Goal: Task Accomplishment & Management: Manage account settings

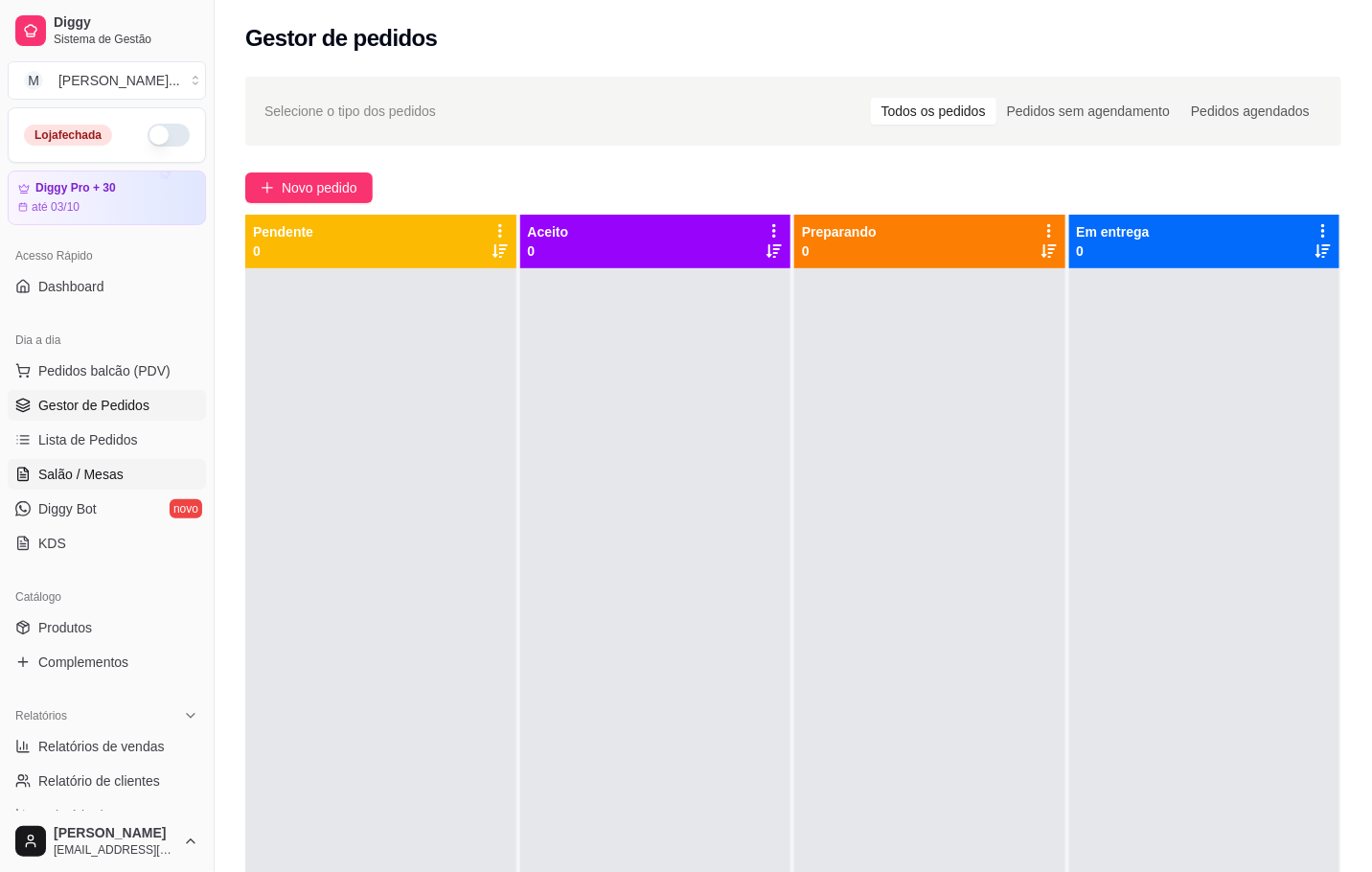
click at [122, 489] on link "Salão / Mesas" at bounding box center [106, 474] width 198 height 31
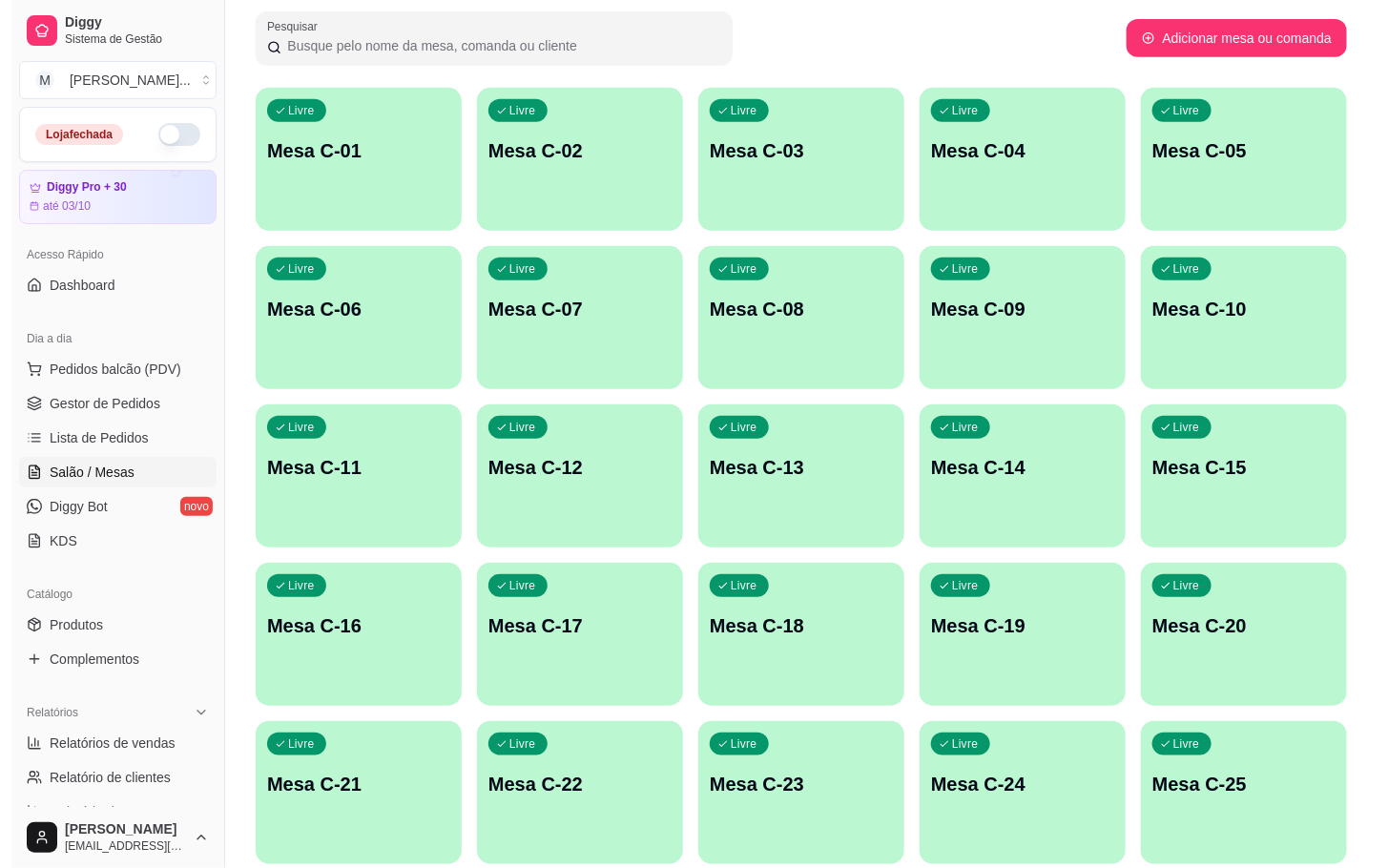
scroll to position [430, 0]
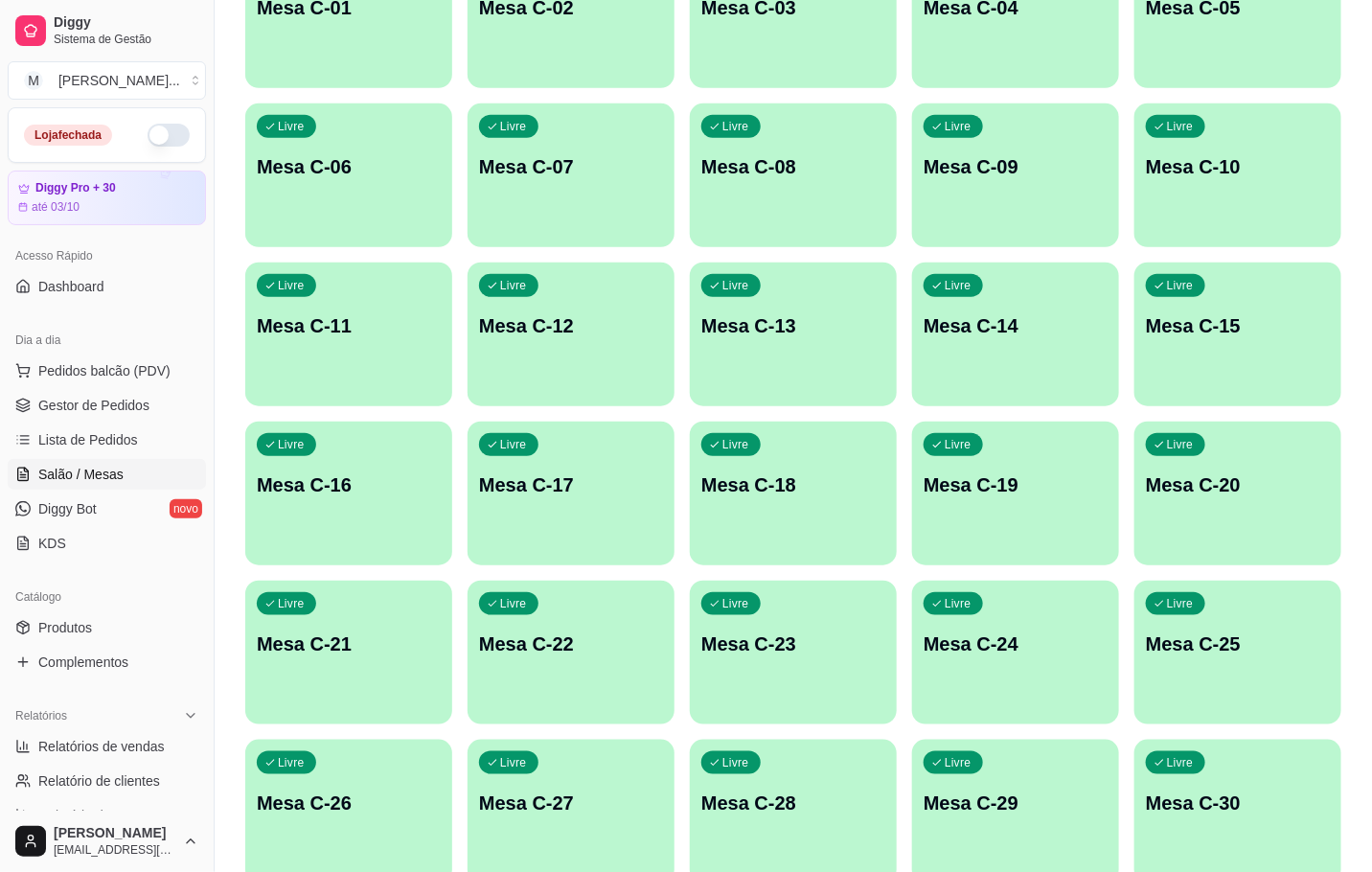
click at [619, 352] on div "Livre Mesa C-12" at bounding box center [571, 322] width 207 height 121
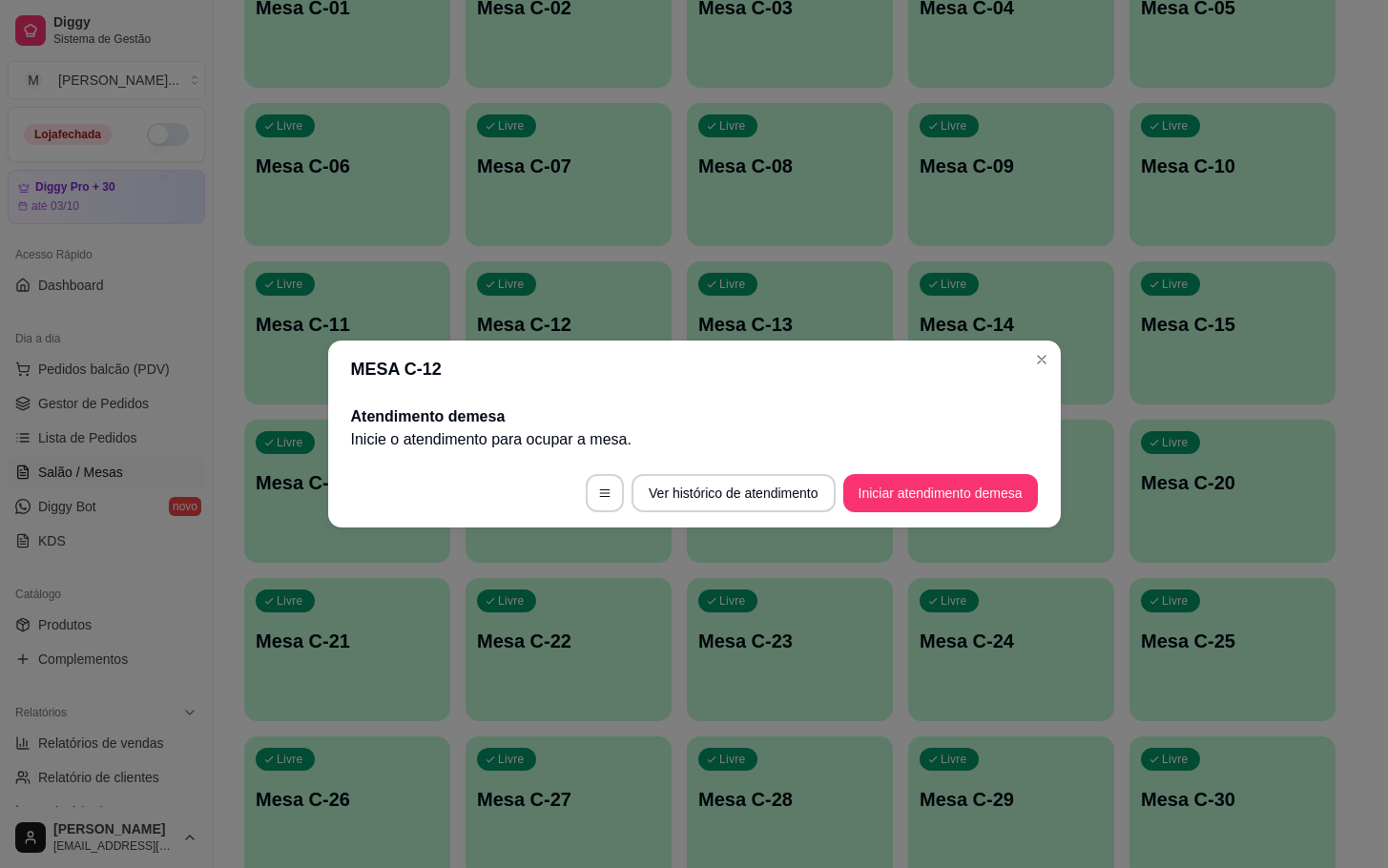
click at [983, 470] on footer "Ver histórico de atendimento Iniciar atendimento de mesa" at bounding box center [694, 493] width 733 height 69
click at [988, 487] on button "Iniciar atendimento de mesa" at bounding box center [941, 492] width 194 height 38
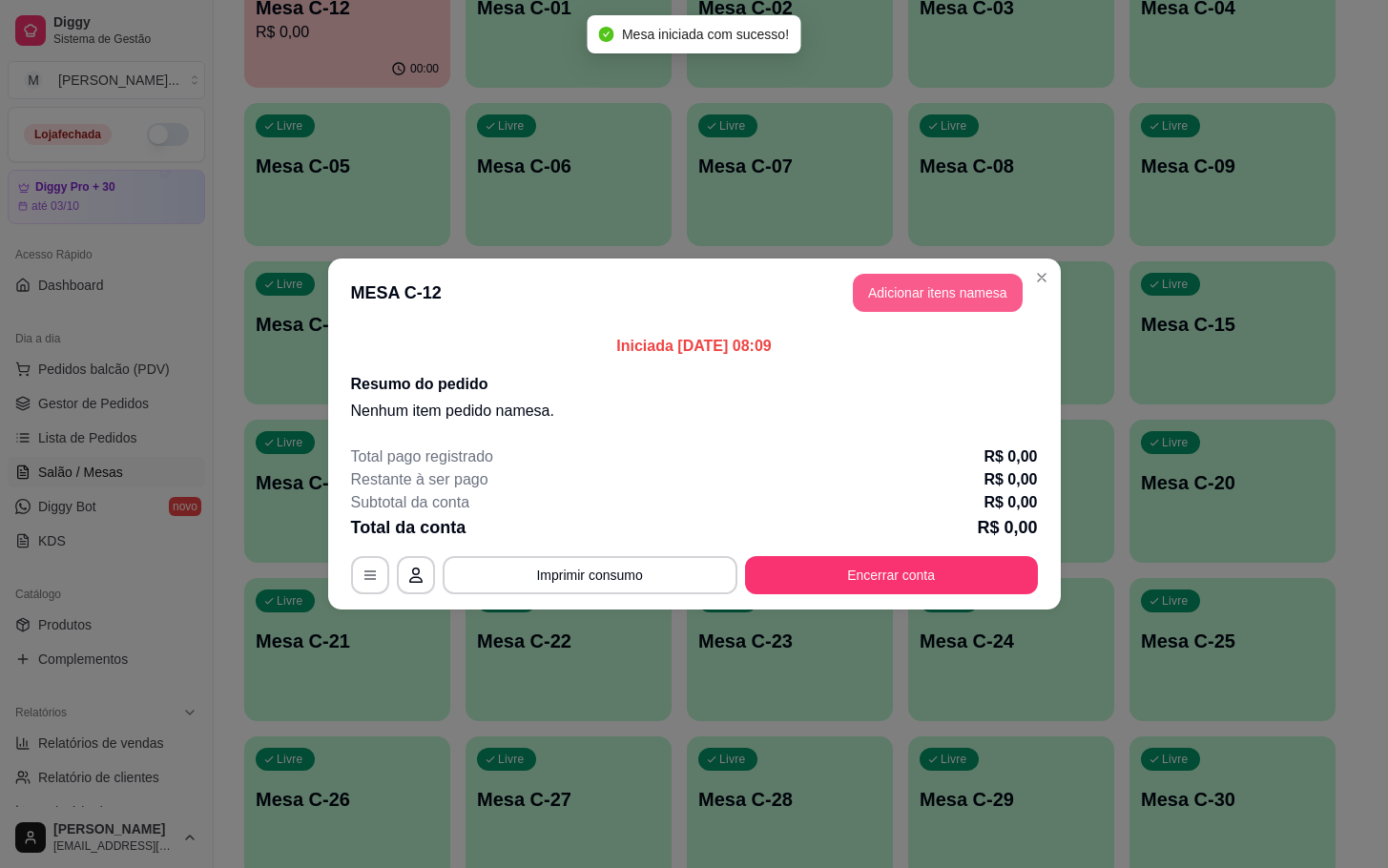
click at [959, 306] on button "Adicionar itens na mesa" at bounding box center [937, 292] width 170 height 38
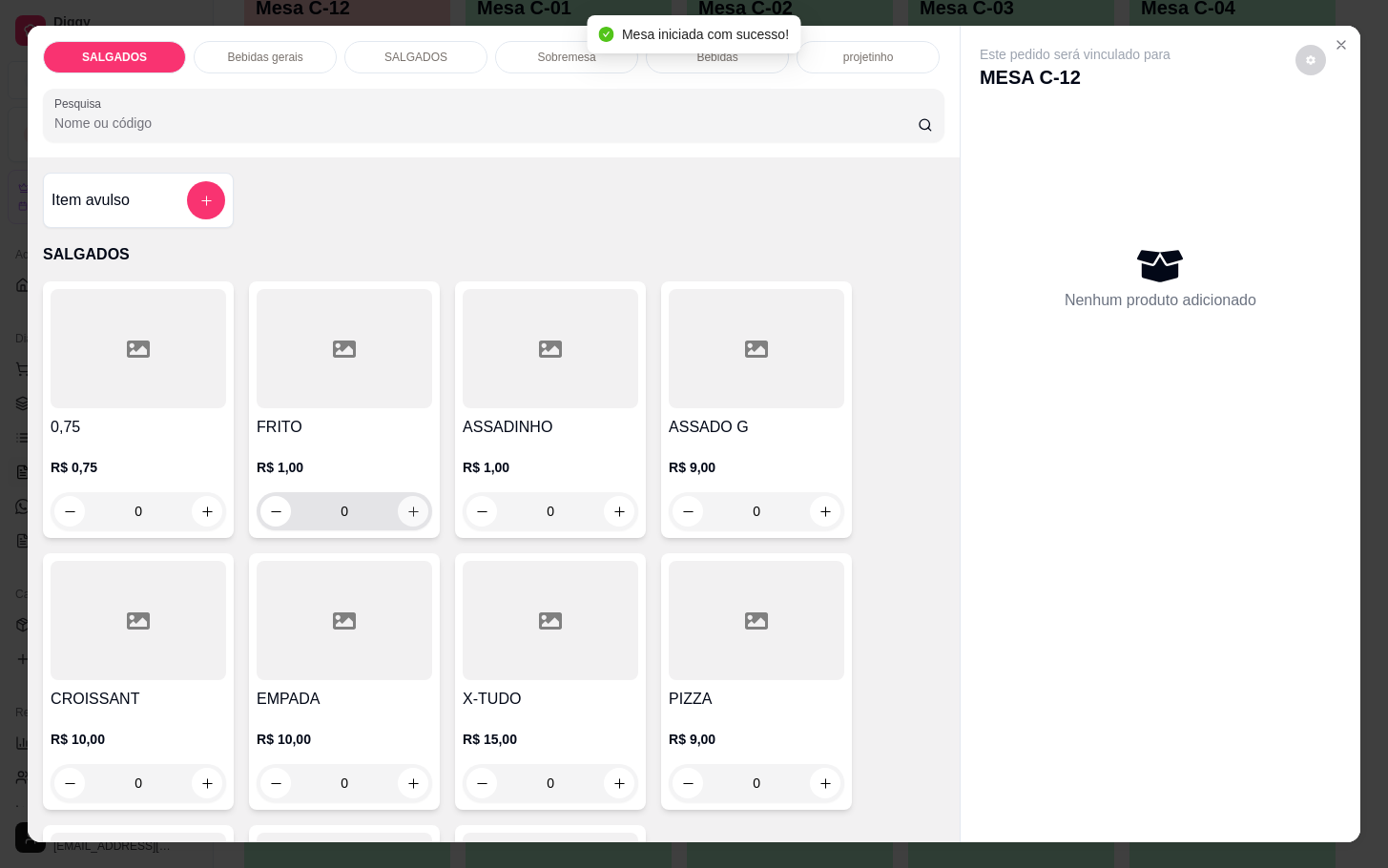
click at [406, 504] on icon "increase-product-quantity" at bounding box center [413, 511] width 15 height 15
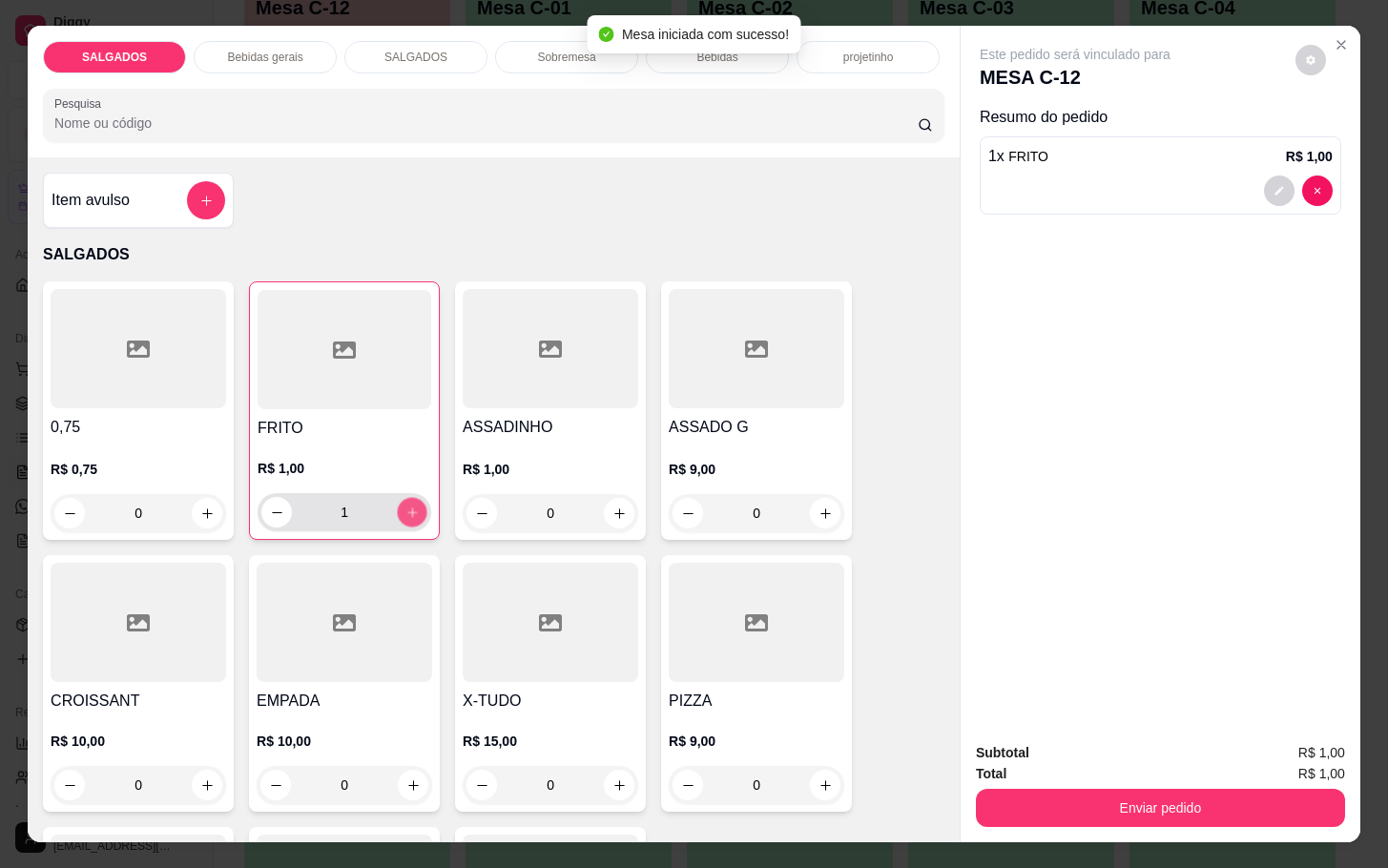
click at [409, 499] on button "increase-product-quantity" at bounding box center [413, 513] width 29 height 29
click at [405, 505] on icon "increase-product-quantity" at bounding box center [412, 512] width 15 height 15
type input "5"
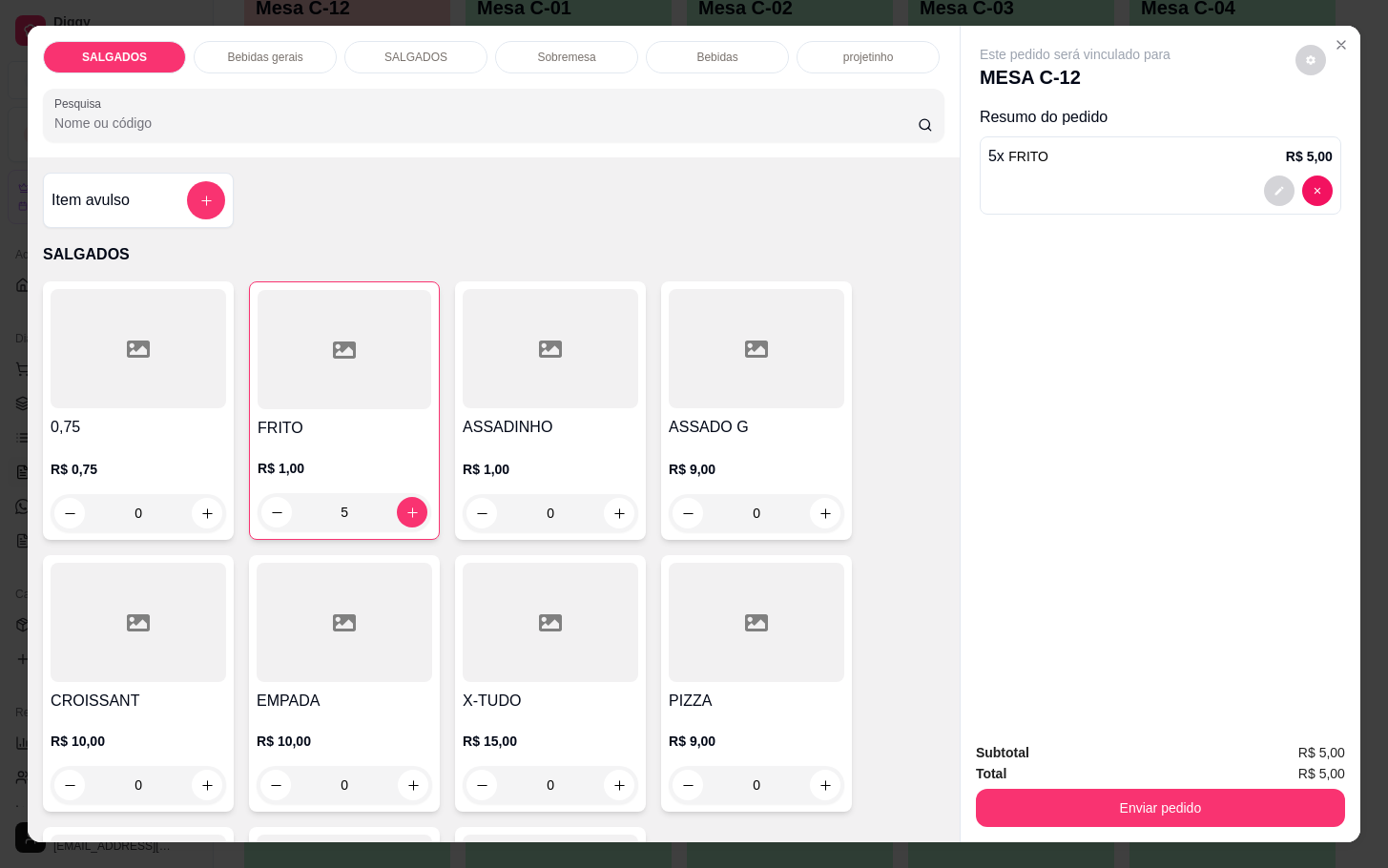
click at [267, 69] on div "SALGADOS Bebidas gerais SALGADOS Sobremesa Bebidas projetinho Pesquisa" at bounding box center [493, 91] width 932 height 131
click at [267, 64] on div "SALGADOS Bebidas gerais SALGADOS Sobremesa Bebidas projetinho Pesquisa" at bounding box center [493, 91] width 932 height 131
click at [269, 61] on div "Bebidas gerais" at bounding box center [265, 57] width 143 height 32
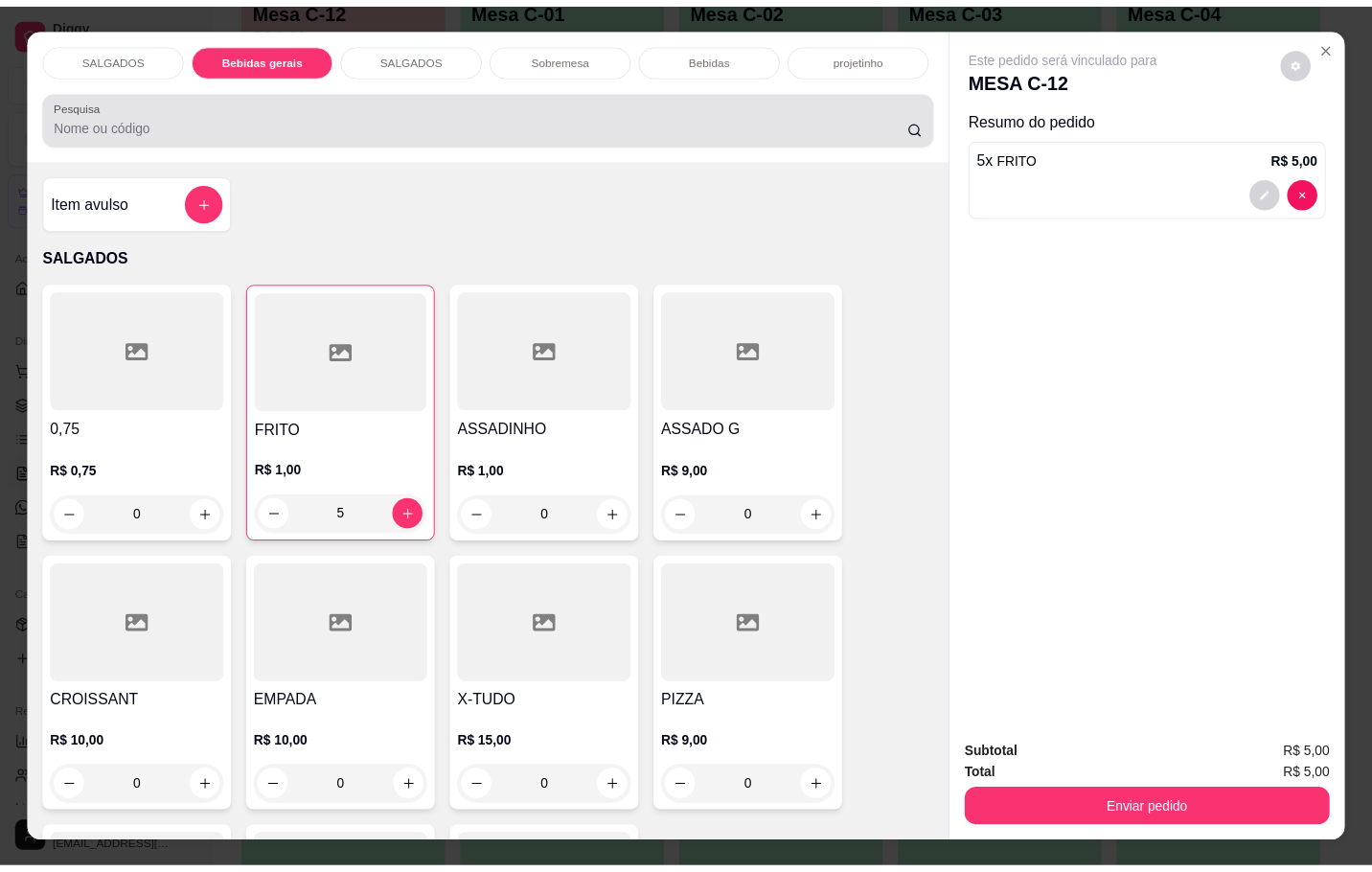
scroll to position [46, 0]
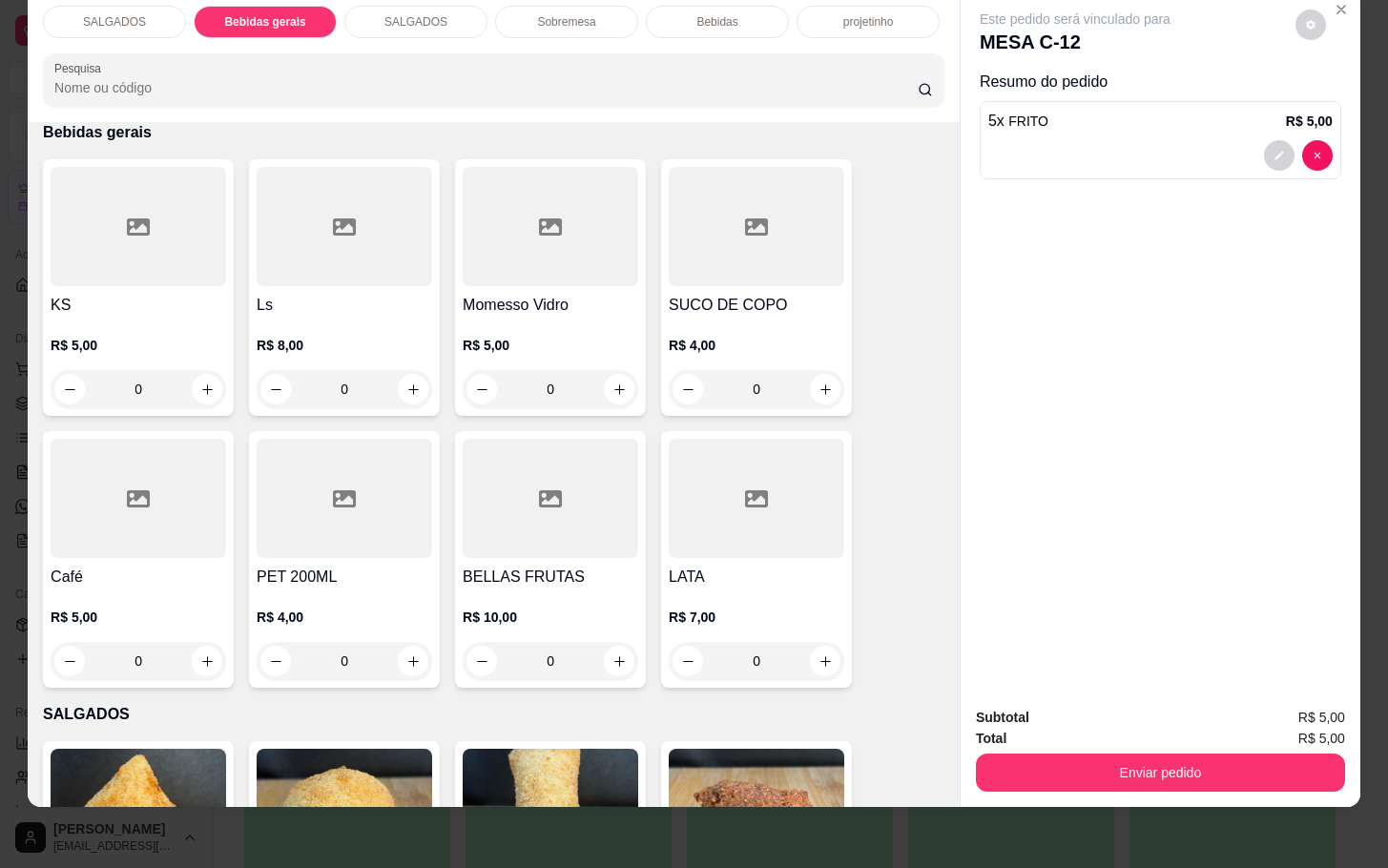
click at [671, 317] on div "R$ 4,00 0" at bounding box center [756, 362] width 176 height 91
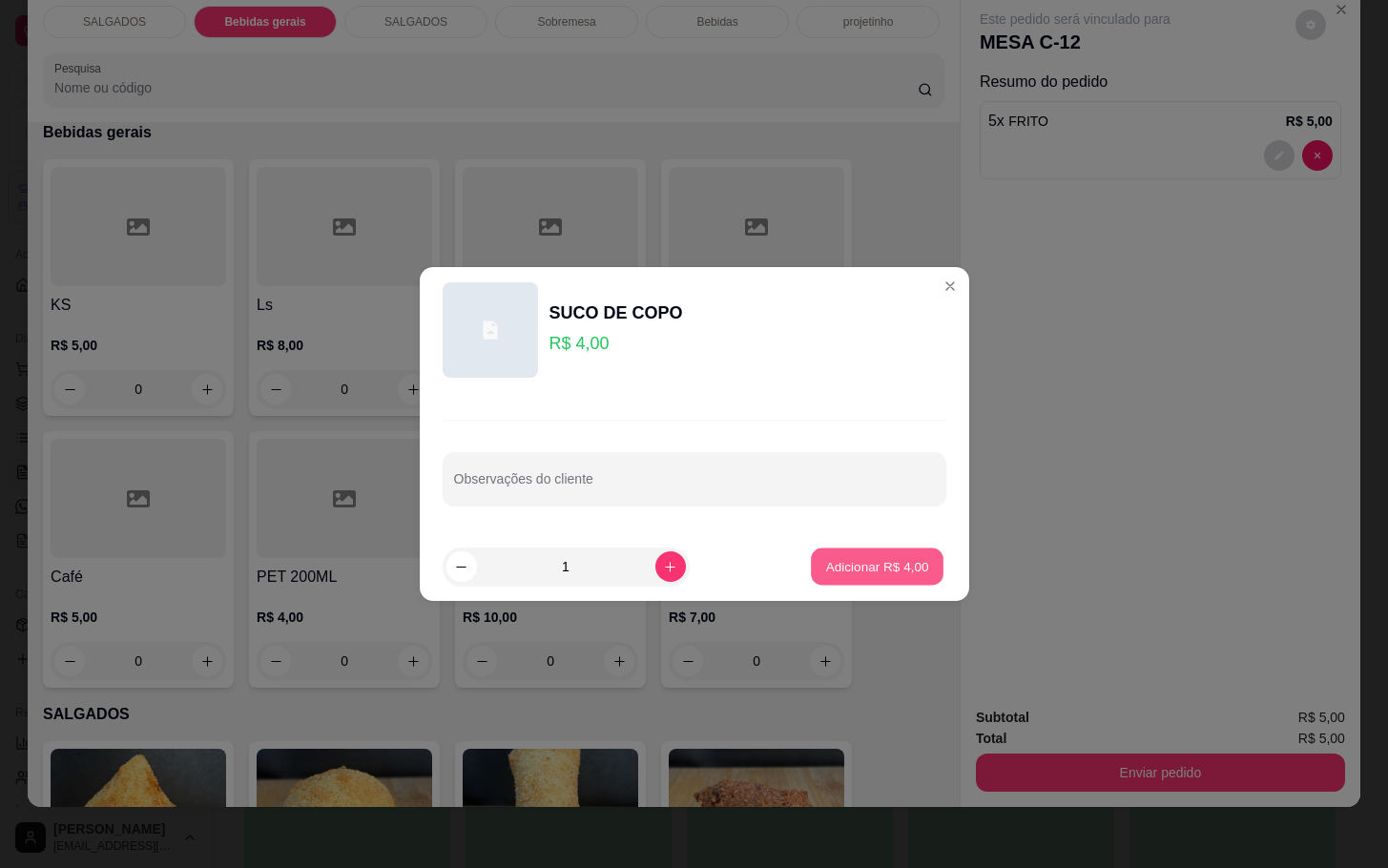
click at [828, 564] on p "Adicionar R$ 4,00" at bounding box center [877, 566] width 103 height 18
type input "1"
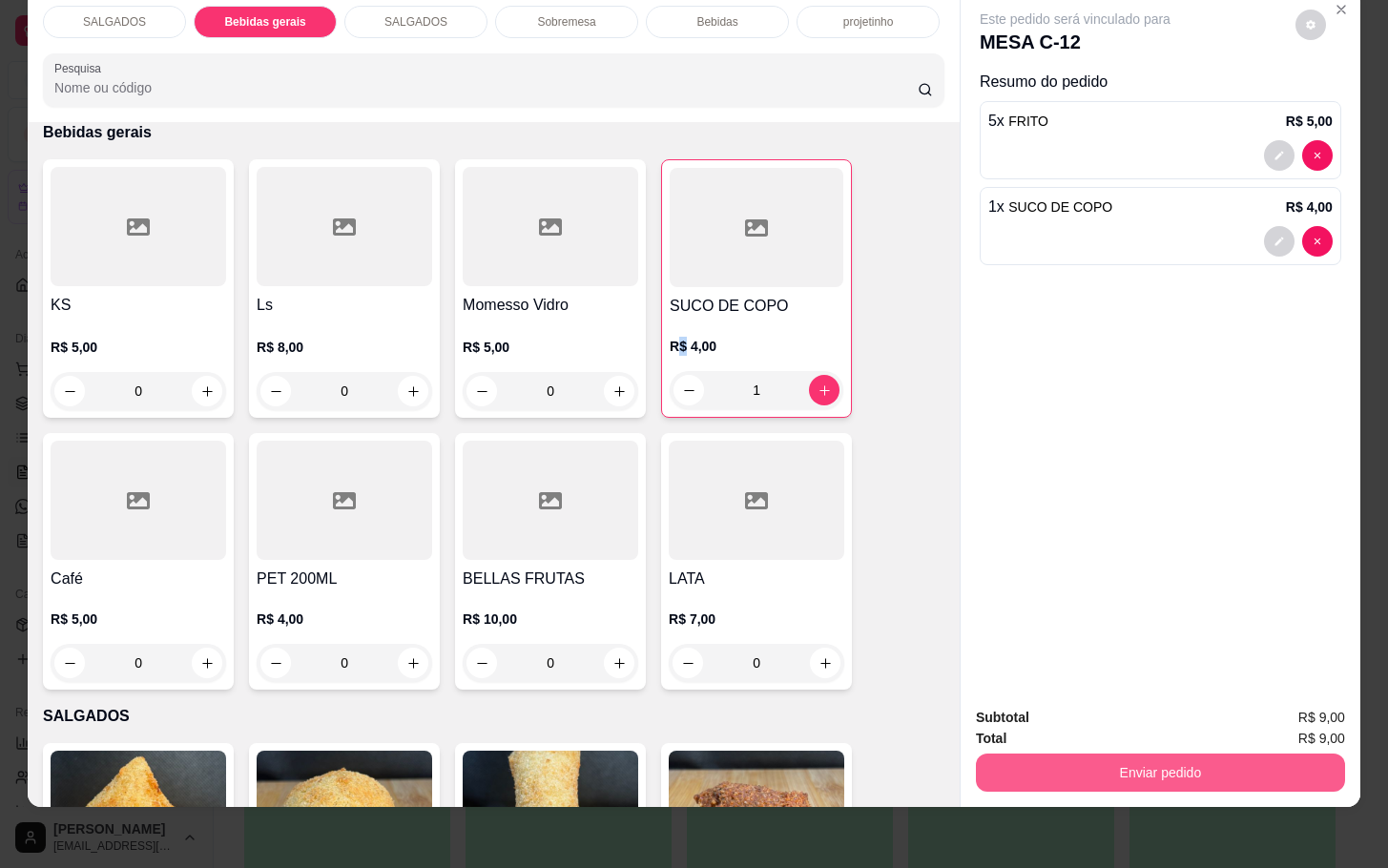
click at [976, 762] on button "Enviar pedido" at bounding box center [1160, 772] width 369 height 38
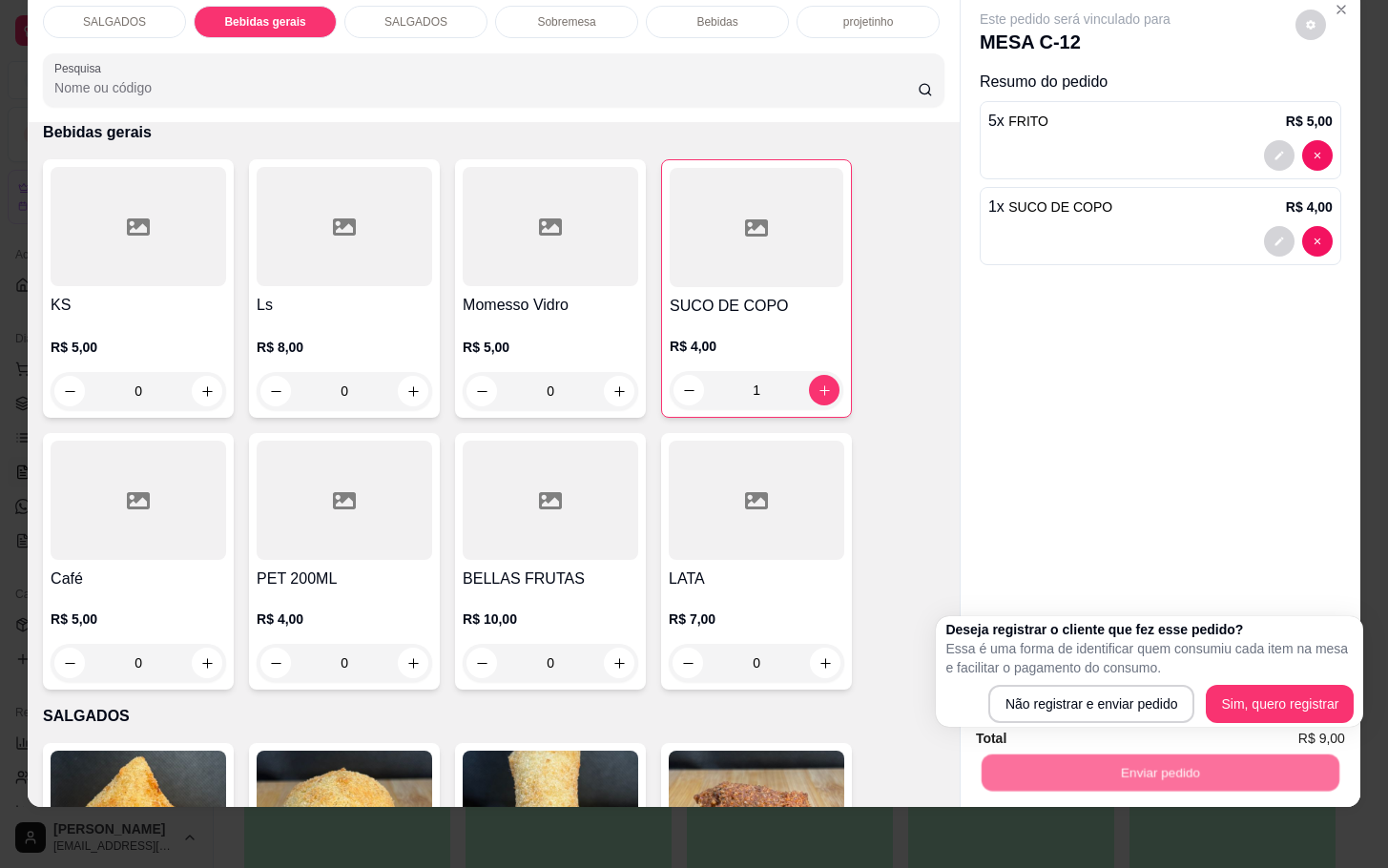
click at [986, 713] on div "Não registrar e enviar pedido Sim, quero registrar" at bounding box center [1150, 703] width 408 height 38
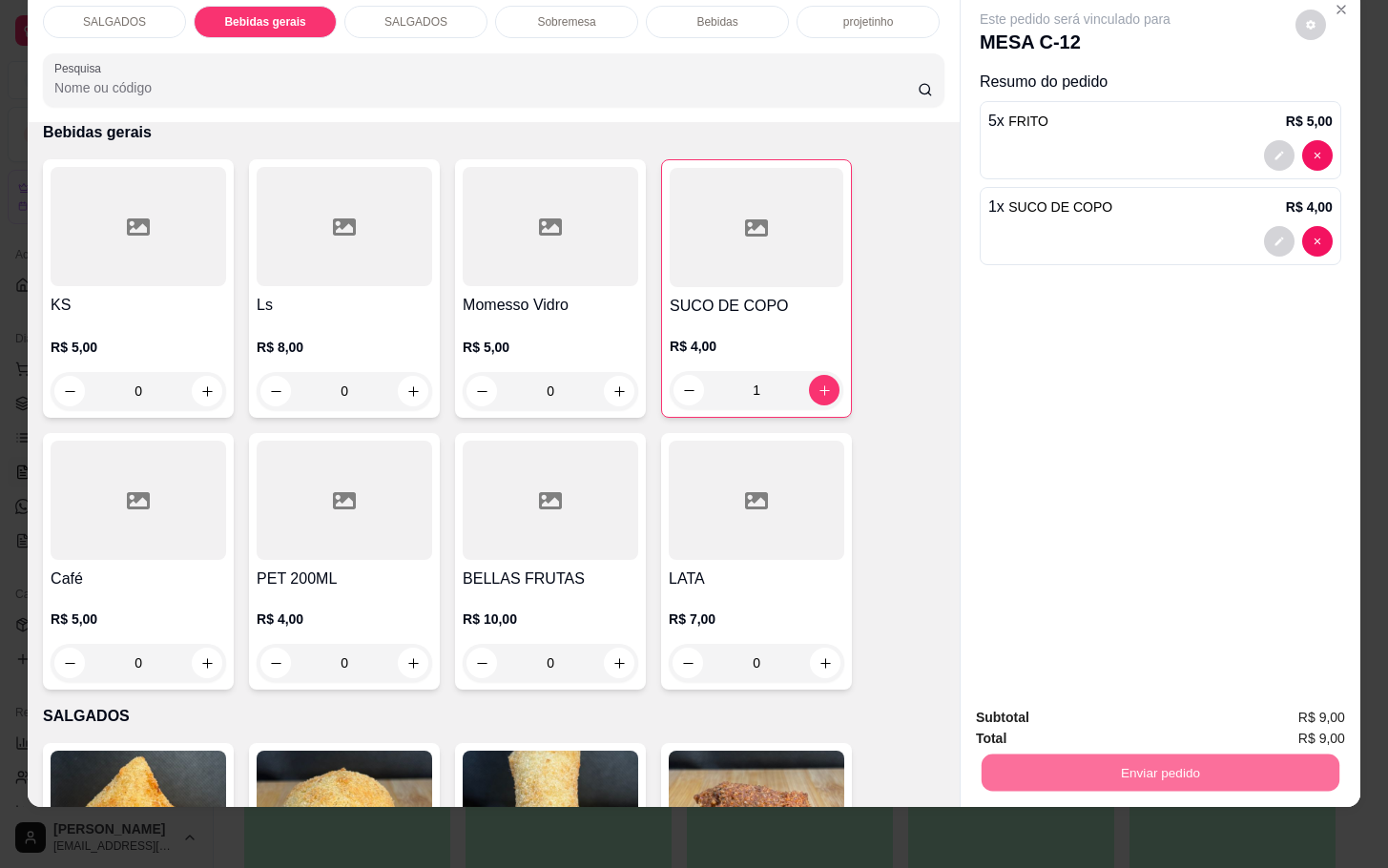
click at [1008, 721] on button "Não registrar e enviar pedido" at bounding box center [1094, 704] width 198 height 36
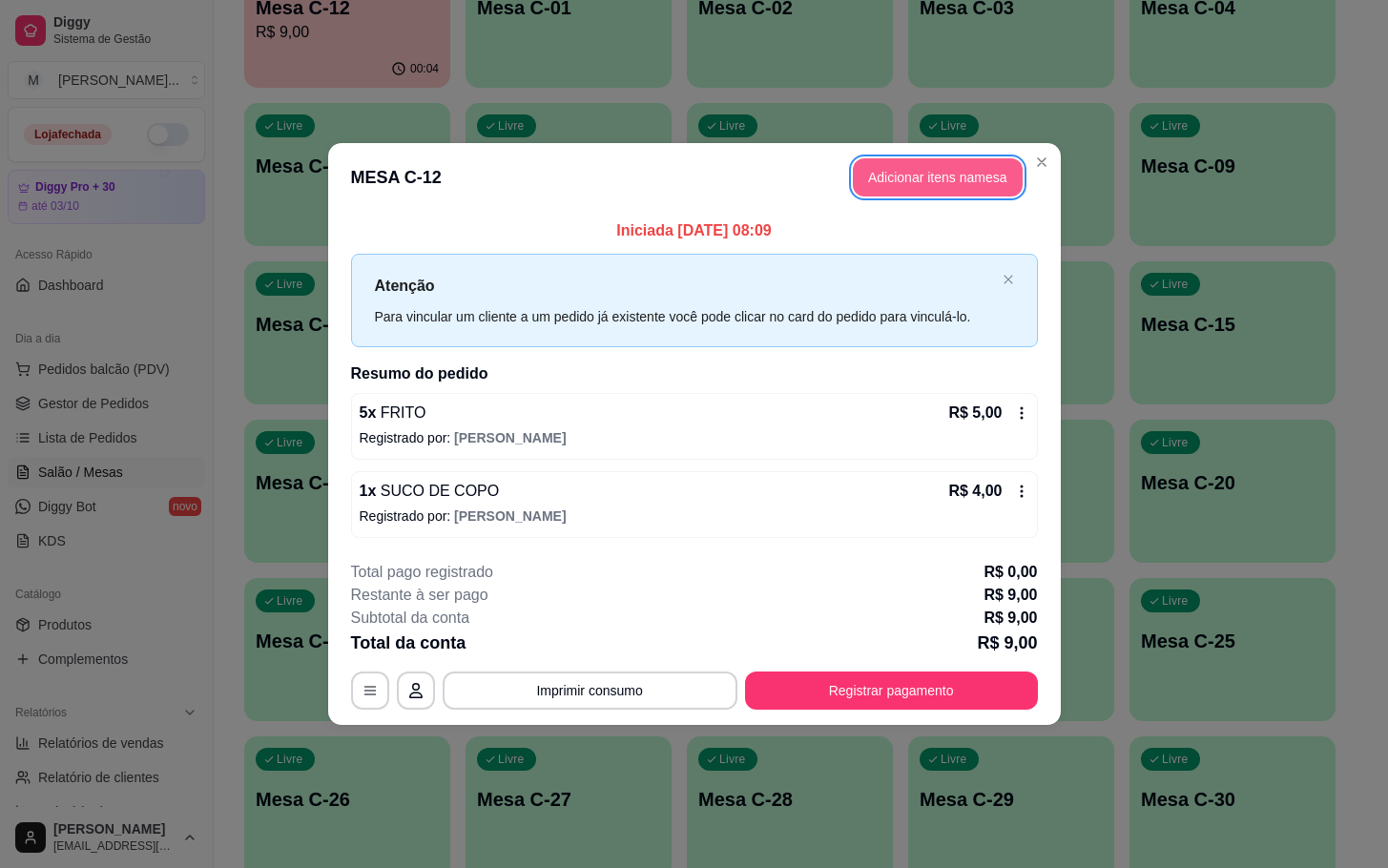
click at [1002, 179] on button "Adicionar itens na mesa" at bounding box center [937, 177] width 170 height 38
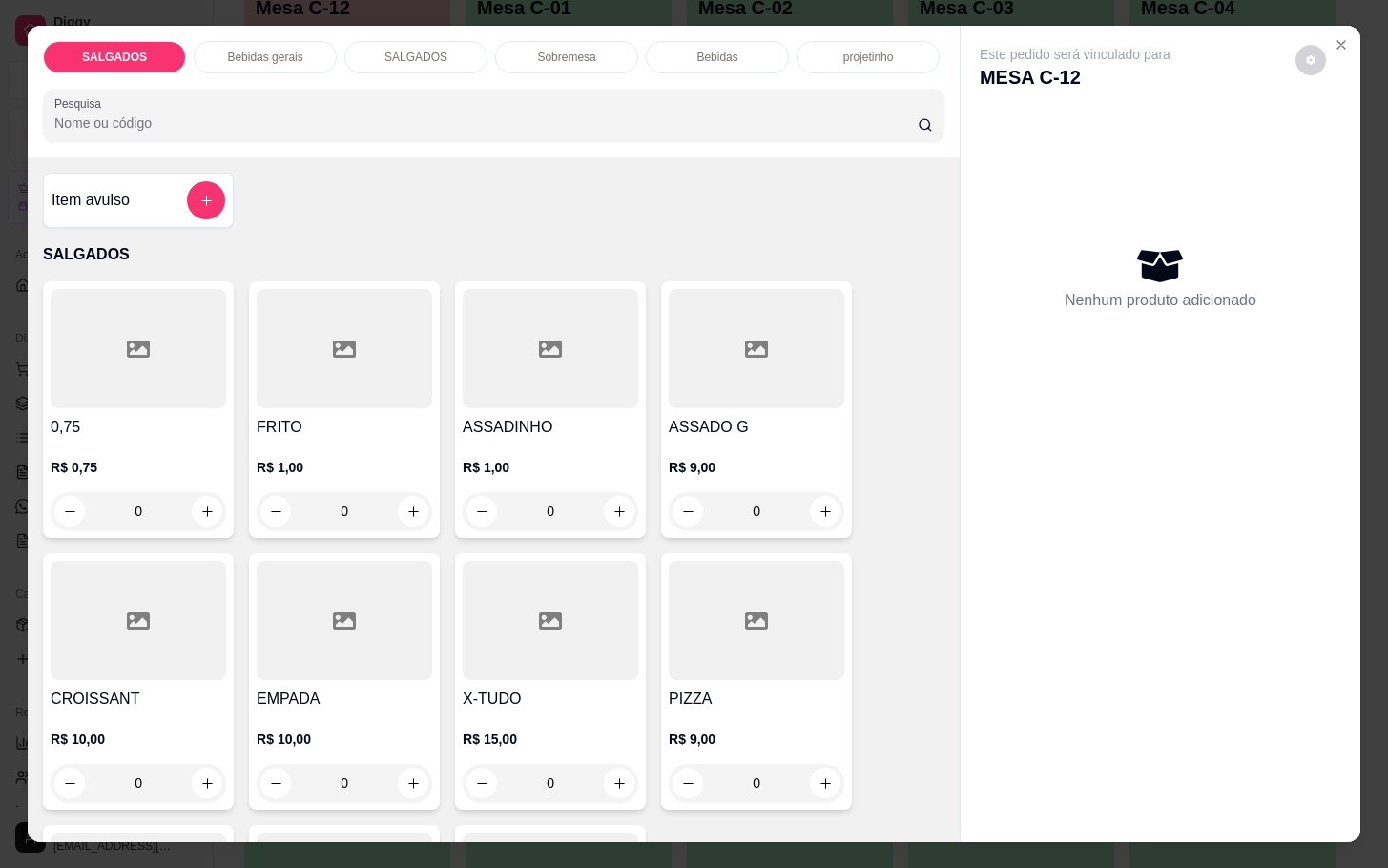
click at [290, 389] on div at bounding box center [344, 349] width 176 height 120
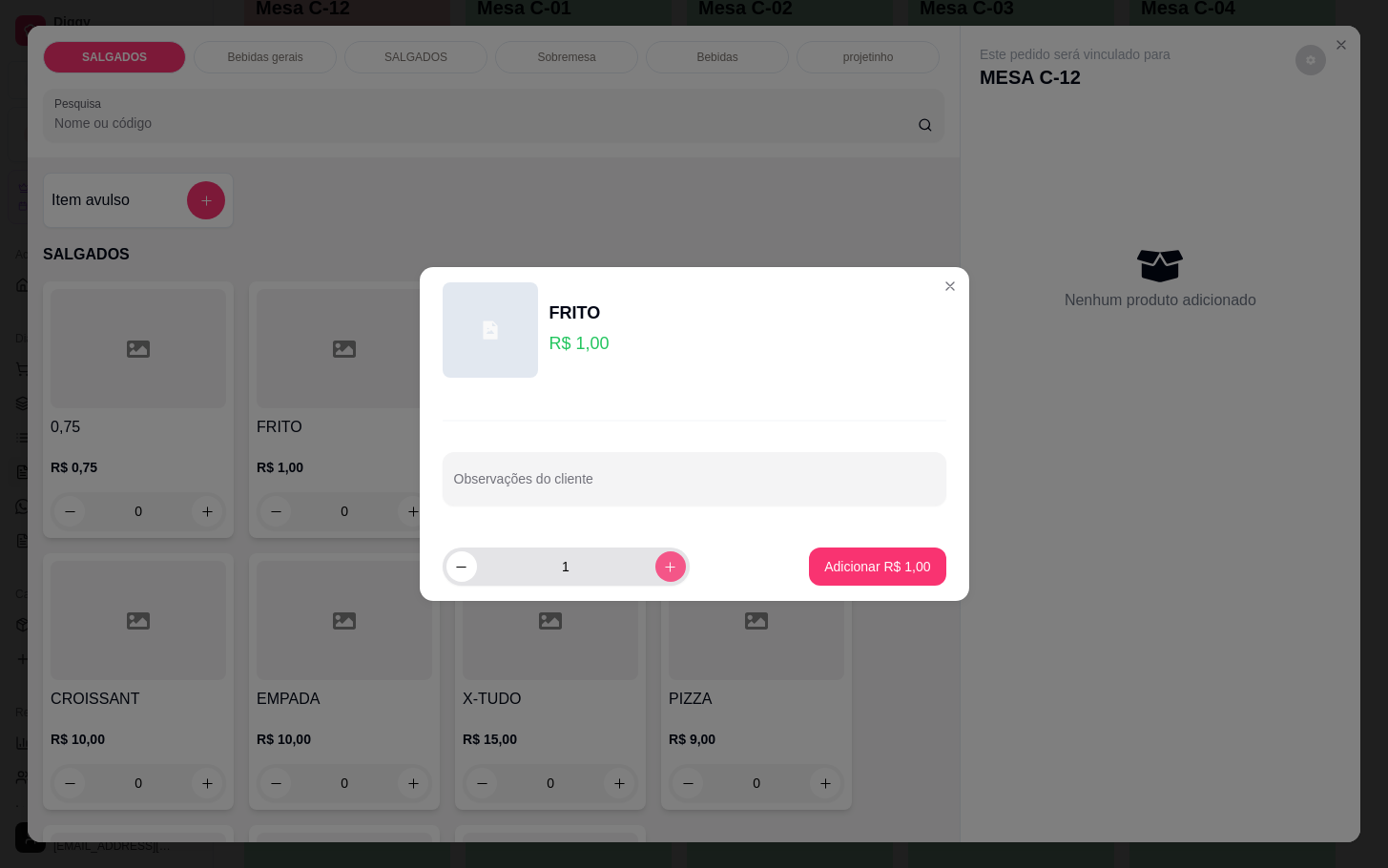
click at [655, 570] on button "increase-product-quantity" at bounding box center [670, 566] width 30 height 30
type input "2"
click at [896, 573] on p "Adicionar R$ 2,00" at bounding box center [877, 566] width 106 height 19
type input "2"
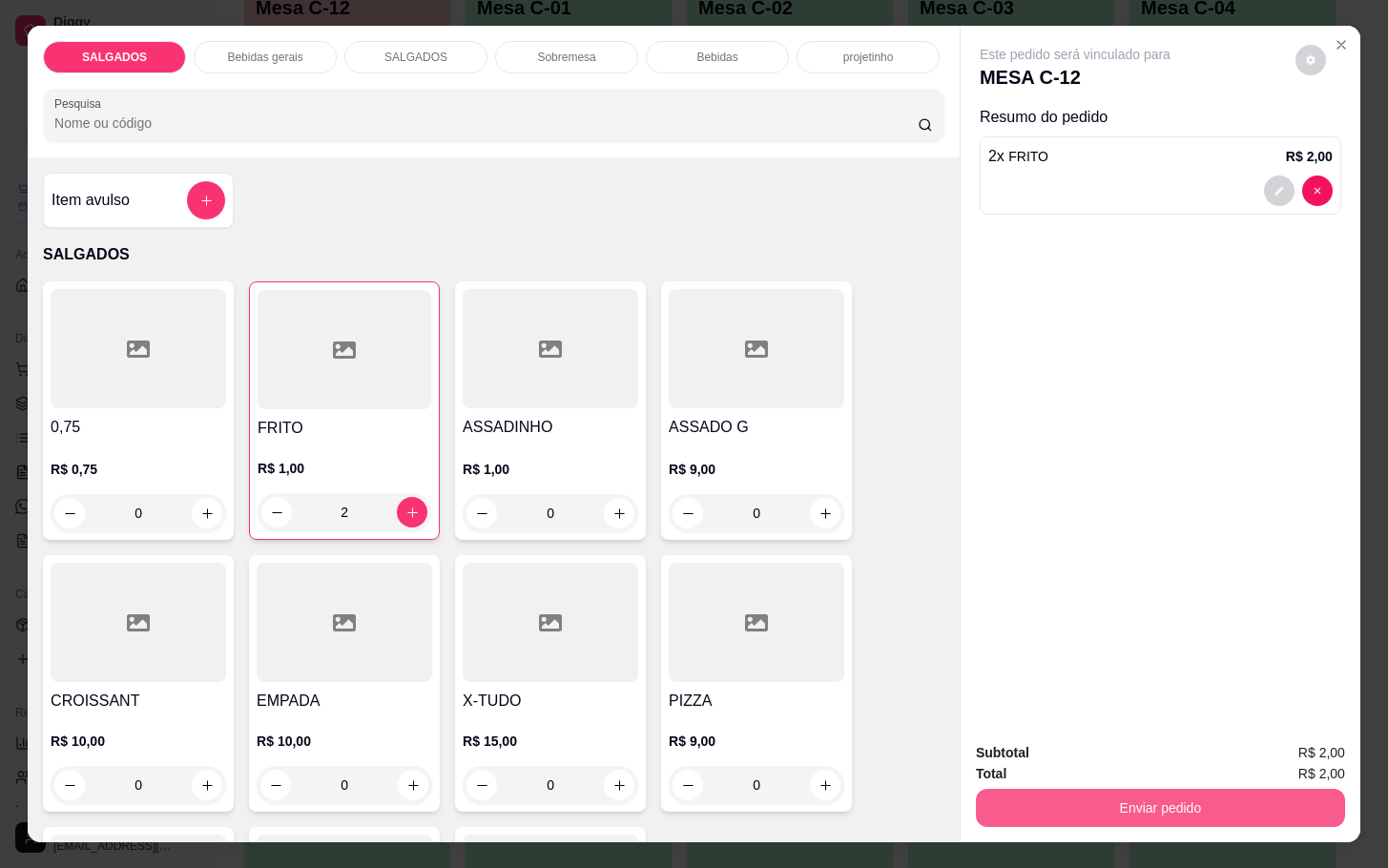
click at [1102, 810] on button "Enviar pedido" at bounding box center [1160, 807] width 369 height 38
click at [1116, 759] on button "Não registrar e enviar pedido" at bounding box center [1094, 750] width 198 height 36
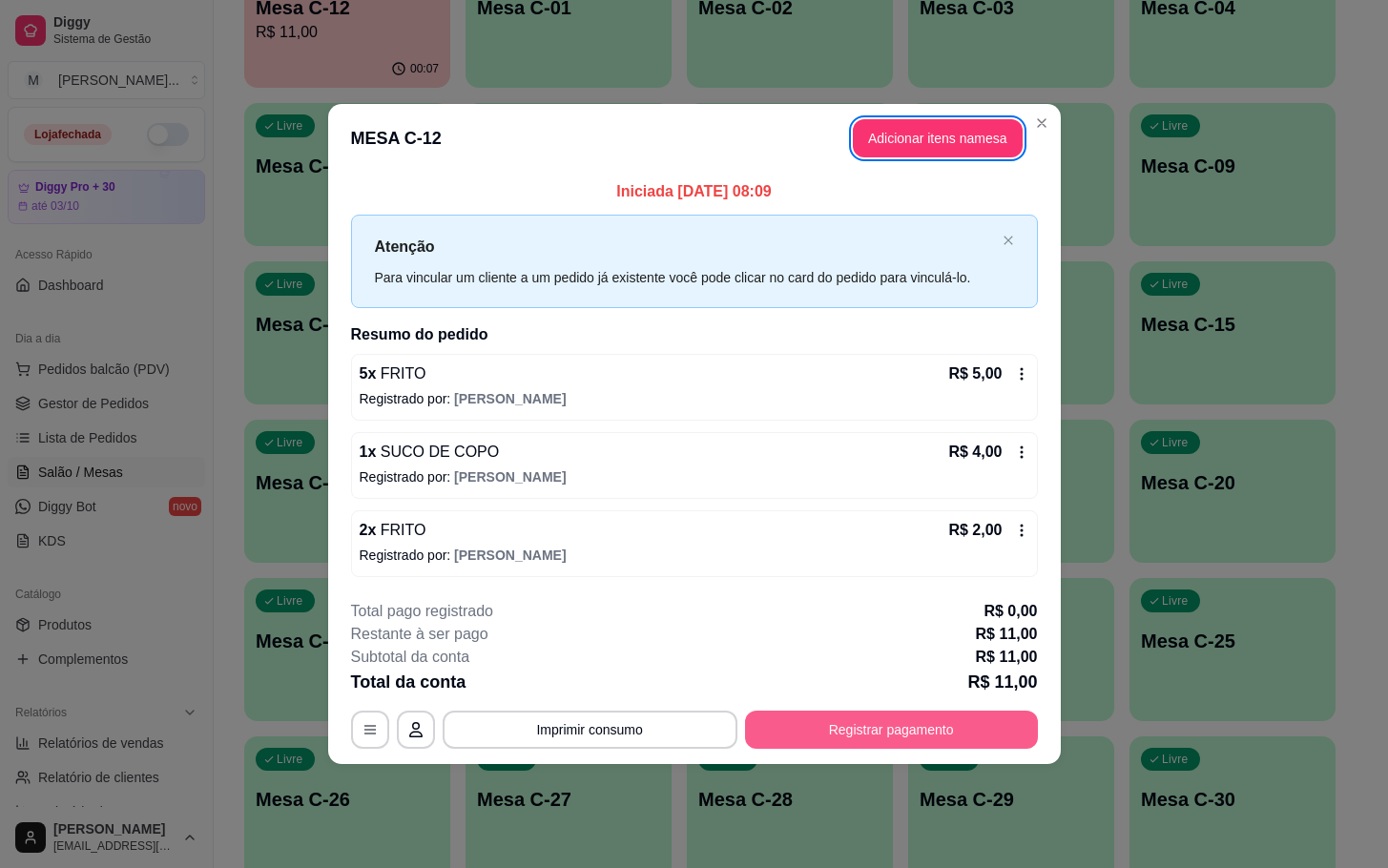
click at [961, 721] on button "Registrar pagamento" at bounding box center [892, 730] width 293 height 38
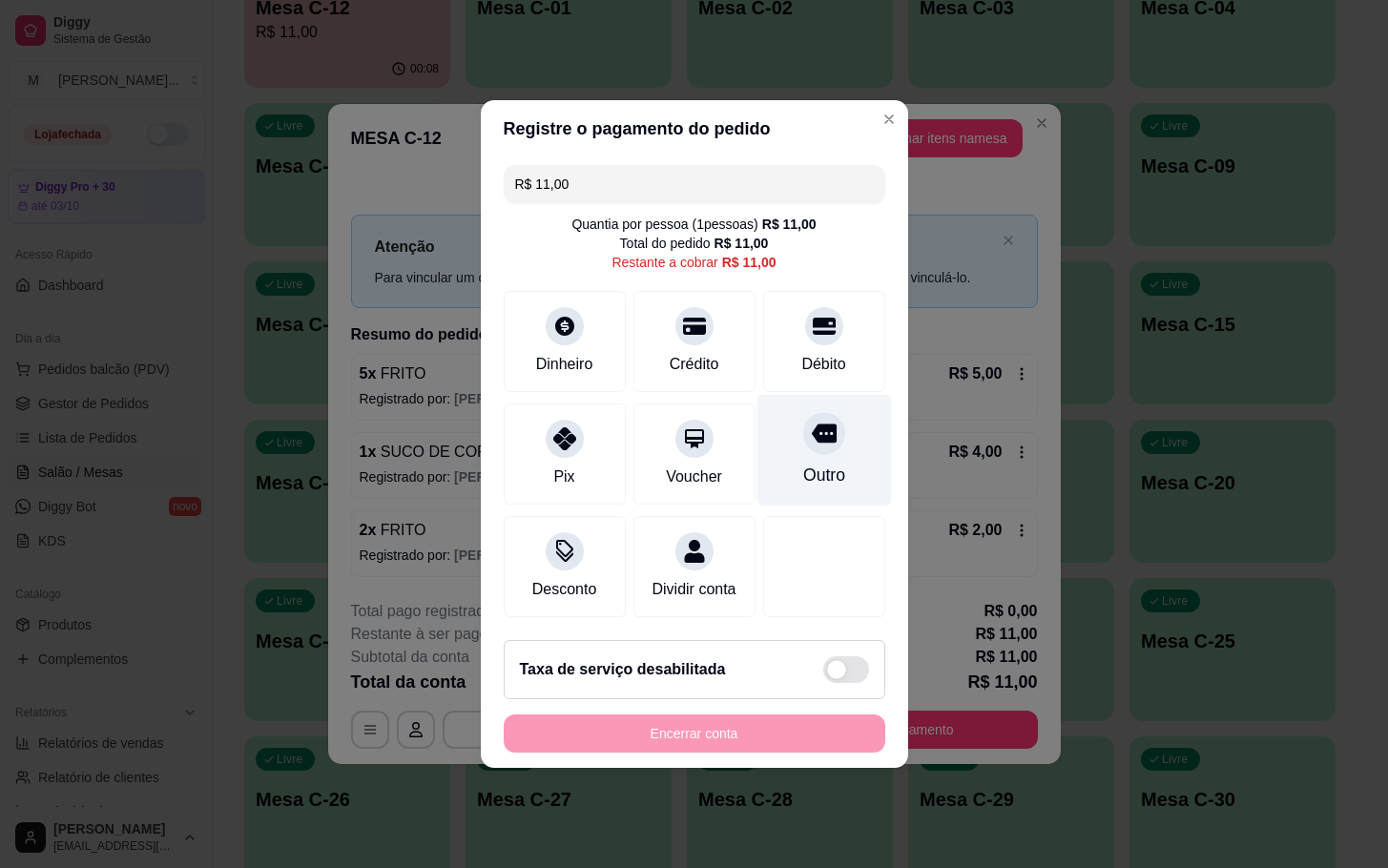
click at [797, 444] on div "Outro" at bounding box center [823, 451] width 134 height 112
click at [725, 752] on div "Encerrar conta" at bounding box center [694, 733] width 382 height 38
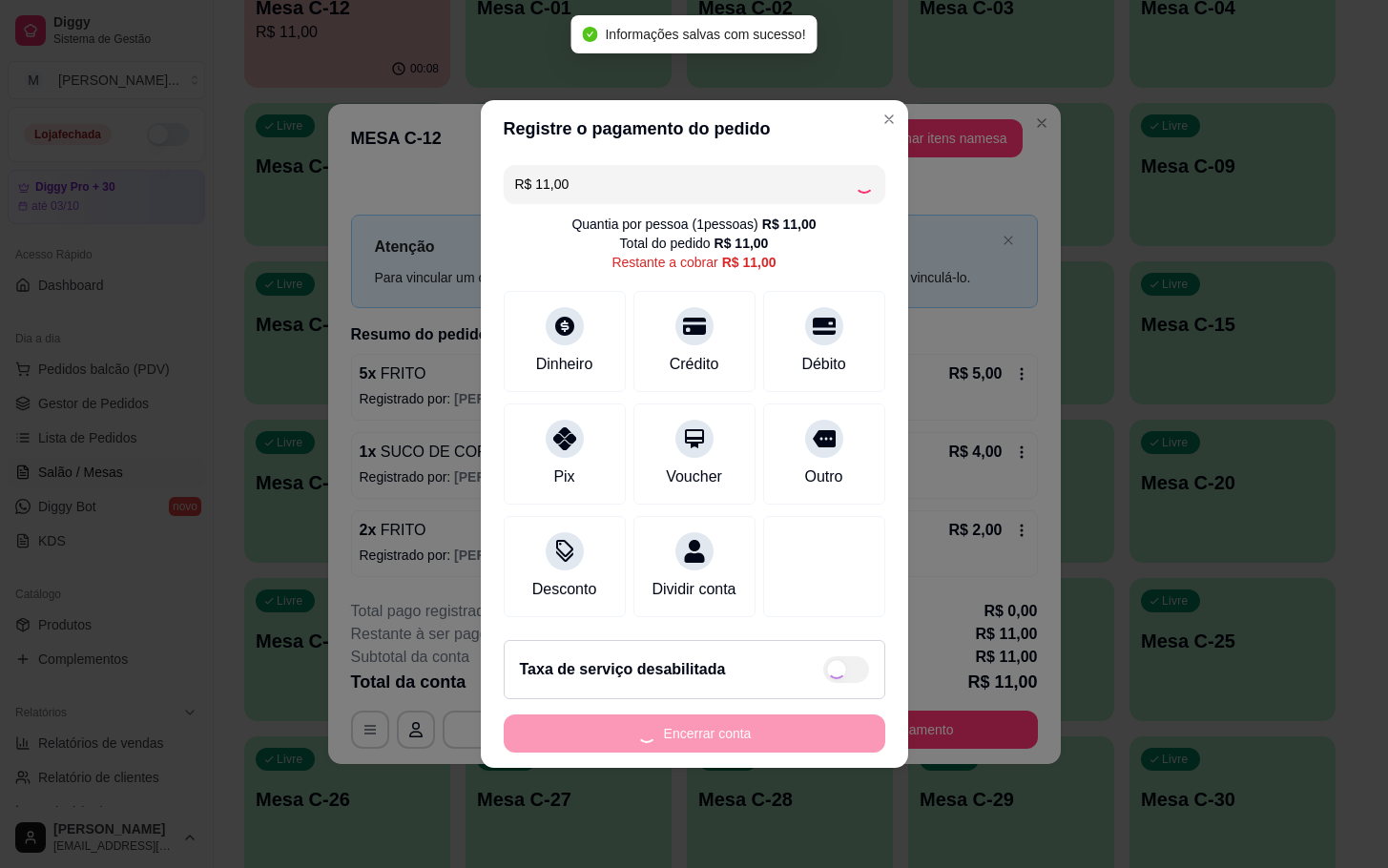
type input "R$ 0,00"
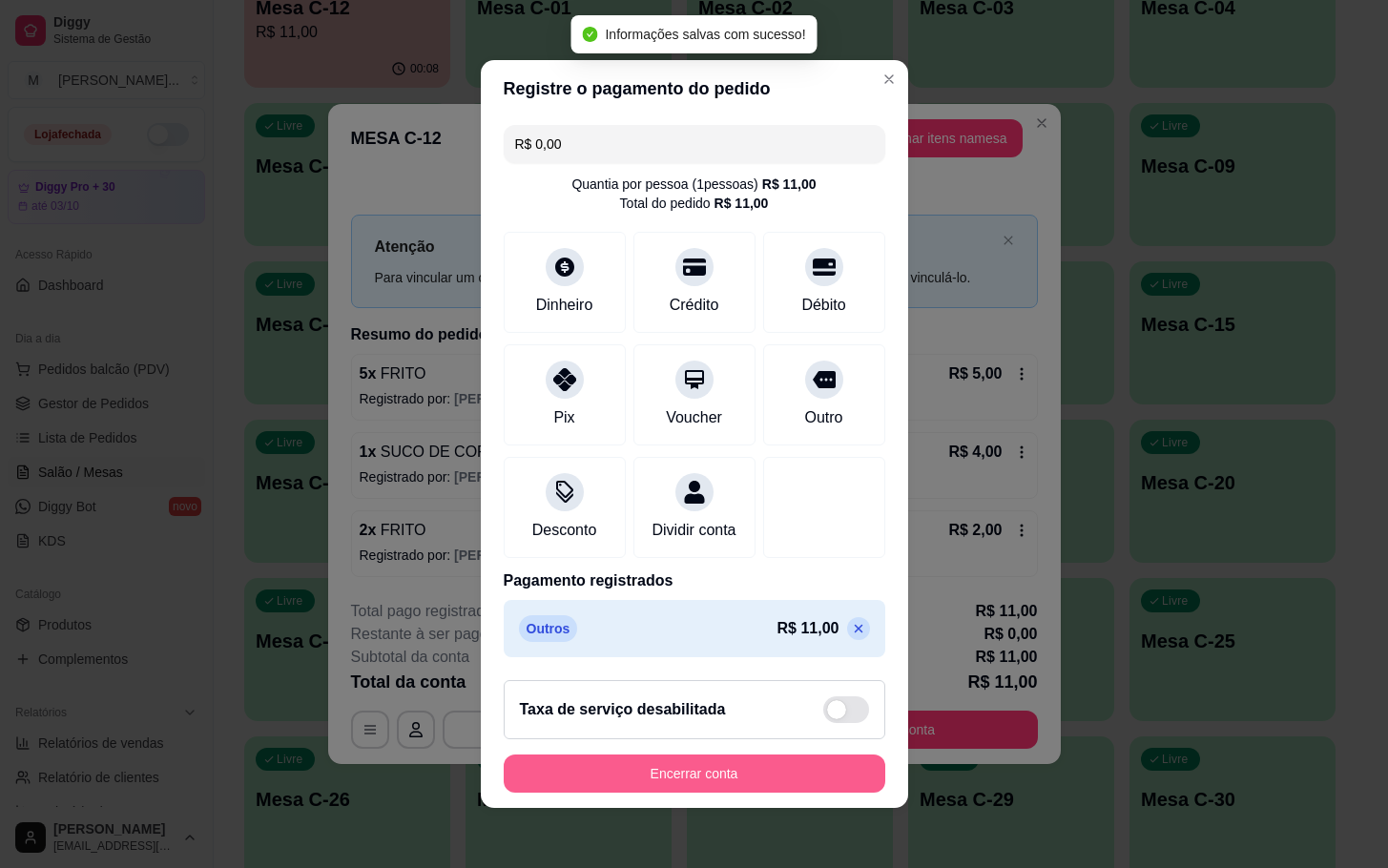
click at [684, 787] on button "Encerrar conta" at bounding box center [694, 773] width 382 height 38
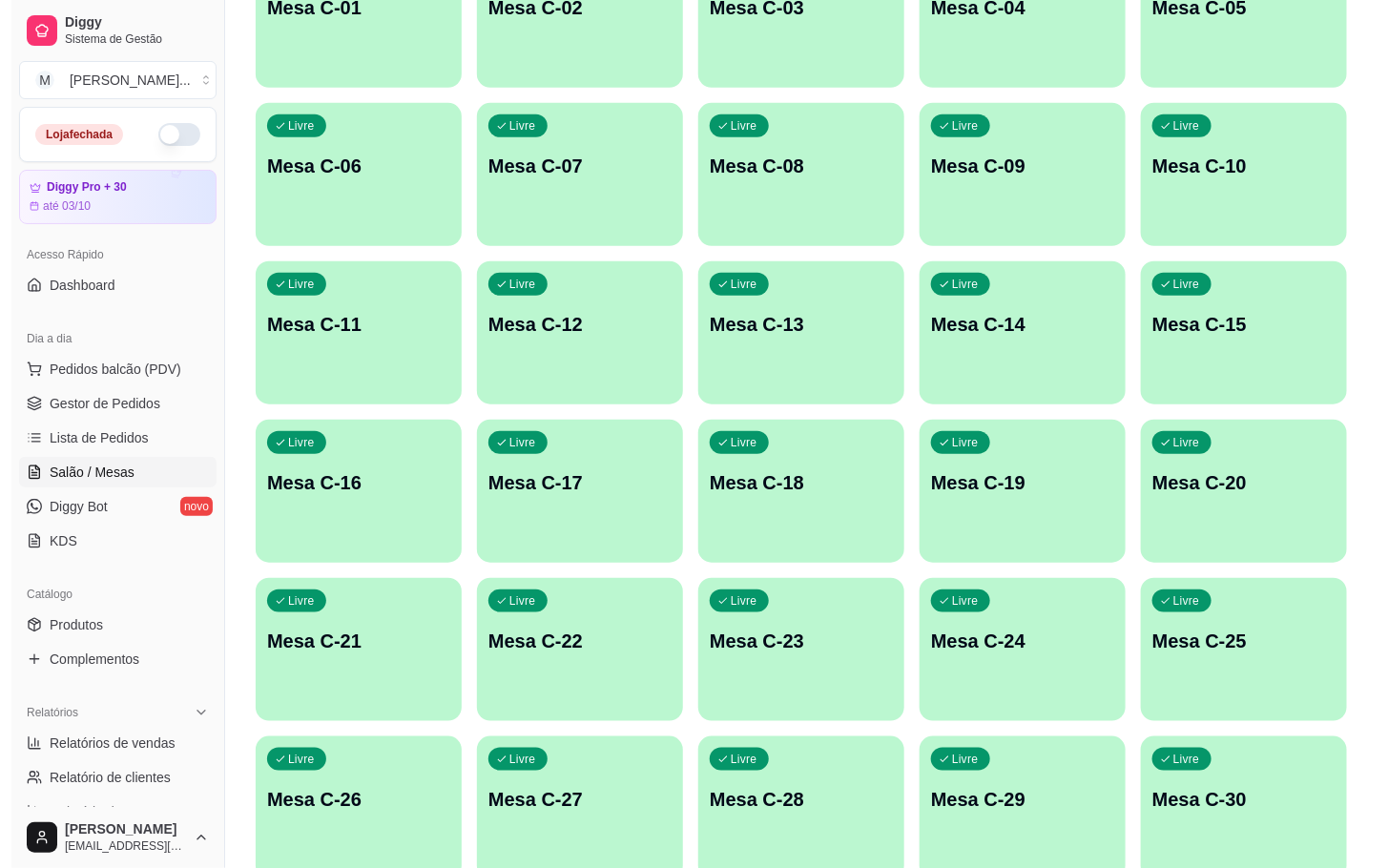
scroll to position [0, 0]
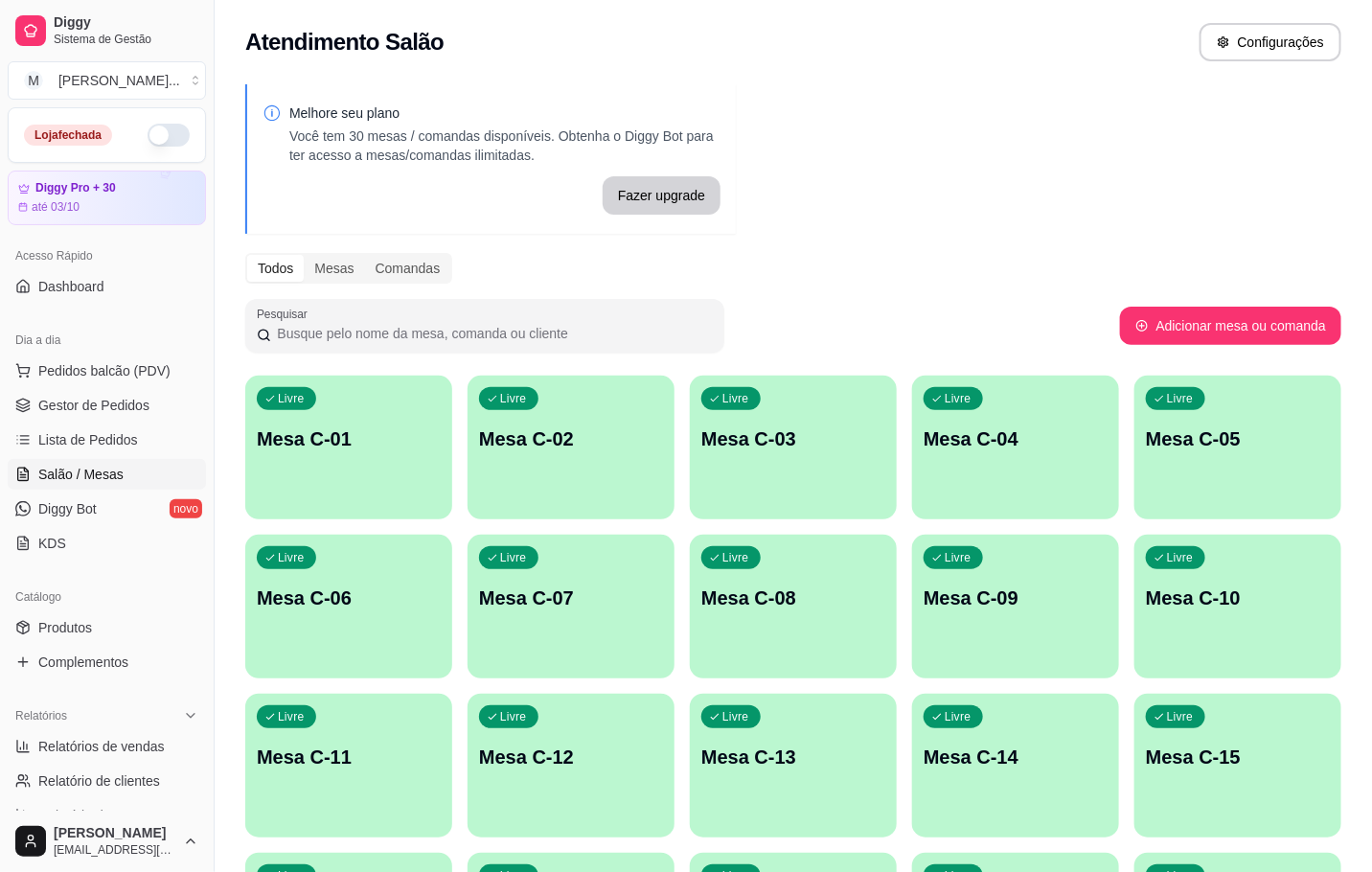
click at [567, 779] on div "Livre Mesa C-12" at bounding box center [571, 754] width 207 height 121
click at [153, 147] on button "button" at bounding box center [168, 134] width 42 height 23
click at [619, 760] on p "Mesa C-12" at bounding box center [570, 757] width 184 height 27
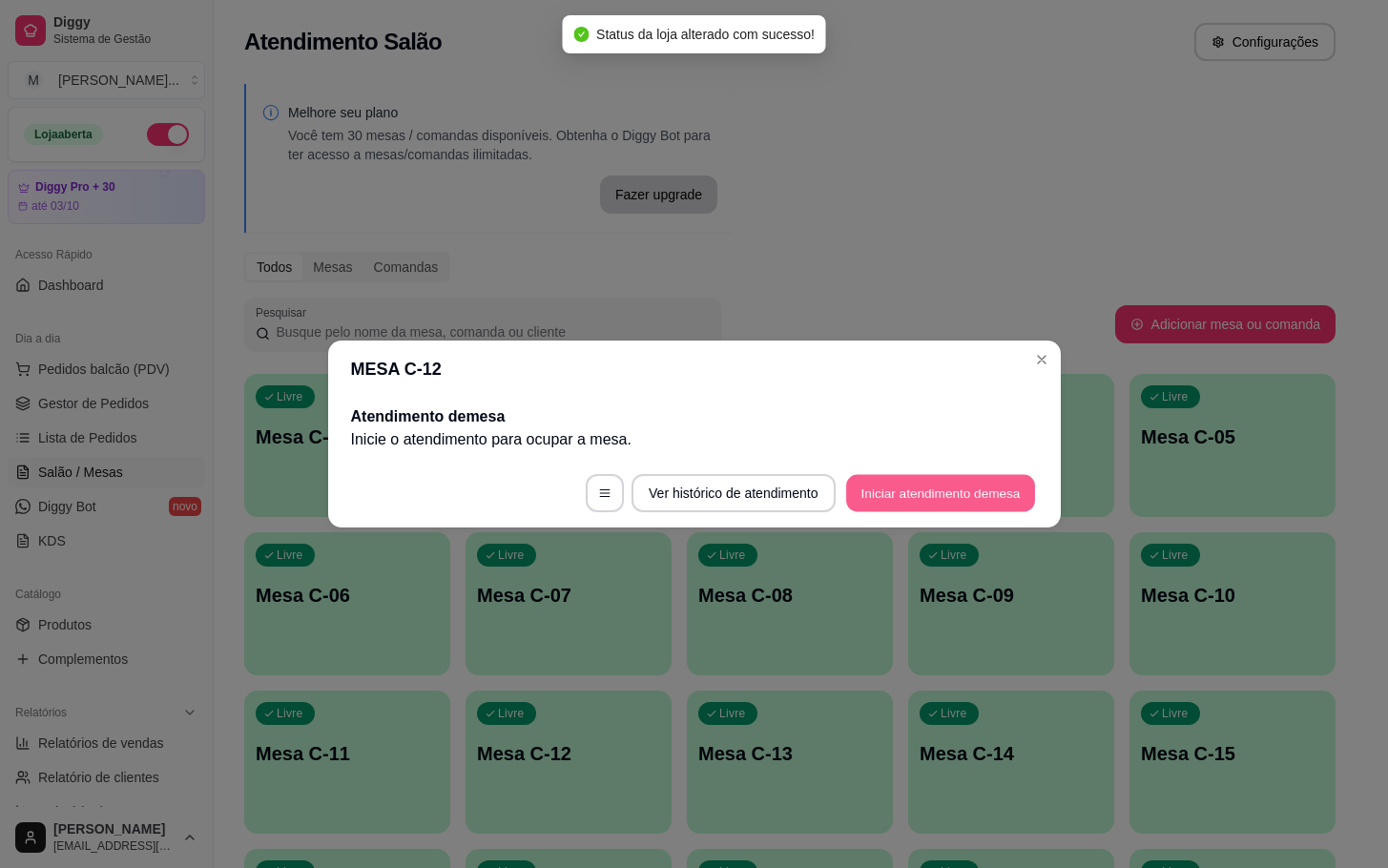
click at [945, 506] on button "Iniciar atendimento de mesa" at bounding box center [941, 493] width 189 height 37
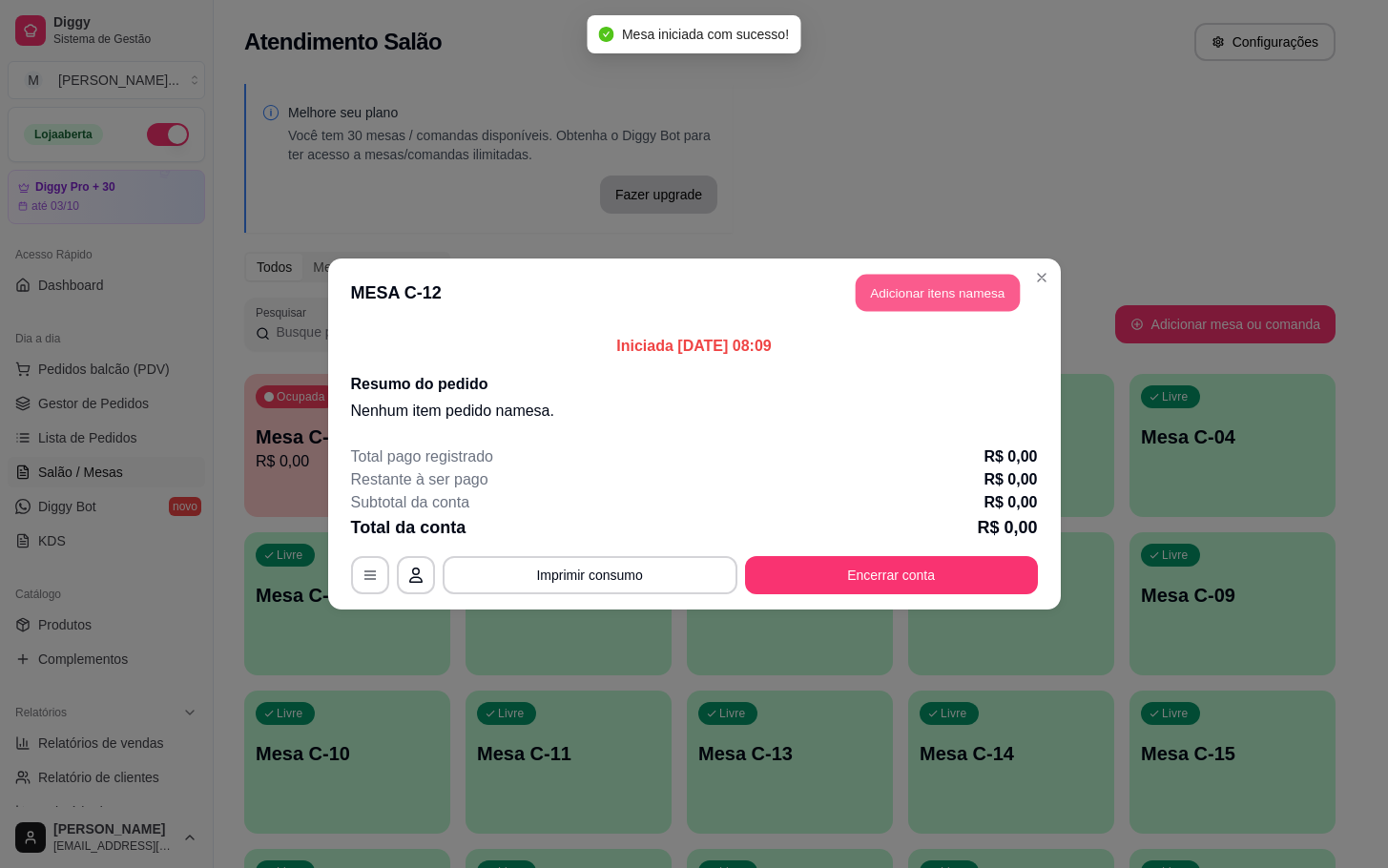
click at [951, 307] on button "Adicionar itens na mesa" at bounding box center [937, 293] width 164 height 37
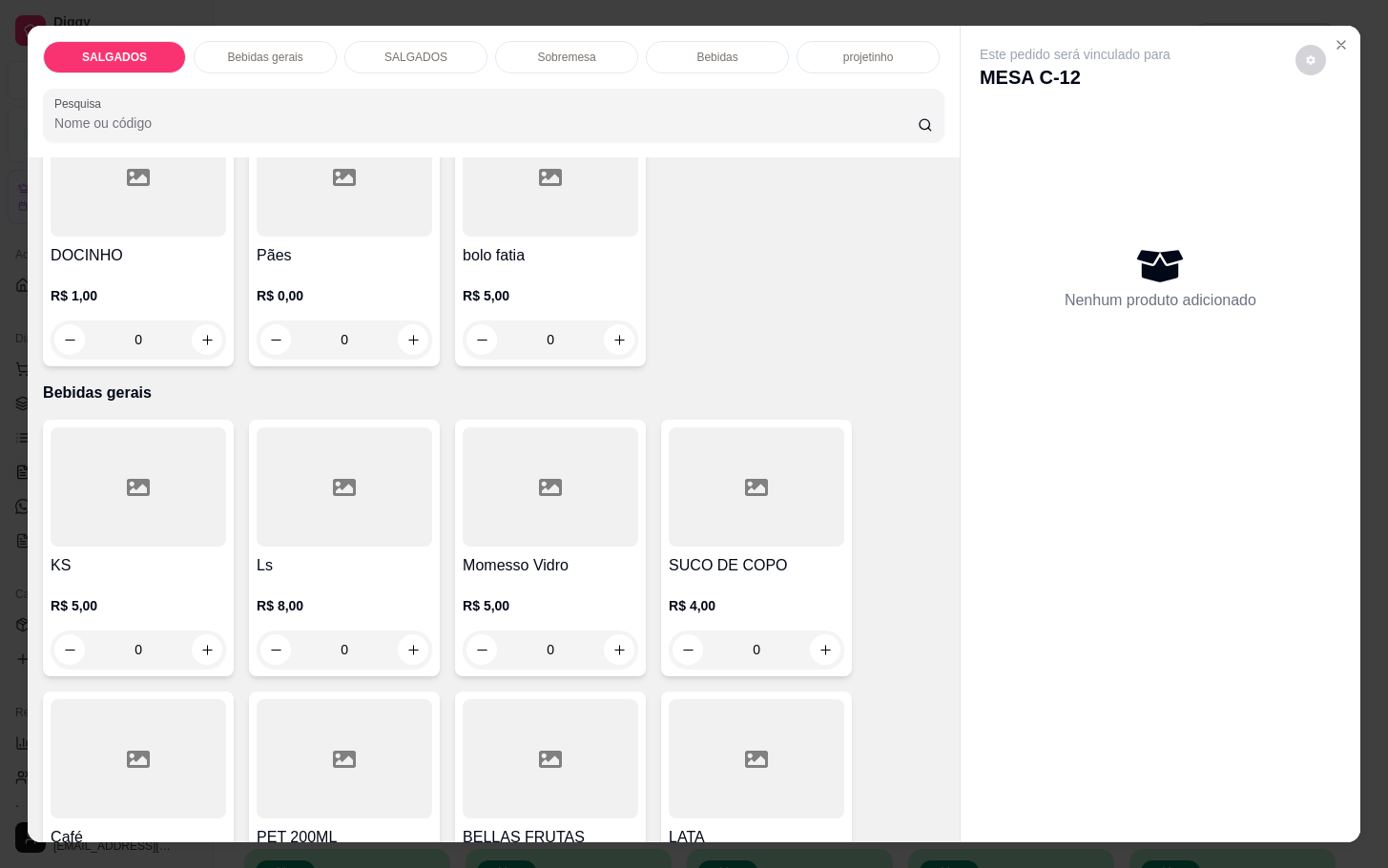
scroll to position [573, 0]
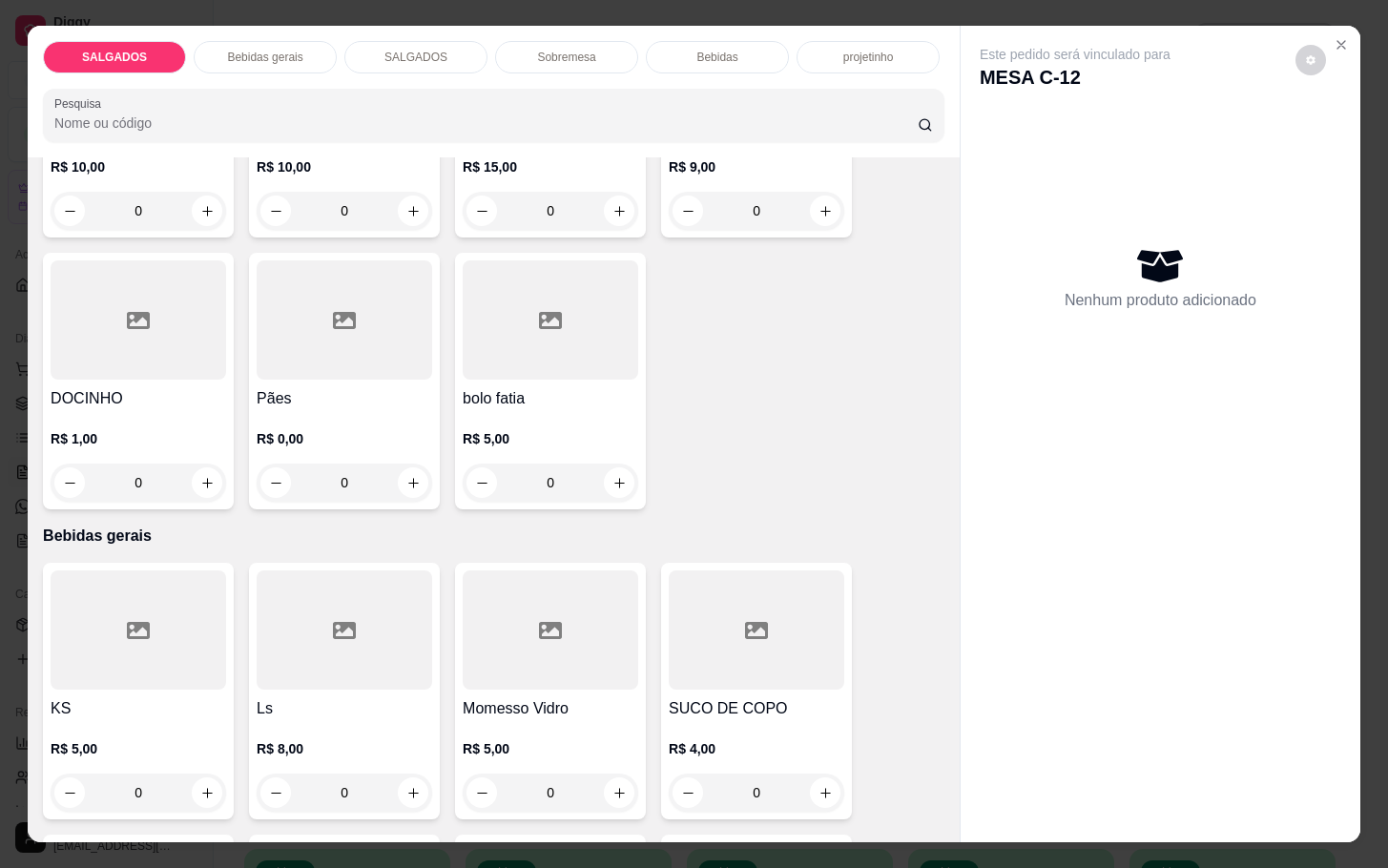
click at [359, 389] on h4 "Pães" at bounding box center [344, 398] width 176 height 23
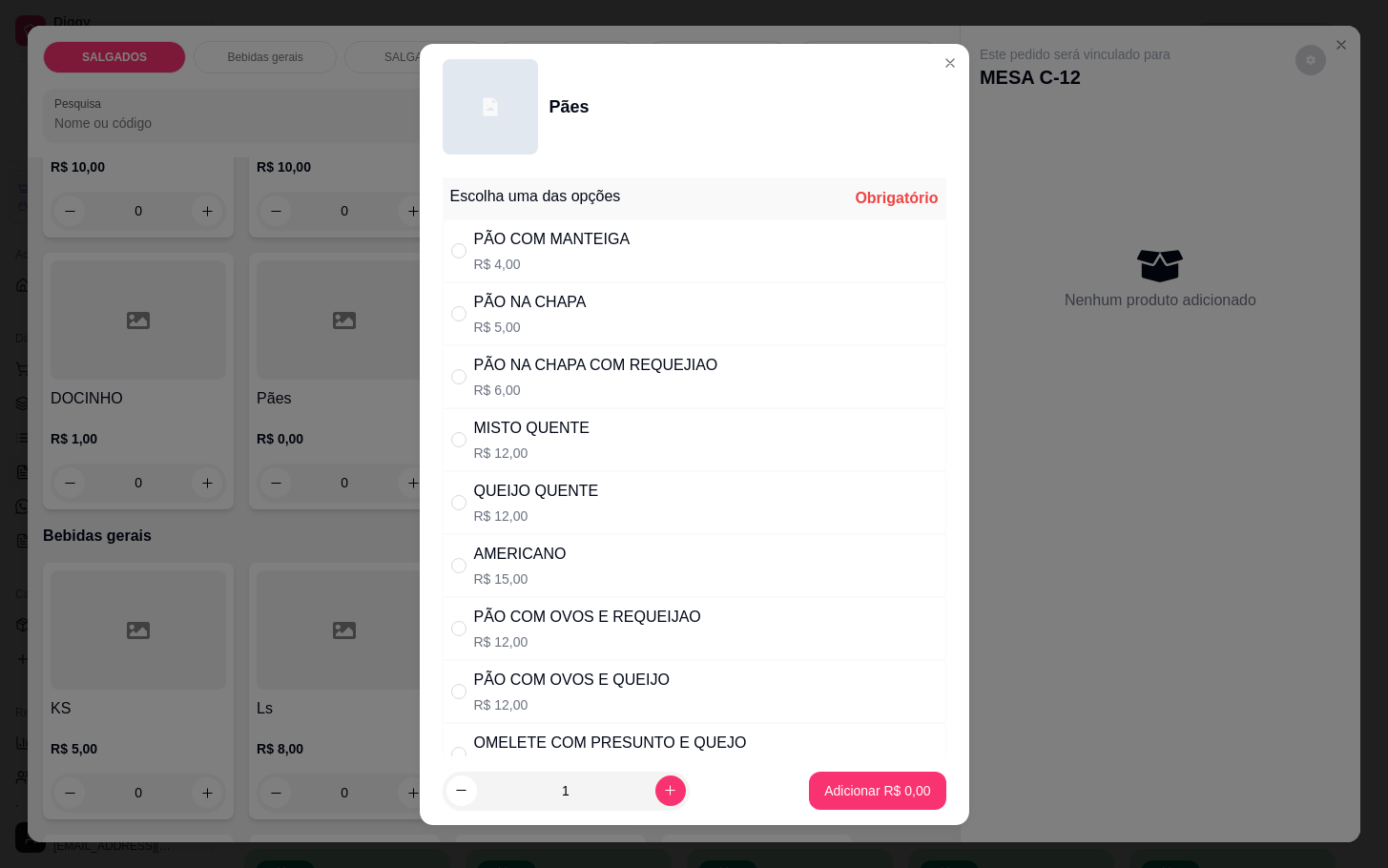
click at [533, 443] on div "MISTO QUENTE R$ 12,00" at bounding box center [532, 439] width 117 height 46
radio input "true"
click at [831, 805] on button "Adicionar R$ 12,00" at bounding box center [873, 791] width 144 height 38
type input "1"
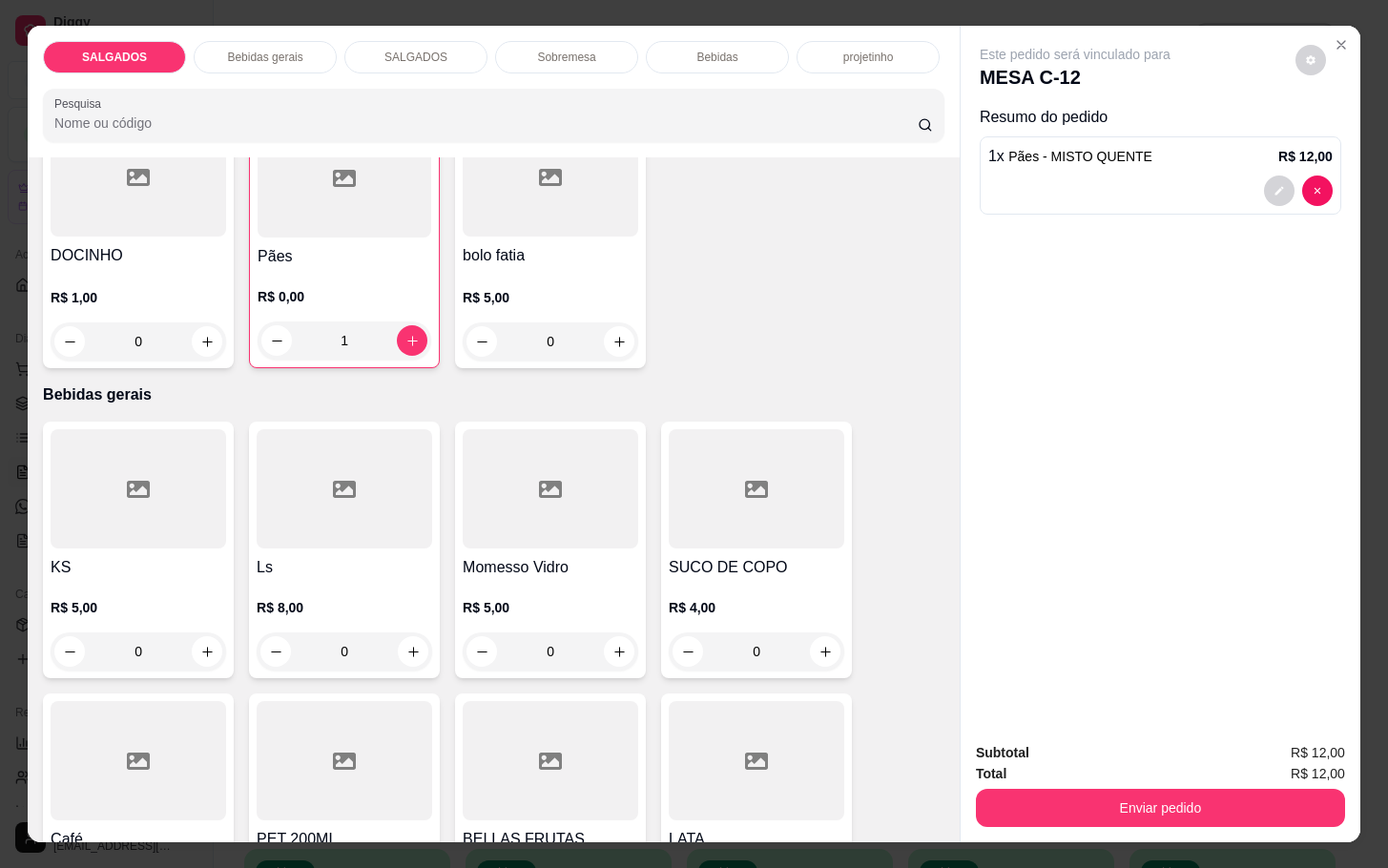
scroll to position [858, 0]
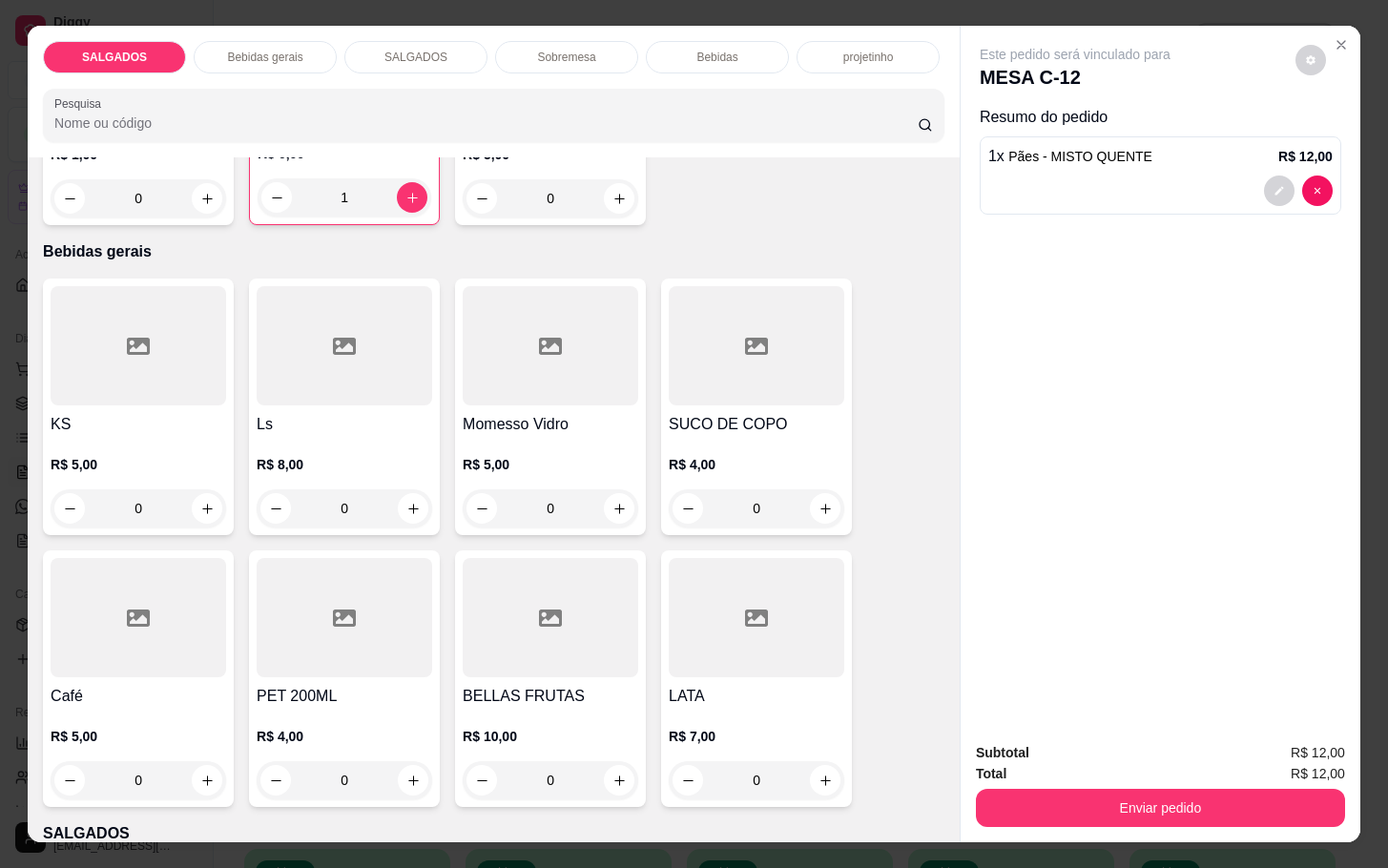
click at [100, 652] on div at bounding box center [138, 618] width 176 height 120
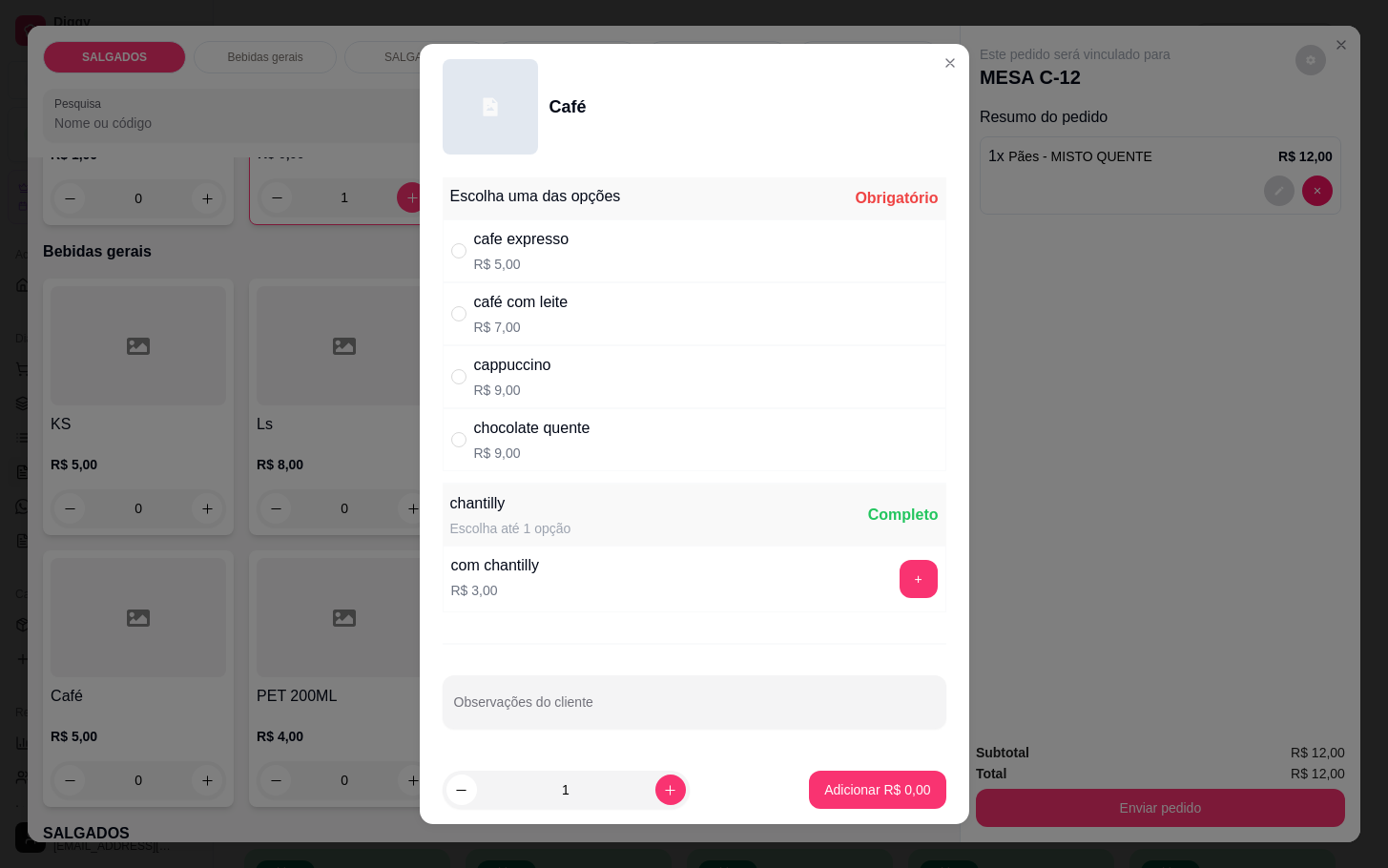
click at [481, 359] on div "cappuccino" at bounding box center [512, 365] width 77 height 23
radio input "true"
click at [900, 587] on button "+" at bounding box center [918, 580] width 37 height 37
click at [865, 784] on p "Adicionar R$ 12,00" at bounding box center [874, 790] width 114 height 19
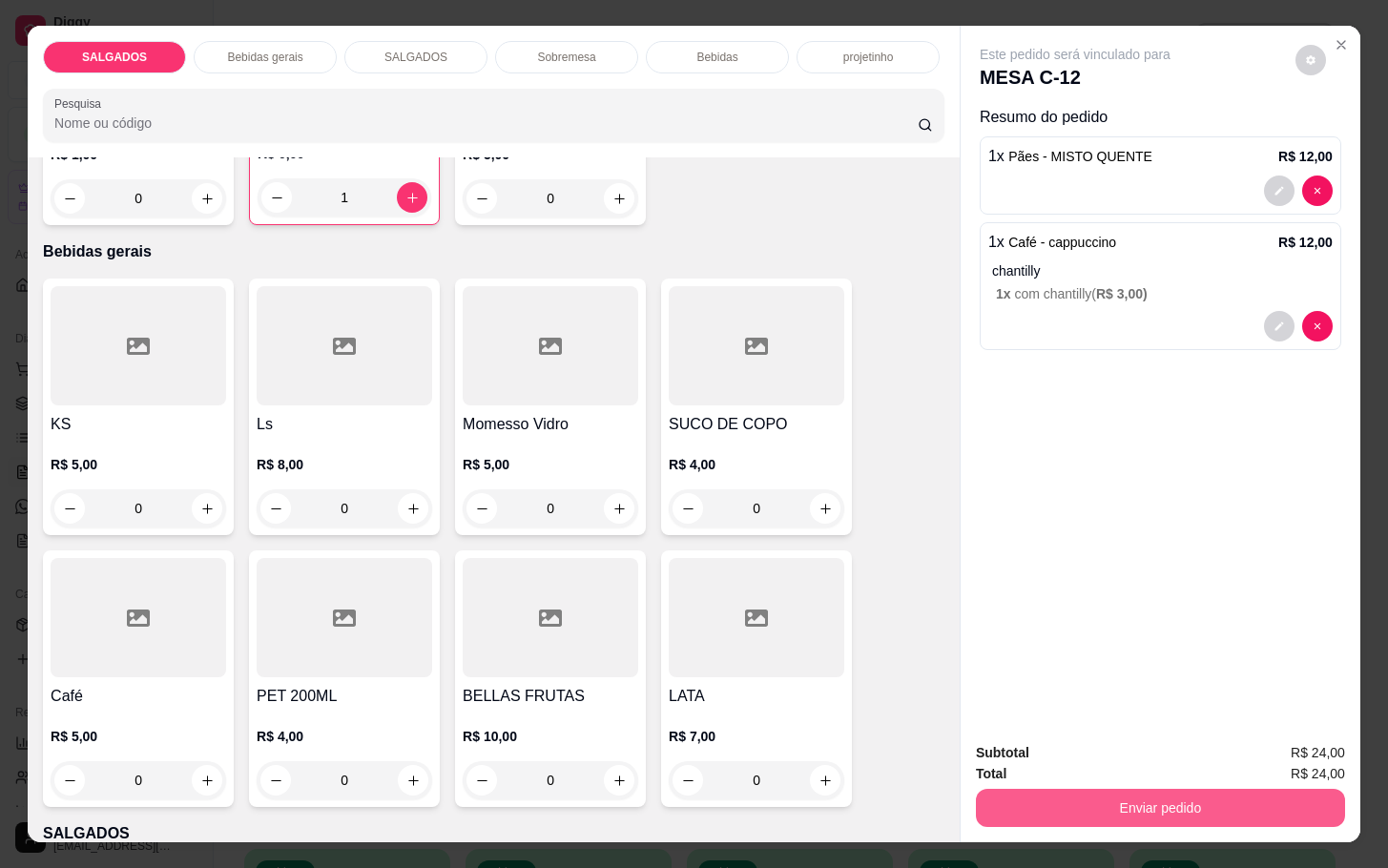
click at [1060, 798] on button "Enviar pedido" at bounding box center [1160, 807] width 369 height 38
click at [1051, 752] on button "Não registrar e enviar pedido" at bounding box center [1094, 750] width 192 height 35
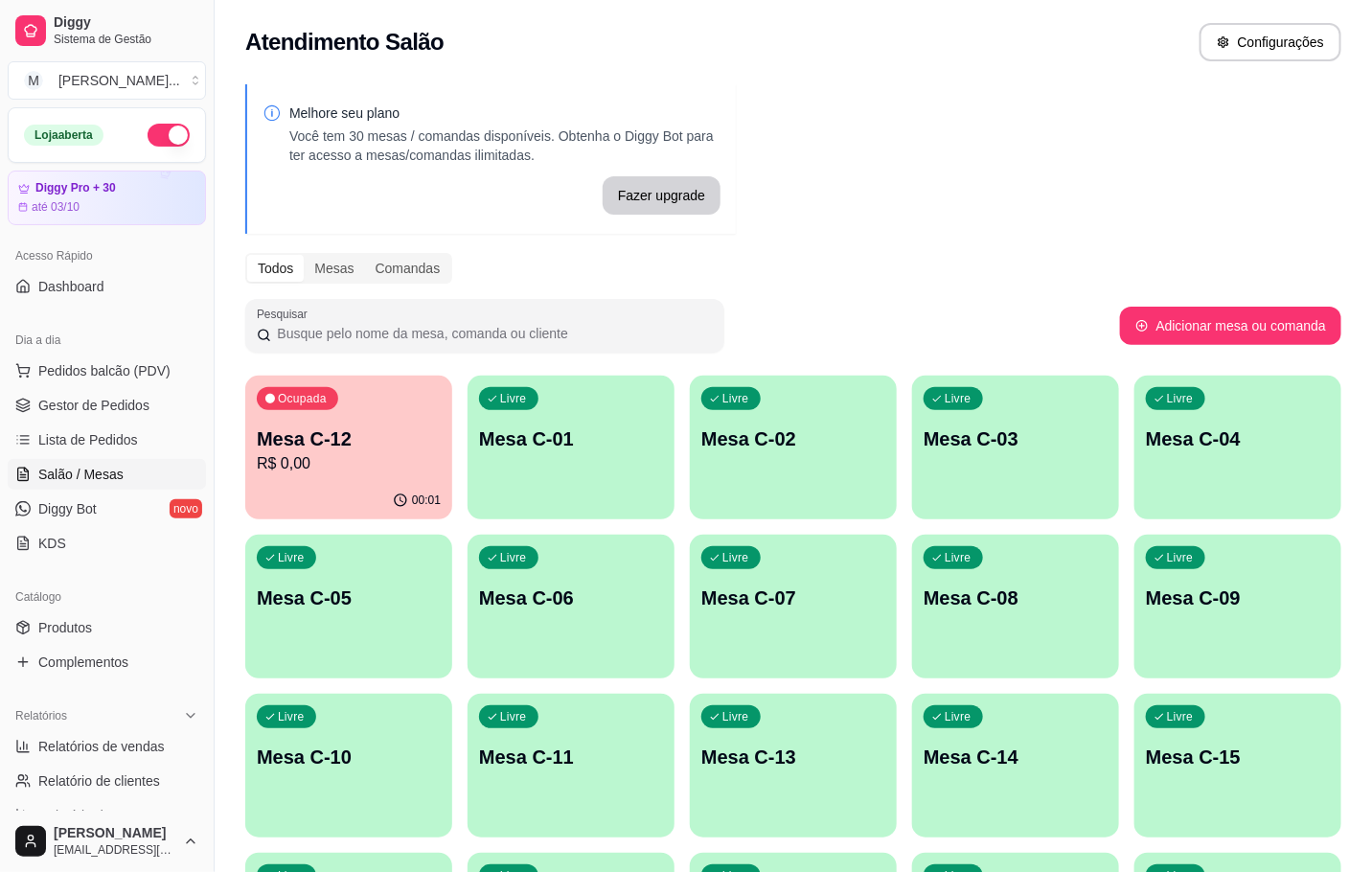
click at [366, 464] on p "R$ 0,00" at bounding box center [349, 463] width 184 height 23
click at [282, 433] on p "Mesa C-12" at bounding box center [349, 439] width 178 height 26
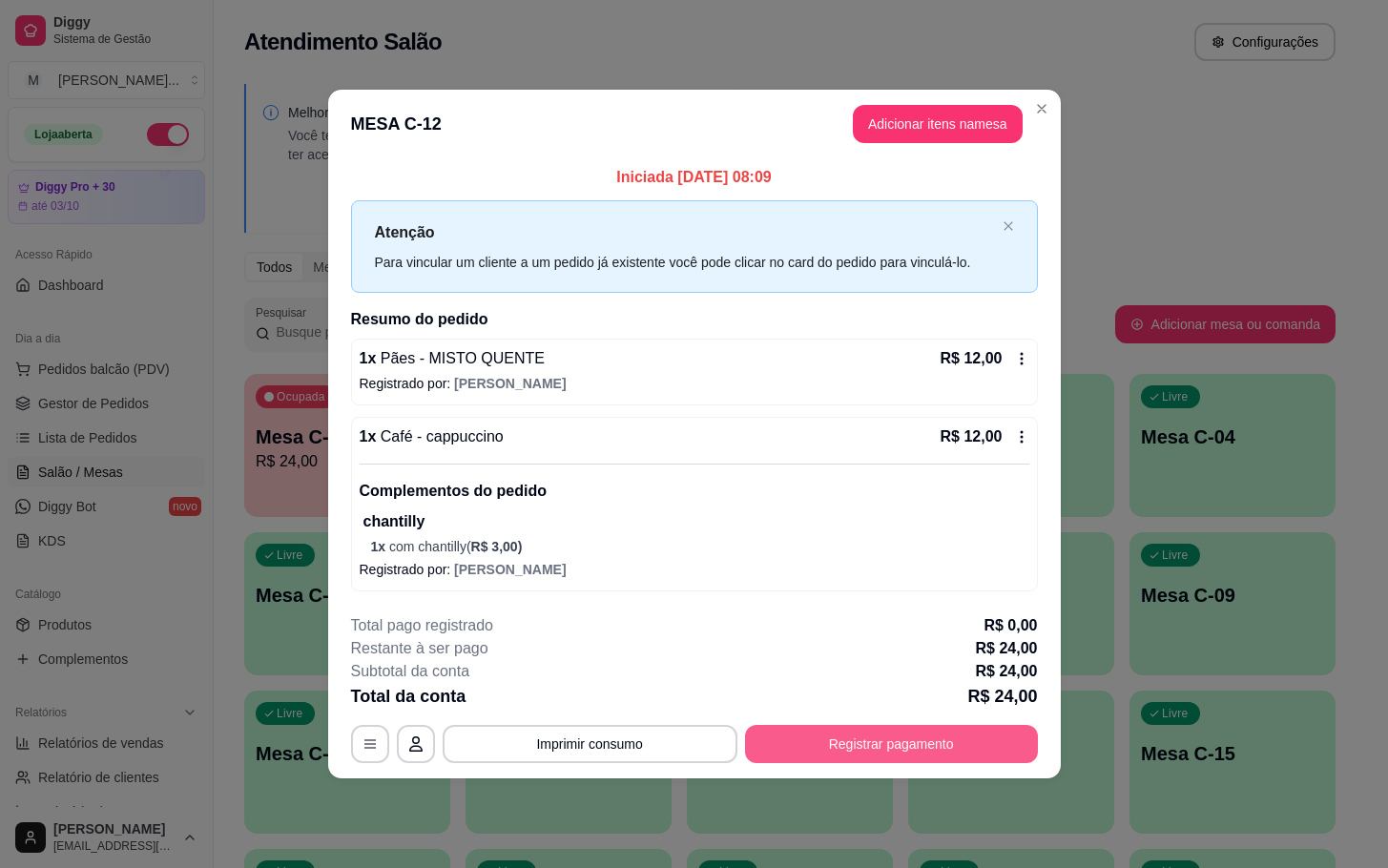
click at [974, 759] on button "Registrar pagamento" at bounding box center [892, 743] width 293 height 38
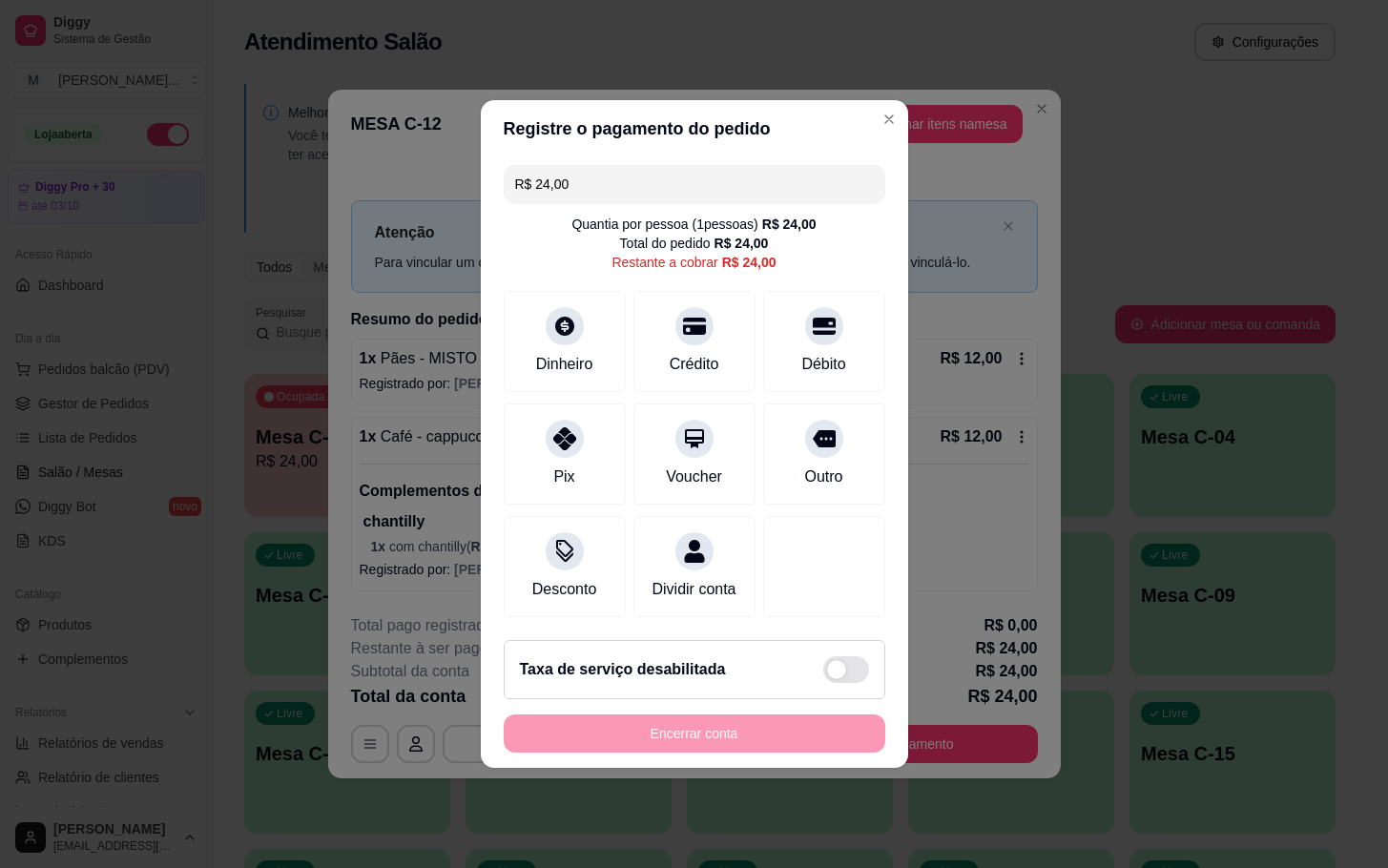
click at [818, 256] on div "Quantia por pessoa ( 1 pessoas) R$ 24,00 Total do pedido R$ 24,00 Restante a co…" at bounding box center [694, 243] width 382 height 57
click at [818, 263] on div "R$ 24,00 Quantia por pessoa ( 1 pessoas) R$ 24,00 Total do pedido R$ 24,00 Rest…" at bounding box center [694, 390] width 428 height 468
click at [818, 290] on div "Débito" at bounding box center [823, 338] width 134 height 112
type input "R$ 0,00"
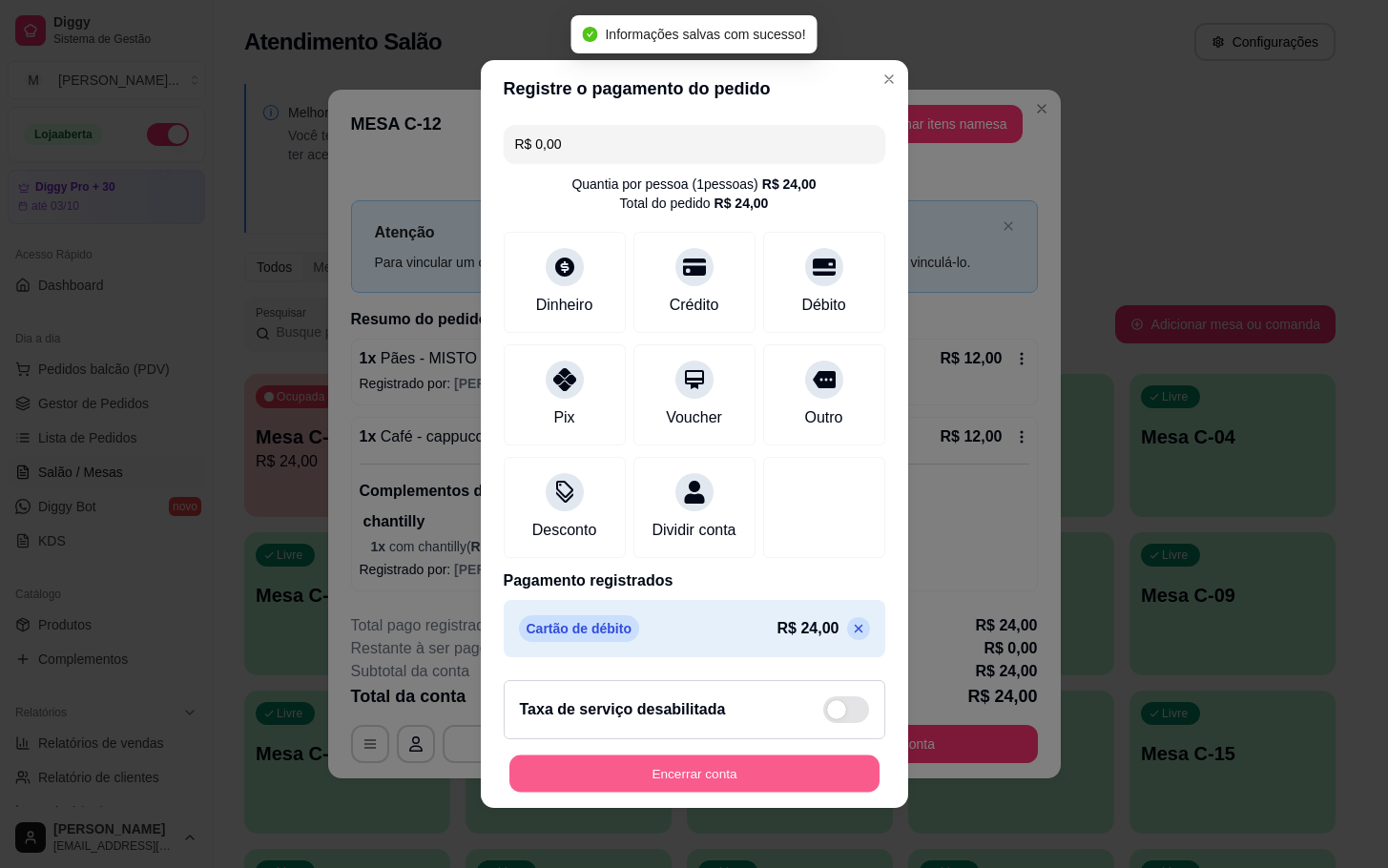
click at [824, 792] on button "Encerrar conta" at bounding box center [694, 774] width 370 height 37
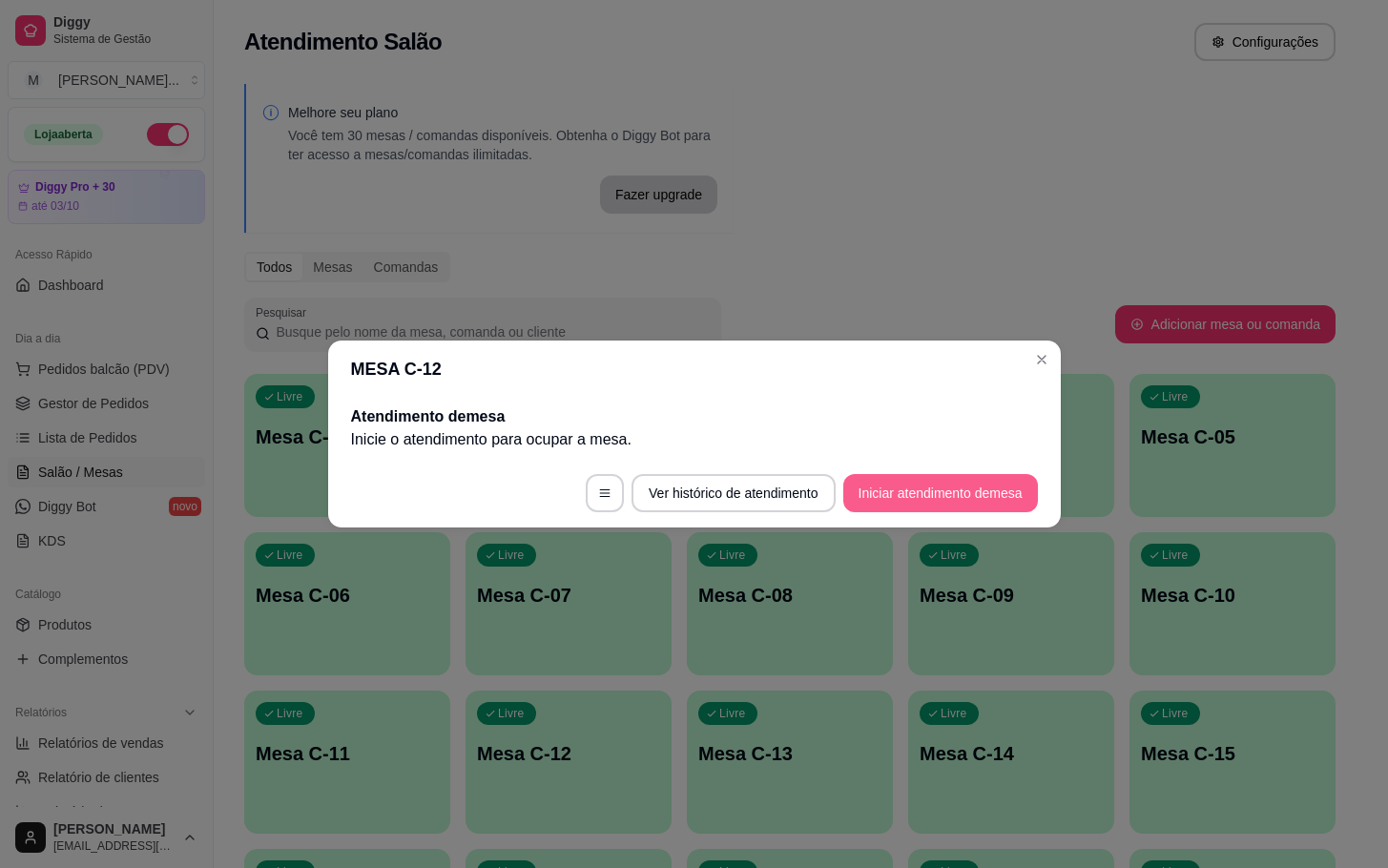
click at [951, 475] on button "Iniciar atendimento de mesa" at bounding box center [941, 492] width 194 height 38
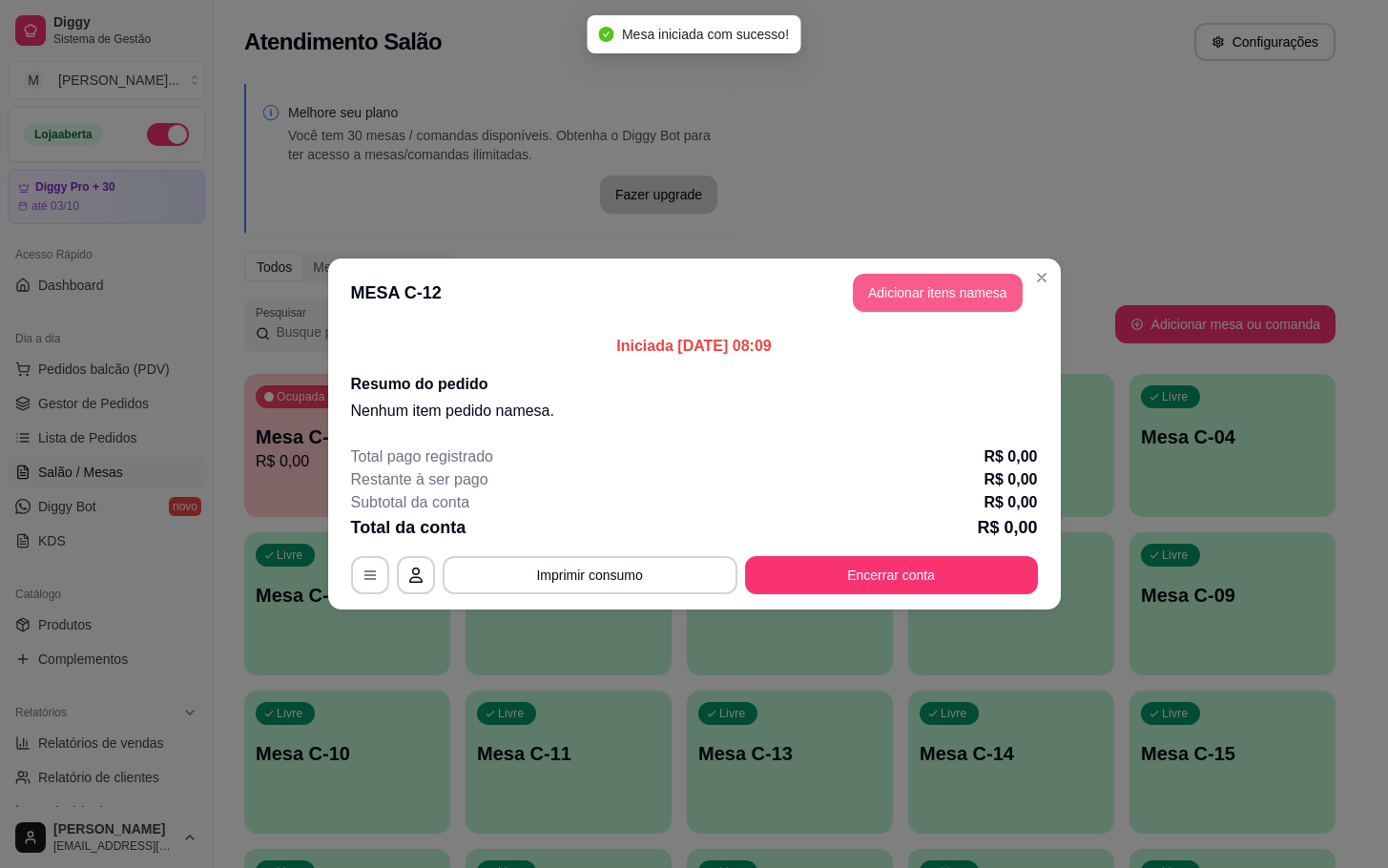
click at [890, 284] on button "Adicionar itens na mesa" at bounding box center [937, 292] width 170 height 38
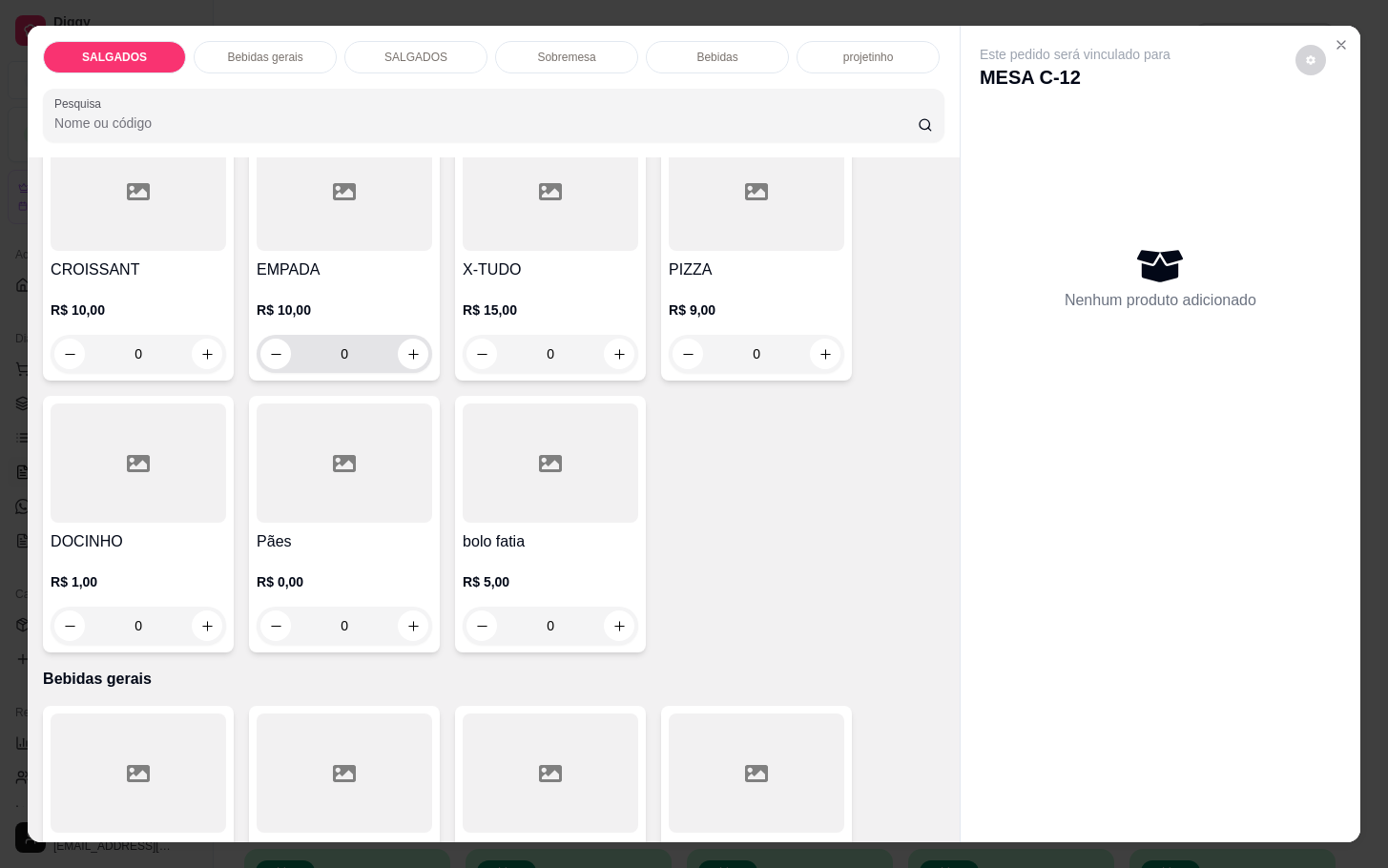
scroll to position [0, 0]
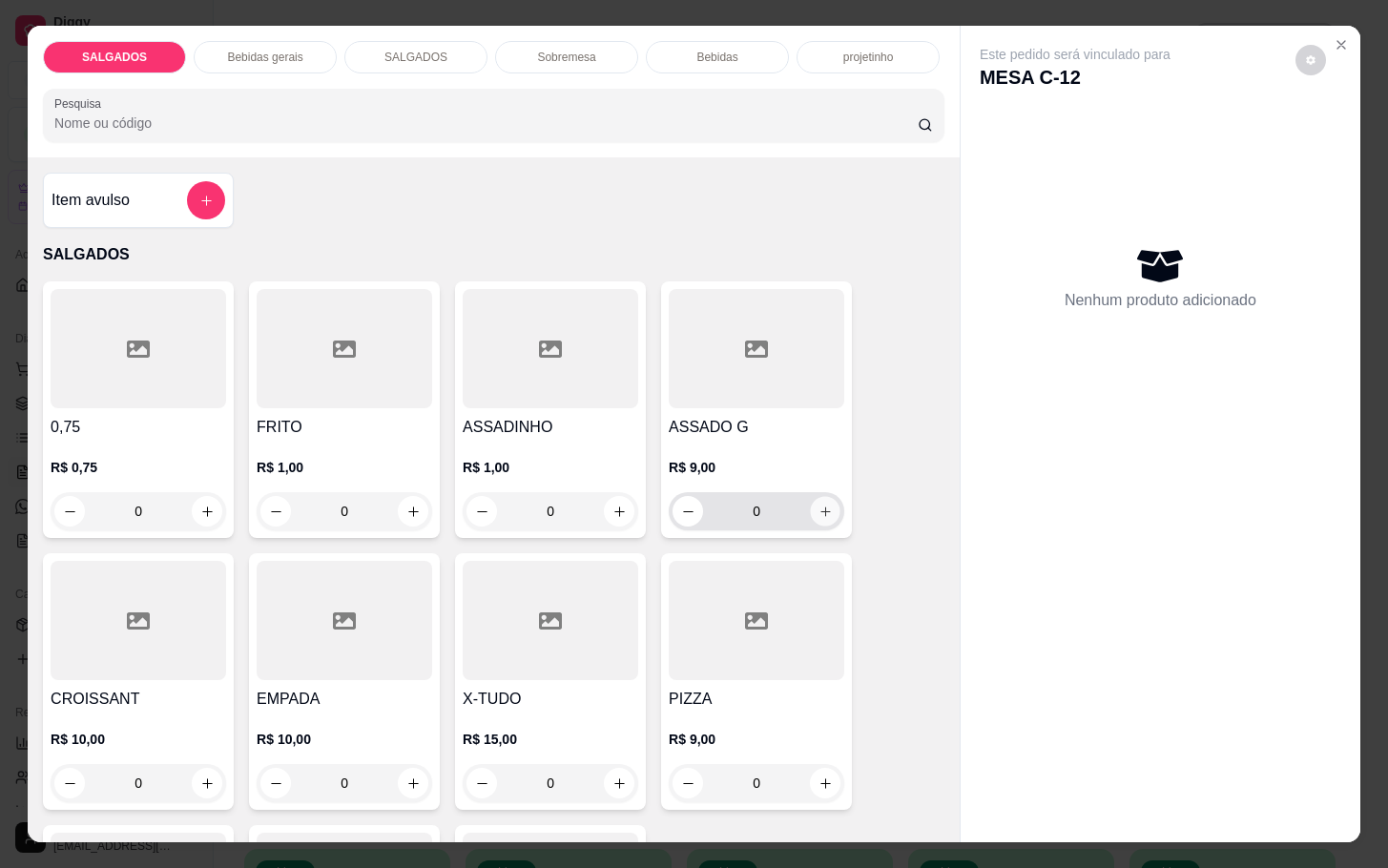
click at [818, 504] on icon "increase-product-quantity" at bounding box center [825, 511] width 15 height 15
type input "1"
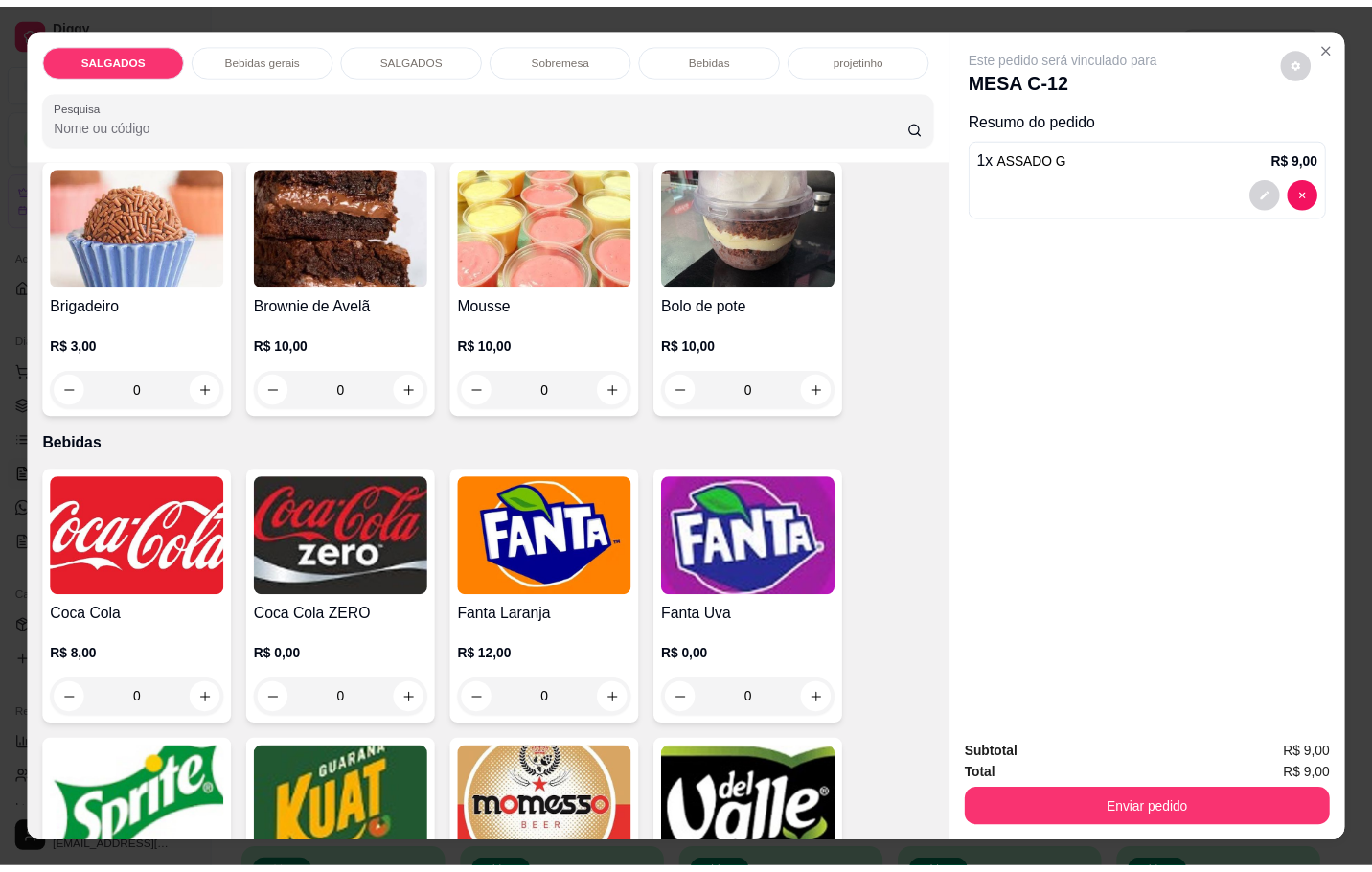
scroll to position [3450, 0]
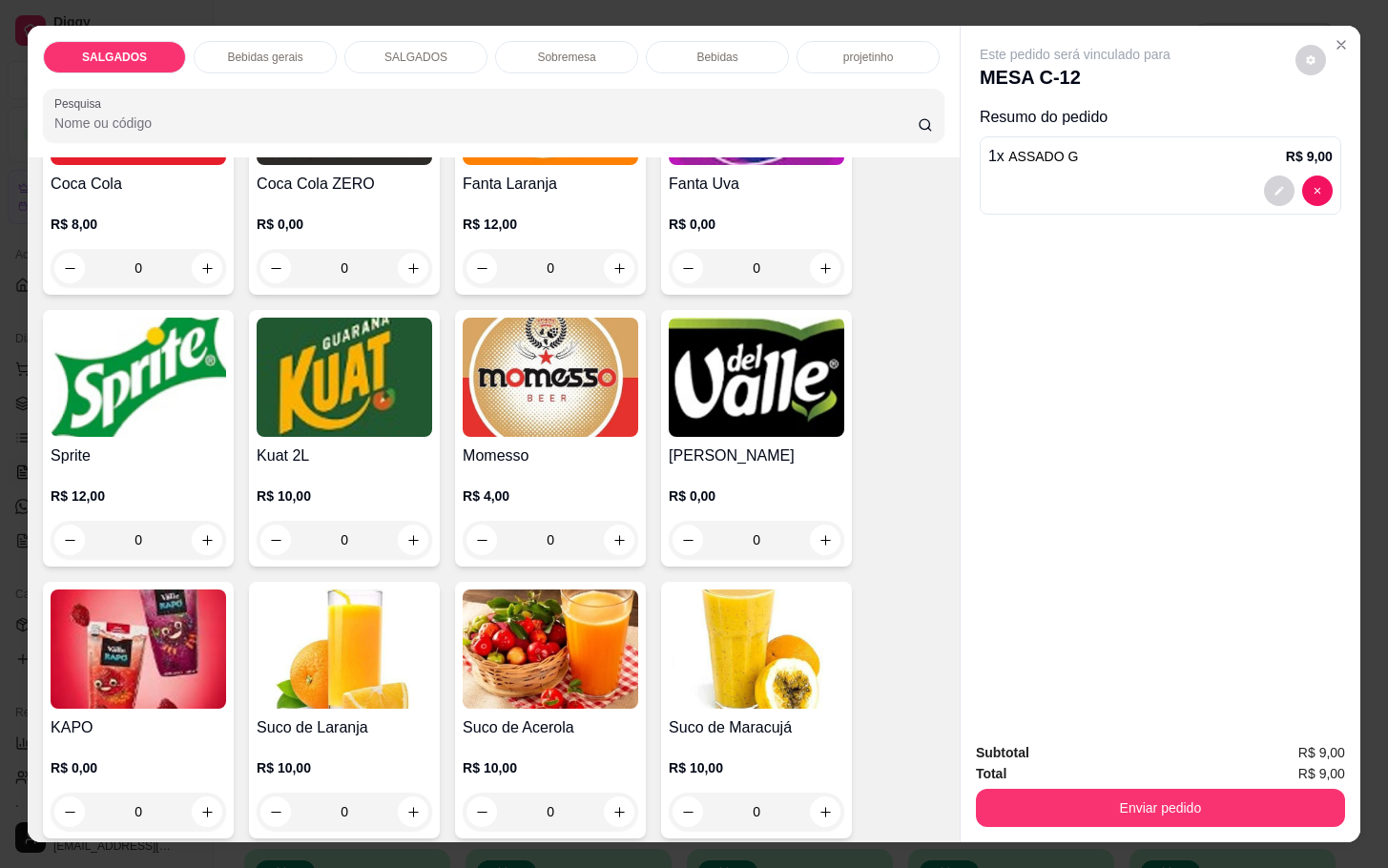
click at [512, 409] on img at bounding box center [550, 378] width 176 height 120
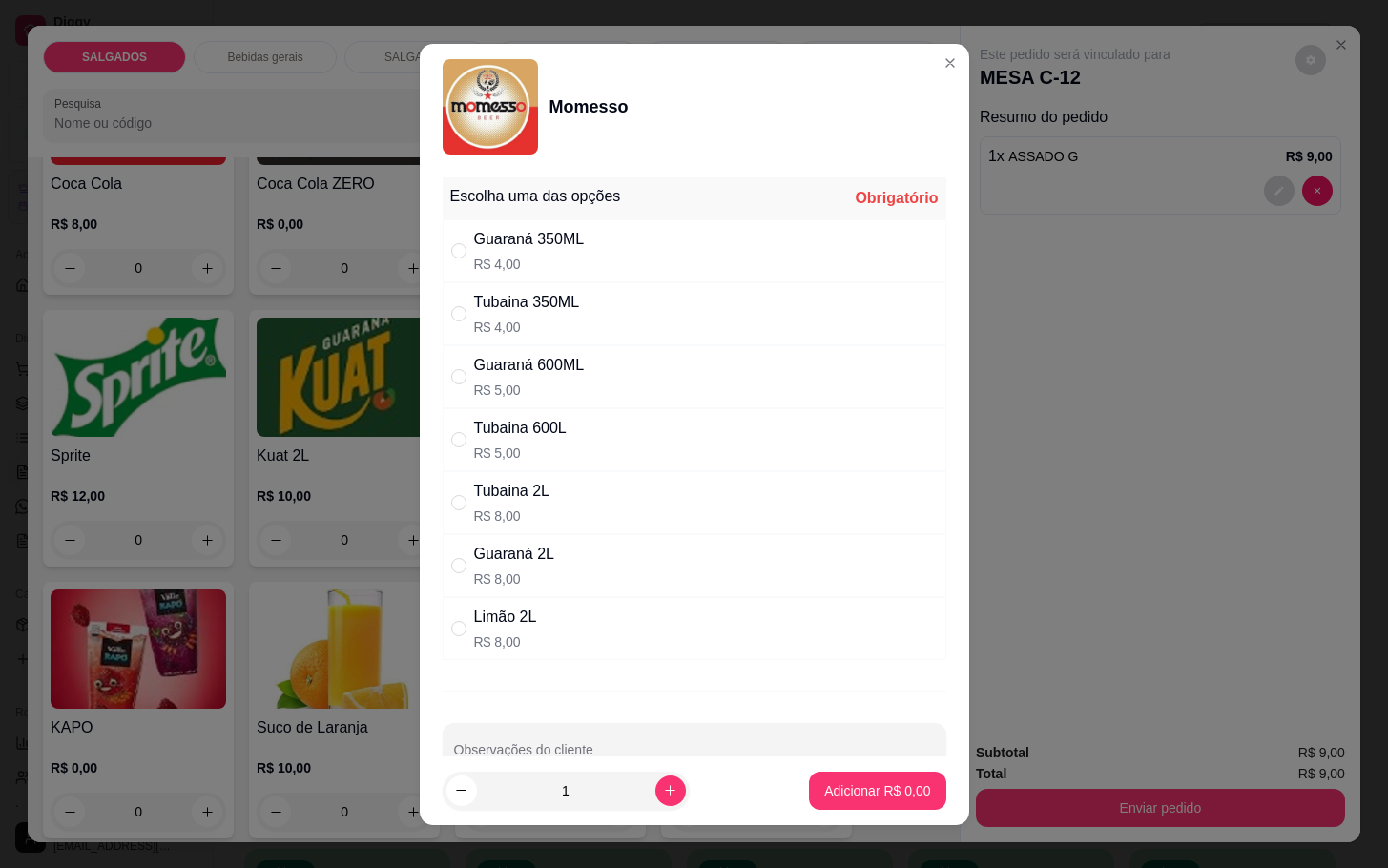
click at [524, 389] on p "R$ 5,00" at bounding box center [529, 389] width 111 height 19
radio input "true"
click at [868, 772] on button "Adicionar R$ 5,00" at bounding box center [877, 791] width 132 height 37
type input "1"
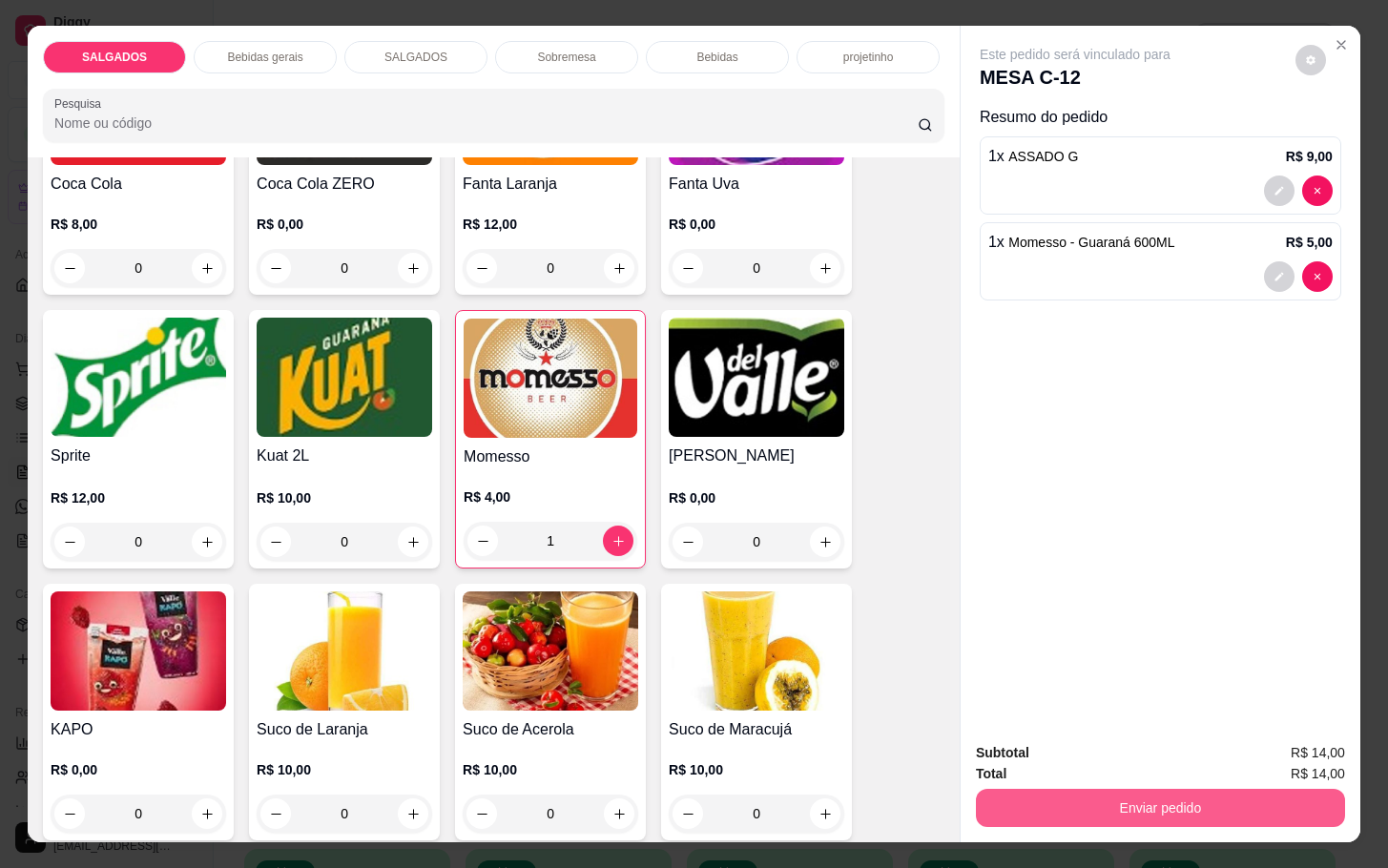
click at [1099, 791] on button "Enviar pedido" at bounding box center [1160, 807] width 369 height 38
click at [1086, 764] on button "Não registrar e enviar pedido" at bounding box center [1094, 750] width 192 height 35
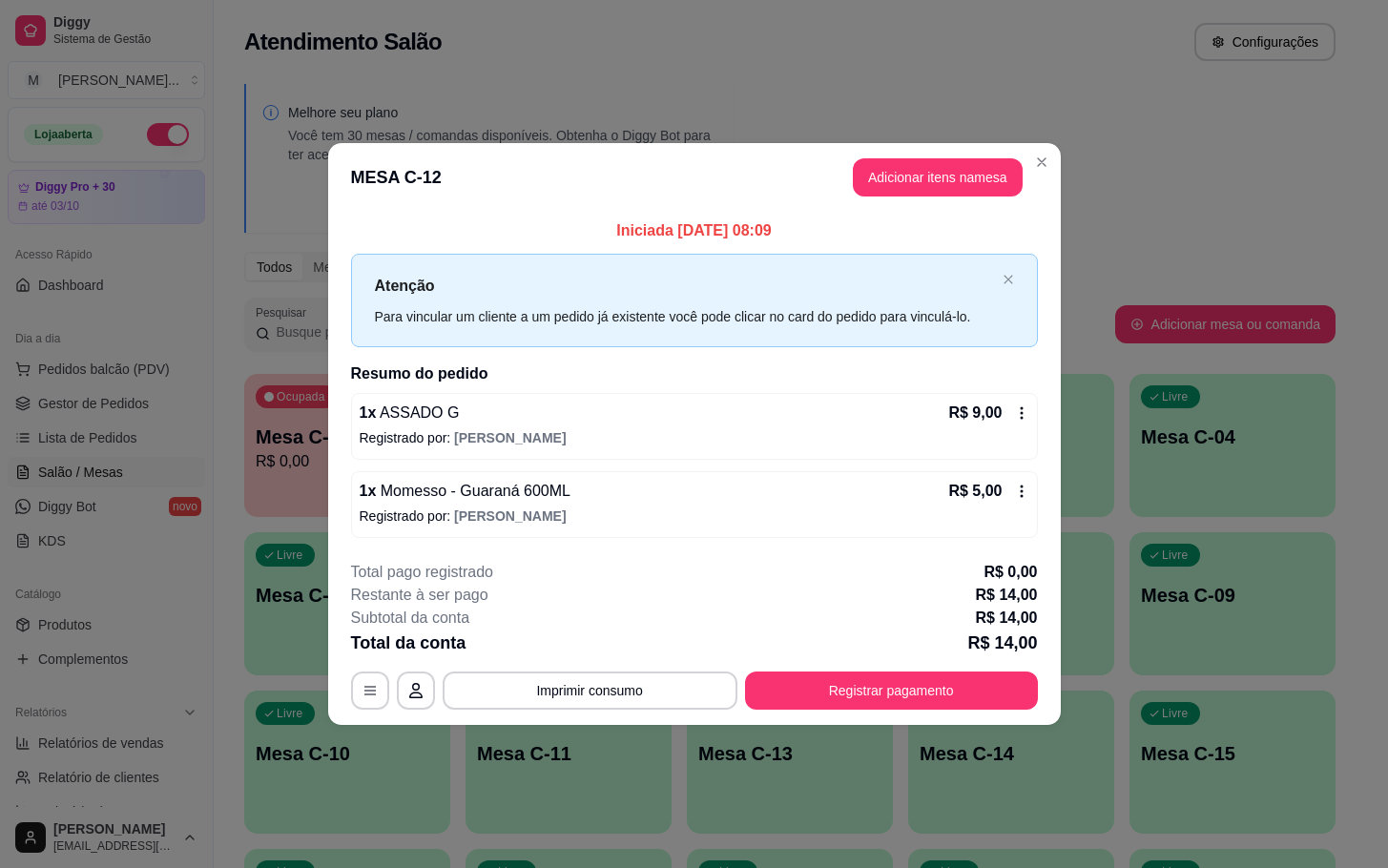
click at [1059, 473] on div "Iniciada [DATE] 08:09 Atenção Para vincular um cliente a um pedido já existente…" at bounding box center [694, 378] width 733 height 332
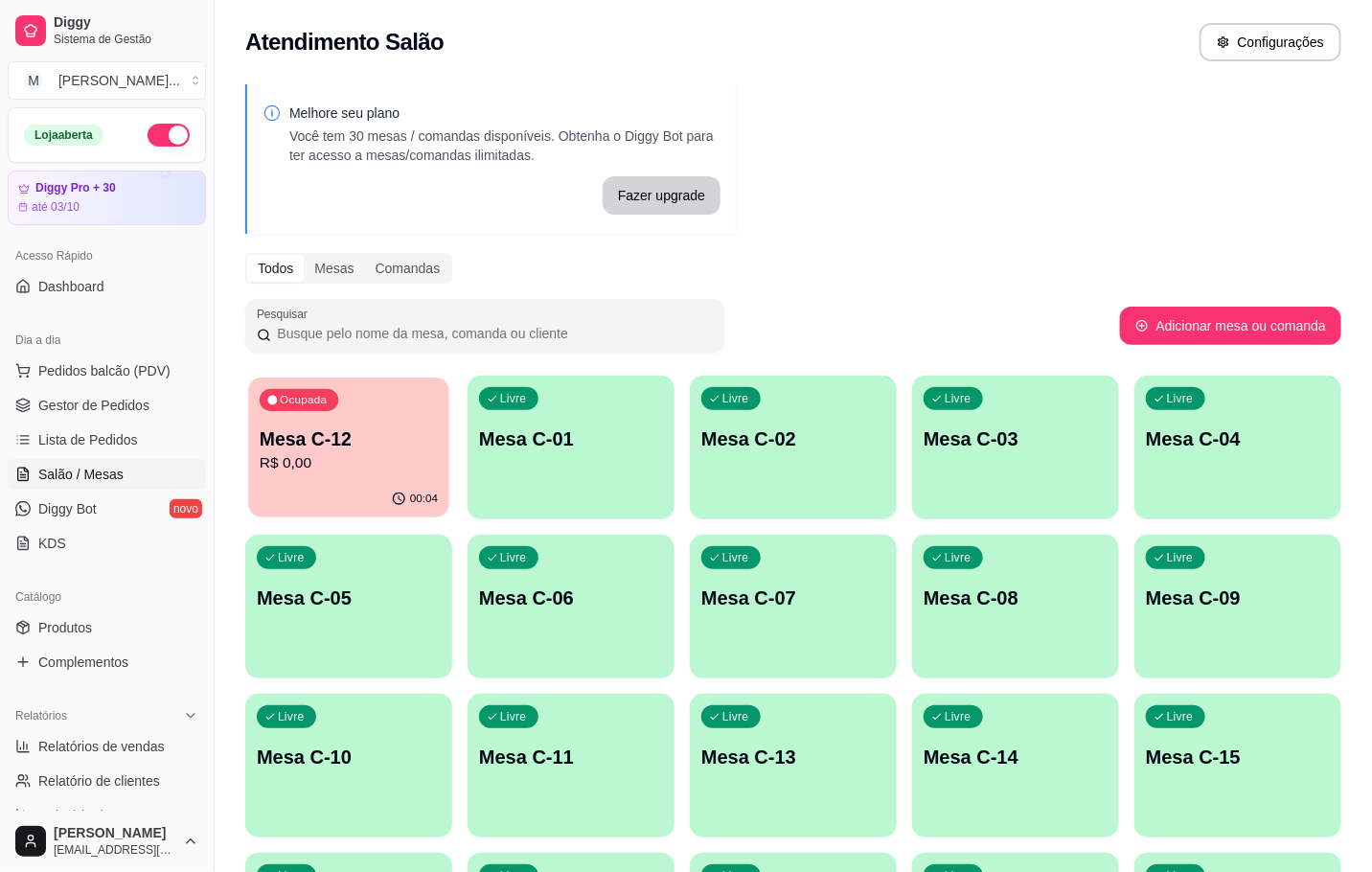
click at [391, 463] on p "R$ 0,00" at bounding box center [349, 463] width 178 height 22
click at [382, 502] on div "00:05" at bounding box center [349, 499] width 201 height 36
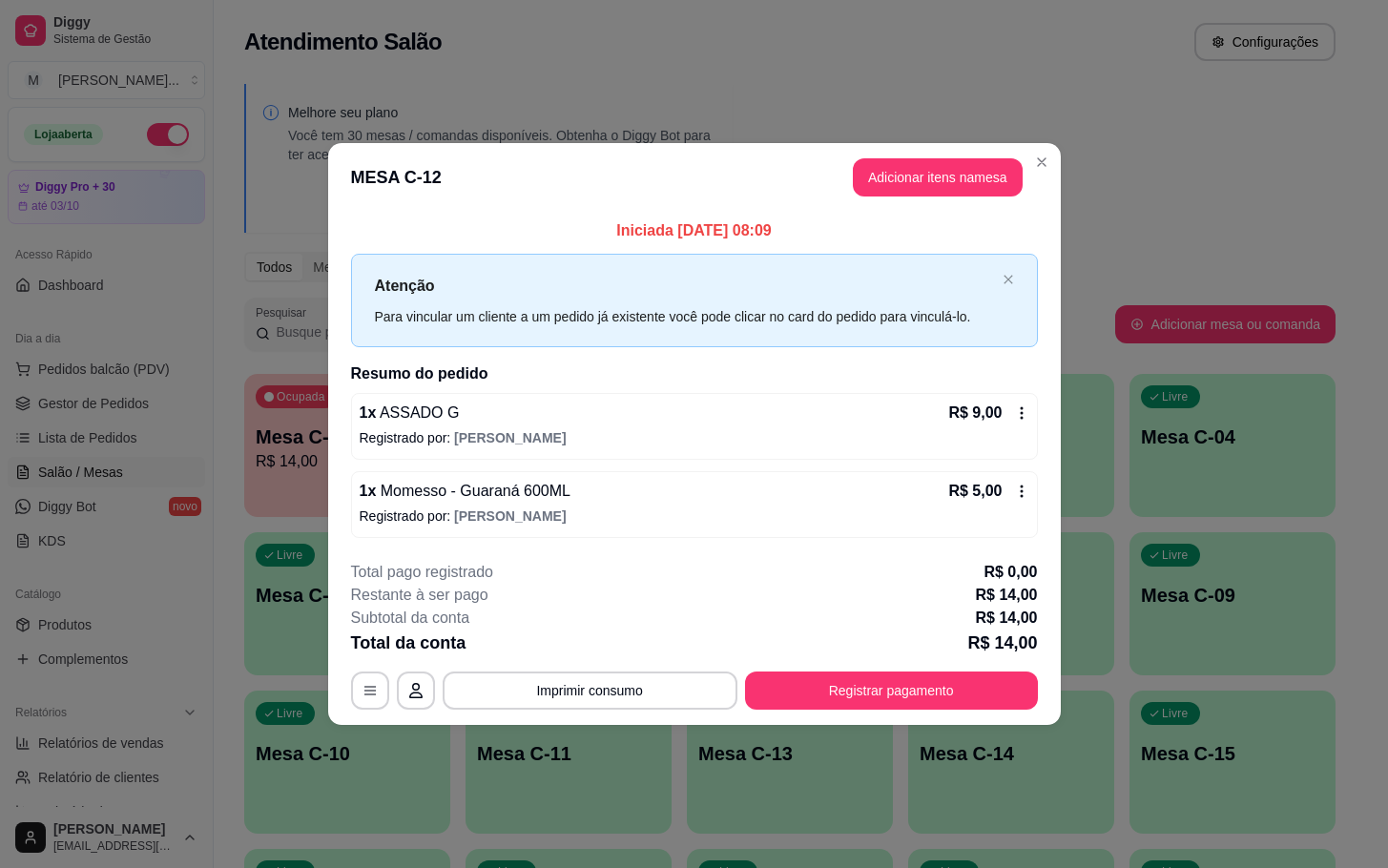
click at [945, 179] on button "Adicionar itens na mesa" at bounding box center [937, 177] width 170 height 38
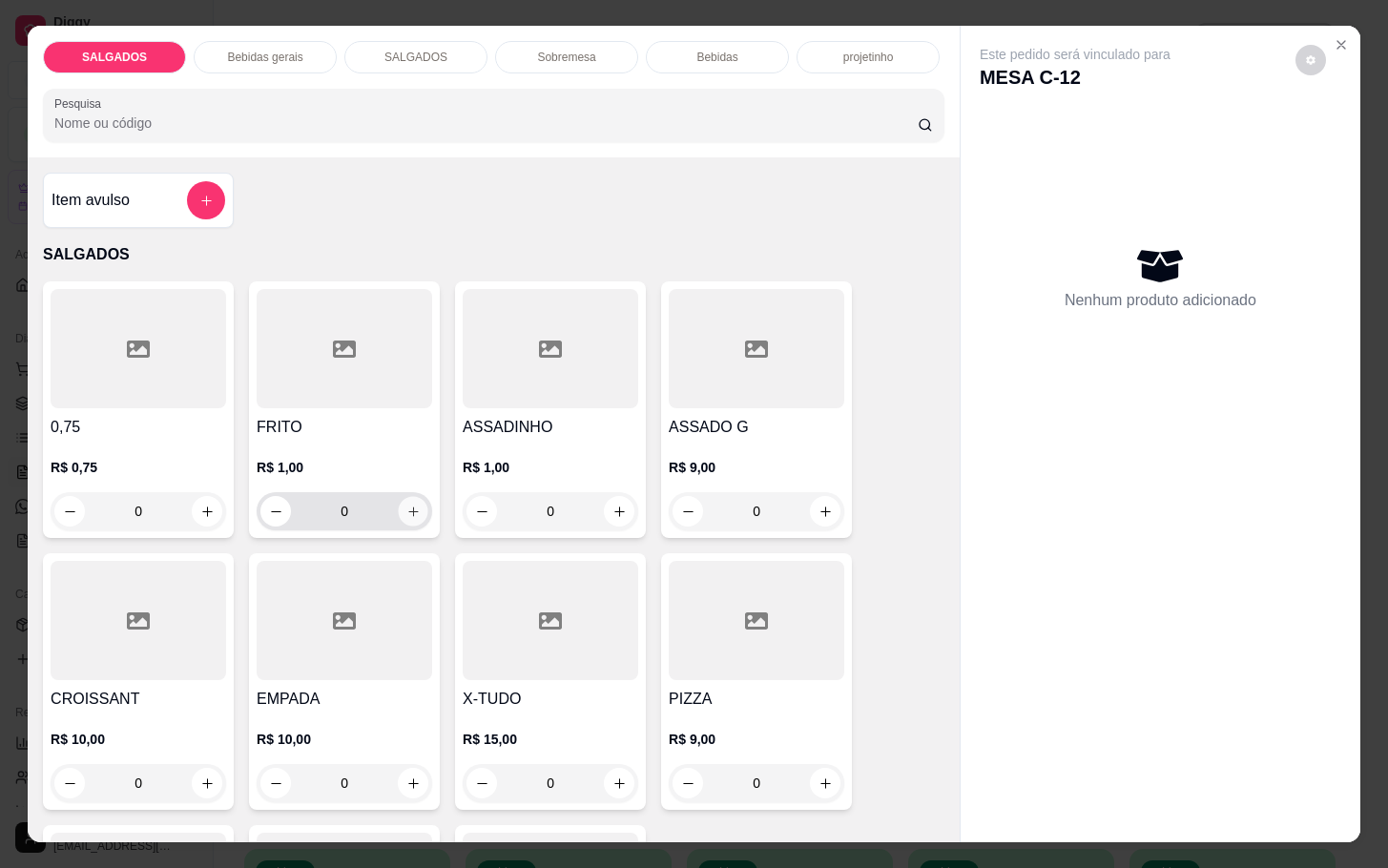
click at [410, 512] on button "increase-product-quantity" at bounding box center [414, 512] width 29 height 29
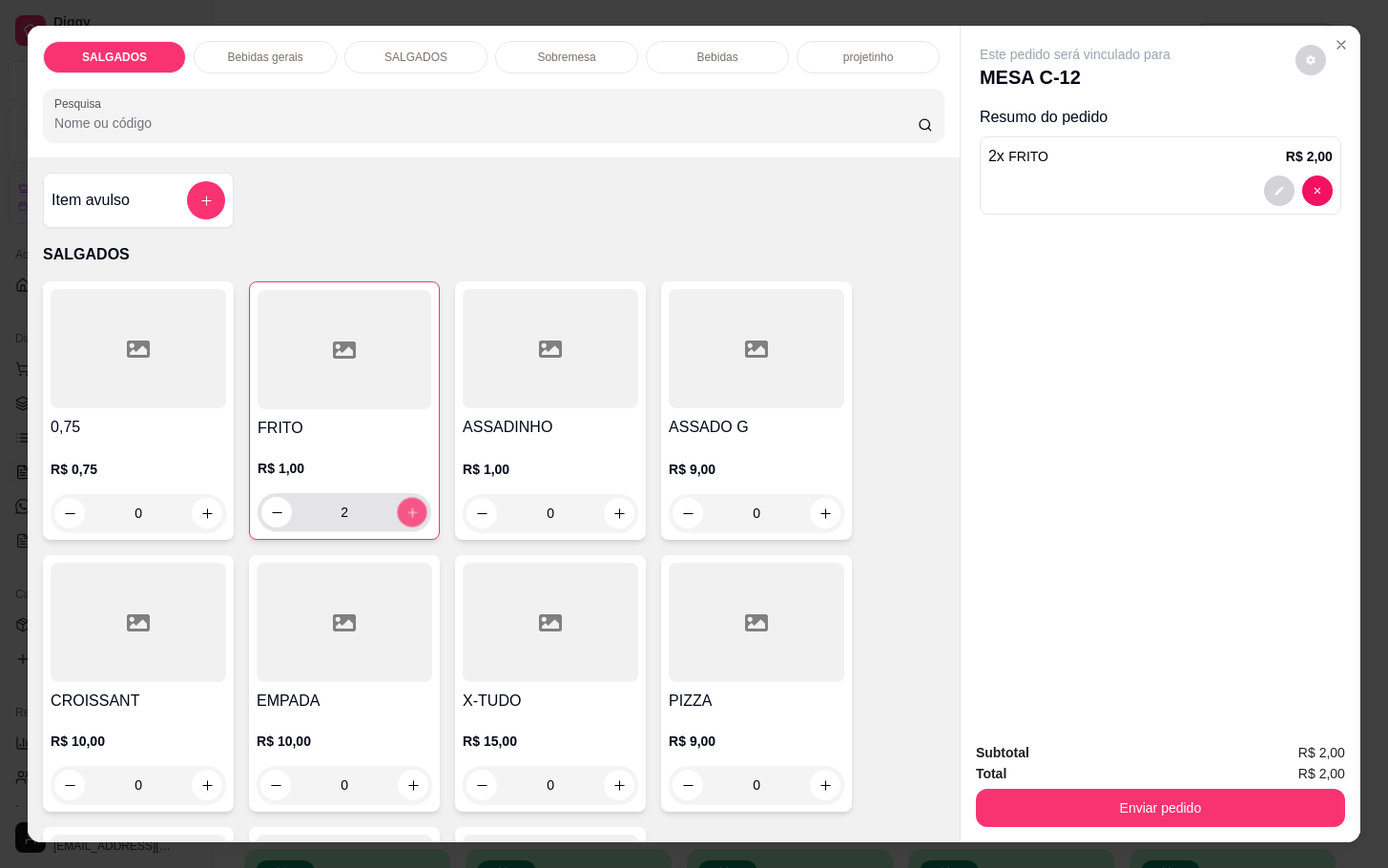
click at [410, 512] on button "increase-product-quantity" at bounding box center [413, 513] width 29 height 29
type input "5"
drag, startPoint x: 1057, startPoint y: 755, endPoint x: 1073, endPoint y: 782, distance: 31.4
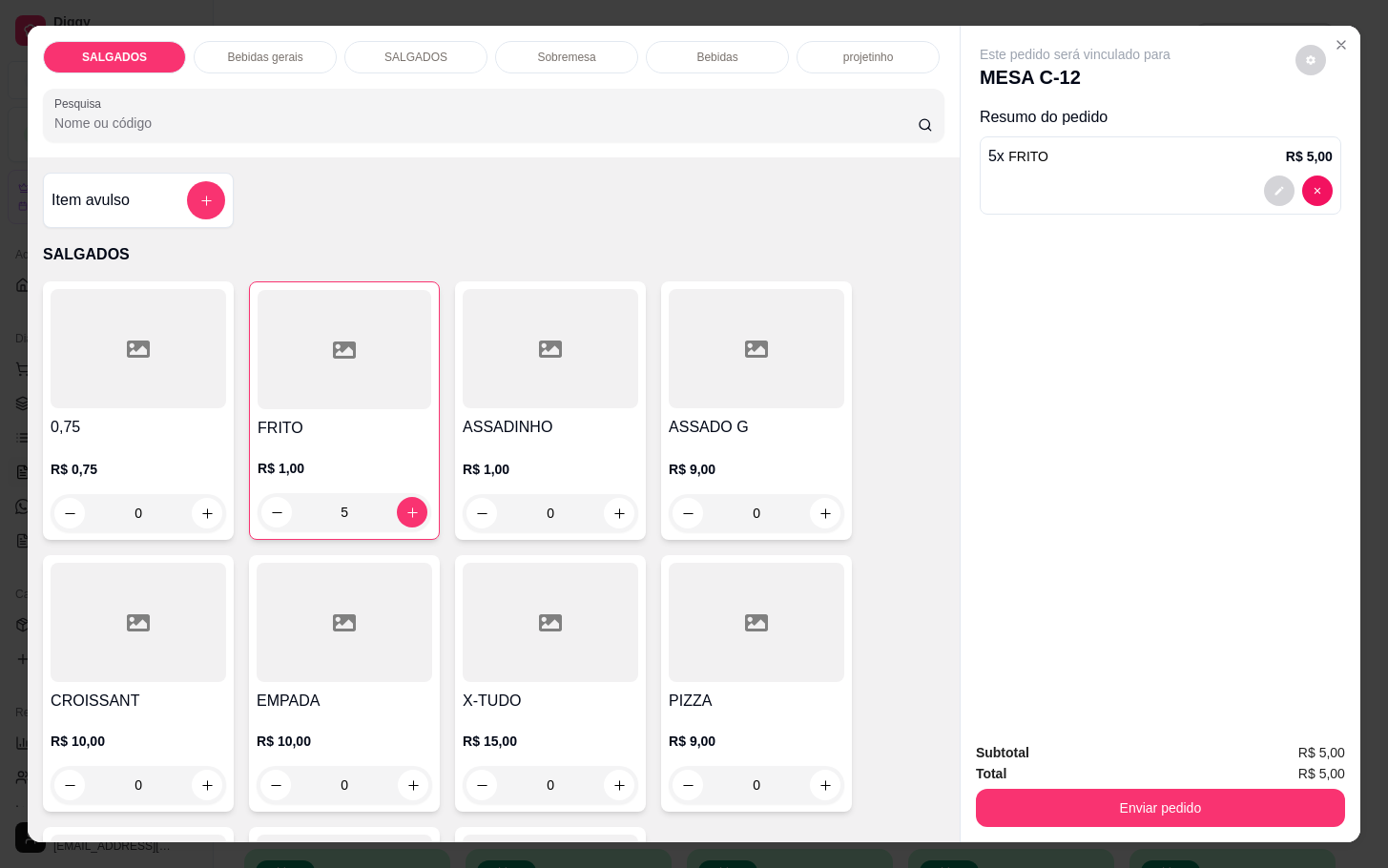
click at [1070, 773] on div "Subtotal R$ 5,00 Total R$ 5,00 Enviar pedido" at bounding box center [1160, 785] width 369 height 85
click at [1079, 795] on button "Enviar pedido" at bounding box center [1160, 807] width 369 height 38
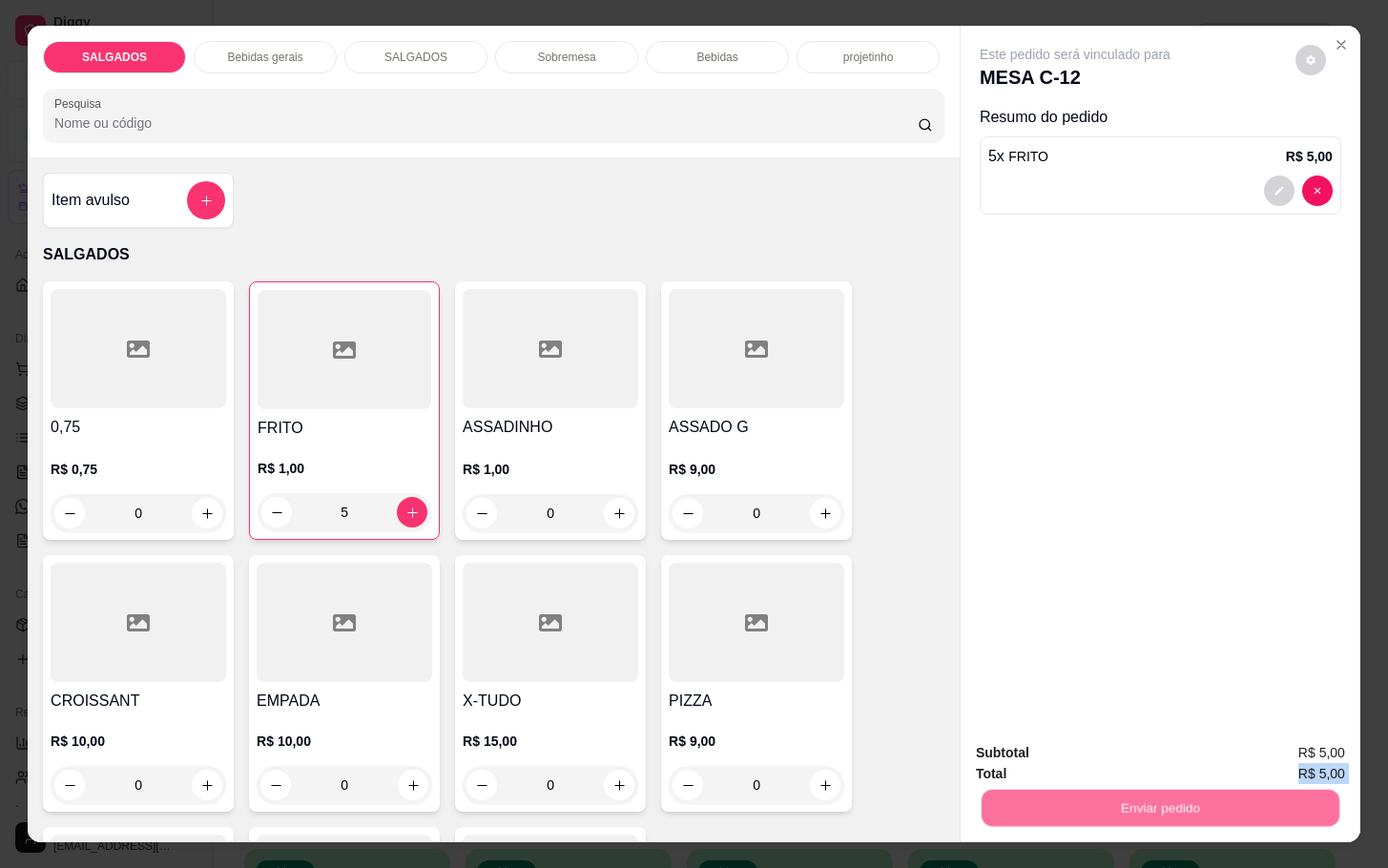
click at [1095, 753] on button "Não registrar e enviar pedido" at bounding box center [1094, 750] width 198 height 36
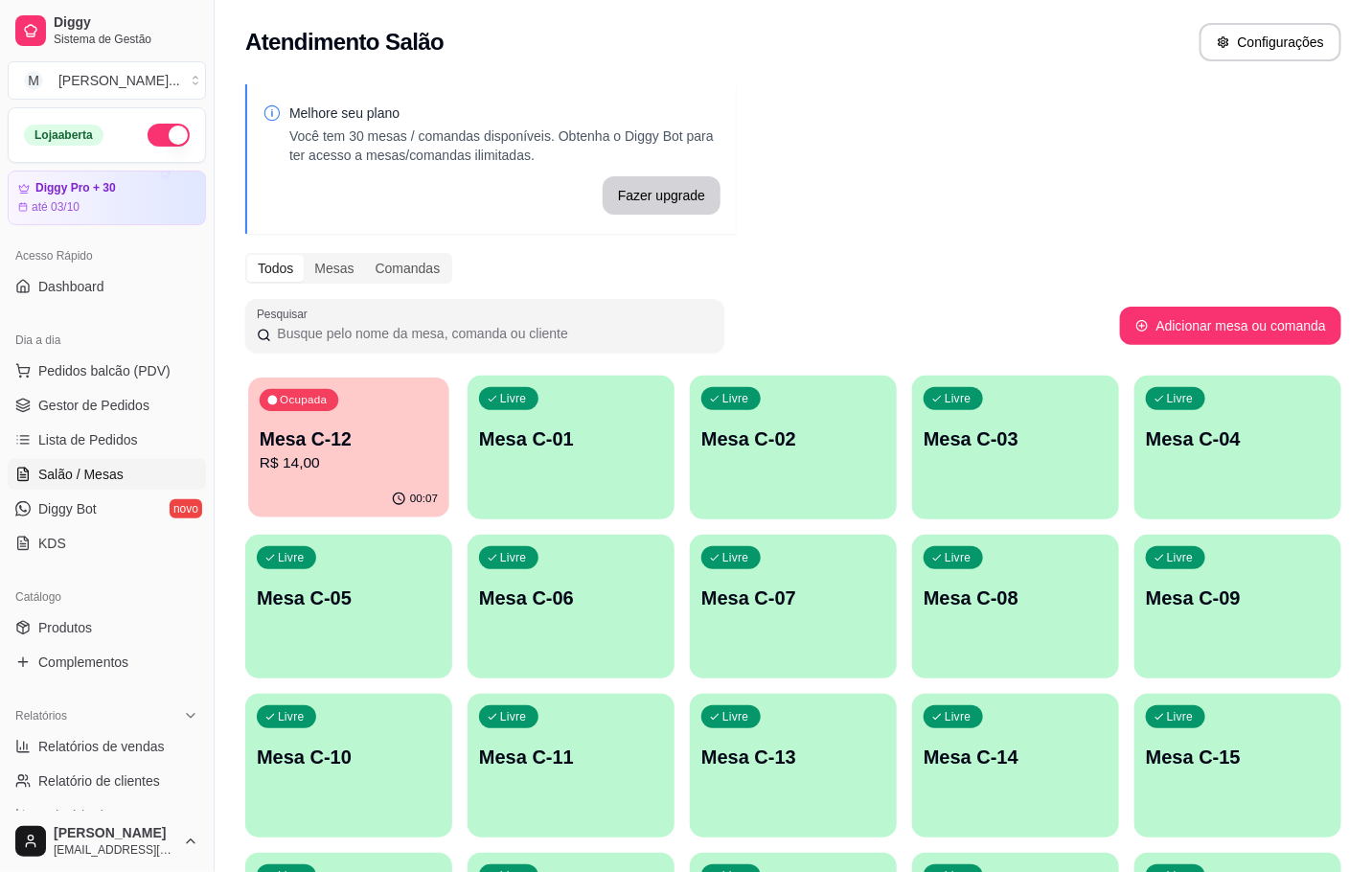
click at [304, 478] on div "Ocupada Mesa C-12 R$ 14,00" at bounding box center [349, 429] width 201 height 103
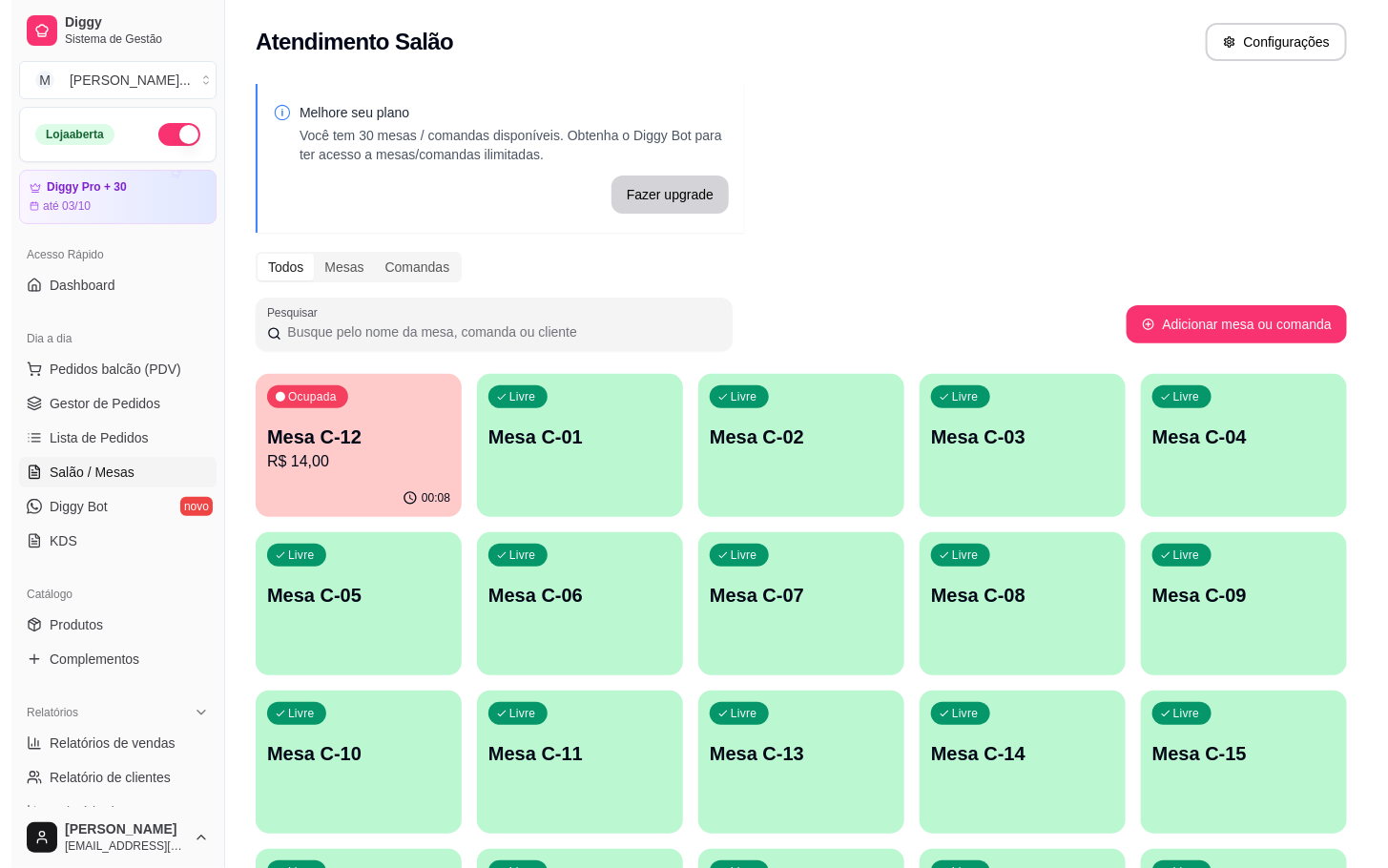
scroll to position [518, 0]
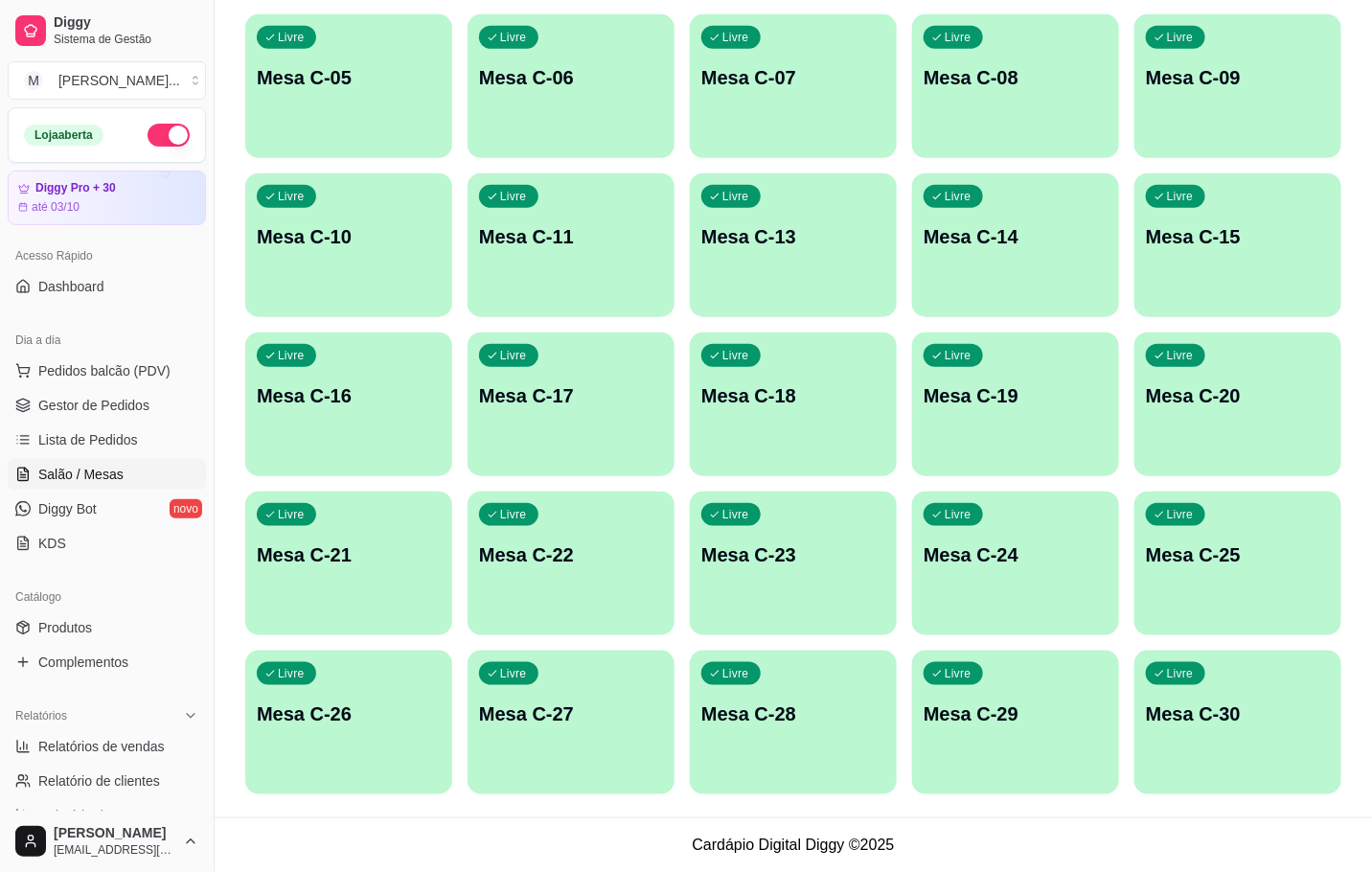
click at [1282, 526] on div "Livre Mesa C-25" at bounding box center [1238, 552] width 207 height 121
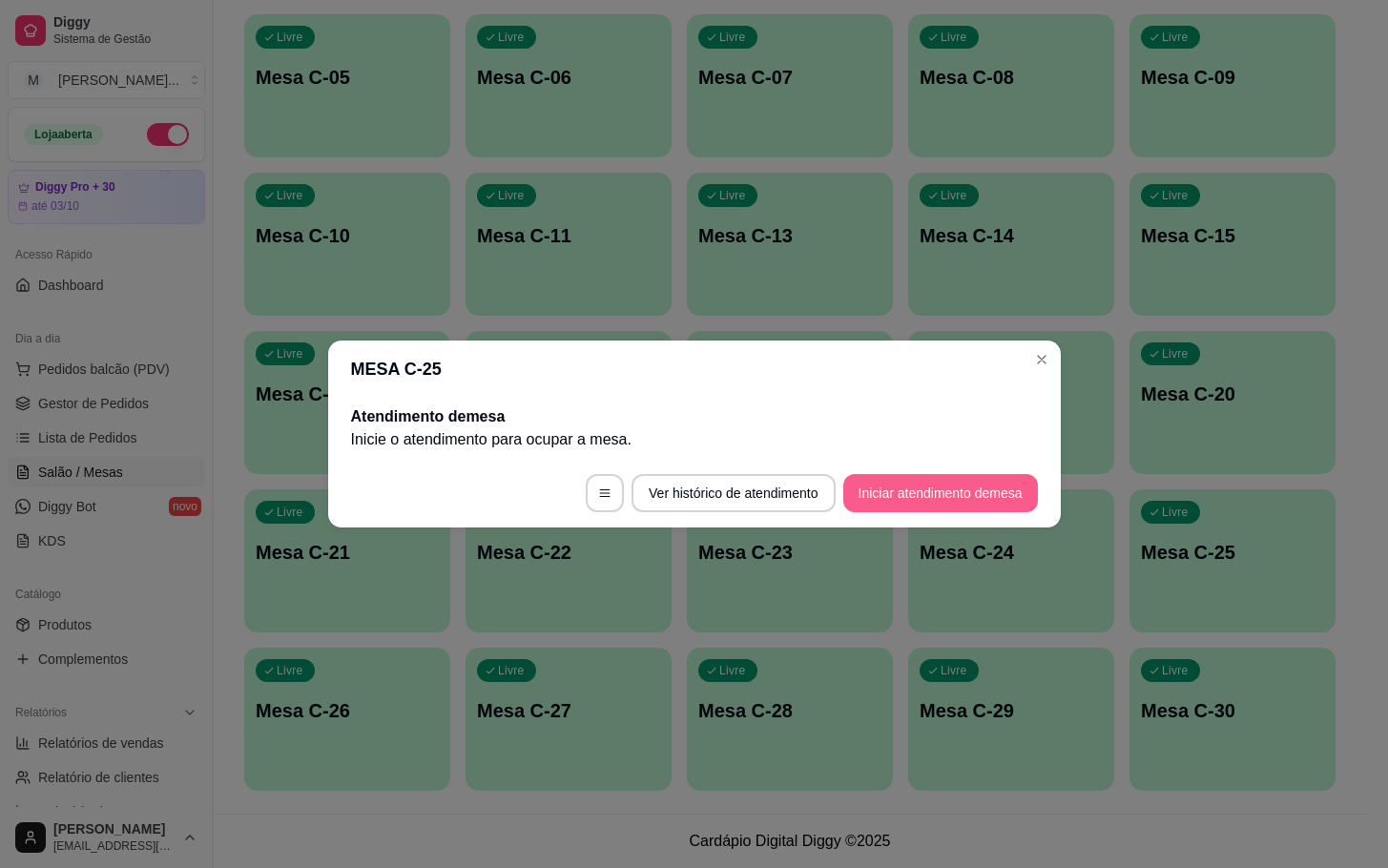
click at [1034, 479] on footer "Ver histórico de atendimento Iniciar atendimento de mesa" at bounding box center [694, 493] width 733 height 69
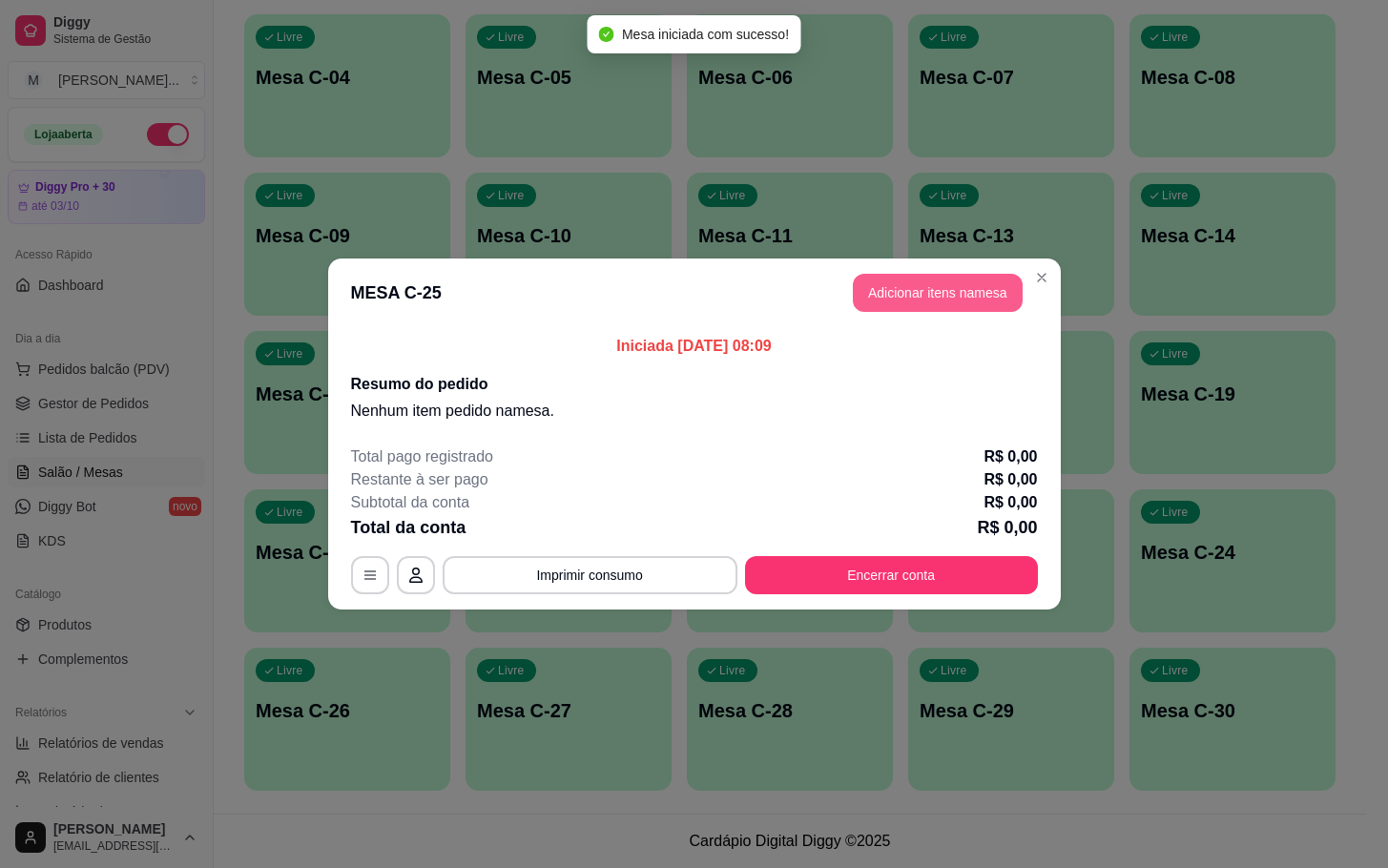
click at [934, 281] on button "Adicionar itens na mesa" at bounding box center [937, 292] width 170 height 38
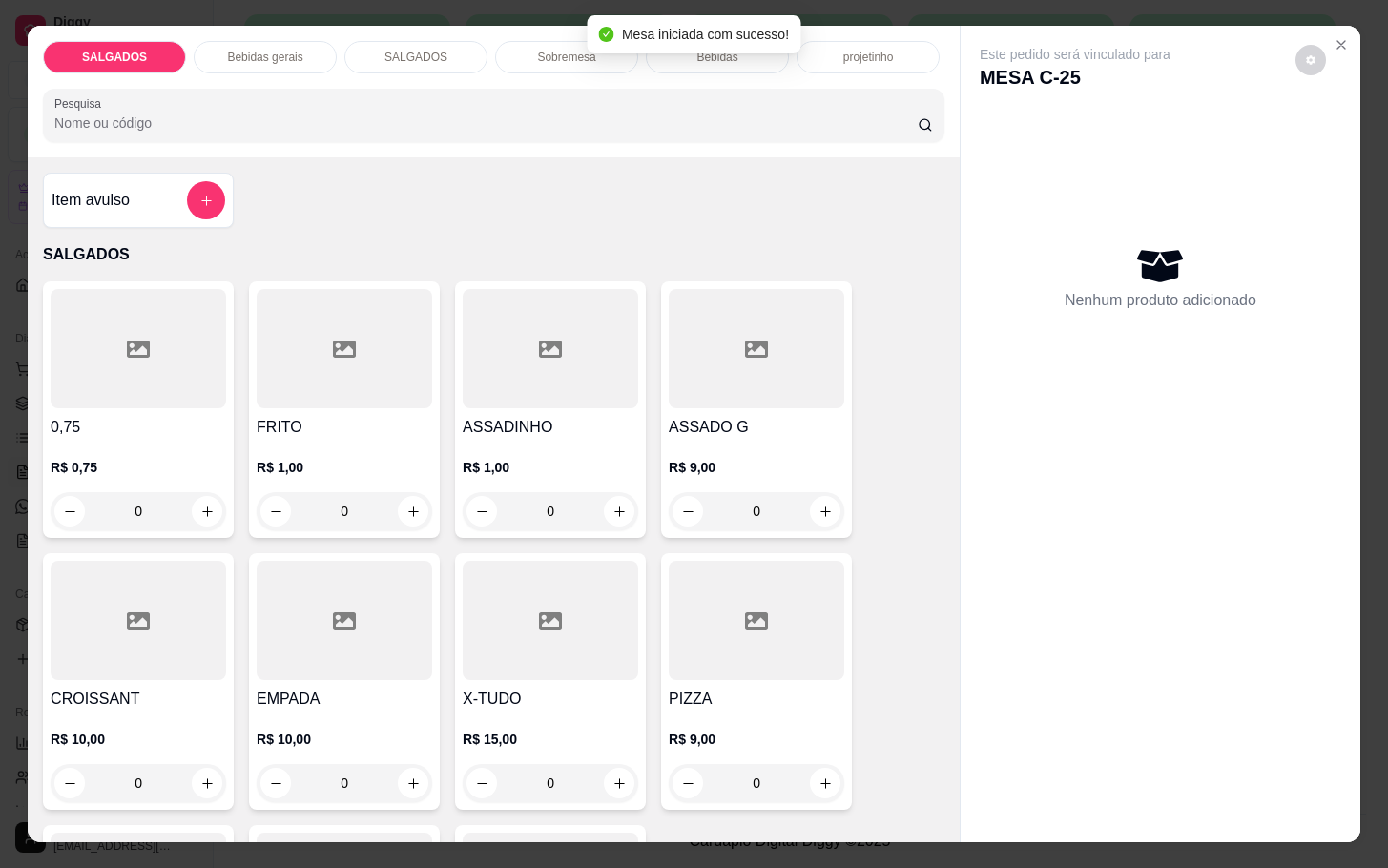
click at [404, 365] on div at bounding box center [344, 349] width 176 height 120
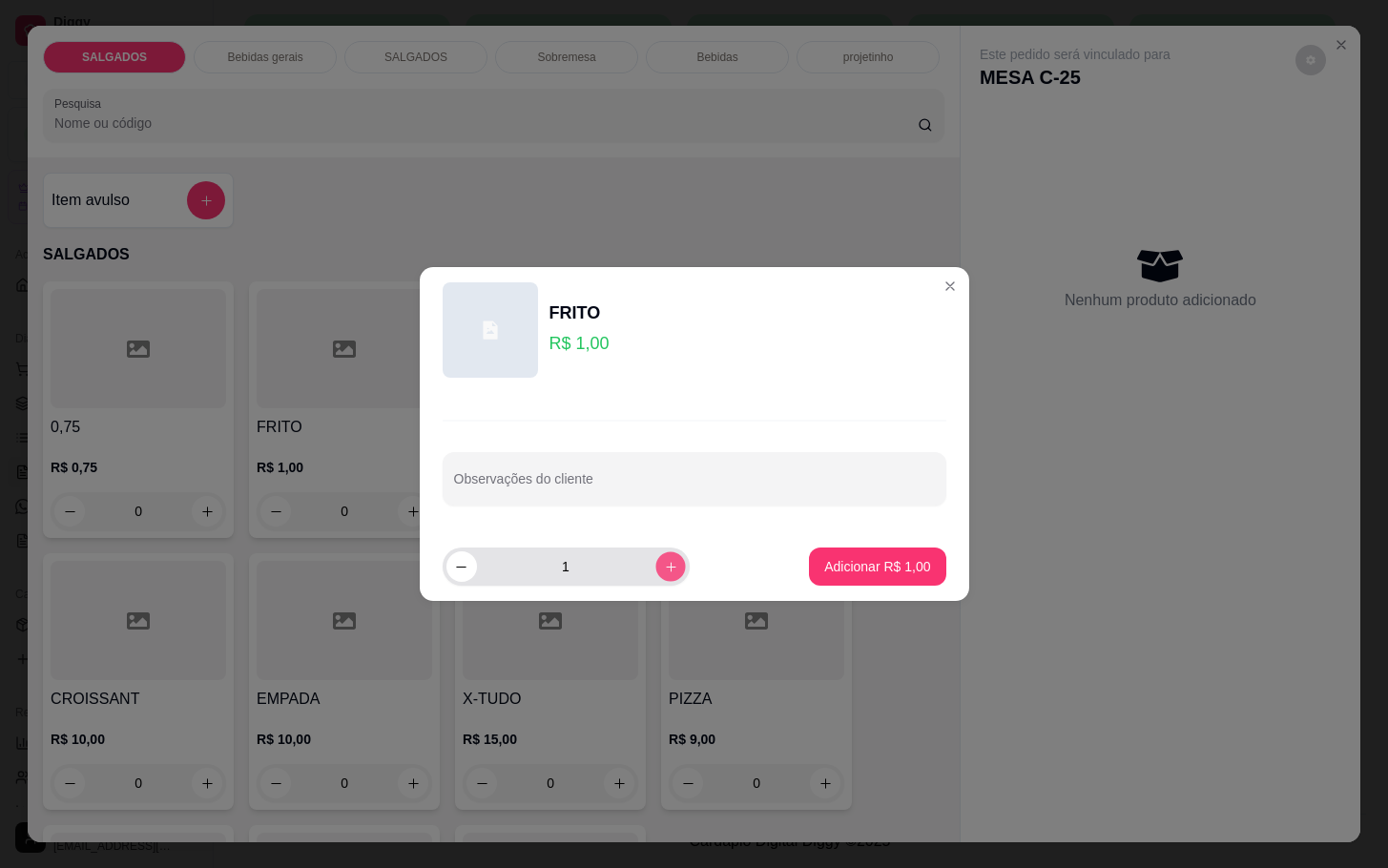
click at [663, 564] on icon "increase-product-quantity" at bounding box center [670, 567] width 15 height 15
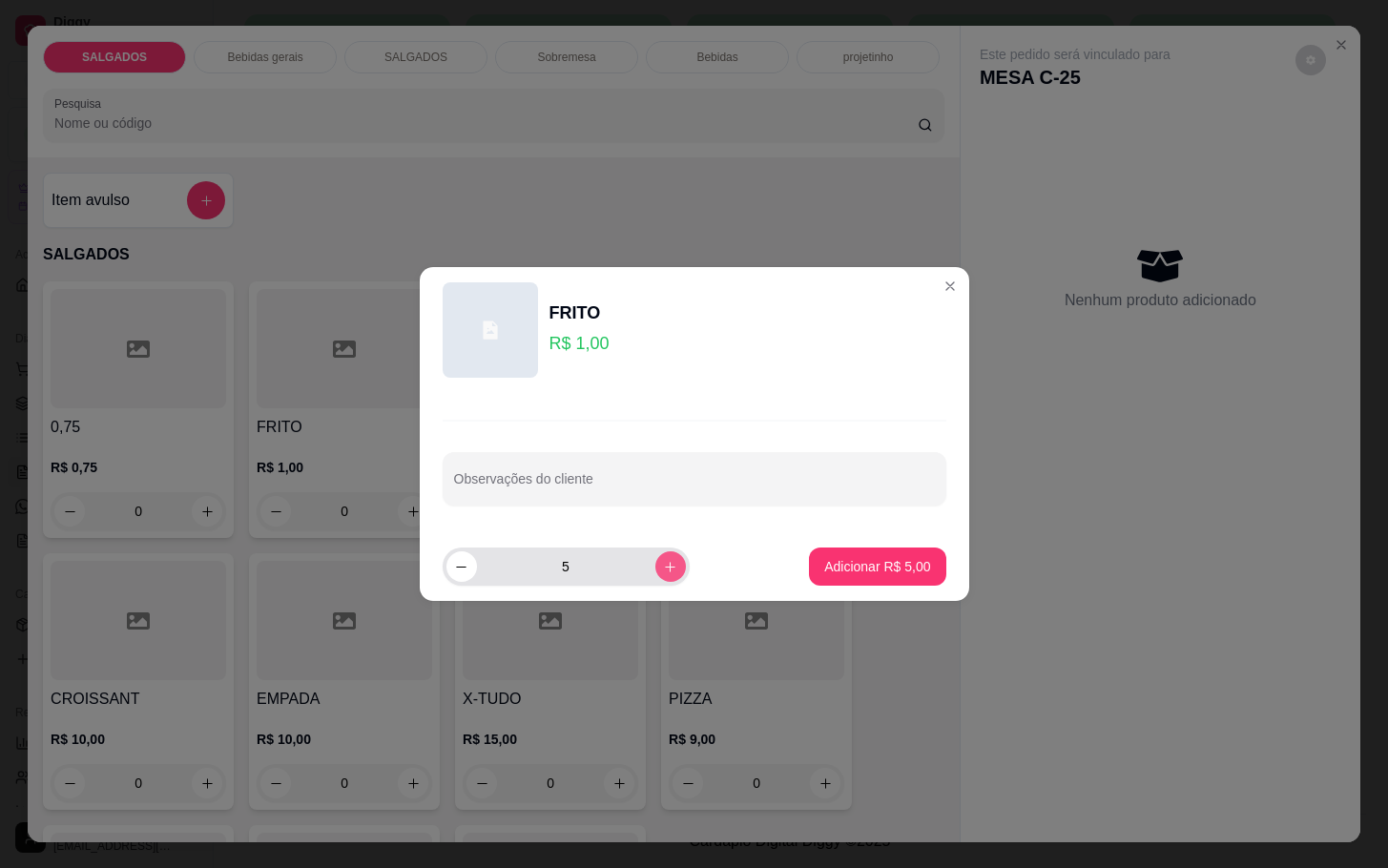
type input "6"
click at [834, 587] on footer "6 Adicionar R$ 6,00" at bounding box center [694, 567] width 549 height 69
click at [840, 570] on p "Adicionar R$ 6,00" at bounding box center [877, 566] width 106 height 19
type input "6"
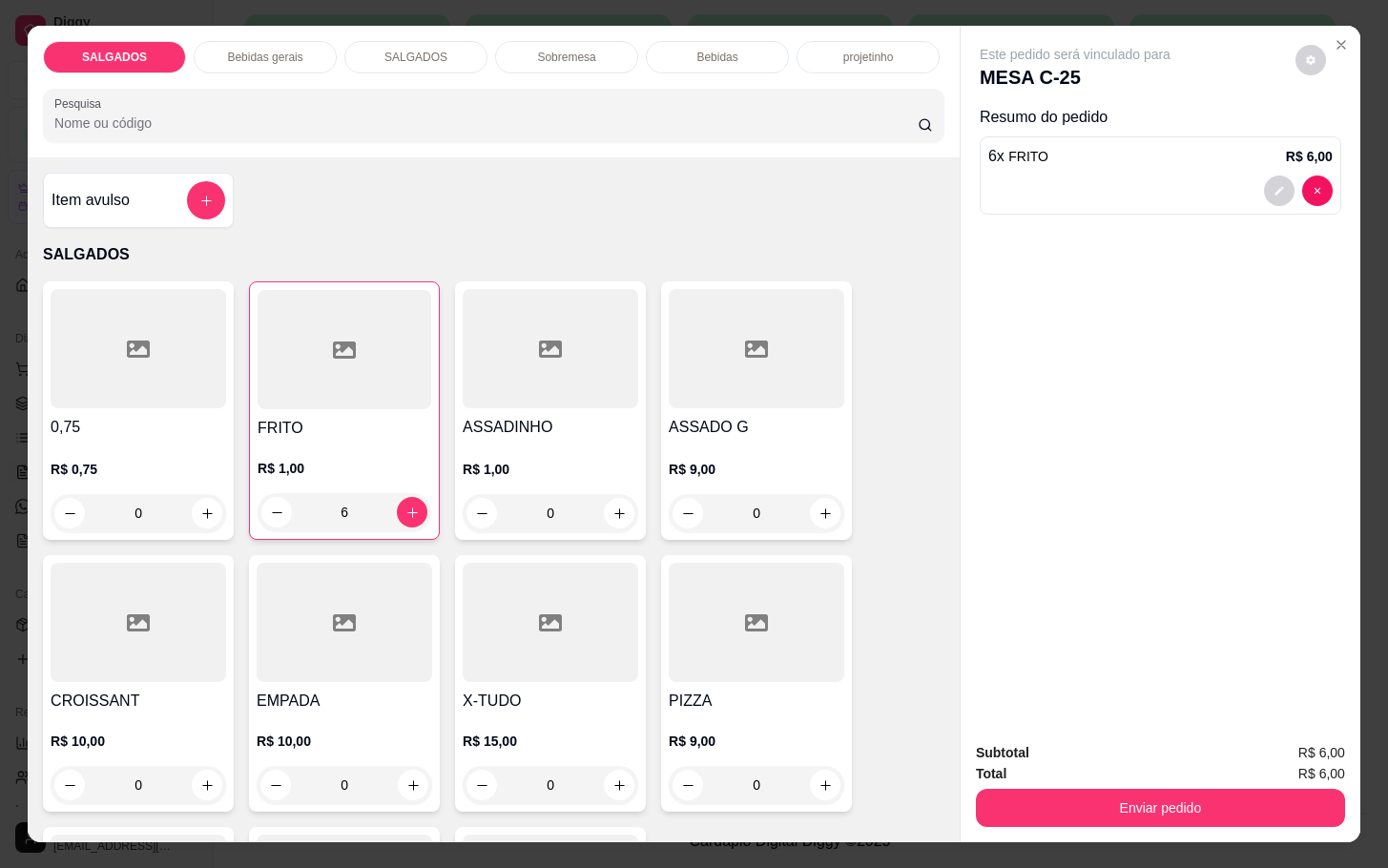
click at [289, 50] on p "Bebidas gerais" at bounding box center [264, 58] width 76 height 16
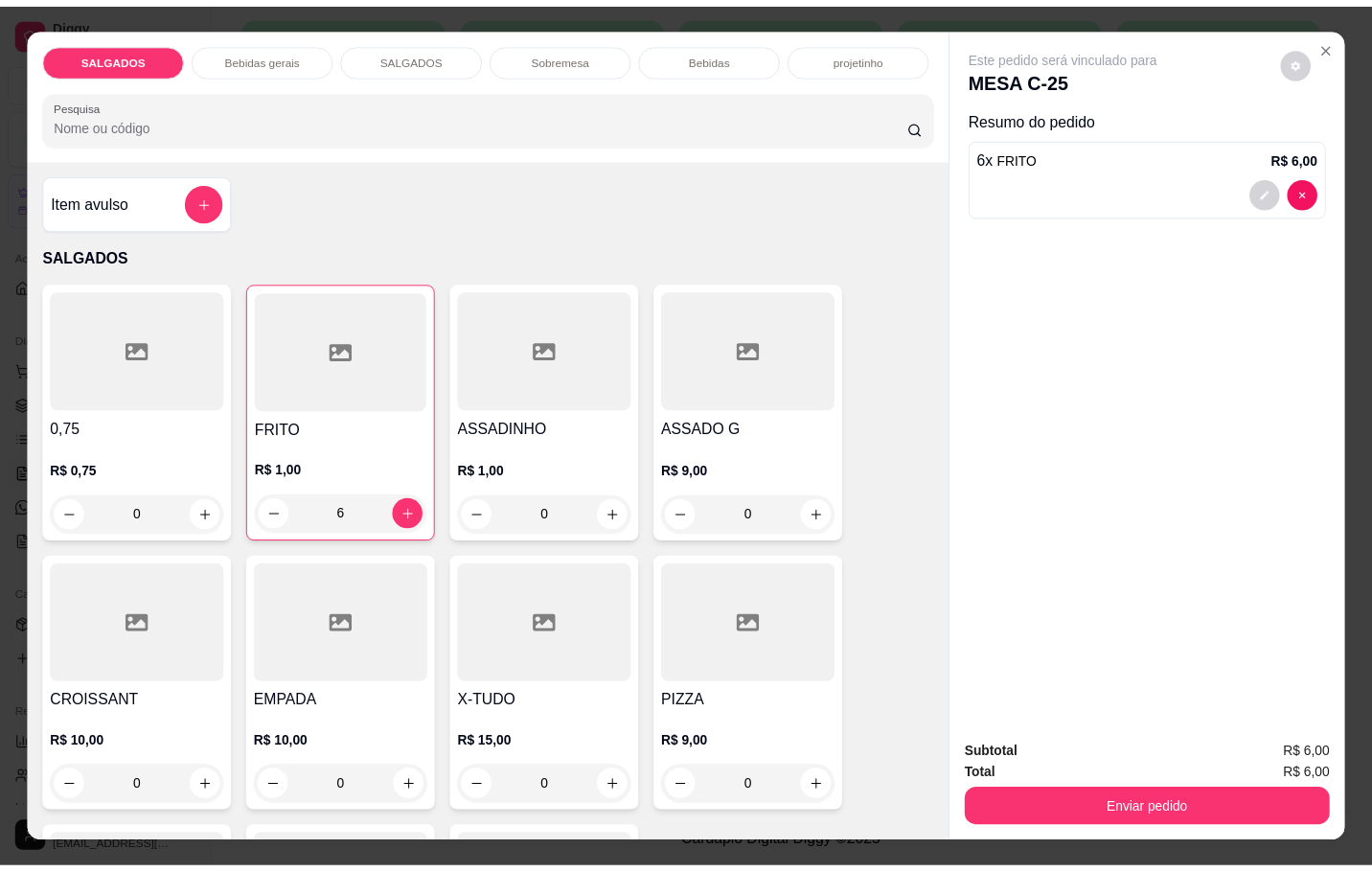
scroll to position [46, 0]
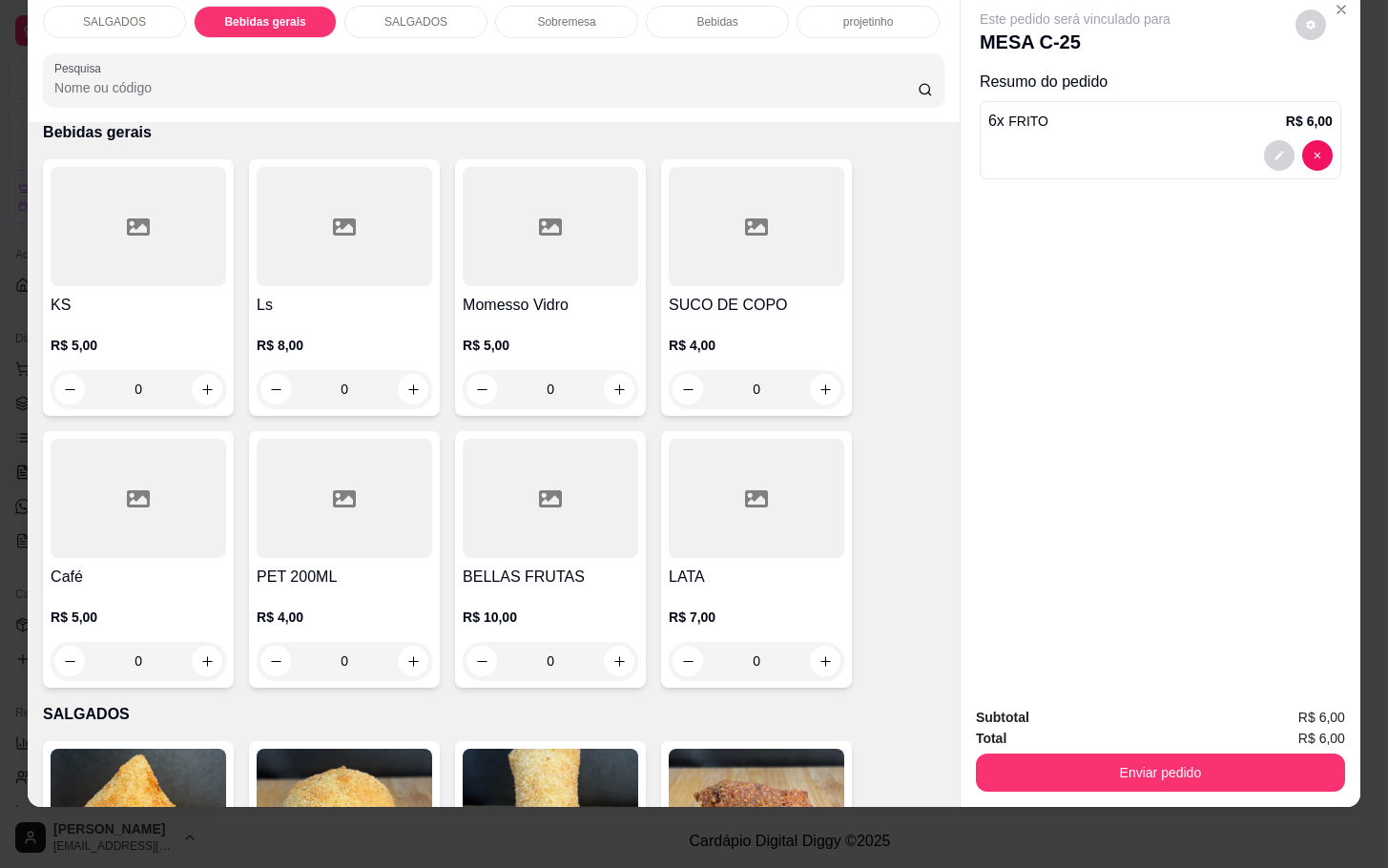
click at [669, 237] on div at bounding box center [756, 227] width 176 height 120
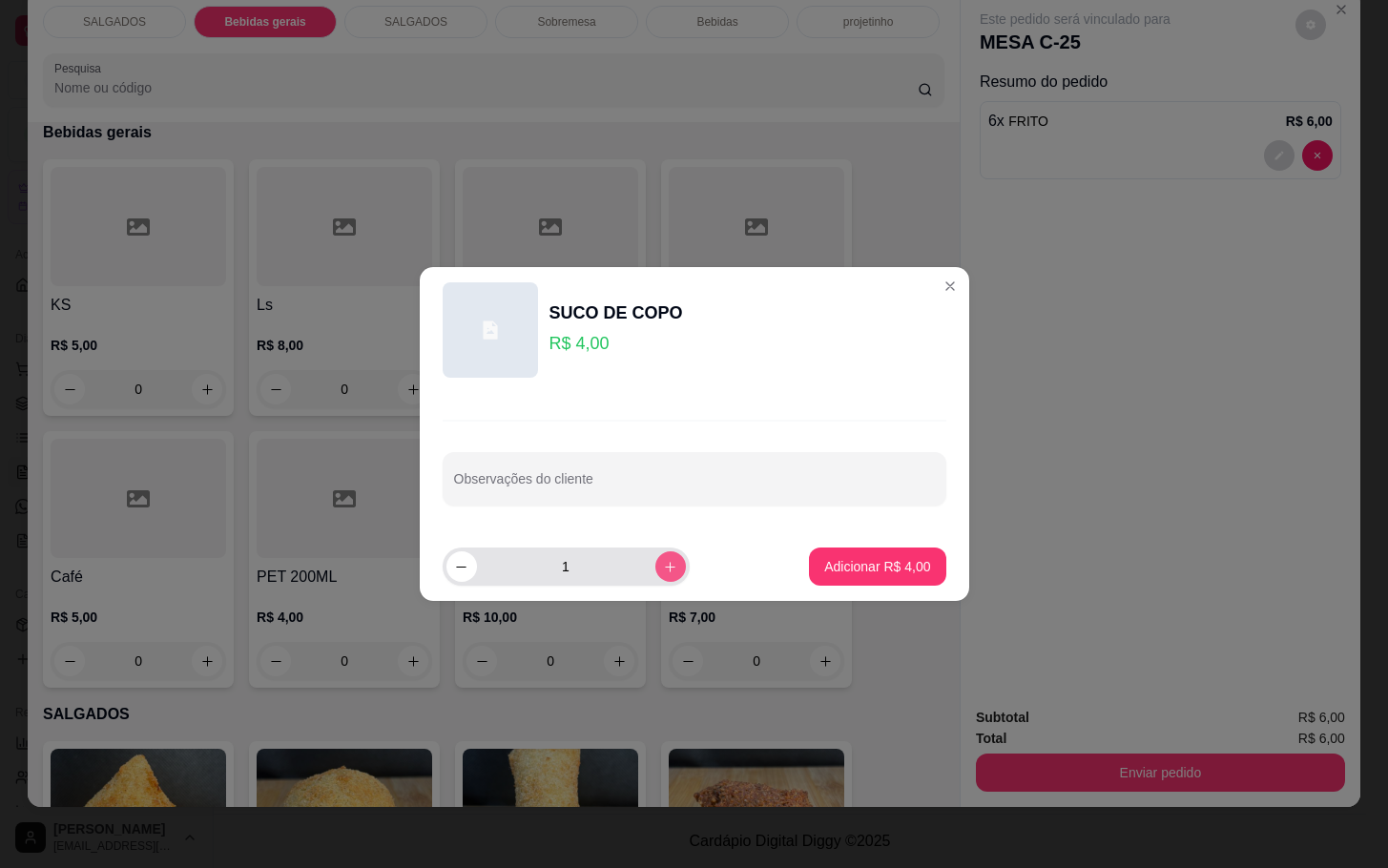
click at [663, 568] on icon "increase-product-quantity" at bounding box center [670, 567] width 15 height 15
type input "2"
click at [826, 568] on p "Adicionar R$ 8,00" at bounding box center [877, 566] width 103 height 18
type input "2"
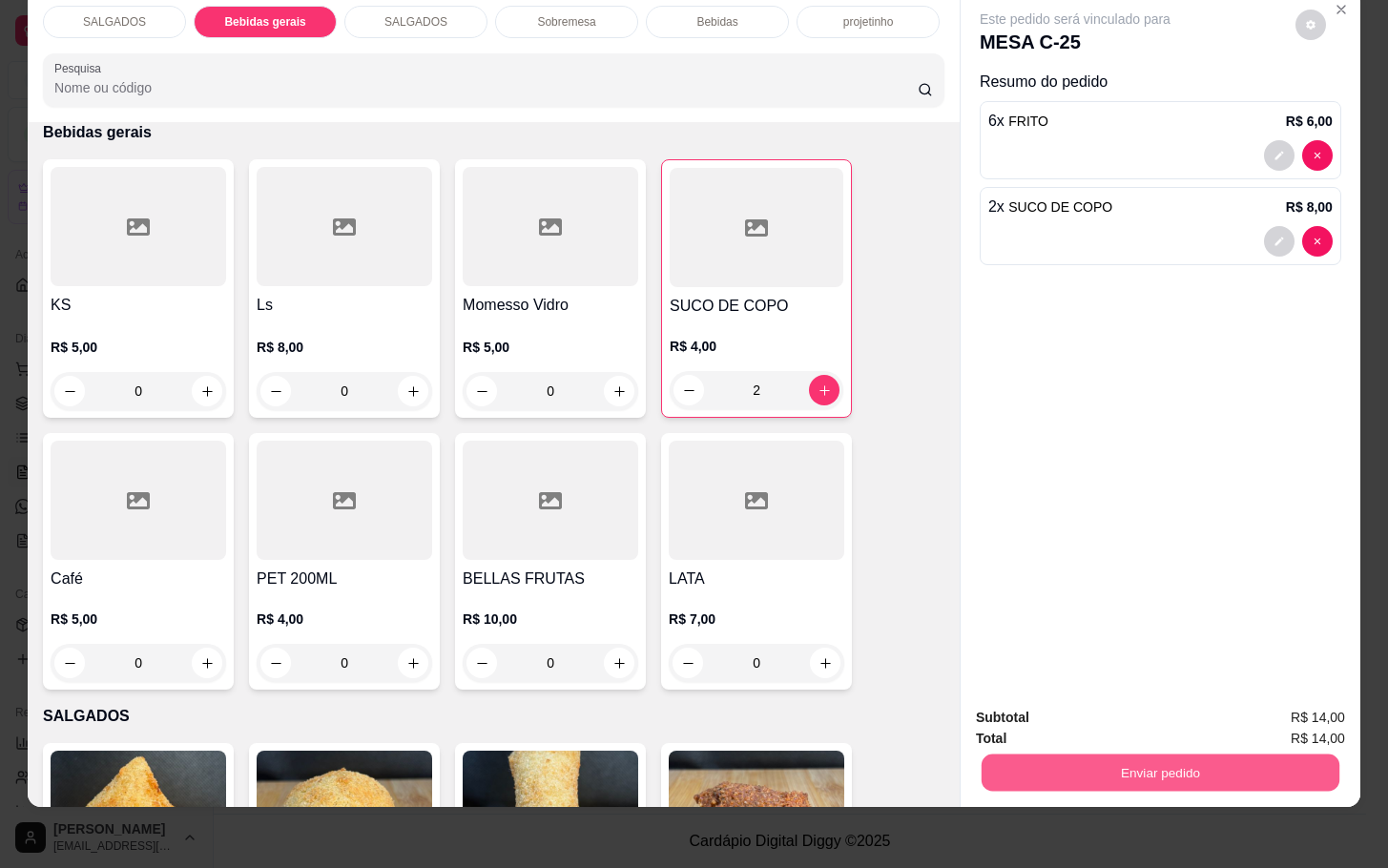
click at [1054, 753] on button "Enviar pedido" at bounding box center [1160, 772] width 358 height 37
click at [1070, 718] on button "Não registrar e enviar pedido" at bounding box center [1094, 704] width 198 height 36
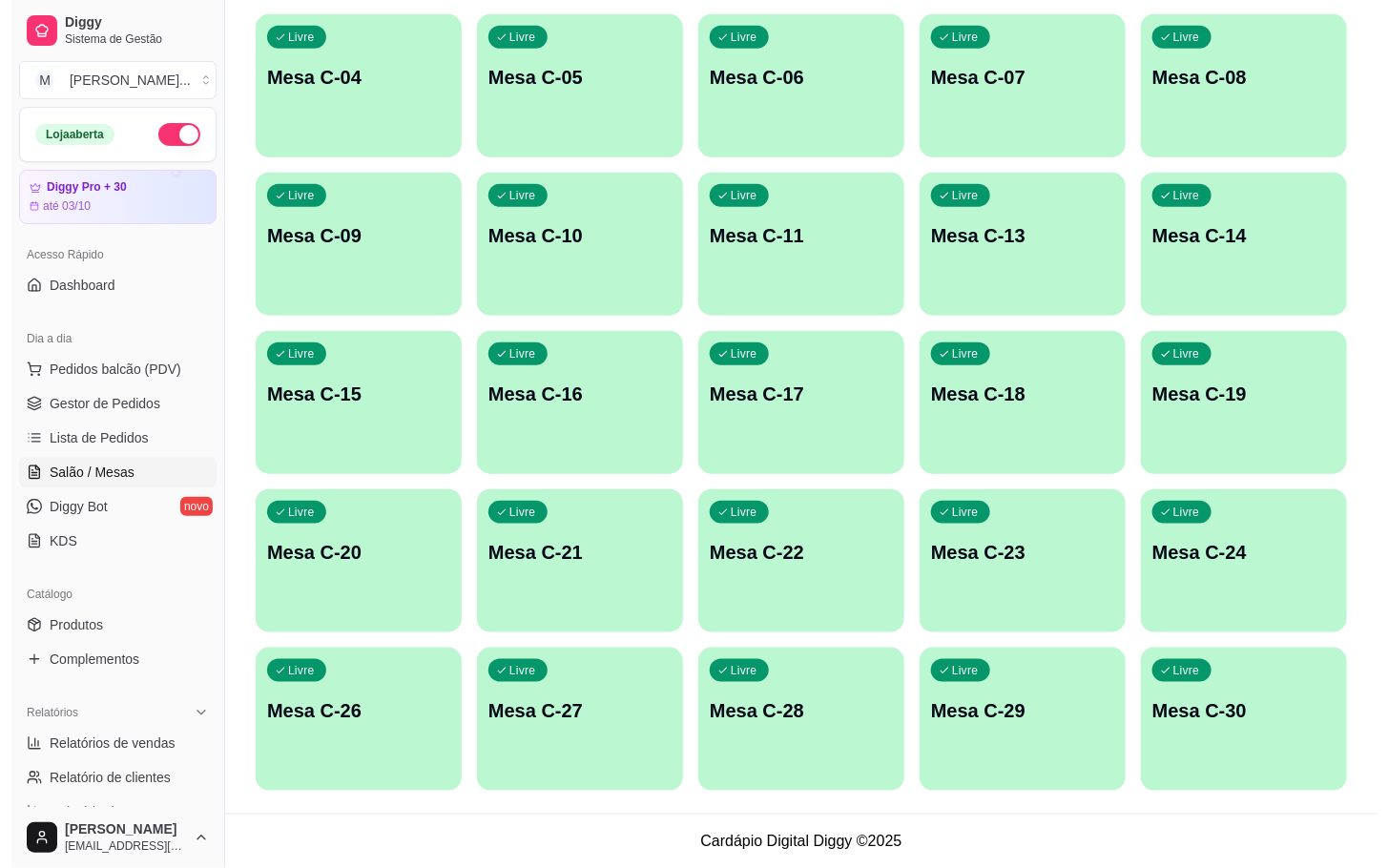
scroll to position [231, 0]
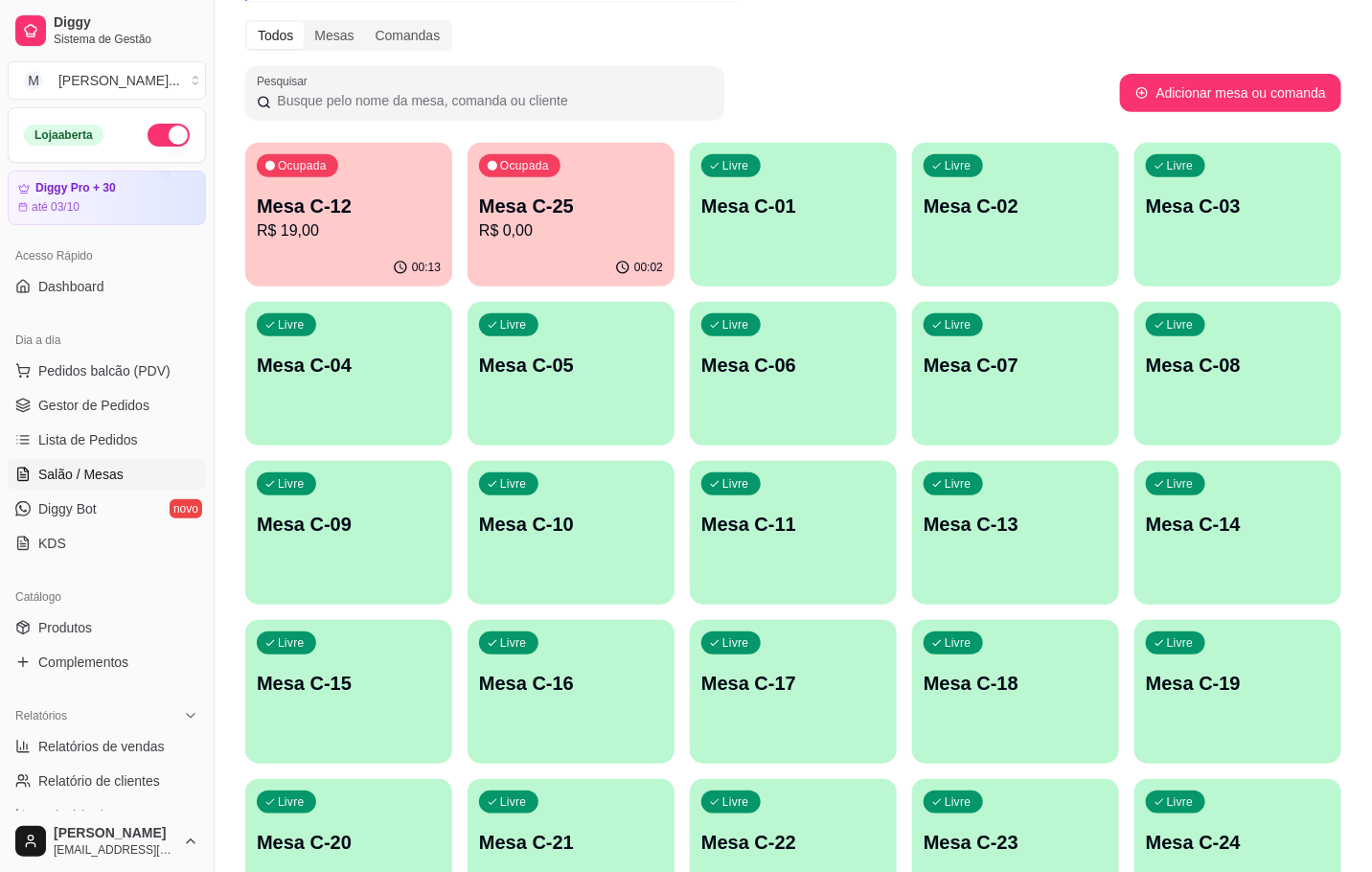
click at [337, 235] on p "R$ 19,00" at bounding box center [349, 231] width 184 height 23
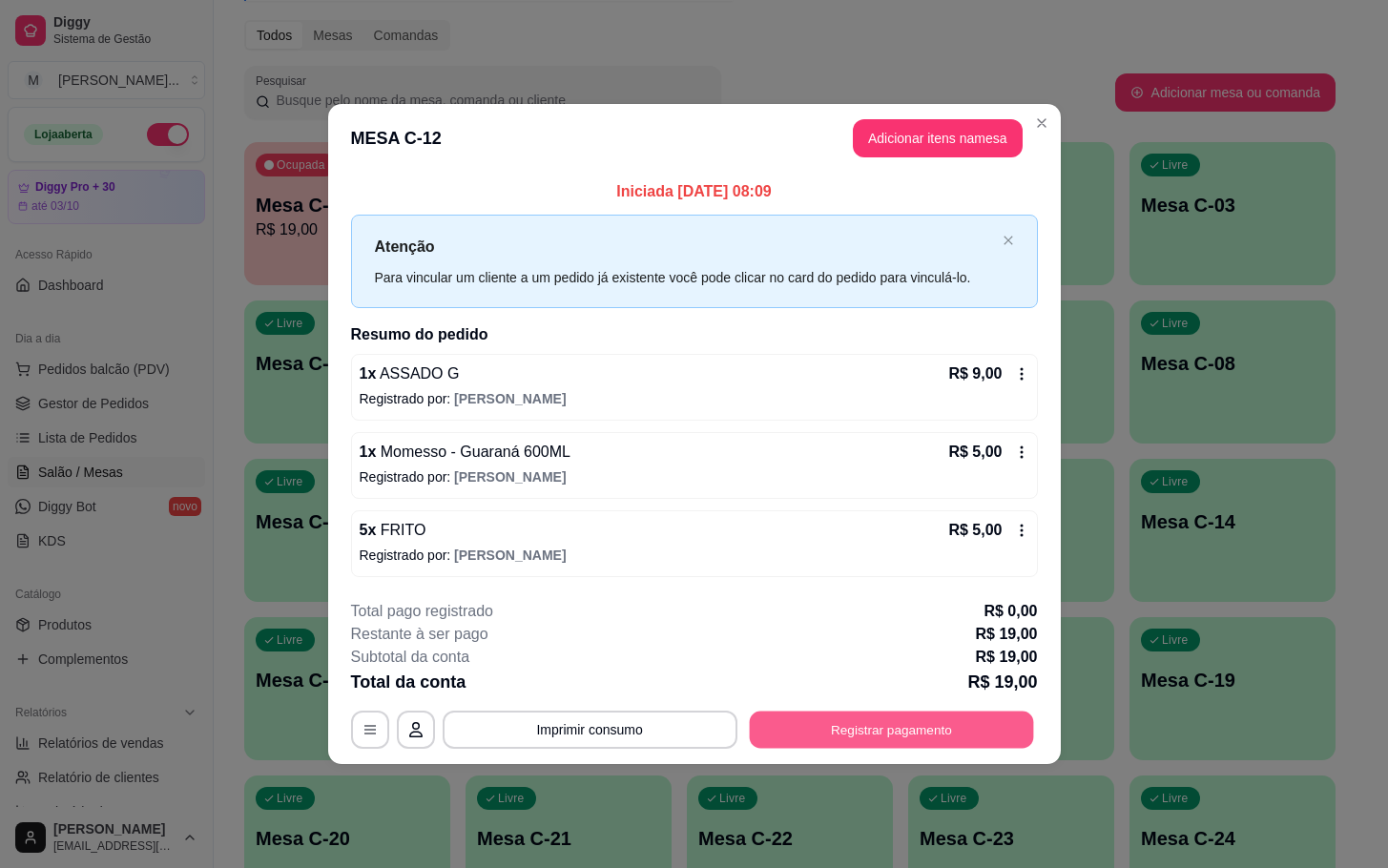
click at [797, 742] on button "Registrar pagamento" at bounding box center [891, 730] width 284 height 37
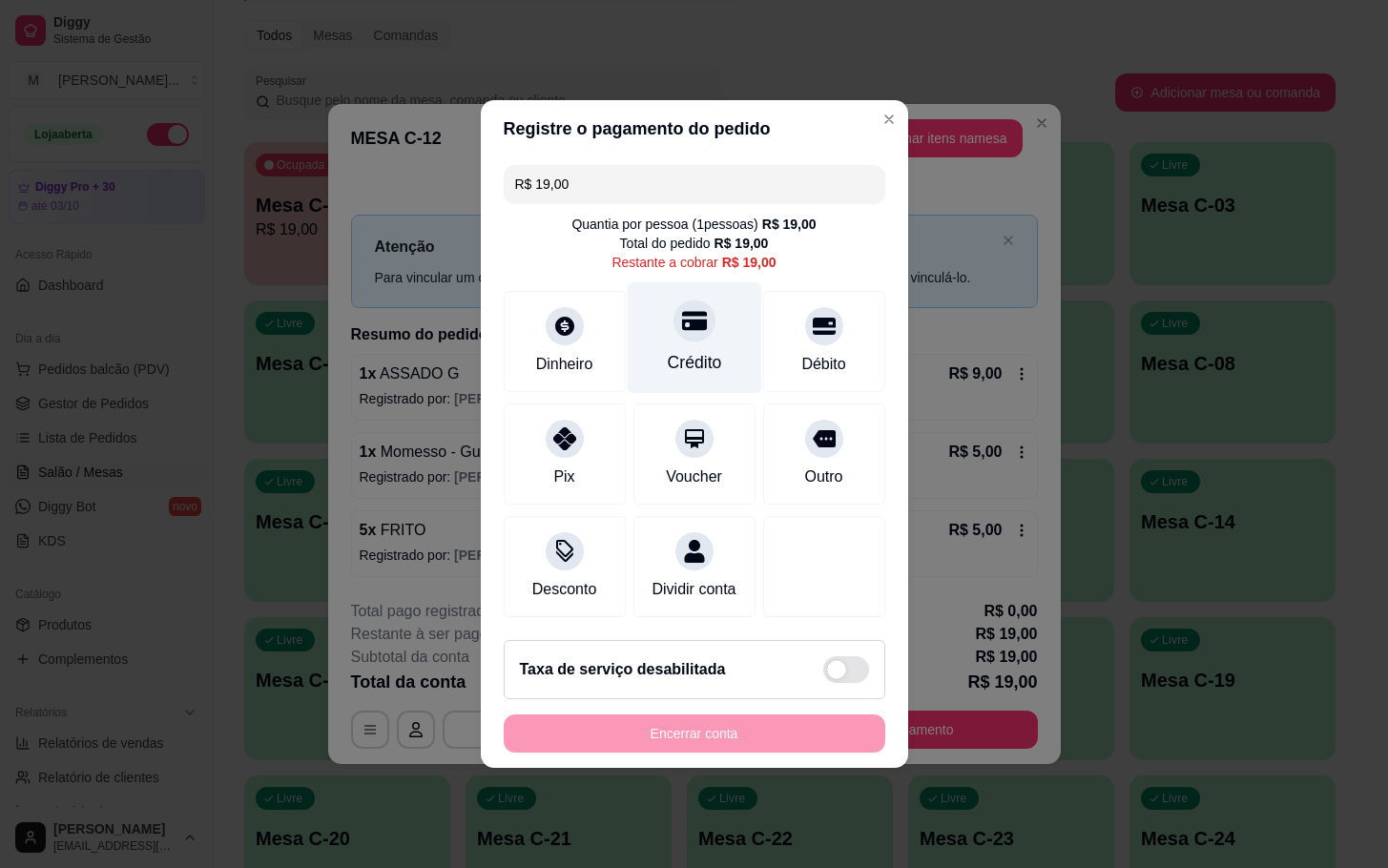
drag, startPoint x: 713, startPoint y: 319, endPoint x: 719, endPoint y: 355, distance: 36.5
click at [727, 331] on div "Crédito" at bounding box center [694, 338] width 134 height 112
type input "R$ 0,00"
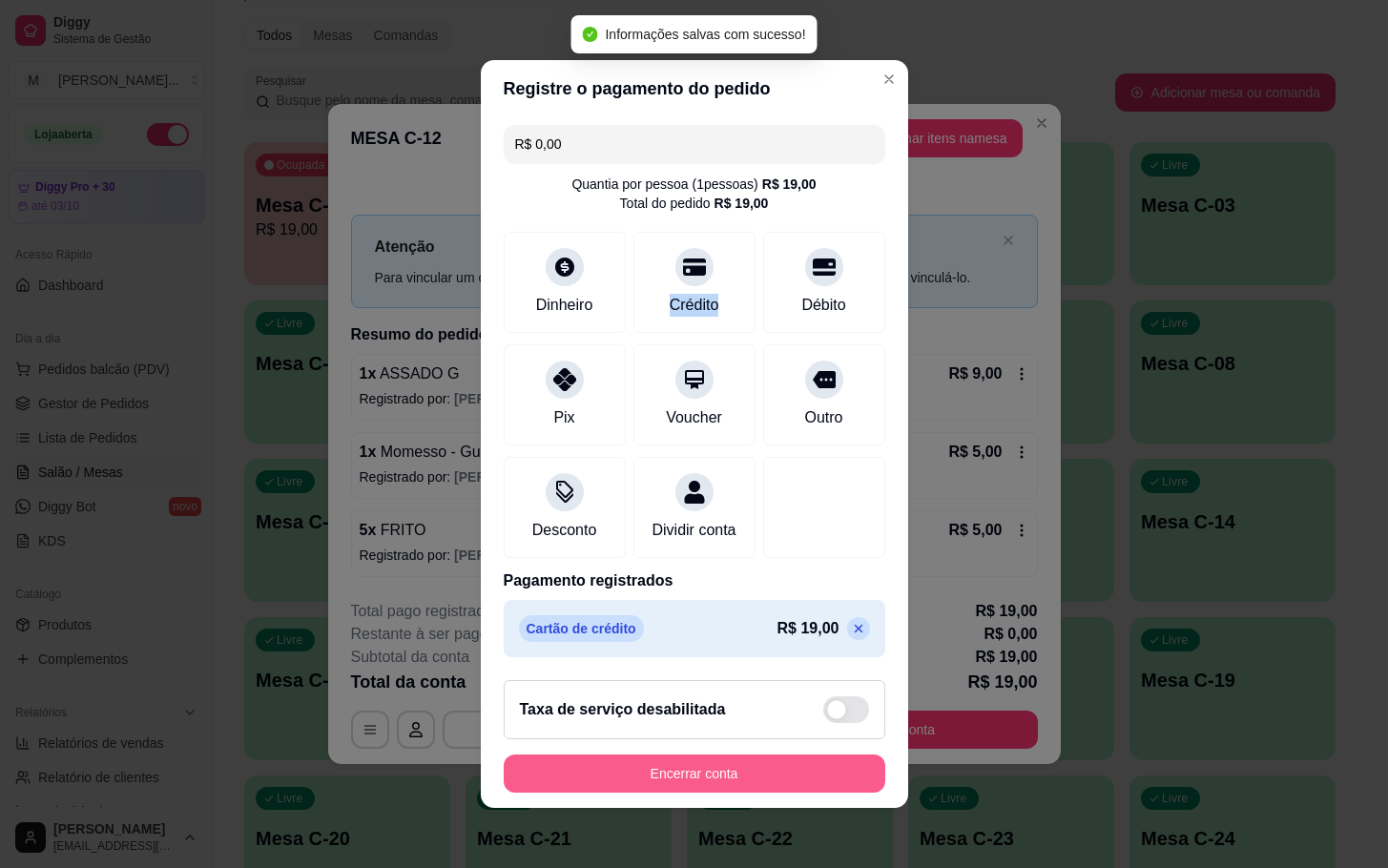
click at [676, 782] on button "Encerrar conta" at bounding box center [694, 773] width 382 height 38
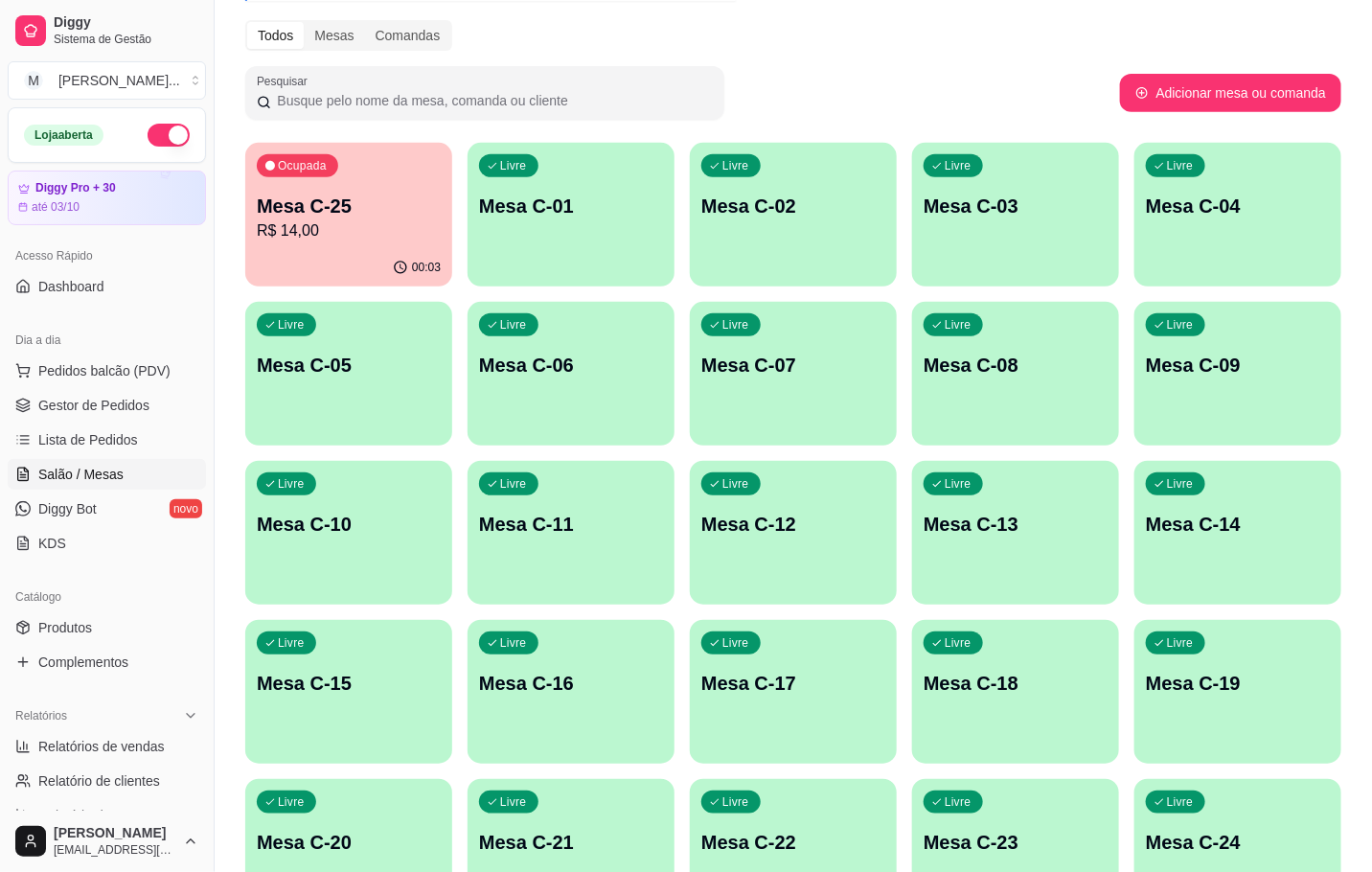
click at [328, 170] on div "Ocupada" at bounding box center [297, 166] width 82 height 23
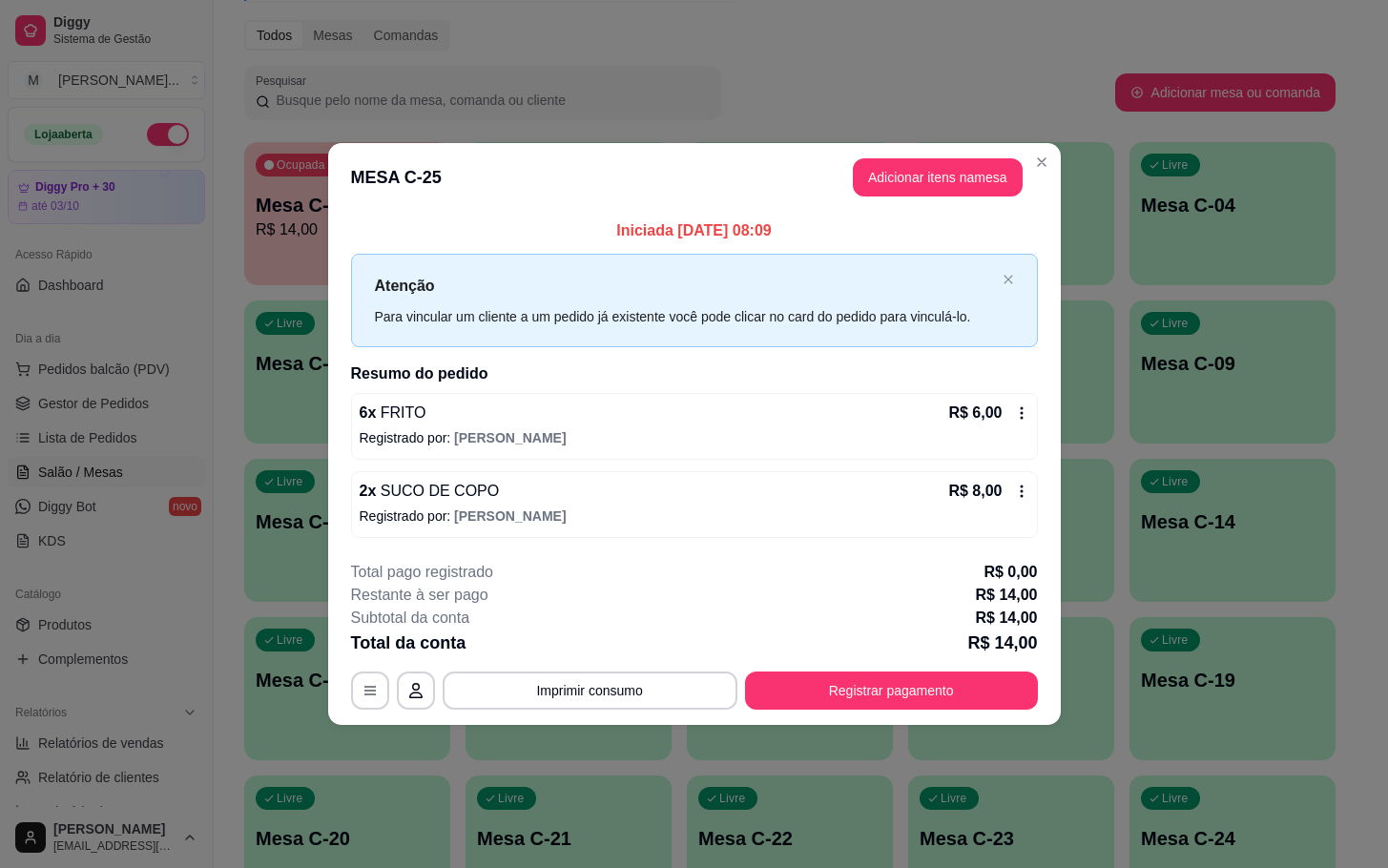
click at [934, 160] on button "Adicionar itens na mesa" at bounding box center [937, 177] width 170 height 38
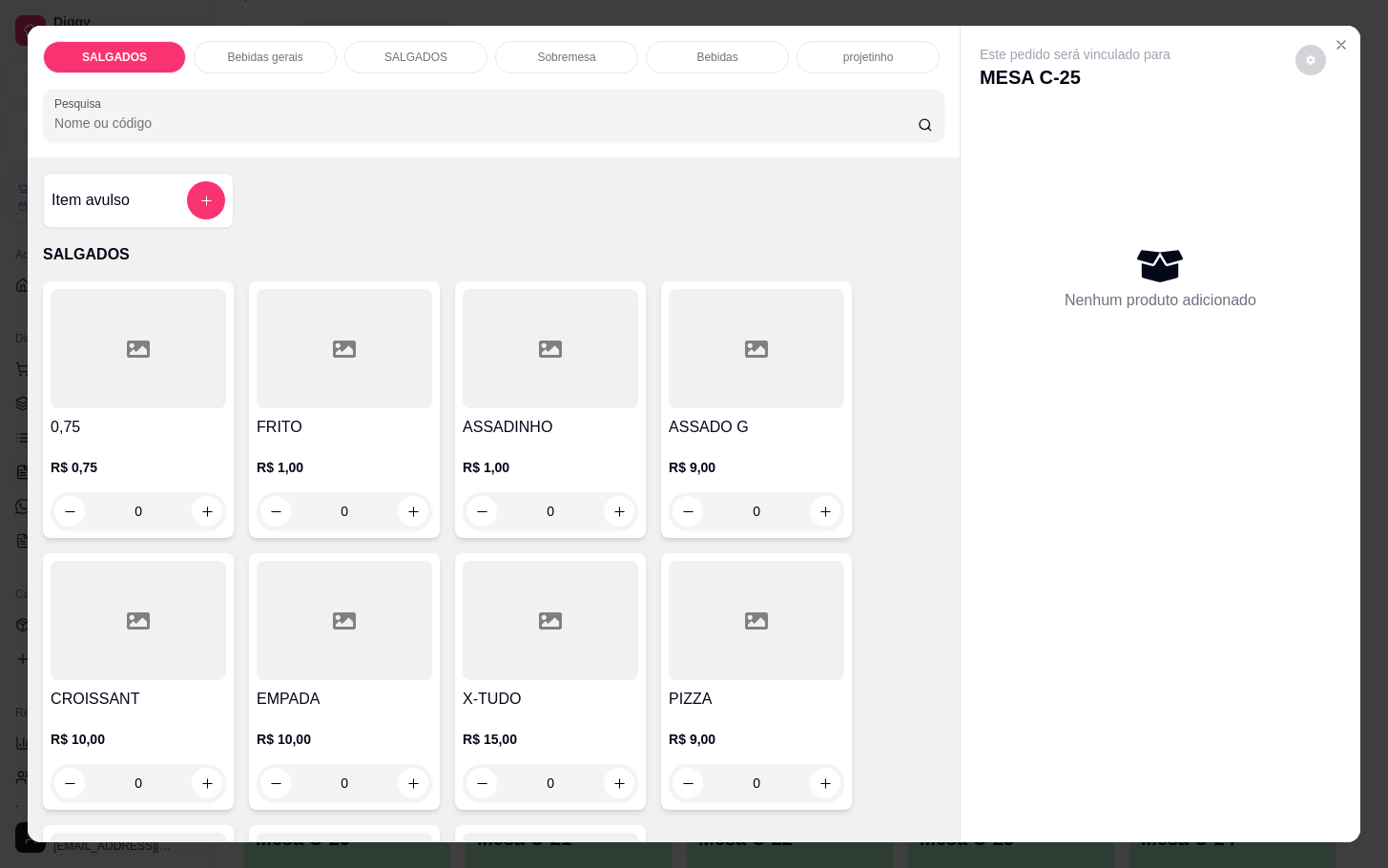
click at [315, 57] on div "Bebidas gerais" at bounding box center [265, 57] width 143 height 32
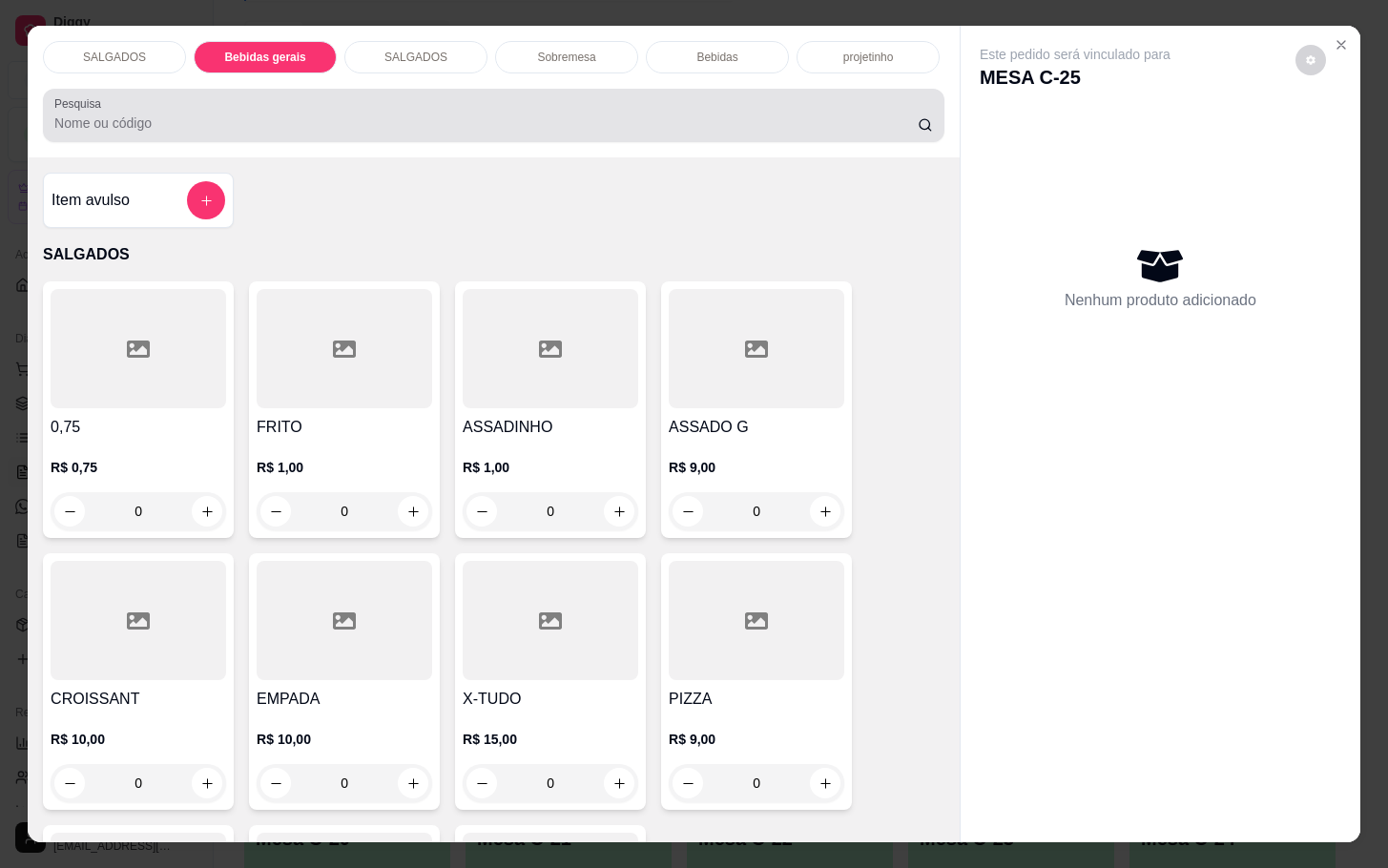
scroll to position [46, 0]
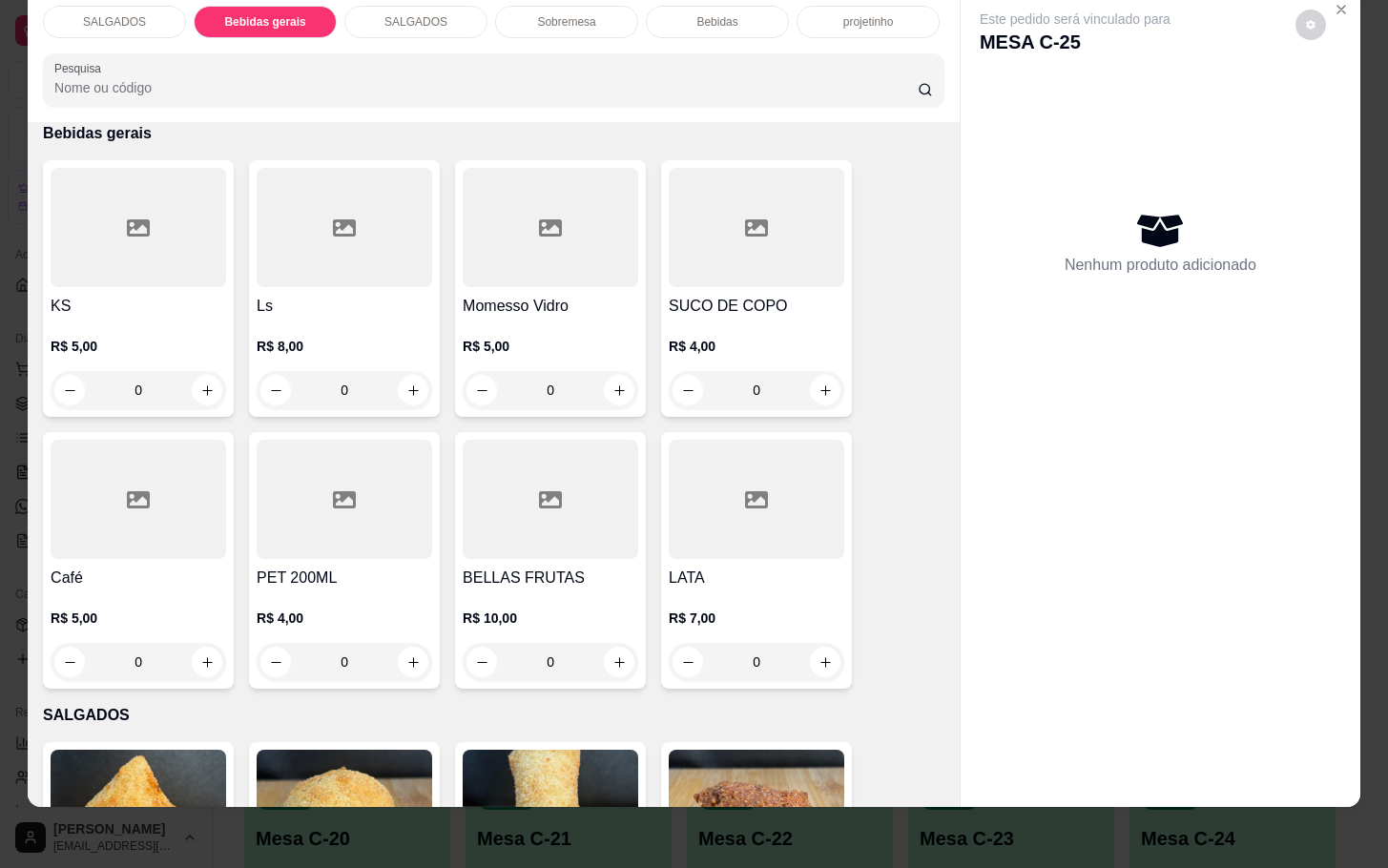
click at [774, 264] on div at bounding box center [756, 228] width 176 height 120
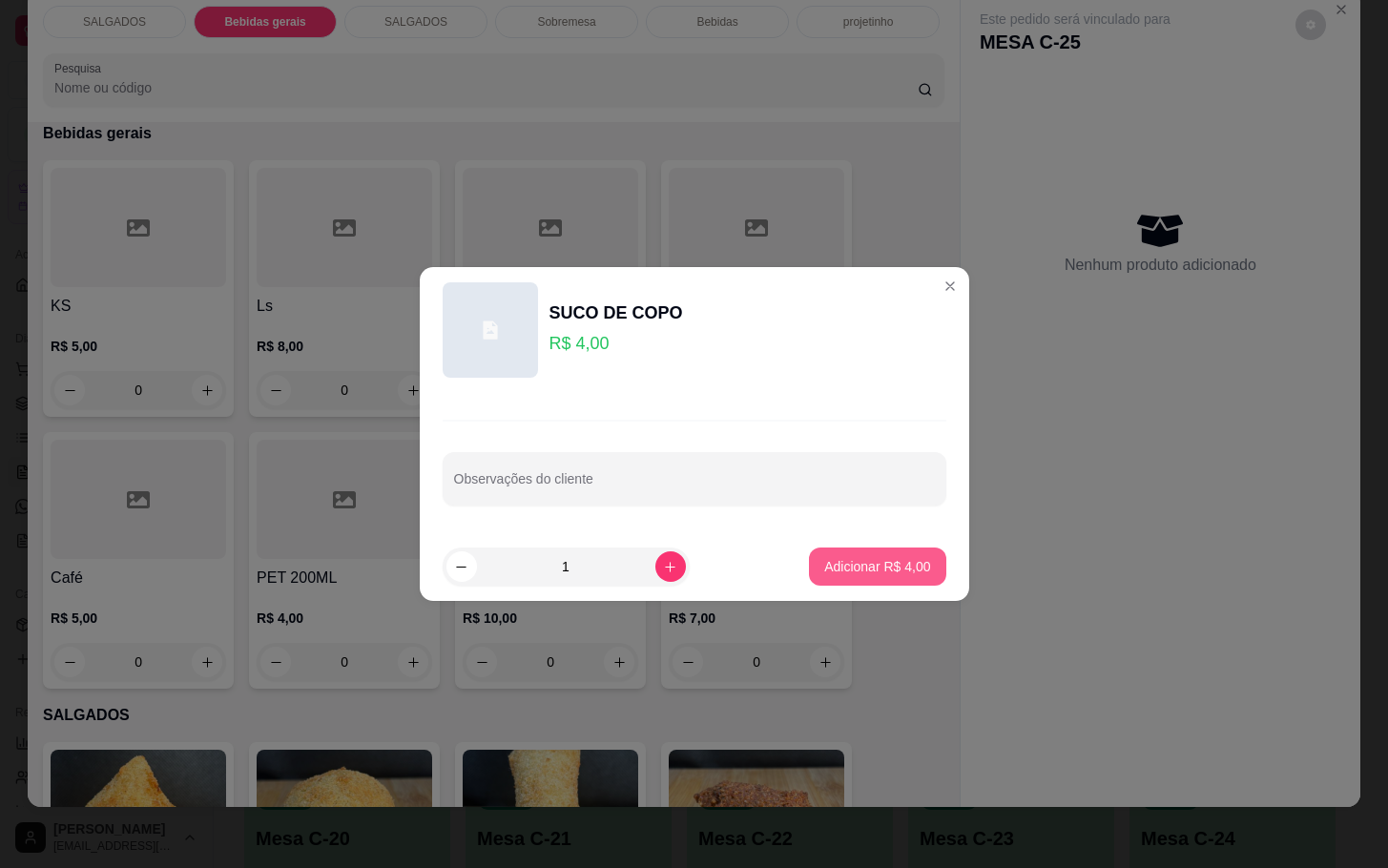
click at [922, 598] on footer "1 Adicionar R$ 4,00" at bounding box center [694, 567] width 549 height 69
click at [890, 576] on button "Adicionar R$ 4,00" at bounding box center [877, 566] width 136 height 38
type input "1"
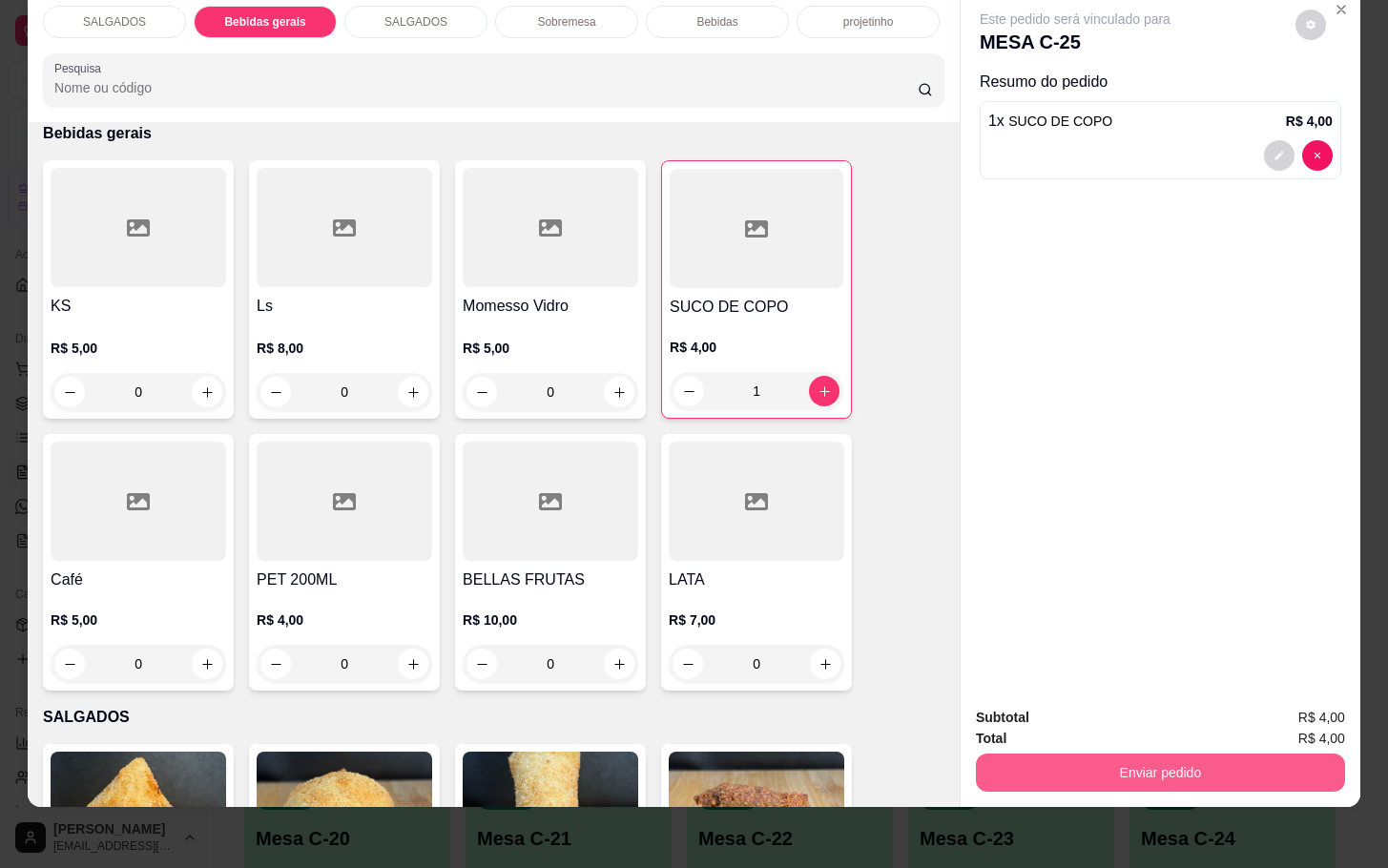
click at [1213, 759] on button "Enviar pedido" at bounding box center [1160, 772] width 369 height 38
click at [1125, 753] on button "Enviar pedido" at bounding box center [1160, 772] width 358 height 37
click at [1126, 753] on button "Enviar pedido" at bounding box center [1160, 772] width 369 height 38
click at [1116, 721] on button "Não registrar e enviar pedido" at bounding box center [1094, 704] width 198 height 36
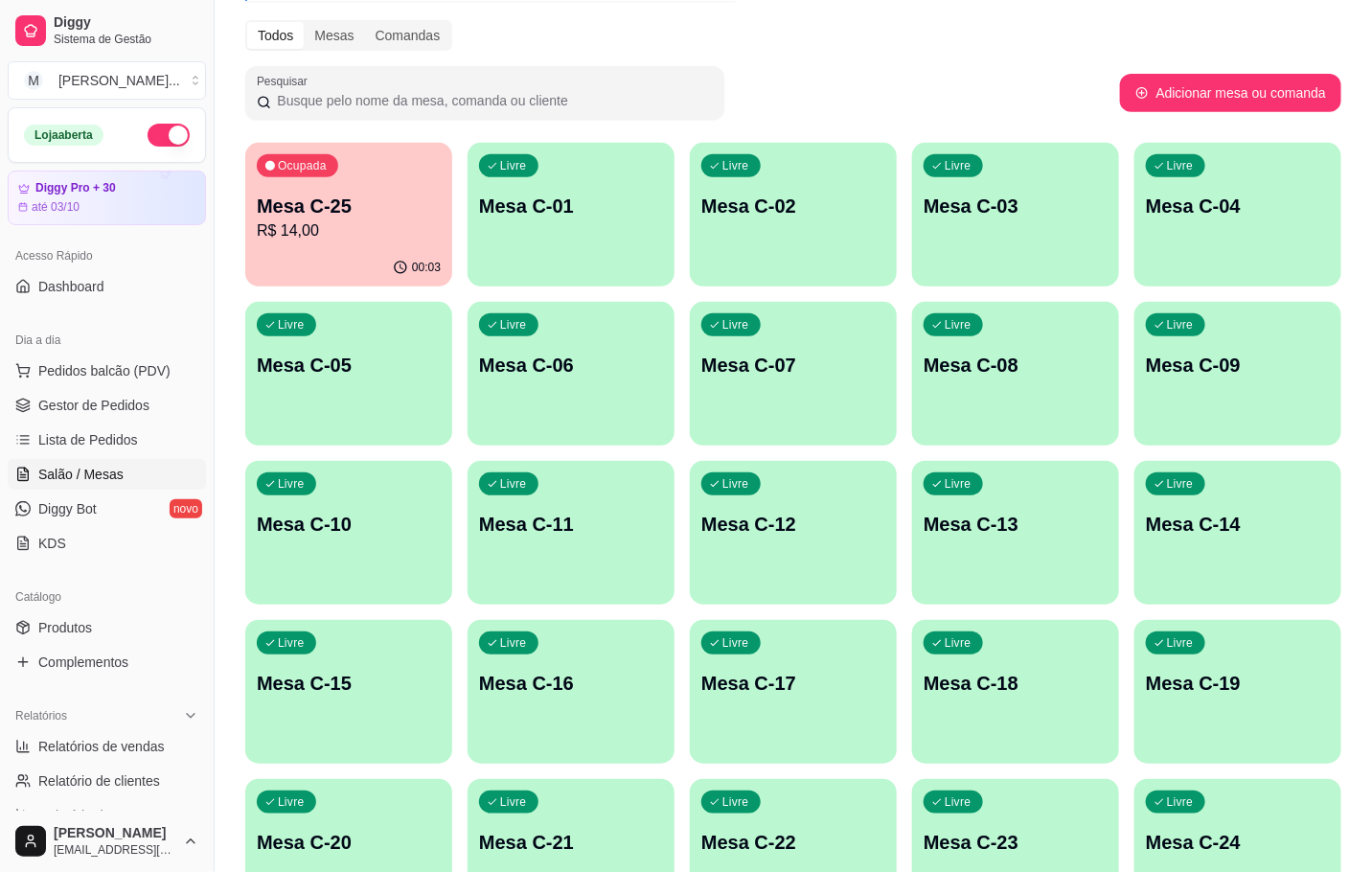
click at [368, 158] on div "Ocupada Mesa C-25 R$ 14,00" at bounding box center [349, 196] width 207 height 106
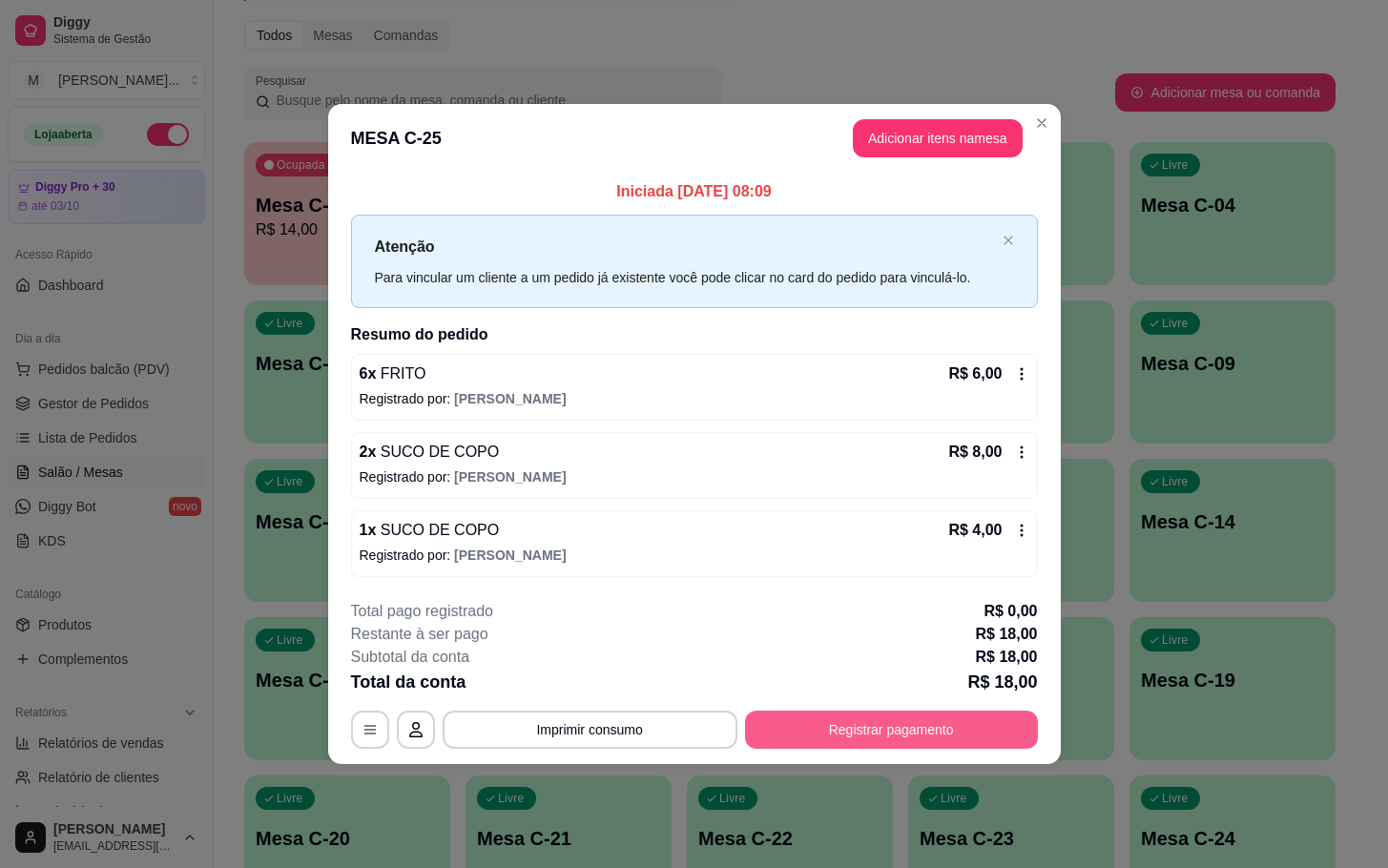
click at [931, 730] on button "Registrar pagamento" at bounding box center [892, 730] width 293 height 38
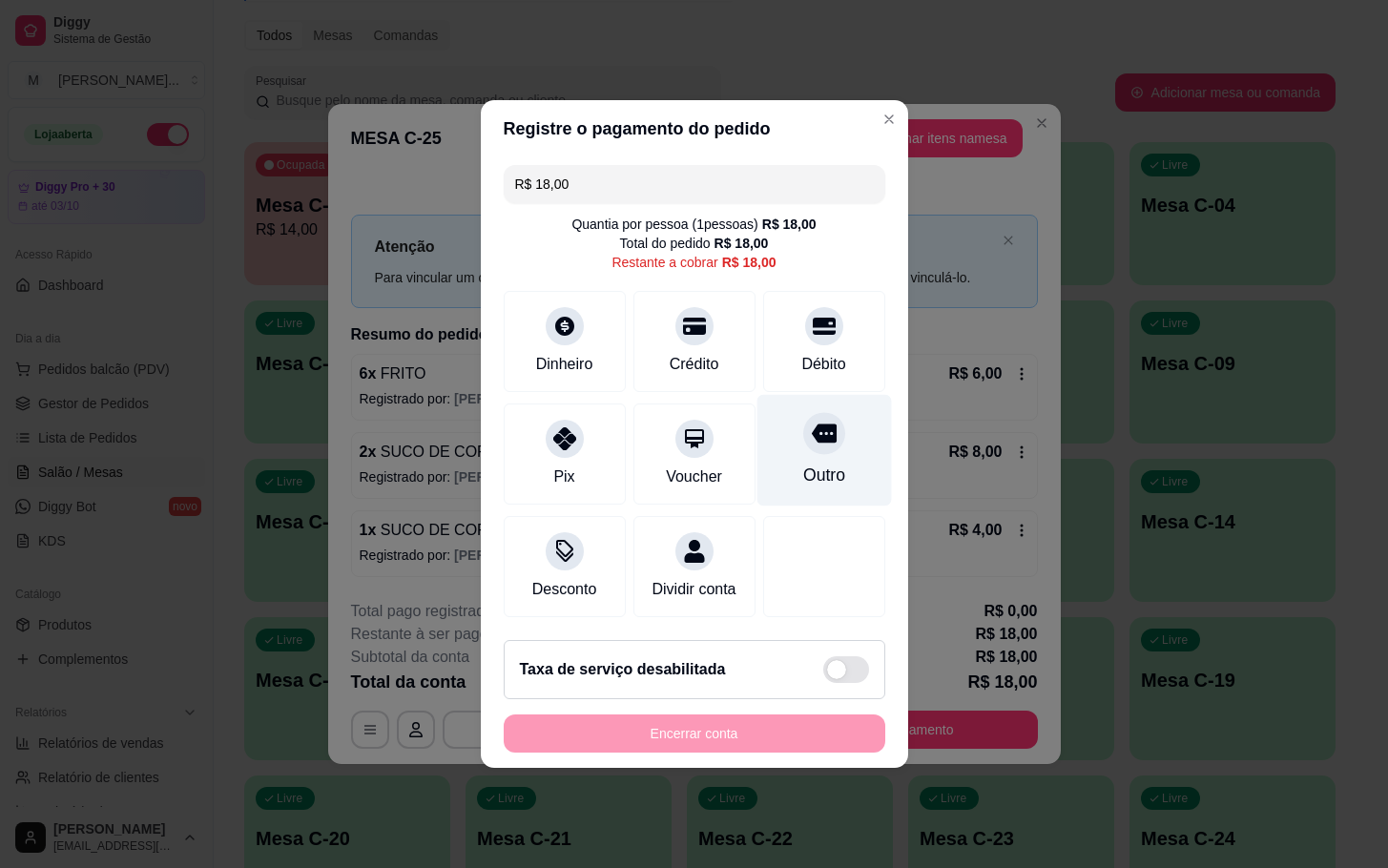
click at [862, 468] on div "Outro" at bounding box center [823, 451] width 134 height 112
type input "R$ 0,00"
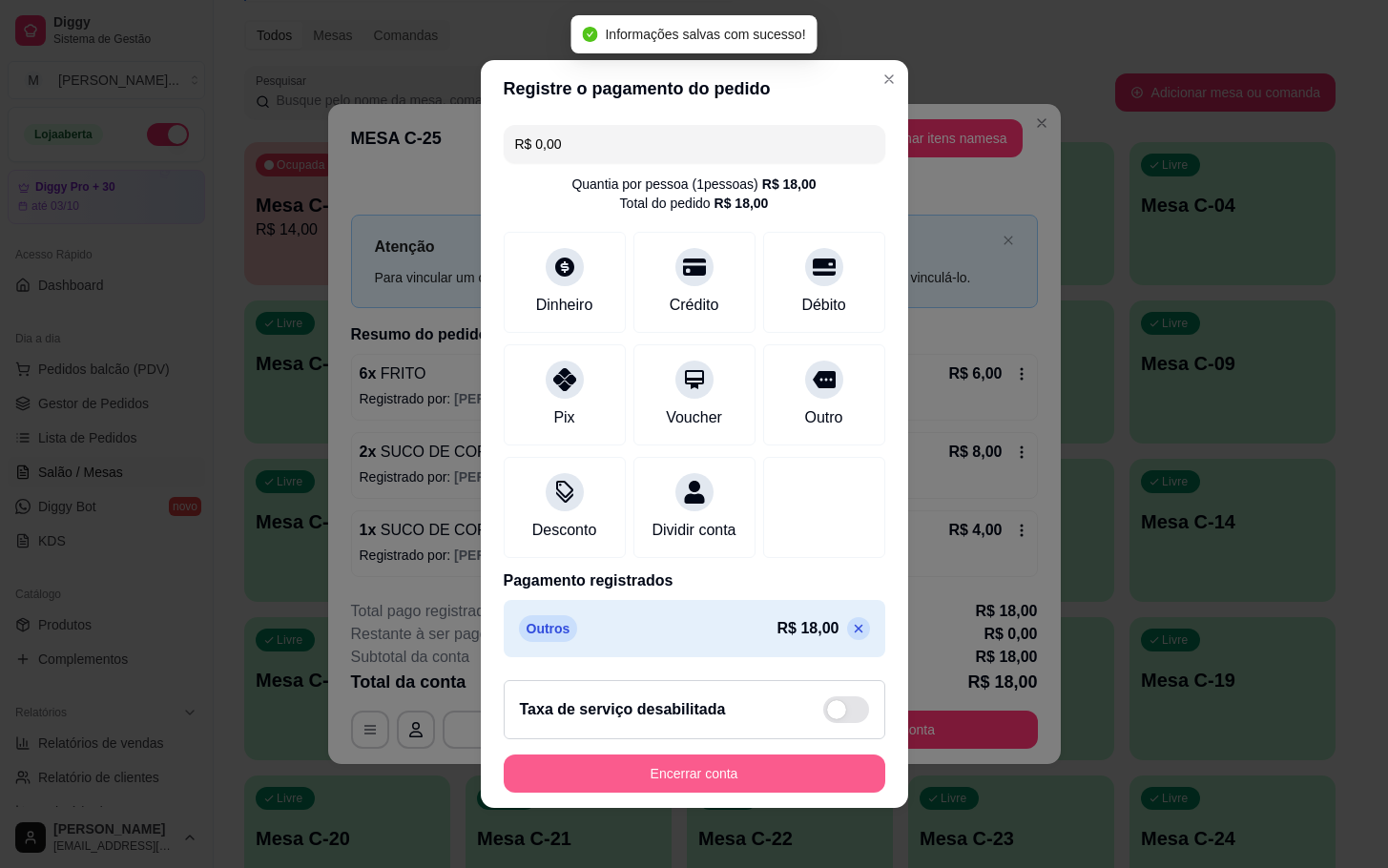
drag, startPoint x: 687, startPoint y: 816, endPoint x: 677, endPoint y: 816, distance: 10.0
click at [677, 808] on footer "Taxa de serviço desabilitada Encerrar conta" at bounding box center [694, 737] width 428 height 143
click at [695, 808] on footer "Taxa de serviço desabilitada Encerrar conta" at bounding box center [694, 737] width 428 height 143
drag, startPoint x: 787, startPoint y: 811, endPoint x: 805, endPoint y: 804, distance: 19.3
click at [801, 807] on footer "Taxa de serviço desabilitada Encerrar conta" at bounding box center [694, 737] width 428 height 143
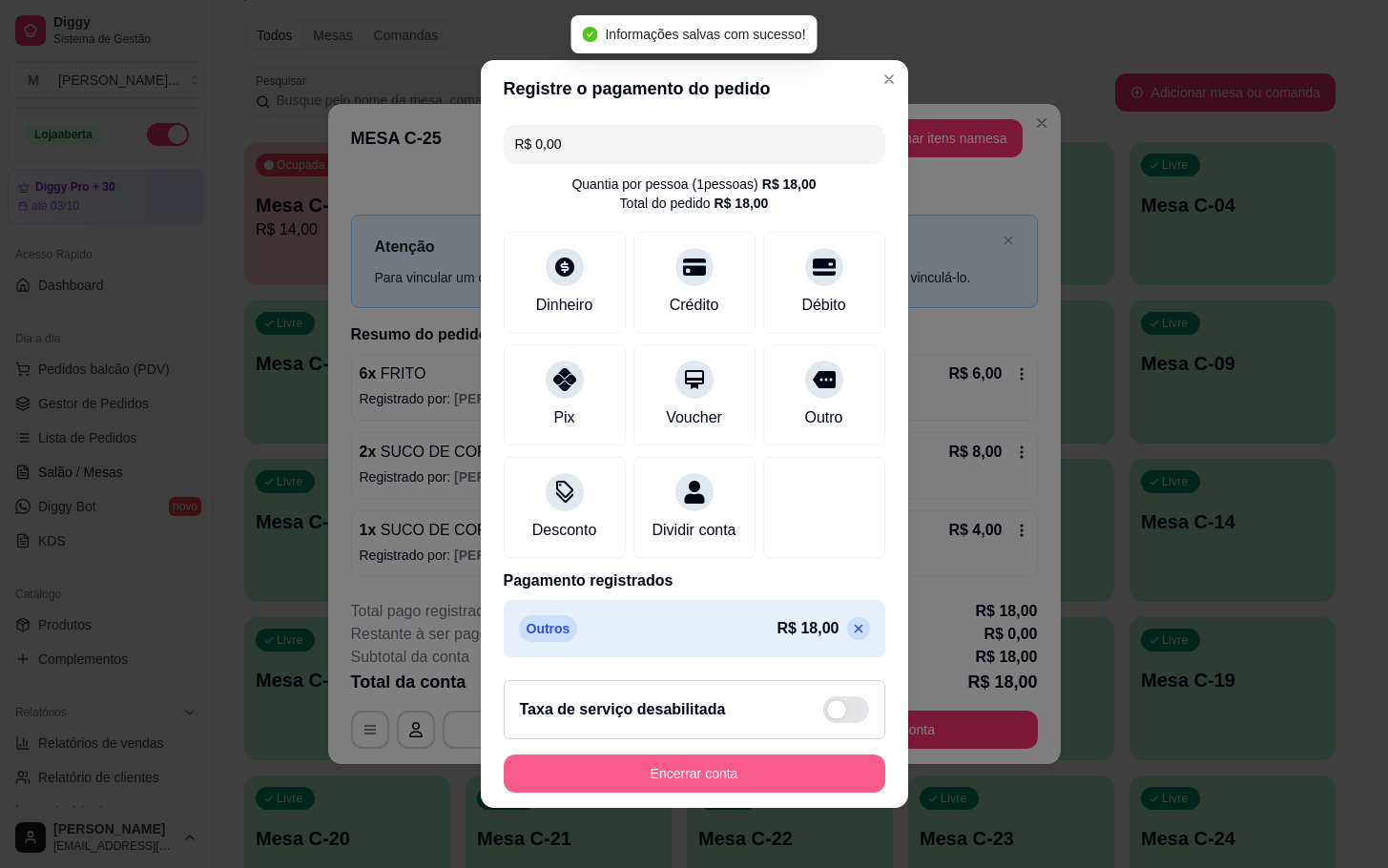
click at [791, 785] on button "Encerrar conta" at bounding box center [694, 773] width 382 height 38
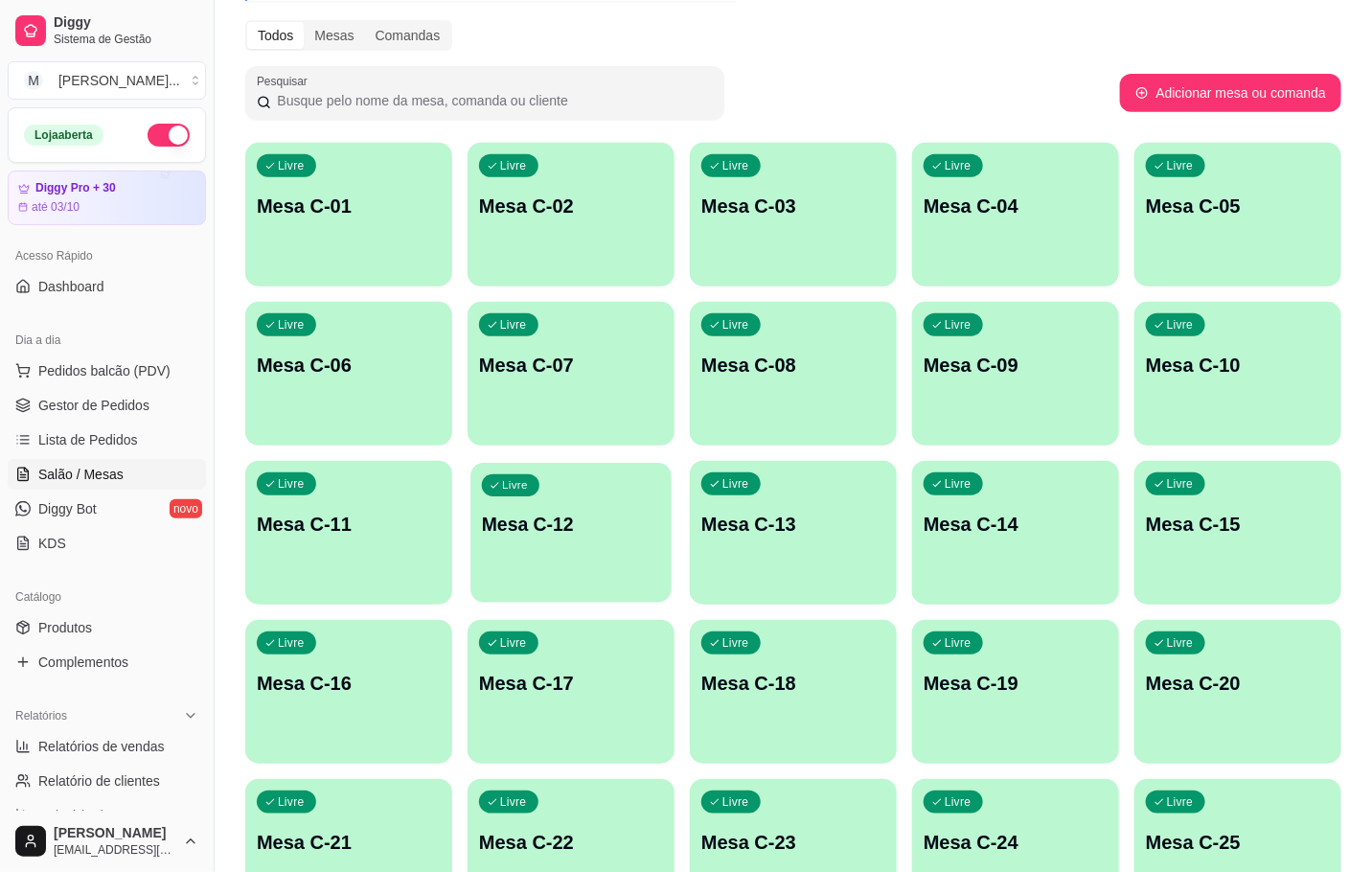
click at [570, 529] on p "Mesa C-12" at bounding box center [570, 524] width 178 height 26
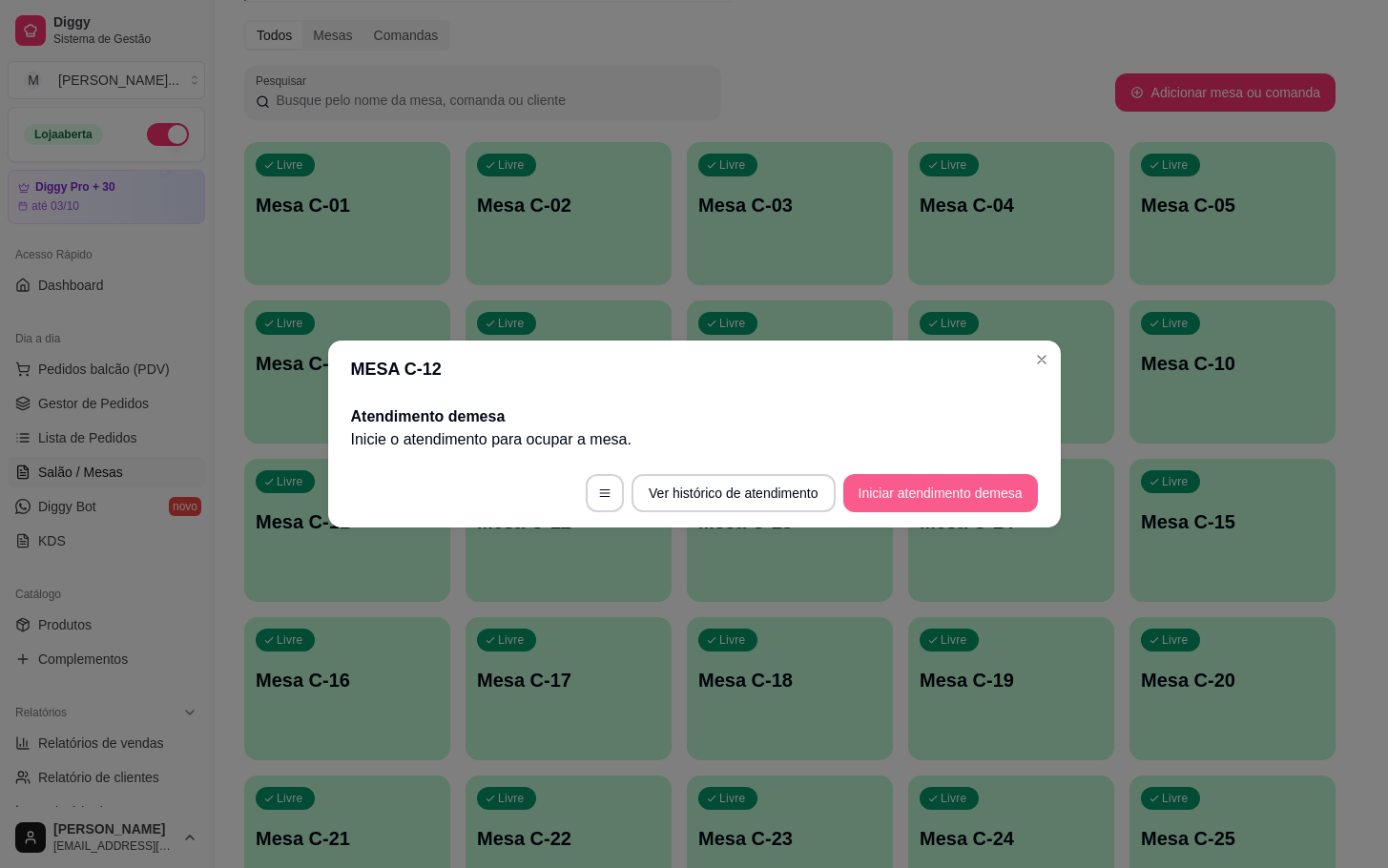
click at [907, 506] on button "Iniciar atendimento de mesa" at bounding box center [941, 492] width 194 height 38
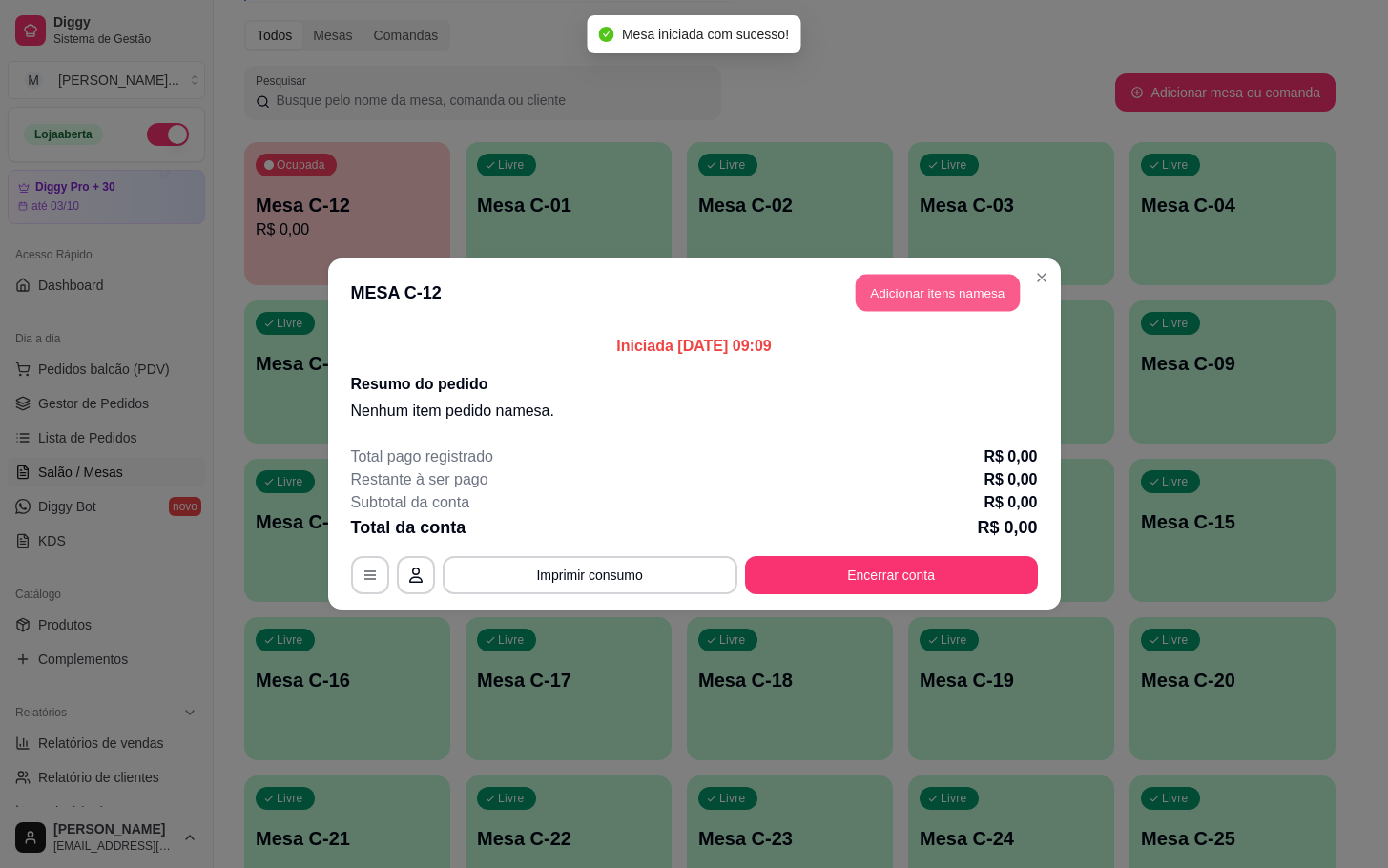
click at [940, 298] on button "Adicionar itens na mesa" at bounding box center [937, 293] width 164 height 37
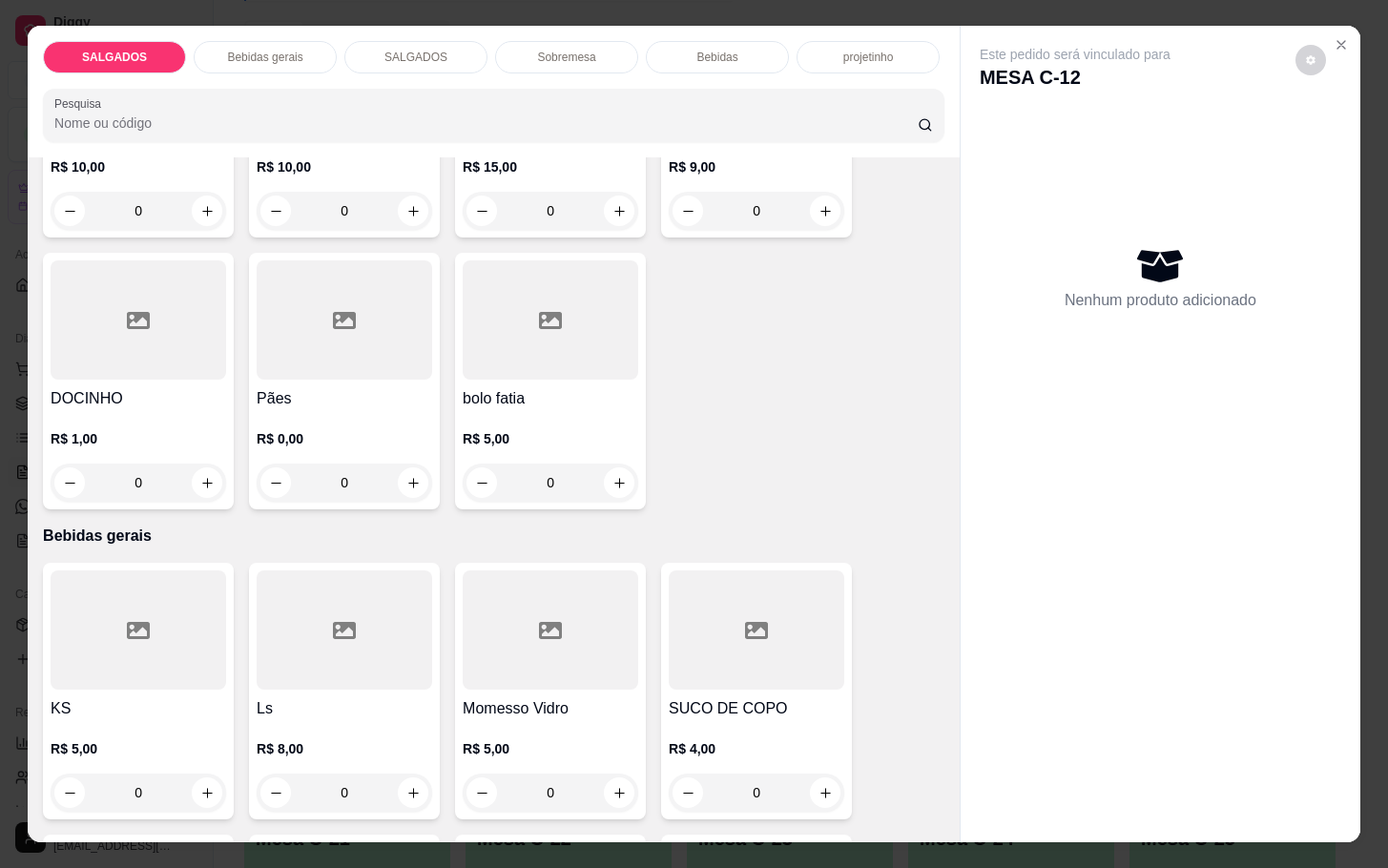
scroll to position [715, 0]
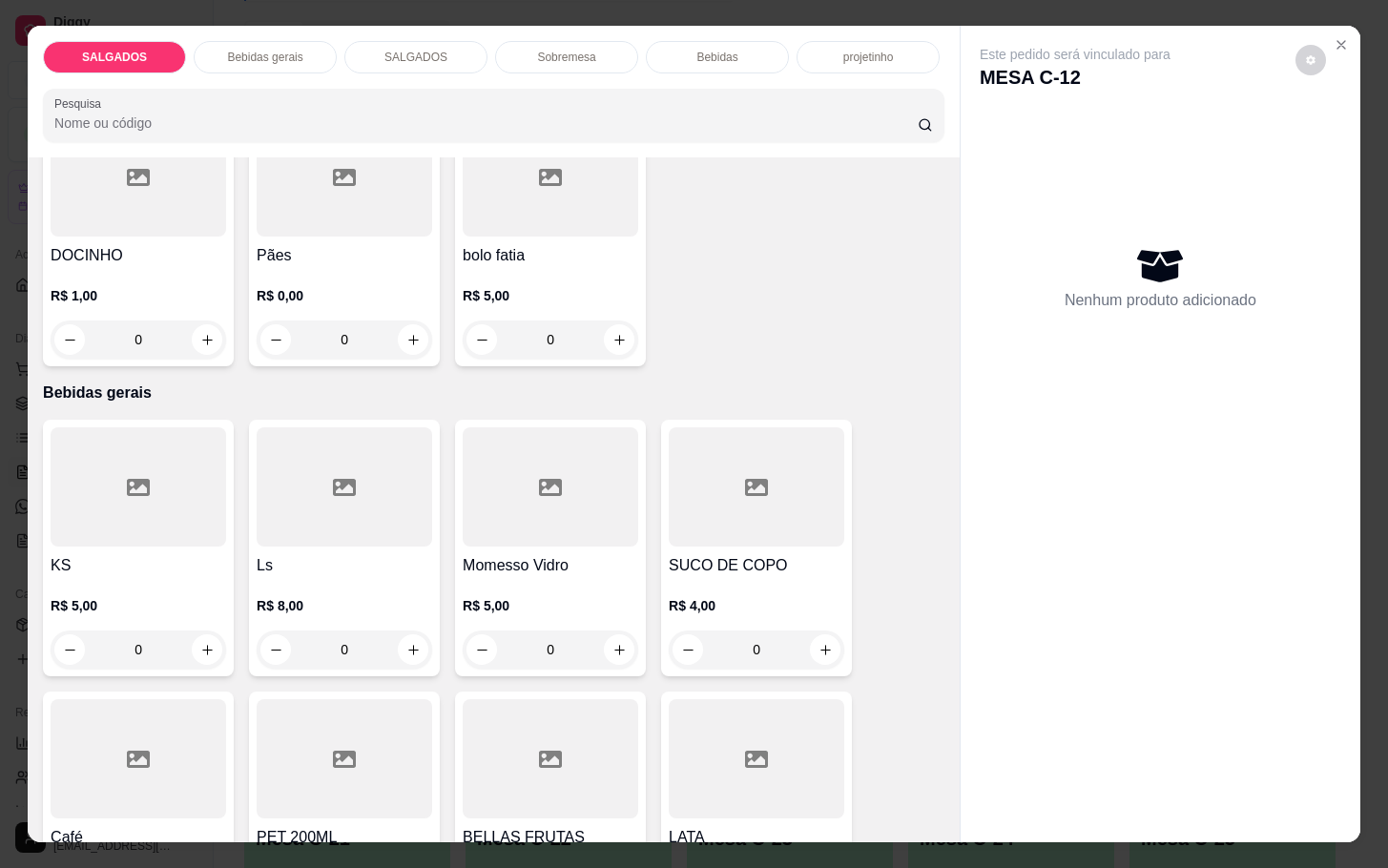
click at [310, 227] on div at bounding box center [344, 178] width 176 height 120
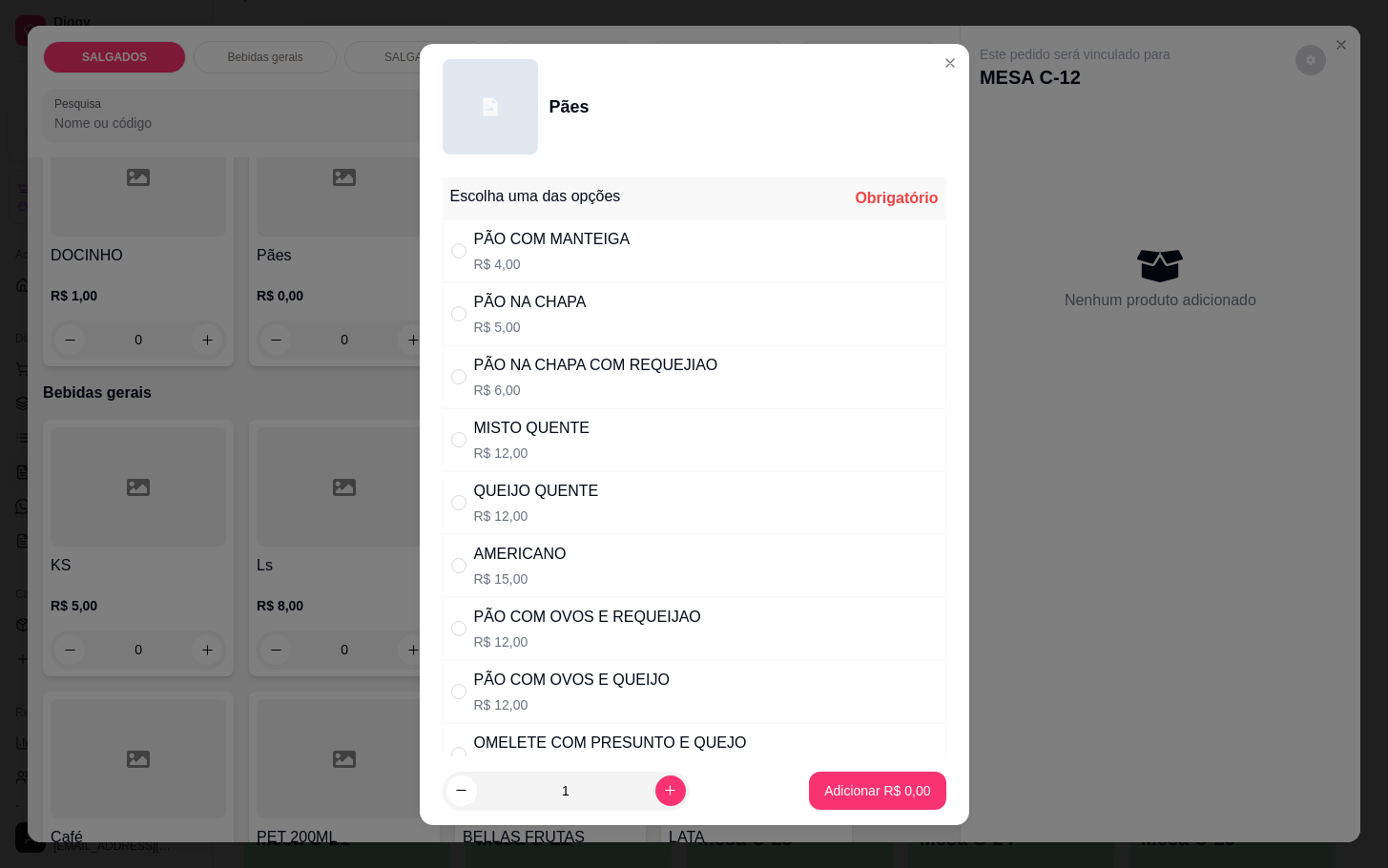
click at [498, 424] on div "MISTO QUENTE" at bounding box center [532, 428] width 117 height 23
click at [482, 433] on div "MISTO QUENTE" at bounding box center [532, 428] width 117 height 23
radio input "true"
click at [663, 796] on icon "increase-product-quantity" at bounding box center [670, 790] width 15 height 15
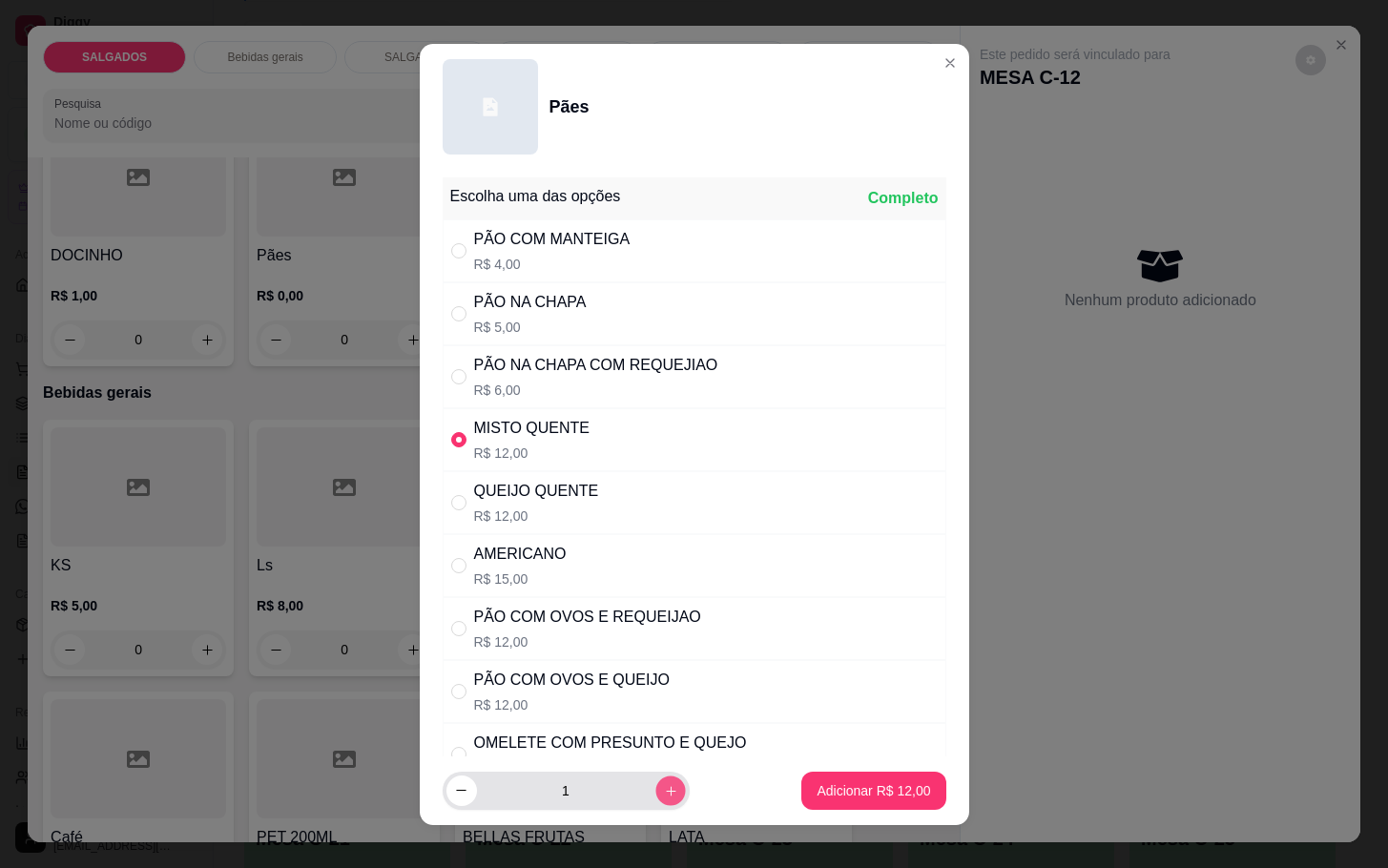
type input "2"
click at [859, 780] on button "Adicionar R$ 24,00" at bounding box center [874, 791] width 140 height 37
type input "2"
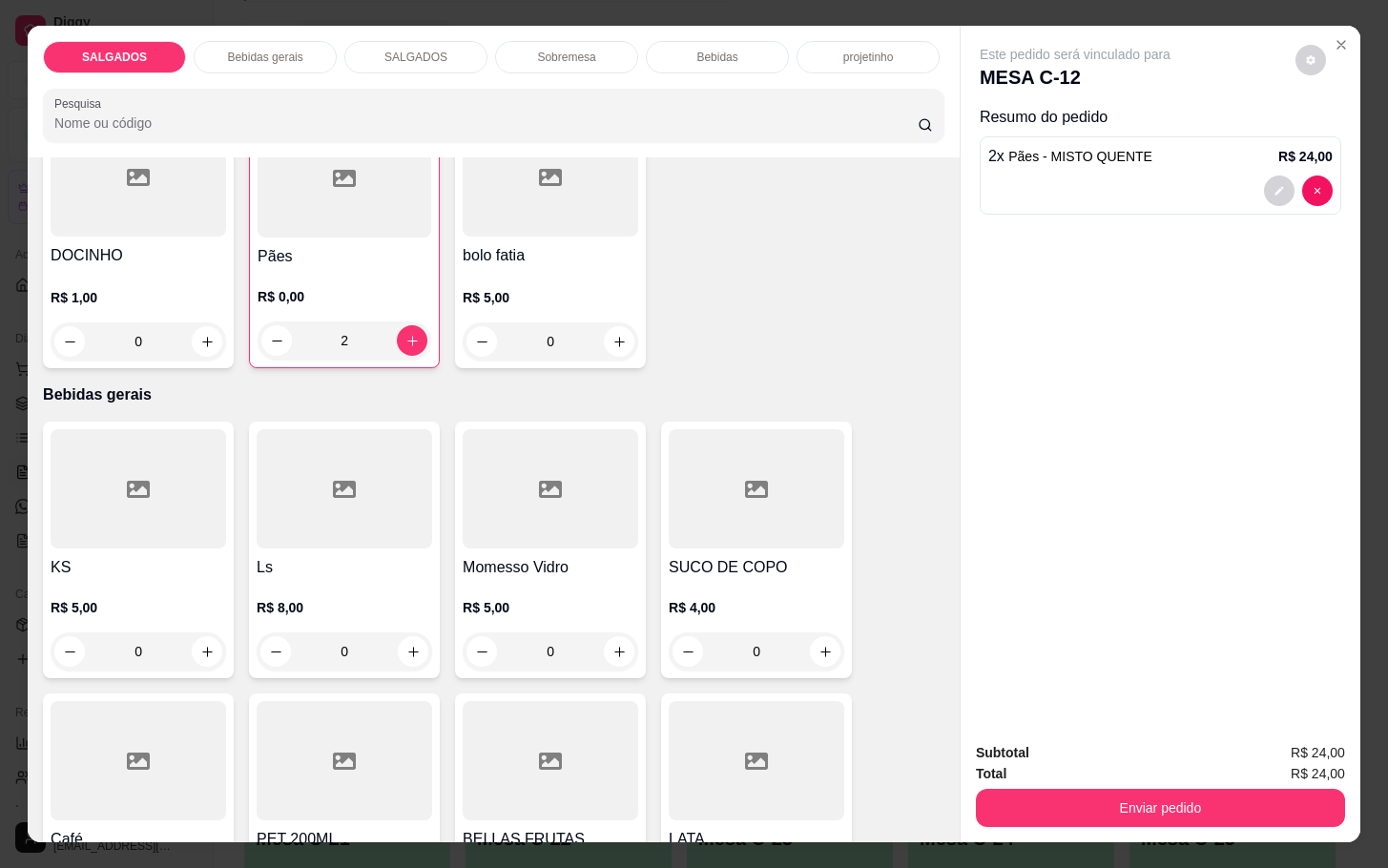
scroll to position [1001, 0]
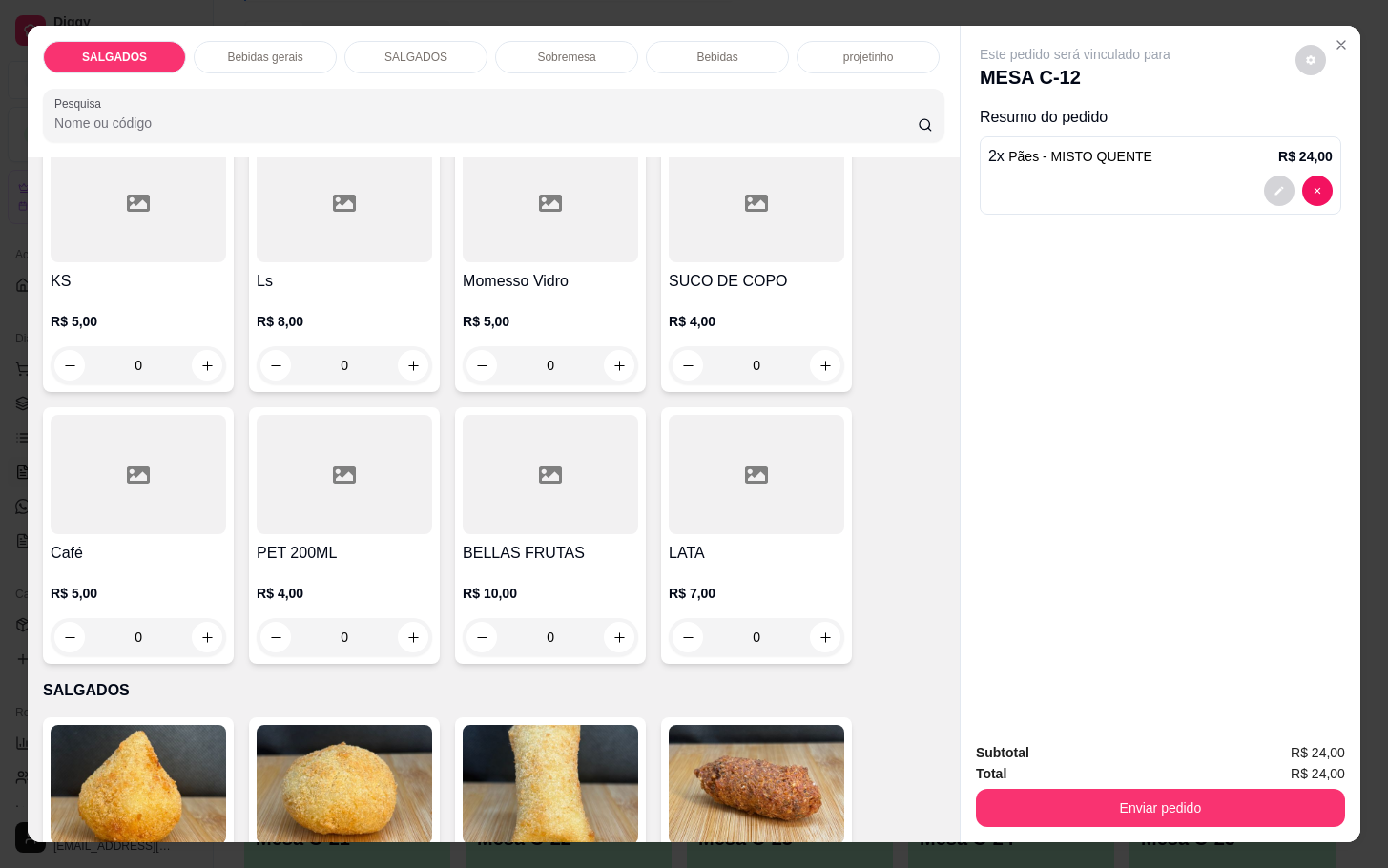
click at [113, 485] on div at bounding box center [138, 475] width 176 height 120
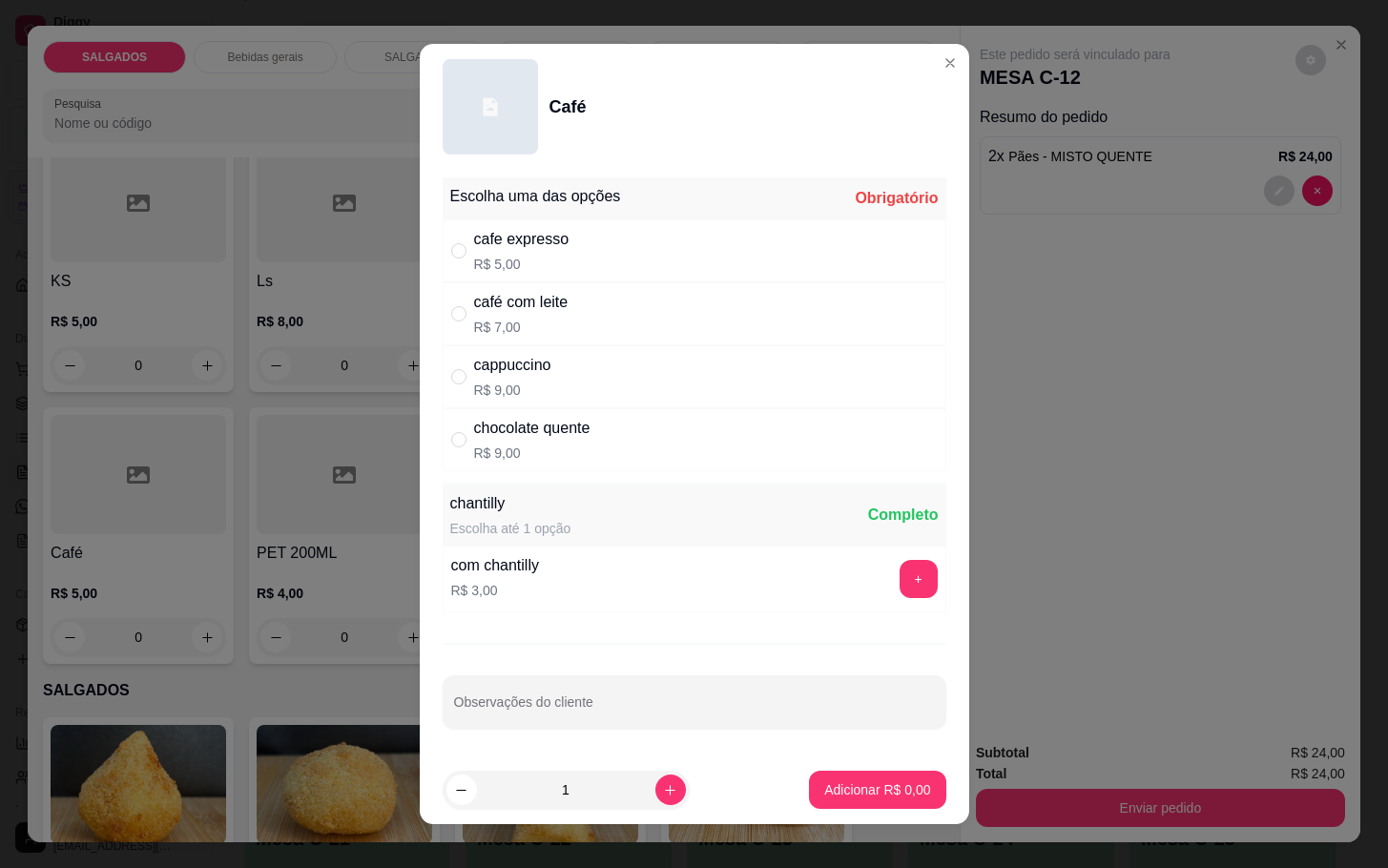
click at [458, 253] on div "" at bounding box center [462, 250] width 23 height 21
radio input "true"
click at [655, 791] on button "increase-product-quantity" at bounding box center [670, 790] width 29 height 29
type input "2"
click at [843, 782] on p "Adicionar R$ 10,00" at bounding box center [874, 790] width 114 height 19
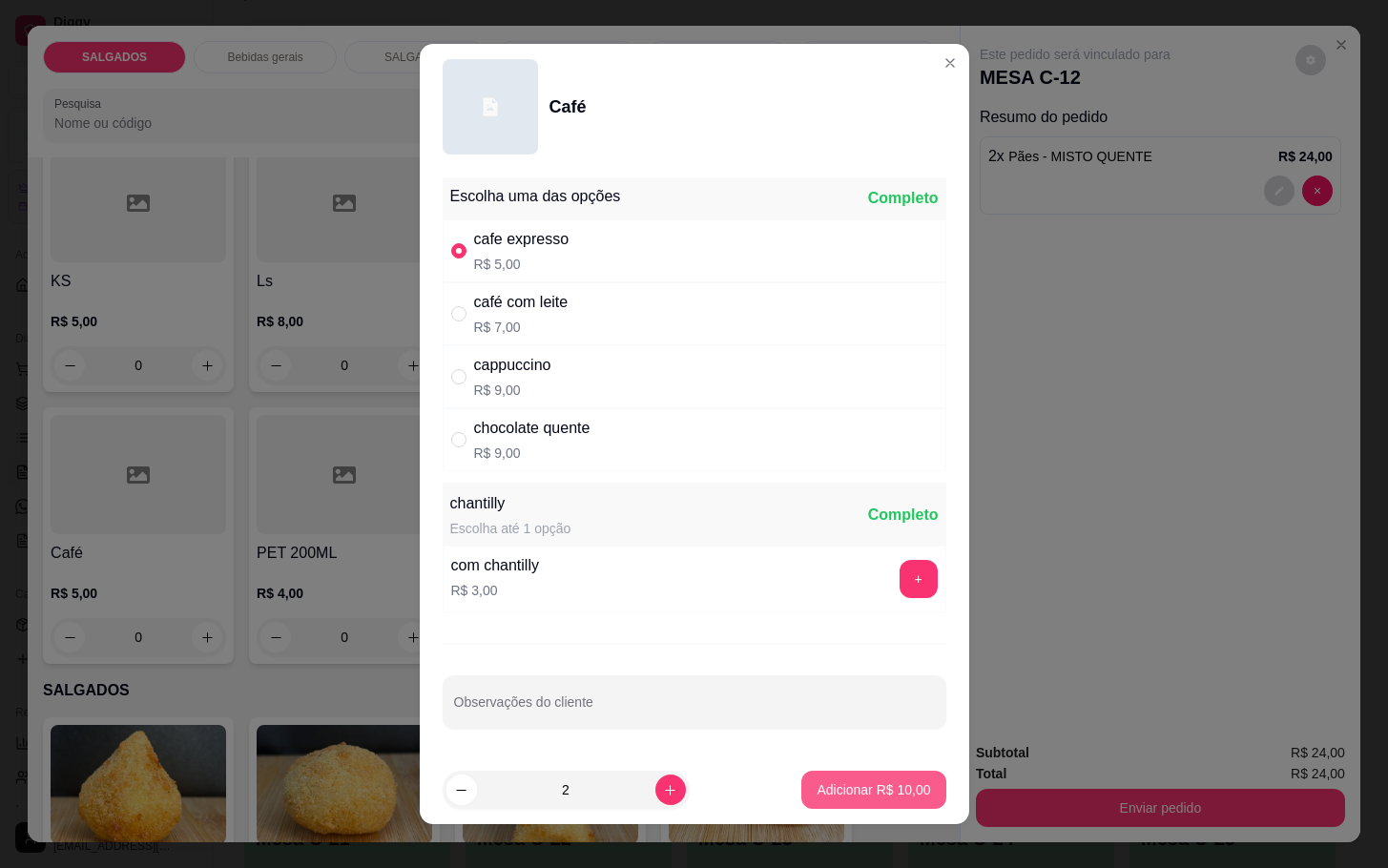
type input "2"
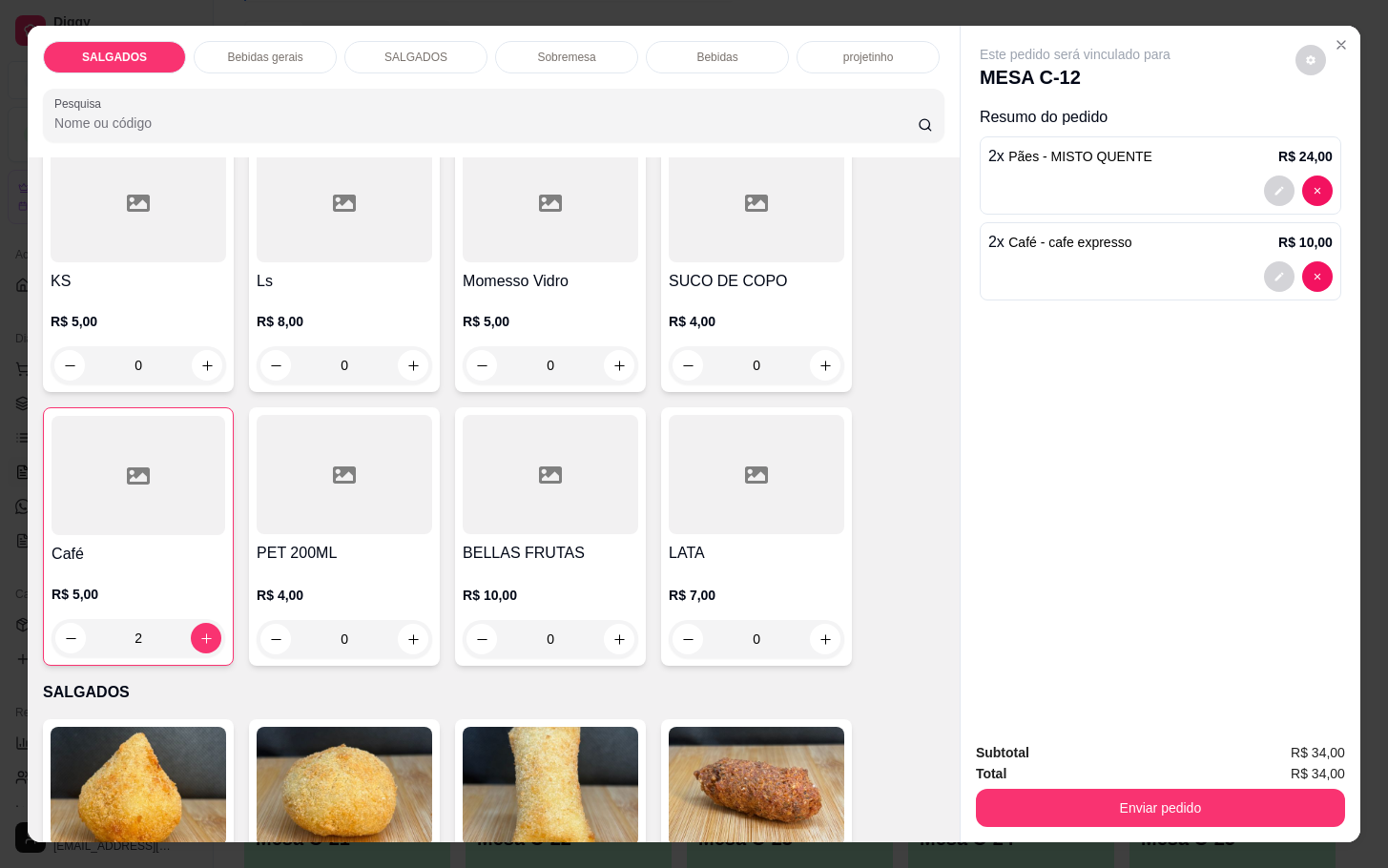
click at [194, 509] on div at bounding box center [138, 476] width 174 height 120
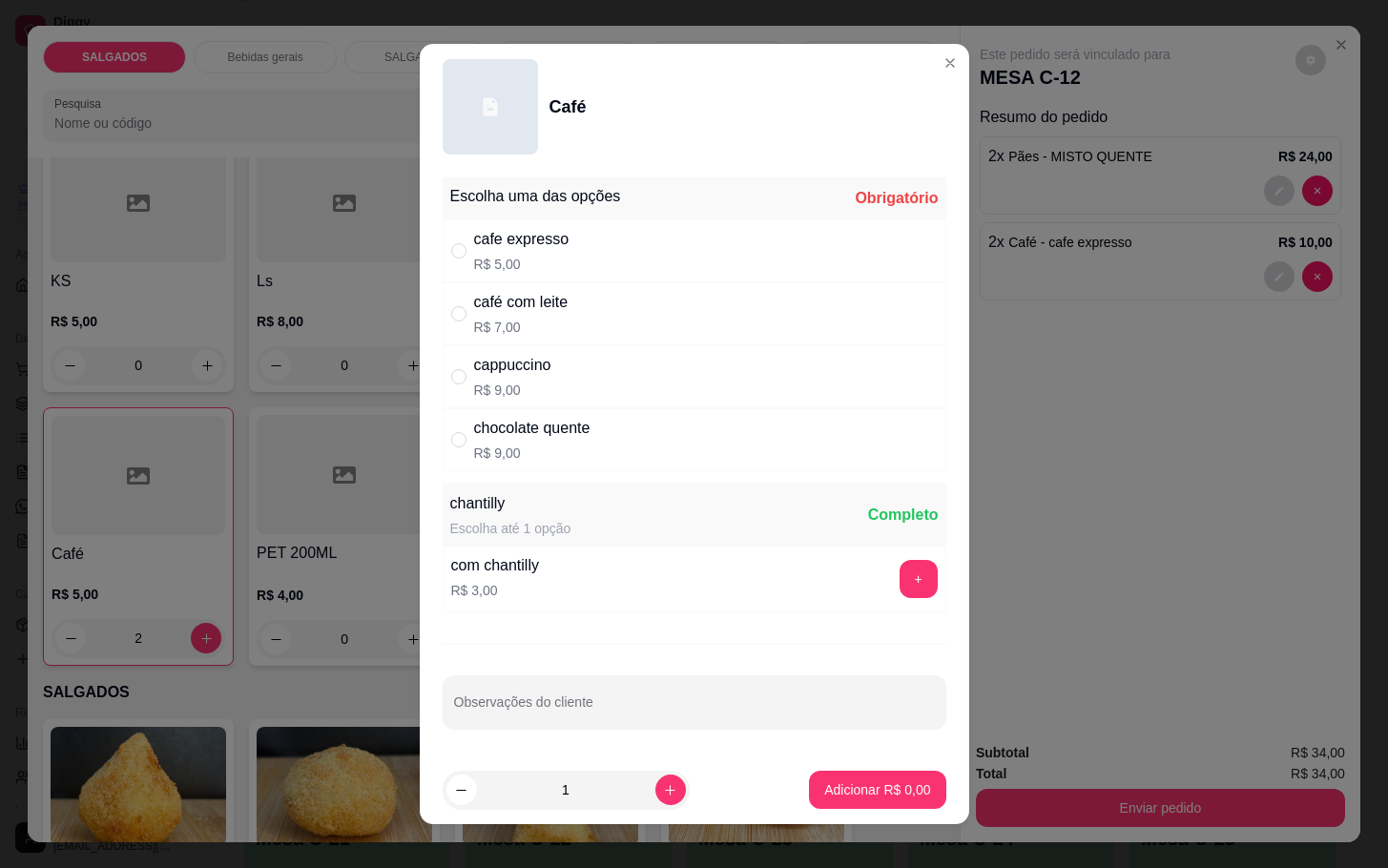
click at [516, 321] on p "R$ 7,00" at bounding box center [521, 327] width 94 height 19
radio input "true"
click at [655, 780] on button "increase-product-quantity" at bounding box center [670, 790] width 30 height 30
type input "2"
click at [865, 787] on p "Adicionar R$ 14,00" at bounding box center [873, 790] width 111 height 18
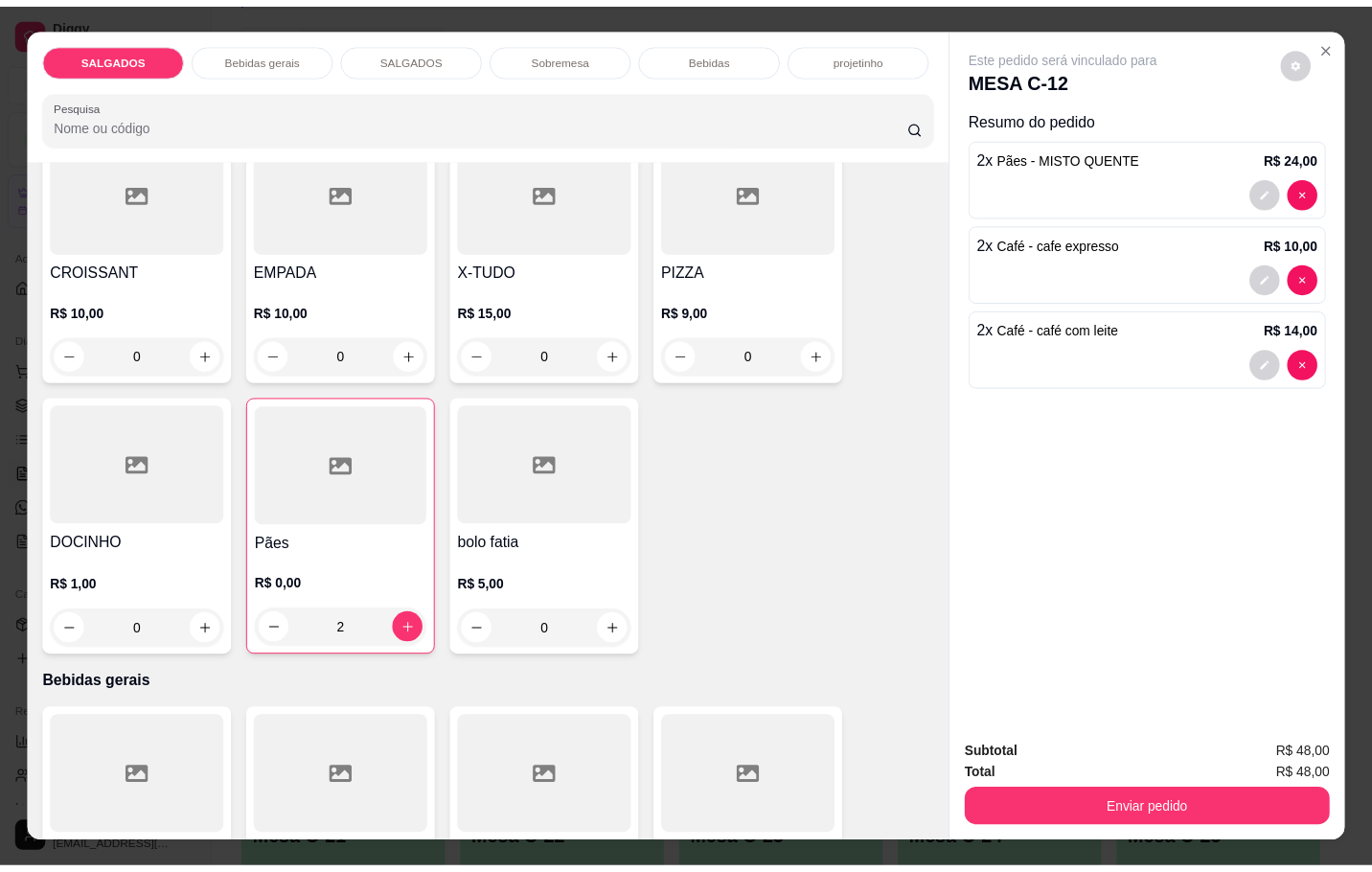
scroll to position [144, 0]
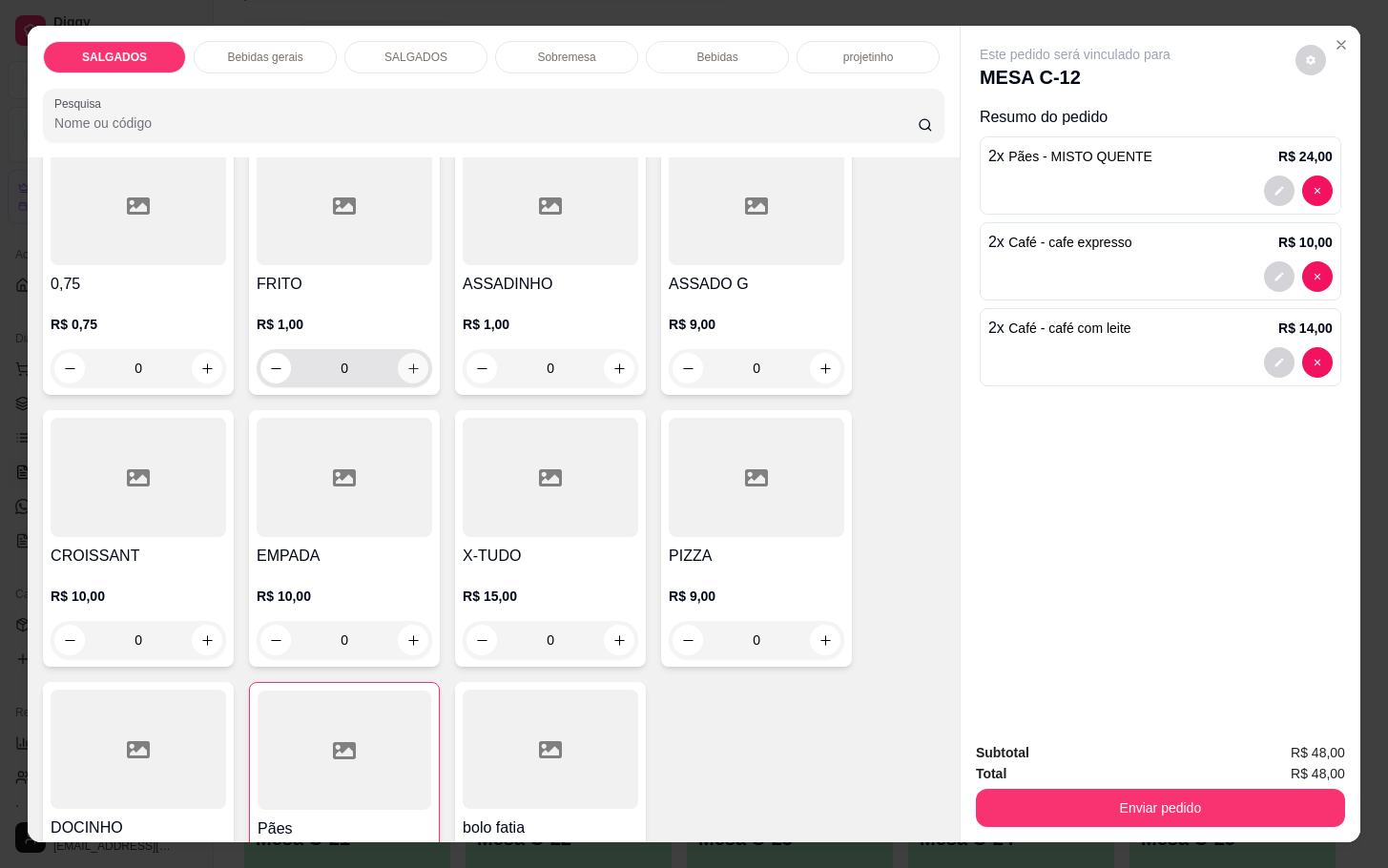
click at [406, 362] on icon "increase-product-quantity" at bounding box center [413, 369] width 15 height 15
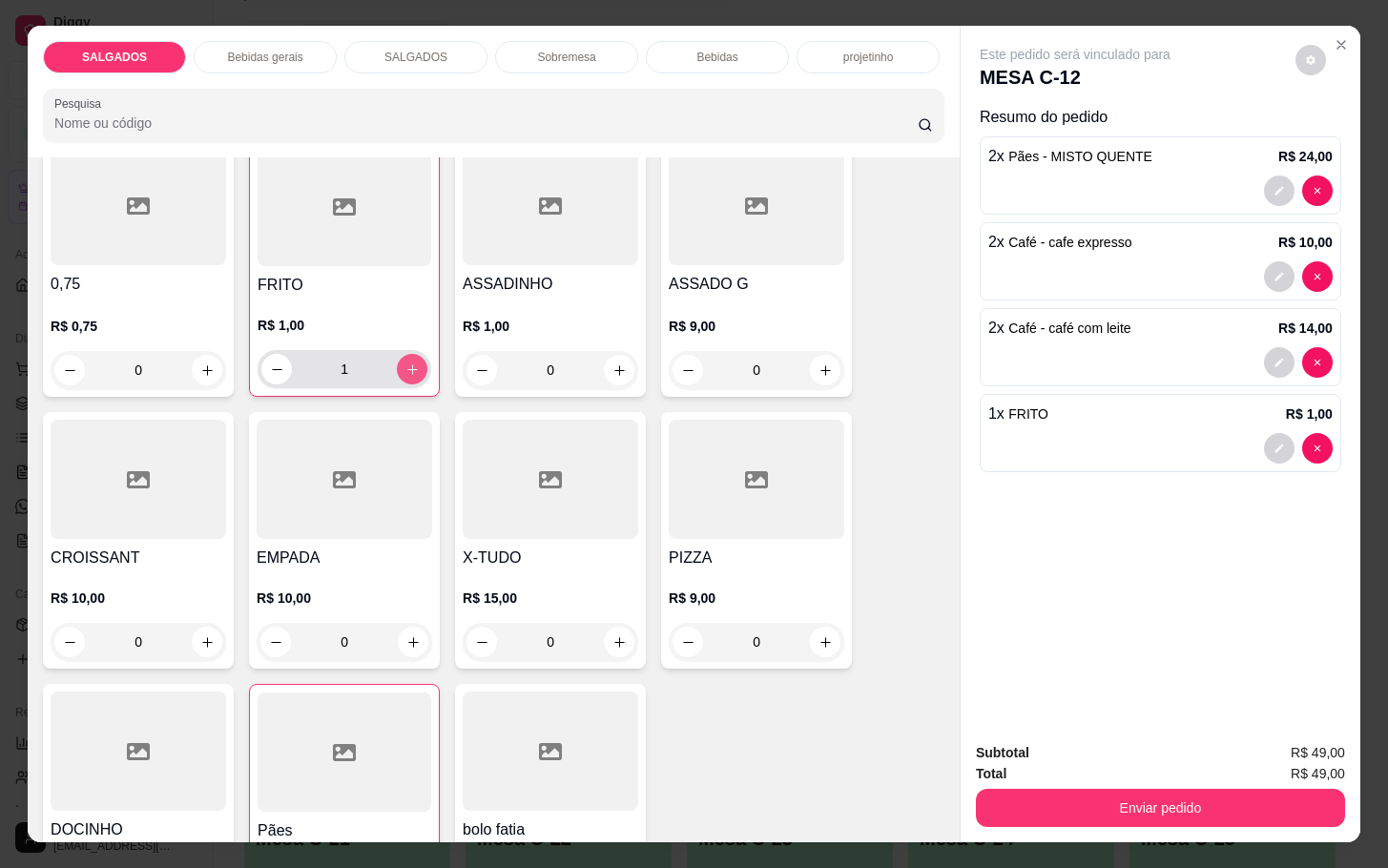
click at [405, 363] on icon "increase-product-quantity" at bounding box center [412, 370] width 15 height 15
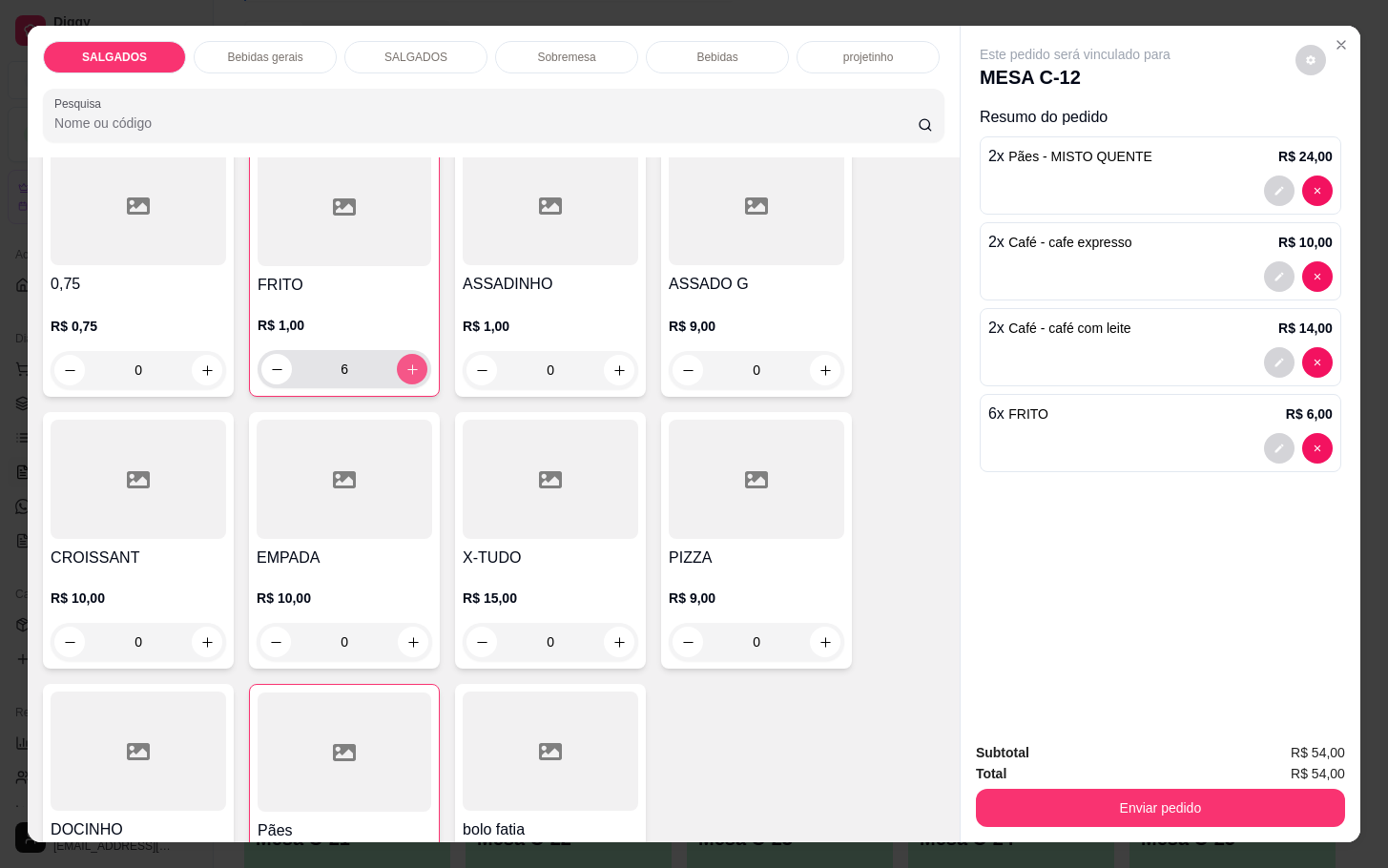
click at [405, 363] on icon "increase-product-quantity" at bounding box center [412, 370] width 15 height 15
type input "10"
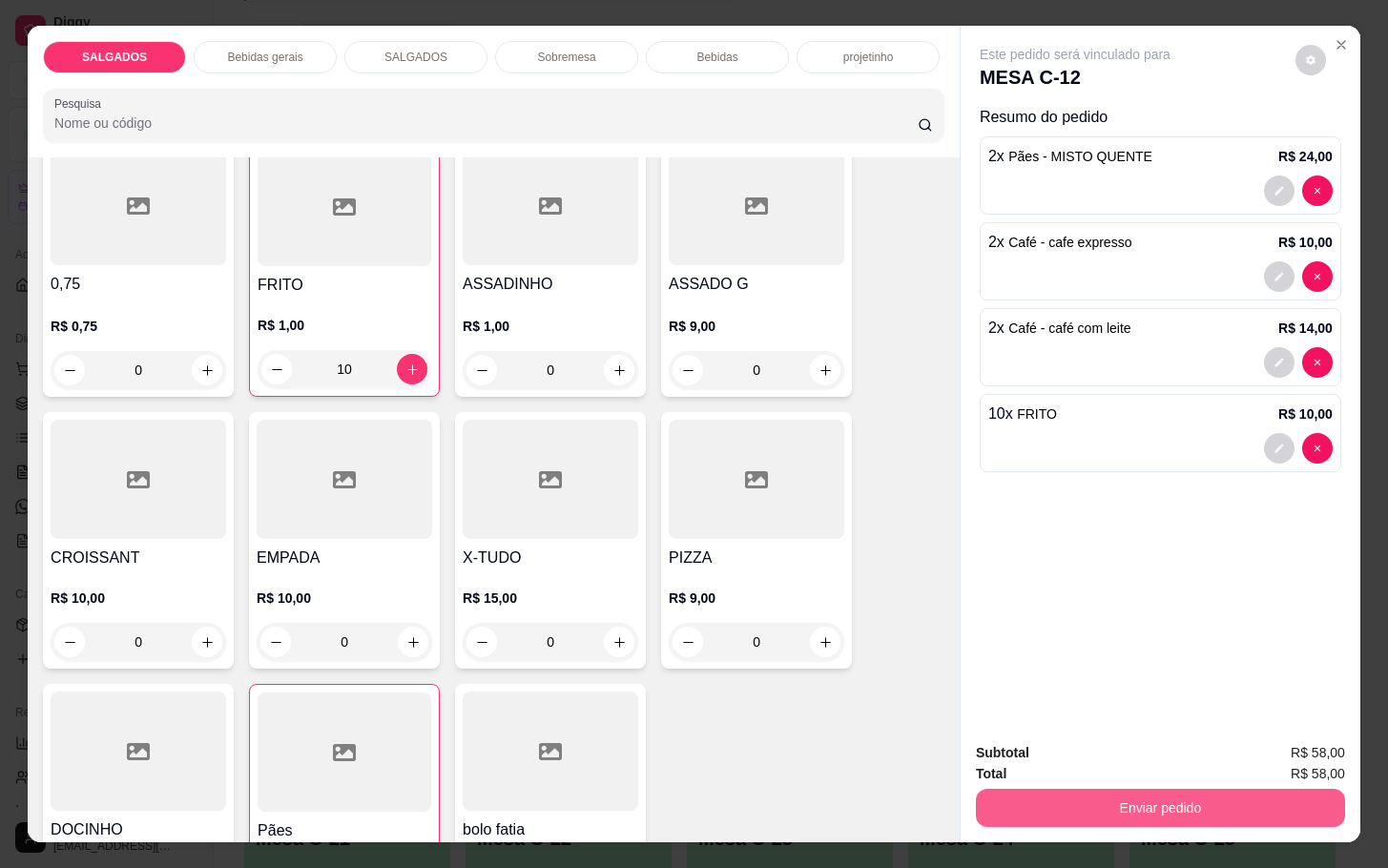
click at [1025, 790] on button "Enviar pedido" at bounding box center [1160, 807] width 369 height 38
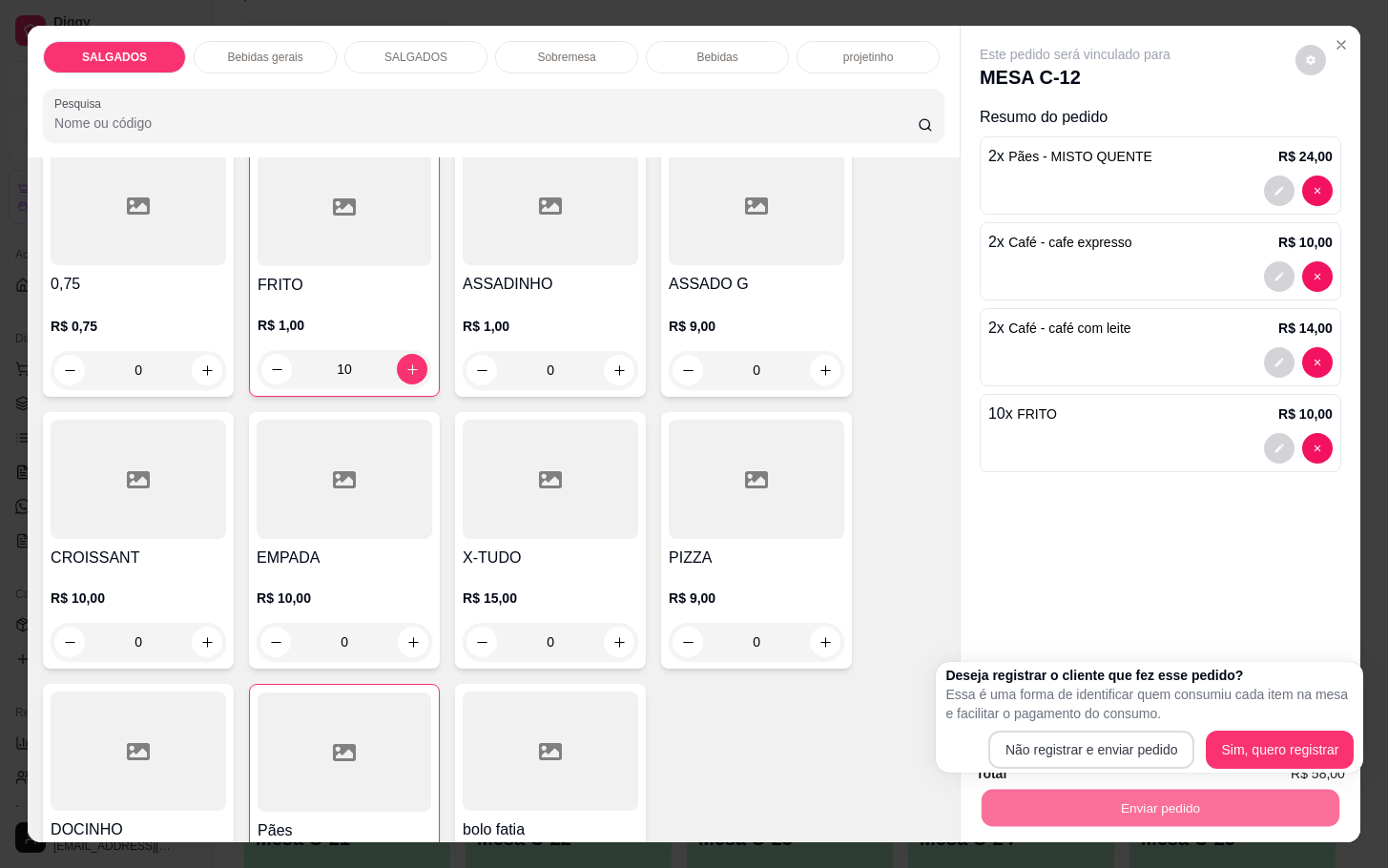
click at [1037, 731] on button "Não registrar e enviar pedido" at bounding box center [1092, 749] width 207 height 38
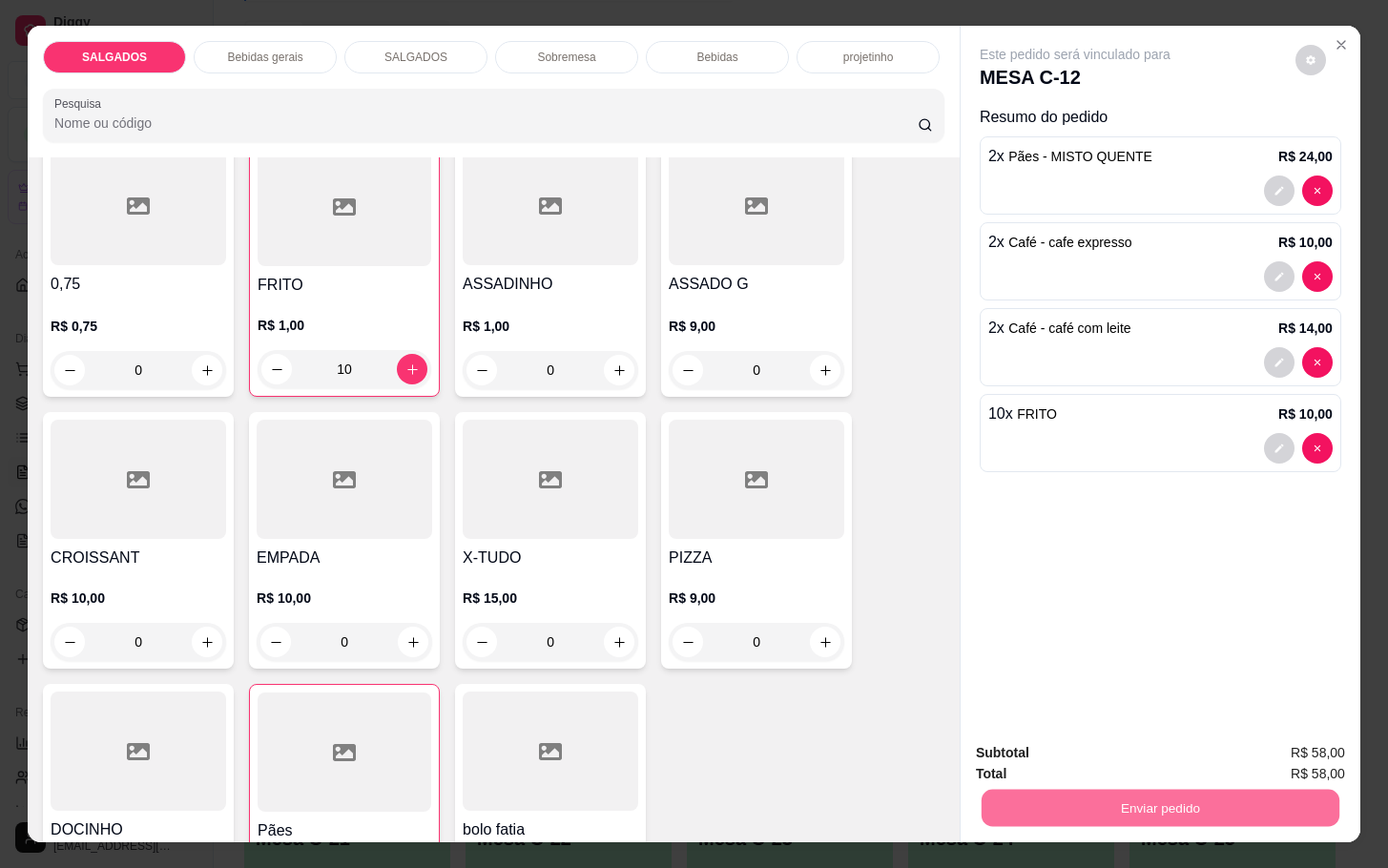
click at [1089, 747] on button "Não registrar e enviar pedido" at bounding box center [1094, 750] width 198 height 36
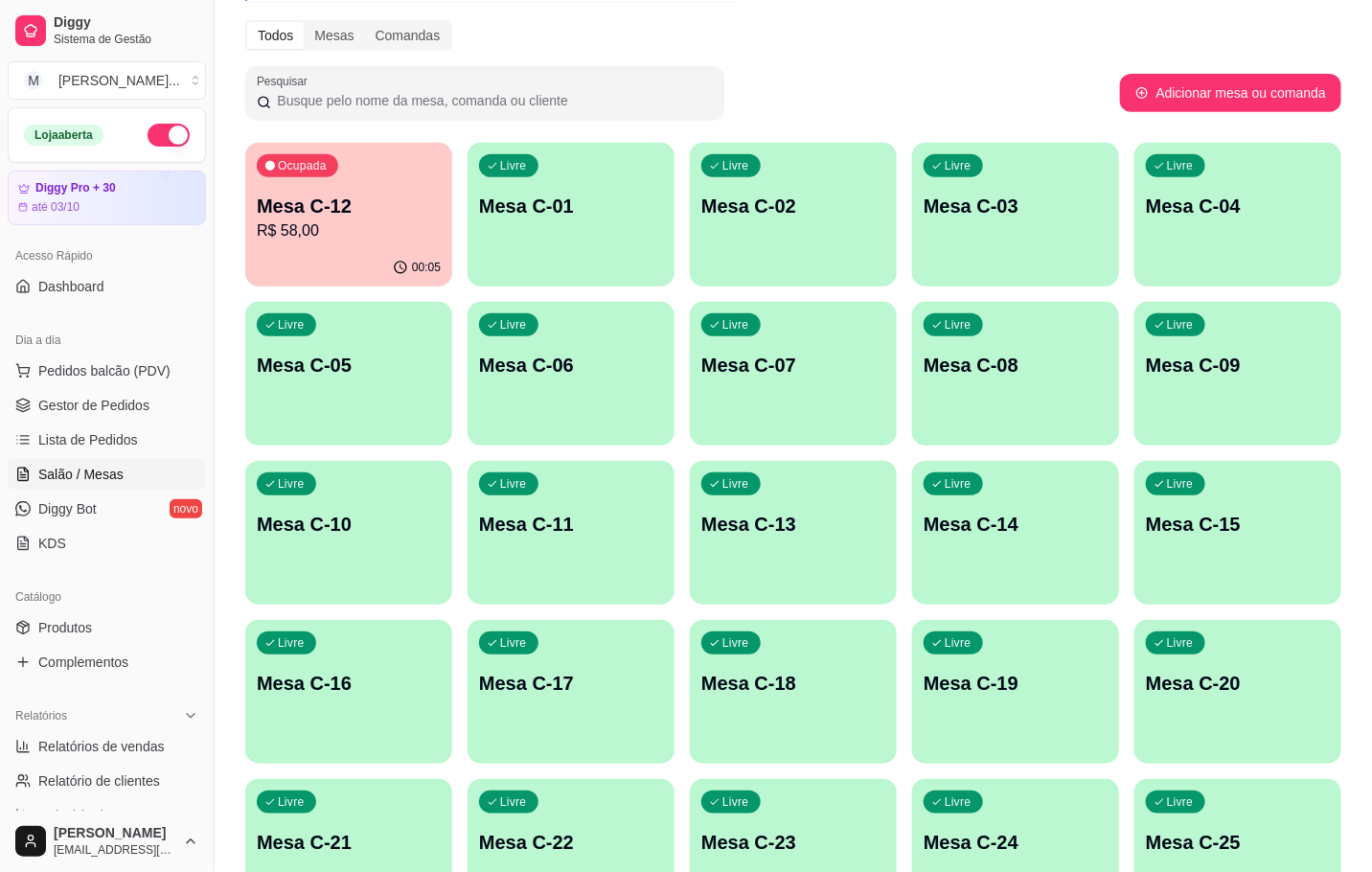
click at [589, 254] on div "Livre Mesa C-01" at bounding box center [571, 203] width 207 height 121
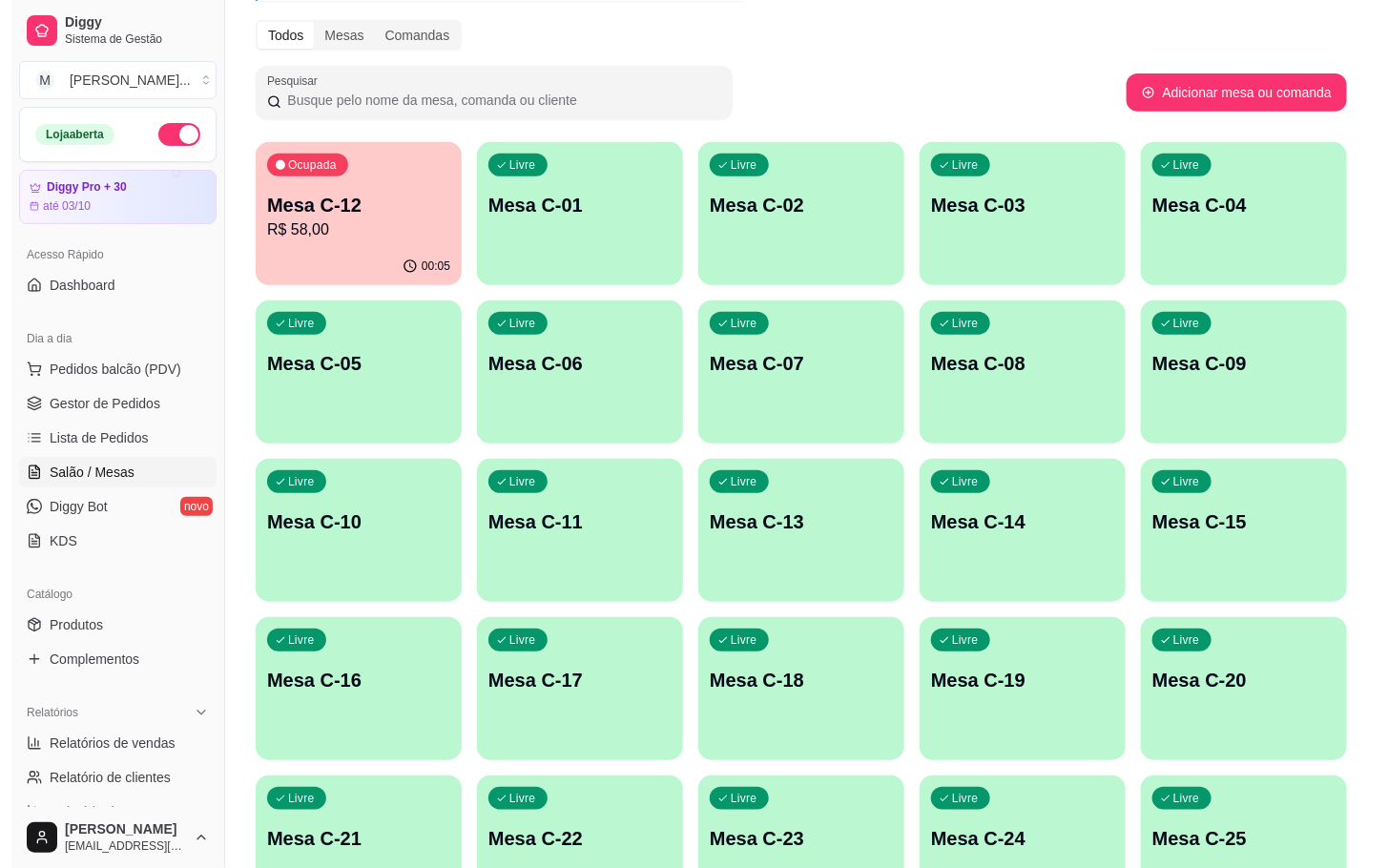
scroll to position [518, 0]
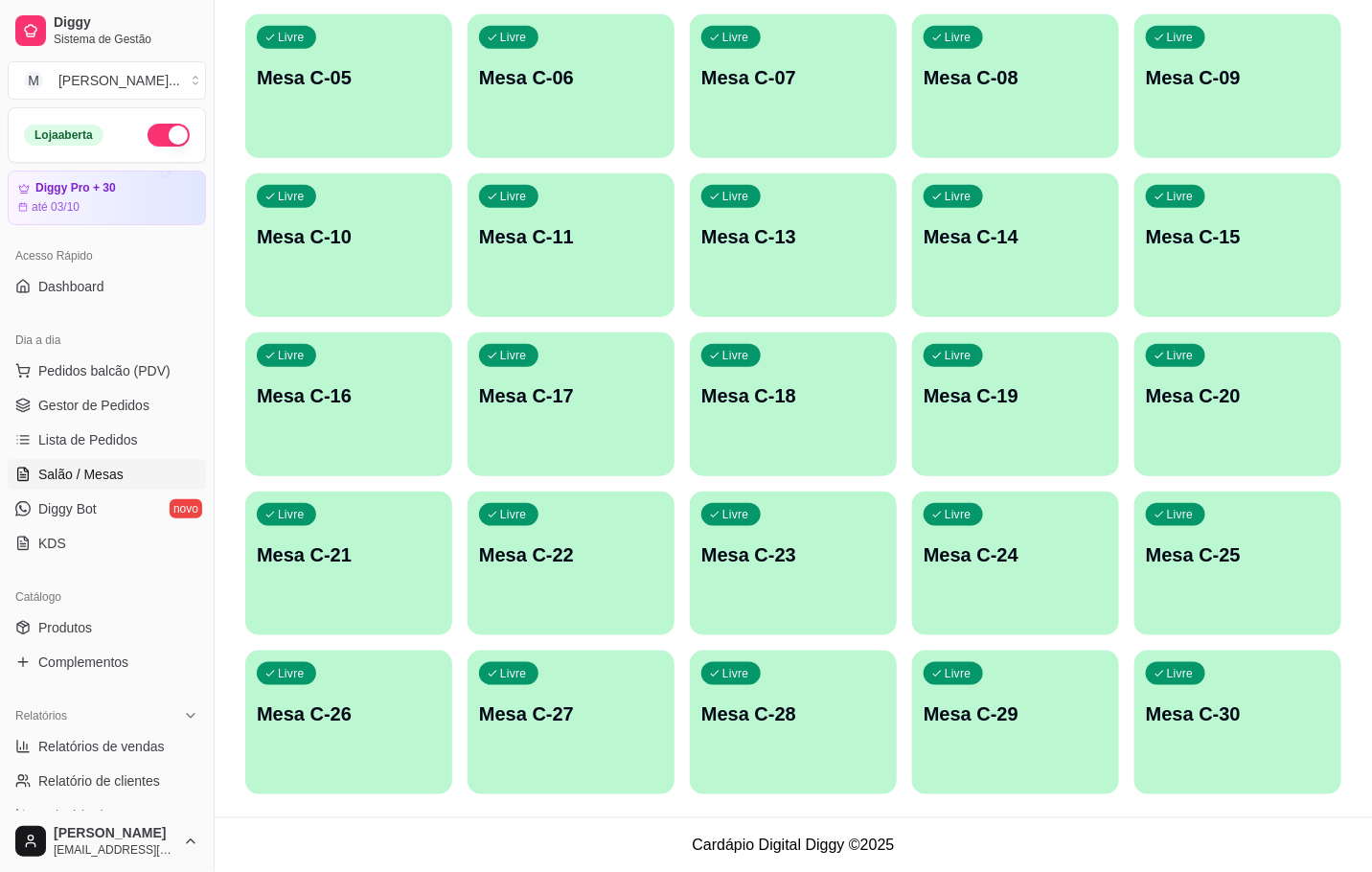
click at [1320, 552] on p "Mesa C-25" at bounding box center [1237, 555] width 184 height 27
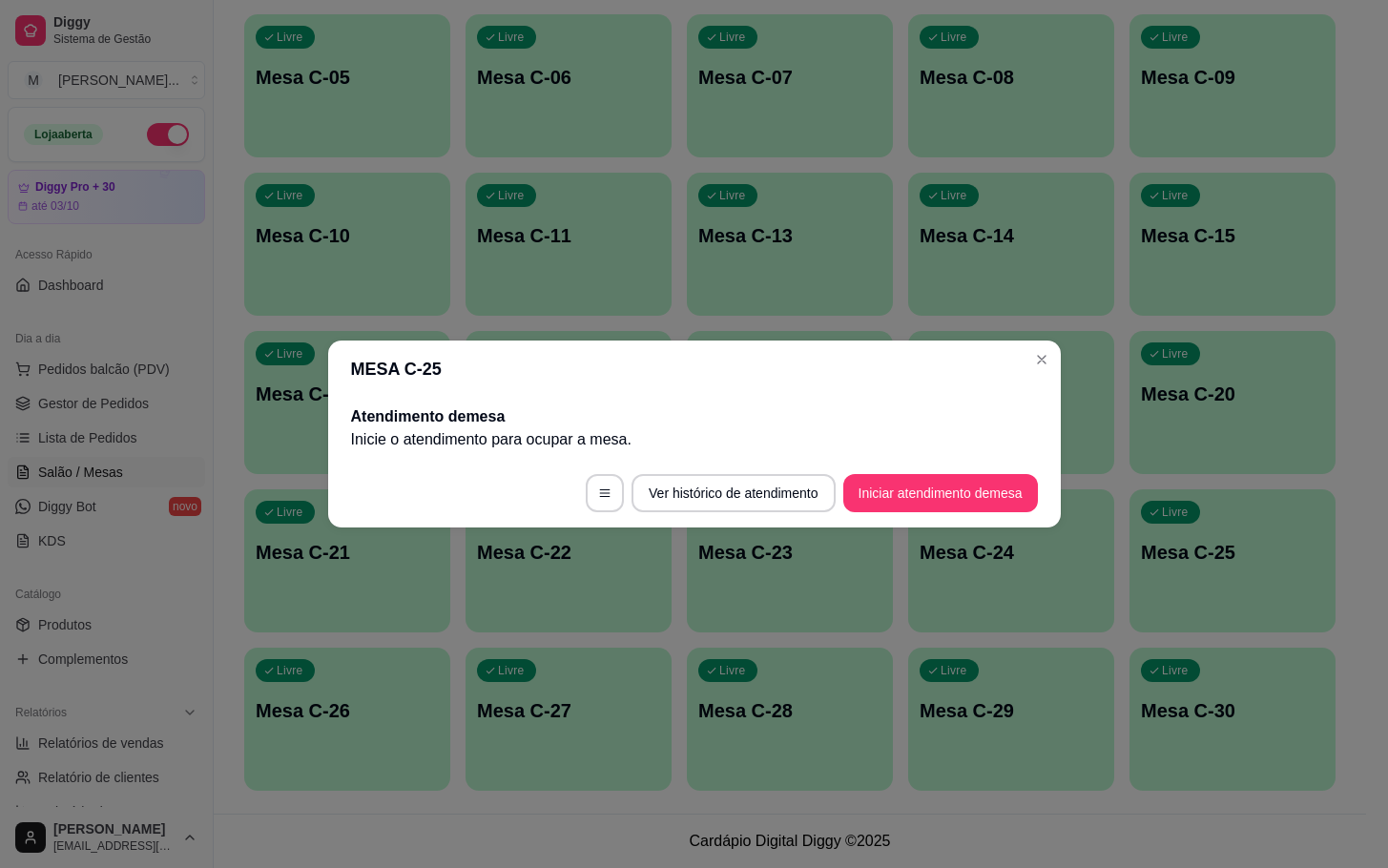
click at [927, 498] on button "Iniciar atendimento de mesa" at bounding box center [941, 492] width 194 height 38
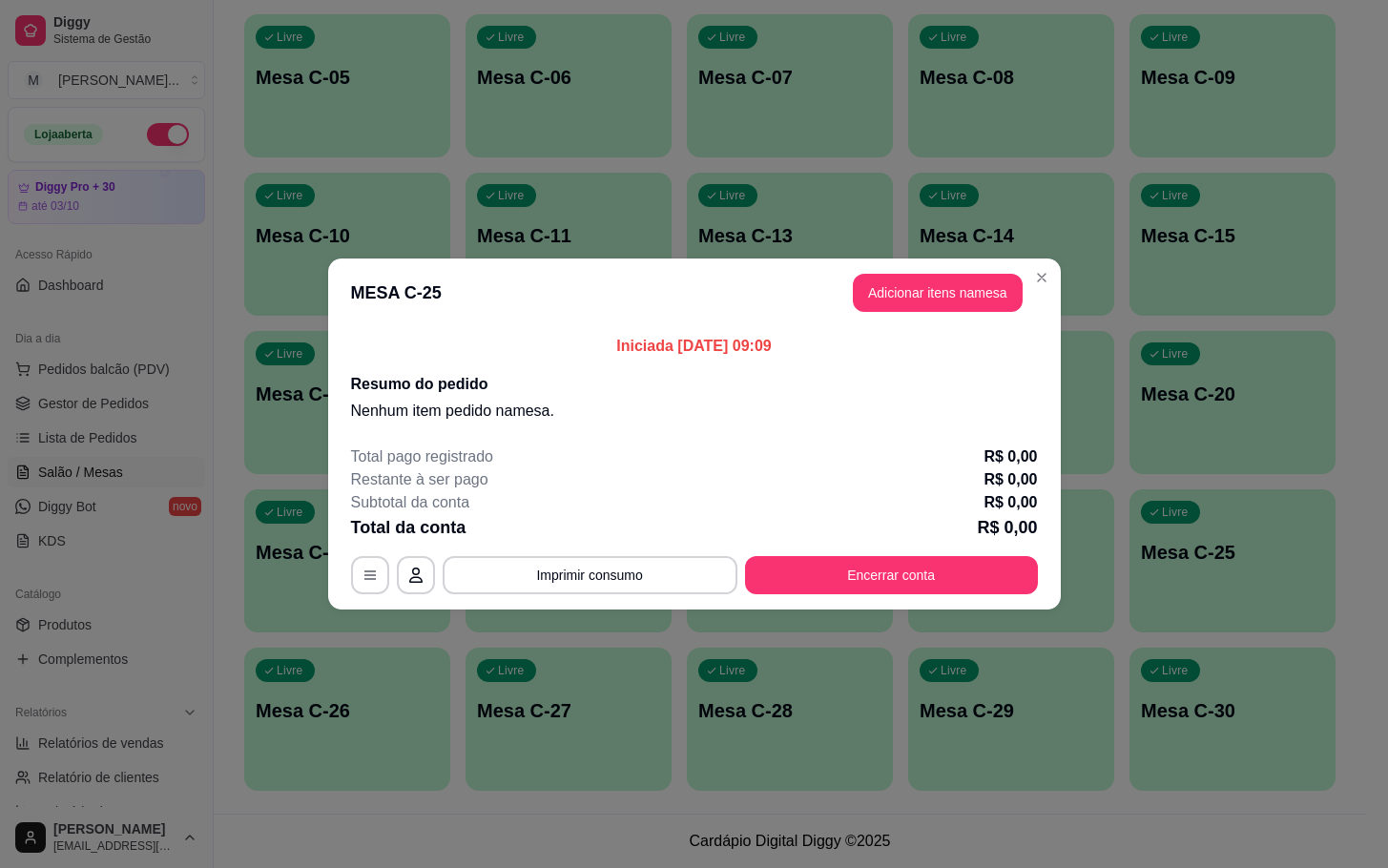
click at [945, 306] on button "Adicionar itens na mesa" at bounding box center [937, 292] width 170 height 38
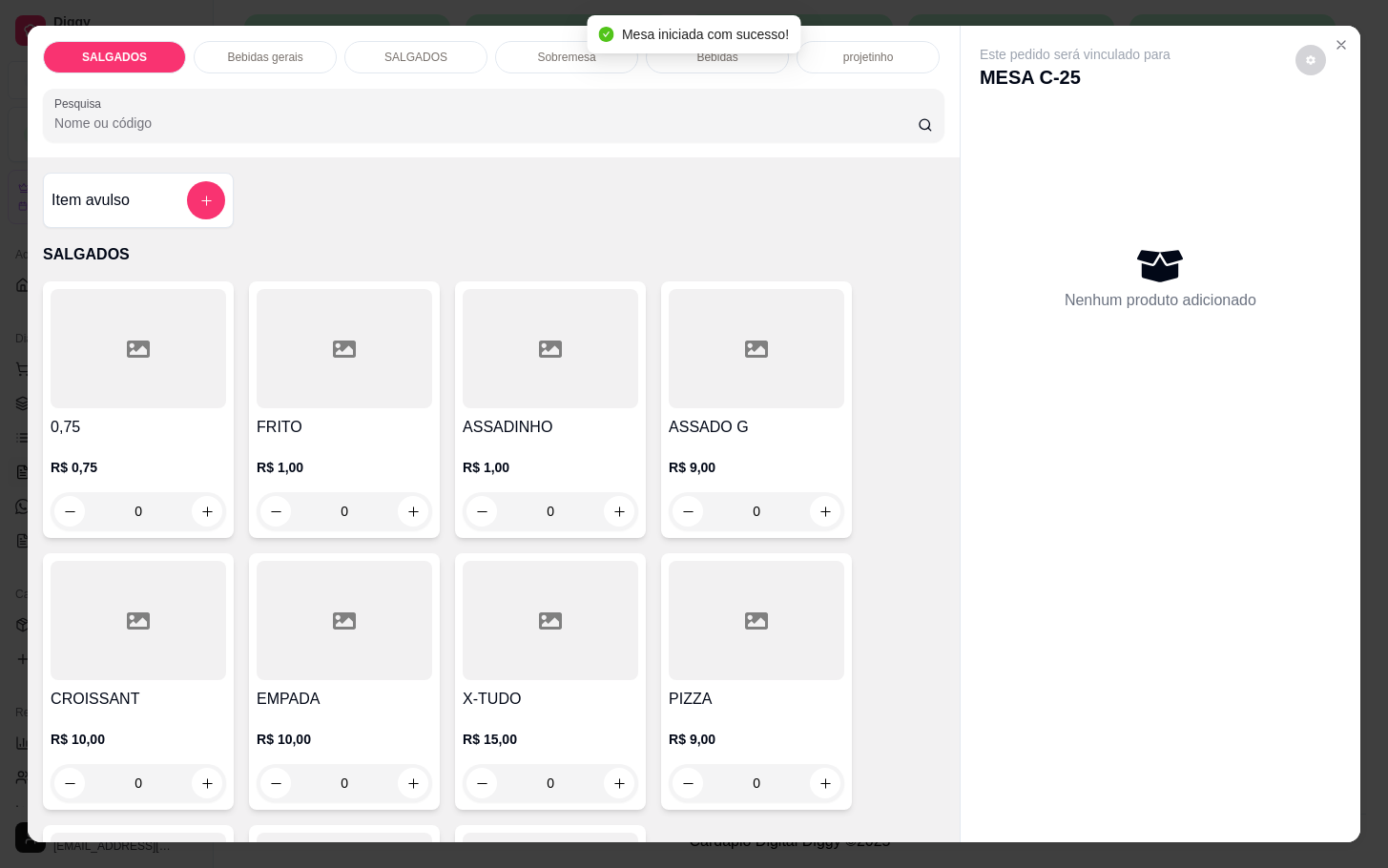
click at [392, 392] on div at bounding box center [344, 349] width 176 height 120
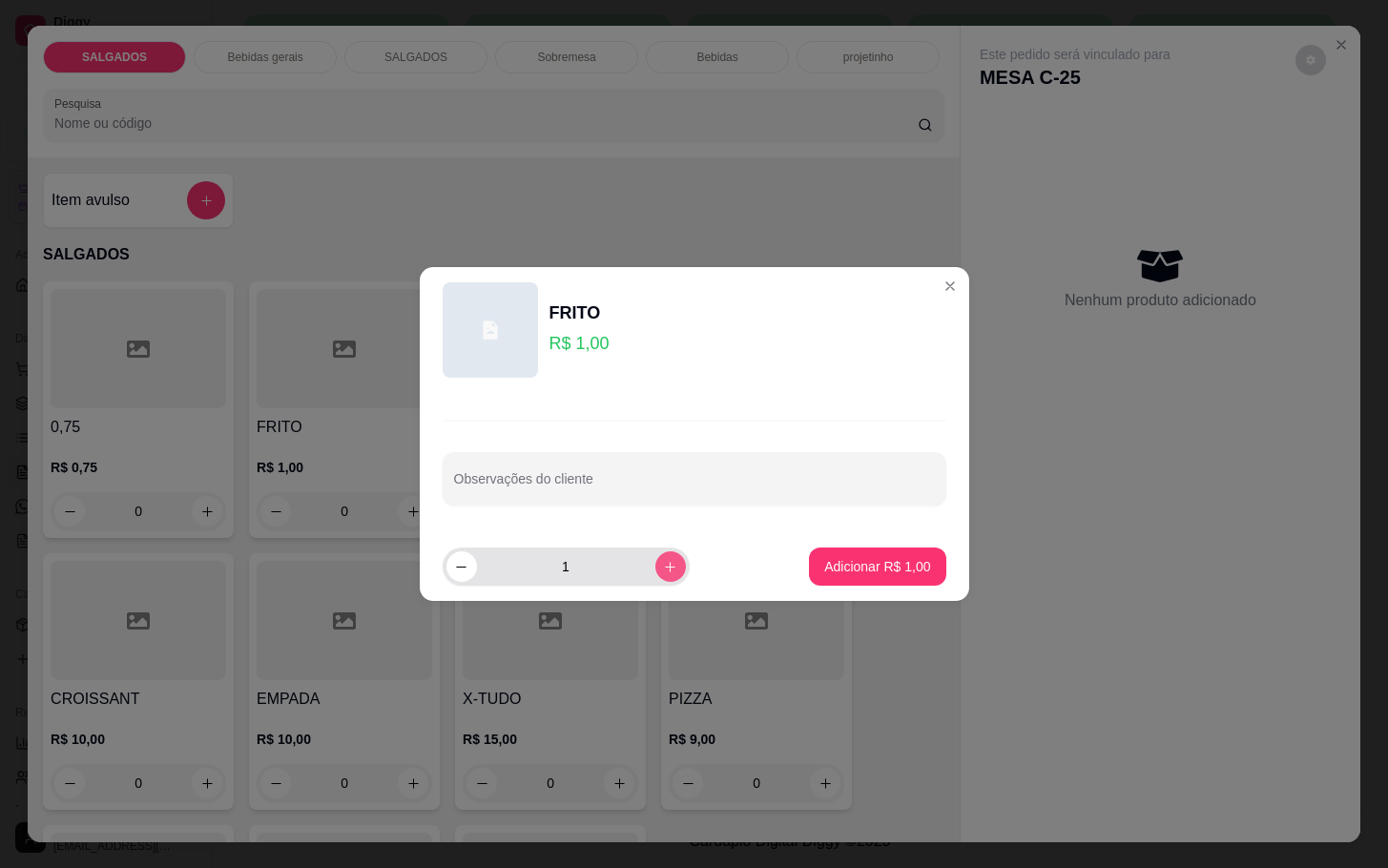
click at [658, 576] on button "increase-product-quantity" at bounding box center [670, 566] width 30 height 30
click at [655, 575] on button "increase-product-quantity" at bounding box center [670, 566] width 30 height 30
click at [655, 575] on button "increase-product-quantity" at bounding box center [670, 566] width 29 height 29
click at [655, 575] on button "increase-product-quantity" at bounding box center [670, 566] width 30 height 30
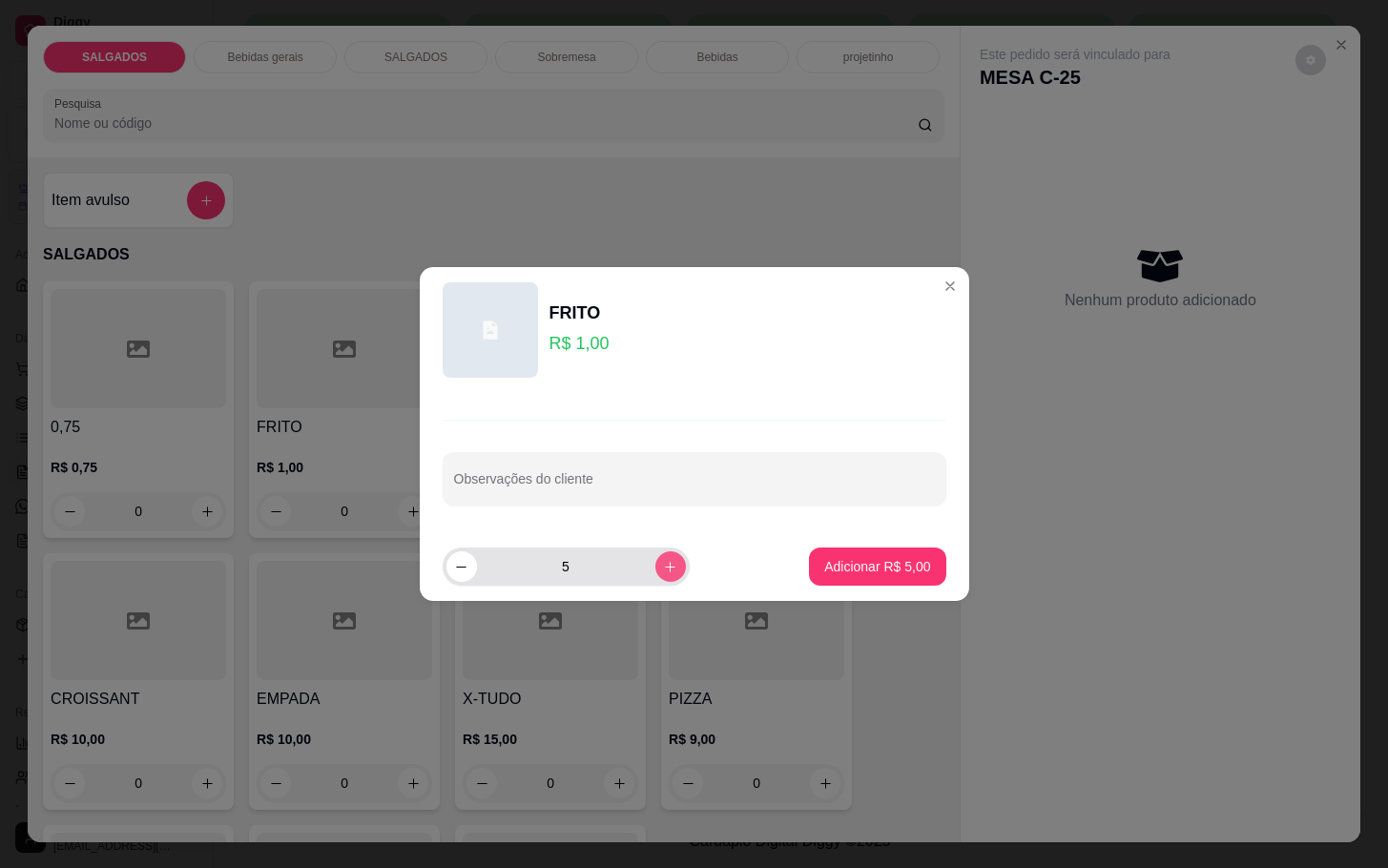
type input "6"
click at [851, 565] on p "Adicionar R$ 6,00" at bounding box center [877, 566] width 106 height 19
type input "6"
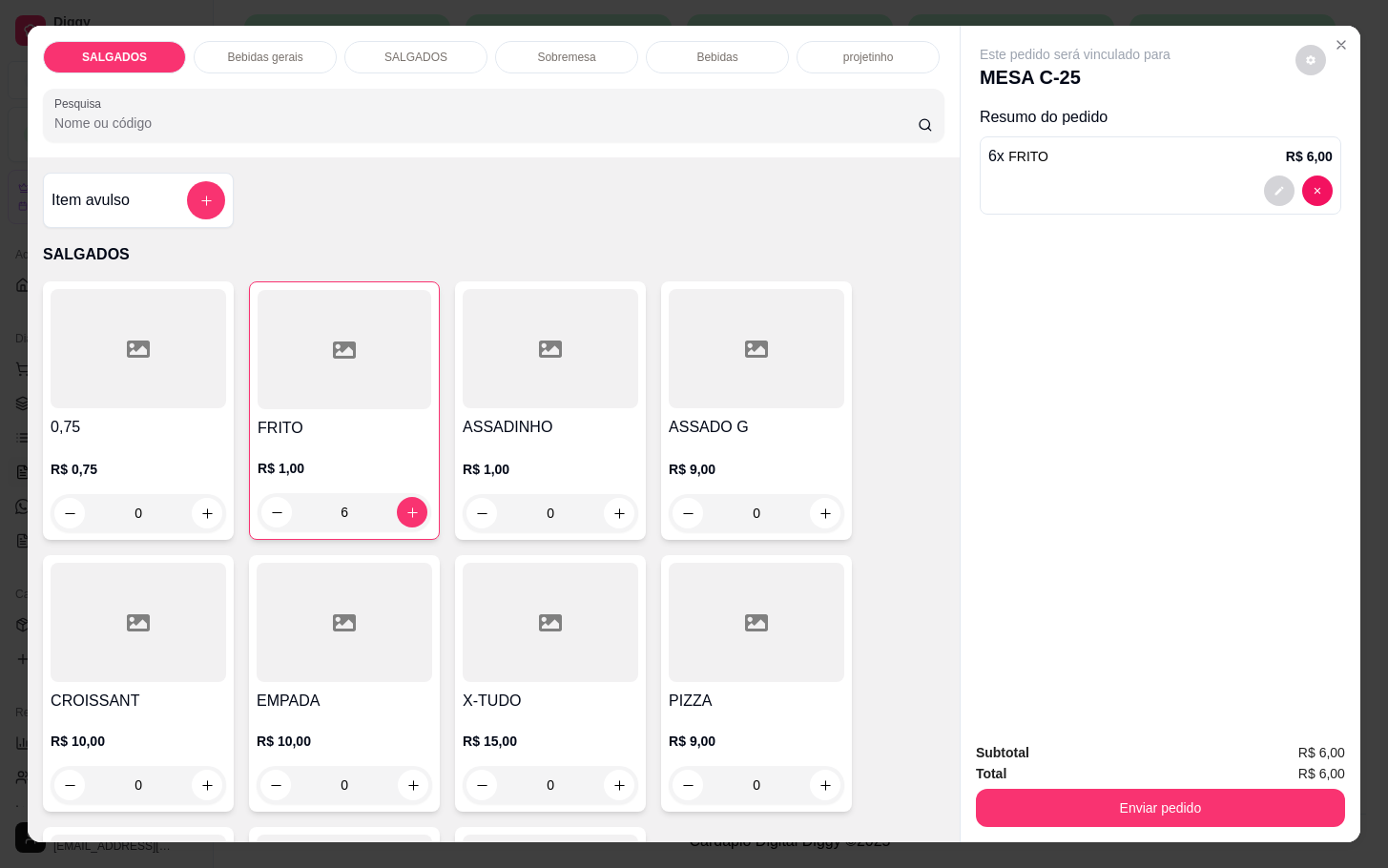
click at [279, 13] on div "SALGADOS Bebidas gerais SALGADOS Sobremesa Bebidas projetinho Pesquisa Item avu…" at bounding box center [694, 434] width 1388 height 868
click at [286, 41] on div "Bebidas gerais" at bounding box center [265, 57] width 143 height 32
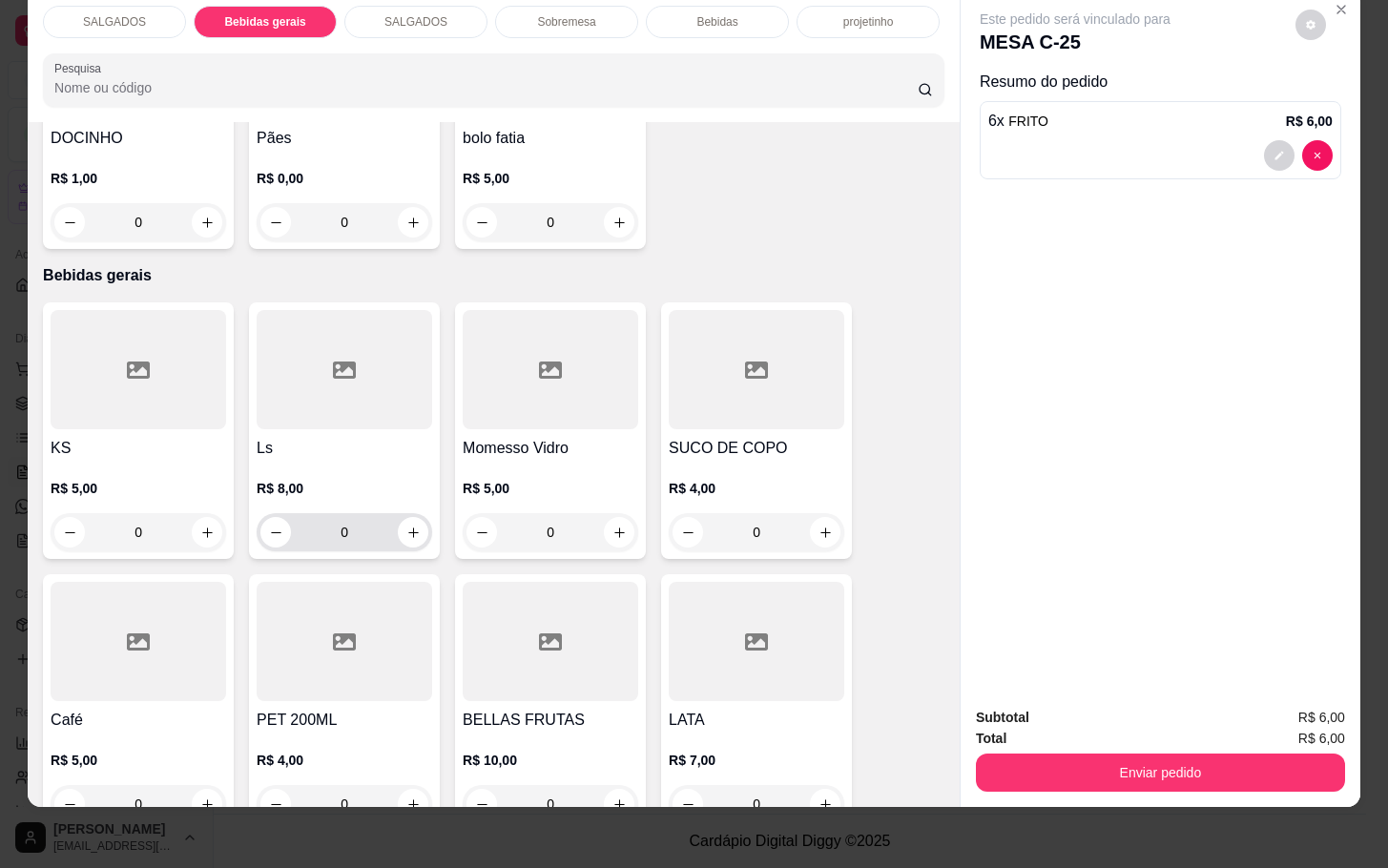
scroll to position [656, 0]
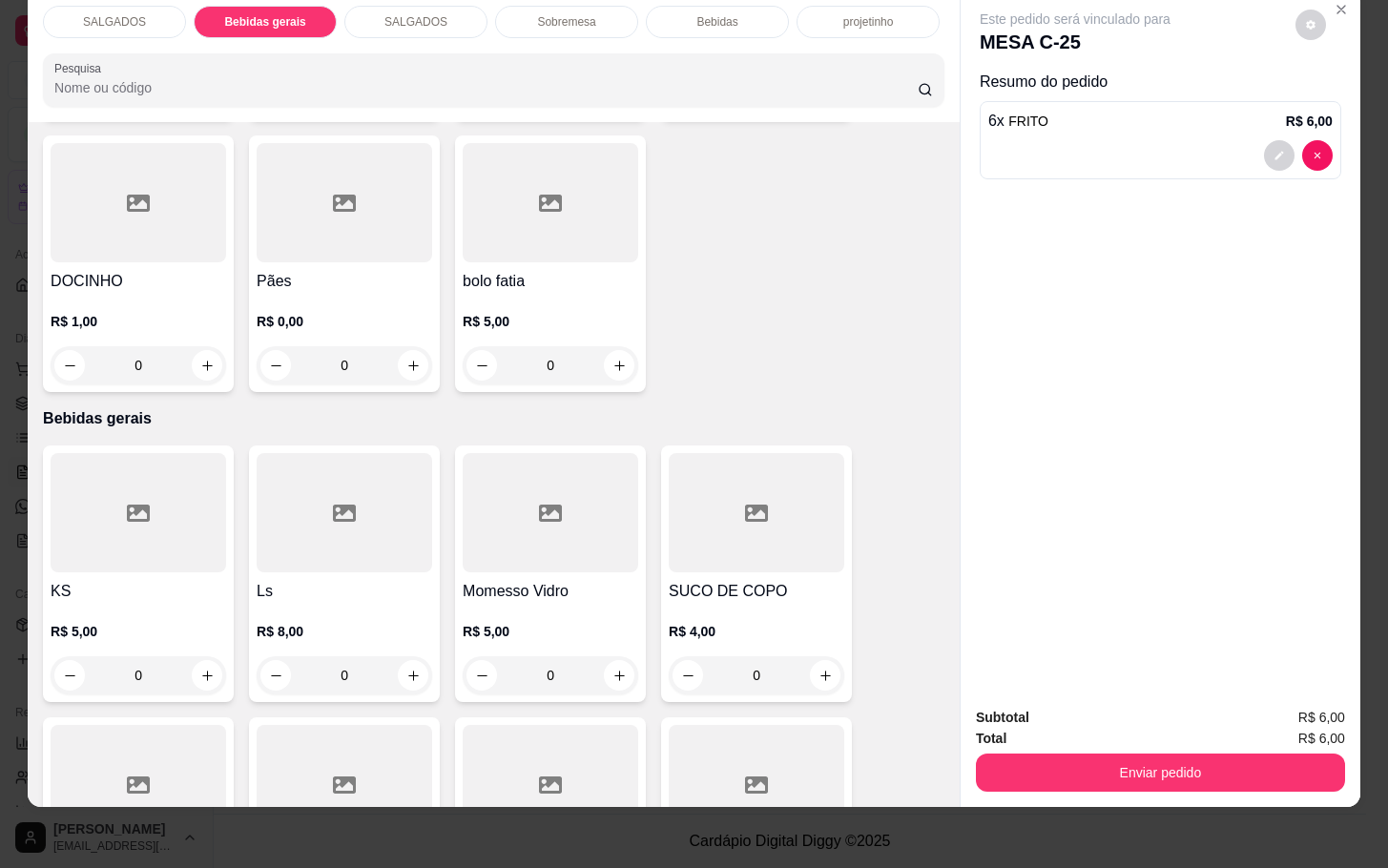
click at [727, 6] on div "Bebidas" at bounding box center [717, 22] width 143 height 32
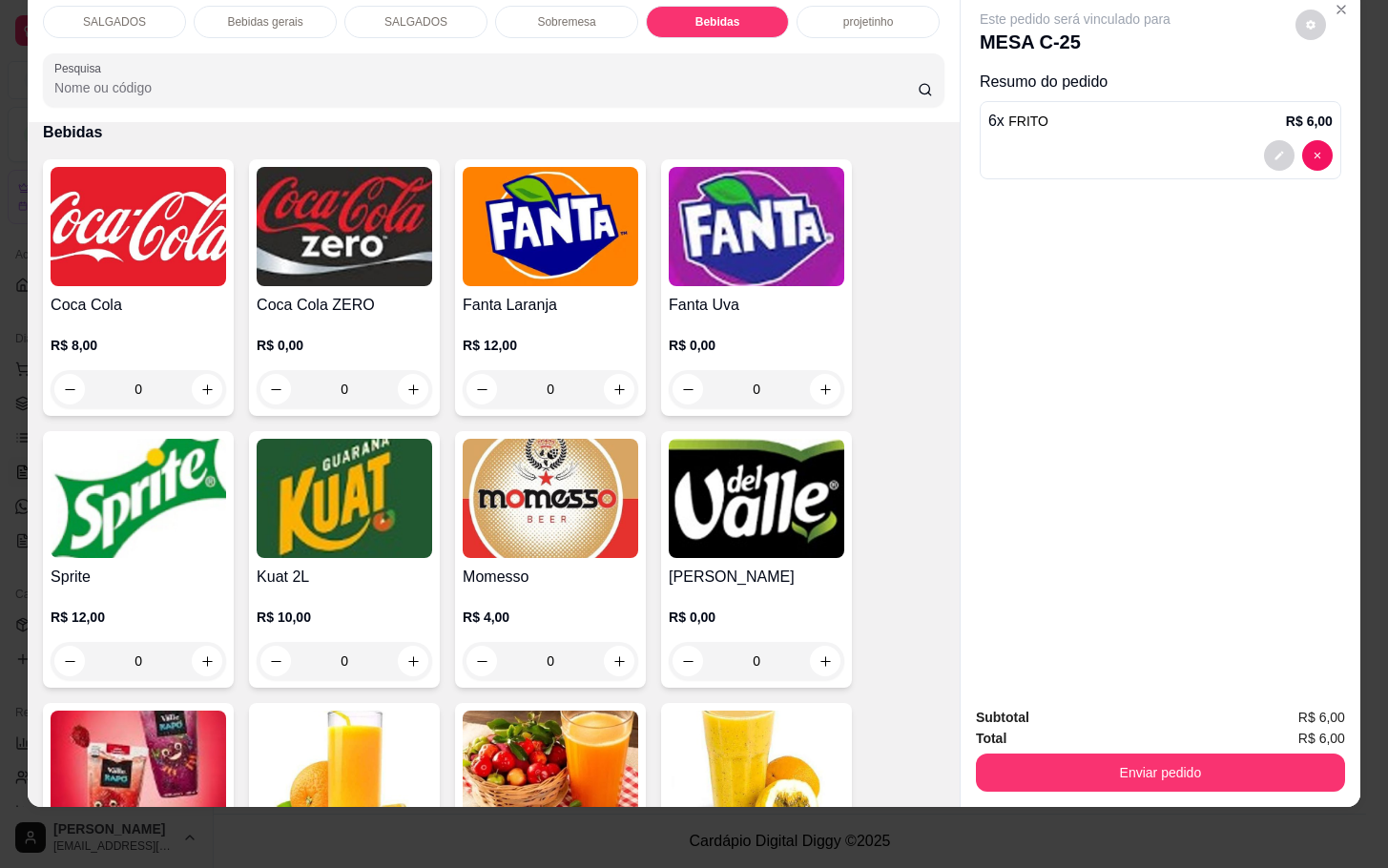
click at [259, 15] on p "Bebidas gerais" at bounding box center [264, 23] width 76 height 16
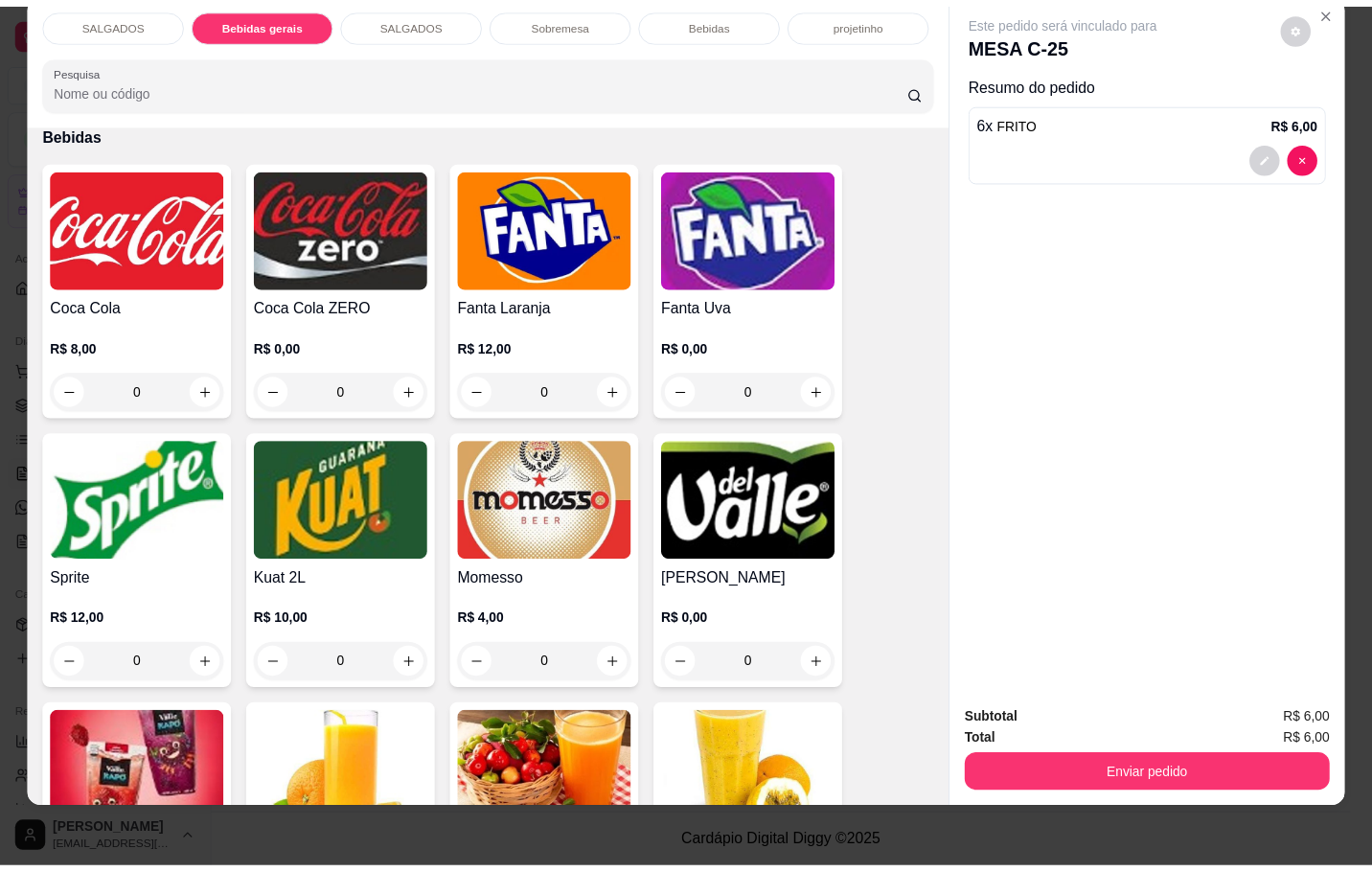
scroll to position [947, 0]
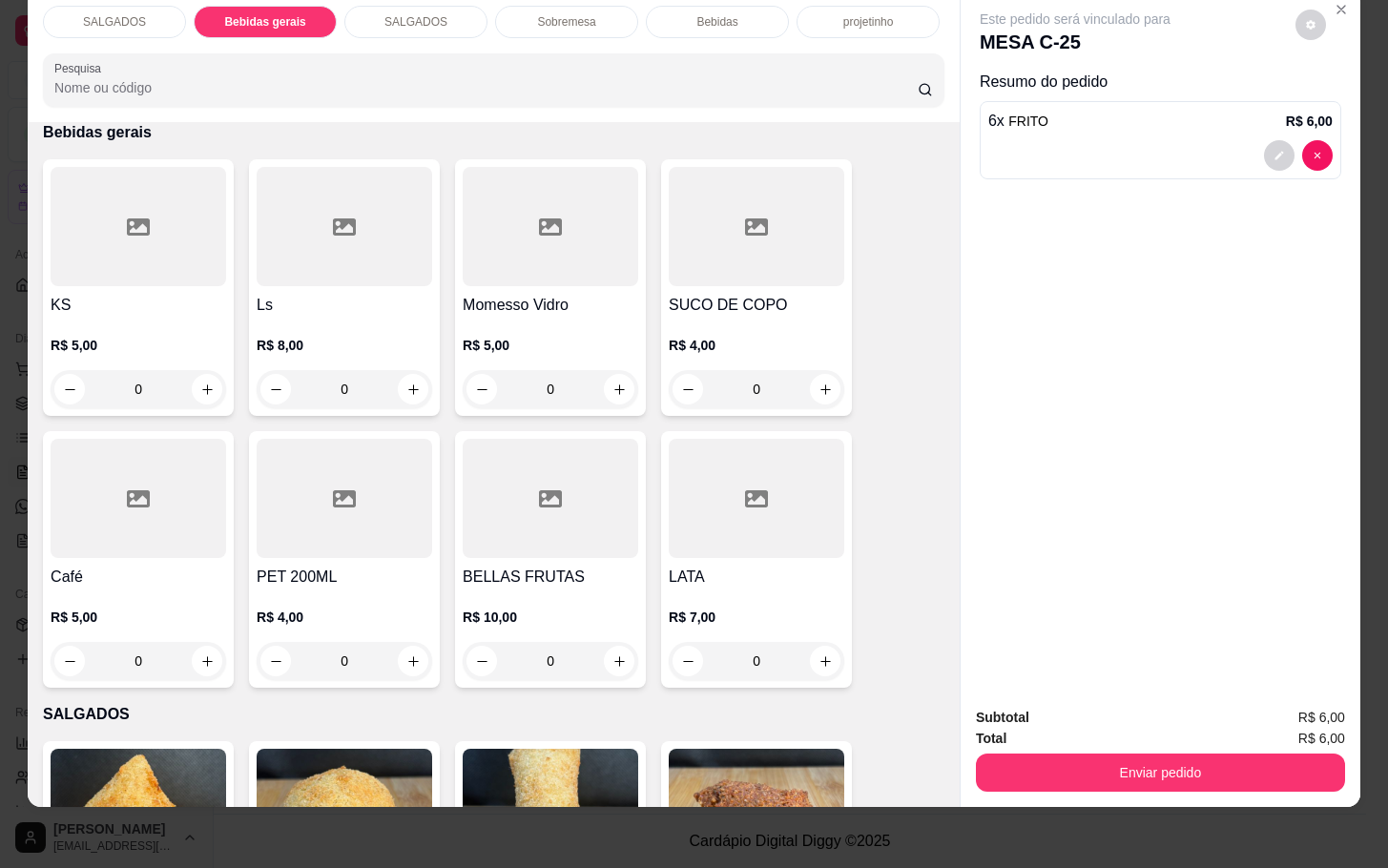
click at [146, 222] on div at bounding box center [138, 227] width 176 height 120
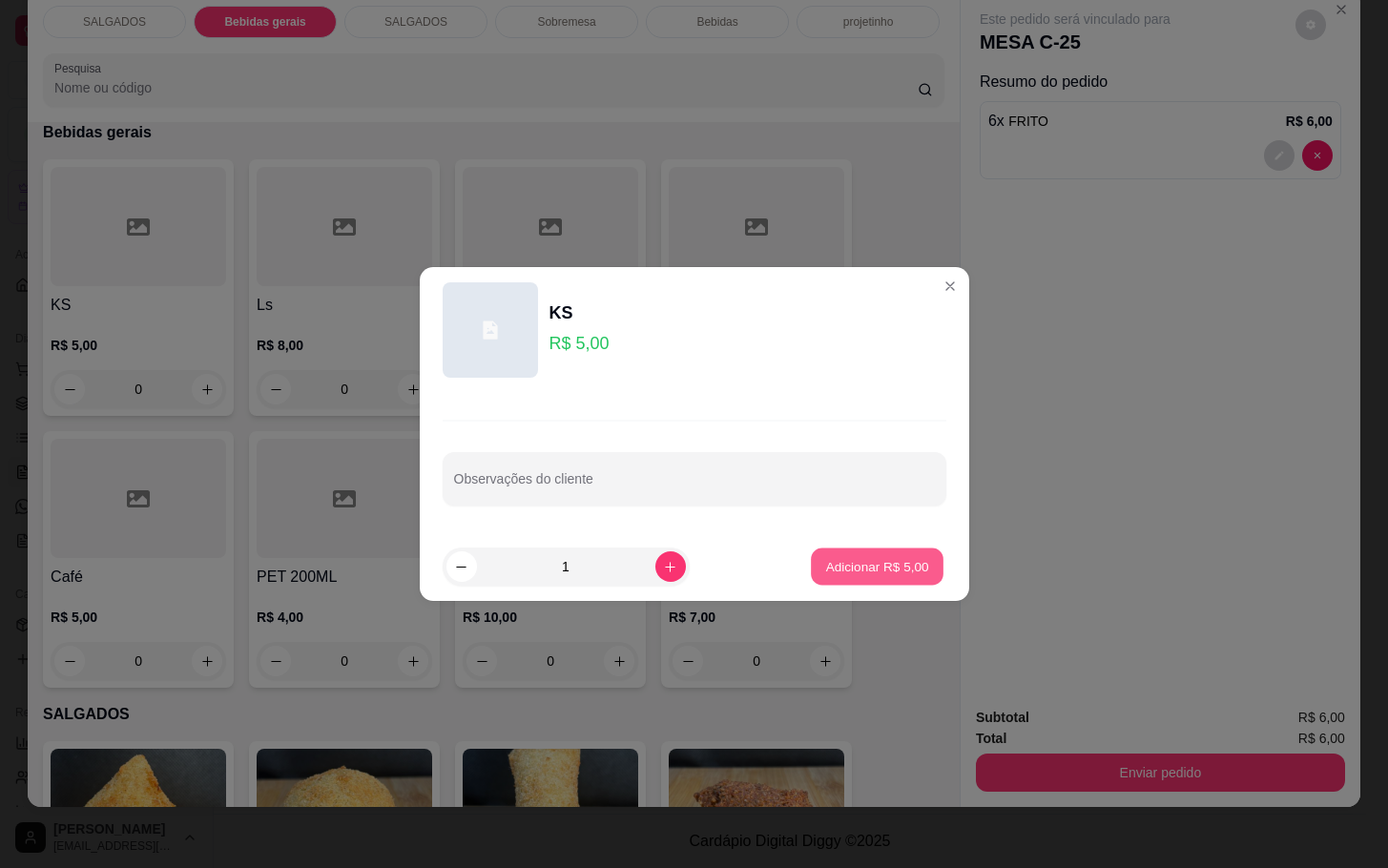
click at [864, 576] on button "Adicionar R$ 5,00" at bounding box center [877, 567] width 132 height 37
type input "1"
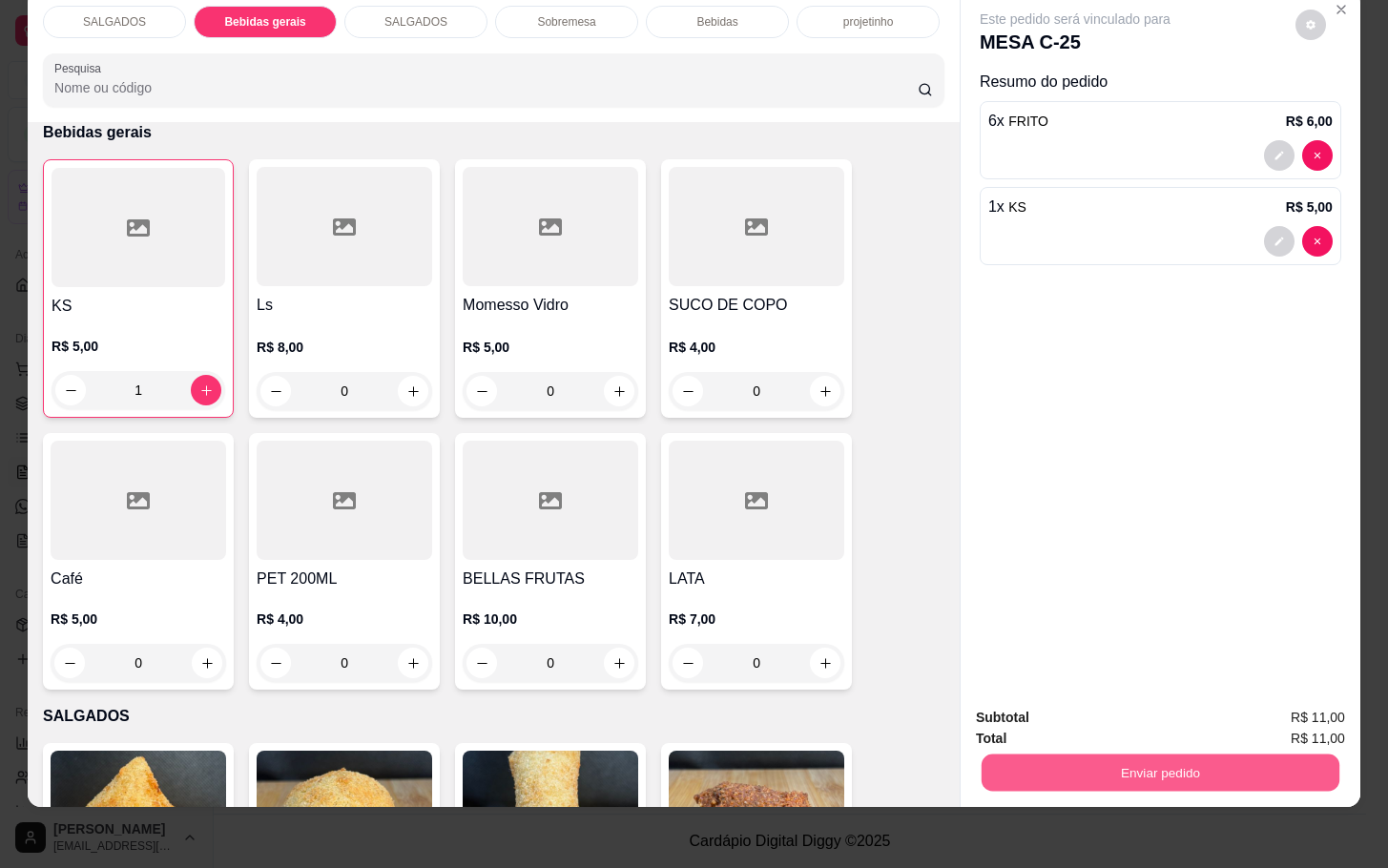
click at [1042, 753] on button "Enviar pedido" at bounding box center [1160, 772] width 358 height 37
click at [1010, 688] on button "Não registrar e enviar pedido" at bounding box center [1094, 704] width 192 height 35
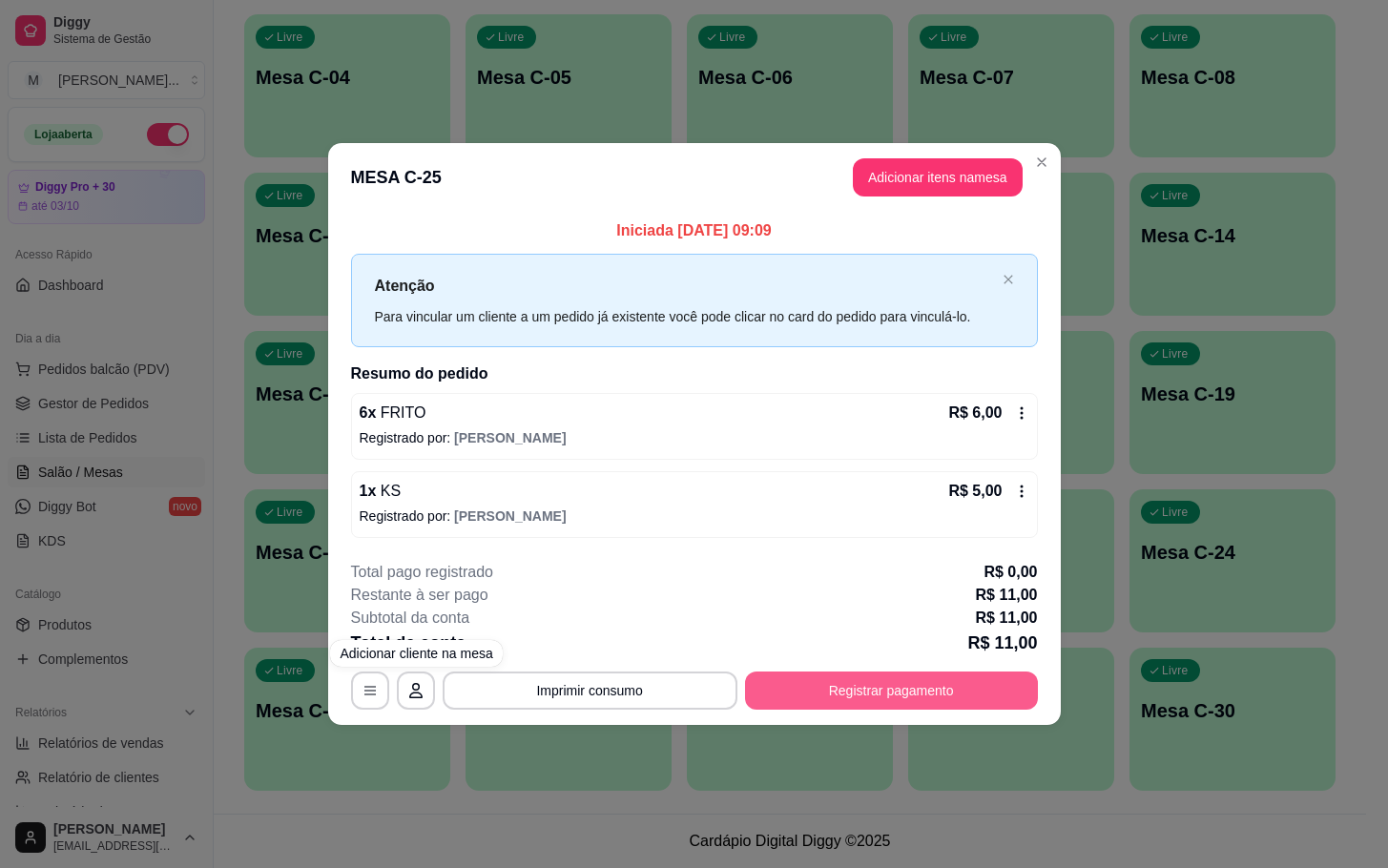
click at [771, 679] on button "Registrar pagamento" at bounding box center [892, 690] width 293 height 38
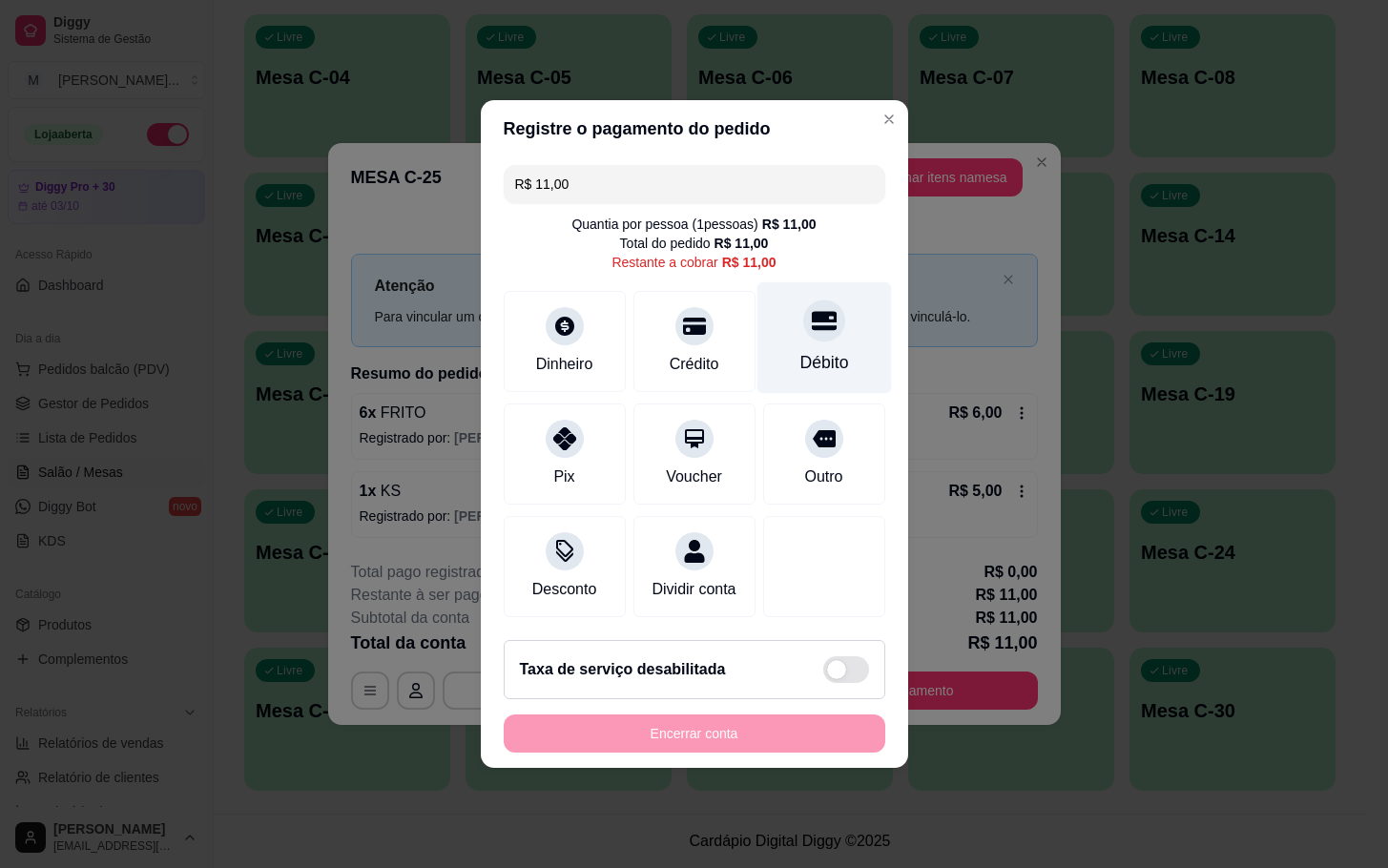
click at [818, 353] on div "Débito" at bounding box center [824, 362] width 49 height 25
type input "R$ 0,00"
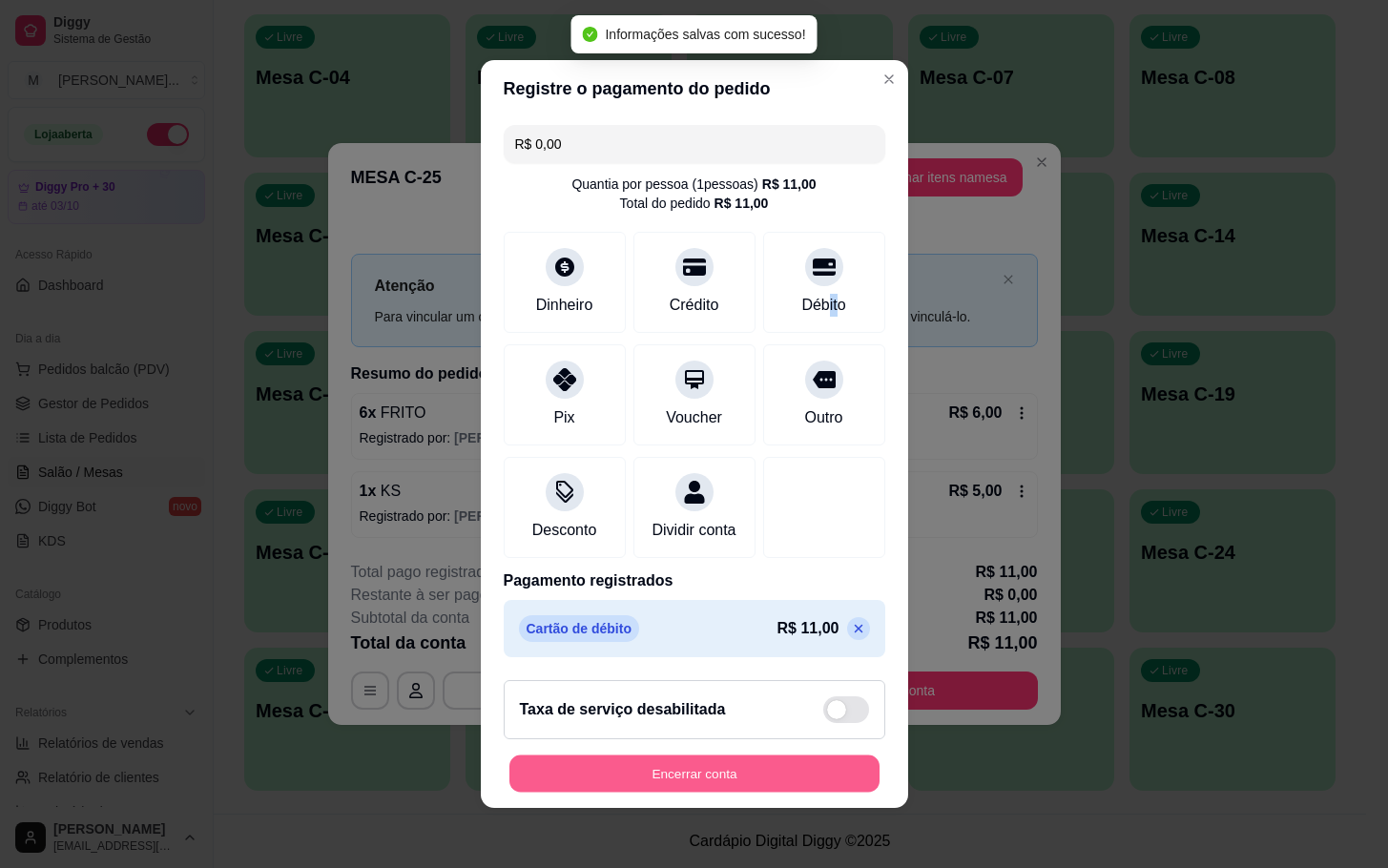
click at [765, 777] on button "Encerrar conta" at bounding box center [694, 774] width 370 height 37
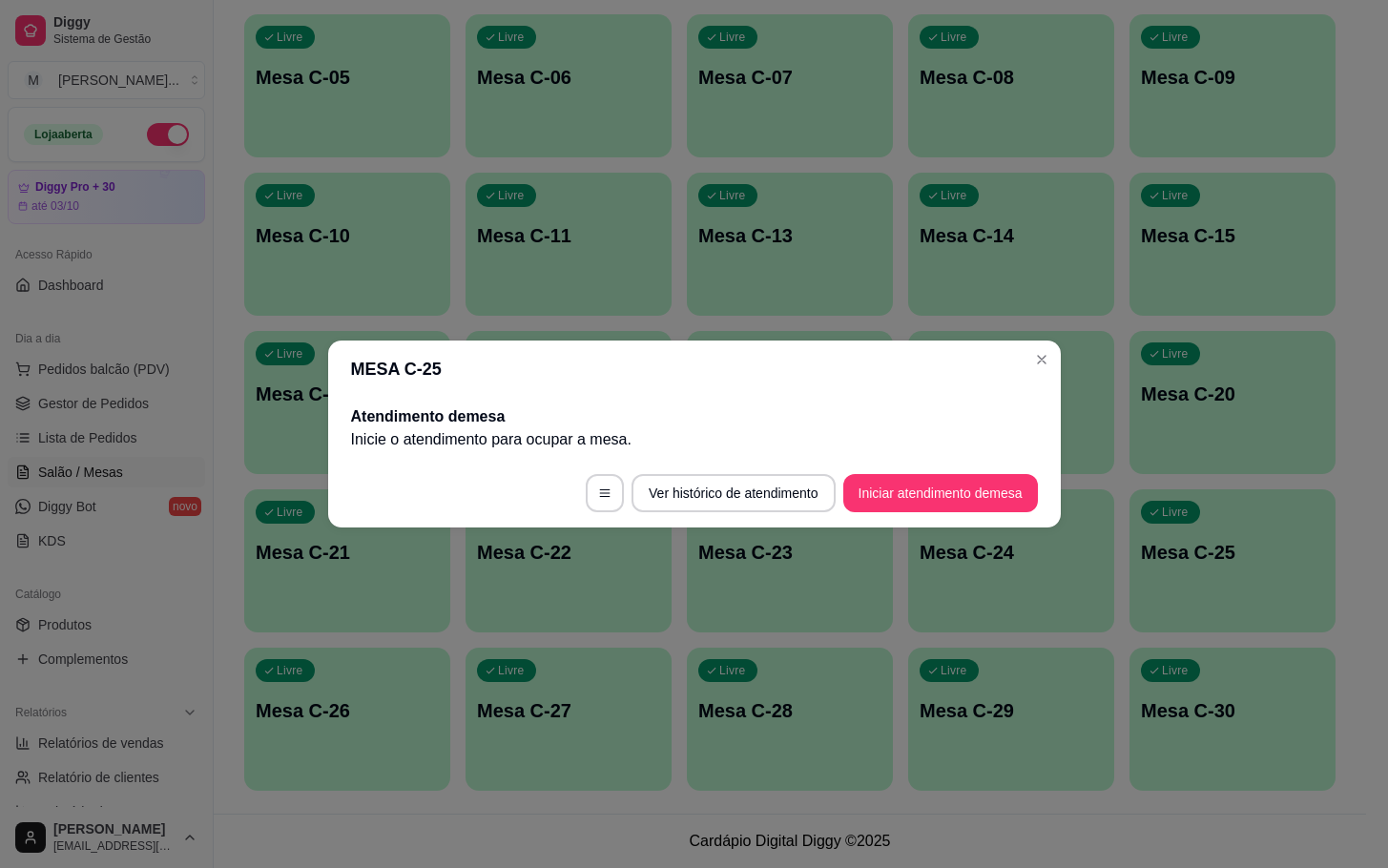
click at [390, 412] on h2 "Atendimento de mesa" at bounding box center [694, 416] width 687 height 23
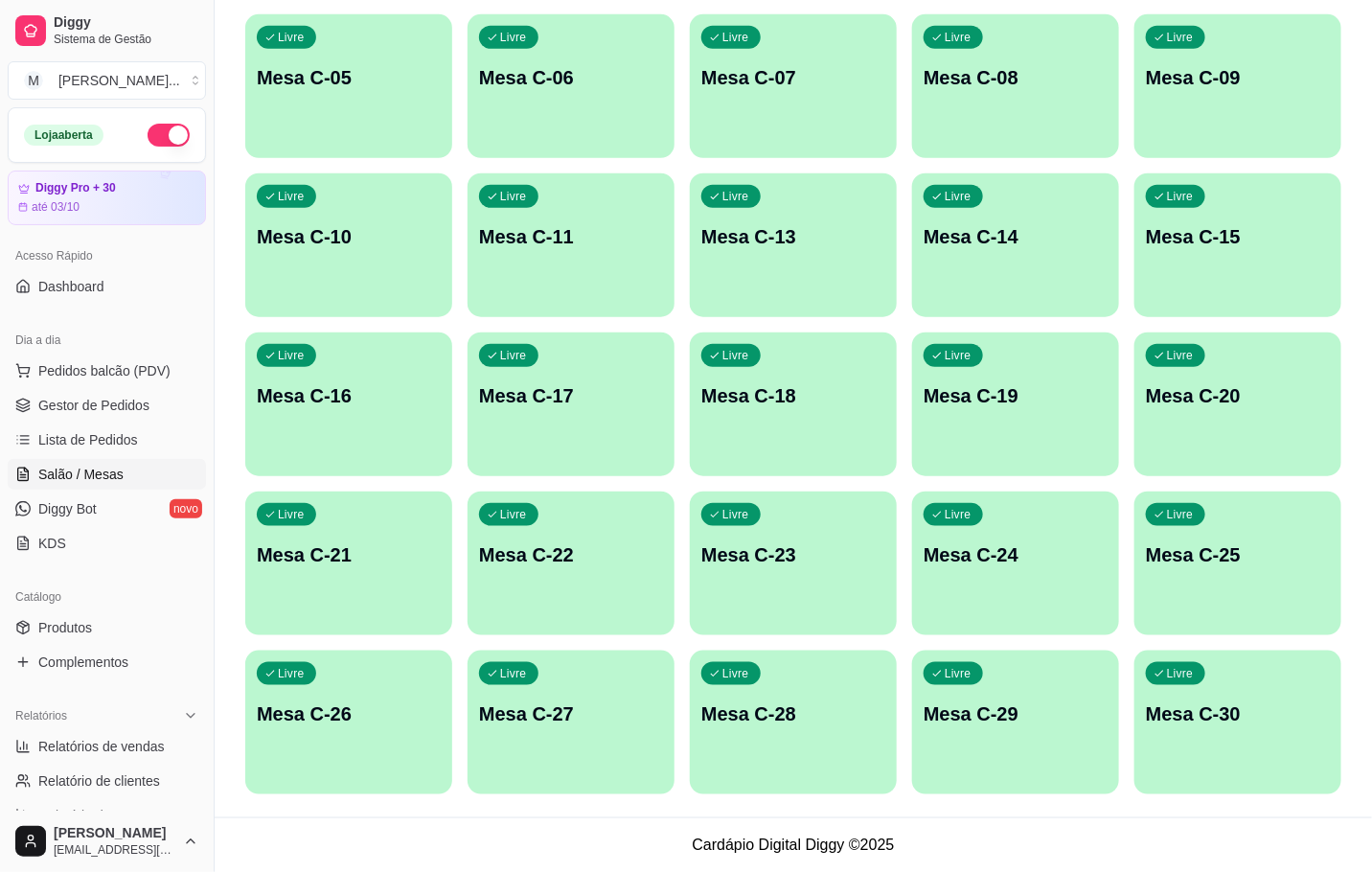
scroll to position [0, 0]
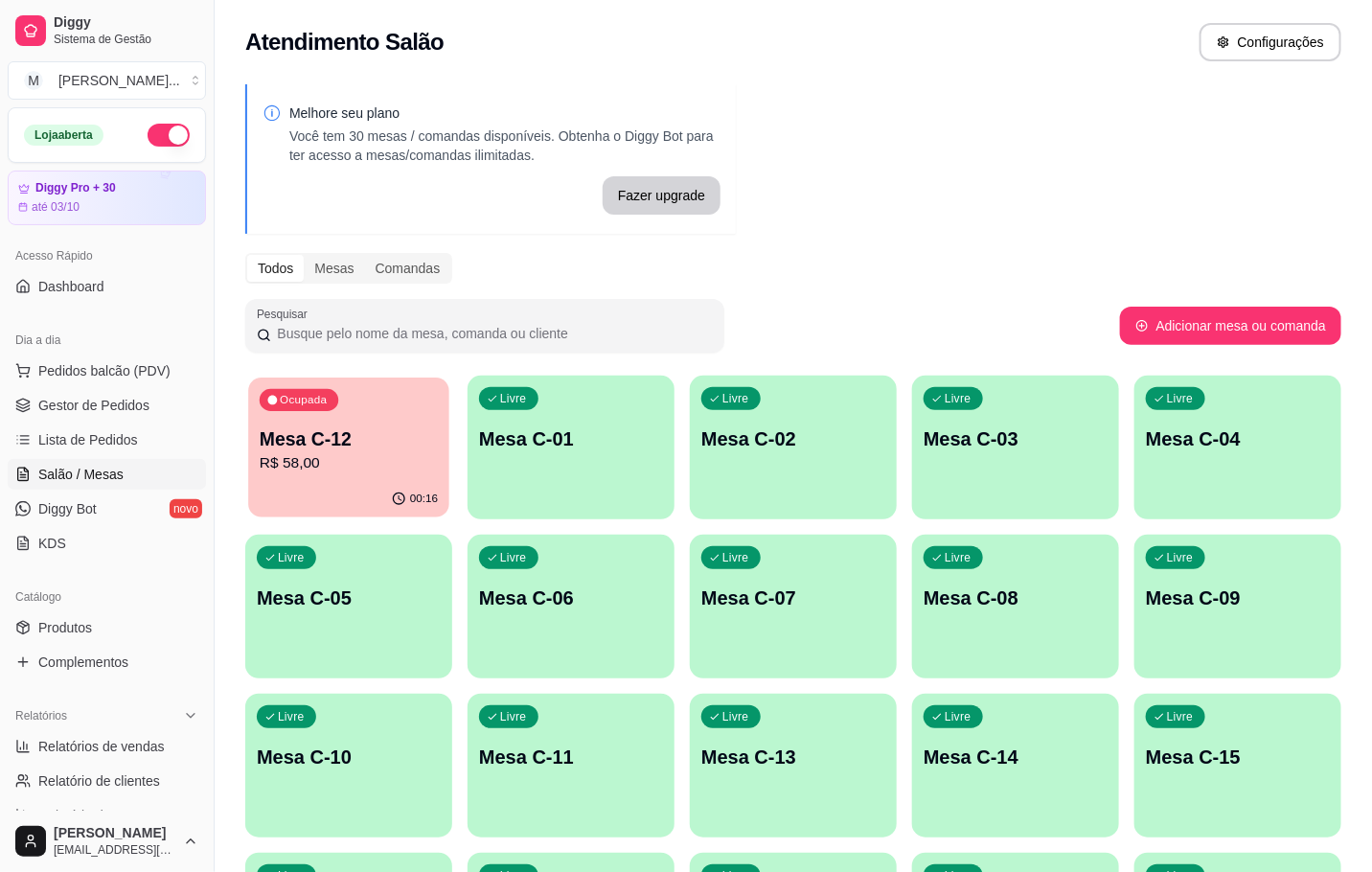
click at [325, 457] on p "R$ 58,00" at bounding box center [349, 463] width 178 height 22
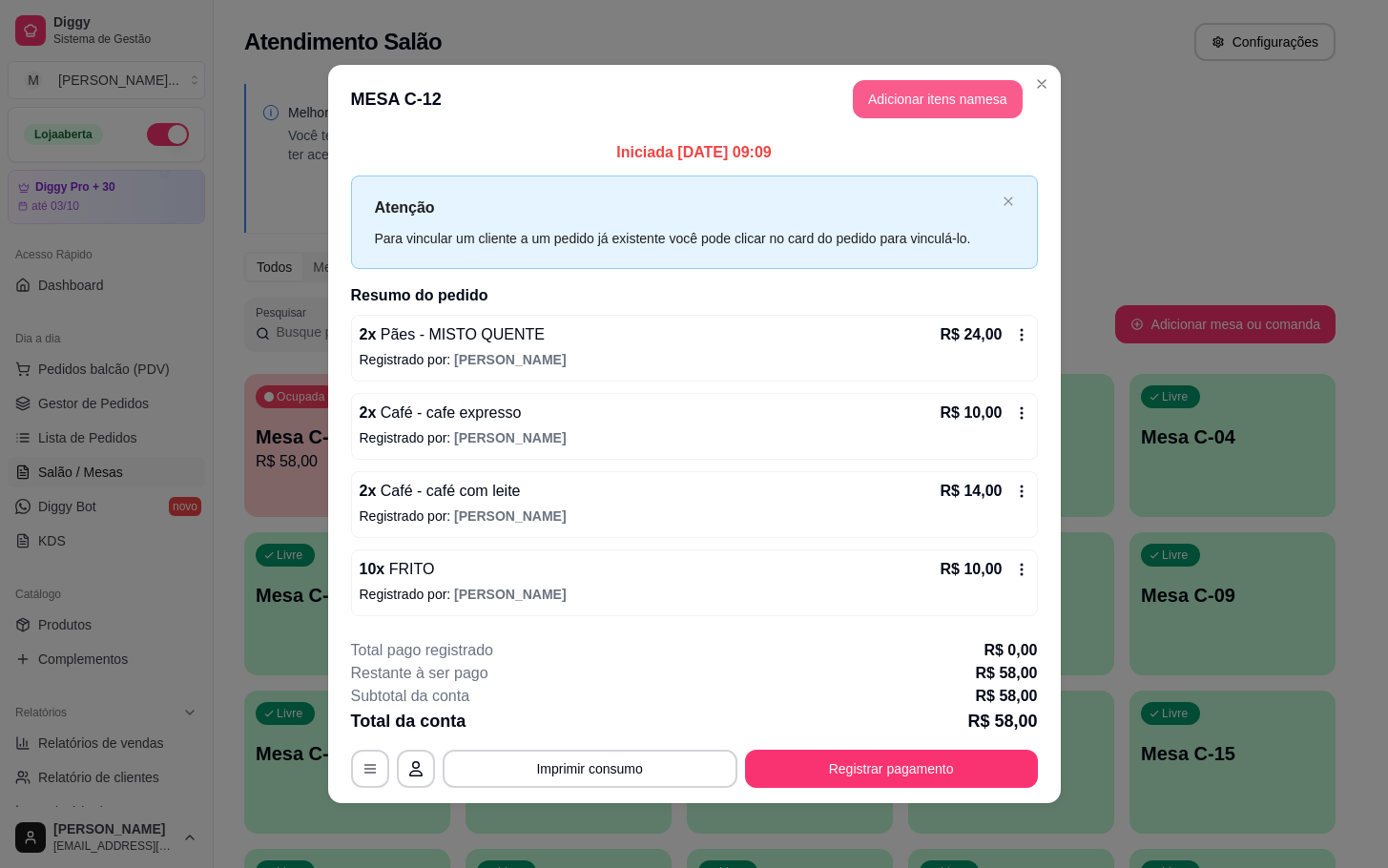
click at [933, 95] on button "Adicionar itens na mesa" at bounding box center [937, 99] width 170 height 38
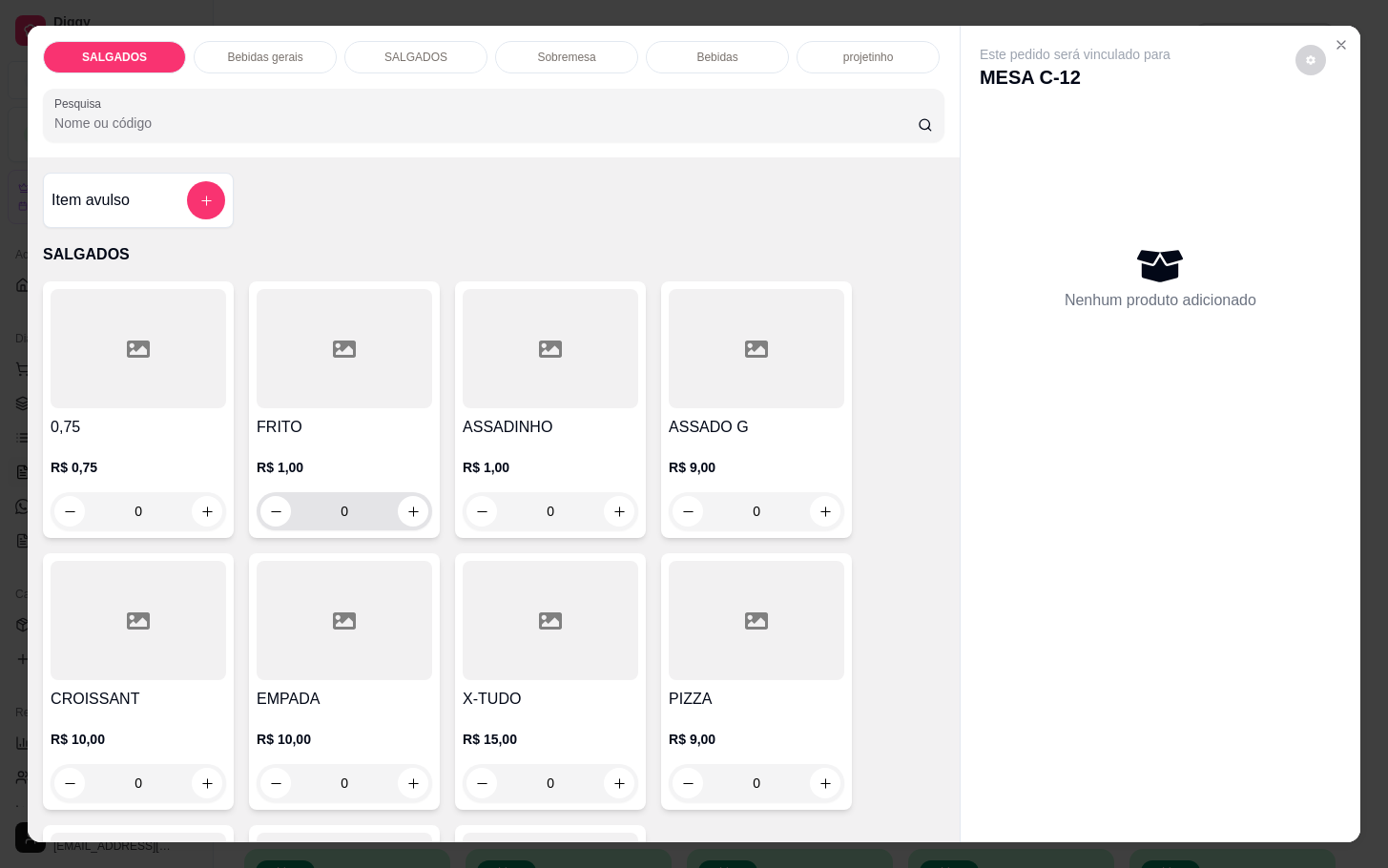
click at [389, 492] on div "0" at bounding box center [344, 511] width 168 height 38
click at [406, 504] on icon "increase-product-quantity" at bounding box center [413, 511] width 15 height 15
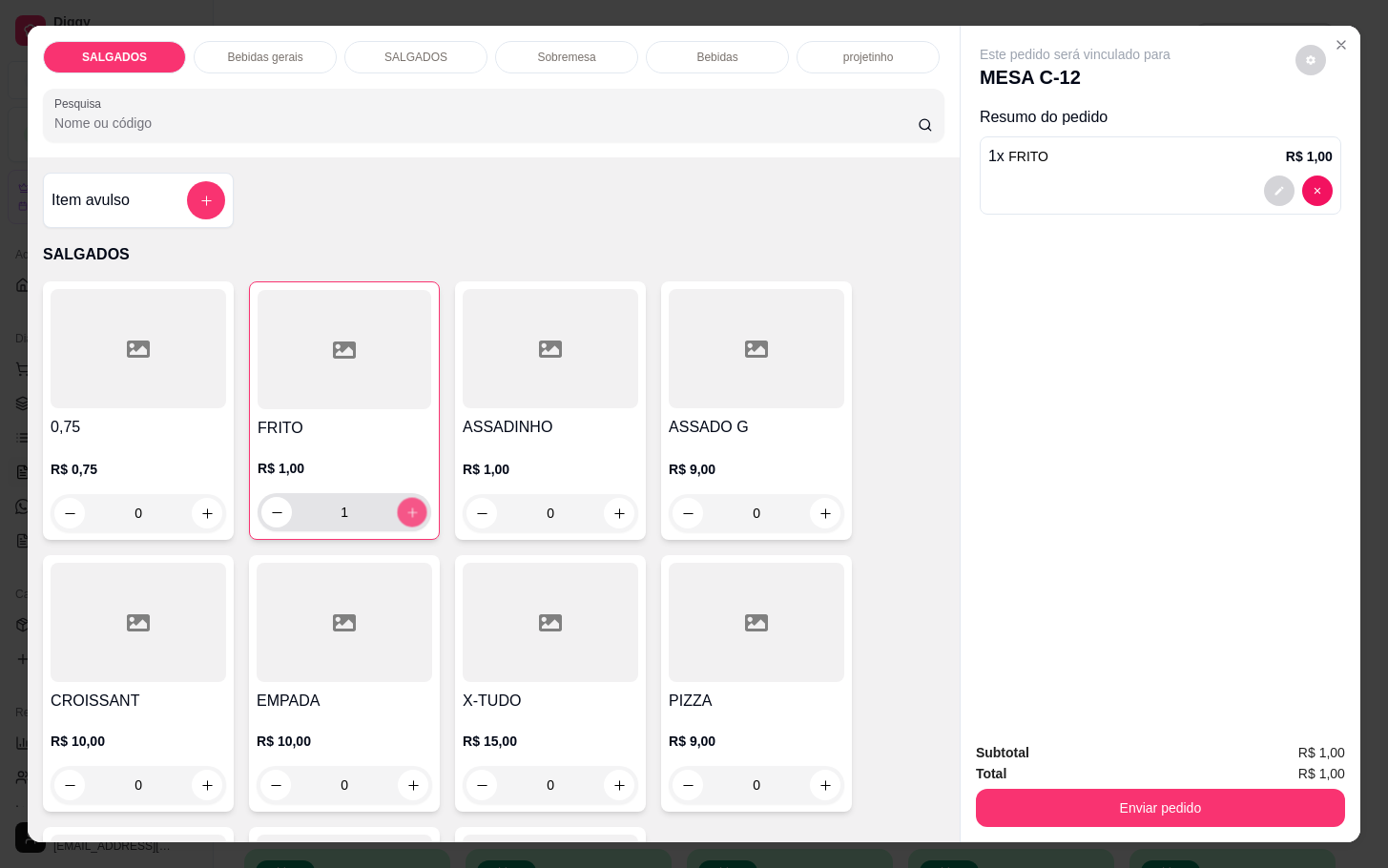
click at [398, 498] on button "increase-product-quantity" at bounding box center [413, 513] width 29 height 29
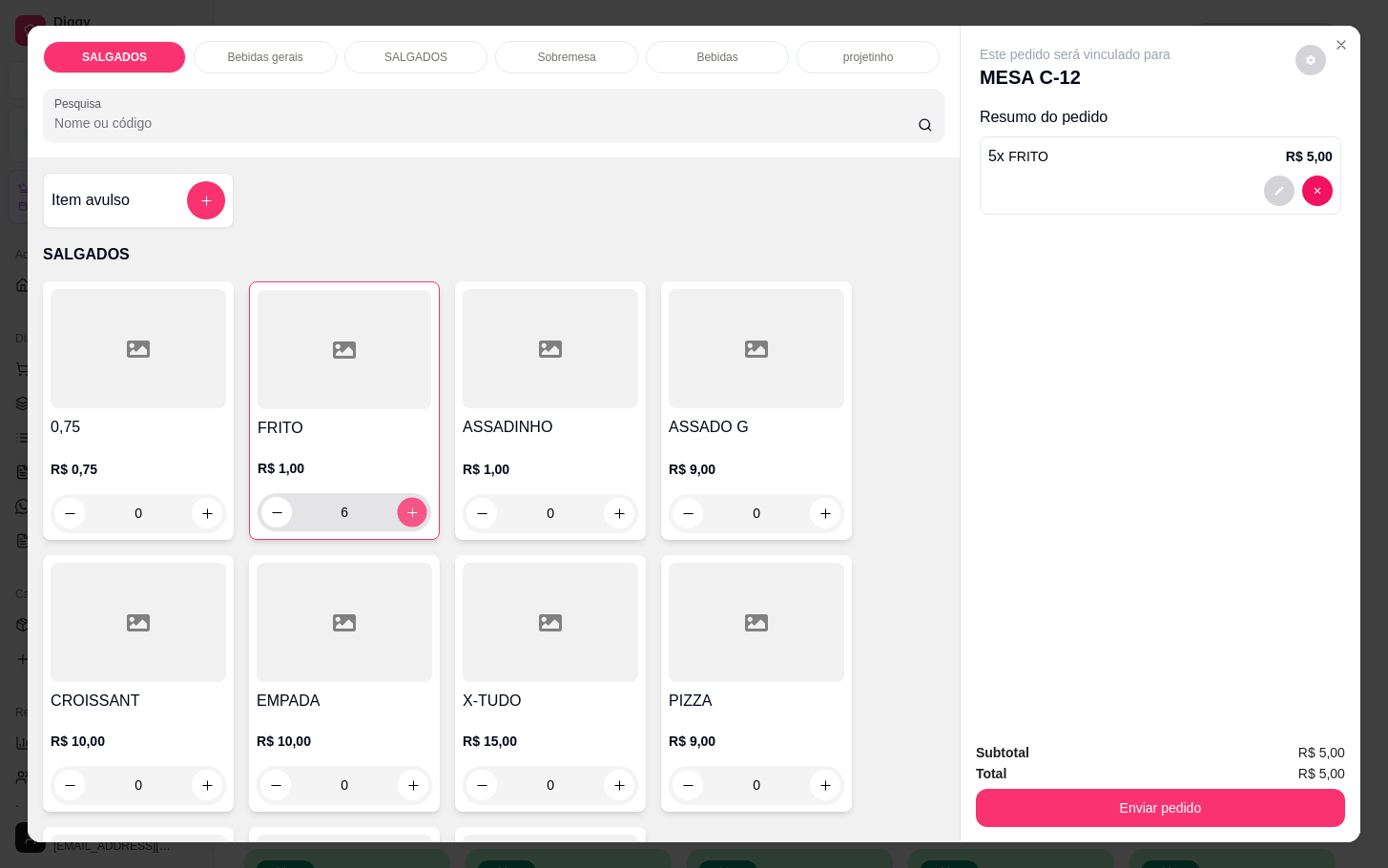
click at [398, 498] on button "increase-product-quantity" at bounding box center [413, 513] width 29 height 29
click at [398, 497] on button "increase-product-quantity" at bounding box center [412, 512] width 30 height 30
type input "9"
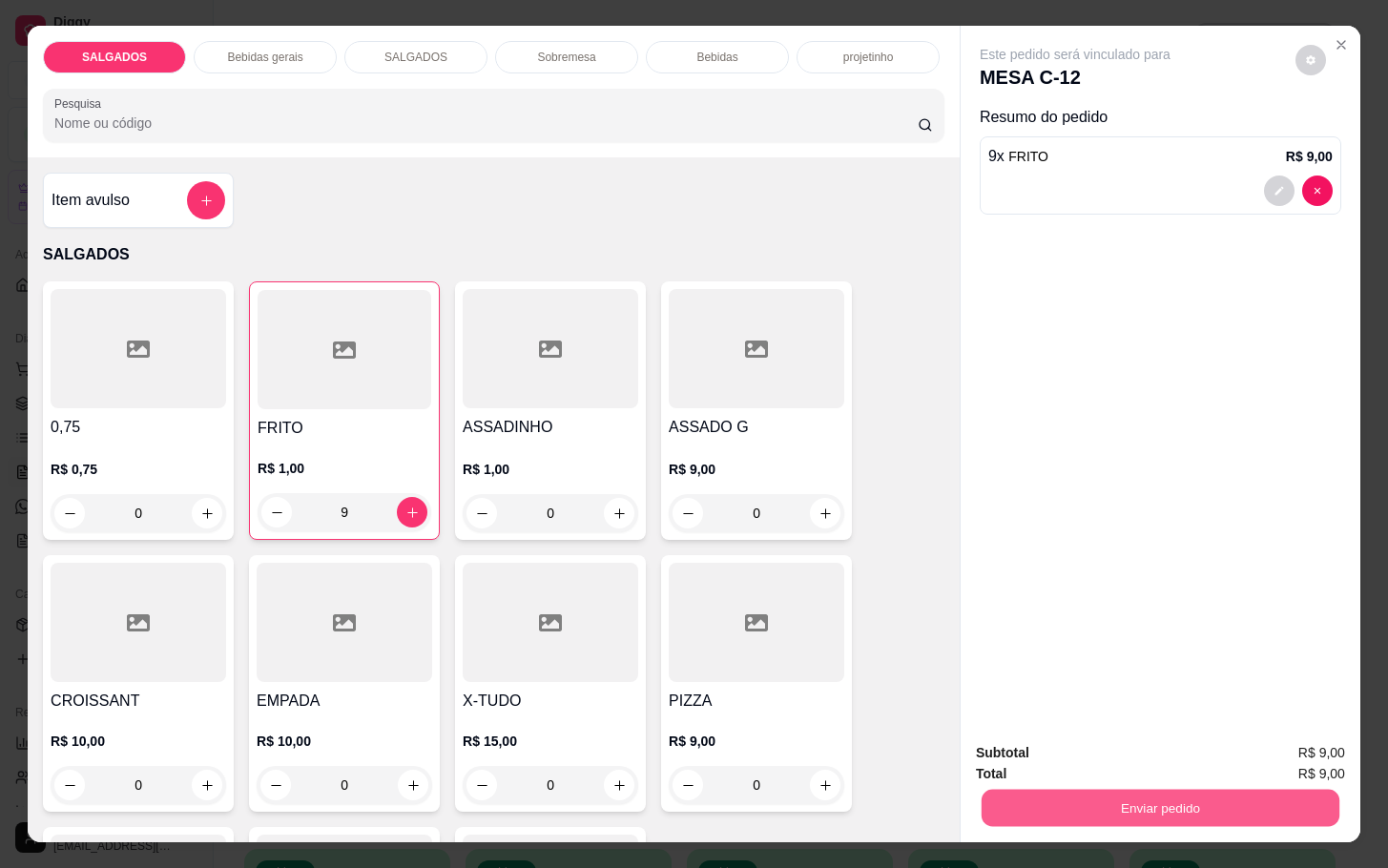
click at [1096, 799] on button "Enviar pedido" at bounding box center [1160, 807] width 358 height 37
click at [1043, 755] on button "Não registrar e enviar pedido" at bounding box center [1094, 750] width 198 height 36
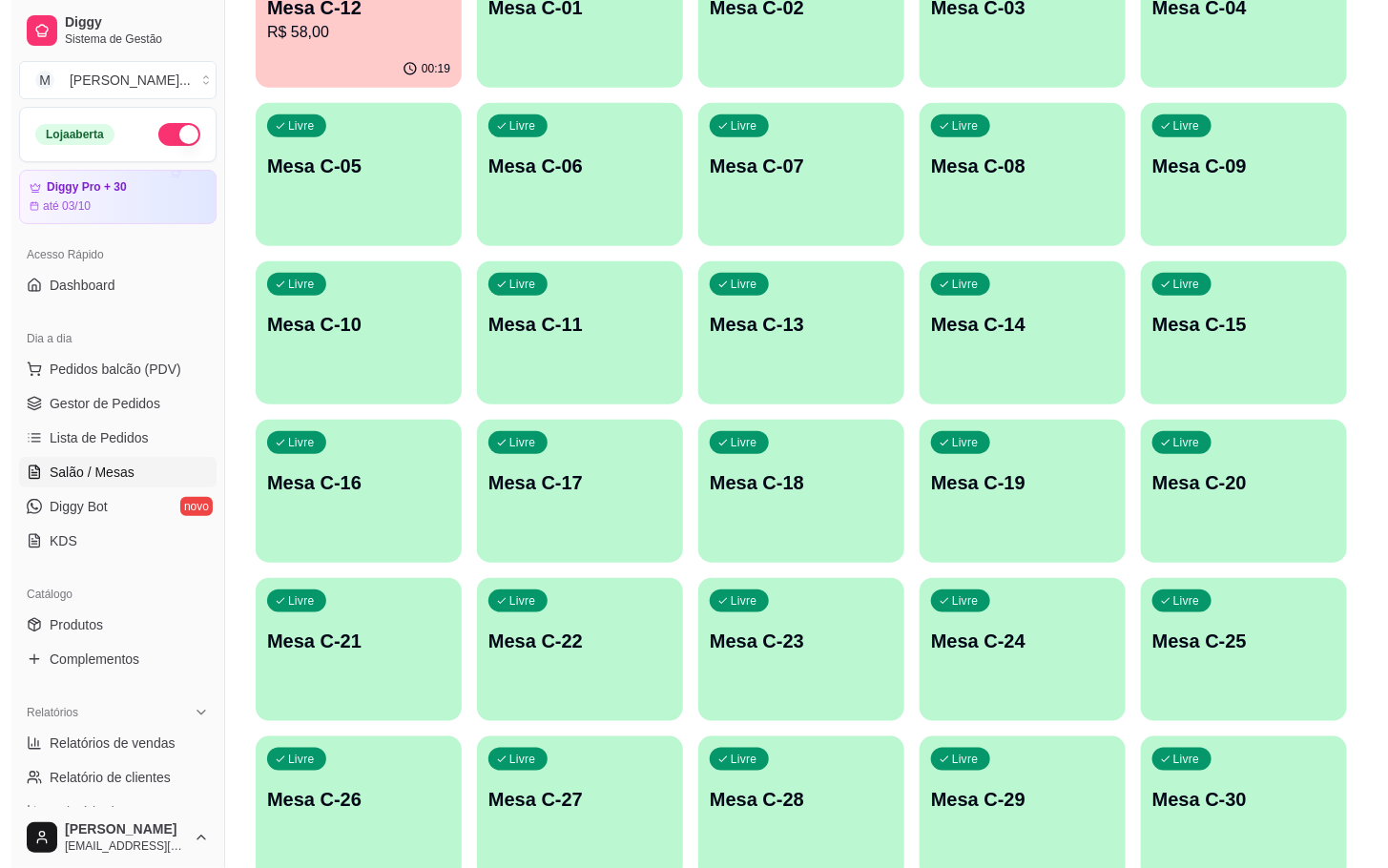
scroll to position [518, 0]
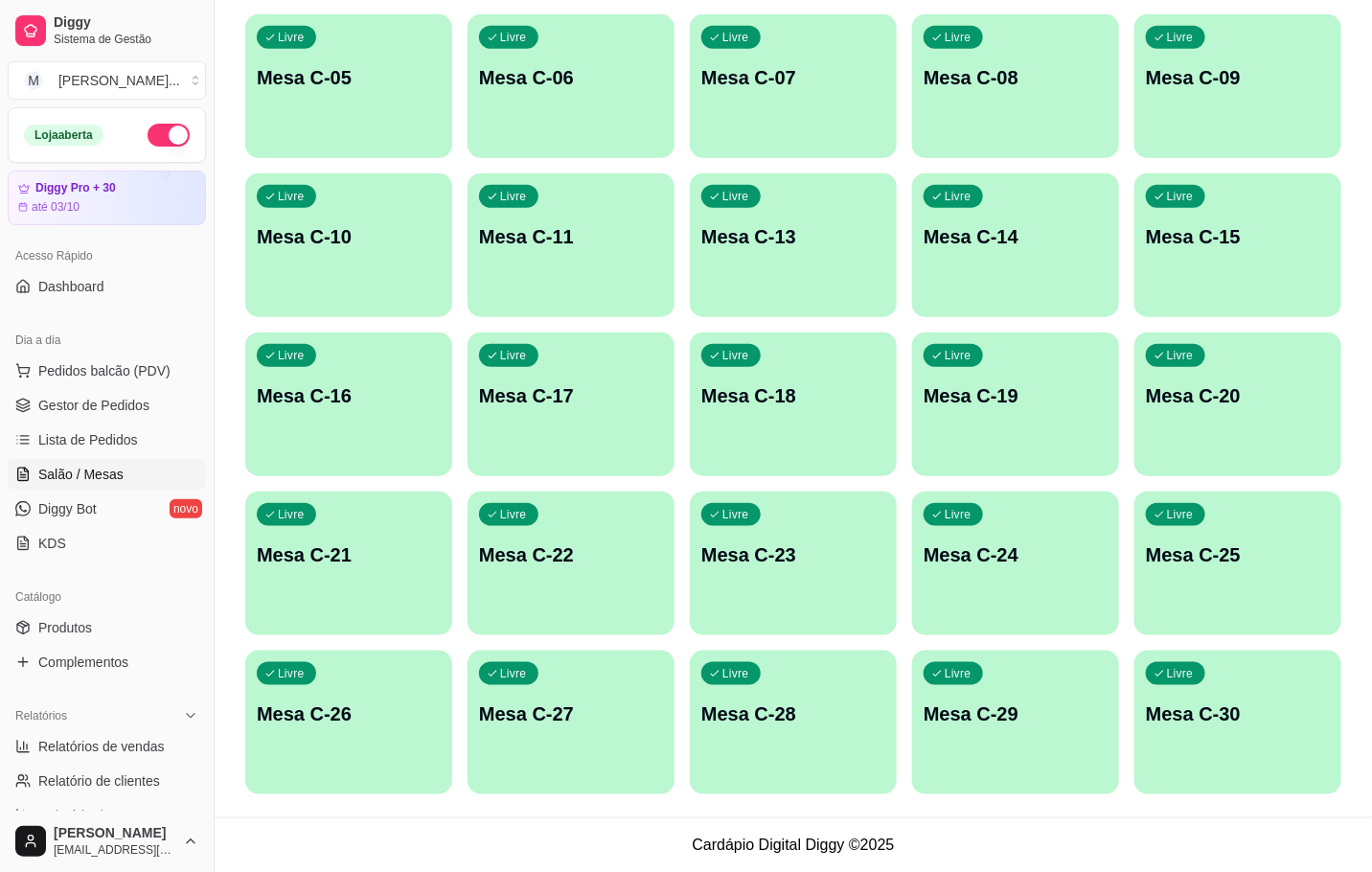
click at [1253, 576] on div "Livre Mesa C-25" at bounding box center [1238, 552] width 207 height 121
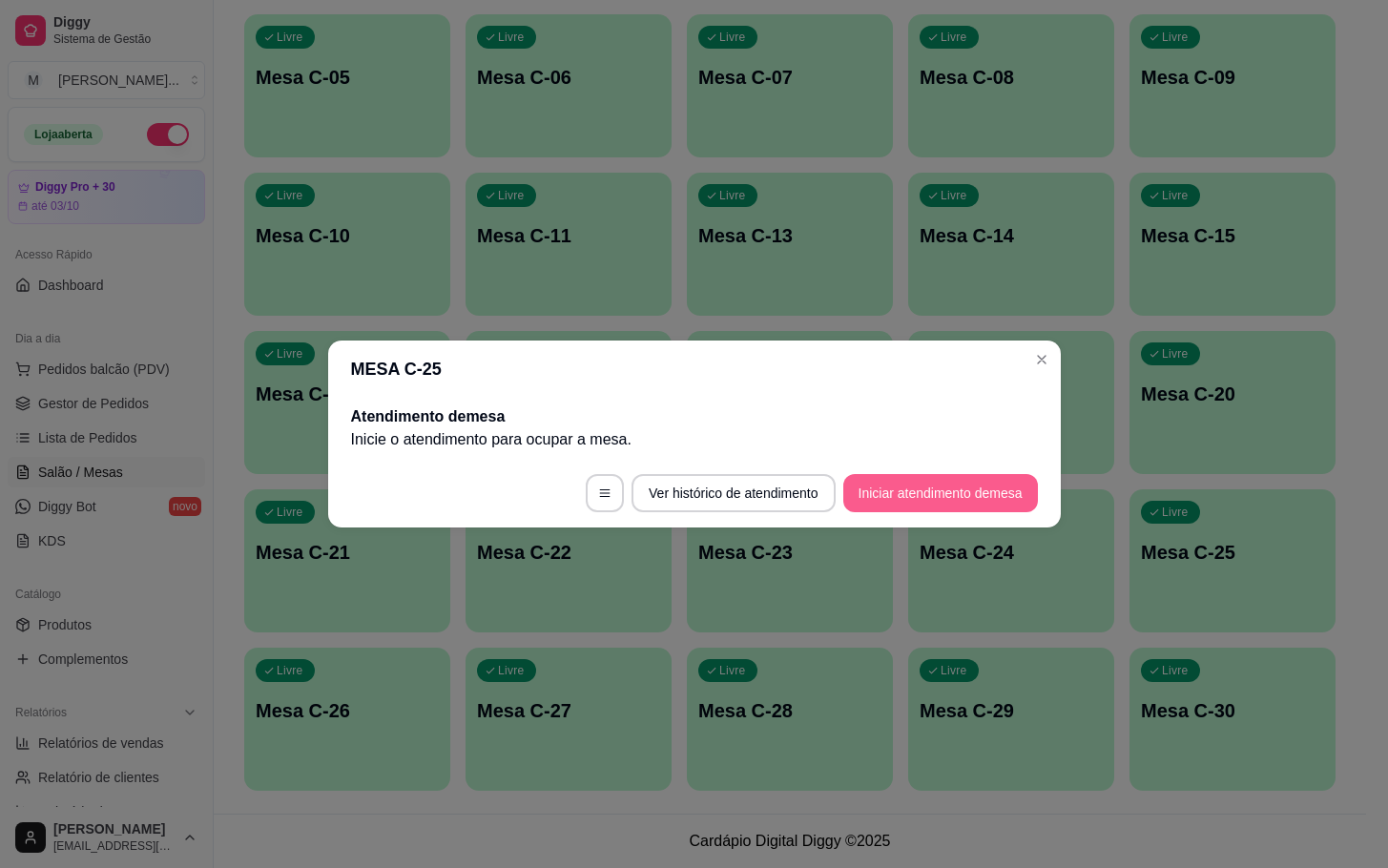
click at [916, 506] on button "Iniciar atendimento de mesa" at bounding box center [941, 492] width 194 height 38
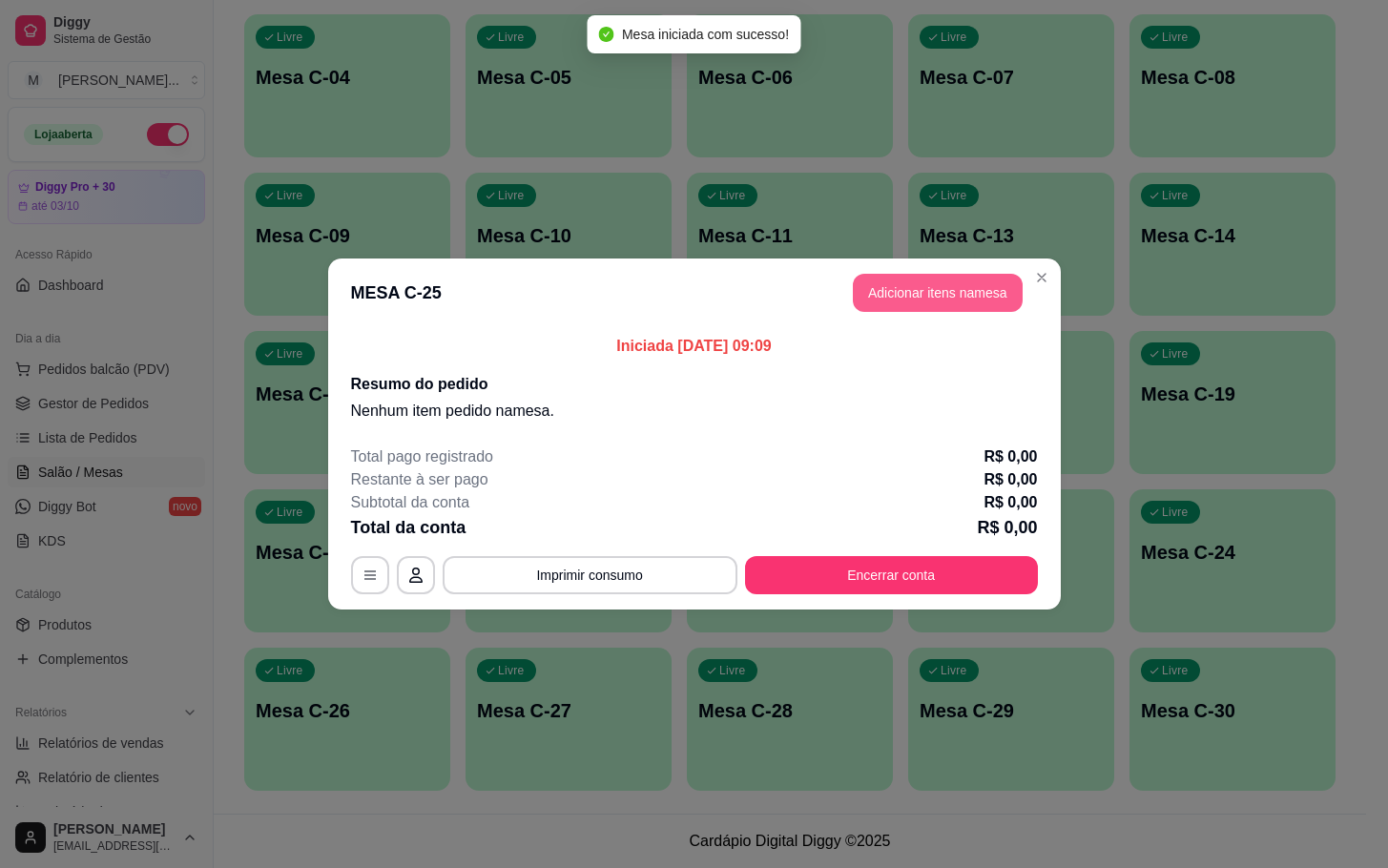
click at [936, 298] on button "Adicionar itens na mesa" at bounding box center [937, 292] width 170 height 38
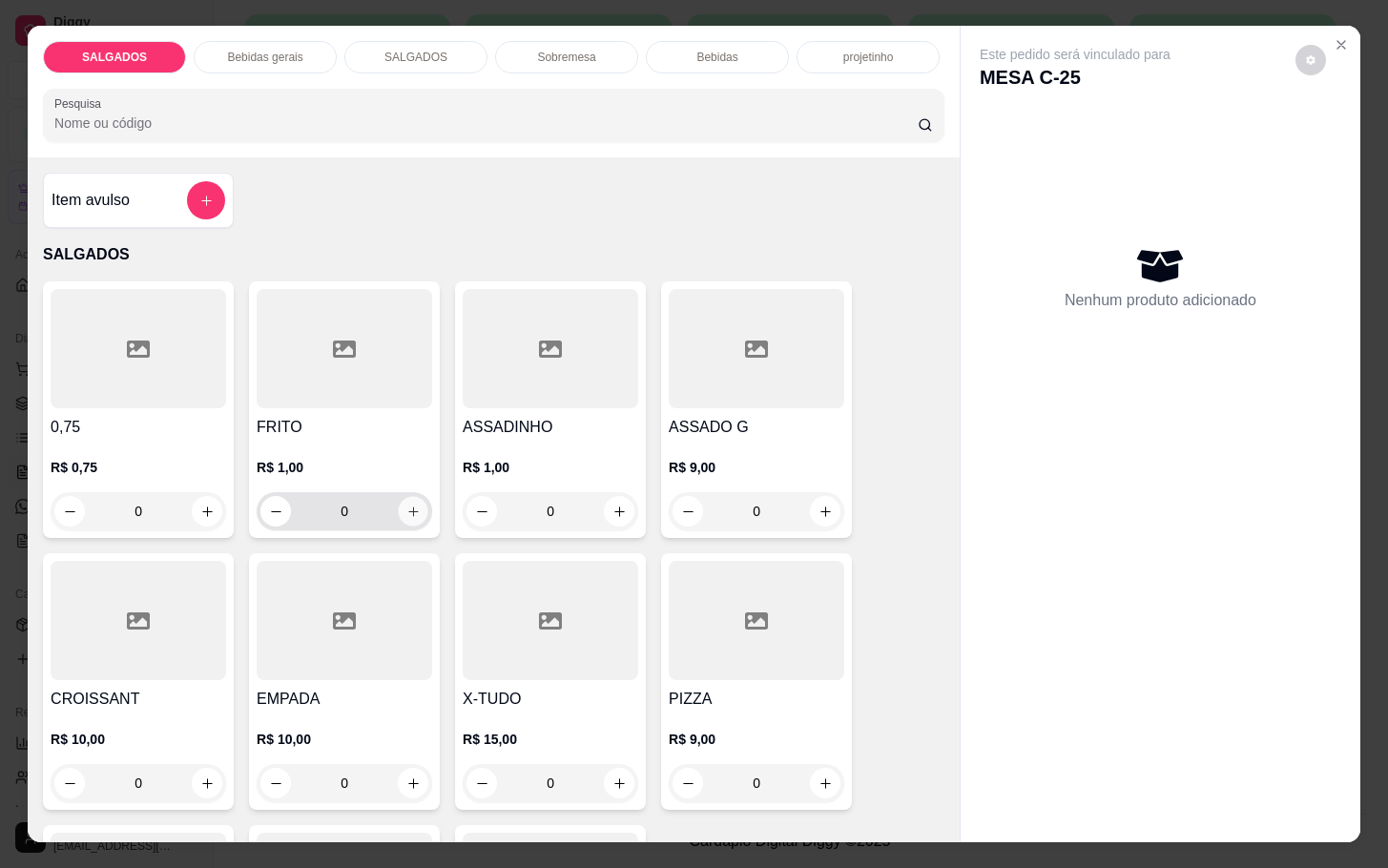
click at [406, 504] on icon "increase-product-quantity" at bounding box center [413, 511] width 15 height 15
click at [400, 497] on button "increase-product-quantity" at bounding box center [414, 512] width 29 height 29
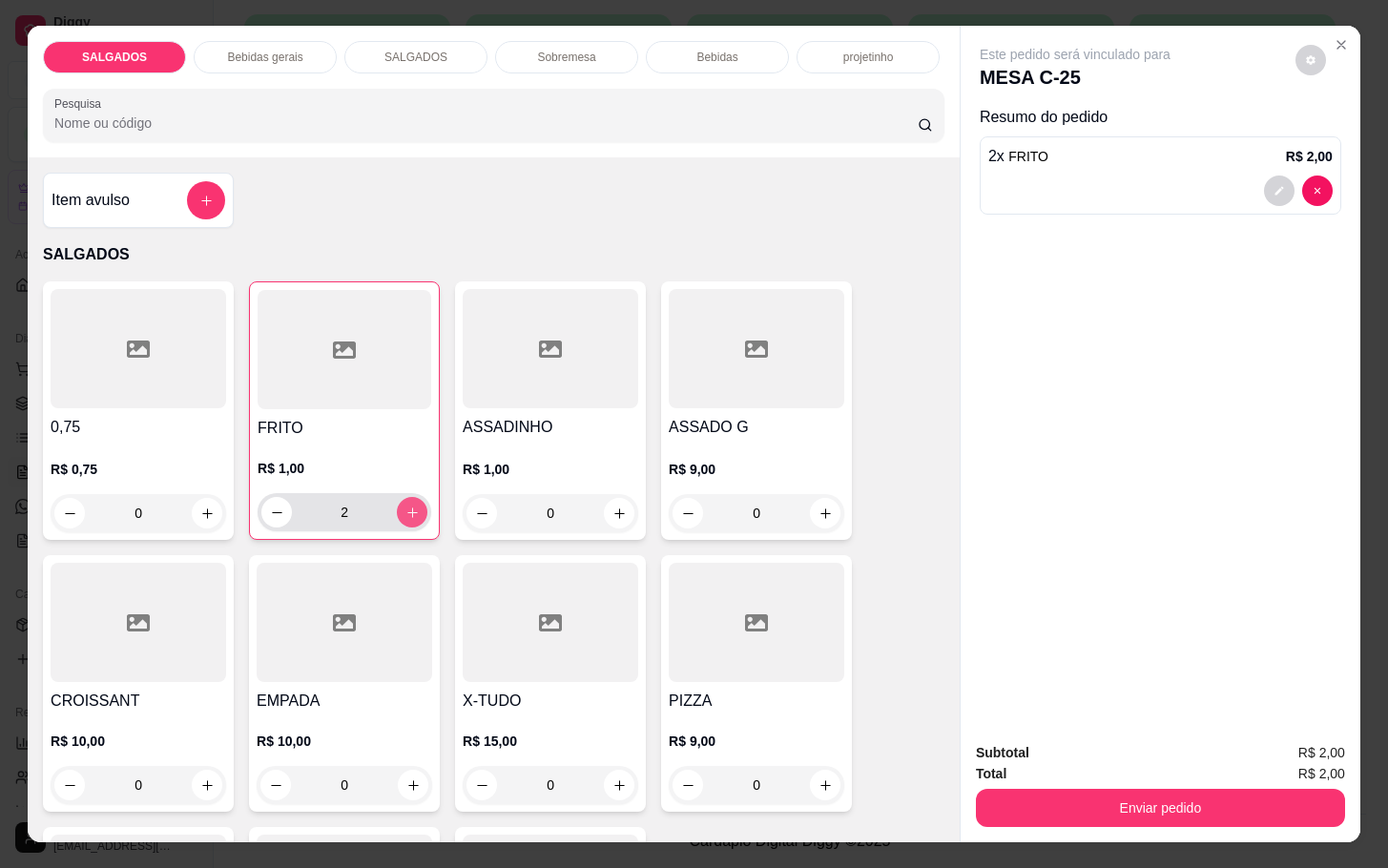
click at [400, 497] on button "increase-product-quantity" at bounding box center [412, 512] width 30 height 30
click at [400, 498] on button "increase-product-quantity" at bounding box center [413, 513] width 29 height 29
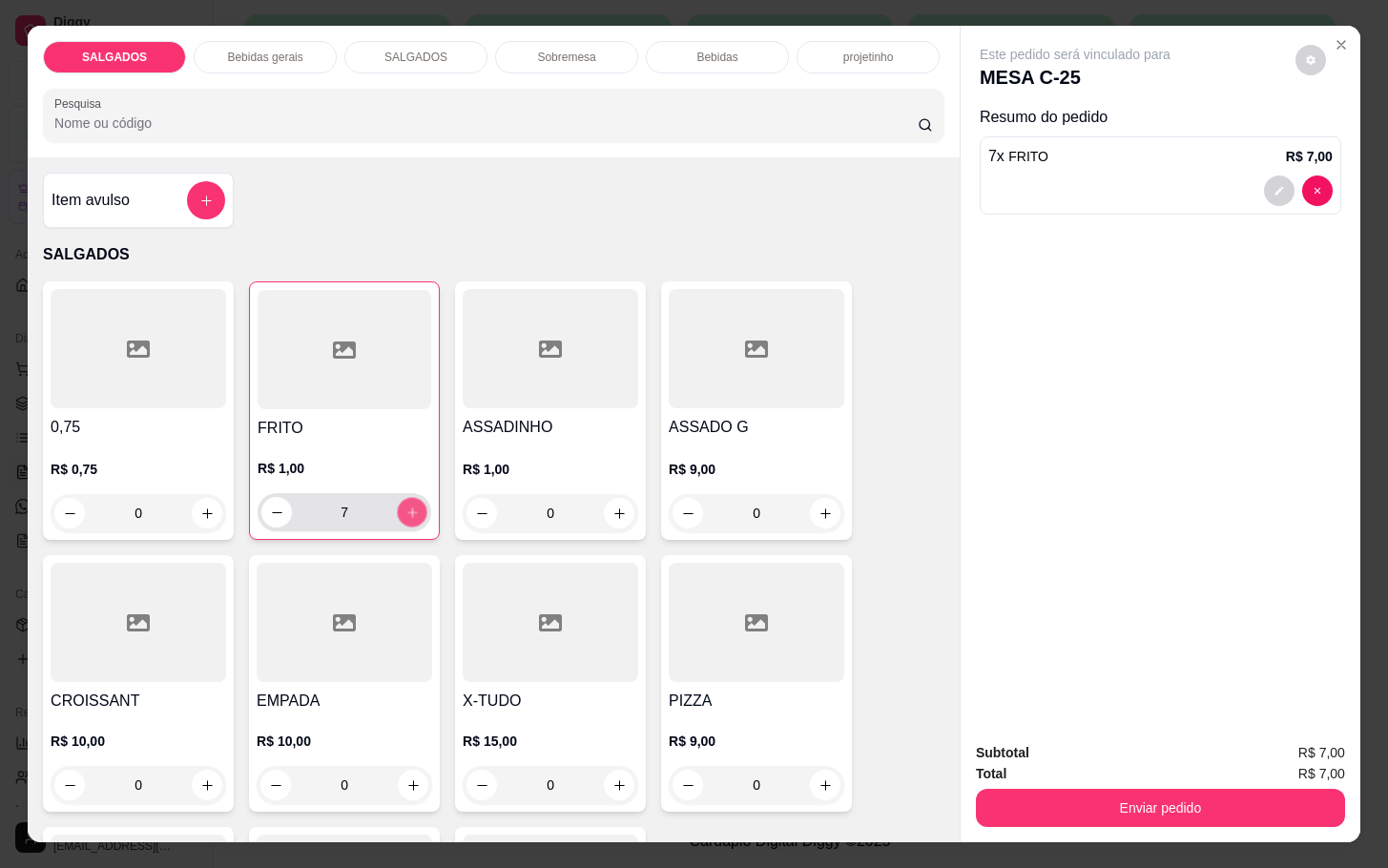
click at [400, 498] on button "increase-product-quantity" at bounding box center [413, 513] width 29 height 29
click at [400, 497] on button "increase-product-quantity" at bounding box center [412, 512] width 30 height 30
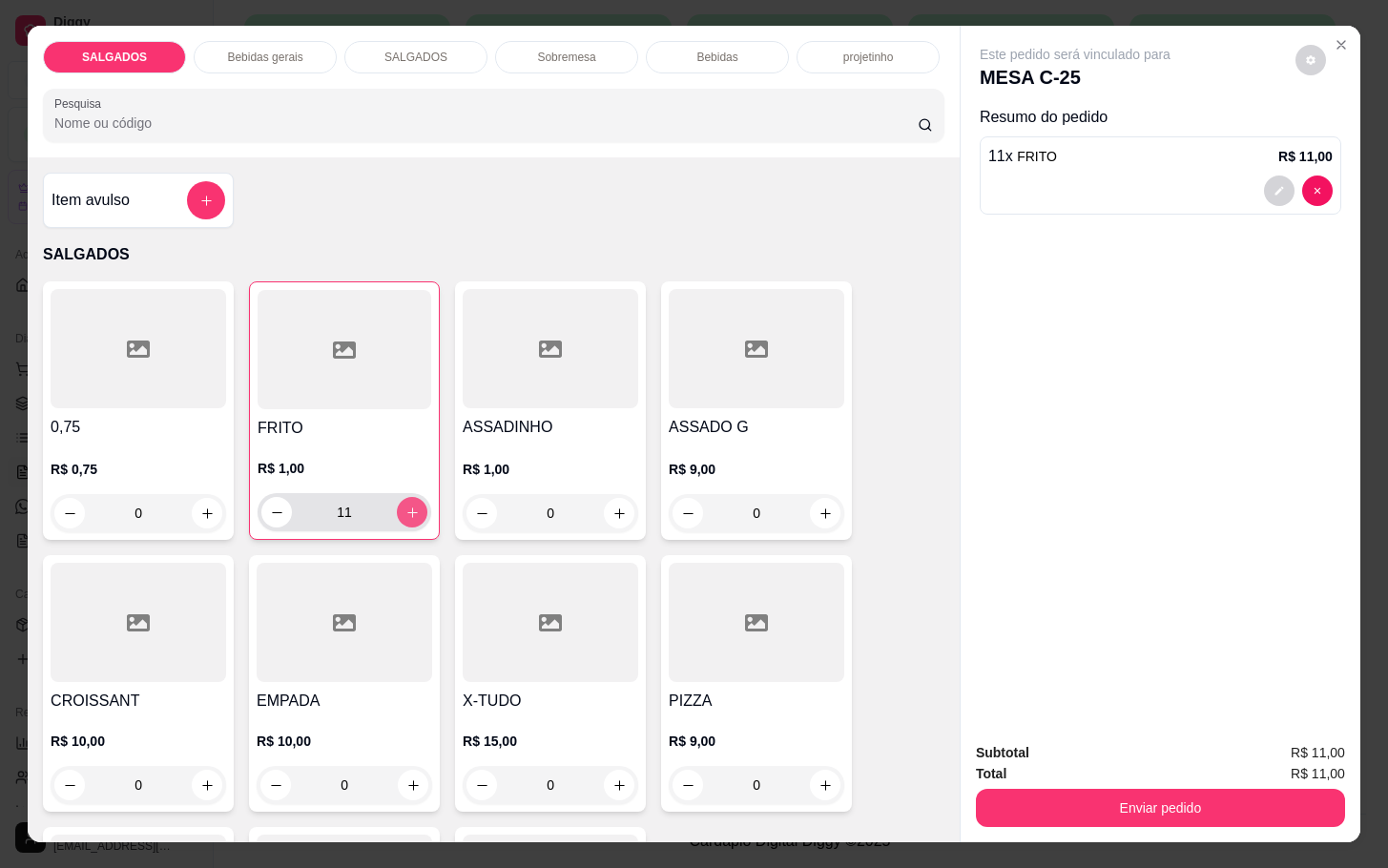
type input "12"
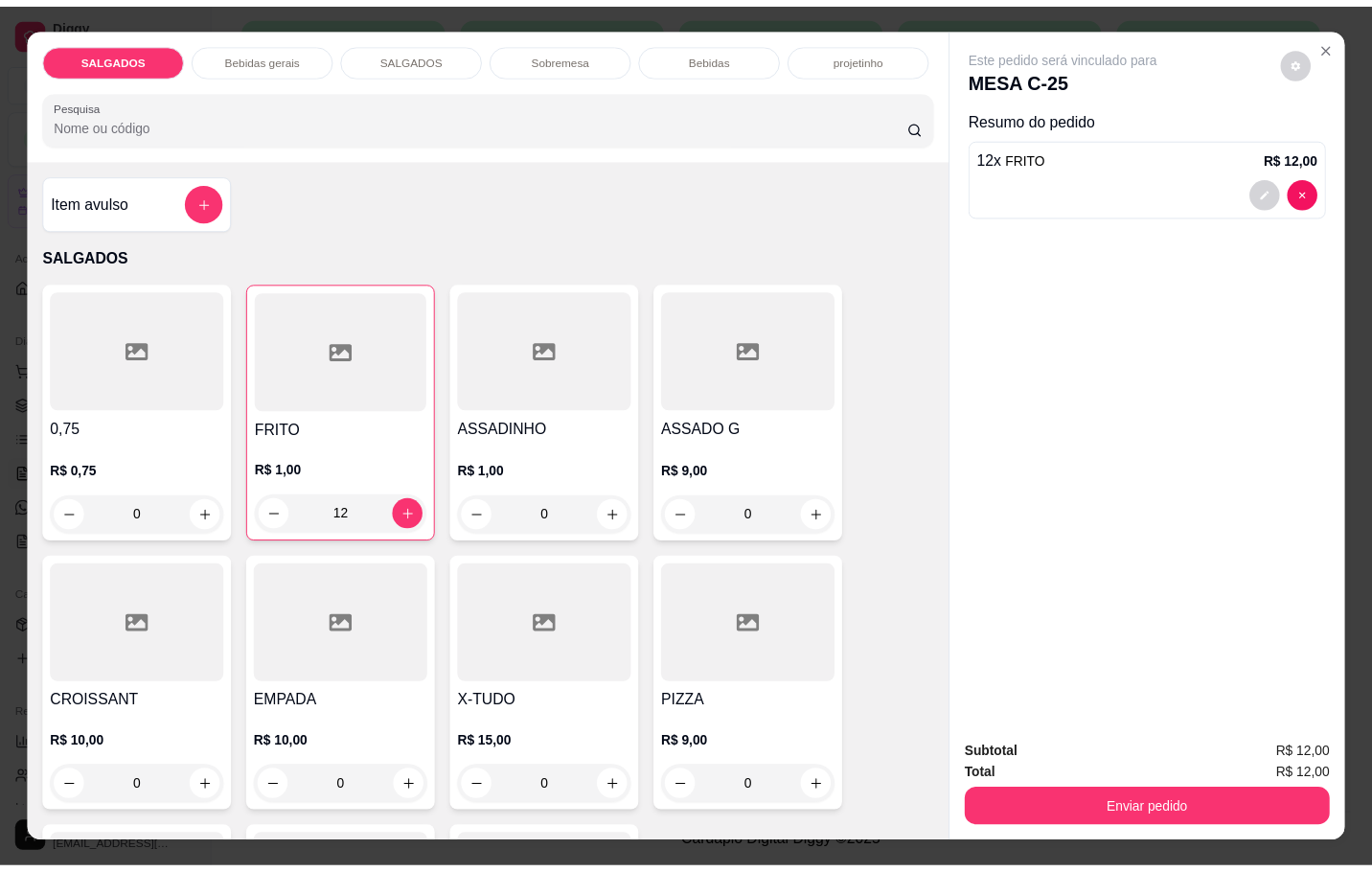
scroll to position [718, 0]
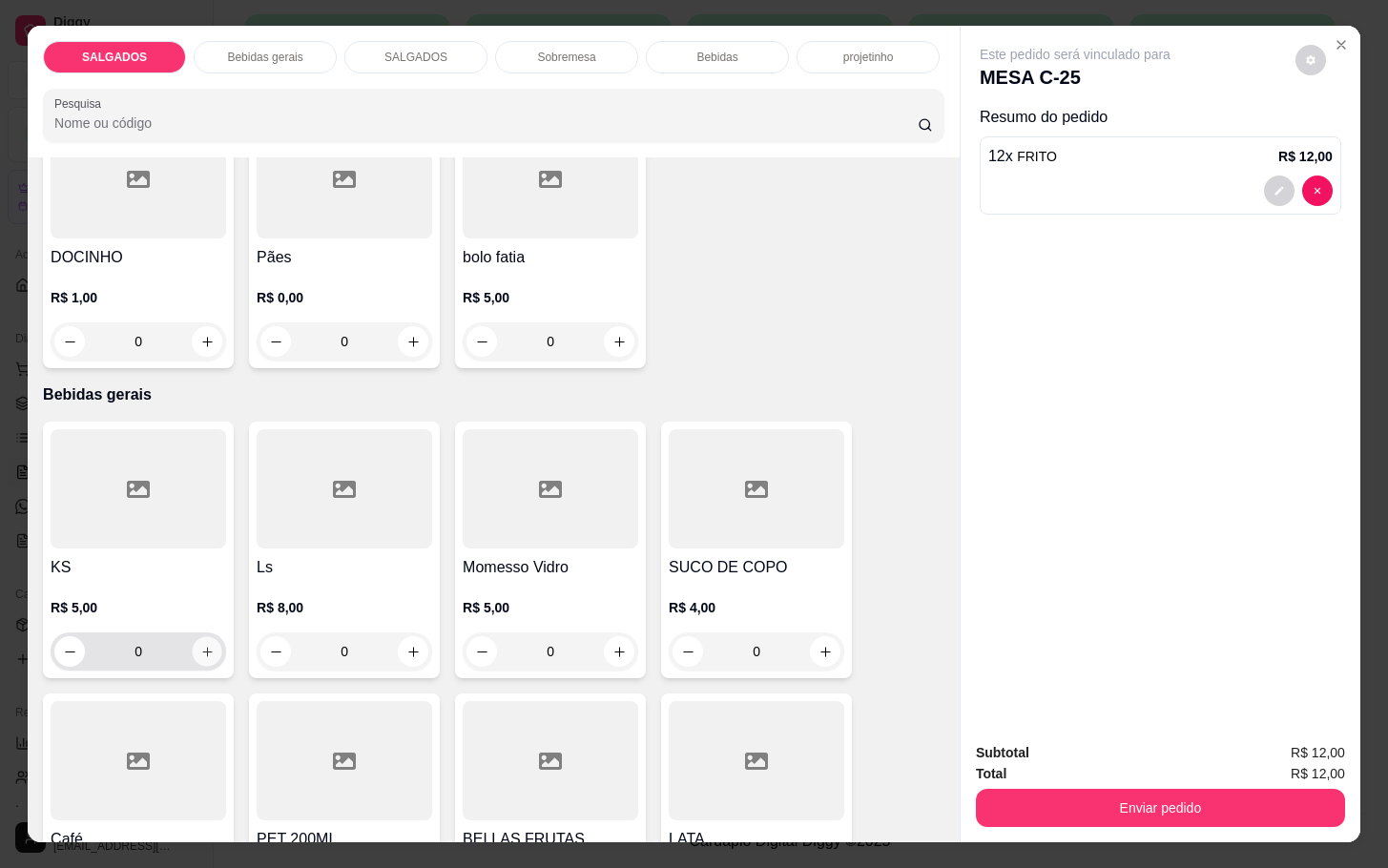
click at [200, 646] on icon "increase-product-quantity" at bounding box center [207, 651] width 15 height 15
click at [199, 646] on icon "increase-product-quantity" at bounding box center [206, 652] width 15 height 15
type input "2"
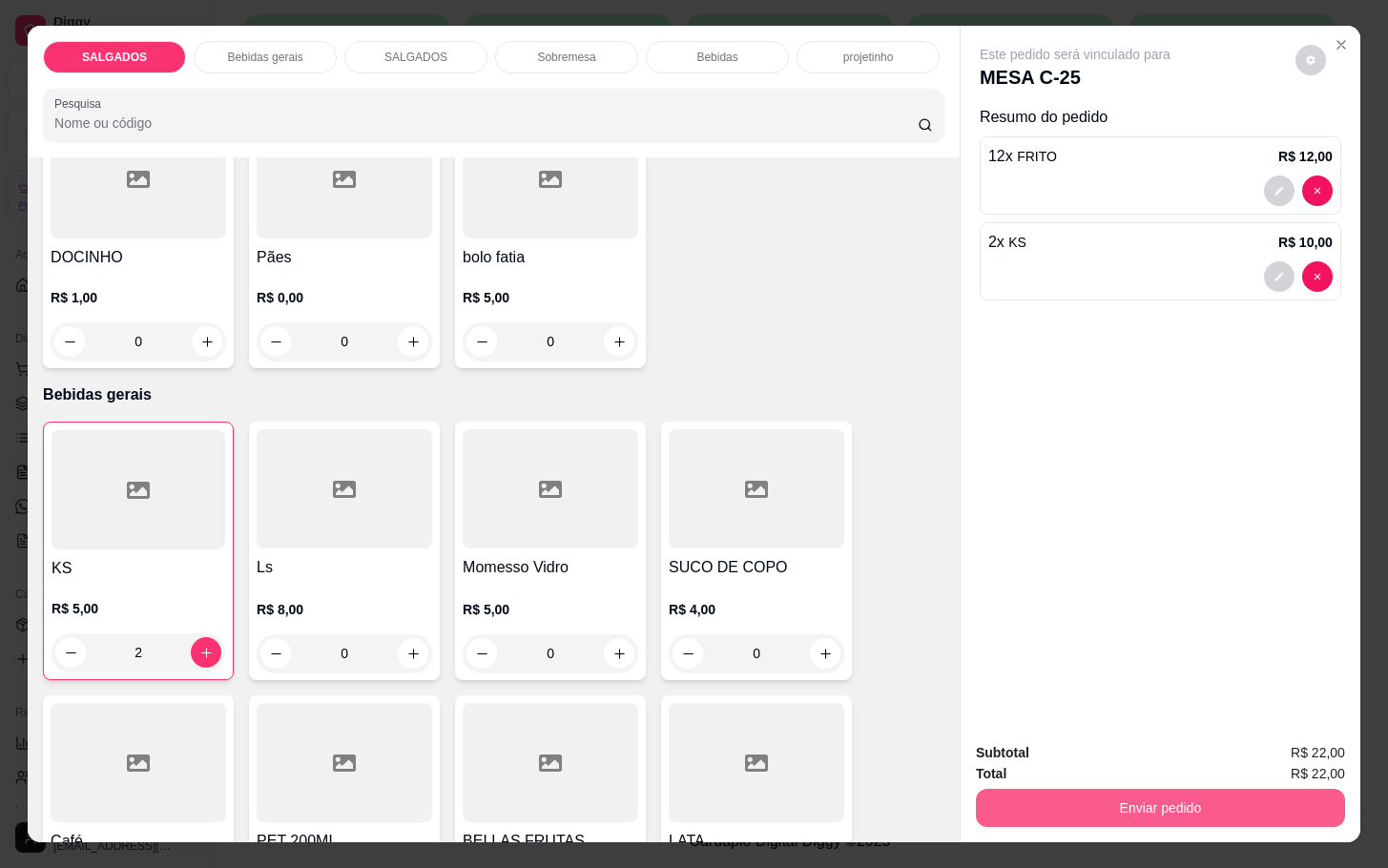
click at [1096, 789] on button "Enviar pedido" at bounding box center [1160, 807] width 369 height 38
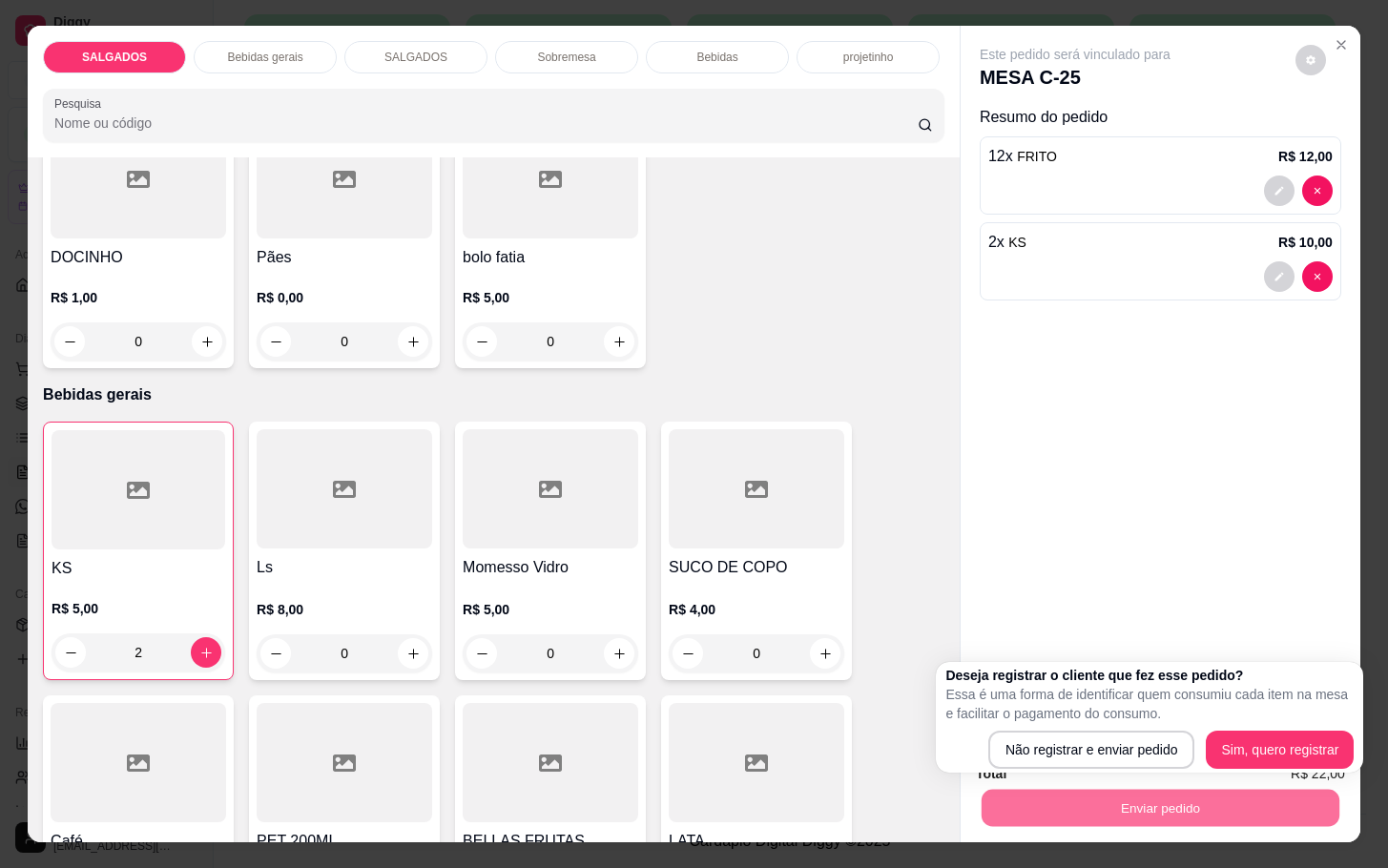
click at [1096, 770] on div "Deseja registrar o cliente que fez esse pedido? Essa é uma forma de identificar…" at bounding box center [1150, 717] width 428 height 111
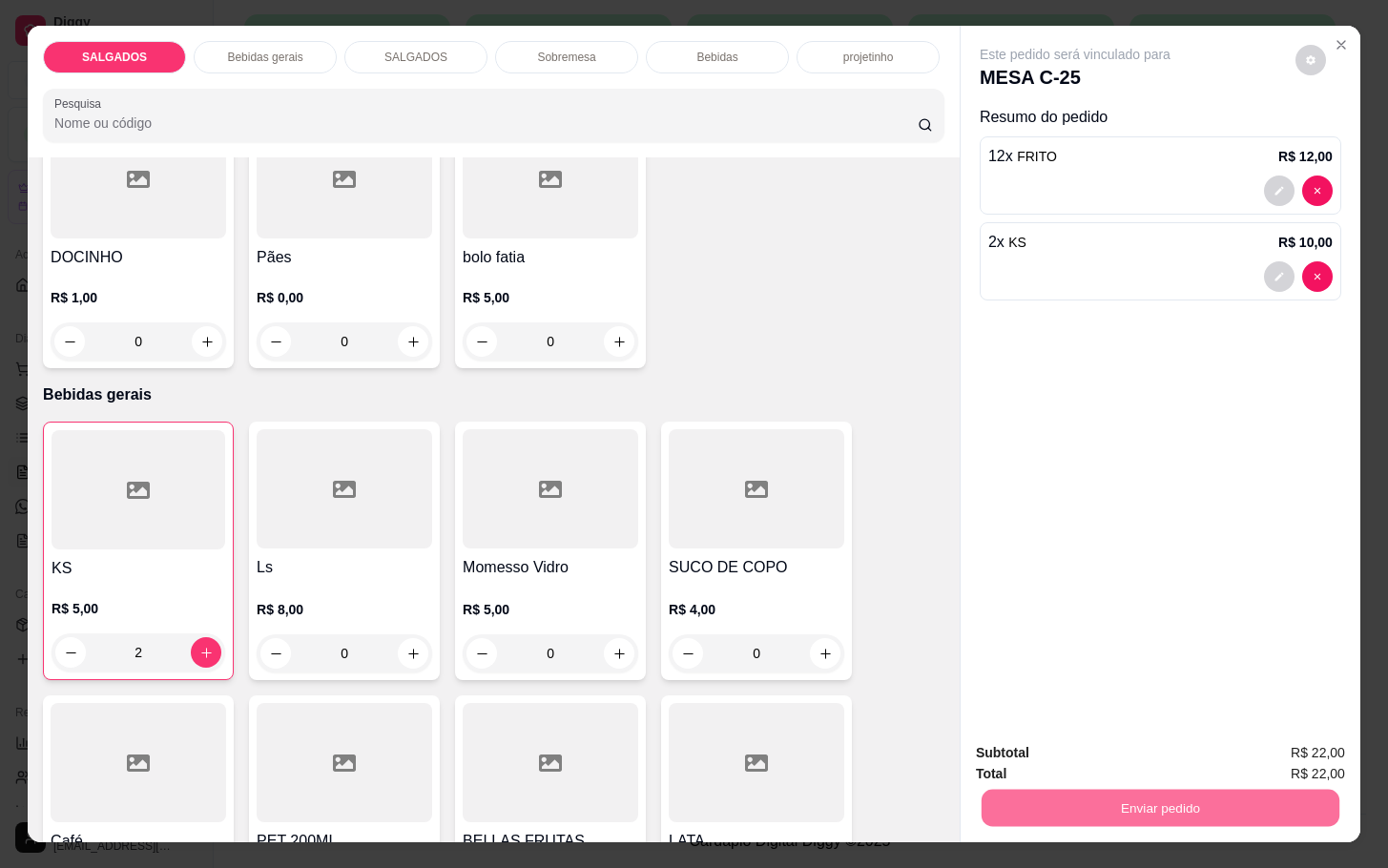
click at [1092, 752] on button "Não registrar e enviar pedido" at bounding box center [1094, 750] width 198 height 36
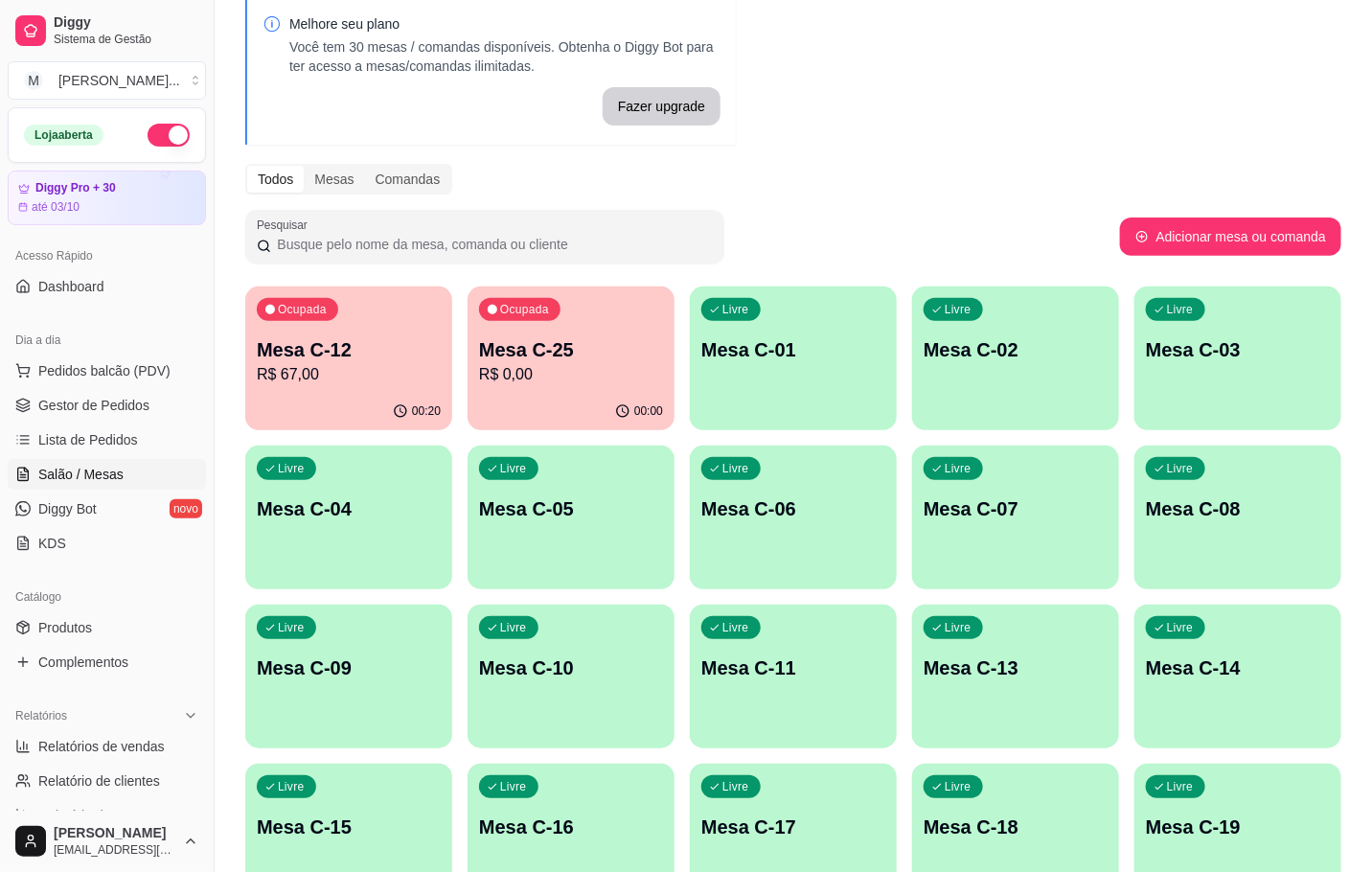
scroll to position [0, 0]
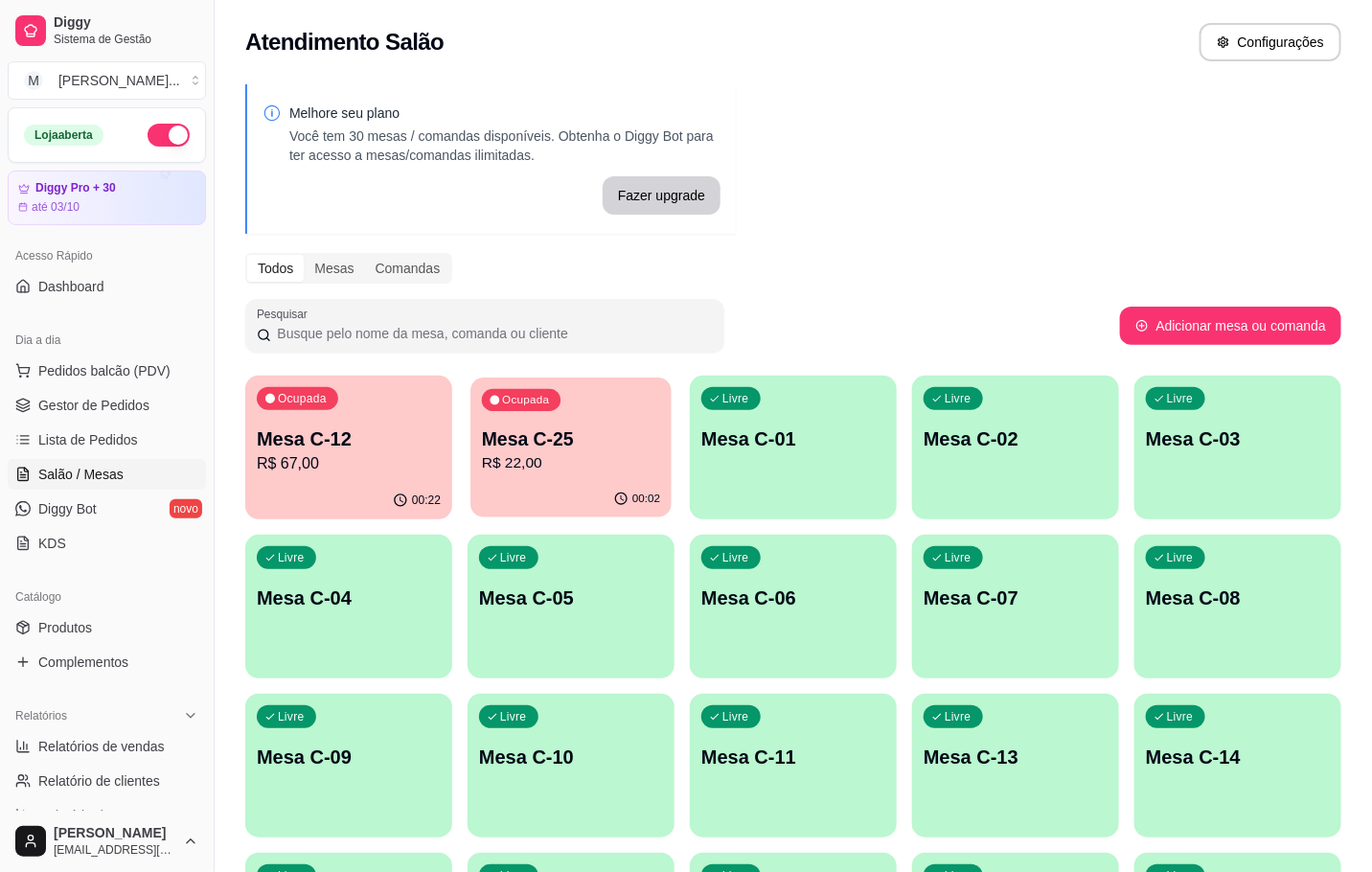
click at [515, 452] on p "R$ 22,00" at bounding box center [570, 463] width 178 height 22
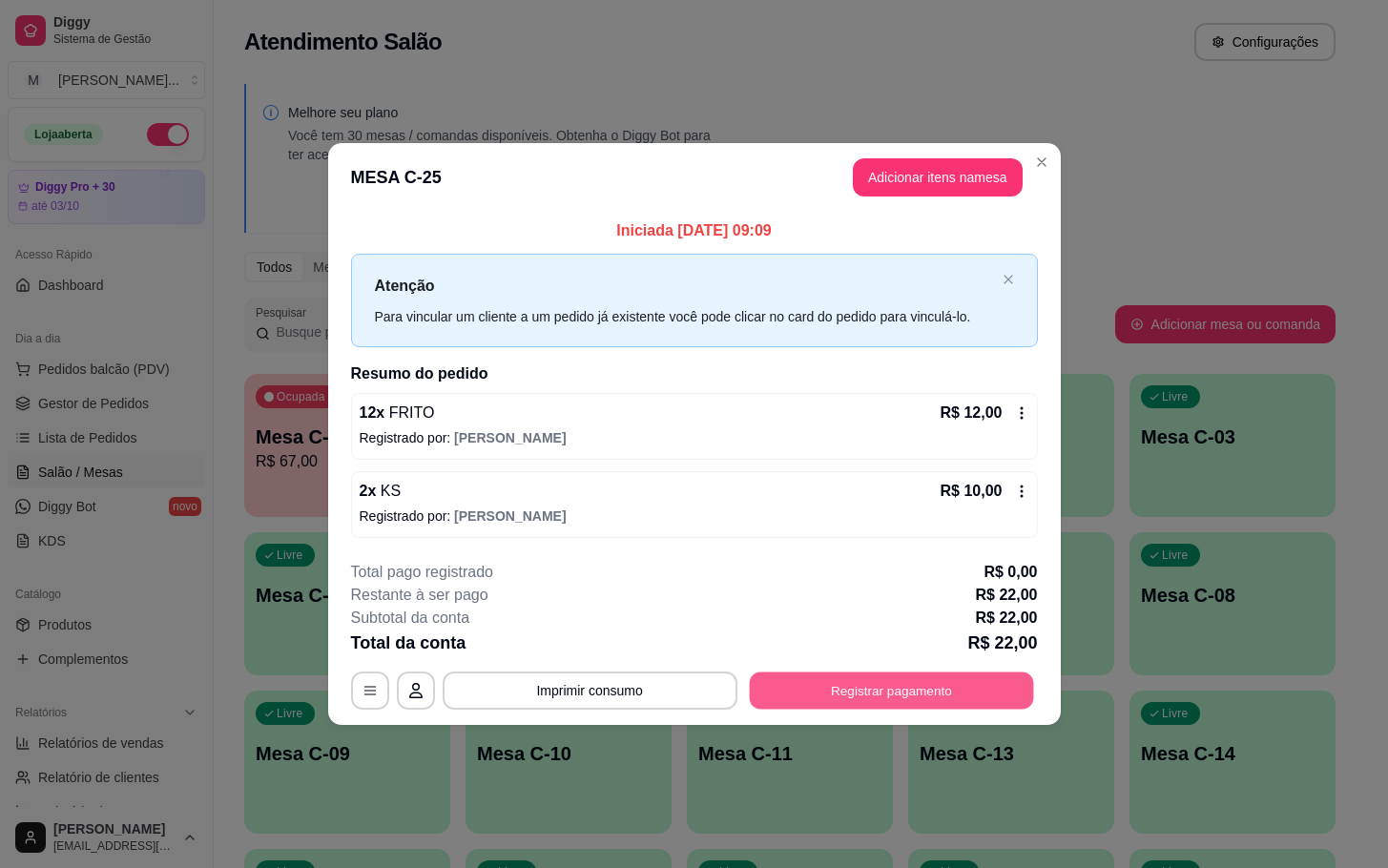
click at [864, 702] on button "Registrar pagamento" at bounding box center [891, 690] width 284 height 37
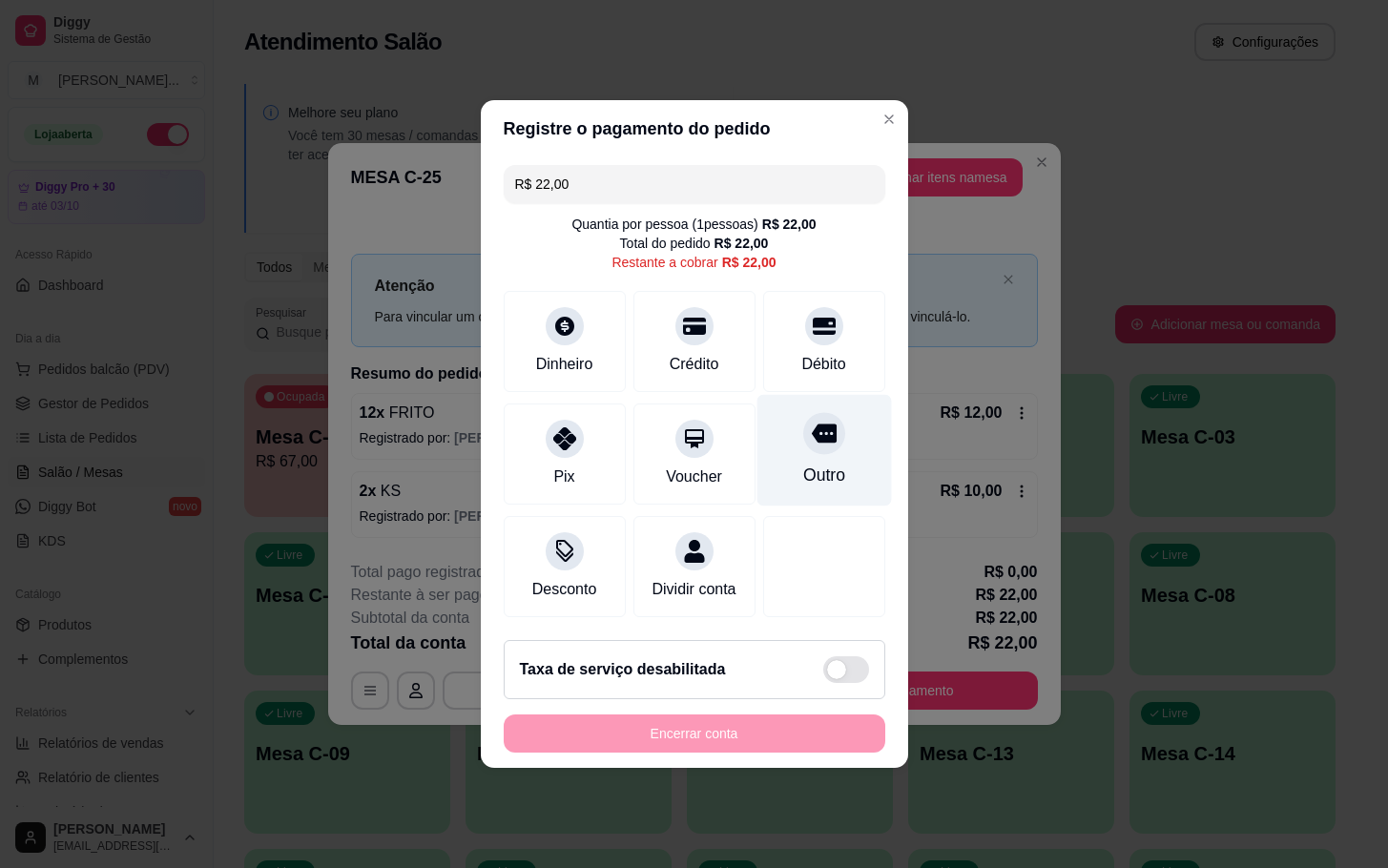
click at [802, 472] on div "Outro" at bounding box center [823, 475] width 42 height 25
type input "R$ 0,00"
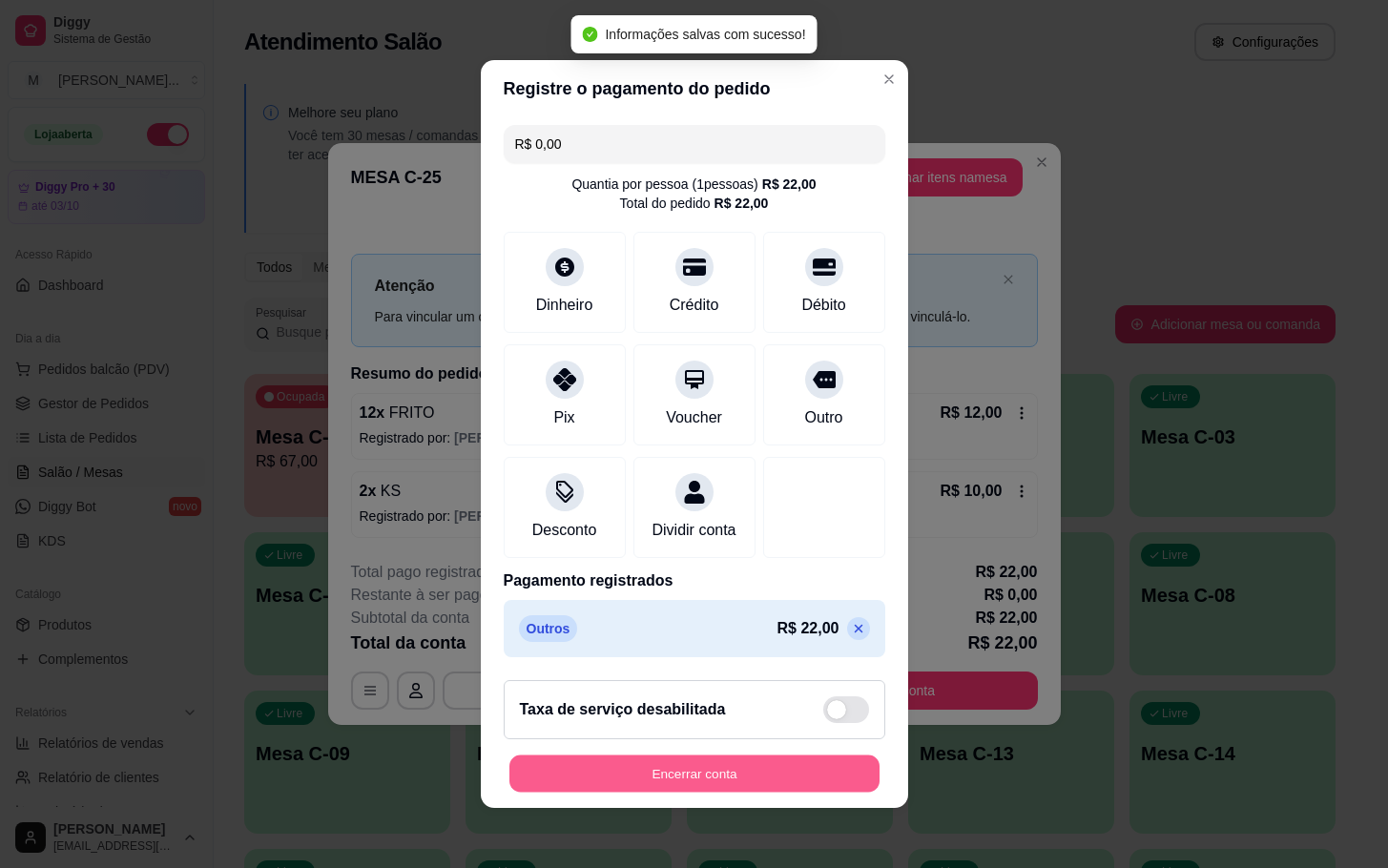
click at [690, 788] on button "Encerrar conta" at bounding box center [694, 774] width 370 height 37
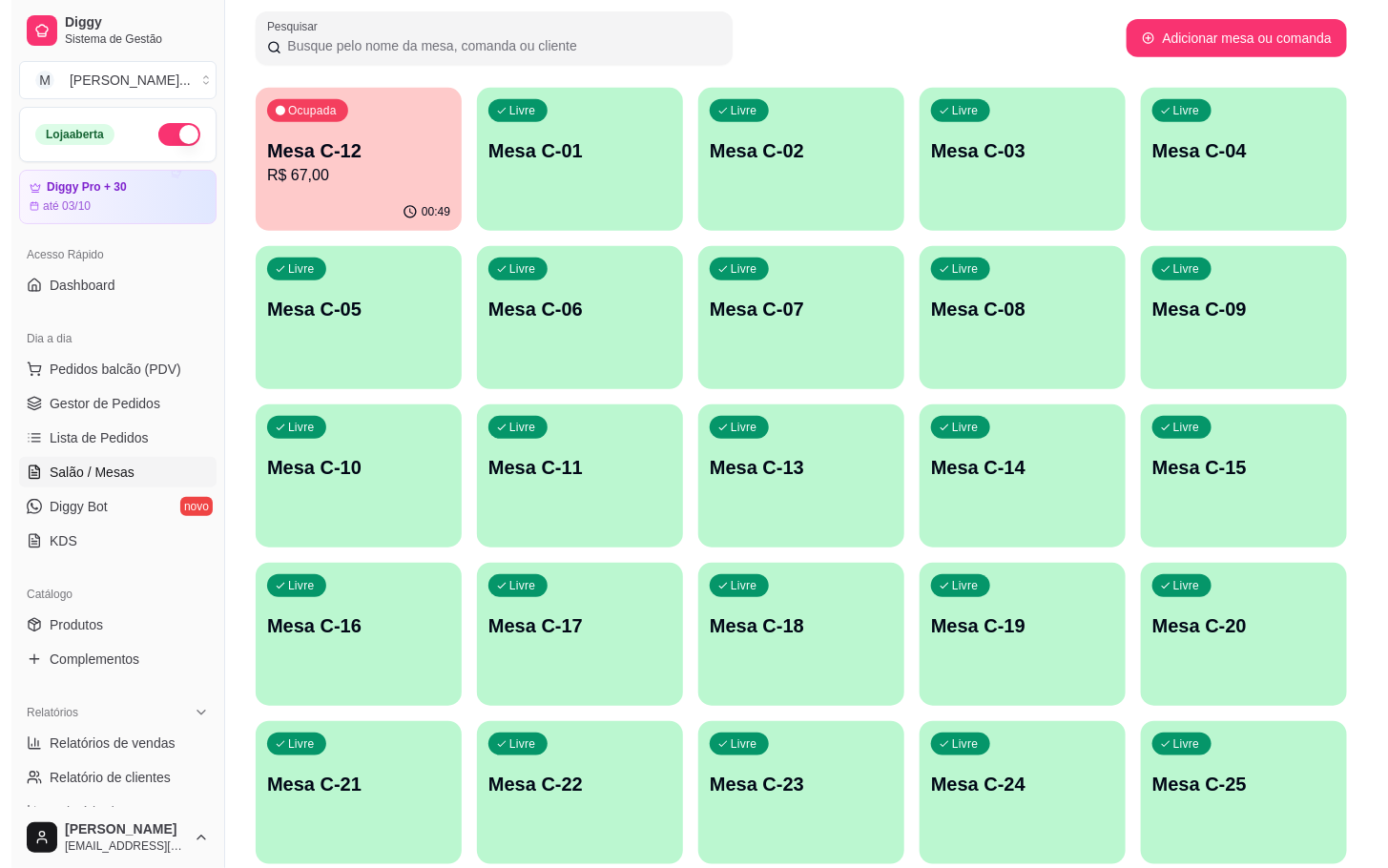
scroll to position [430, 0]
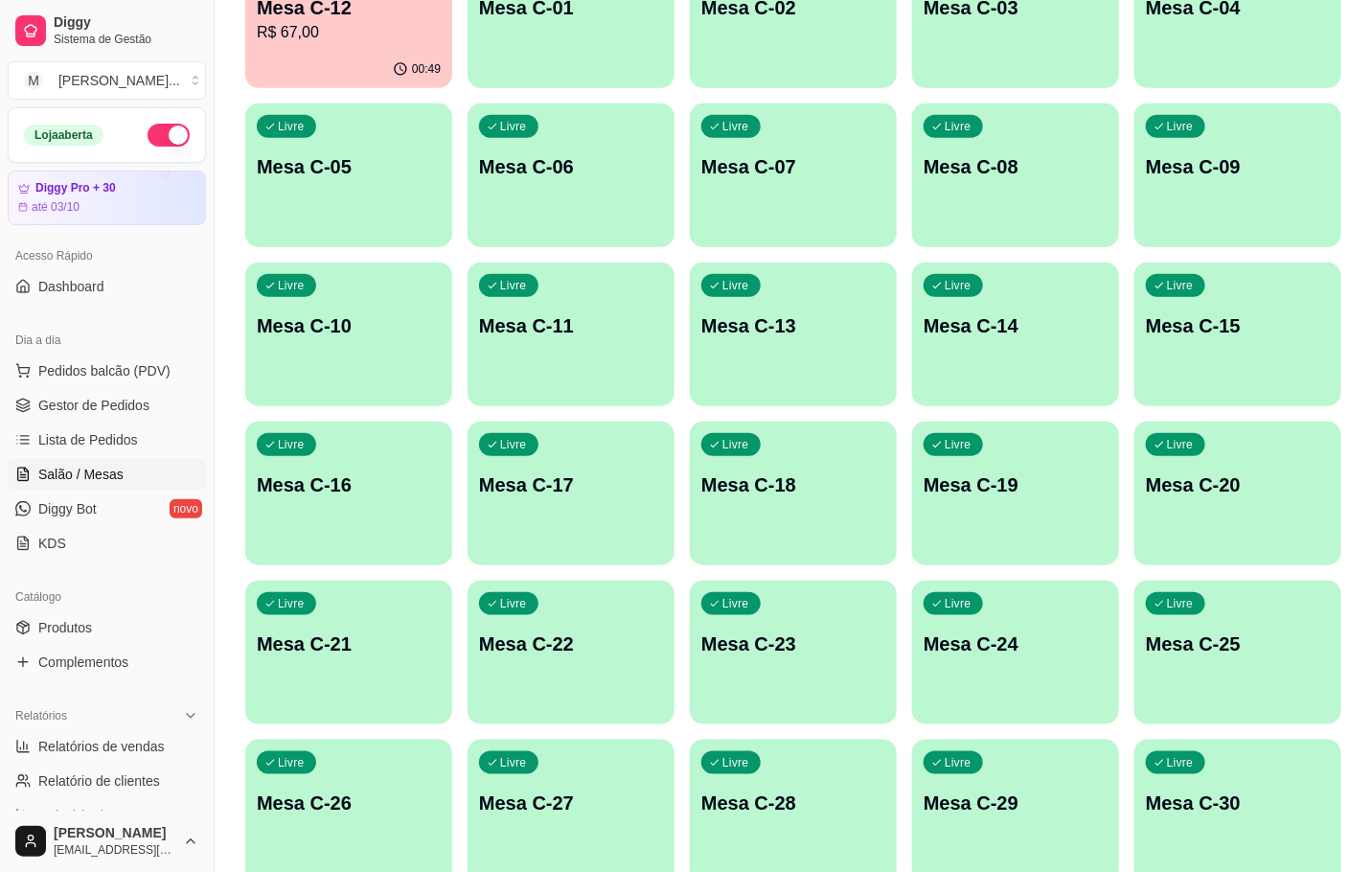
click at [1227, 645] on p "Mesa C-25" at bounding box center [1237, 643] width 184 height 27
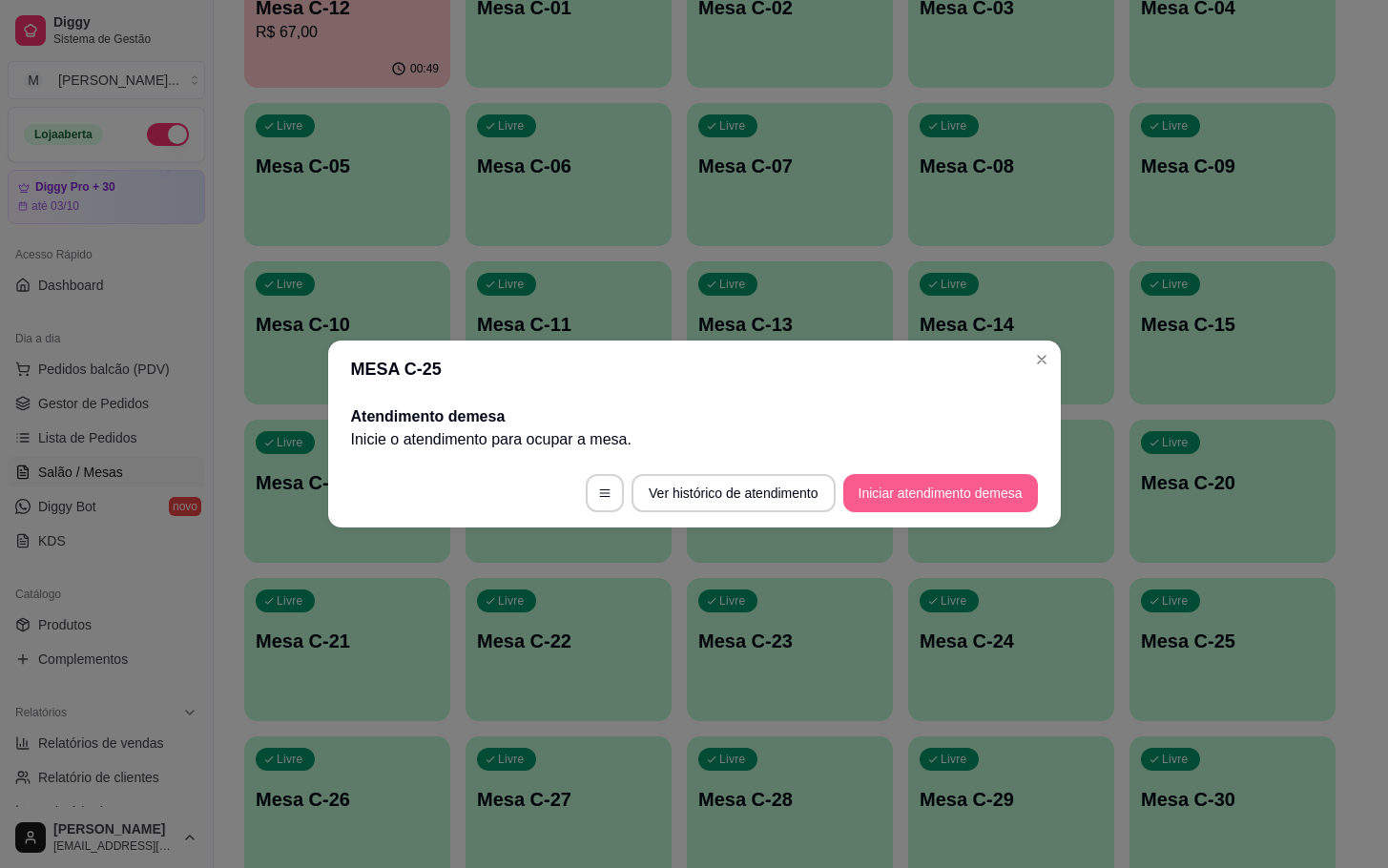
click at [1010, 479] on button "Iniciar atendimento de mesa" at bounding box center [941, 492] width 194 height 38
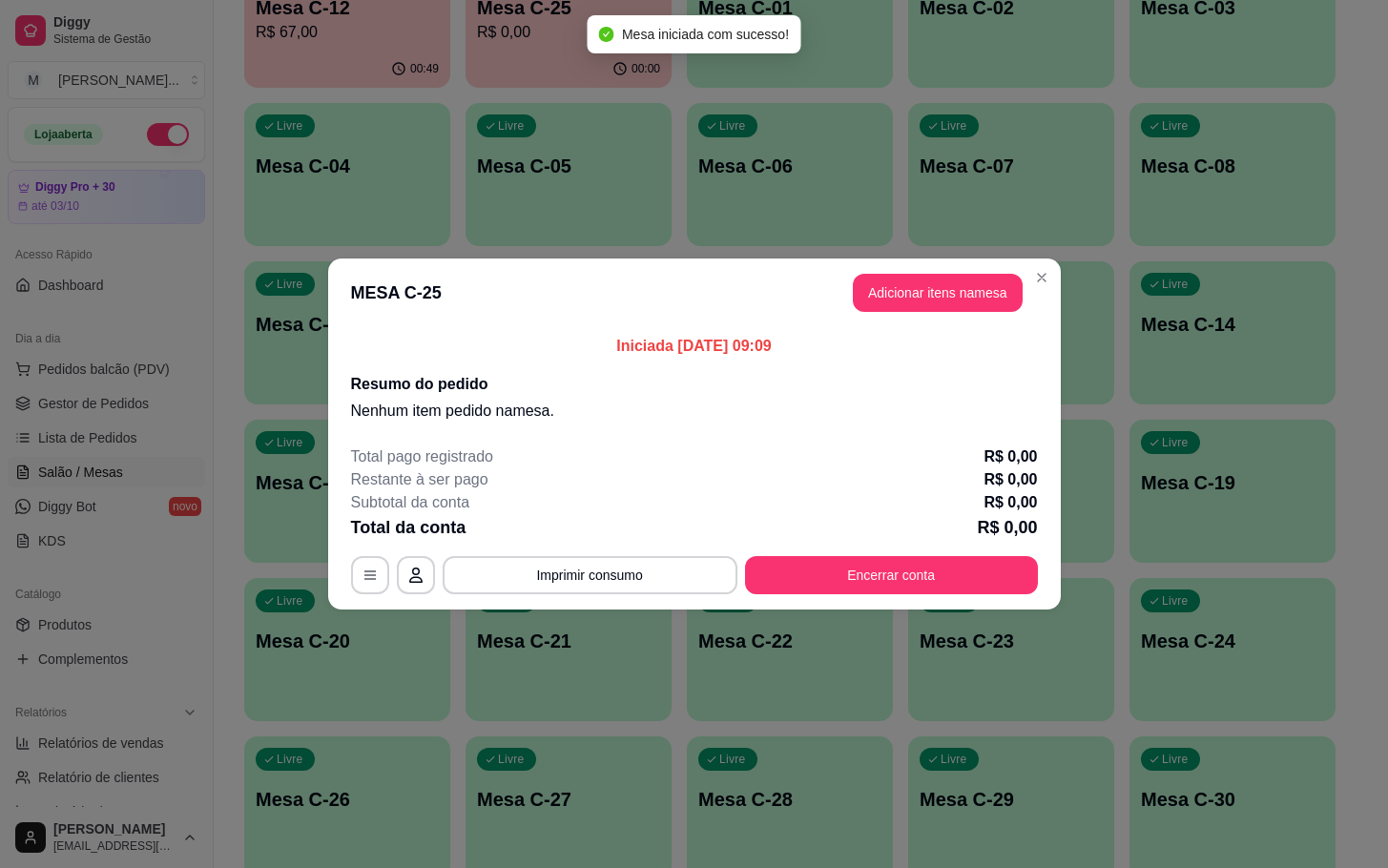
click at [951, 310] on button "Adicionar itens na mesa" at bounding box center [937, 292] width 170 height 38
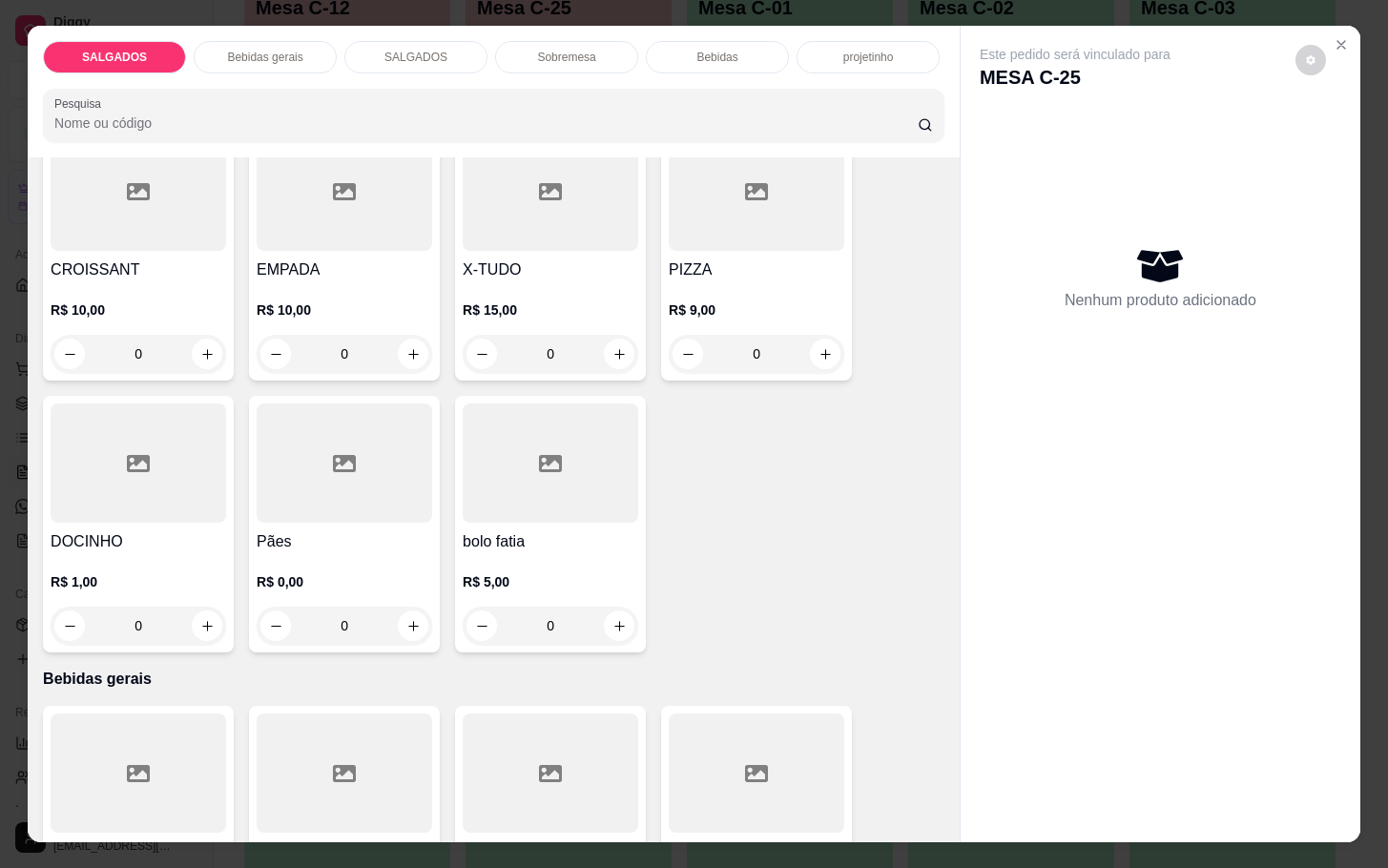
drag, startPoint x: 362, startPoint y: 468, endPoint x: 376, endPoint y: 467, distance: 14.0
click at [376, 467] on div at bounding box center [344, 463] width 176 height 120
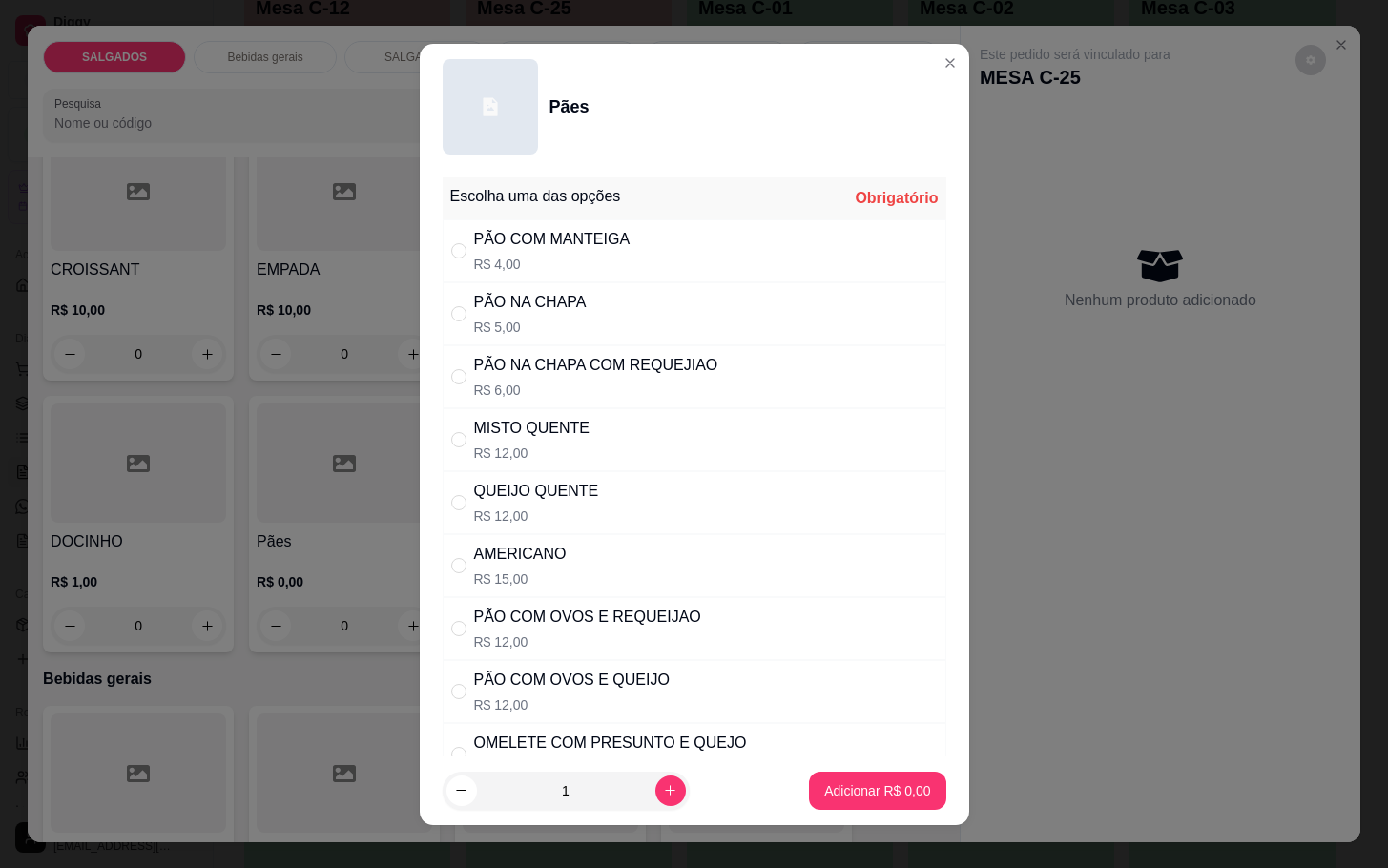
click at [637, 433] on div "MISTO QUENTE R$ 12,00" at bounding box center [694, 439] width 504 height 63
radio input "true"
click at [655, 801] on button "increase-product-quantity" at bounding box center [670, 791] width 29 height 29
type input "2"
click at [831, 787] on p "Adicionar R$ 24,00" at bounding box center [874, 791] width 114 height 19
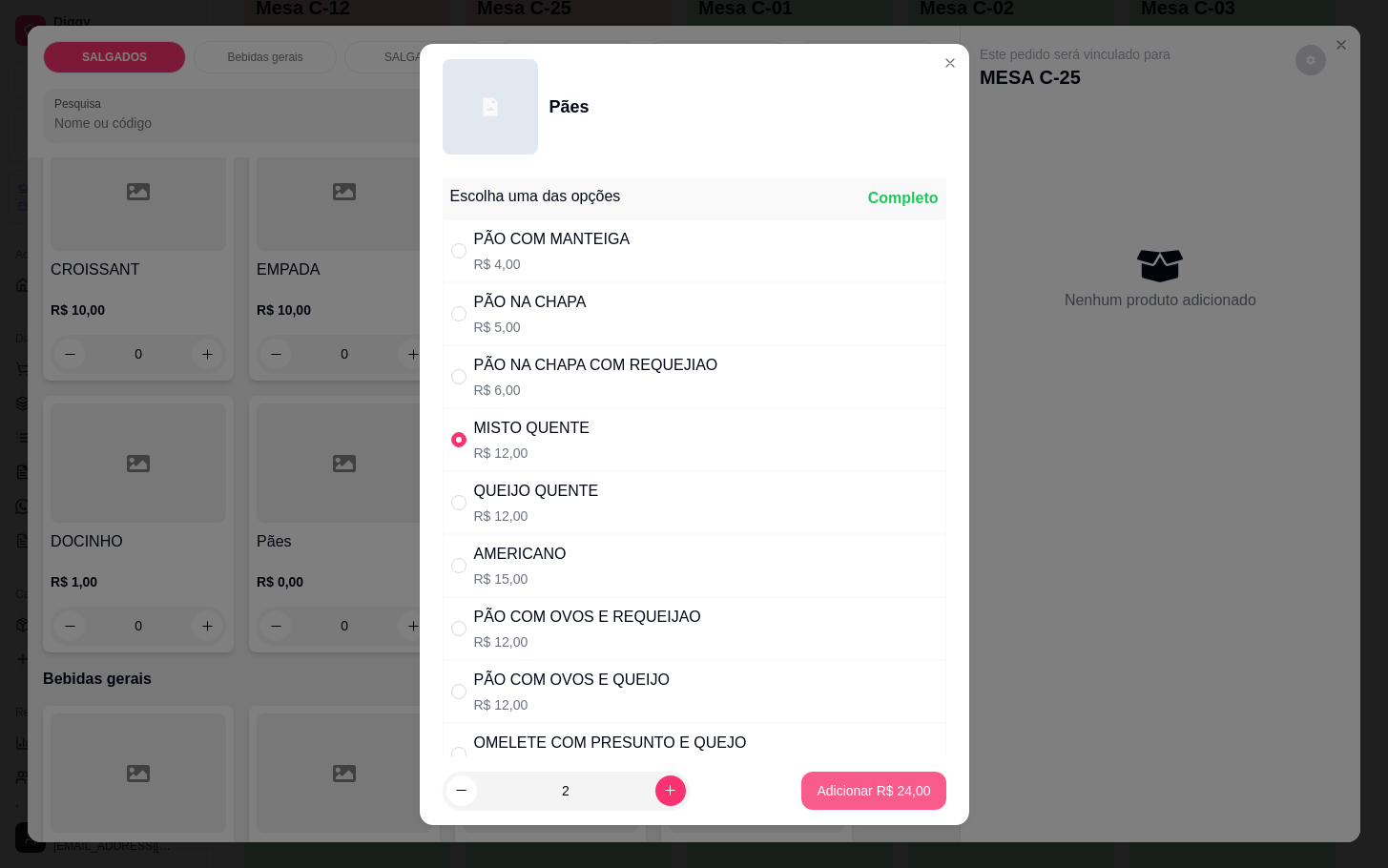
type input "2"
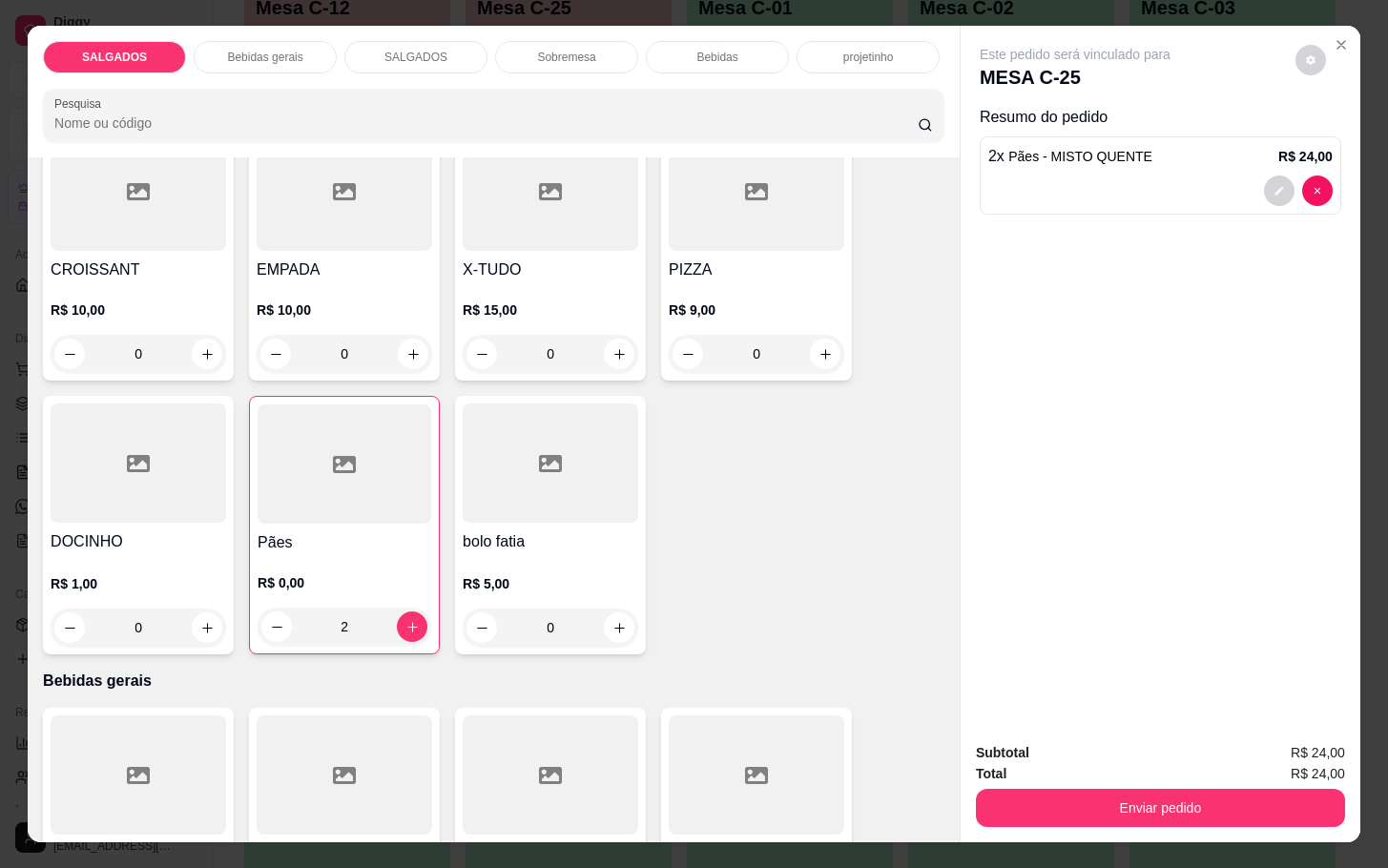
click at [358, 490] on div at bounding box center [344, 464] width 174 height 120
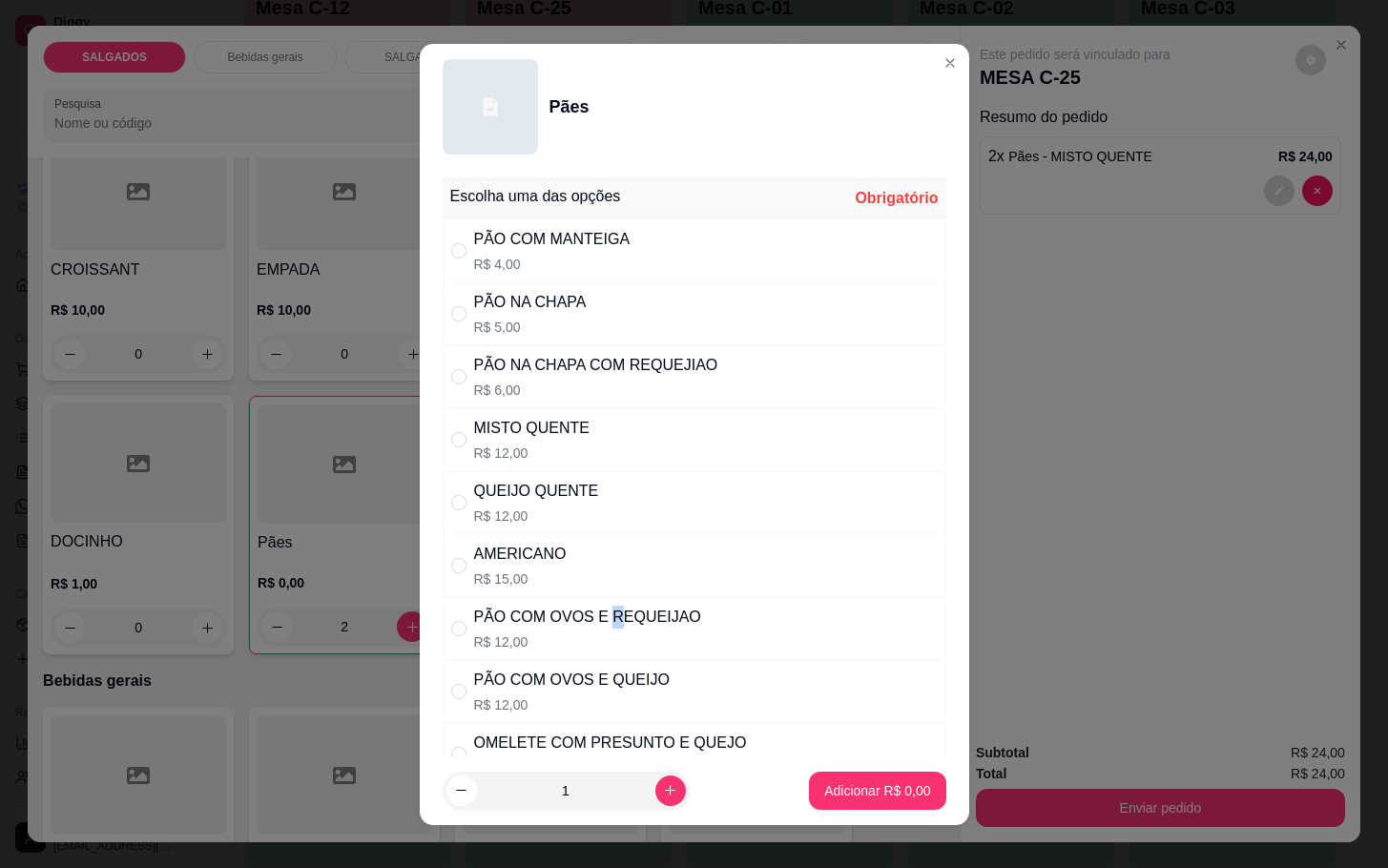
click at [604, 624] on div "PÃO COM OVOS E REQUEIJAO" at bounding box center [587, 617] width 227 height 23
radio input "true"
click at [833, 773] on button "Adicionar R$ 12,00" at bounding box center [873, 791] width 144 height 38
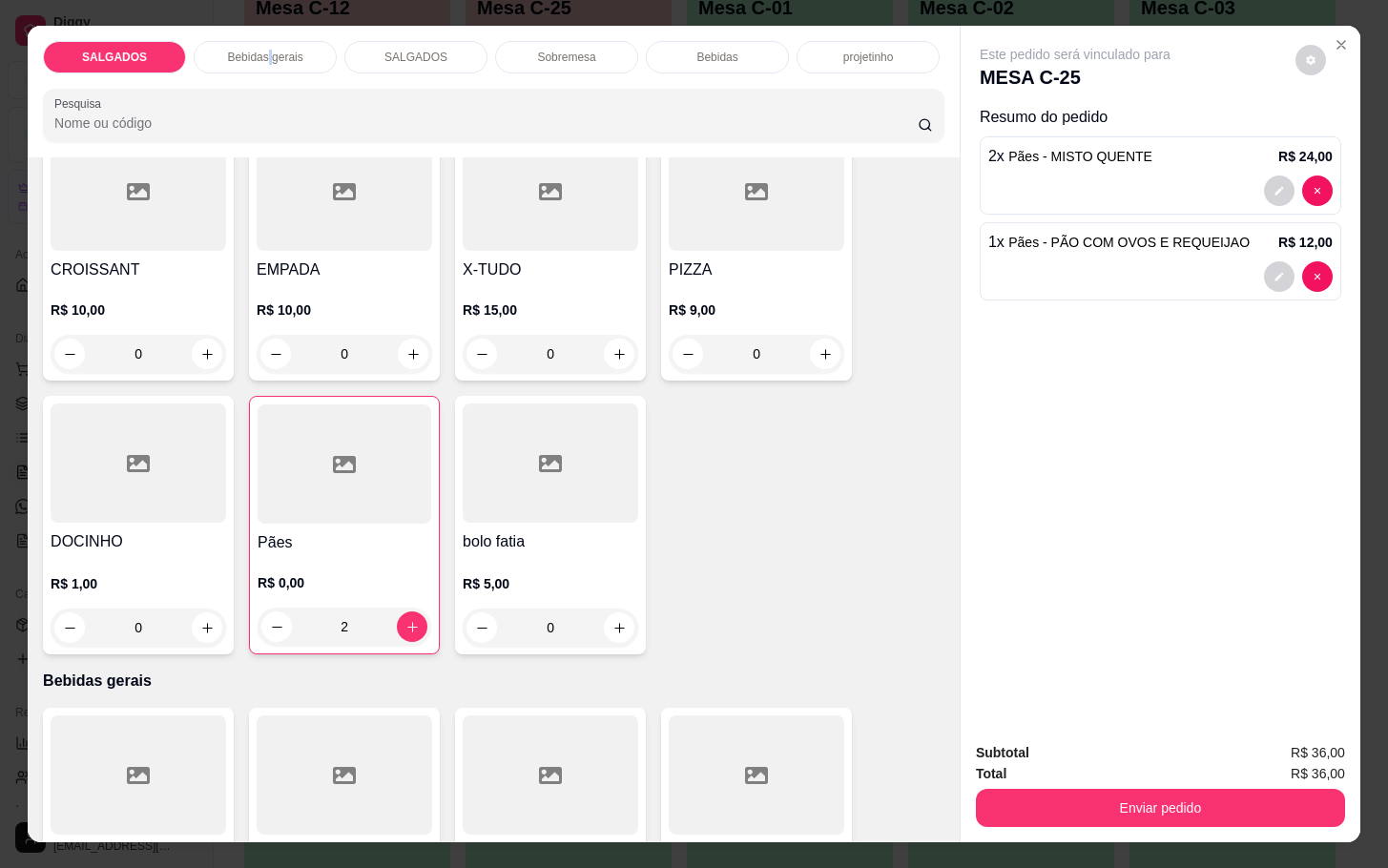
click at [261, 50] on p "Bebidas gerais" at bounding box center [264, 58] width 76 height 16
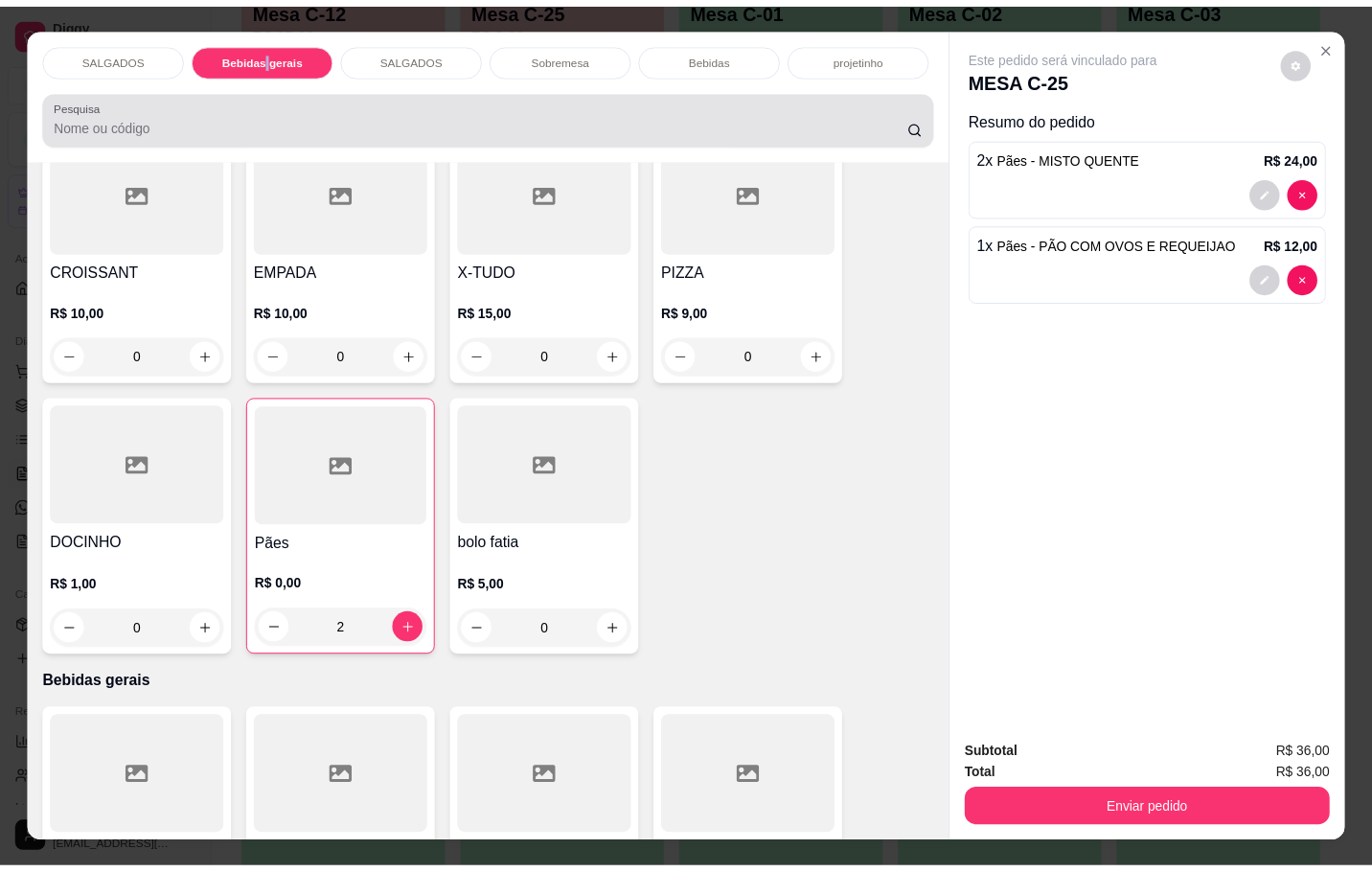
scroll to position [46, 0]
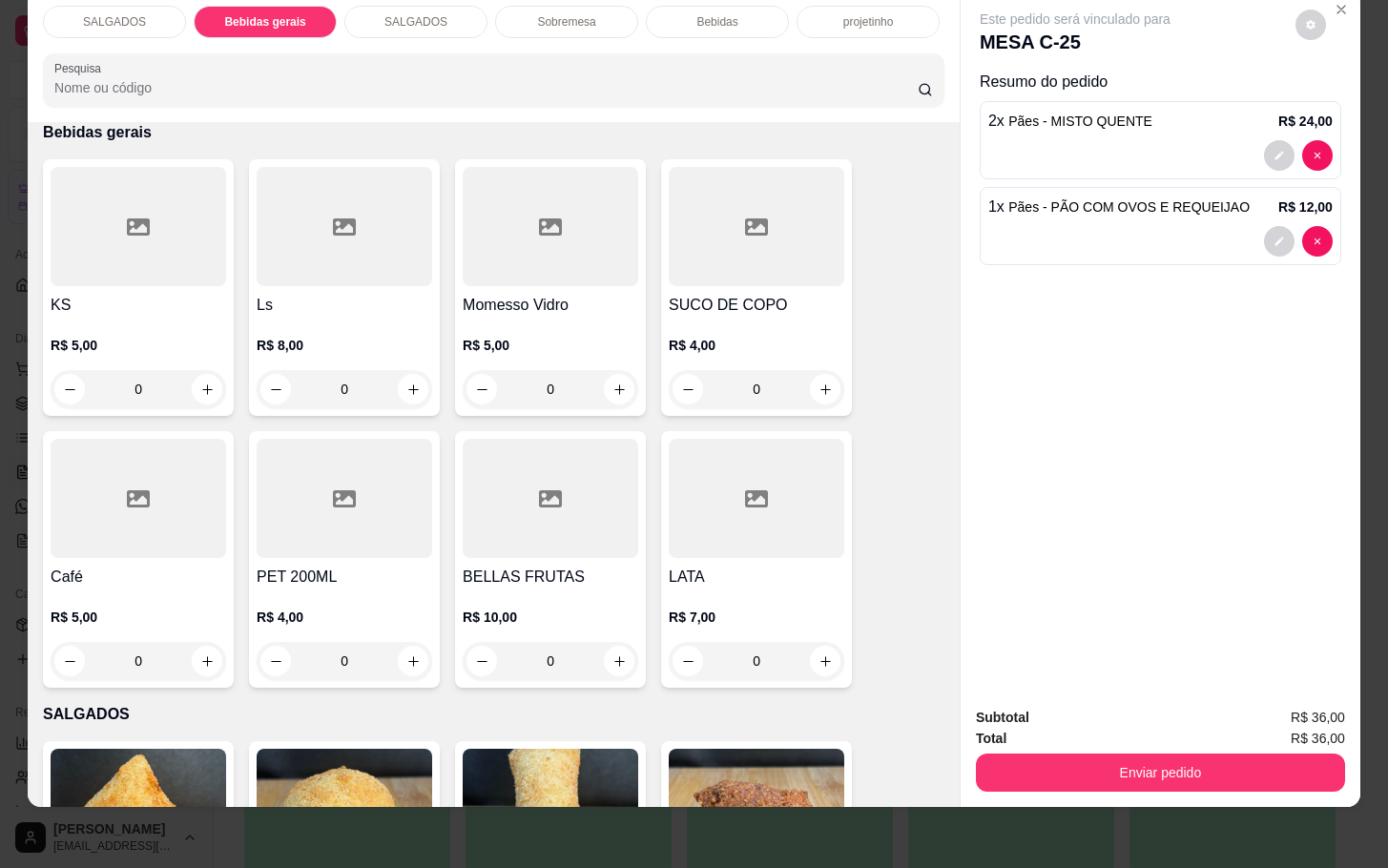
click at [152, 438] on div at bounding box center [138, 498] width 176 height 120
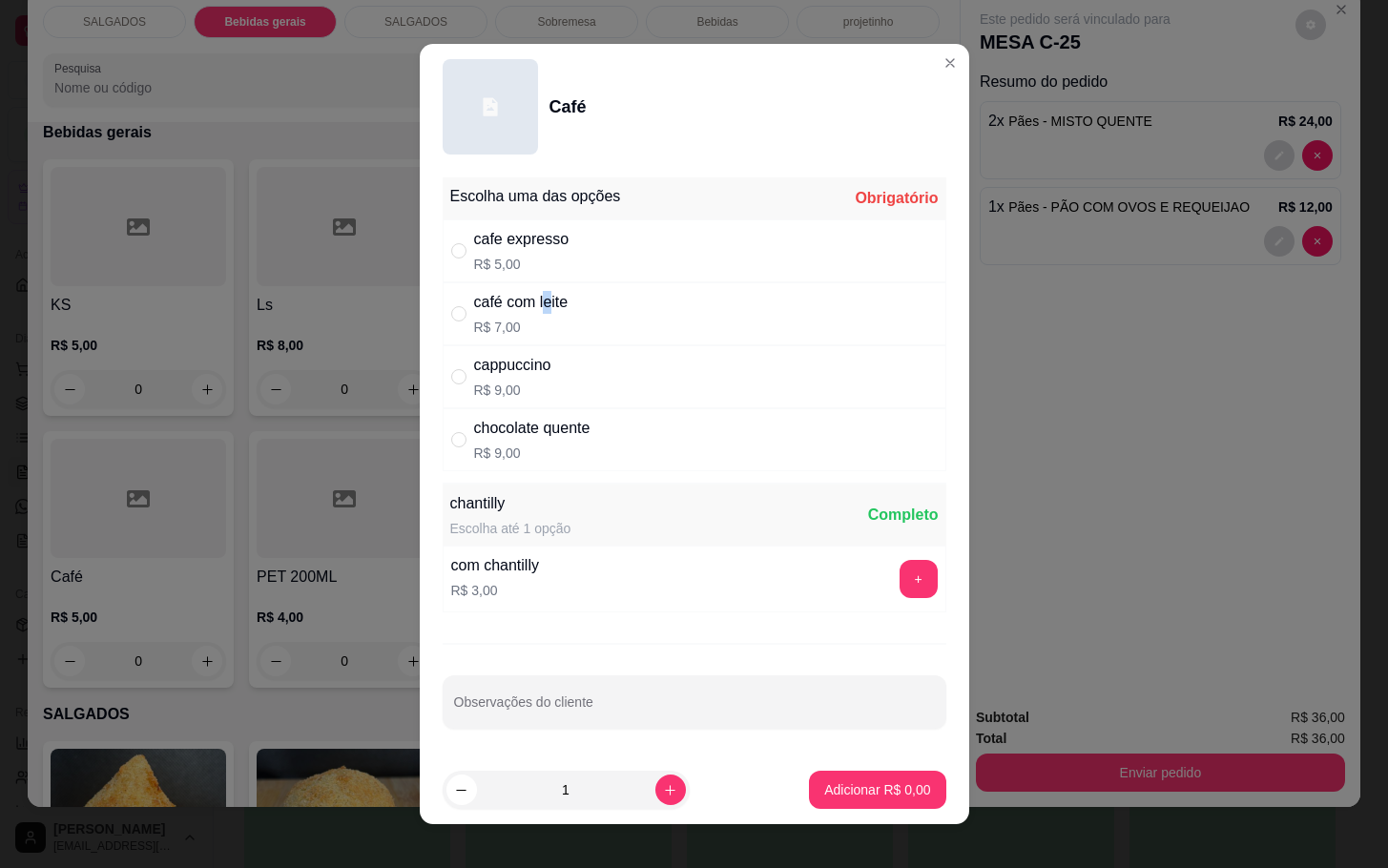
click at [540, 303] on div "café com leite" at bounding box center [521, 302] width 94 height 23
radio input "true"
click at [663, 792] on icon "increase-product-quantity" at bounding box center [670, 790] width 15 height 15
type input "2"
click at [840, 776] on button "Adicionar R$ 14,00" at bounding box center [873, 790] width 144 height 38
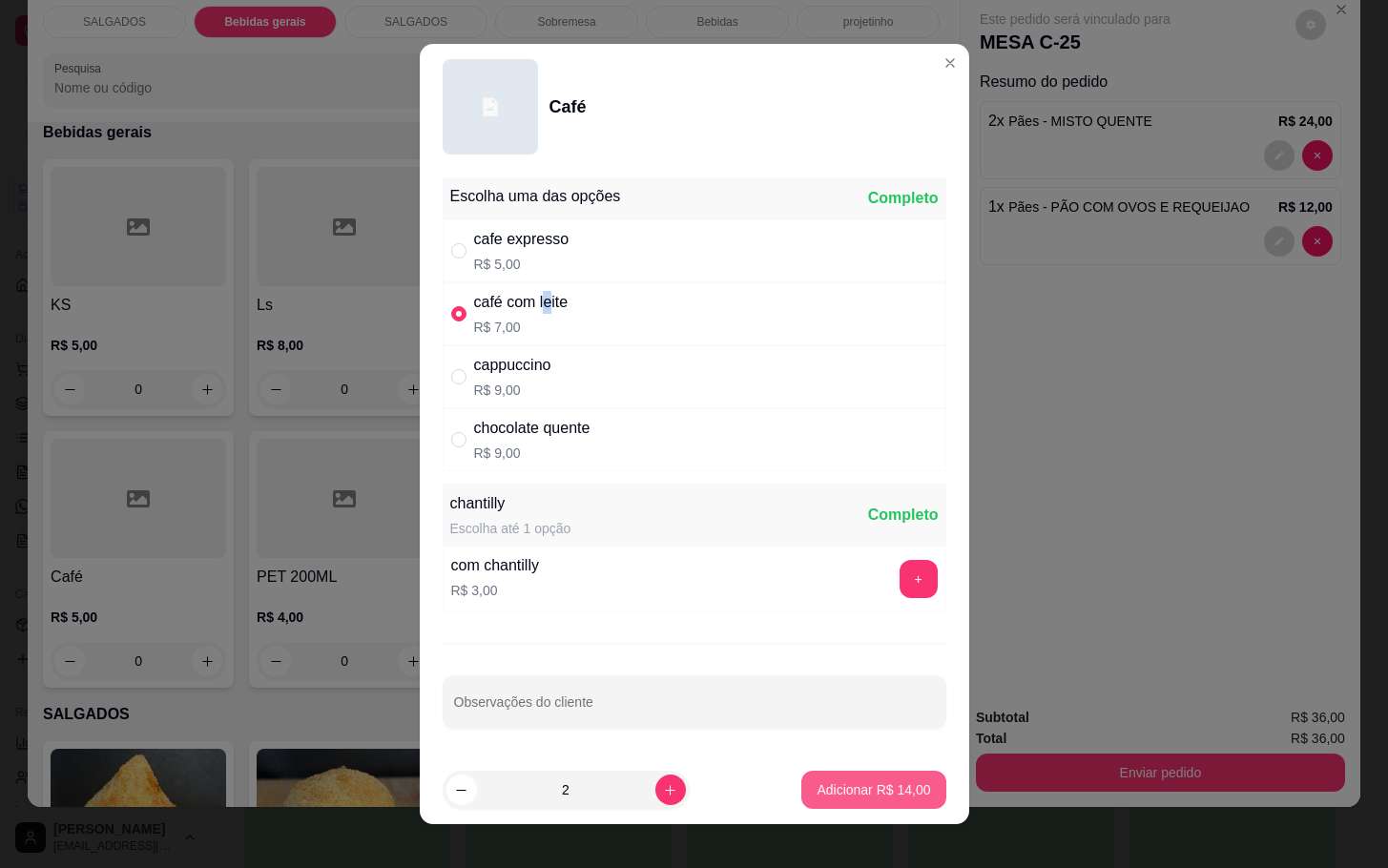
type input "2"
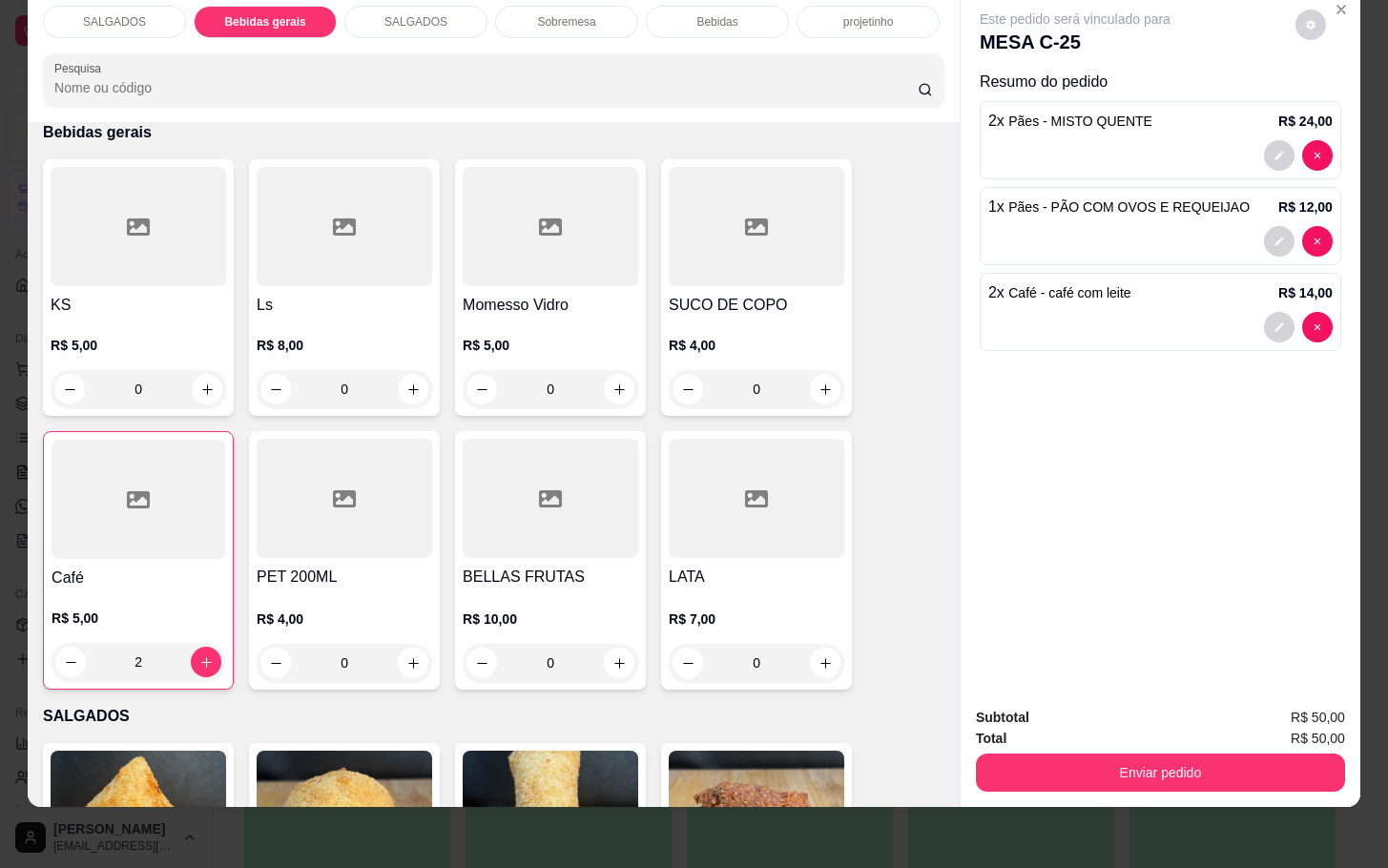
click at [27, 458] on div "Item avulso SALGADOS 0,75 R$ 0,75 0 FRITO R$ 1,00 0 ASSADINHO R$ 1,00 0 ASSADO …" at bounding box center [493, 463] width 932 height 684
click at [116, 464] on div at bounding box center [138, 499] width 174 height 120
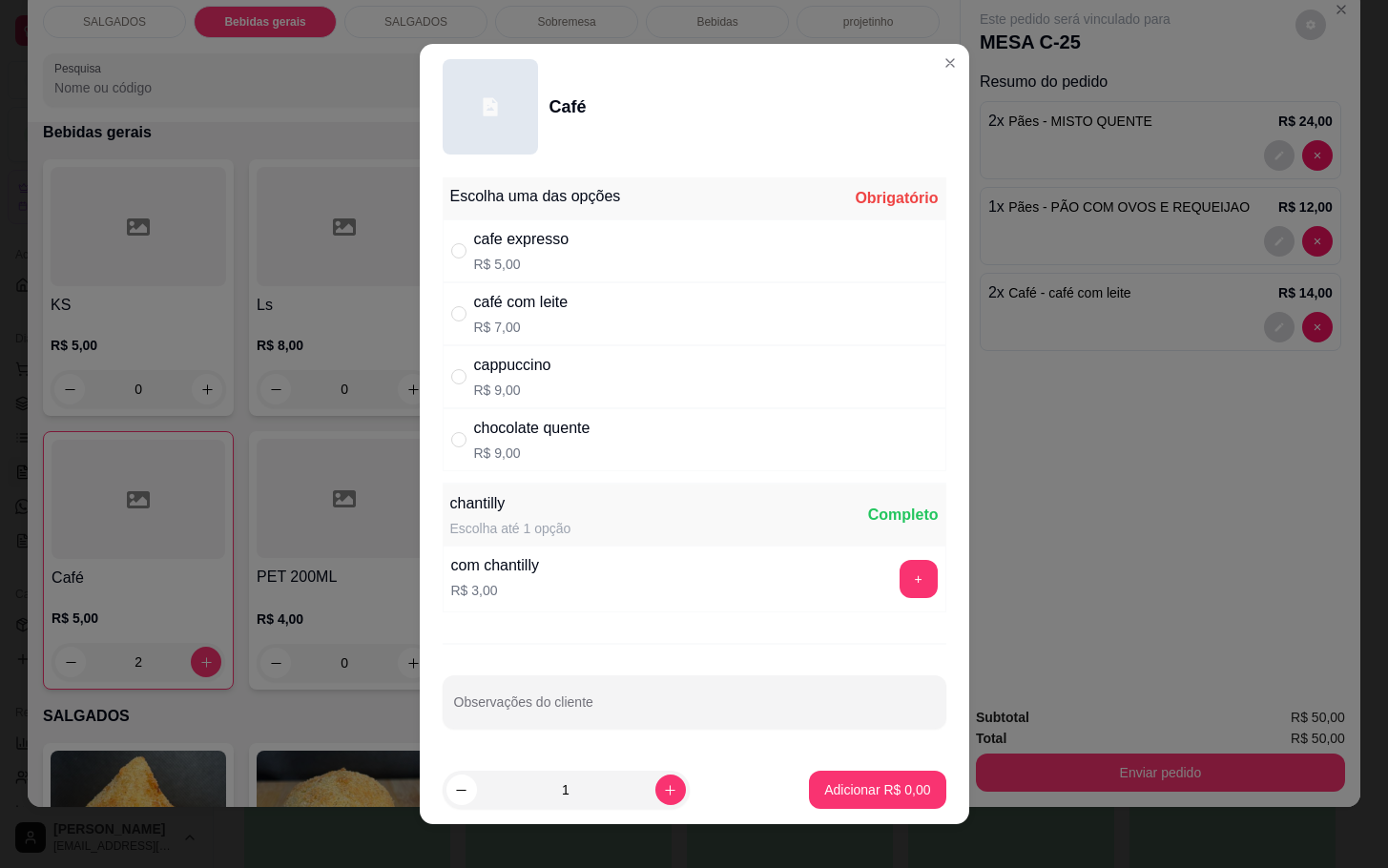
click at [587, 373] on div "cappuccino R$ 9,00" at bounding box center [694, 377] width 504 height 63
radio input "true"
click at [824, 805] on button "Adicionar R$ 9,00" at bounding box center [877, 791] width 132 height 37
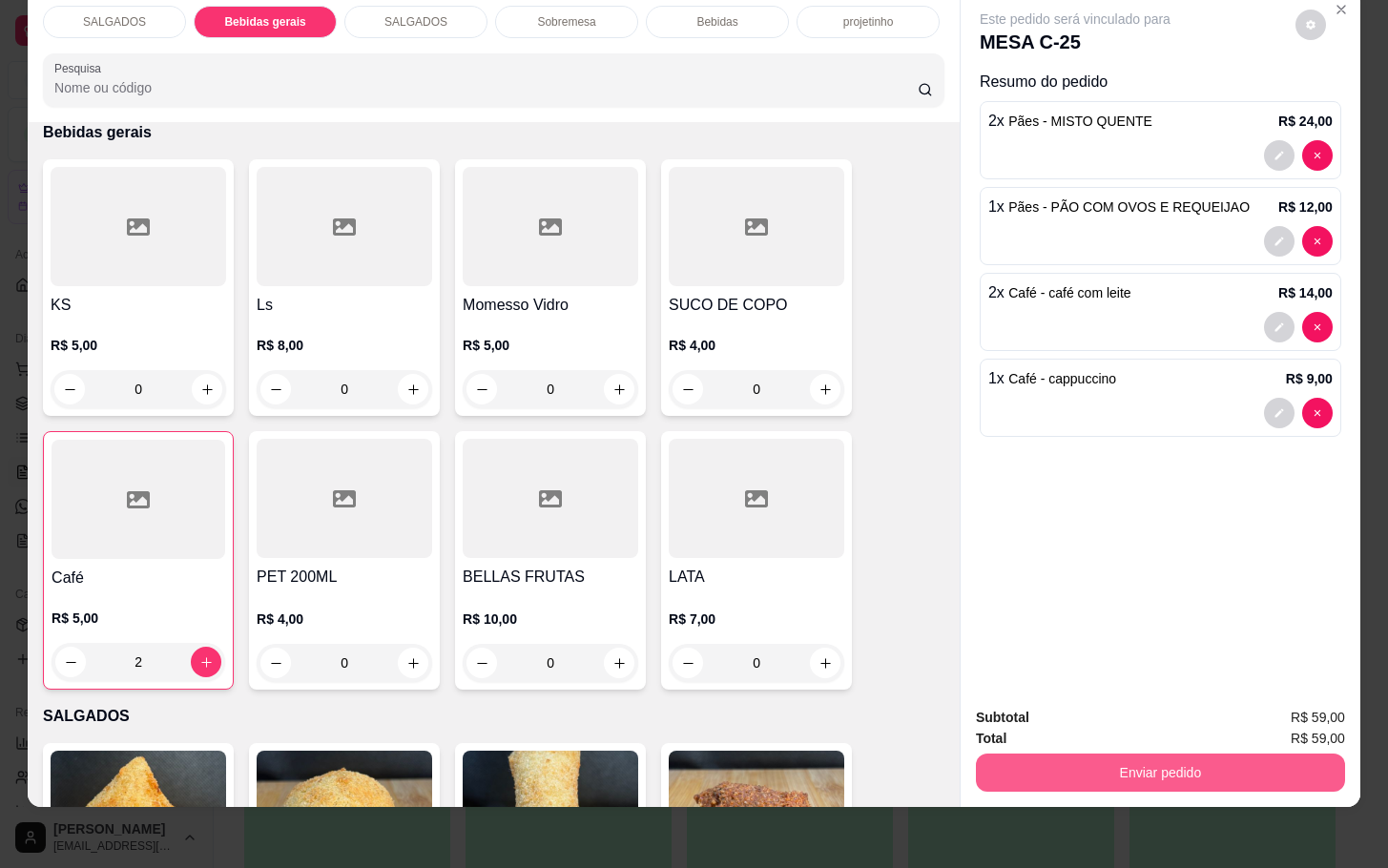
click at [1107, 753] on button "Enviar pedido" at bounding box center [1160, 772] width 369 height 38
click at [1080, 713] on button "Não registrar e enviar pedido" at bounding box center [1094, 704] width 192 height 35
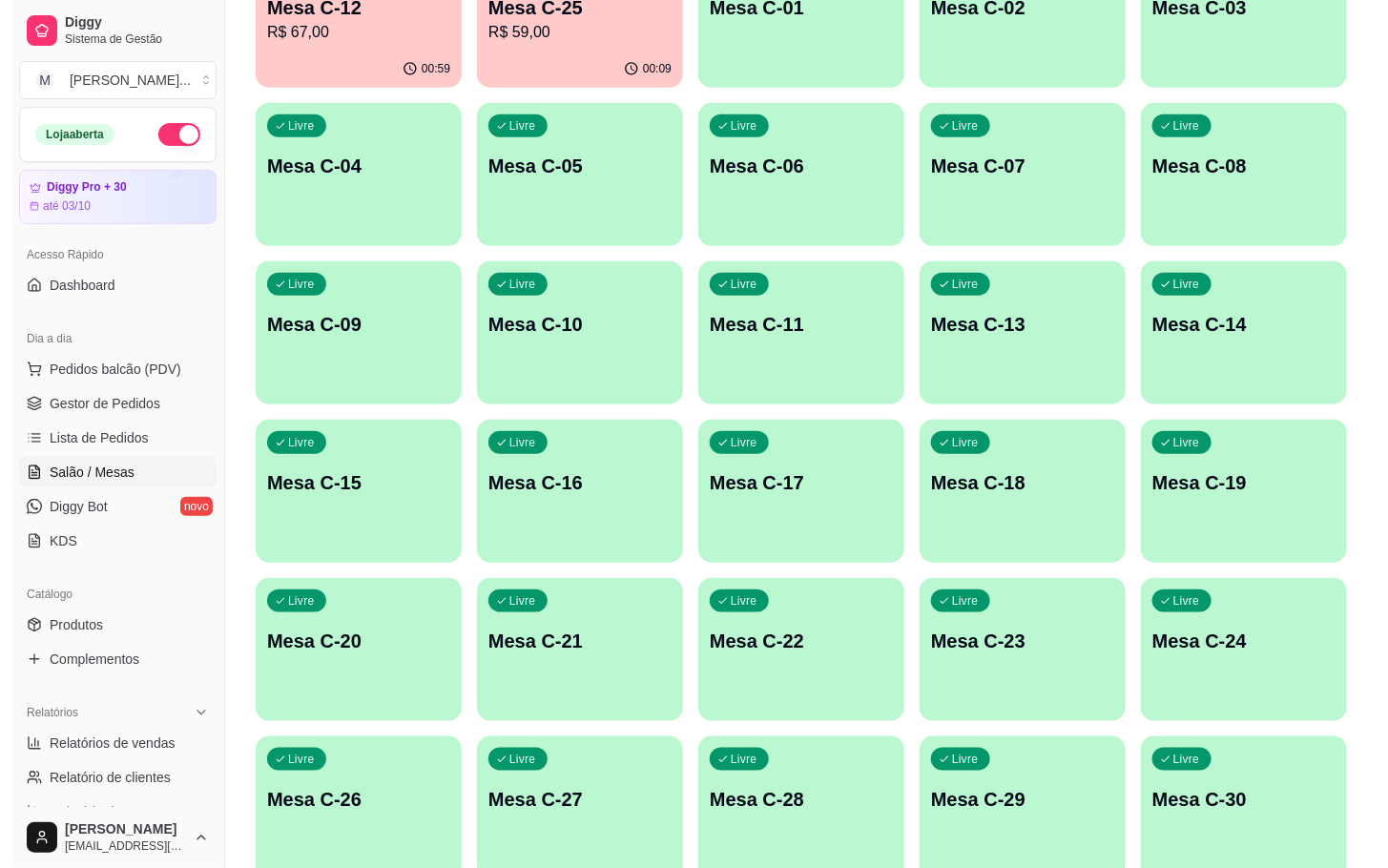
scroll to position [0, 0]
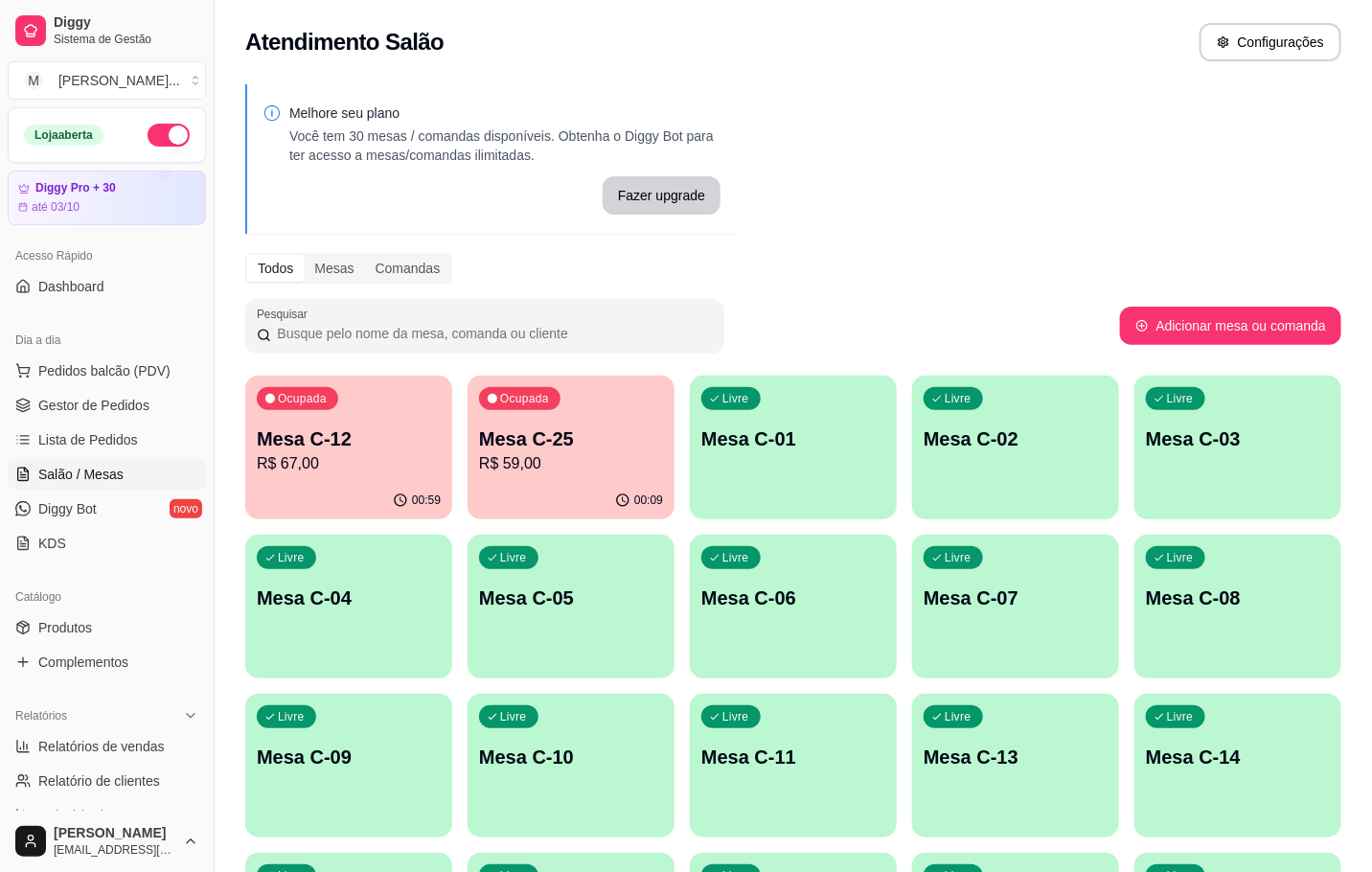
click at [385, 455] on p "R$ 67,00" at bounding box center [349, 463] width 184 height 23
click at [602, 421] on div "Ocupada Mesa C-25 R$ 59,00" at bounding box center [571, 429] width 207 height 106
click at [569, 472] on p "R$ 59,00" at bounding box center [570, 463] width 184 height 23
click at [371, 409] on div "Ocupada Mesa C-12 R$ 67,00" at bounding box center [349, 429] width 207 height 106
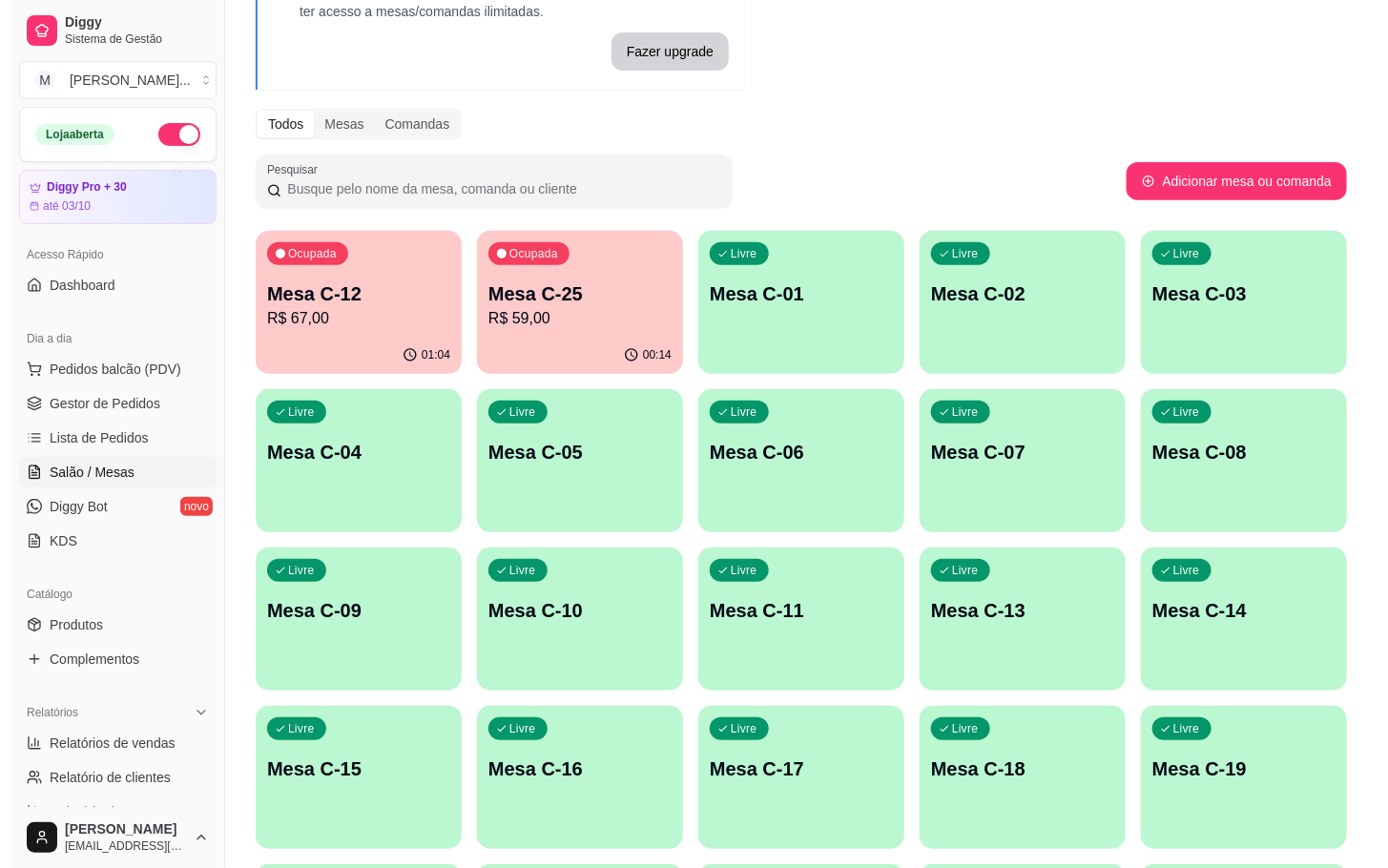
scroll to position [286, 0]
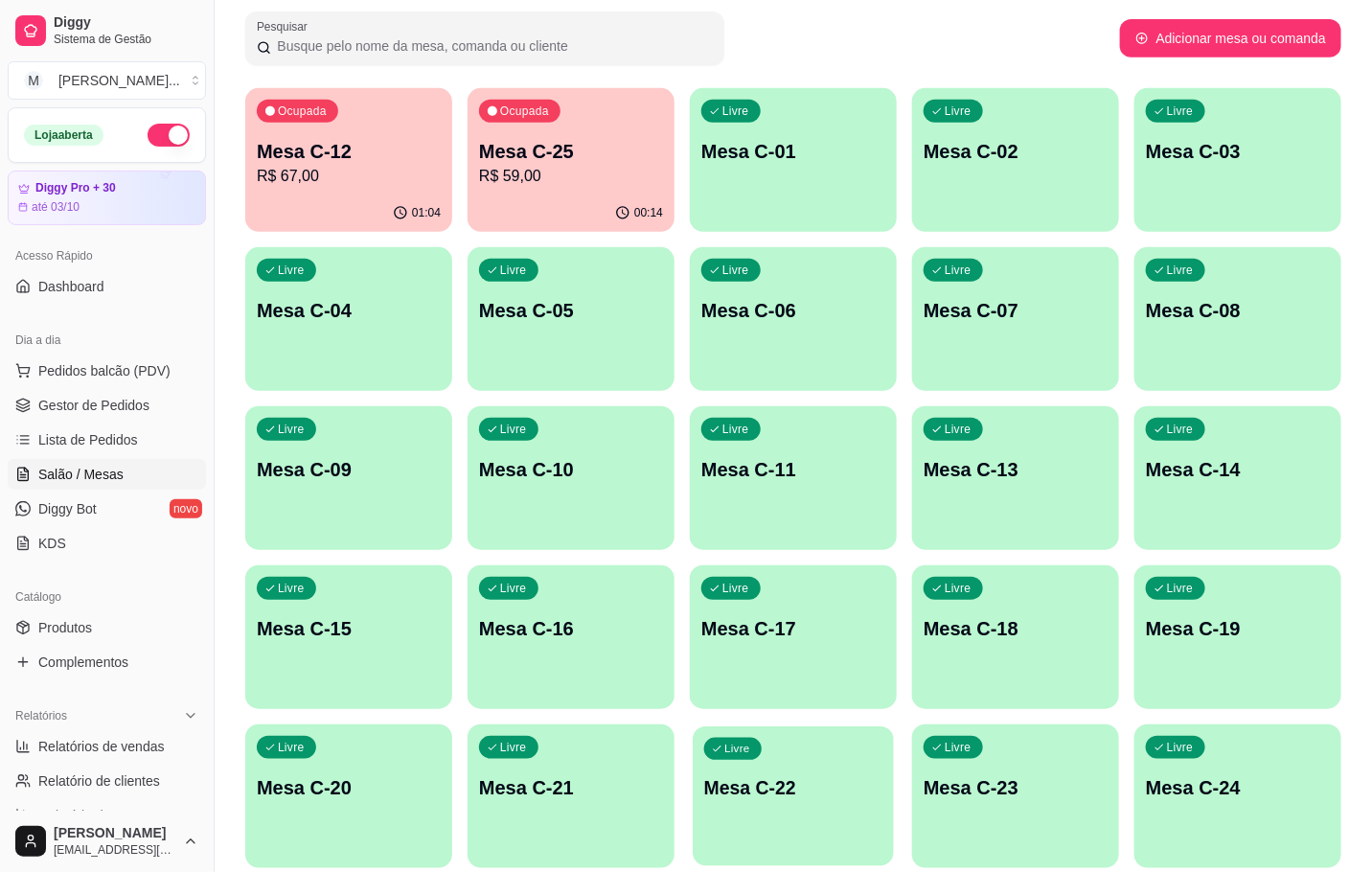
click at [759, 797] on p "Mesa C-22" at bounding box center [793, 788] width 178 height 26
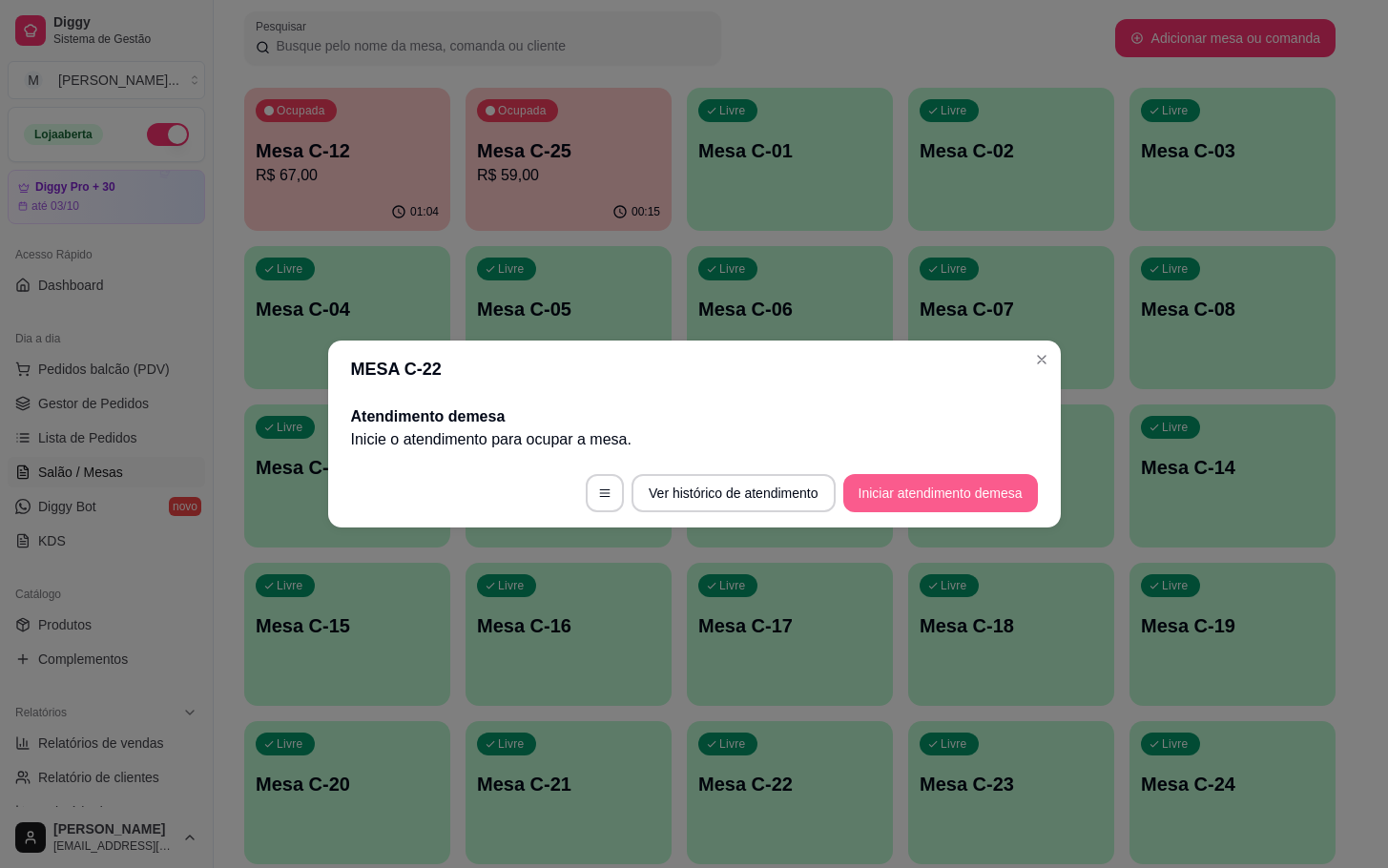
click at [971, 481] on button "Iniciar atendimento de mesa" at bounding box center [941, 492] width 194 height 38
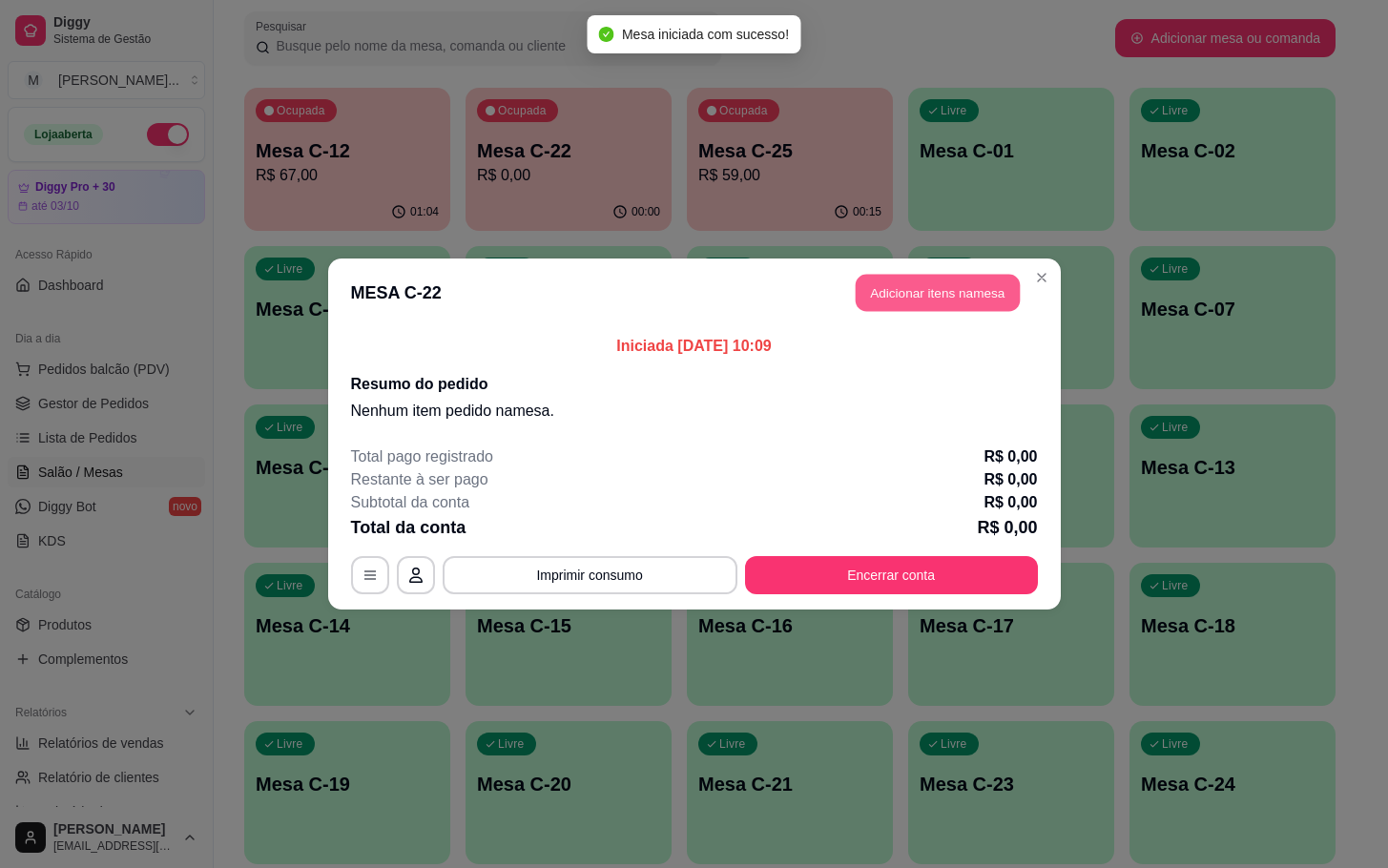
click at [933, 295] on button "Adicionar itens na mesa" at bounding box center [937, 293] width 164 height 37
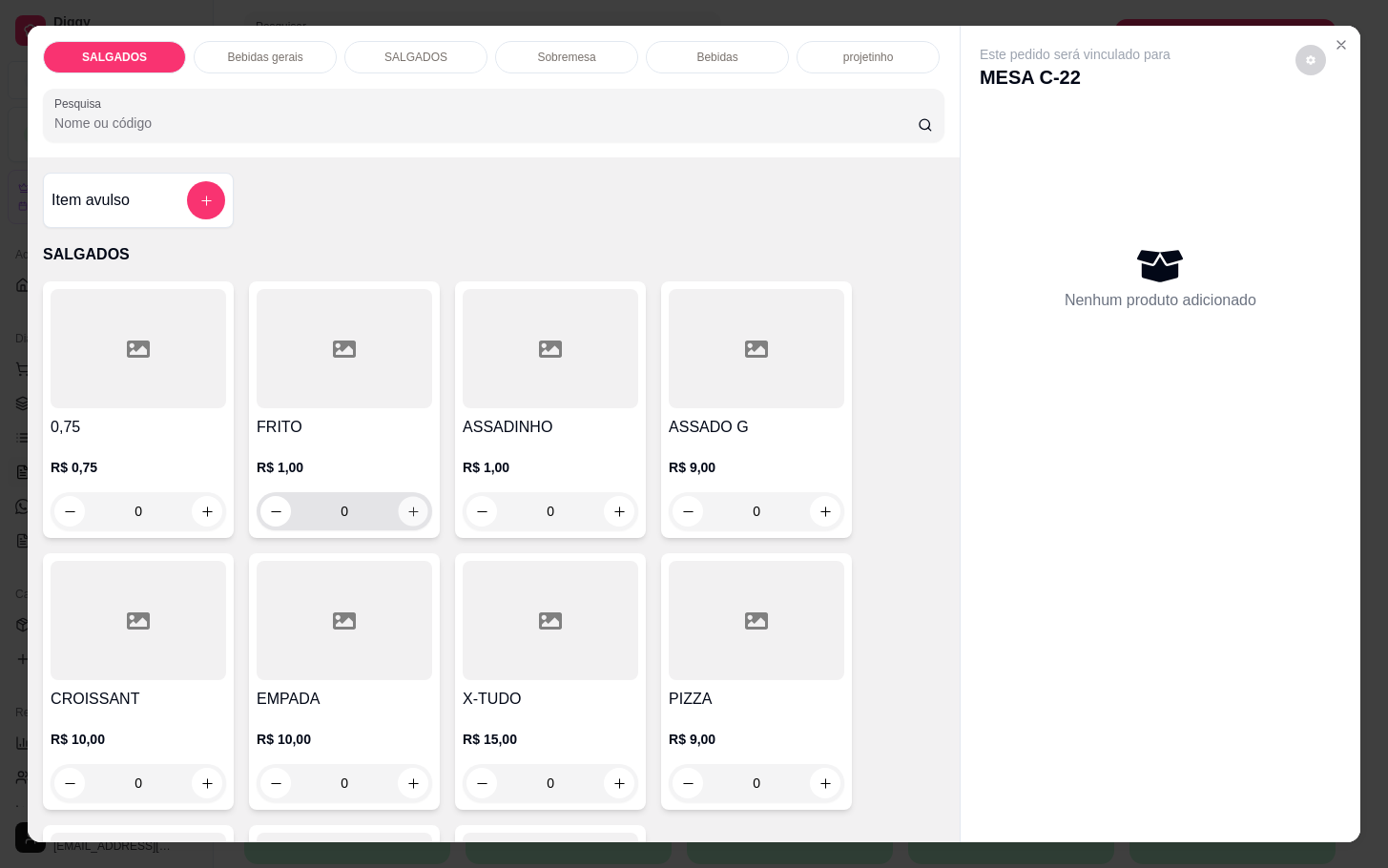
click at [409, 504] on icon "increase-product-quantity" at bounding box center [413, 511] width 15 height 15
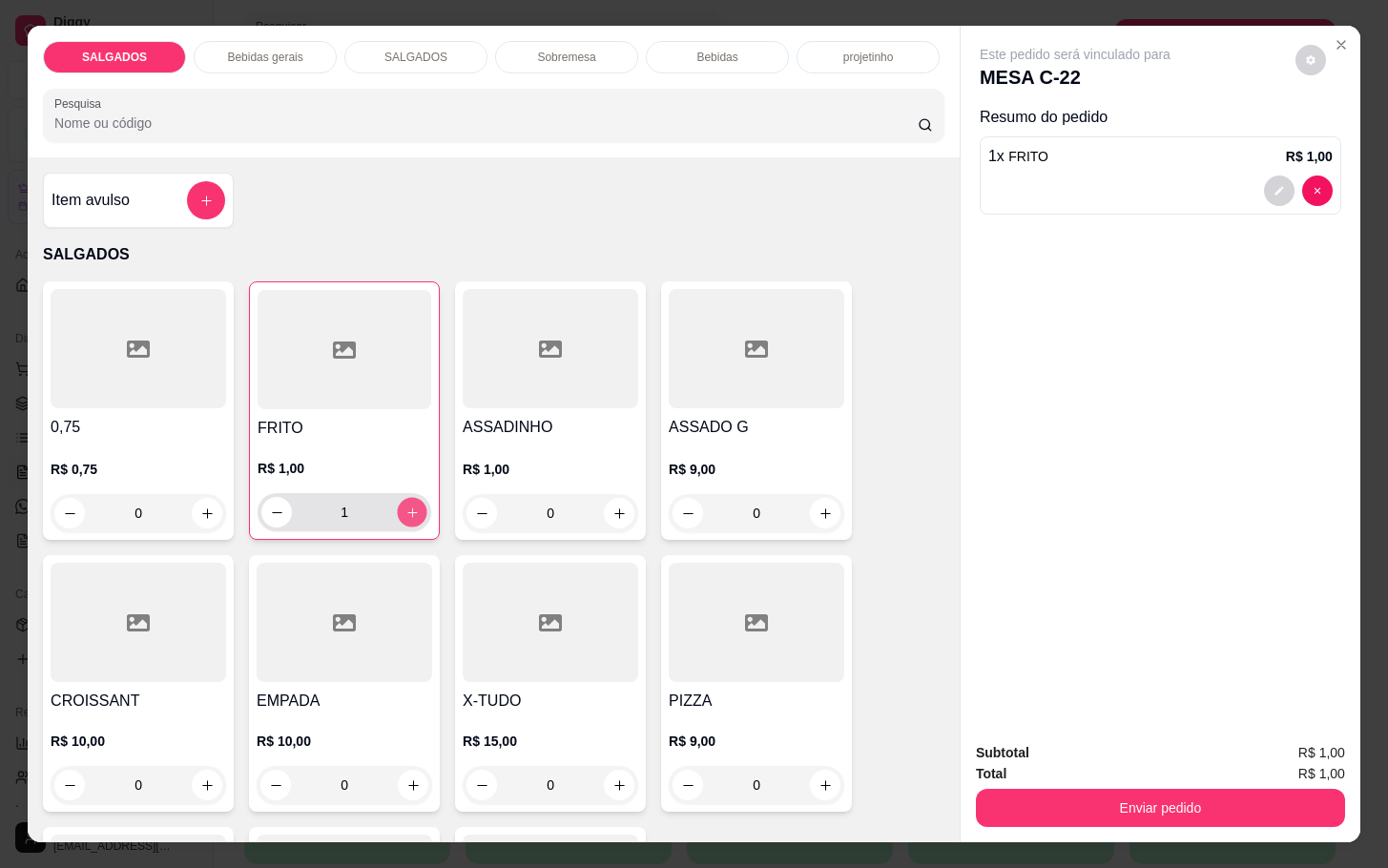
click at [409, 501] on button "increase-product-quantity" at bounding box center [413, 513] width 29 height 29
click at [409, 501] on button "increase-product-quantity" at bounding box center [412, 512] width 30 height 30
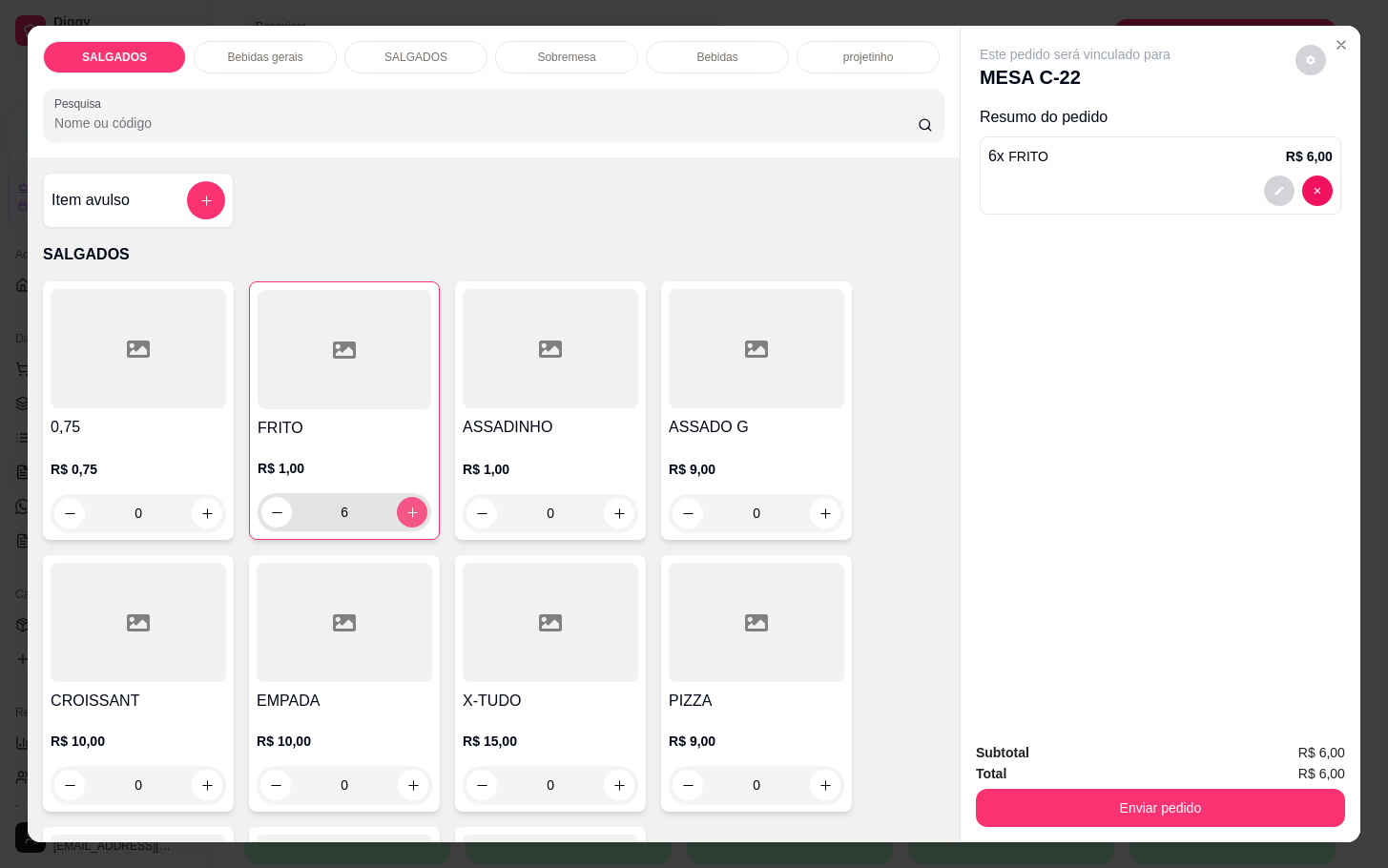
click at [406, 501] on button "increase-product-quantity" at bounding box center [412, 512] width 30 height 30
click at [262, 498] on button "decrease-product-quantity" at bounding box center [277, 513] width 29 height 29
click at [397, 497] on button "increase-product-quantity" at bounding box center [412, 512] width 30 height 30
type input "8"
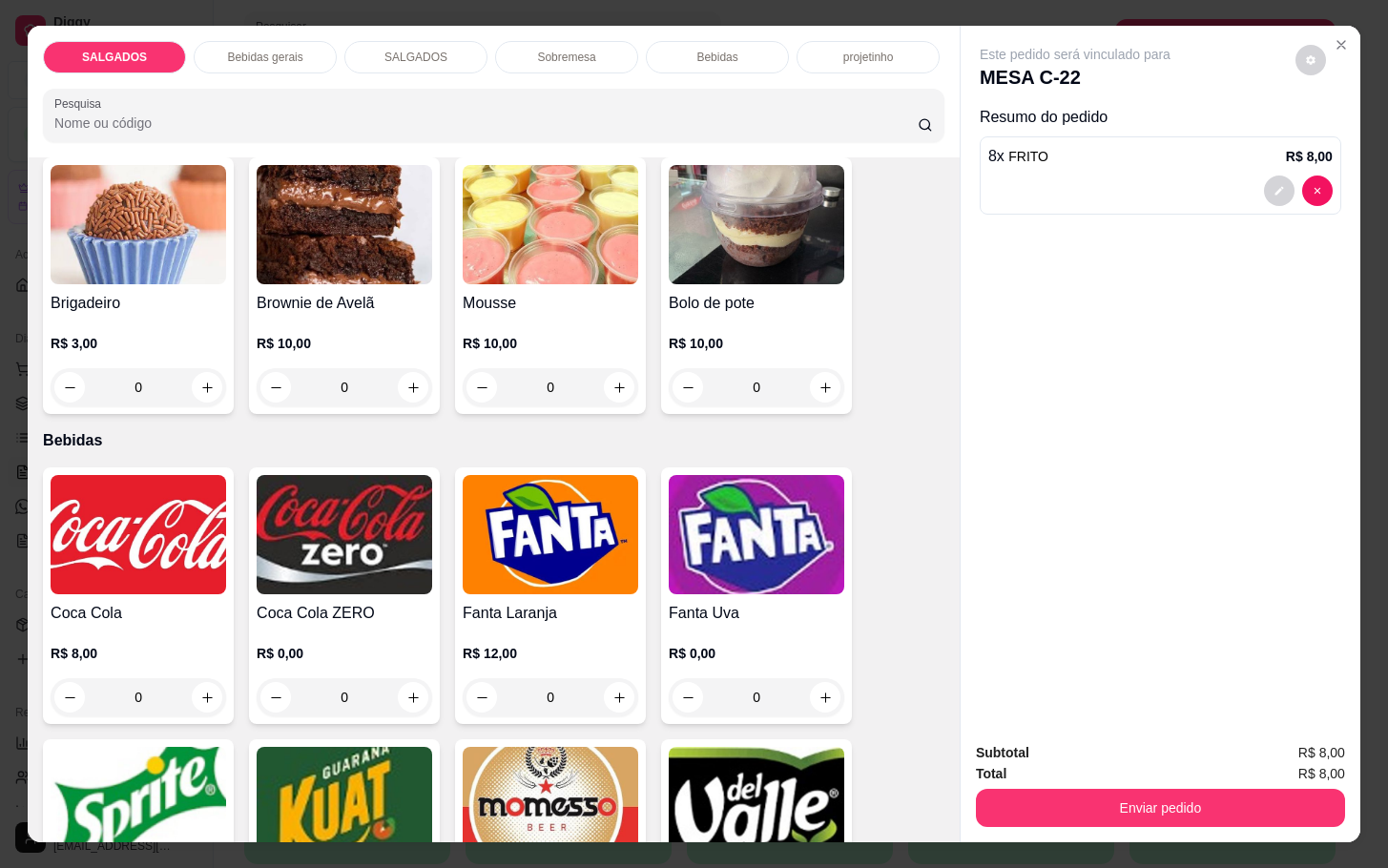
scroll to position [3291, 0]
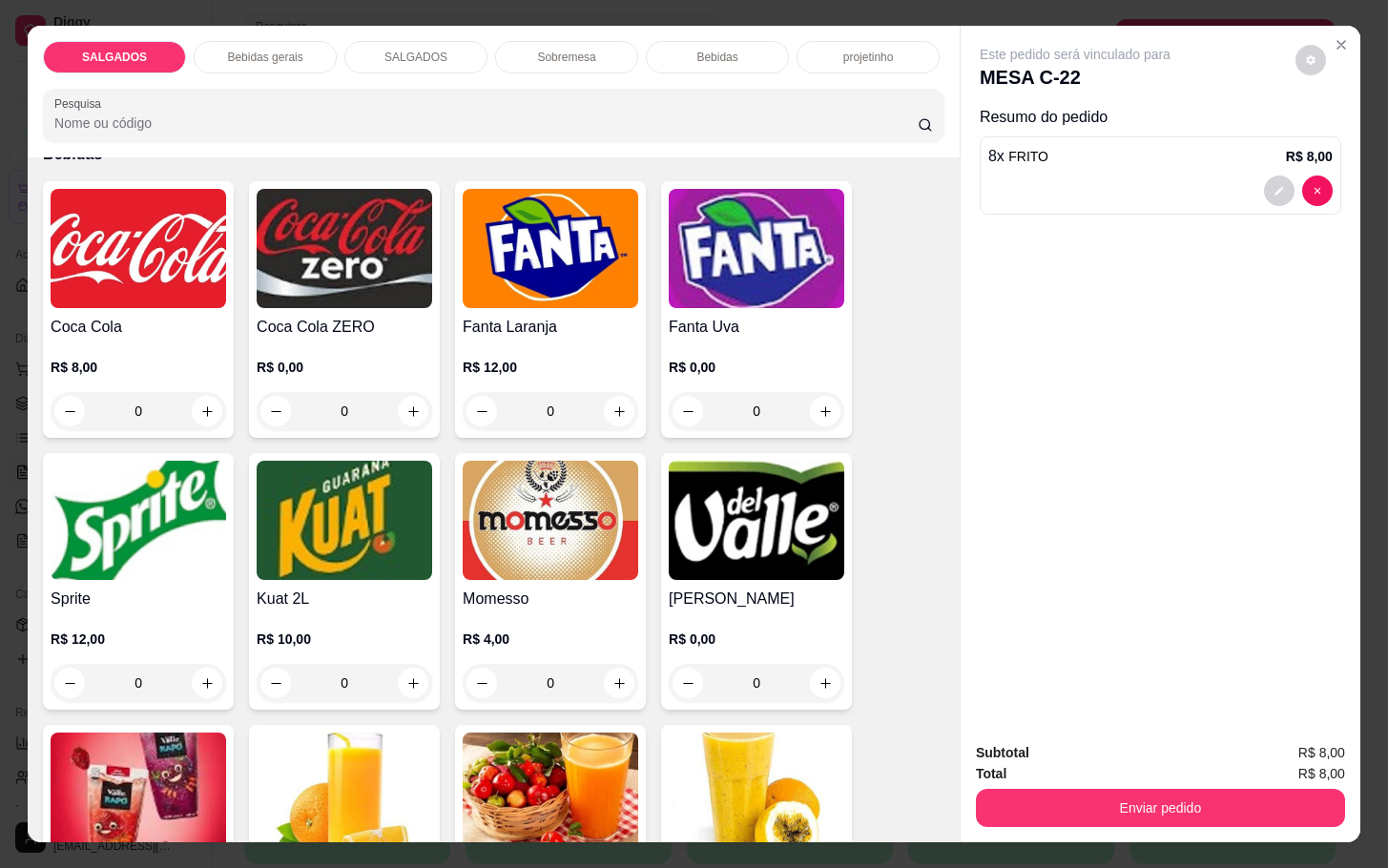
click at [588, 512] on img at bounding box center [550, 521] width 176 height 120
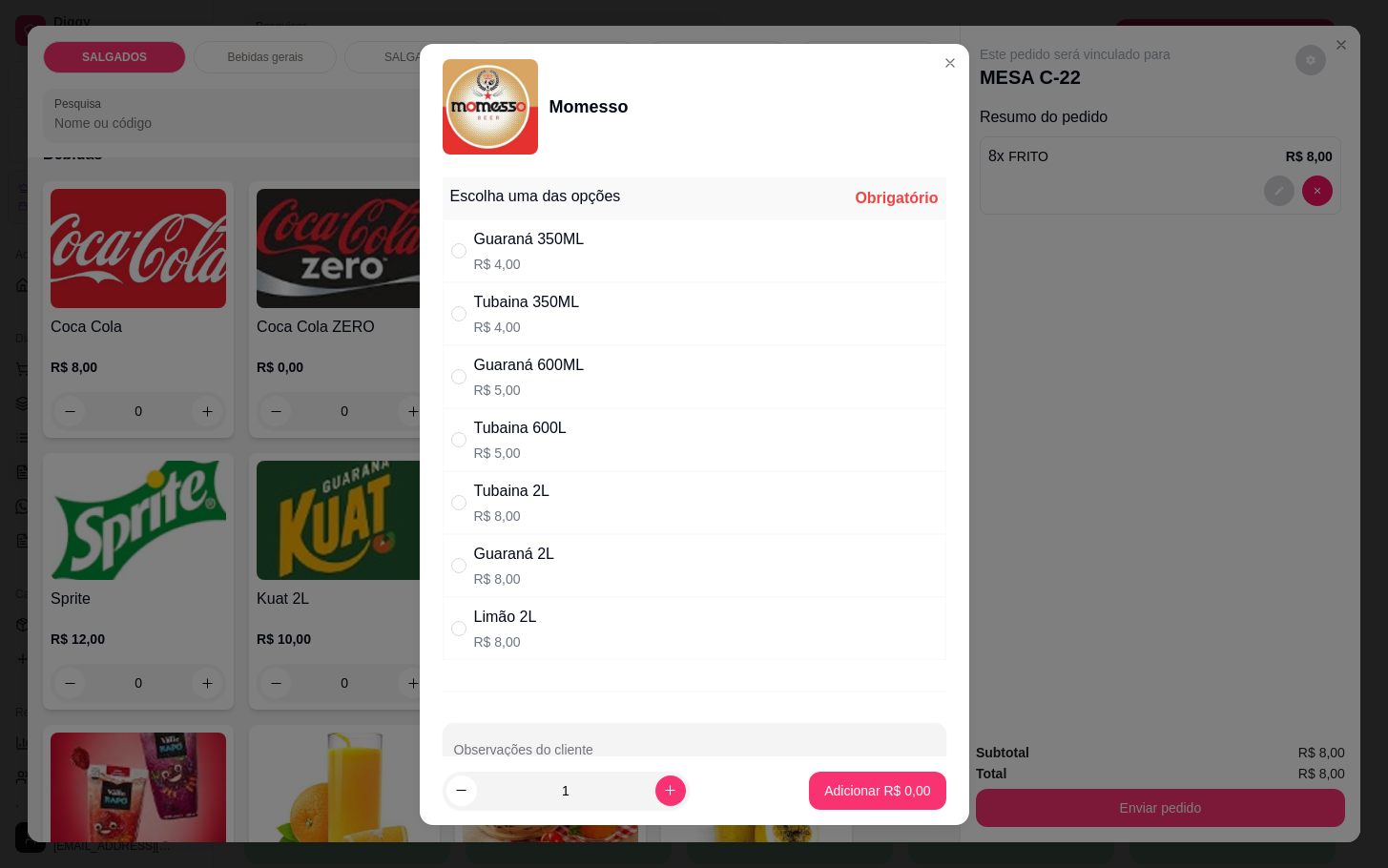
click at [527, 325] on p "R$ 4,00" at bounding box center [527, 327] width 106 height 19
radio input "true"
click at [831, 782] on p "Adicionar R$ 4,00" at bounding box center [877, 791] width 106 height 19
type input "1"
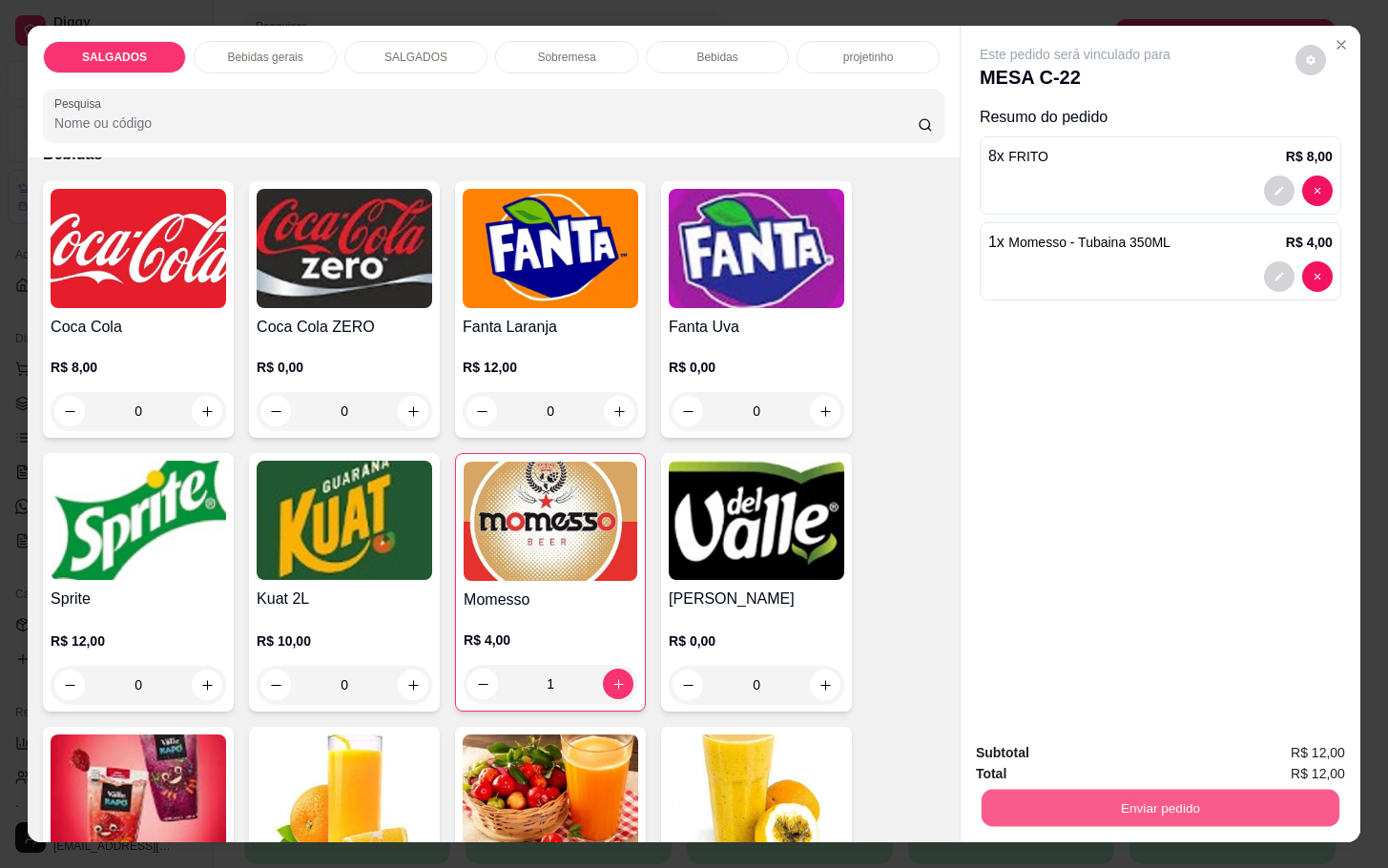
click at [1061, 814] on button "Enviar pedido" at bounding box center [1160, 807] width 358 height 37
click at [1020, 755] on button "Não registrar e enviar pedido" at bounding box center [1094, 750] width 192 height 35
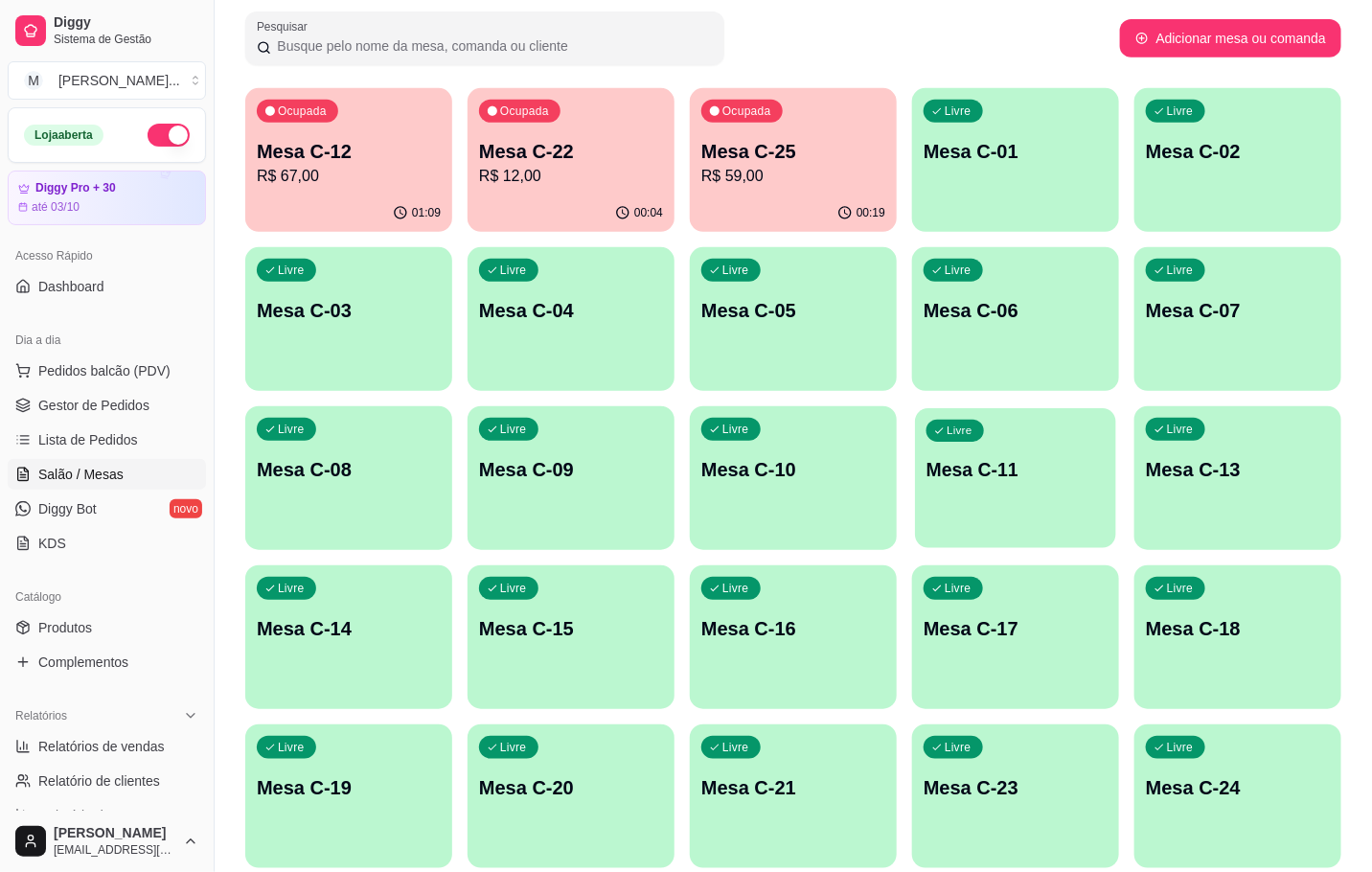
click at [1021, 452] on div "Livre Mesa C-11" at bounding box center [1015, 466] width 201 height 117
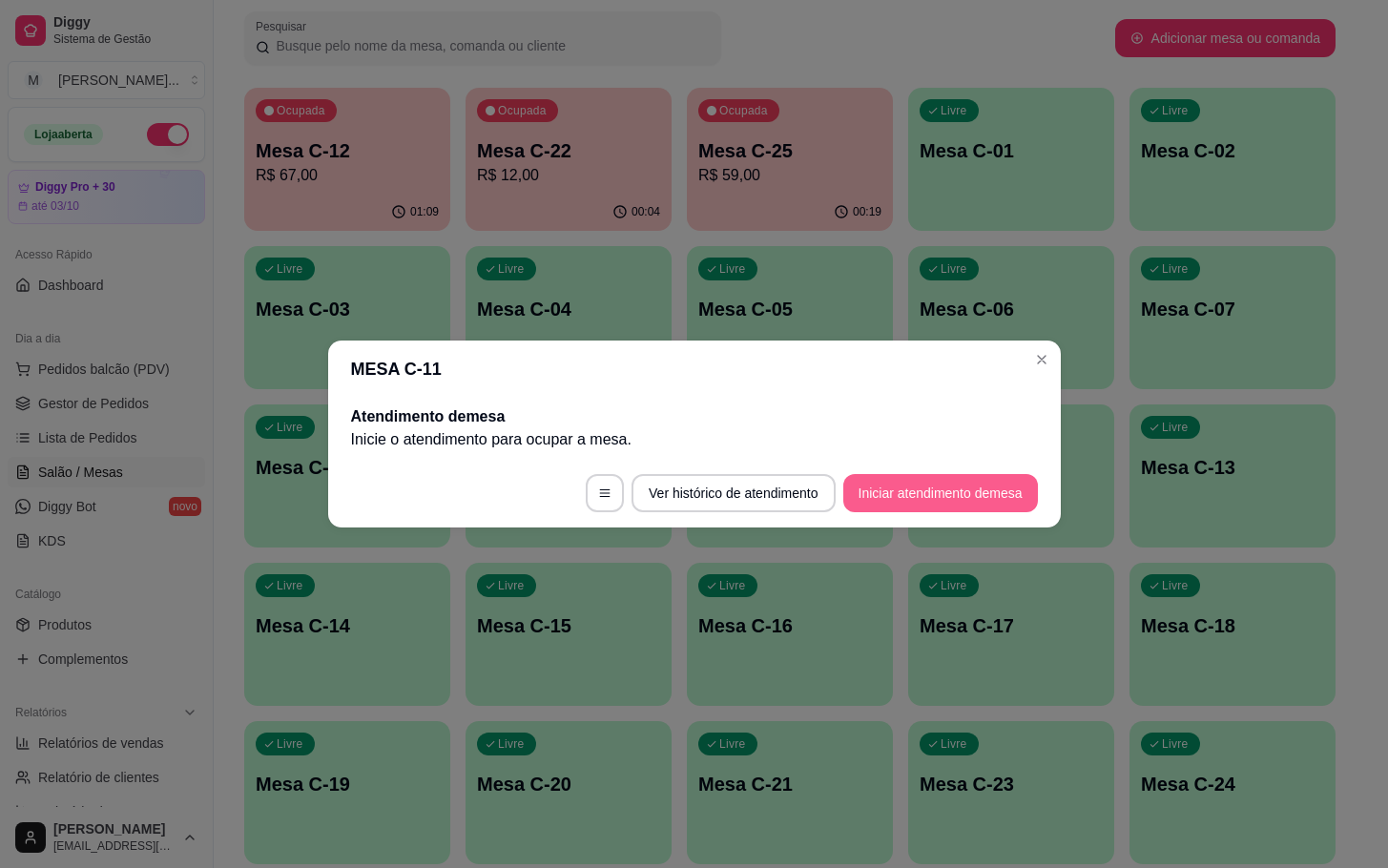
click at [919, 504] on button "Iniciar atendimento de mesa" at bounding box center [941, 492] width 194 height 38
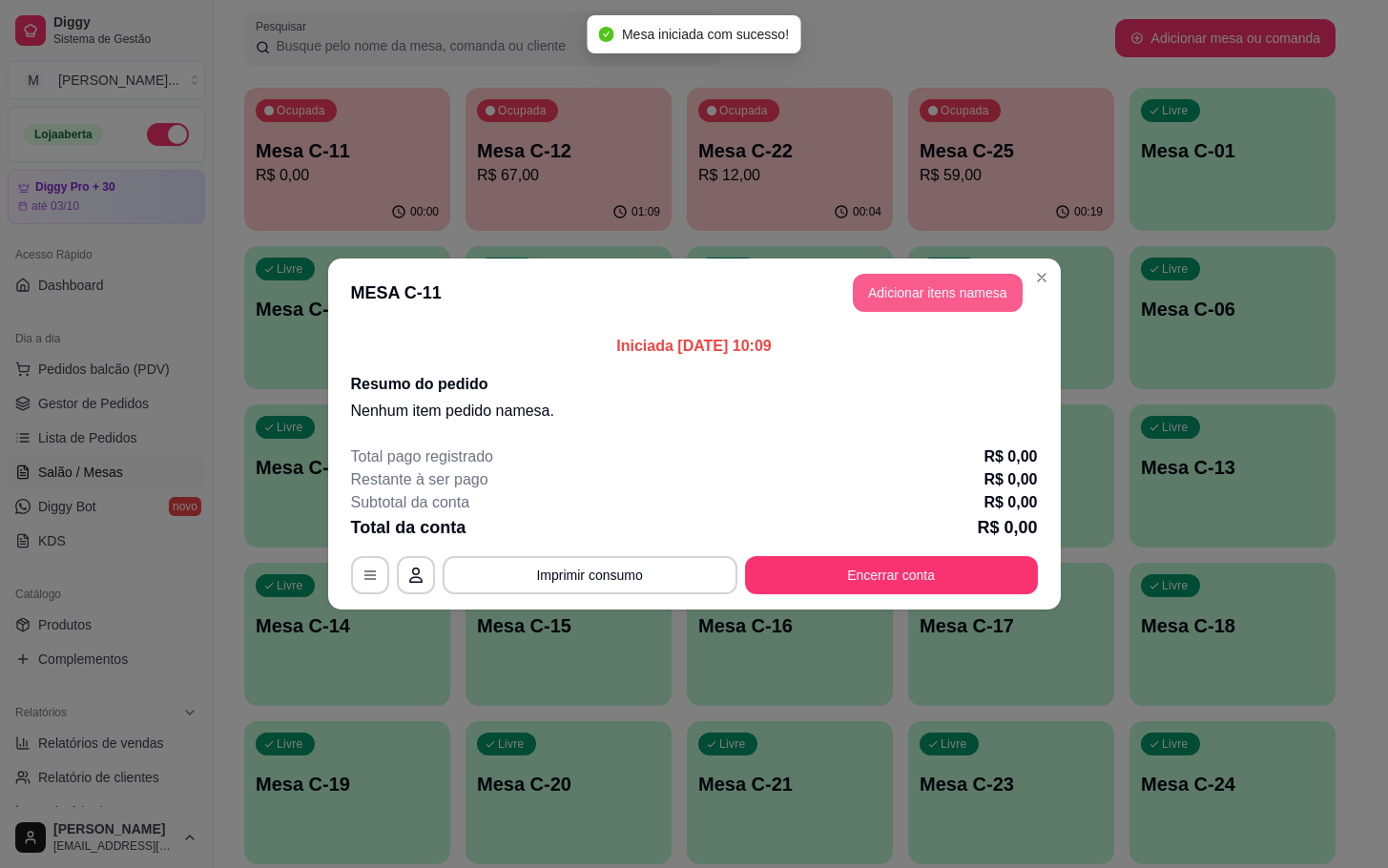
click at [896, 297] on button "Adicionar itens na mesa" at bounding box center [937, 292] width 170 height 38
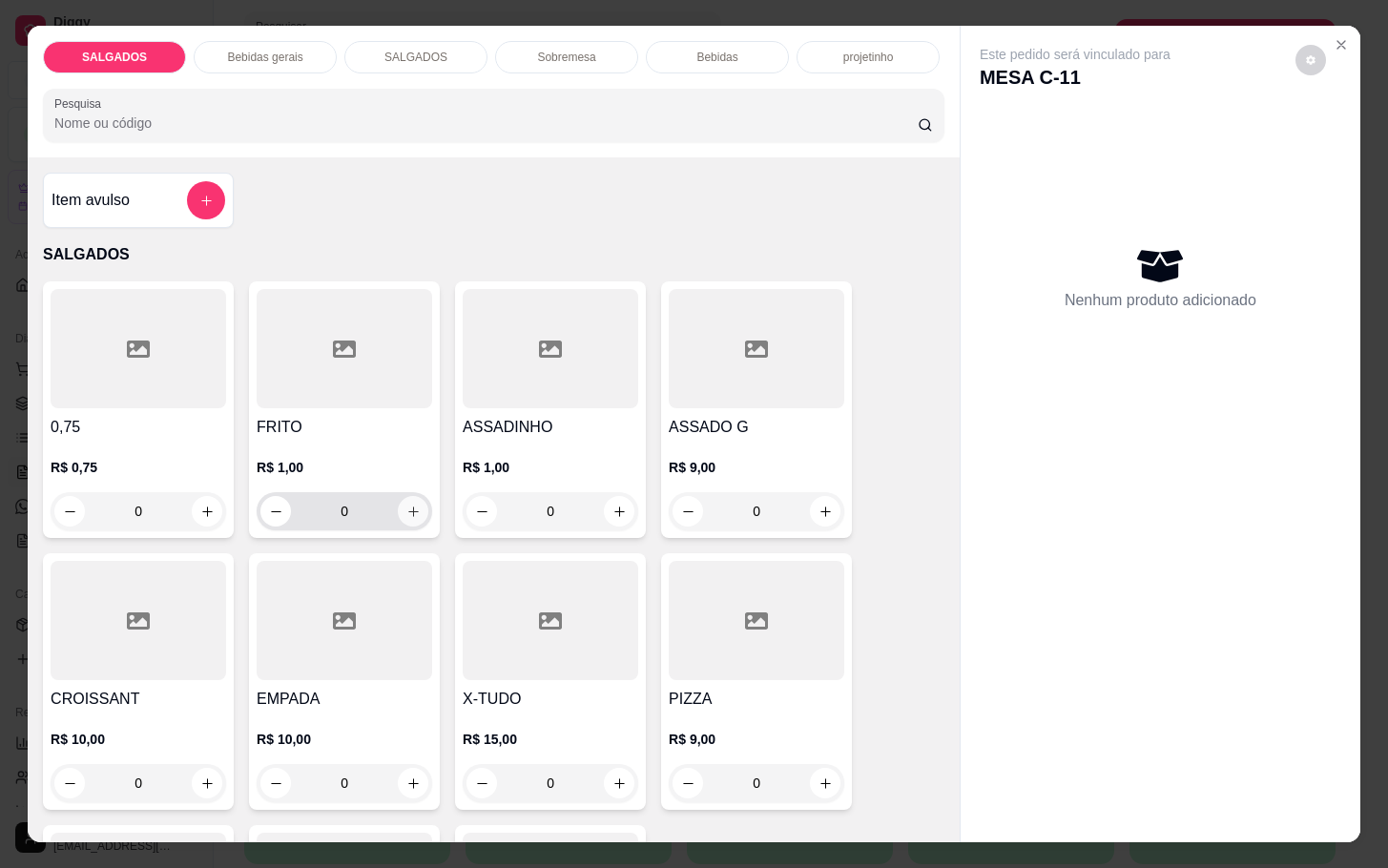
click at [406, 504] on icon "increase-product-quantity" at bounding box center [413, 511] width 15 height 15
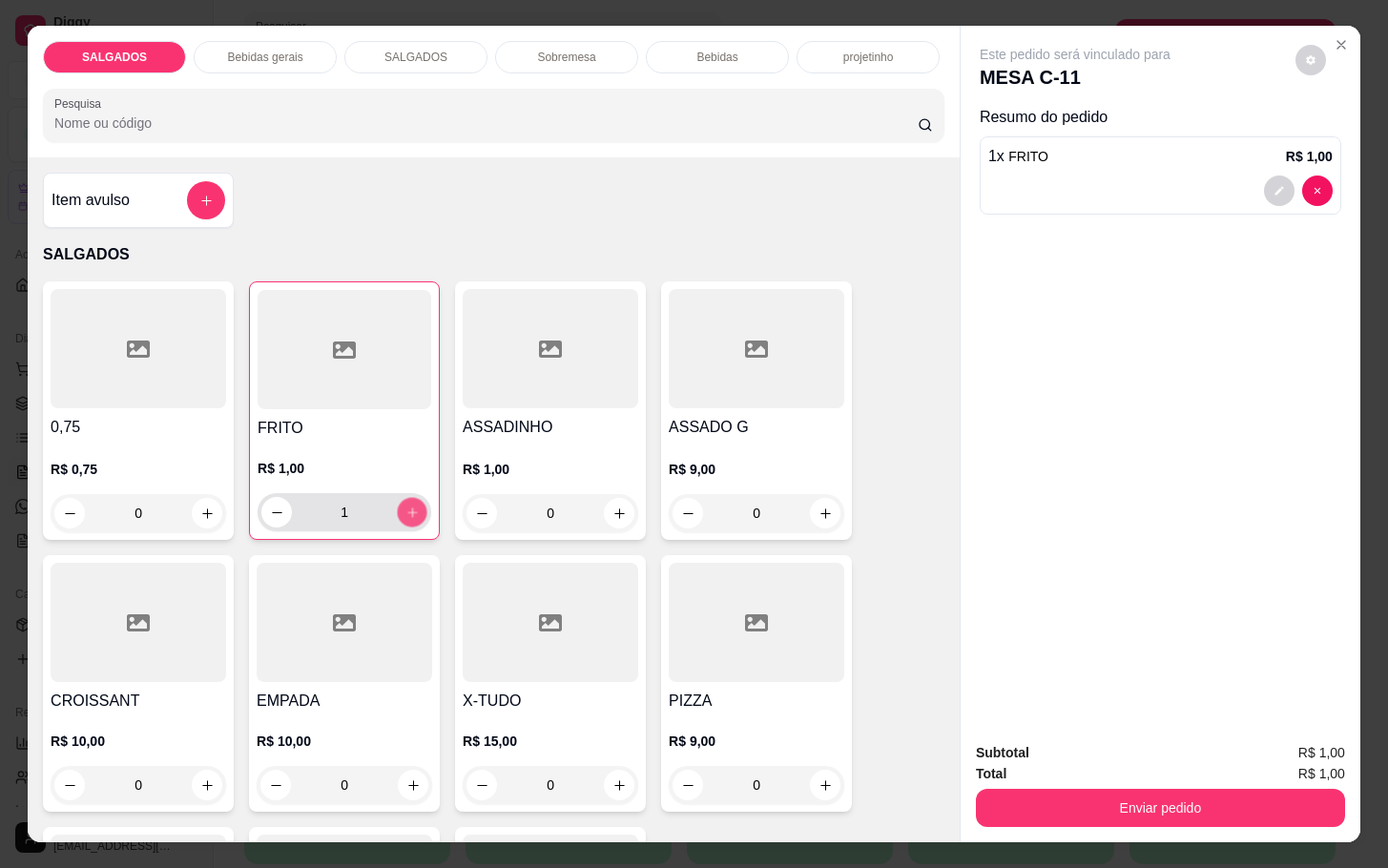
click at [405, 505] on icon "increase-product-quantity" at bounding box center [412, 512] width 15 height 15
type input "5"
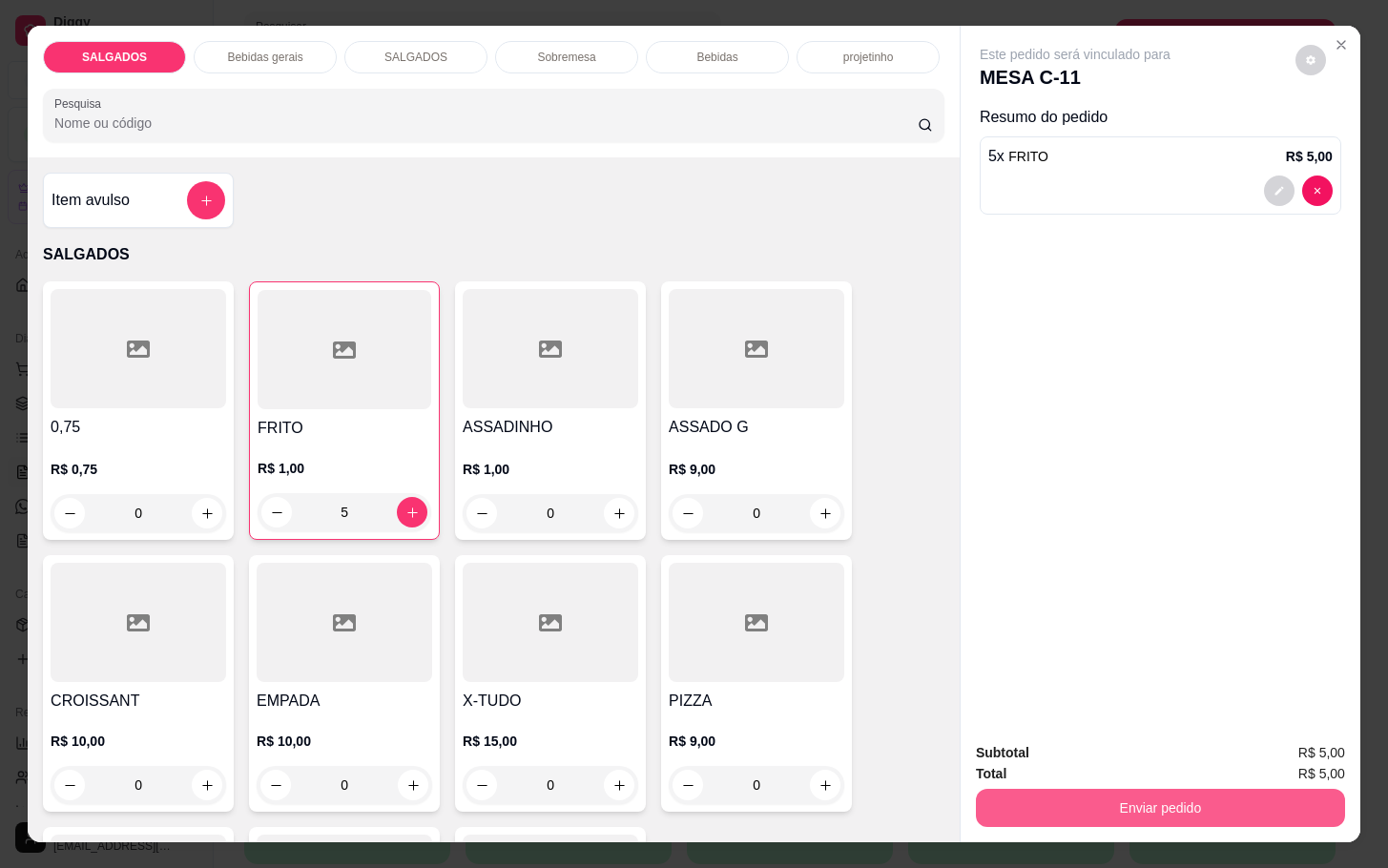
click at [1020, 808] on button "Enviar pedido" at bounding box center [1160, 807] width 369 height 38
click at [1054, 744] on button "Não registrar e enviar pedido" at bounding box center [1094, 750] width 192 height 35
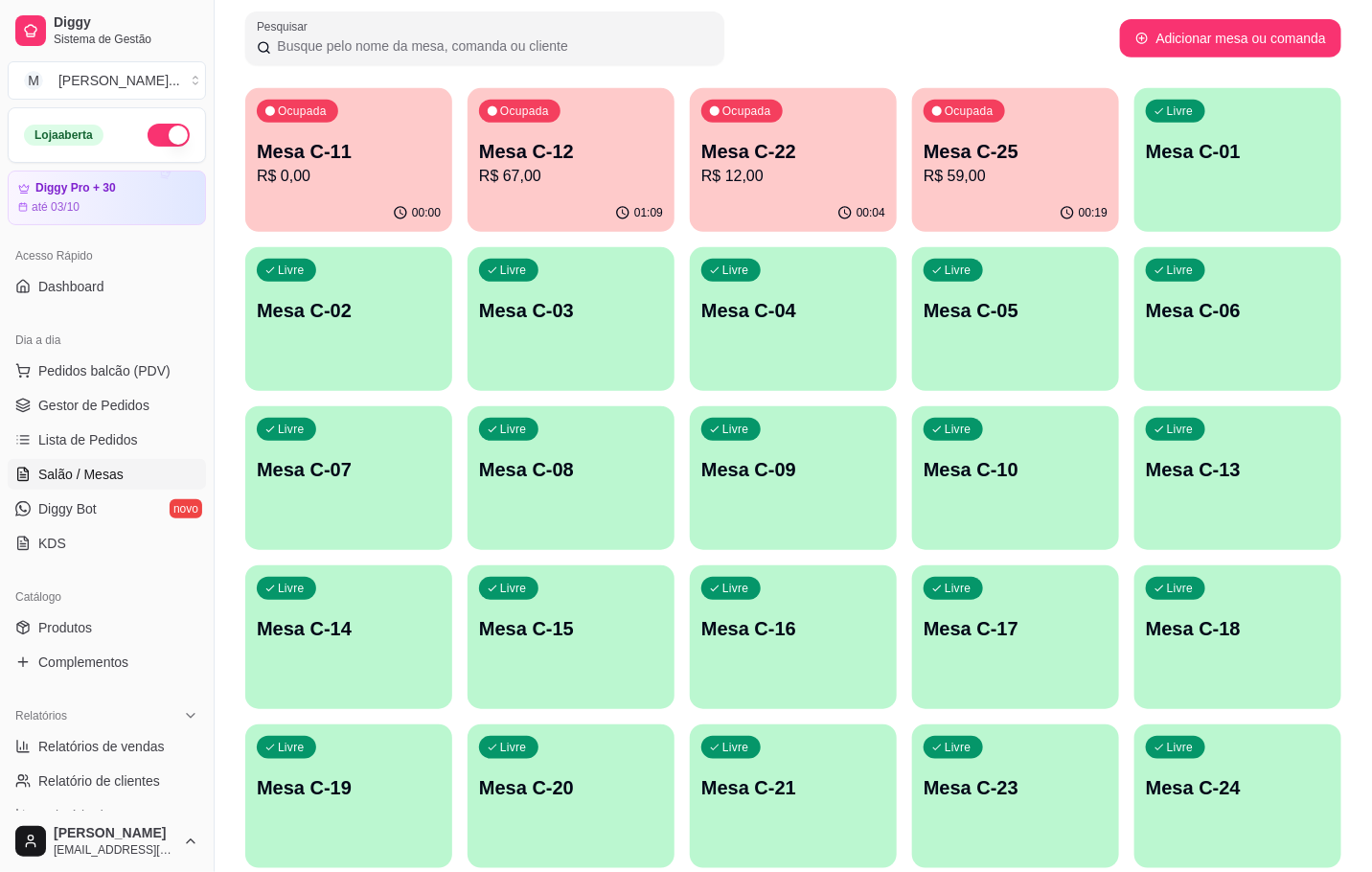
click at [828, 167] on p "R$ 12,00" at bounding box center [793, 175] width 184 height 23
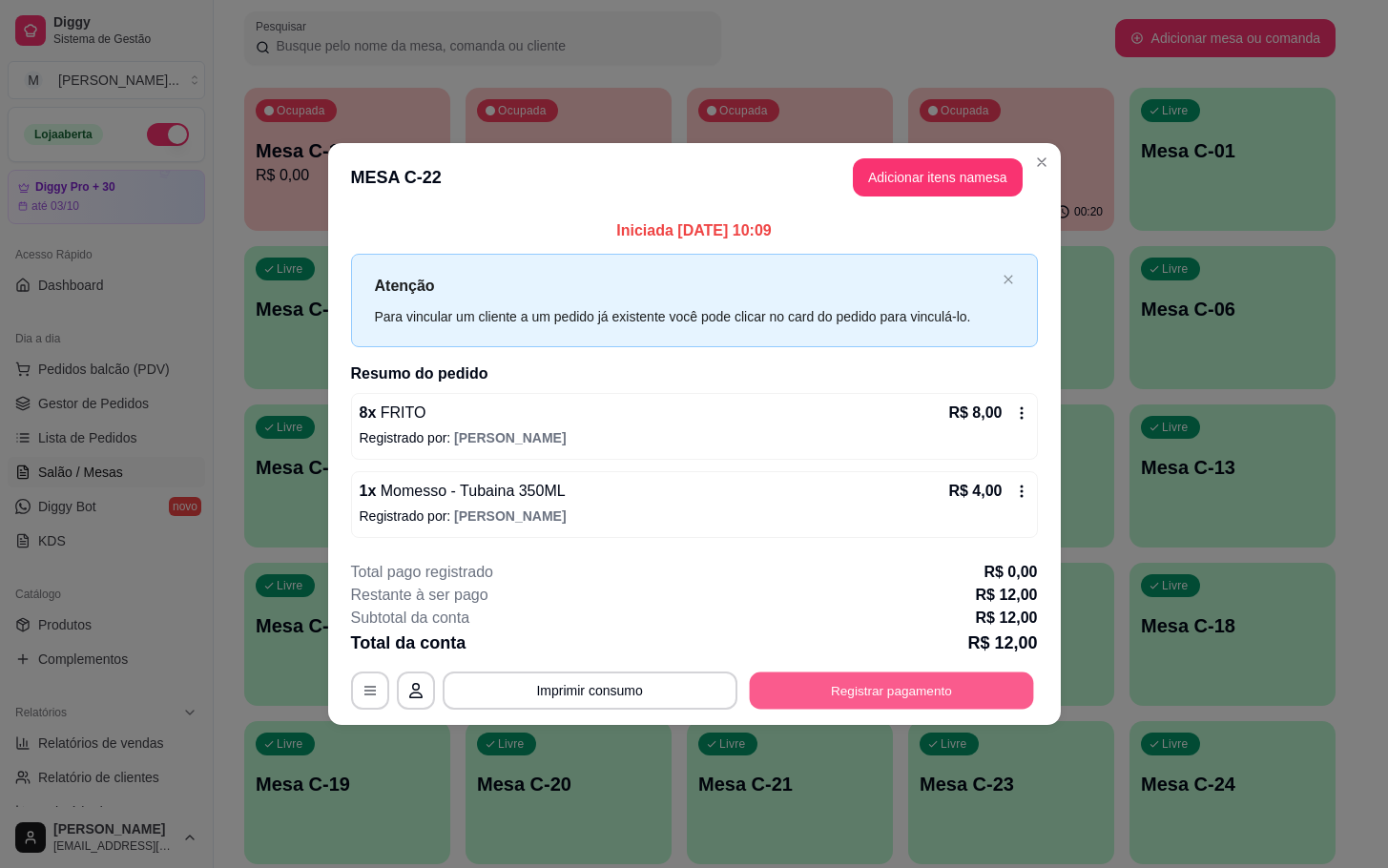
click at [985, 698] on button "Registrar pagamento" at bounding box center [891, 690] width 284 height 37
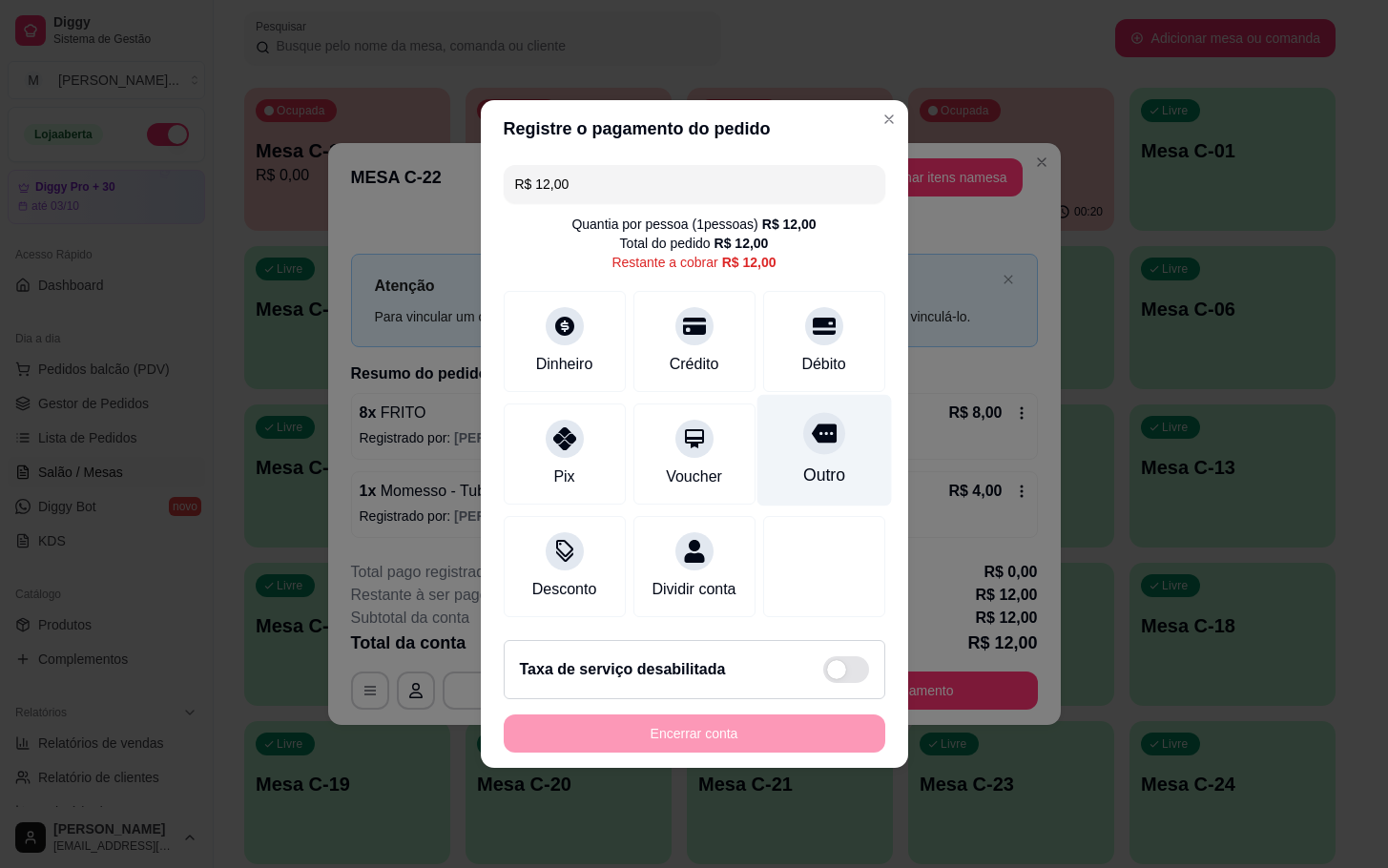
click at [785, 434] on div "Outro" at bounding box center [823, 451] width 134 height 112
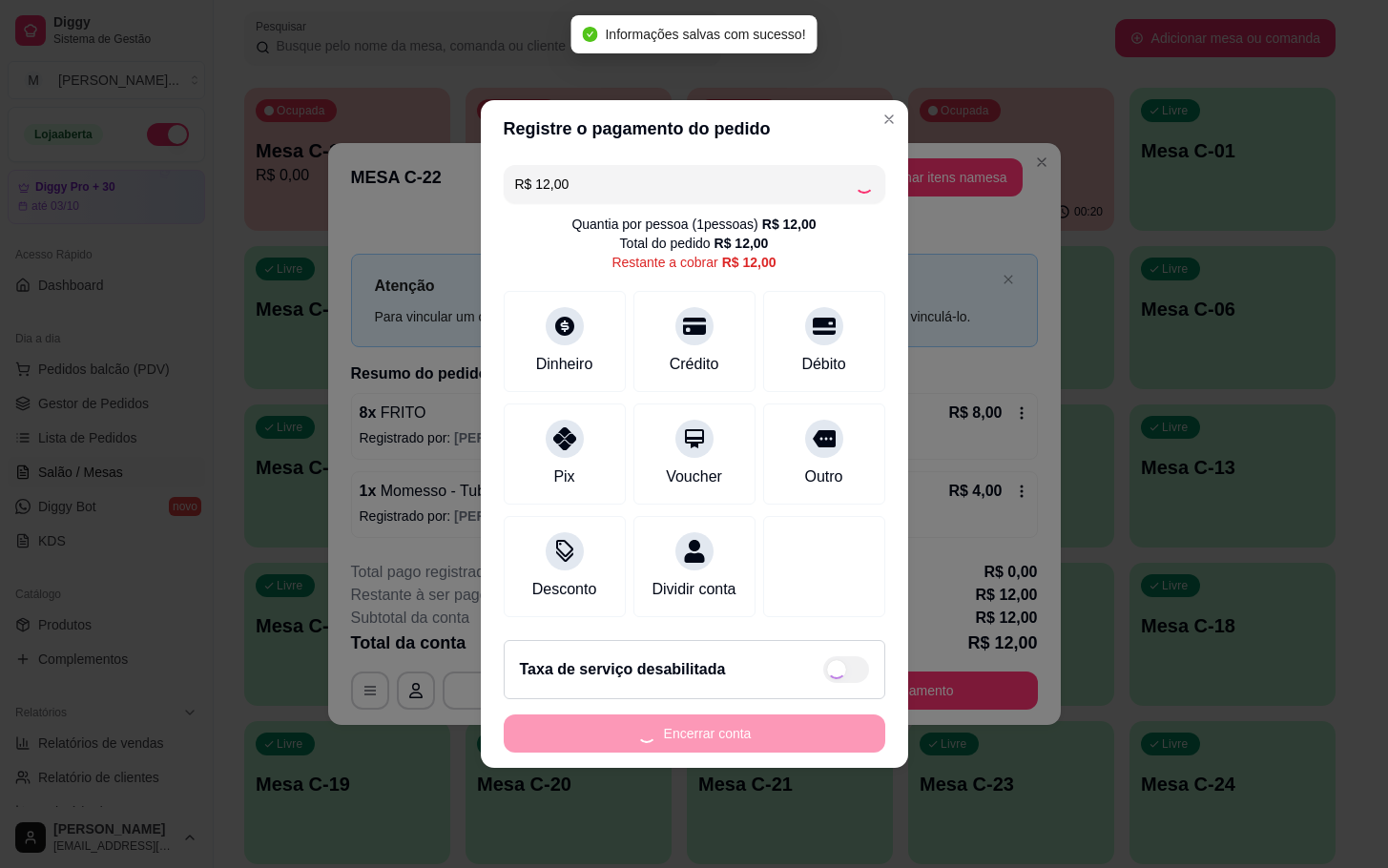
type input "R$ 0,00"
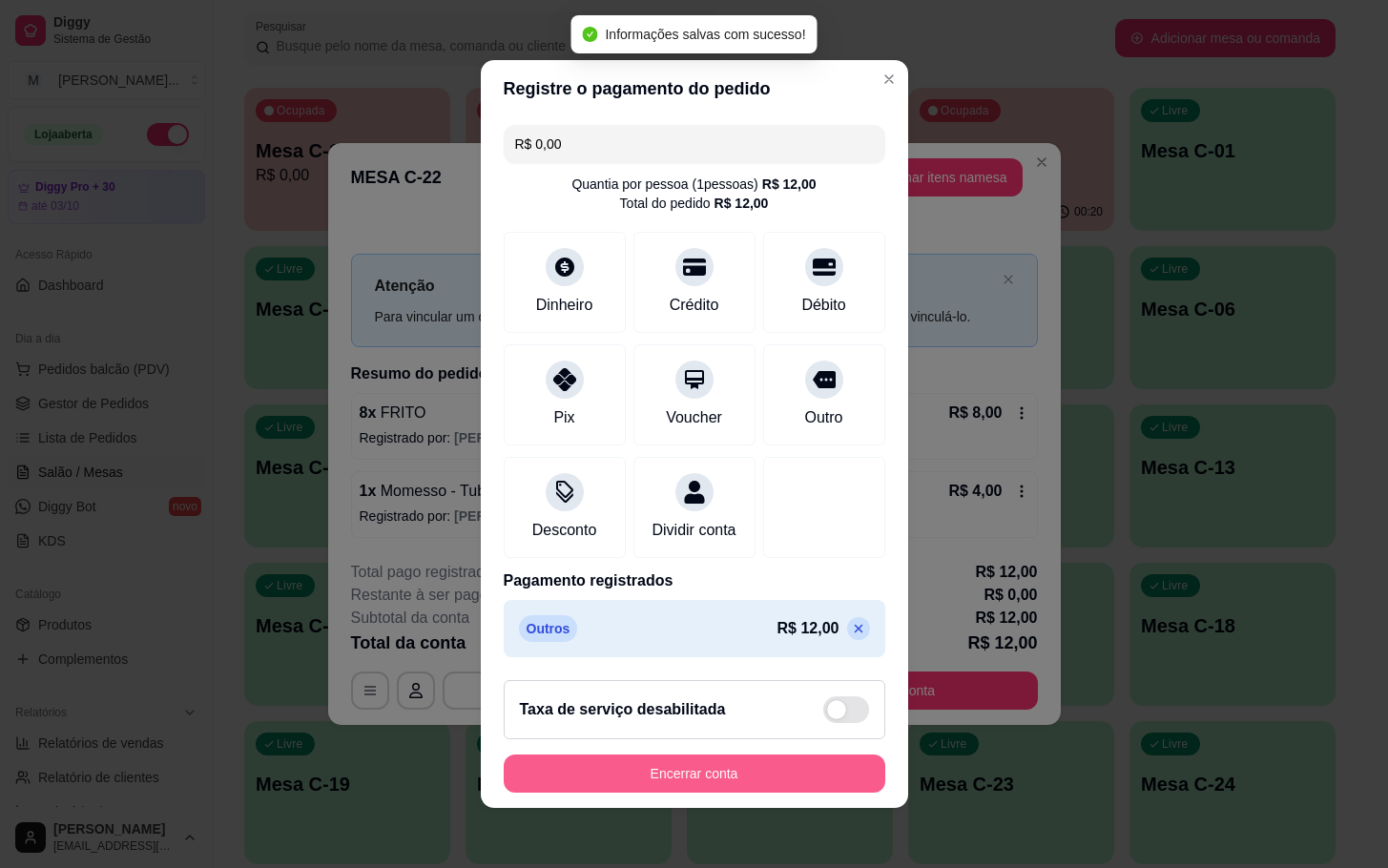
click at [695, 774] on button "Encerrar conta" at bounding box center [694, 773] width 382 height 38
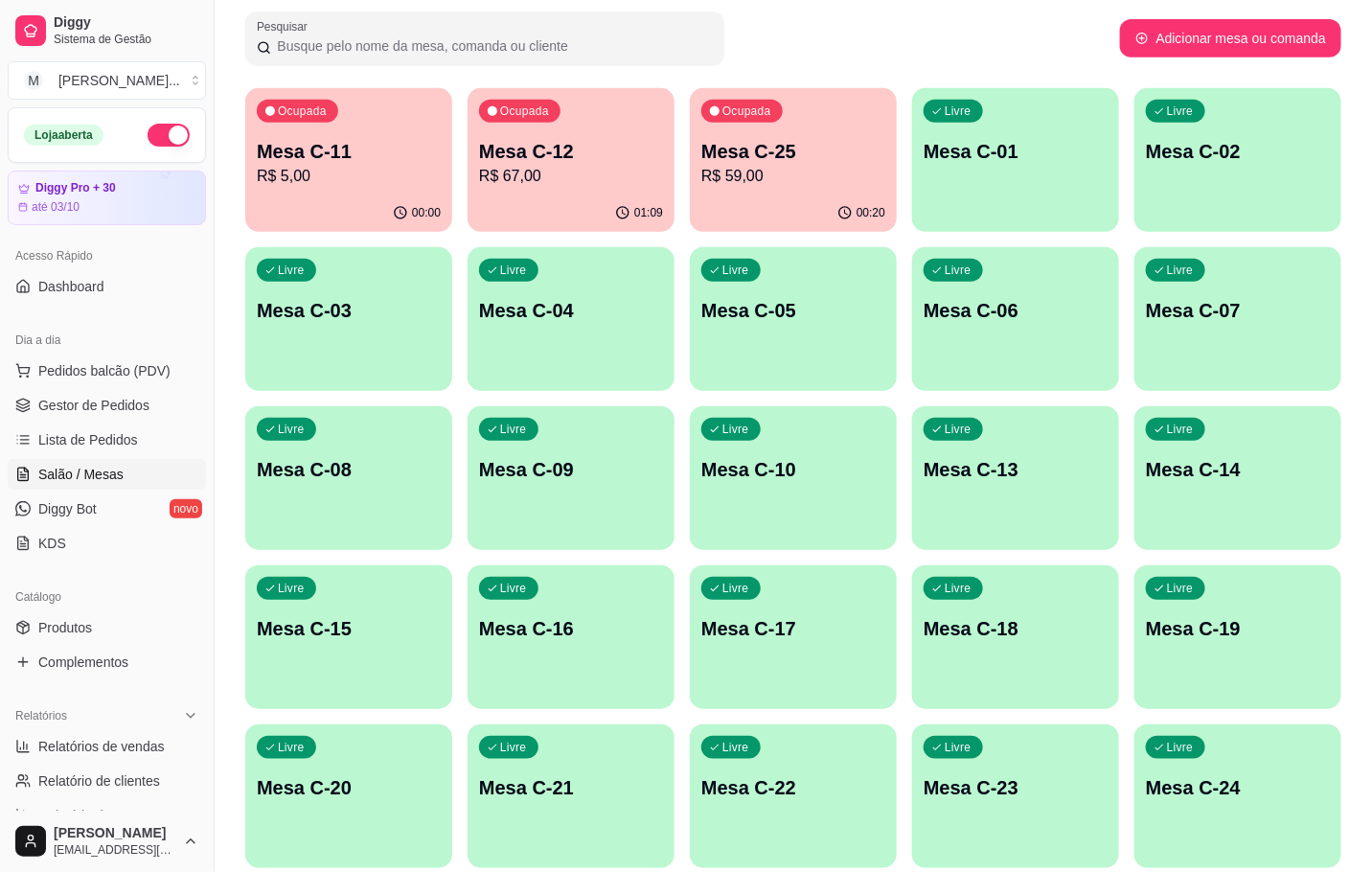
click at [334, 112] on div "Ocupada" at bounding box center [297, 110] width 82 height 23
click at [1010, 811] on div "Livre Mesa C-23" at bounding box center [1015, 784] width 201 height 117
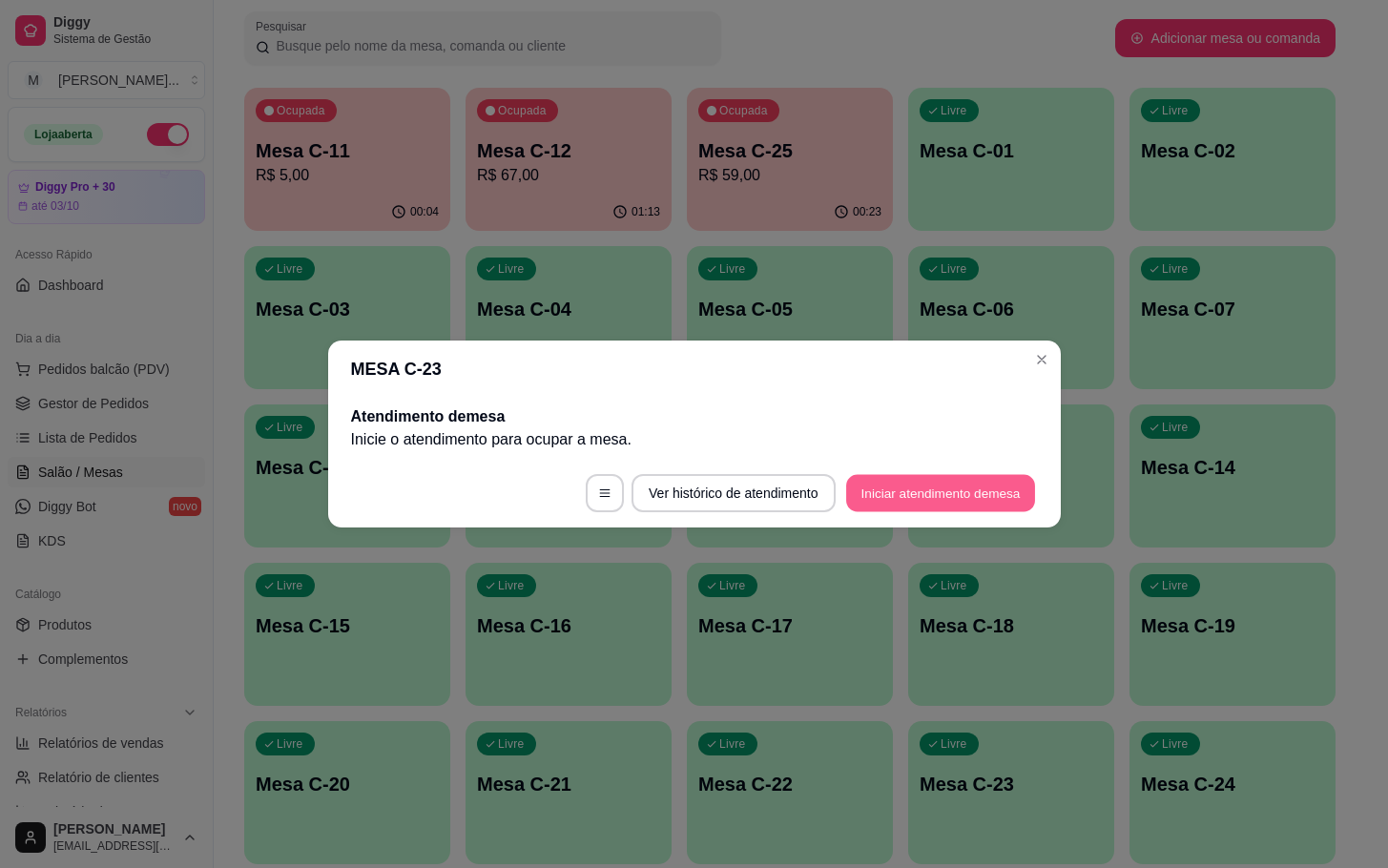
click at [902, 499] on button "Iniciar atendimento de mesa" at bounding box center [941, 493] width 189 height 37
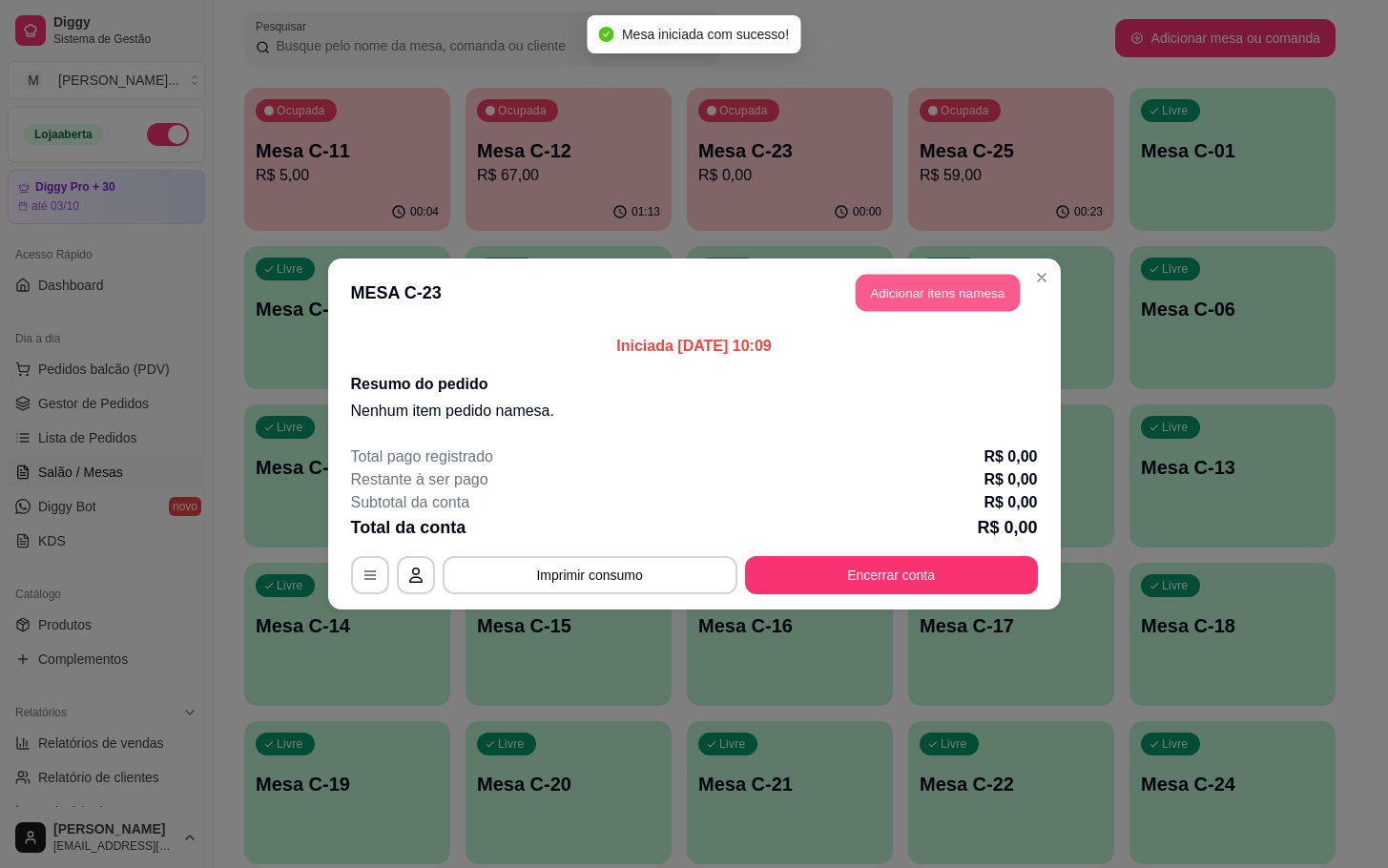
click at [899, 292] on button "Adicionar itens na mesa" at bounding box center [937, 293] width 164 height 37
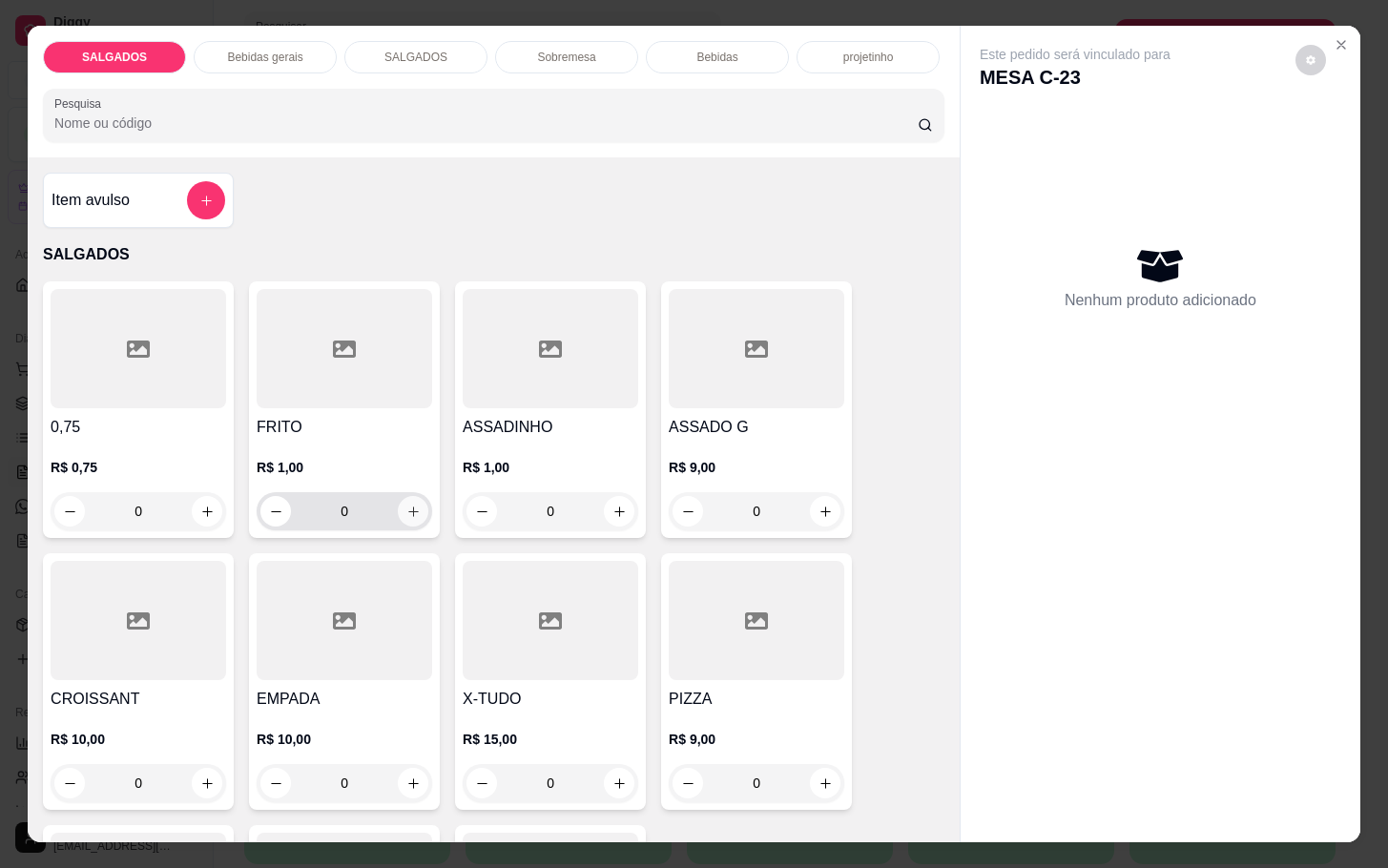
click at [406, 504] on icon "increase-product-quantity" at bounding box center [413, 511] width 15 height 15
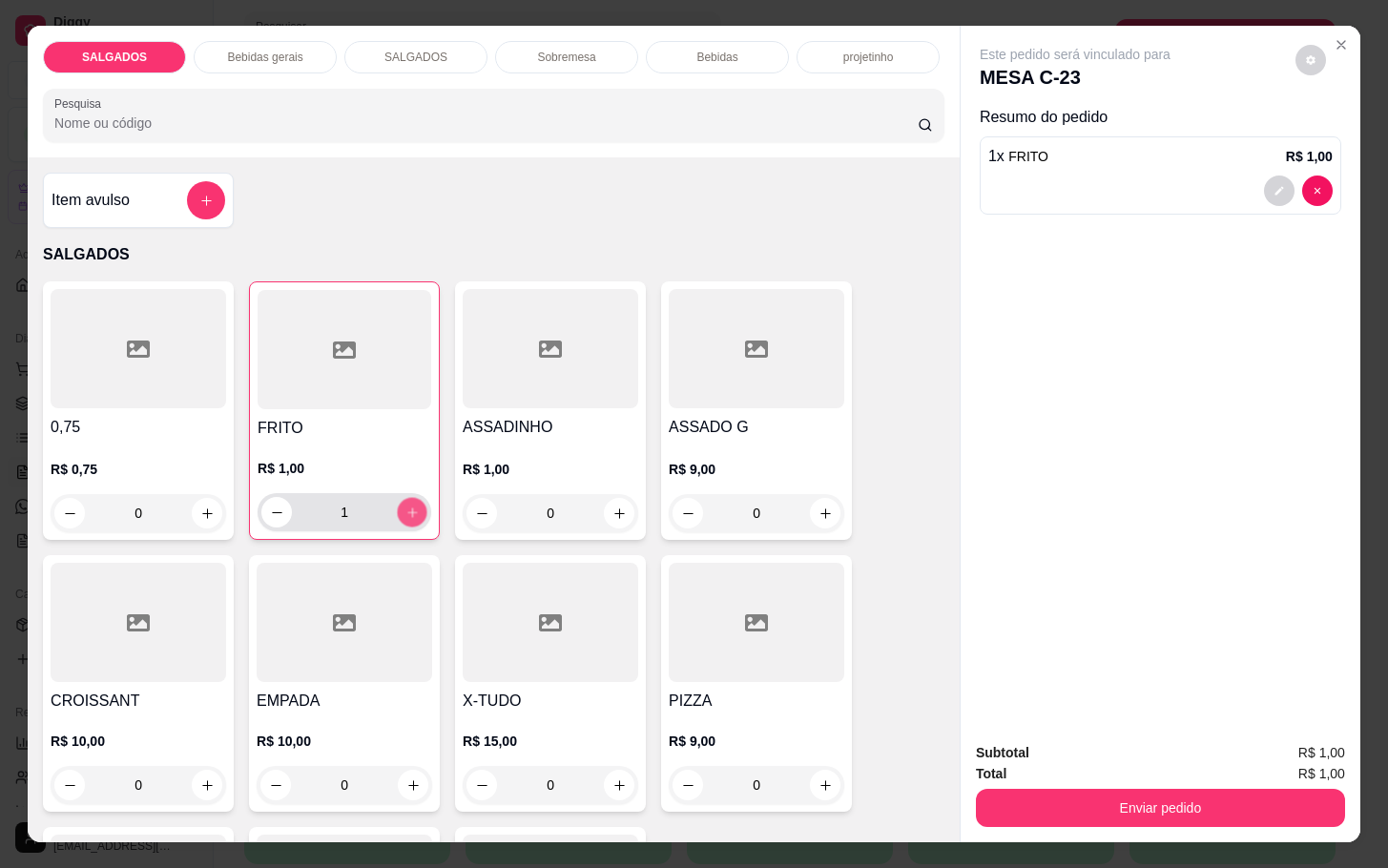
click at [405, 505] on icon "increase-product-quantity" at bounding box center [412, 512] width 15 height 15
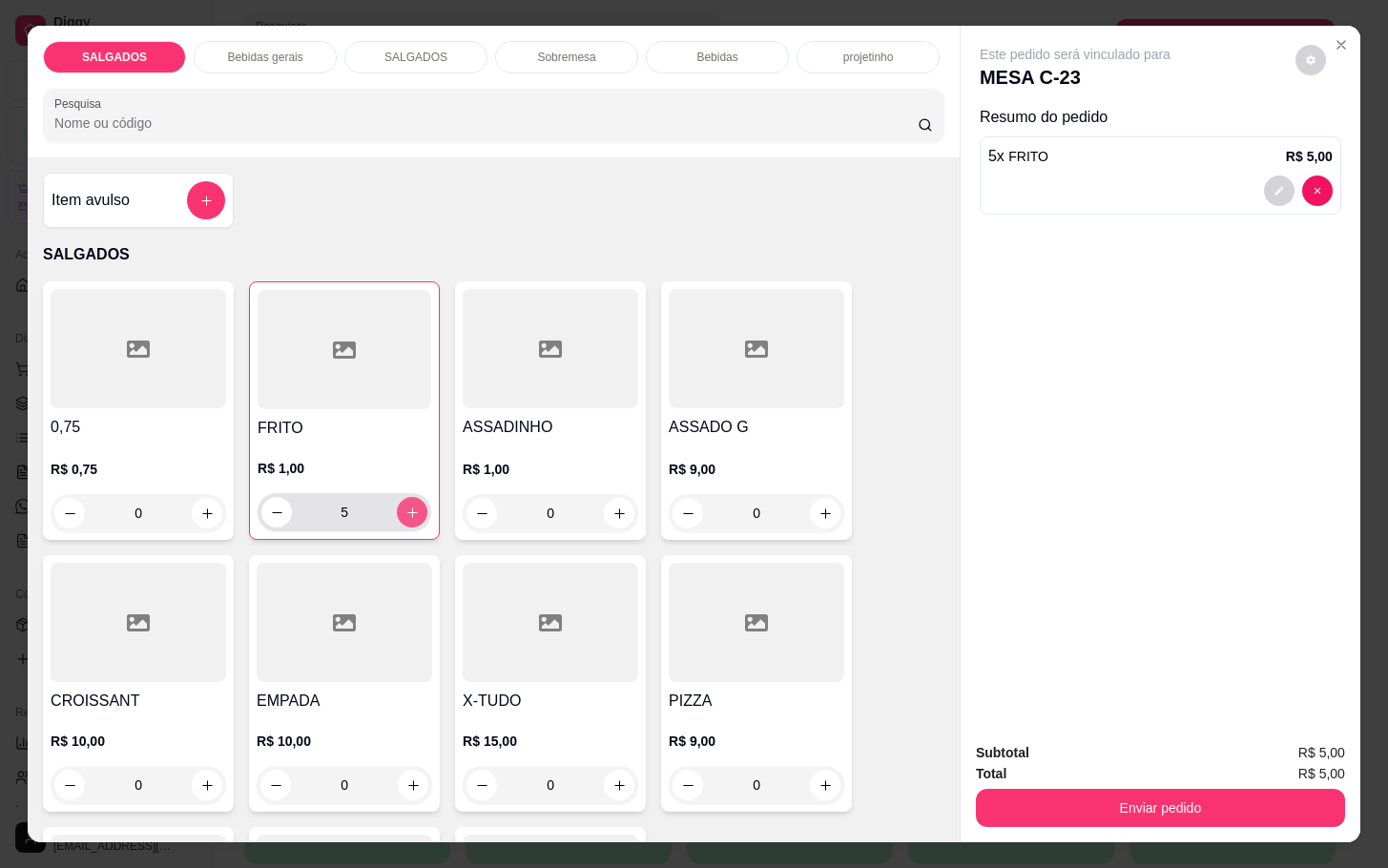
type input "6"
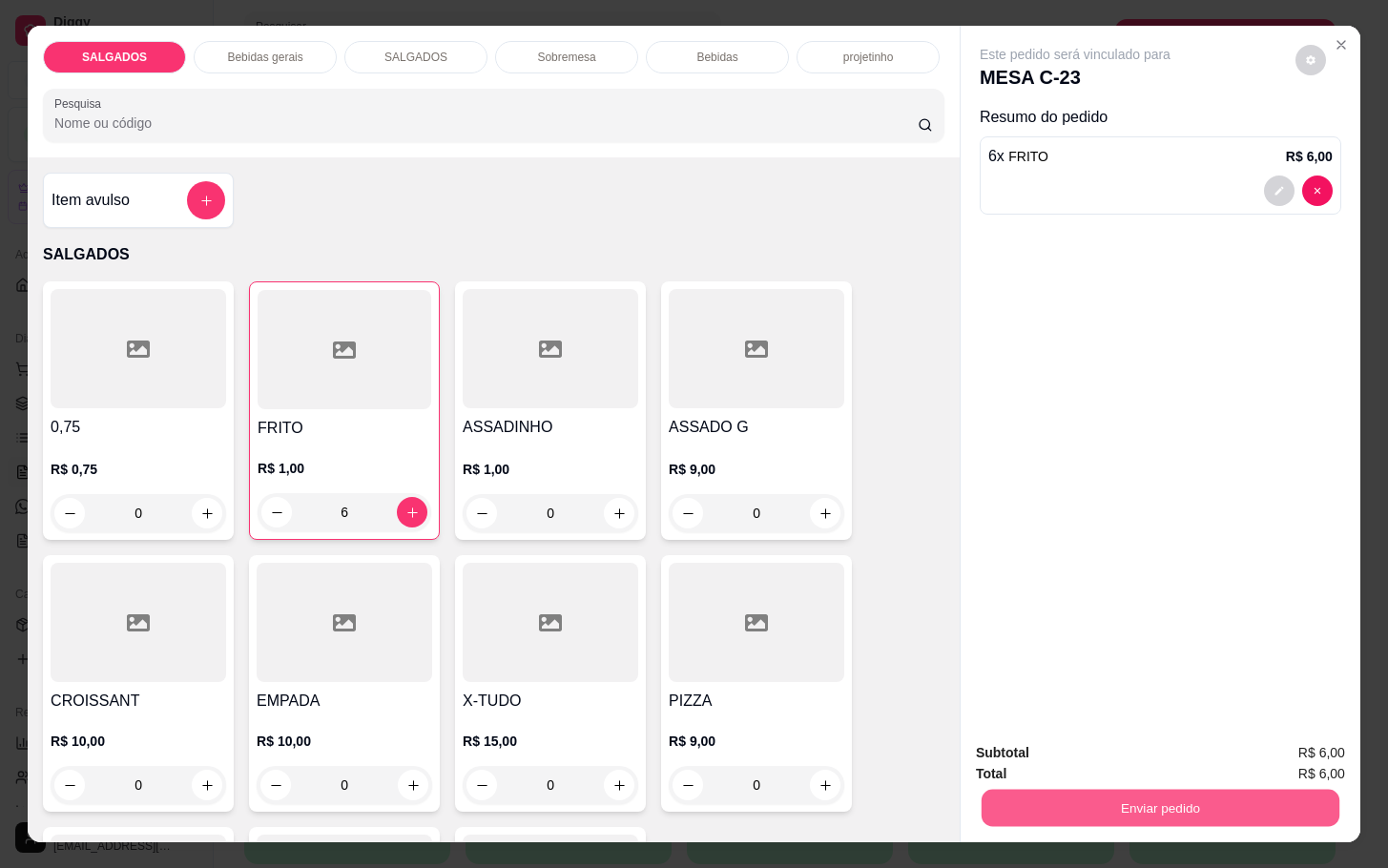
click at [1168, 795] on button "Enviar pedido" at bounding box center [1160, 807] width 358 height 37
click at [1083, 755] on button "Não registrar e enviar pedido" at bounding box center [1094, 750] width 198 height 36
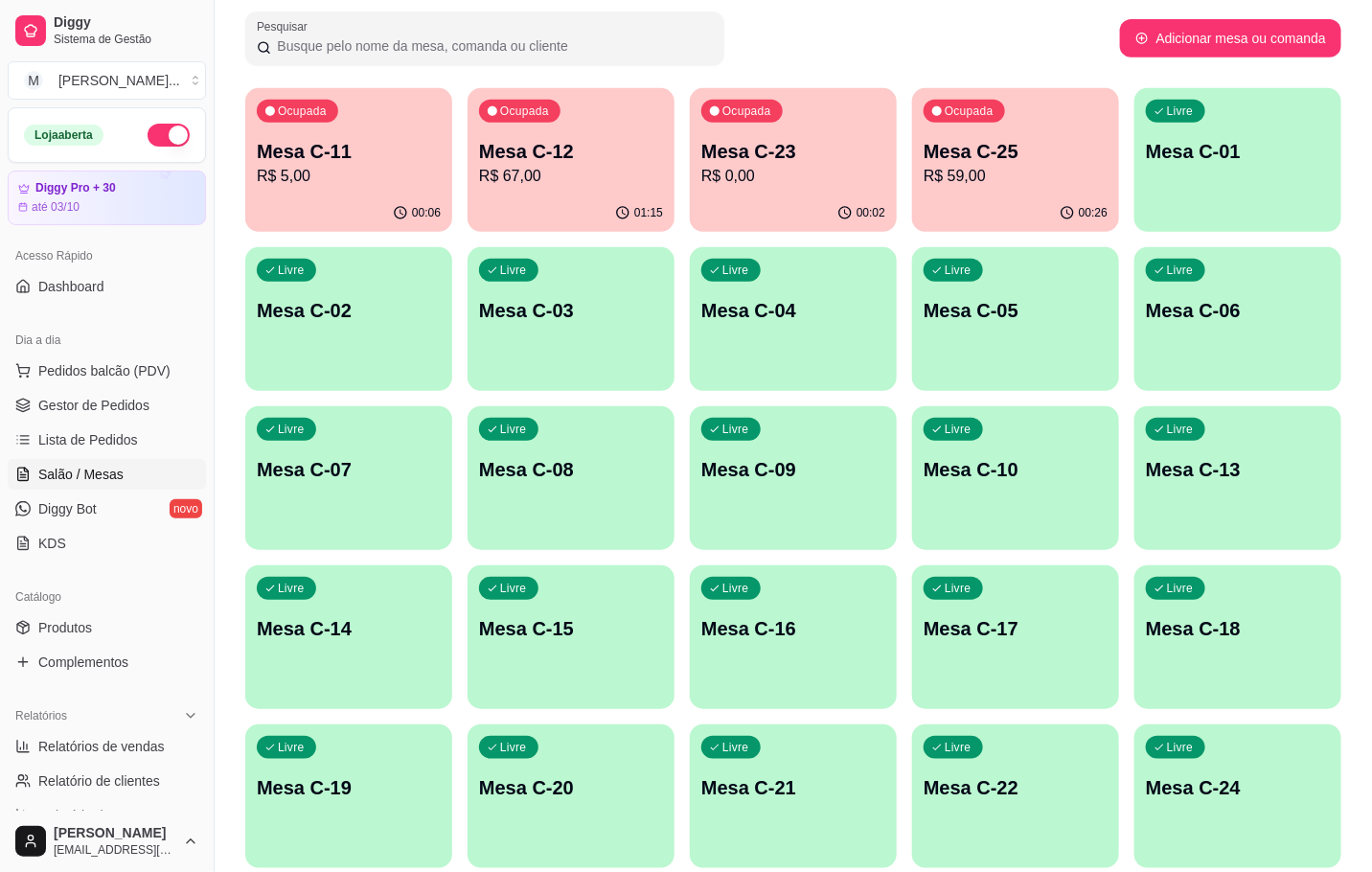
click at [541, 211] on div "01:15" at bounding box center [571, 213] width 207 height 37
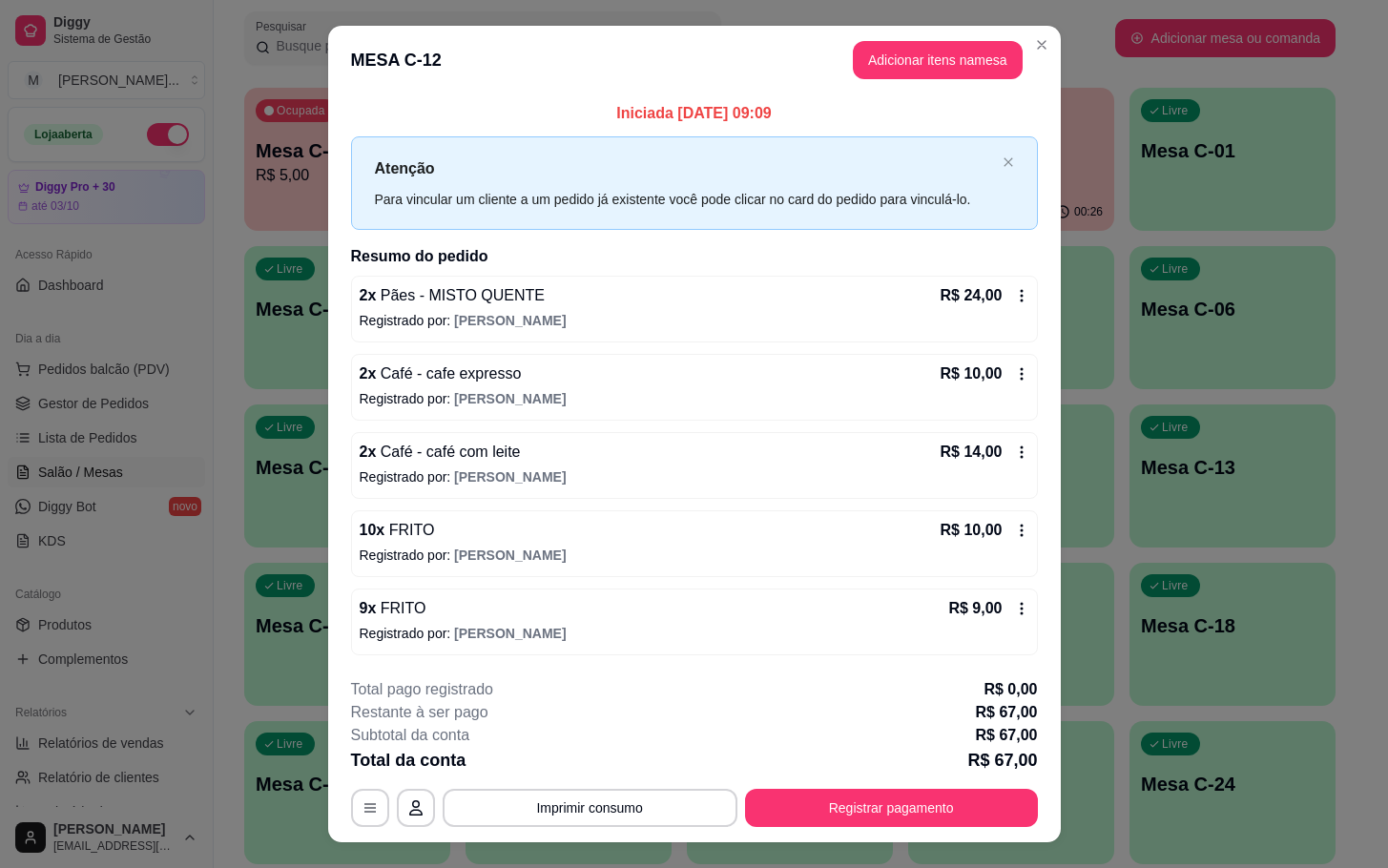
scroll to position [37, 0]
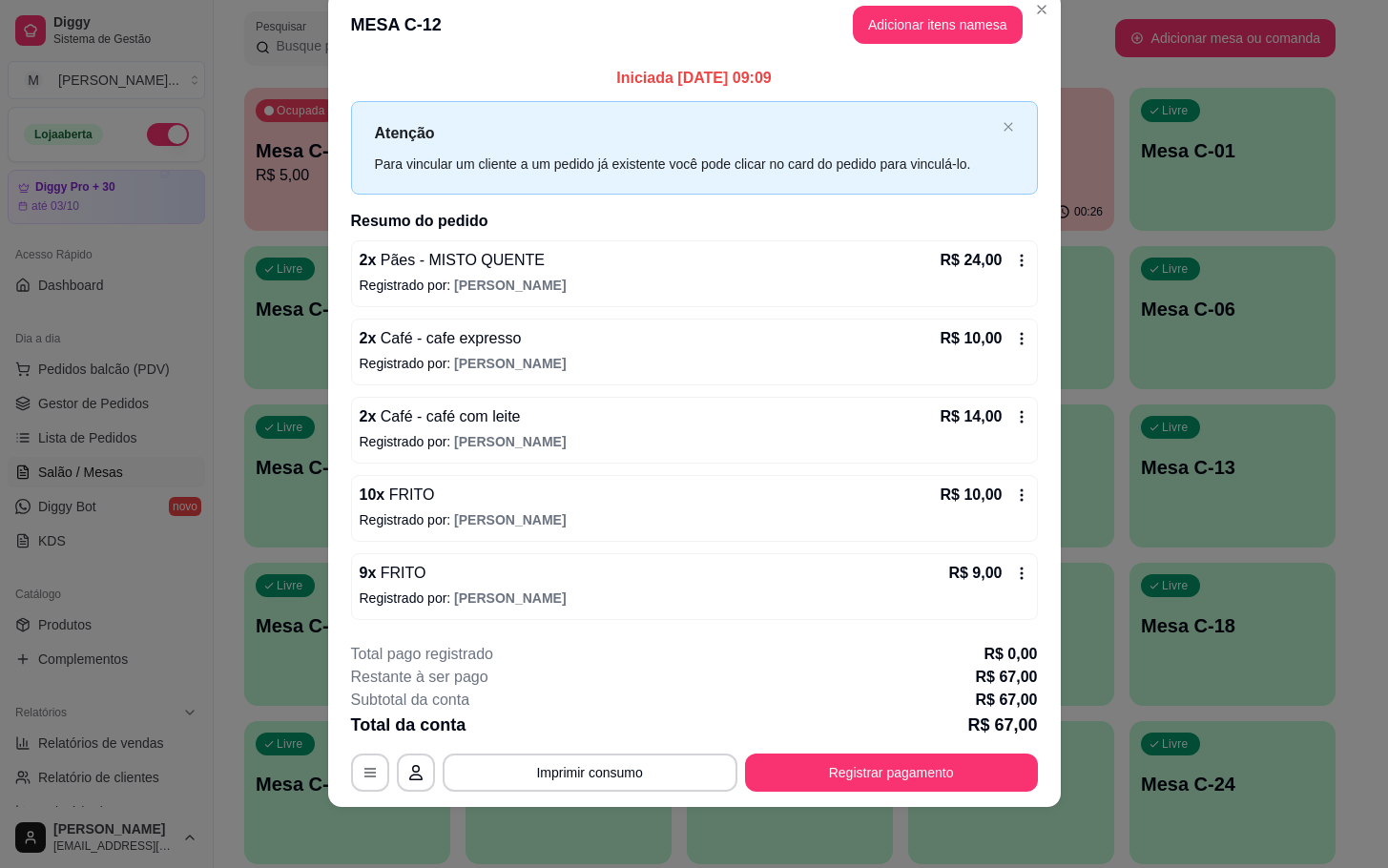
click at [329, 525] on div "Iniciada [DATE] 09:09 Atenção Para vincular um cliente a um pedido já existente…" at bounding box center [694, 342] width 733 height 568
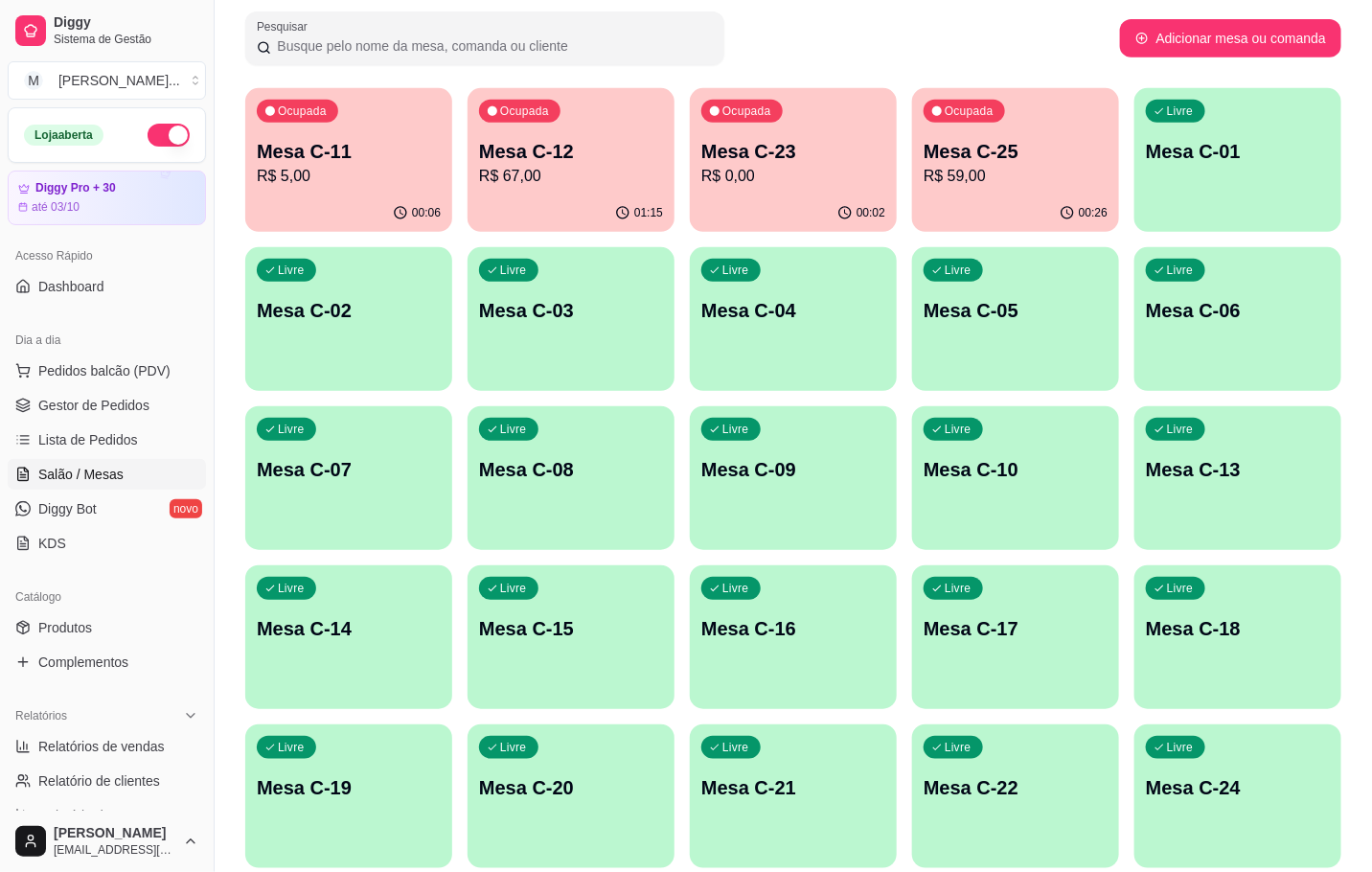
click at [734, 199] on div "00:02" at bounding box center [793, 213] width 207 height 37
click at [1027, 159] on p "Mesa C-25" at bounding box center [1015, 151] width 184 height 27
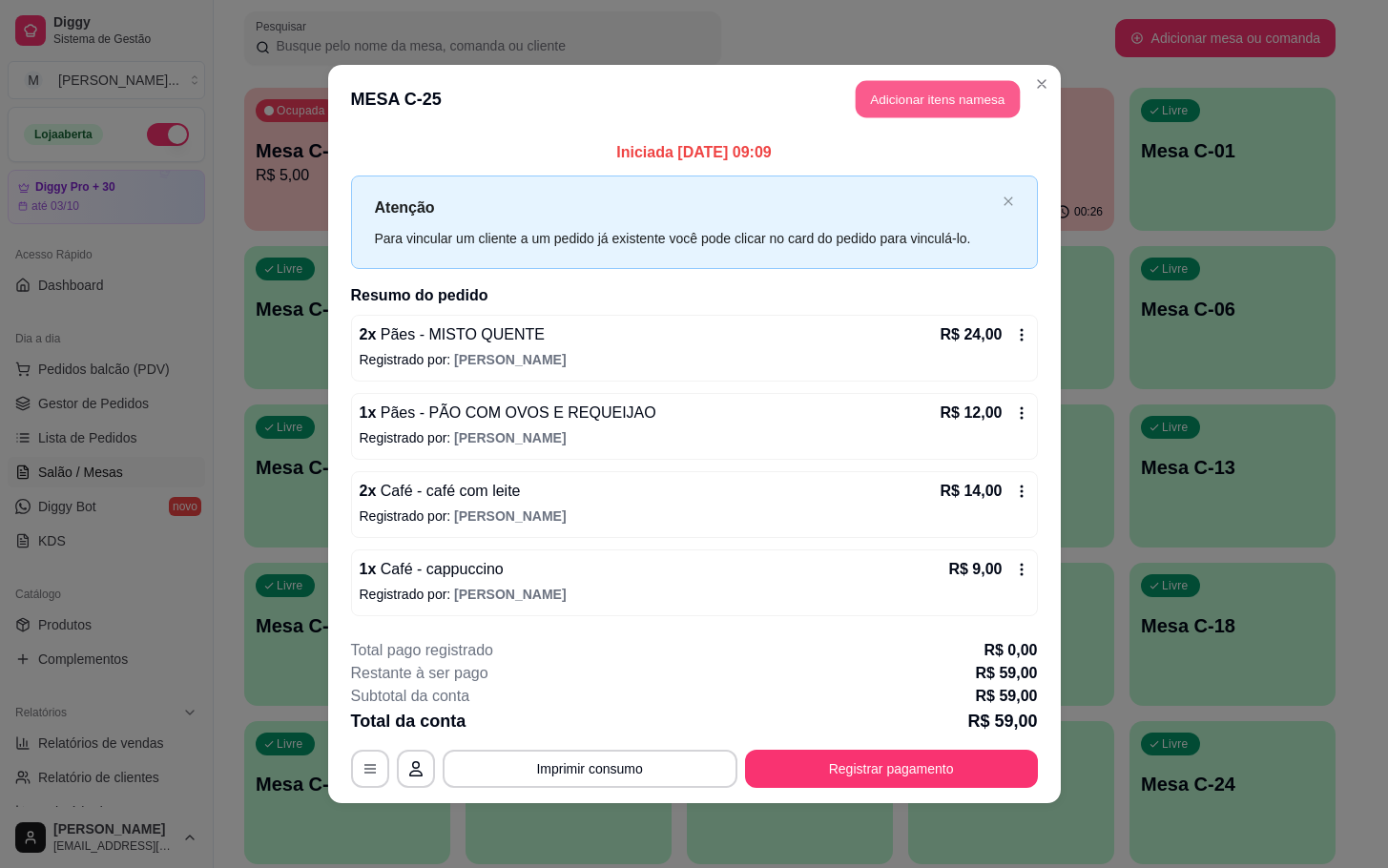
click at [986, 88] on button "Adicionar itens na mesa" at bounding box center [937, 100] width 164 height 37
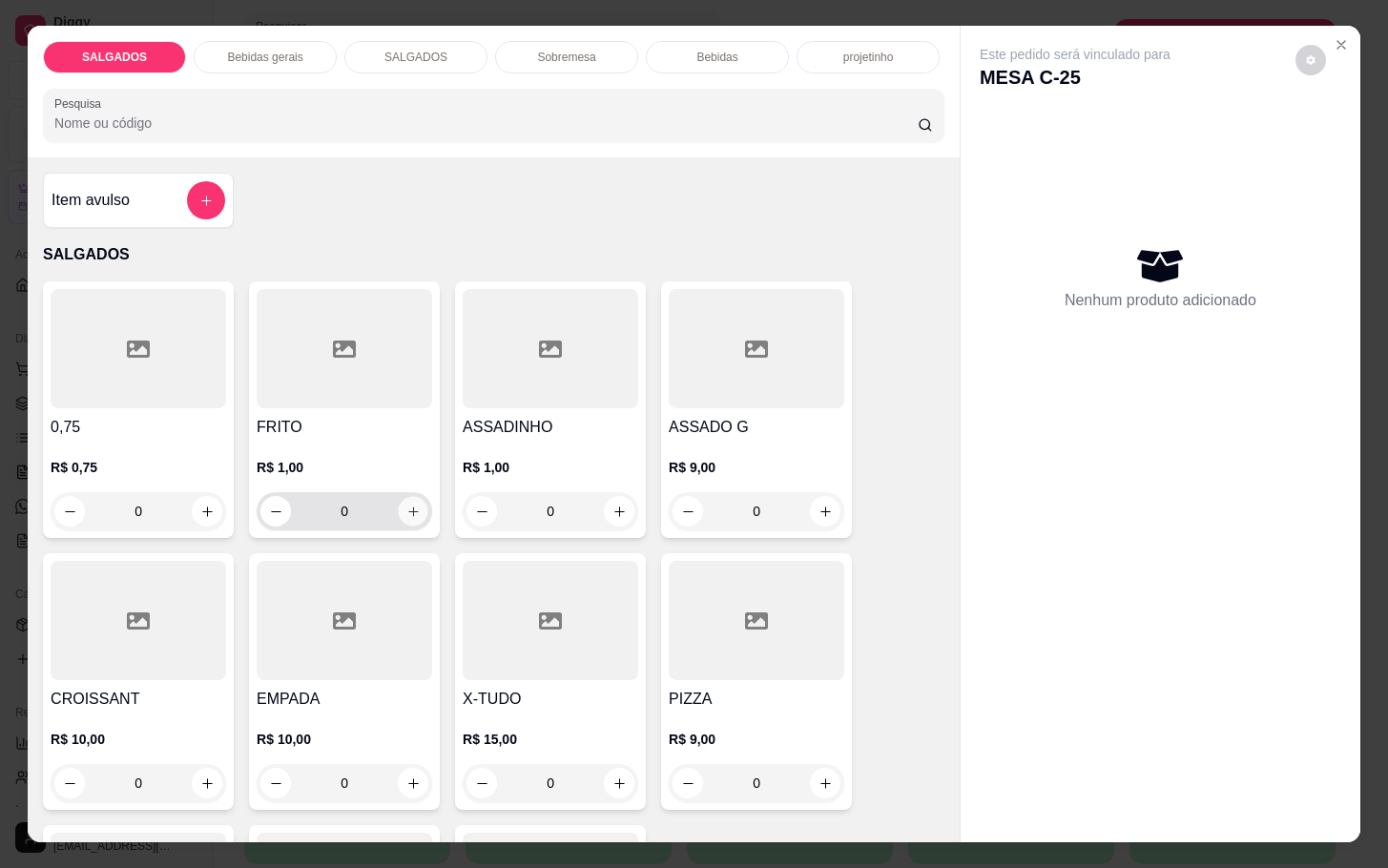
click at [406, 504] on icon "increase-product-quantity" at bounding box center [413, 511] width 15 height 15
type input "2"
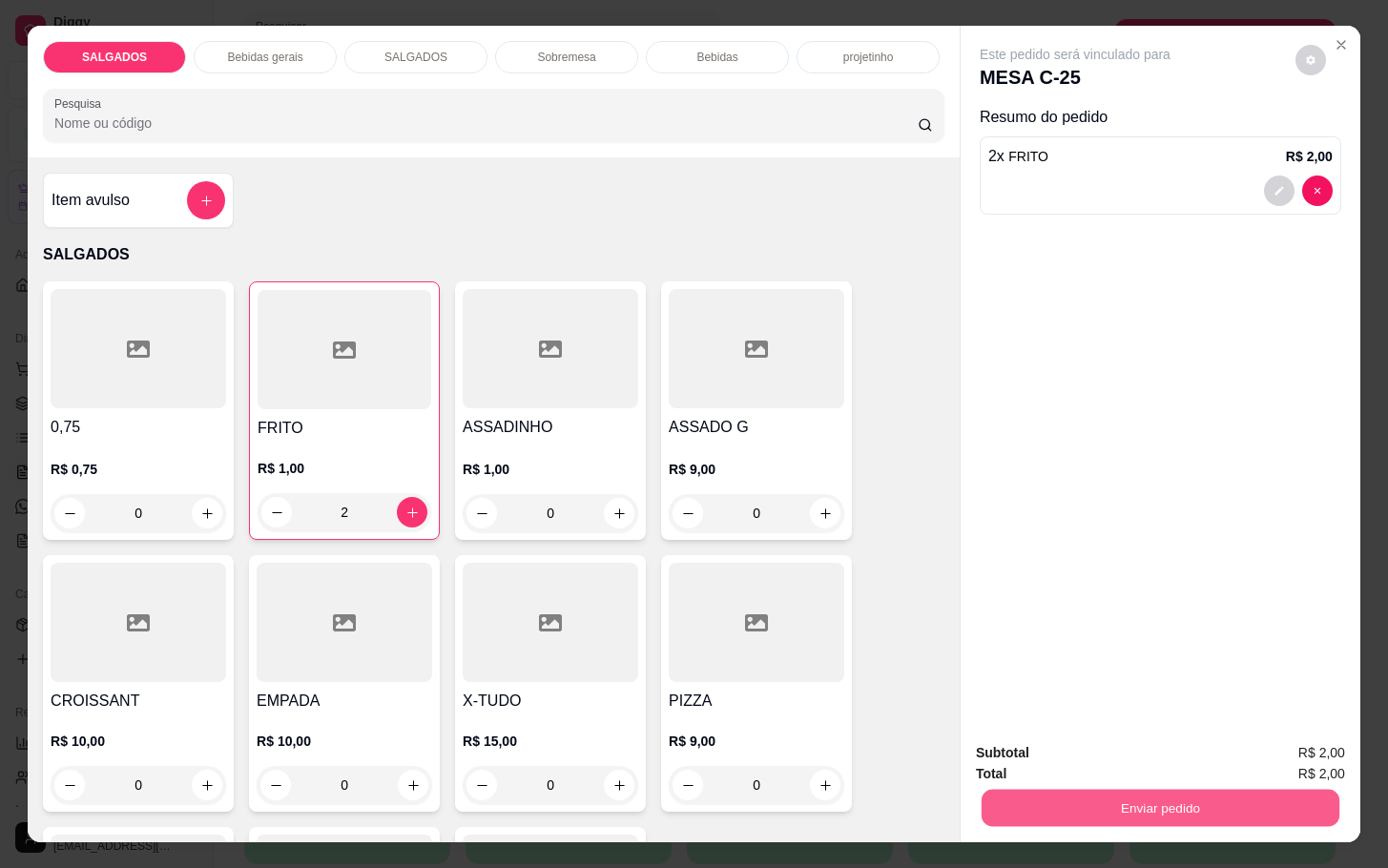
click at [1228, 784] on div "Enviar pedido" at bounding box center [1160, 805] width 369 height 43
click at [1128, 799] on button "Enviar pedido" at bounding box center [1160, 807] width 358 height 37
click at [1114, 744] on button "Não registrar e enviar pedido" at bounding box center [1094, 750] width 198 height 36
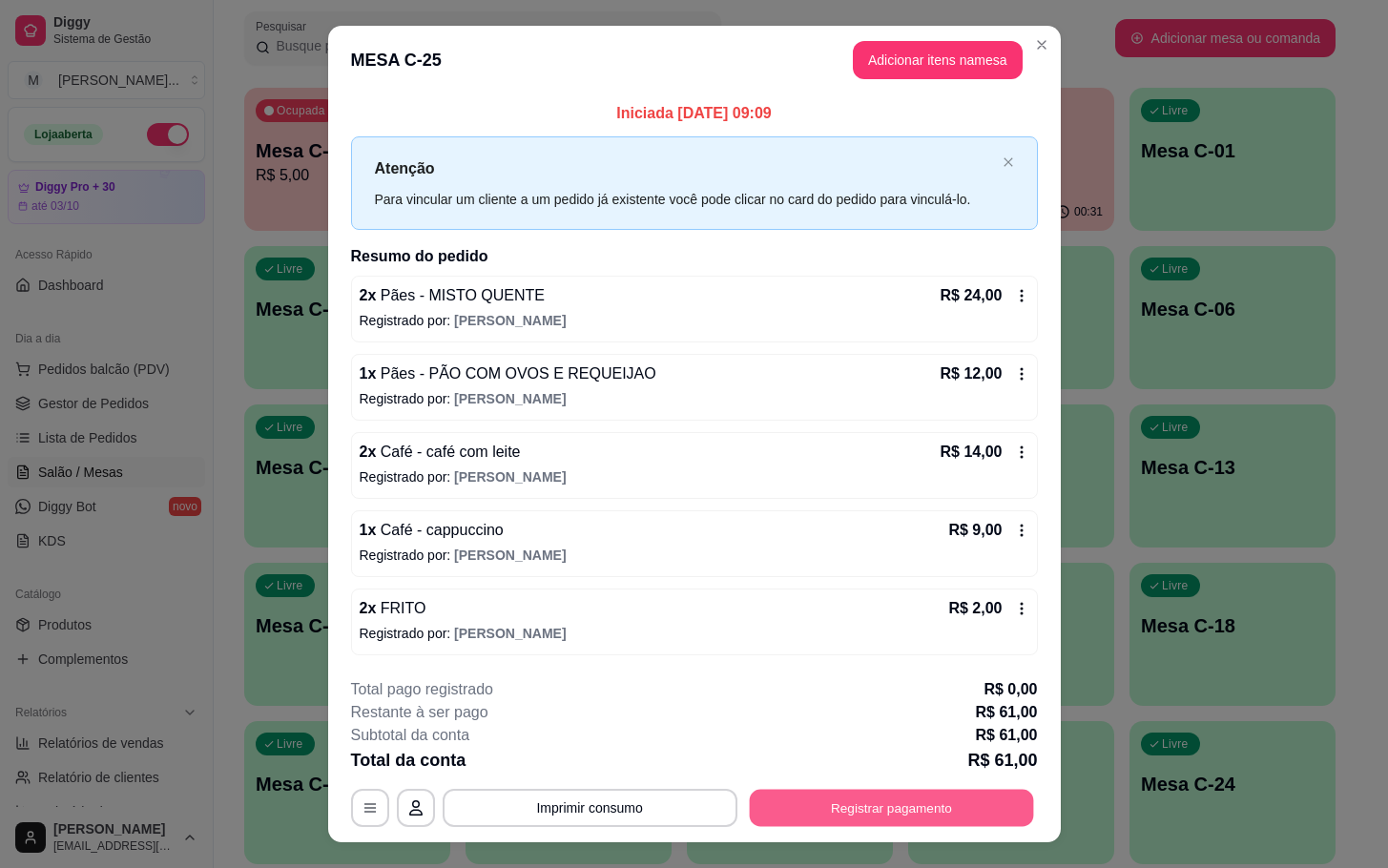
click at [893, 804] on button "Registrar pagamento" at bounding box center [891, 807] width 284 height 37
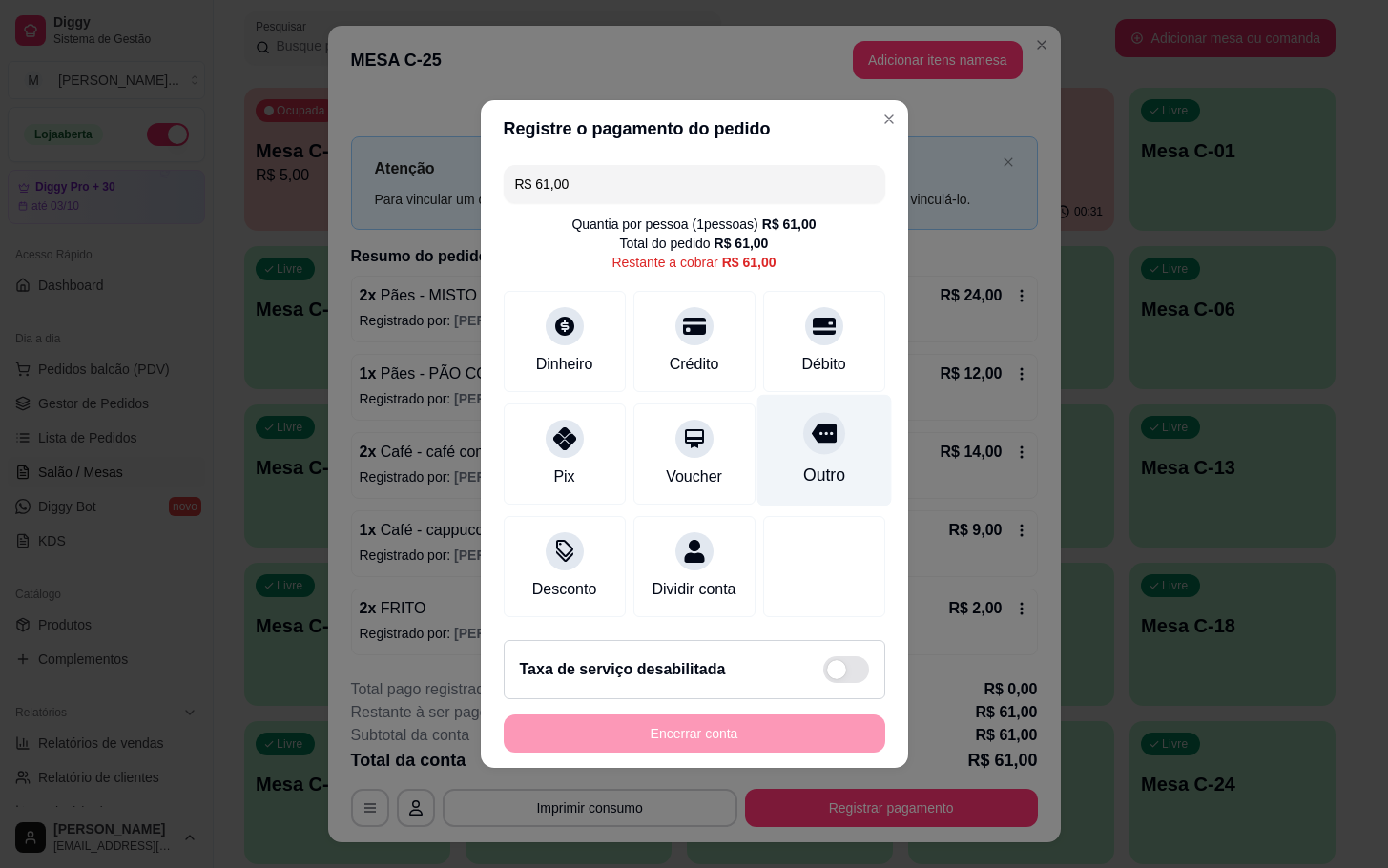
click at [816, 435] on div at bounding box center [824, 433] width 42 height 42
type input "R$ 0,00"
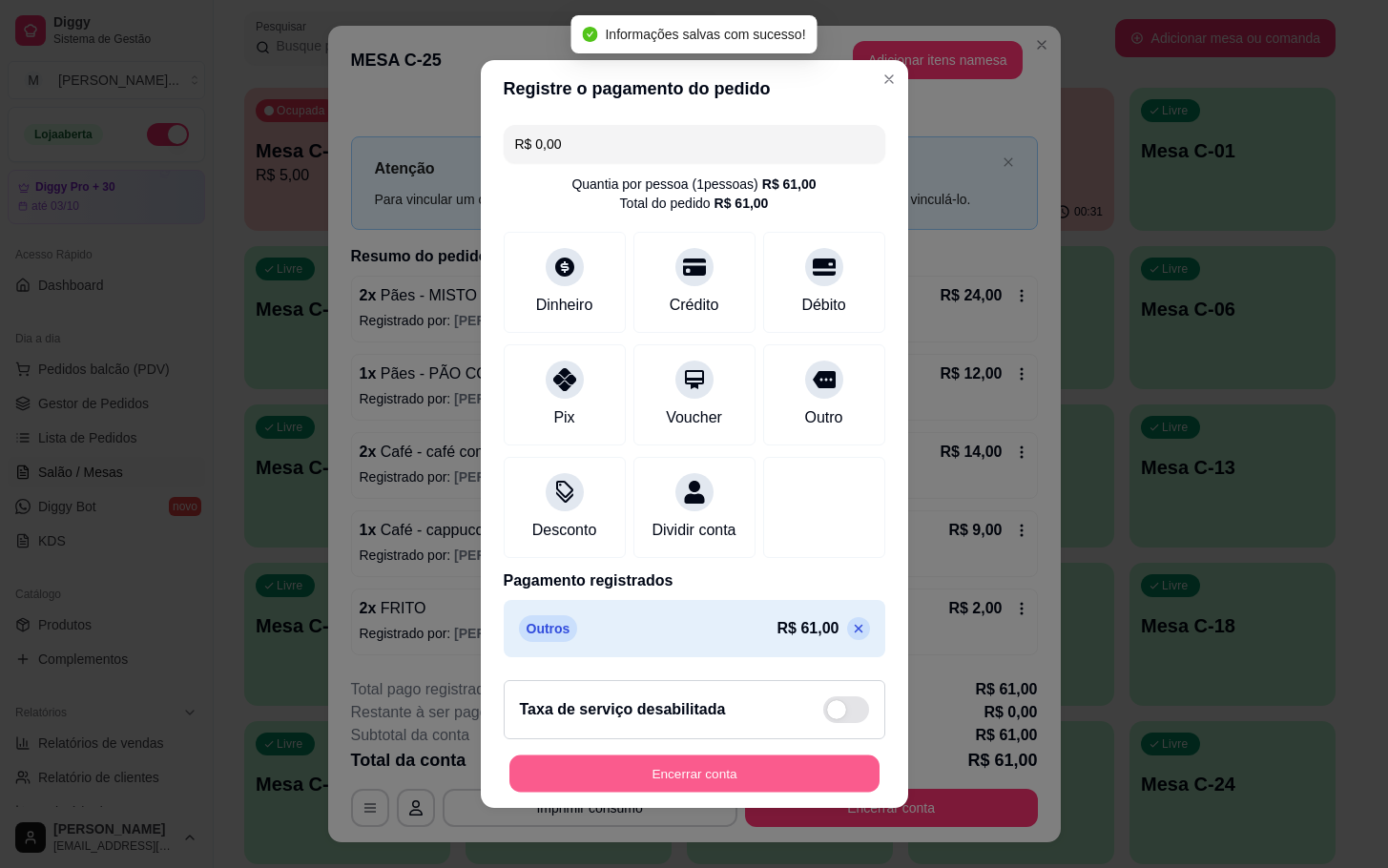
click at [693, 776] on button "Encerrar conta" at bounding box center [694, 774] width 370 height 37
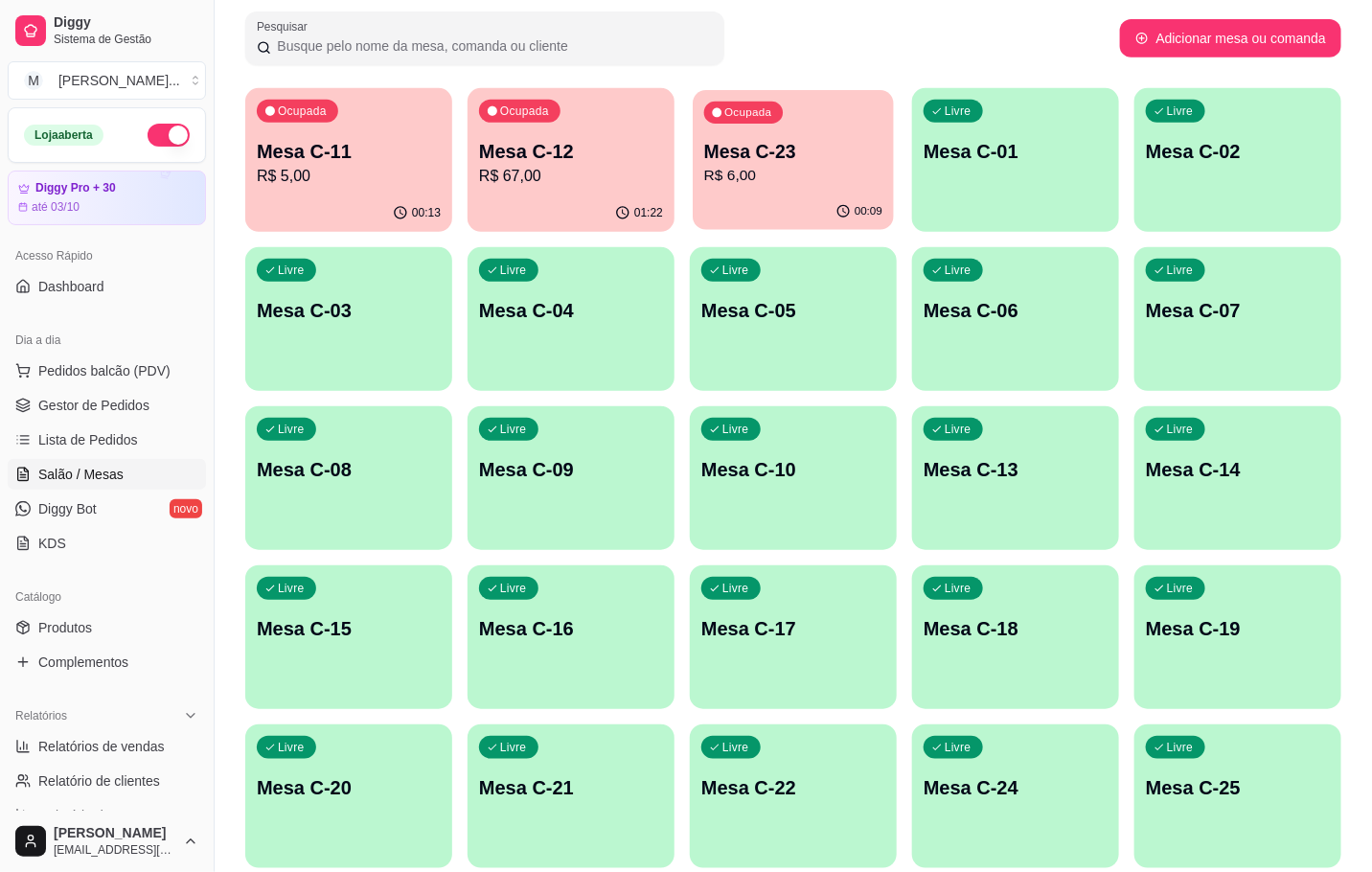
click at [740, 145] on p "Mesa C-23" at bounding box center [793, 152] width 178 height 26
click at [308, 161] on p "Mesa C-11" at bounding box center [349, 151] width 184 height 27
click at [800, 169] on p "R$ 6,00" at bounding box center [793, 175] width 184 height 23
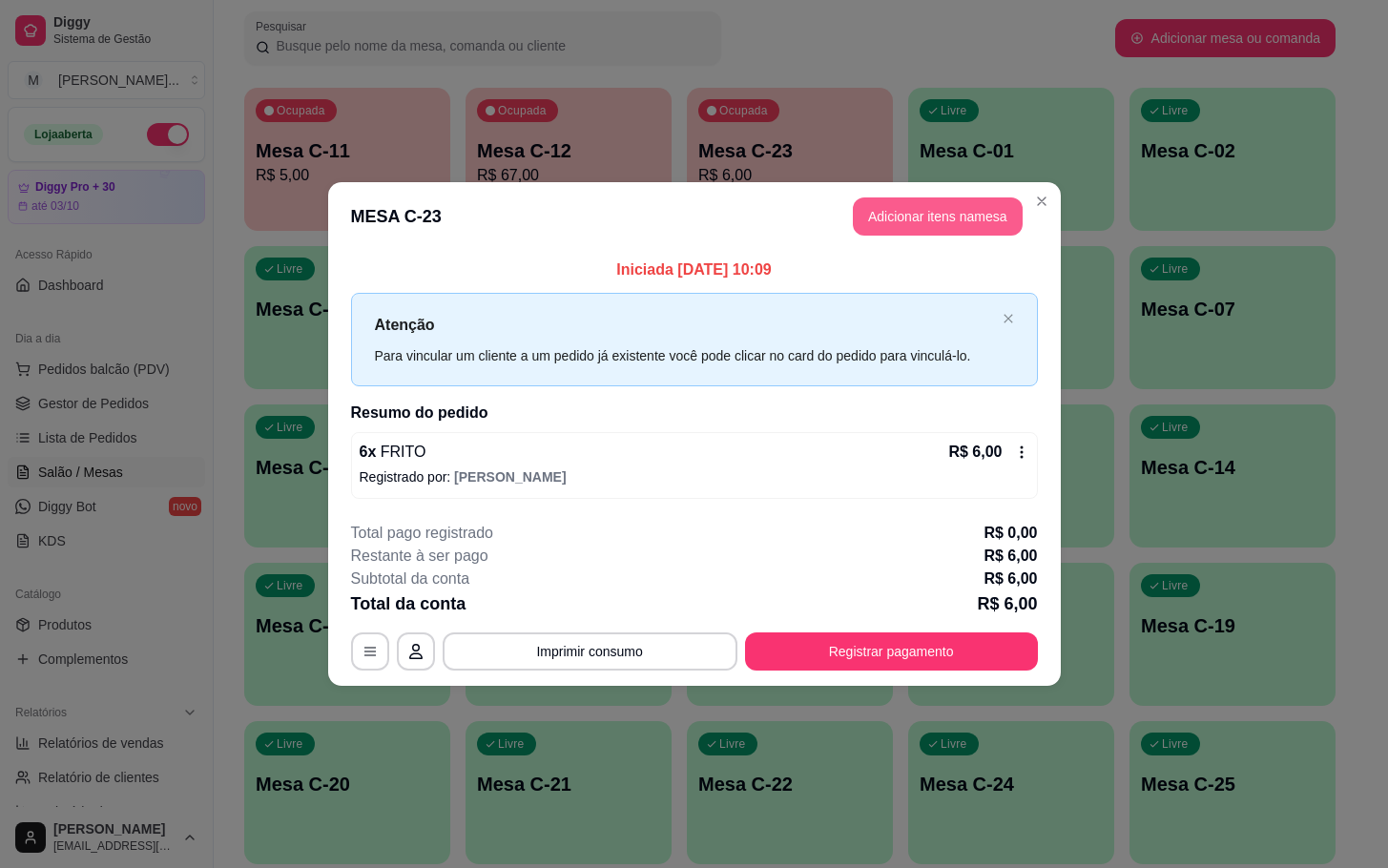
click at [922, 227] on button "Adicionar itens na mesa" at bounding box center [937, 216] width 170 height 38
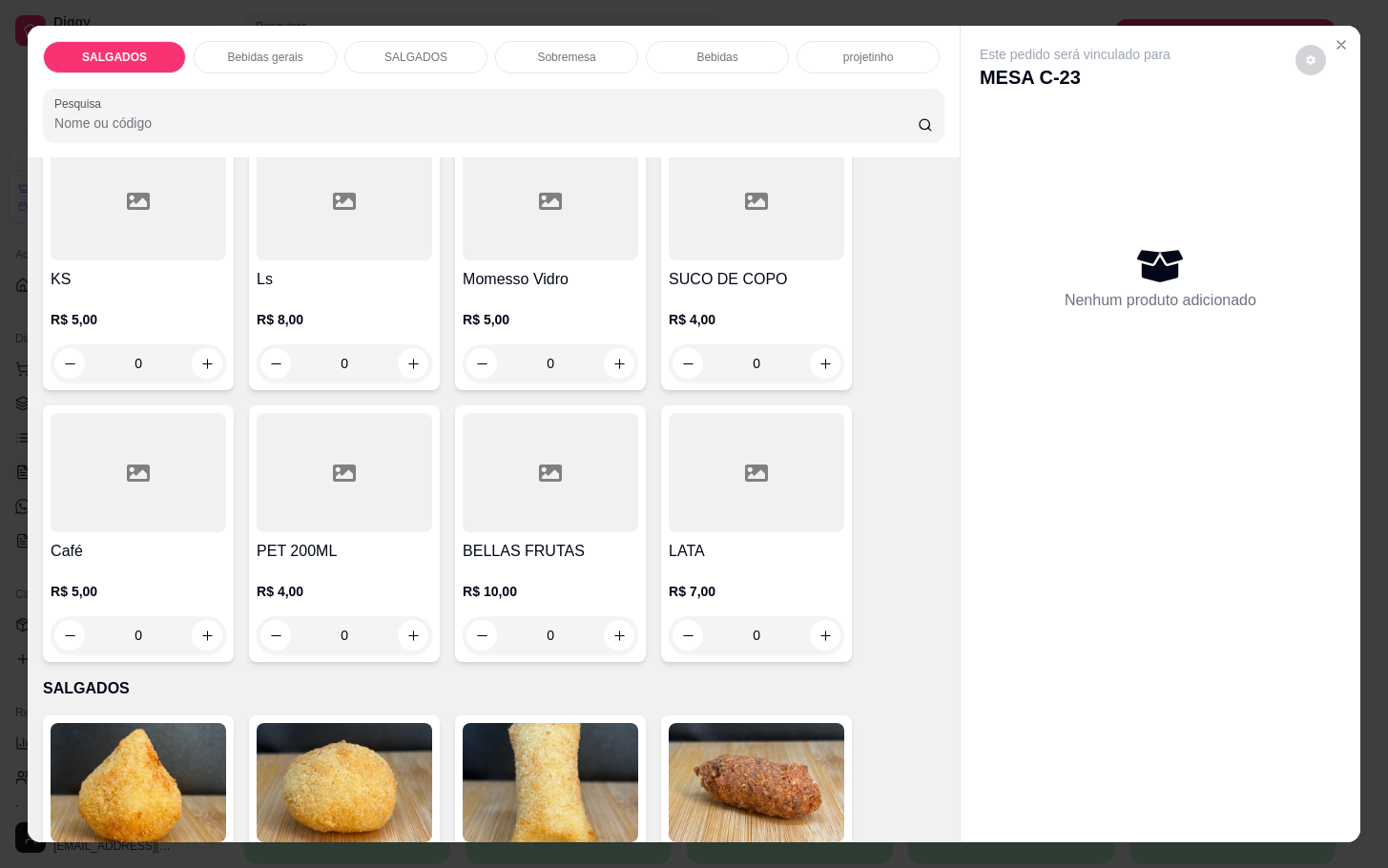
scroll to position [858, 0]
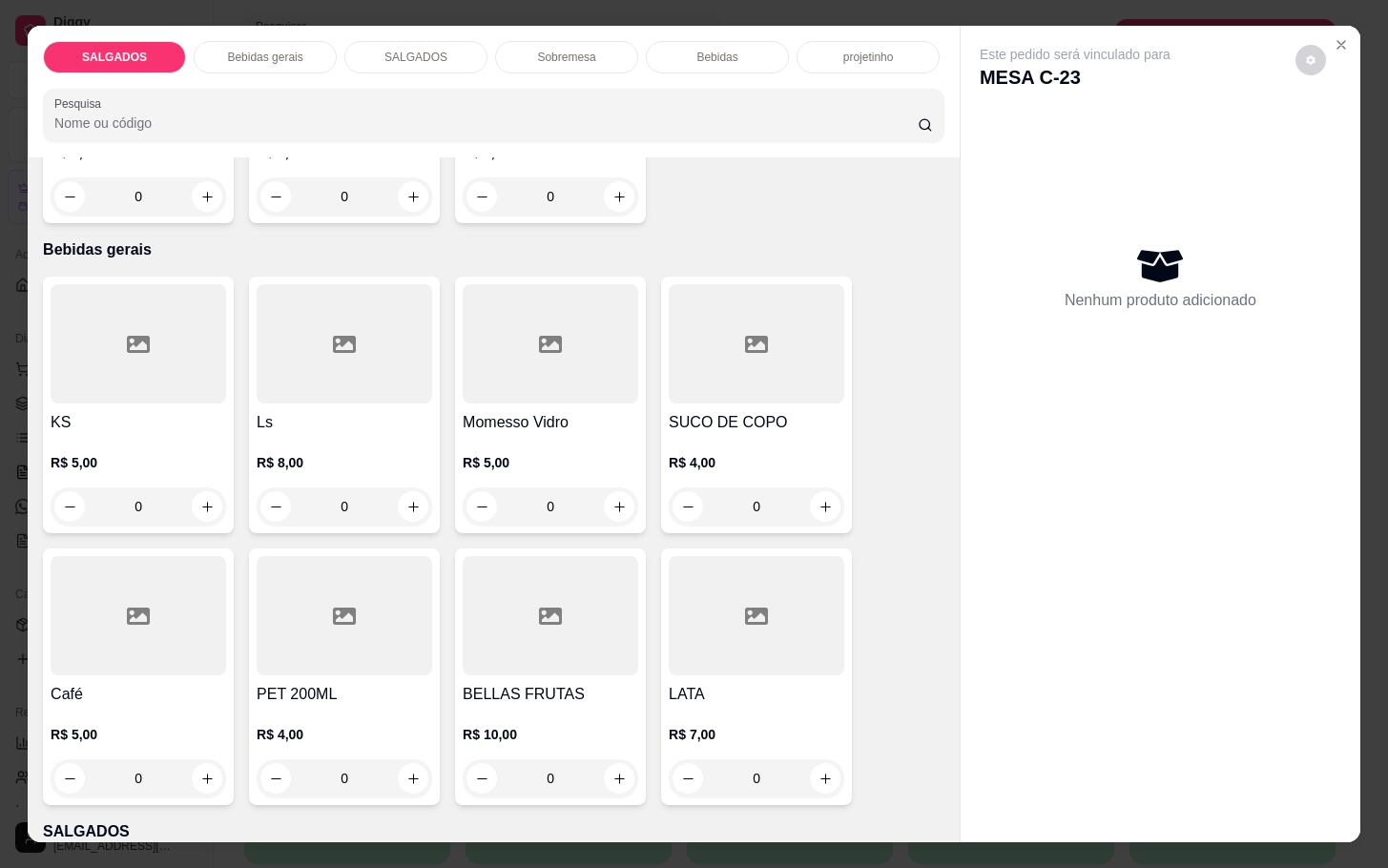
click at [123, 706] on div "R$ 5,00 0" at bounding box center [138, 751] width 176 height 91
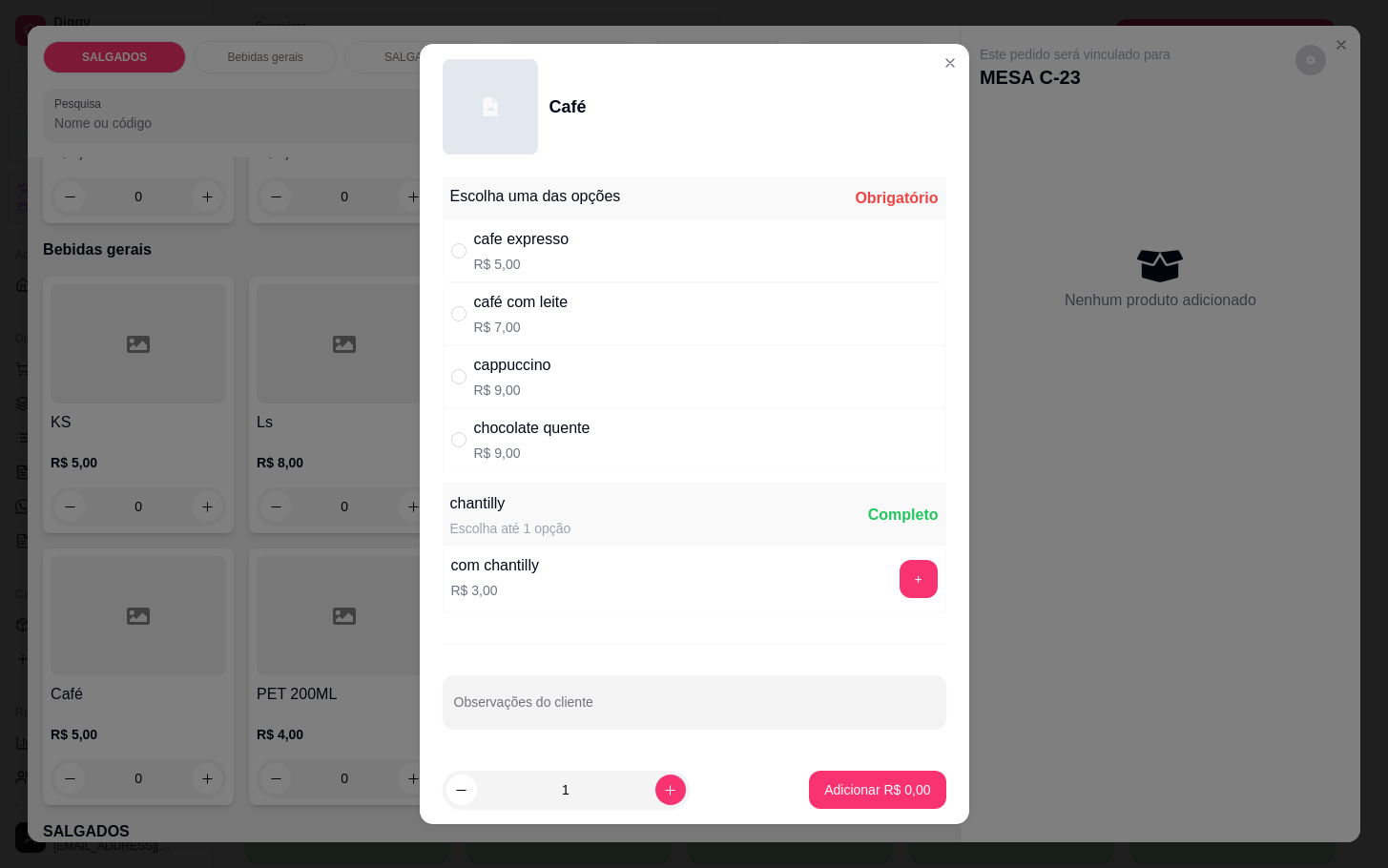
click at [498, 304] on div "café com leite" at bounding box center [521, 302] width 94 height 23
radio input "true"
click at [840, 788] on p "Adicionar R$ 7,00" at bounding box center [877, 790] width 103 height 18
type input "1"
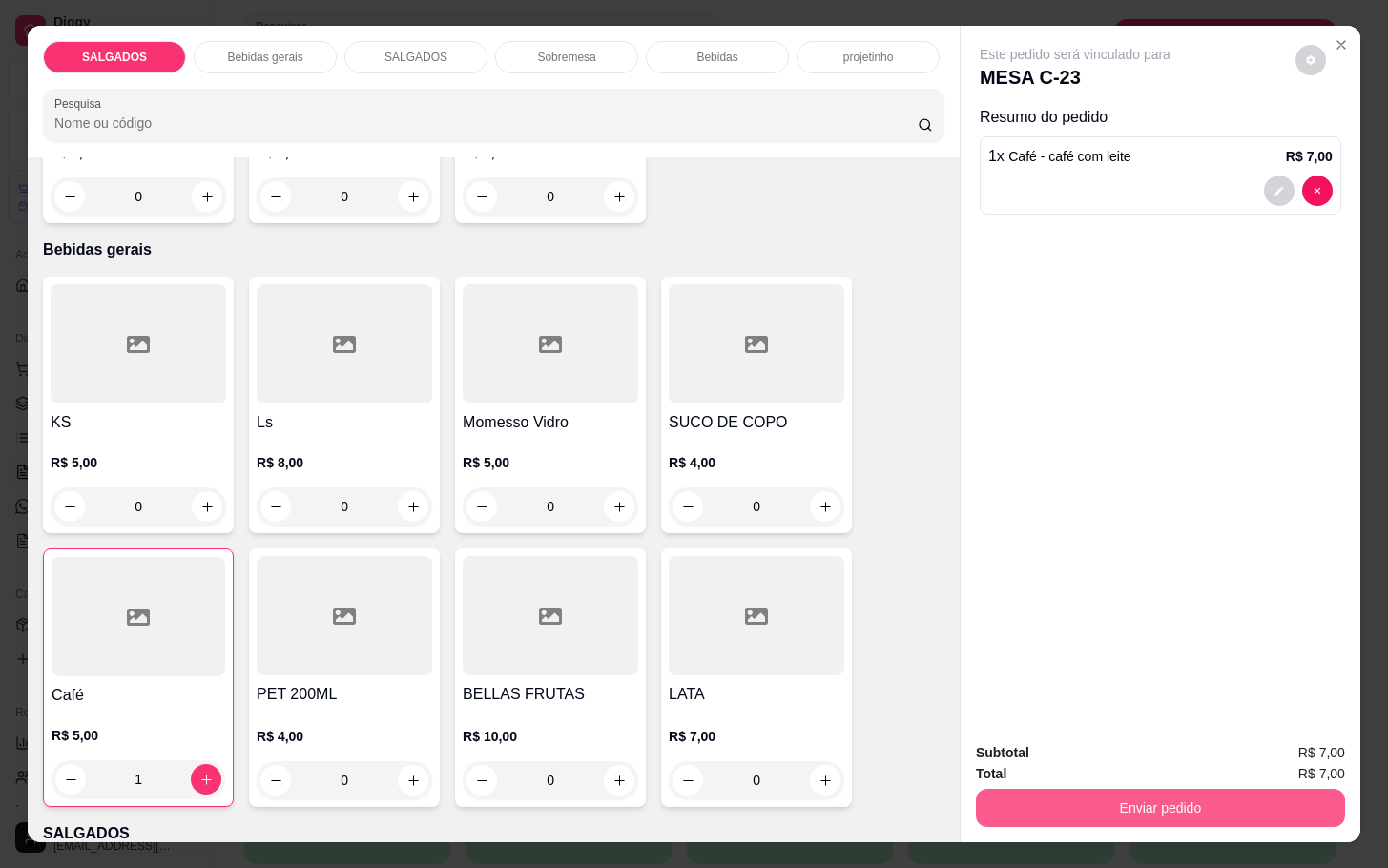
click at [1057, 798] on button "Enviar pedido" at bounding box center [1160, 807] width 369 height 38
click at [1022, 737] on button "Não registrar e enviar pedido" at bounding box center [1094, 750] width 198 height 36
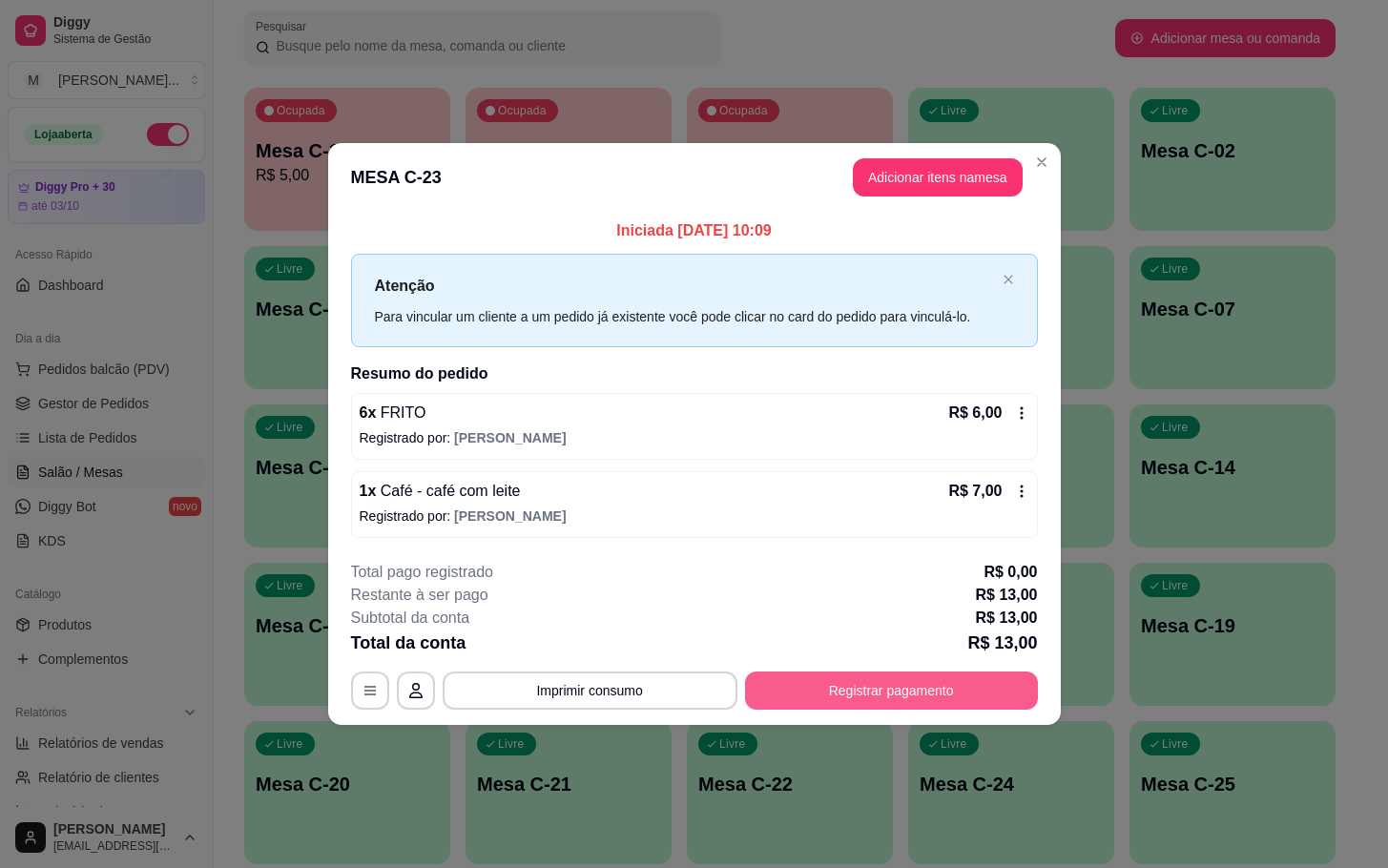
click at [864, 698] on button "Registrar pagamento" at bounding box center [892, 690] width 293 height 38
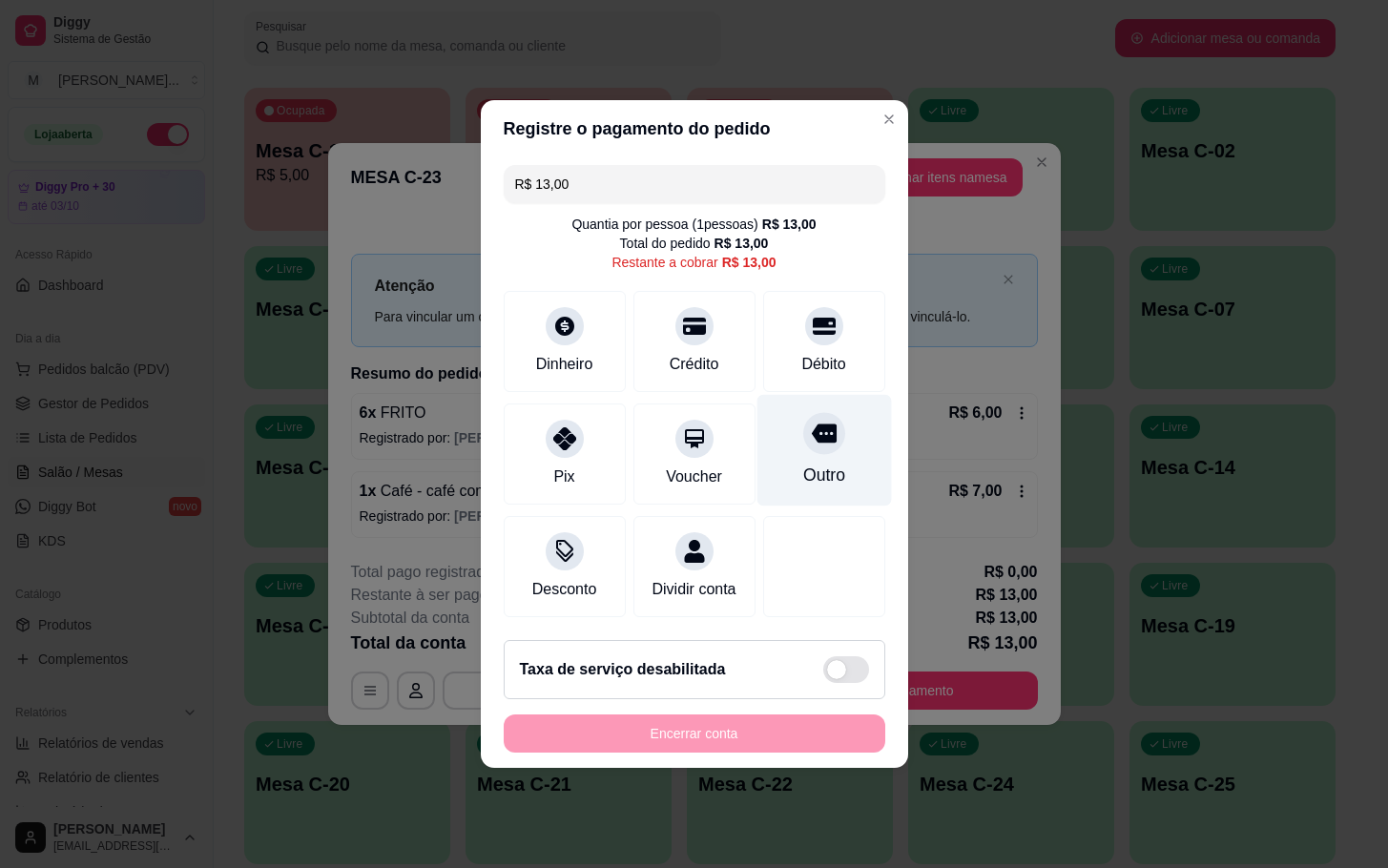
click at [821, 473] on div "Outro" at bounding box center [823, 475] width 42 height 25
type input "R$ 0,00"
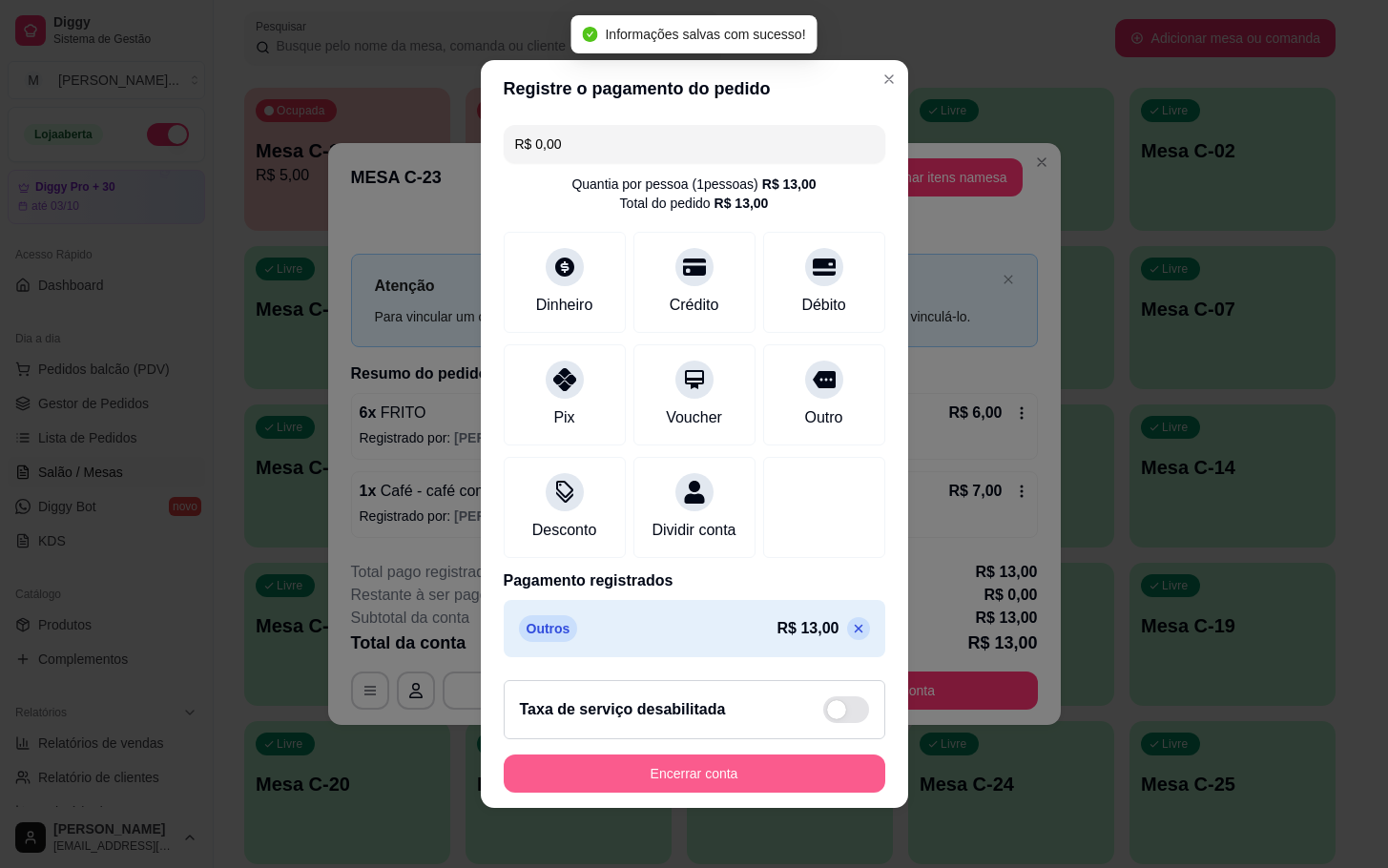
click at [633, 783] on button "Encerrar conta" at bounding box center [694, 773] width 382 height 38
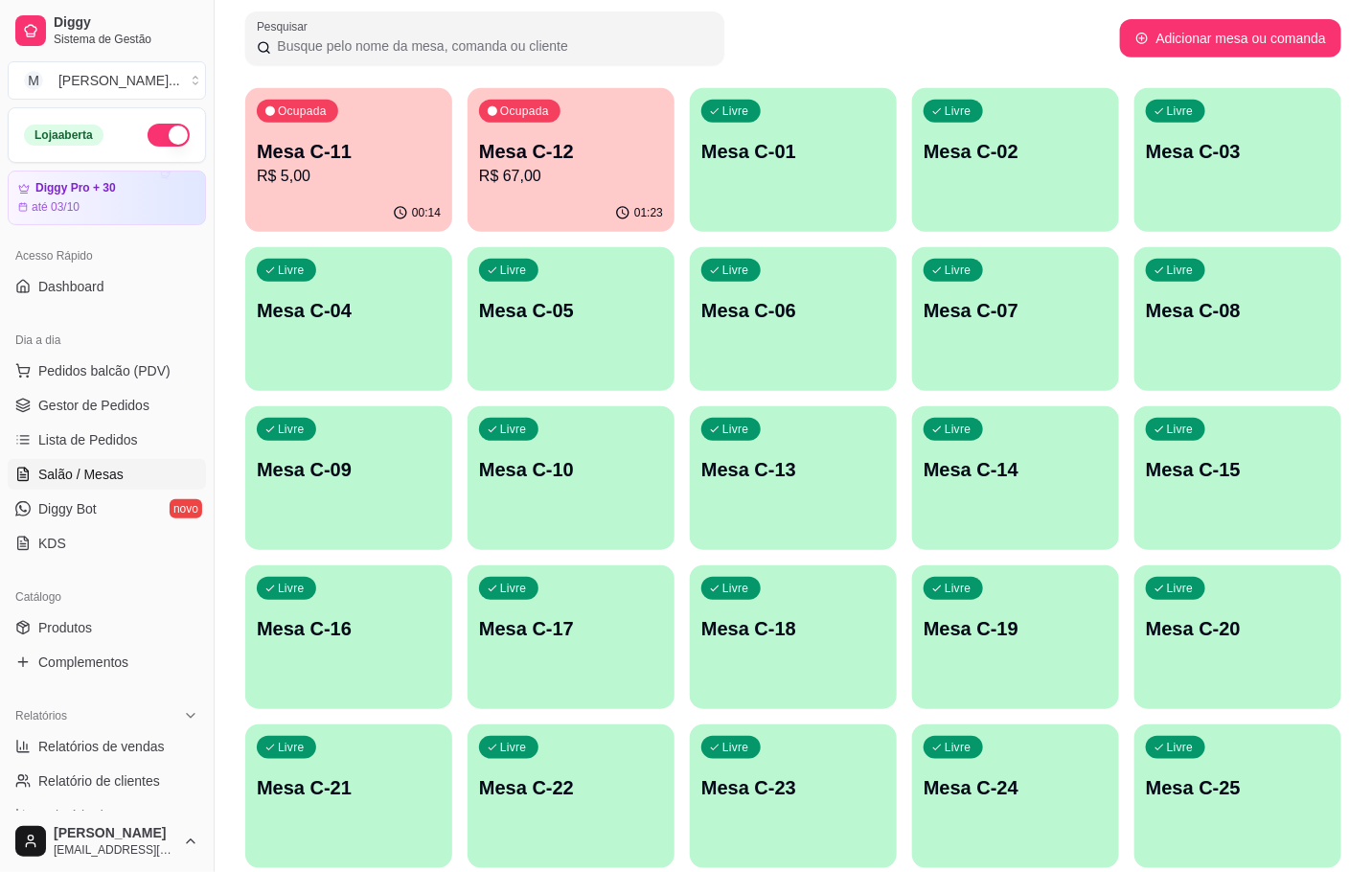
click at [569, 822] on div "Livre Mesa C-22" at bounding box center [571, 784] width 207 height 121
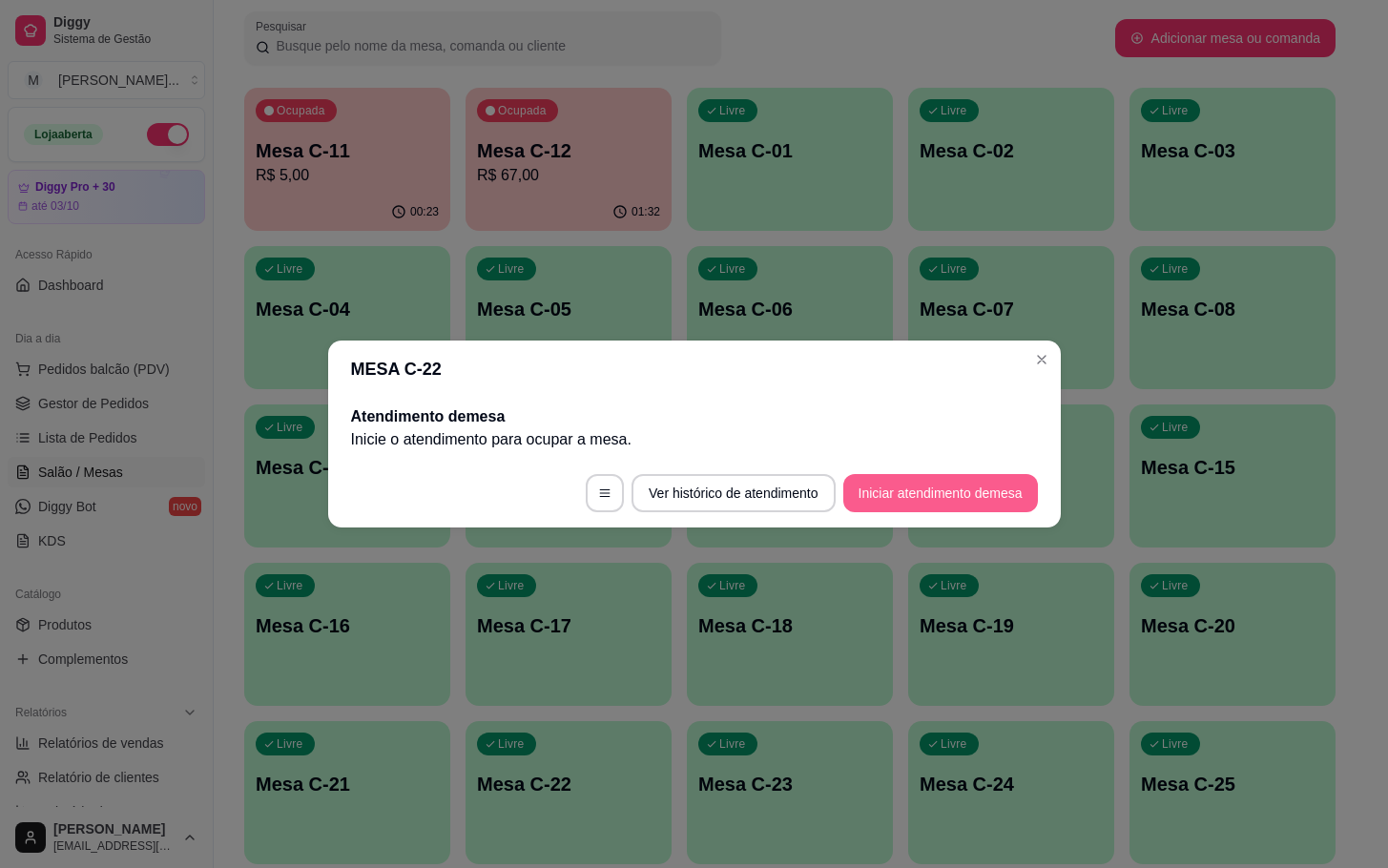
click at [988, 495] on button "Iniciar atendimento de mesa" at bounding box center [941, 492] width 194 height 38
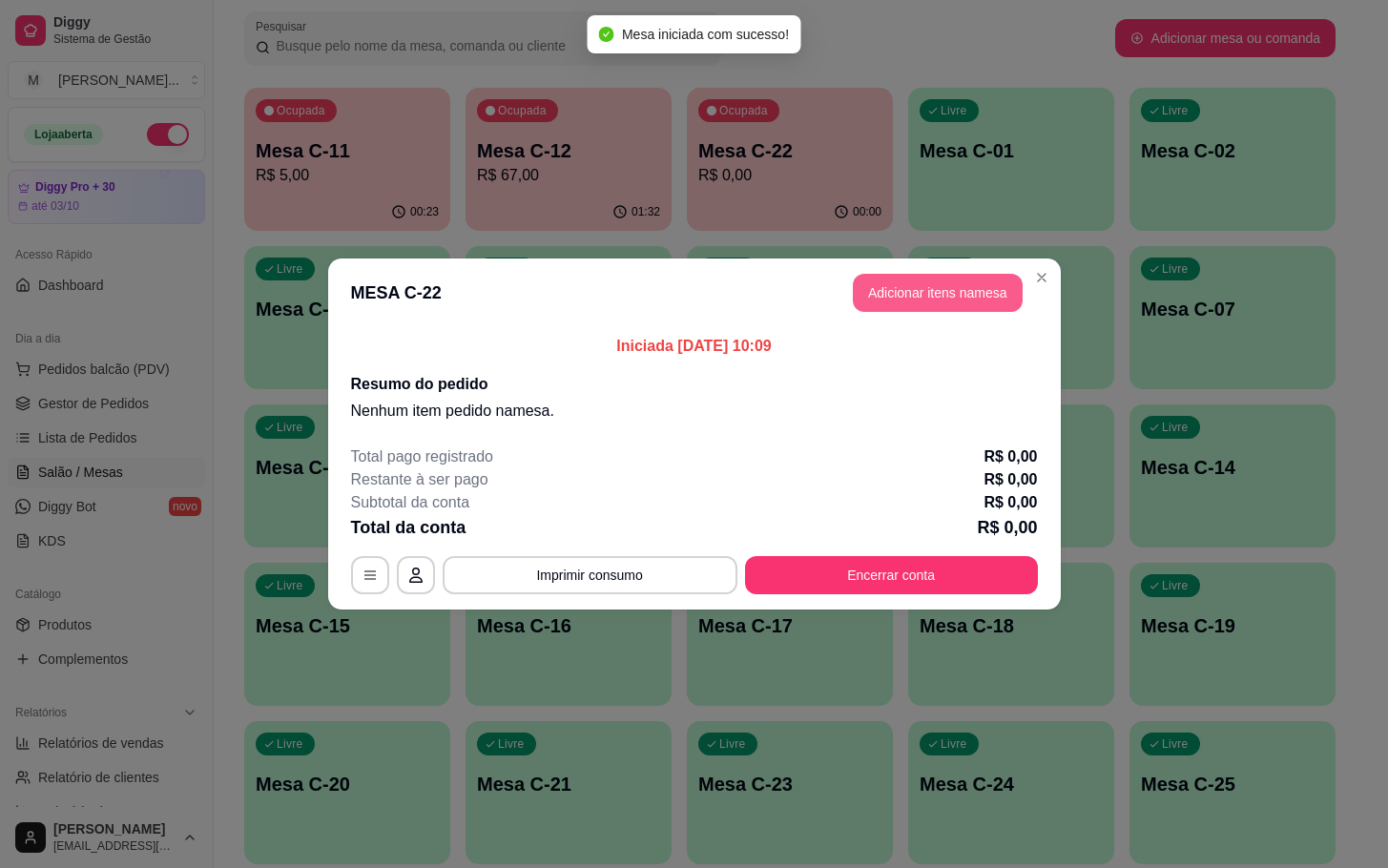
click at [945, 303] on button "Adicionar itens na mesa" at bounding box center [937, 292] width 170 height 38
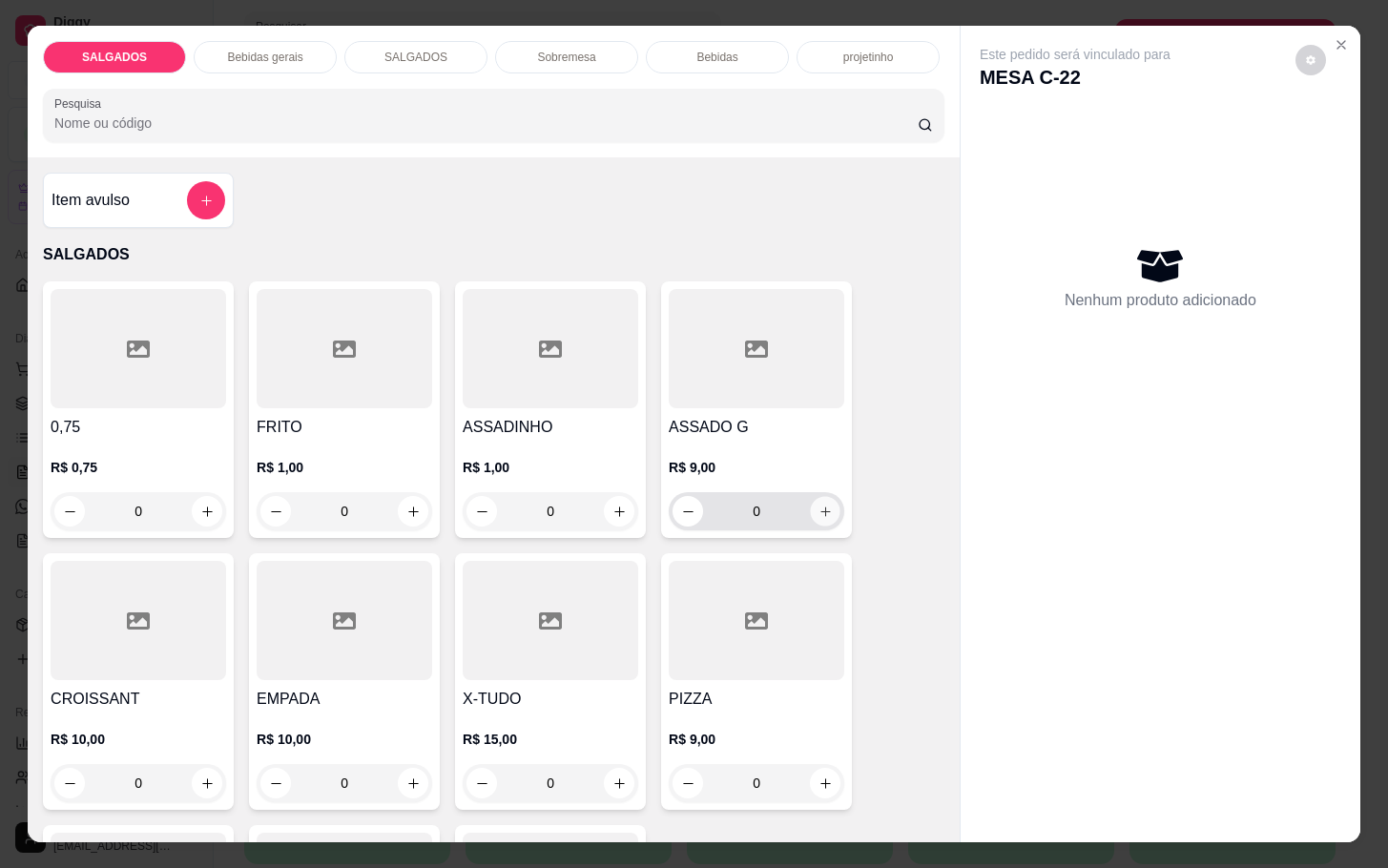
click at [818, 506] on icon "increase-product-quantity" at bounding box center [825, 511] width 15 height 15
type input "1"
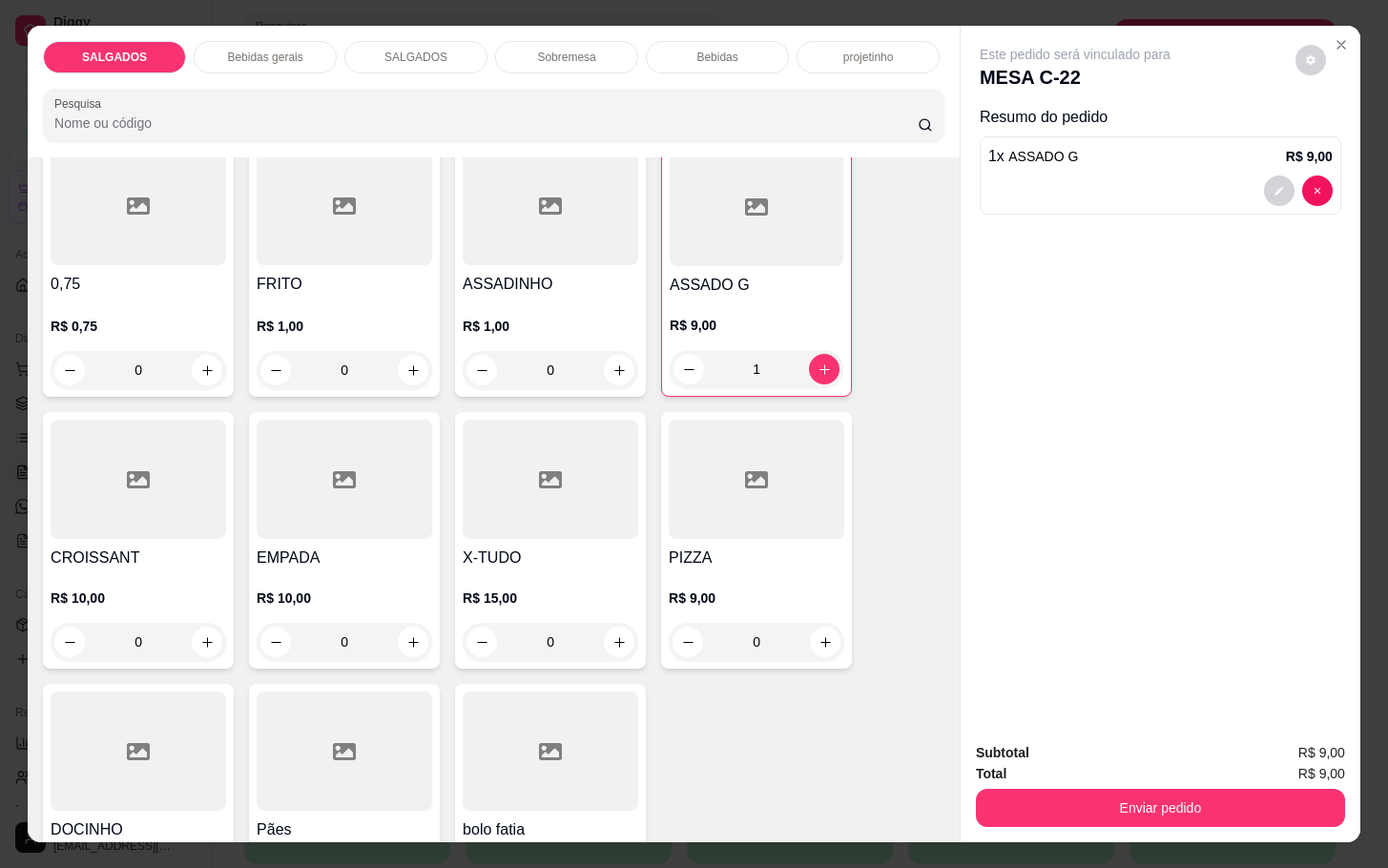
scroll to position [286, 0]
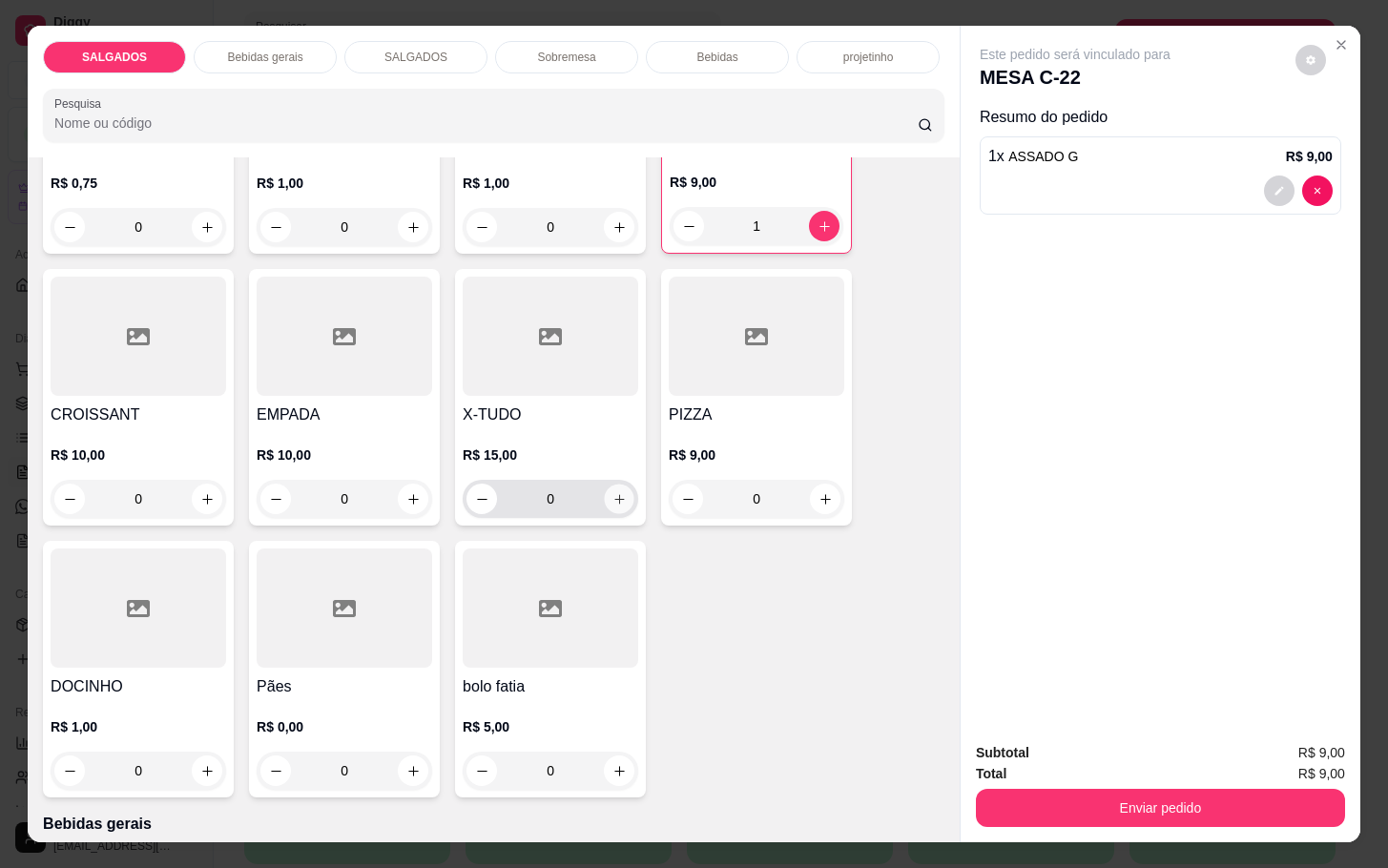
click at [616, 492] on button "increase-product-quantity" at bounding box center [620, 499] width 29 height 29
type input "1"
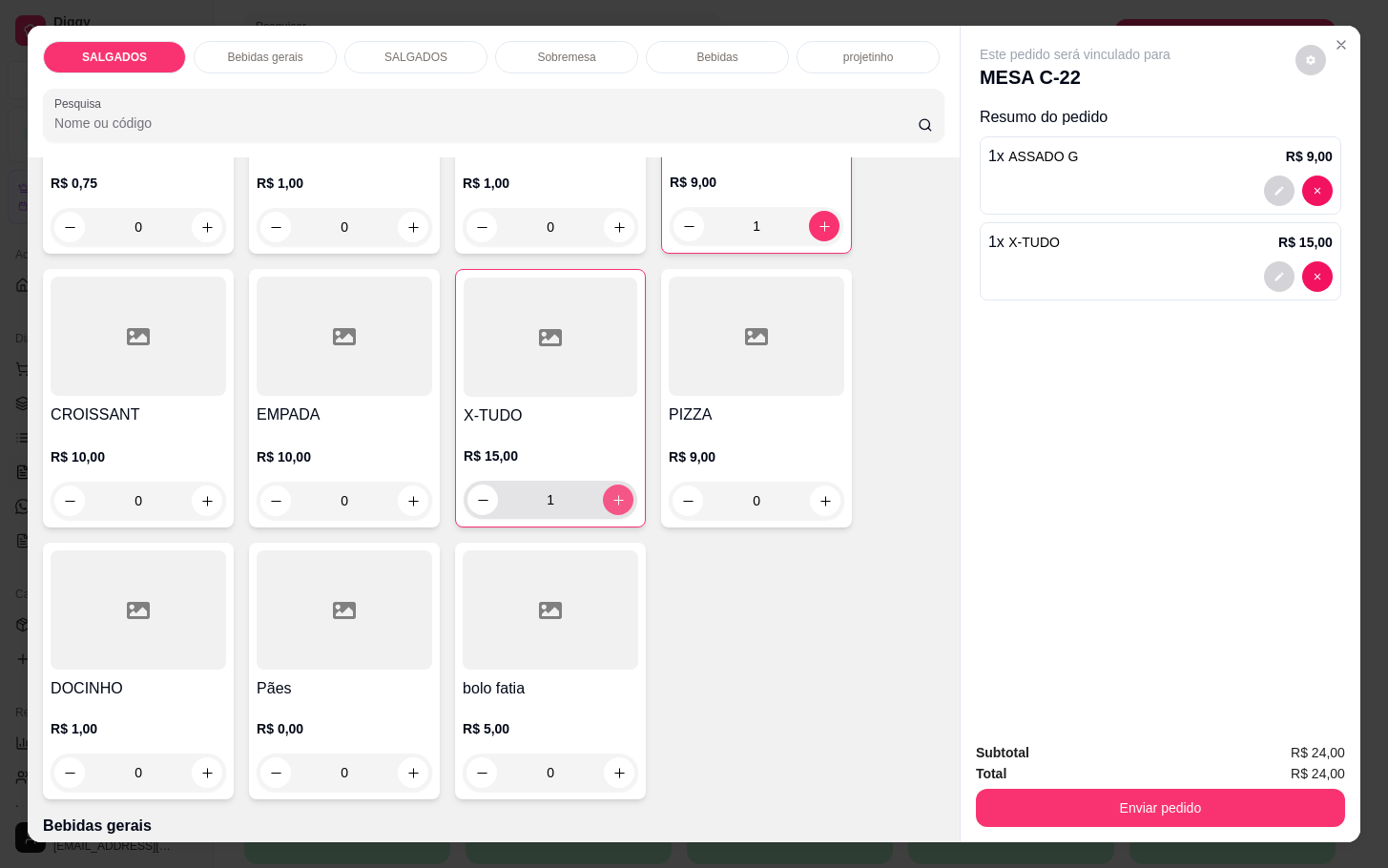
scroll to position [1001, 0]
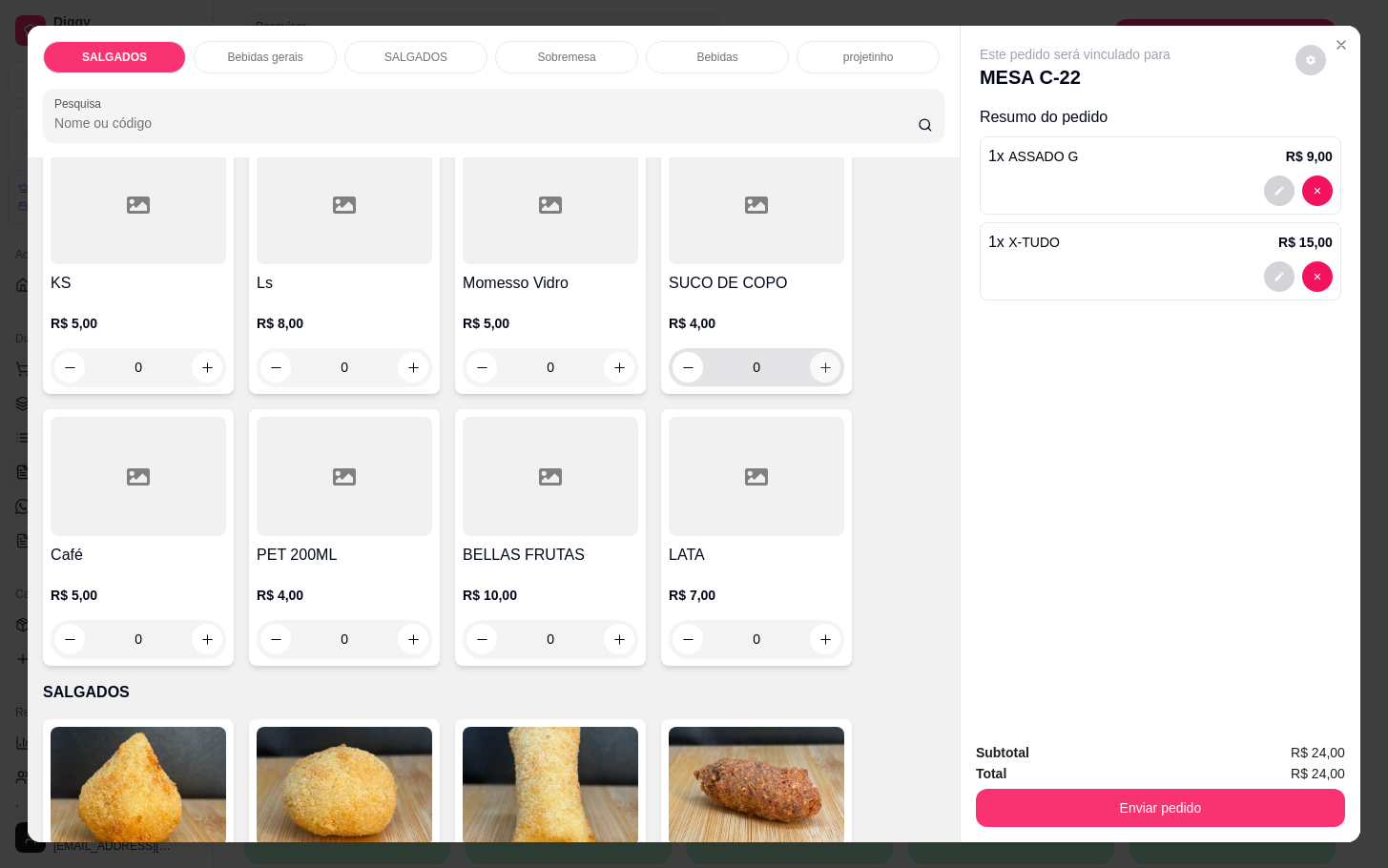
click at [816, 370] on button "increase-product-quantity" at bounding box center [825, 367] width 30 height 30
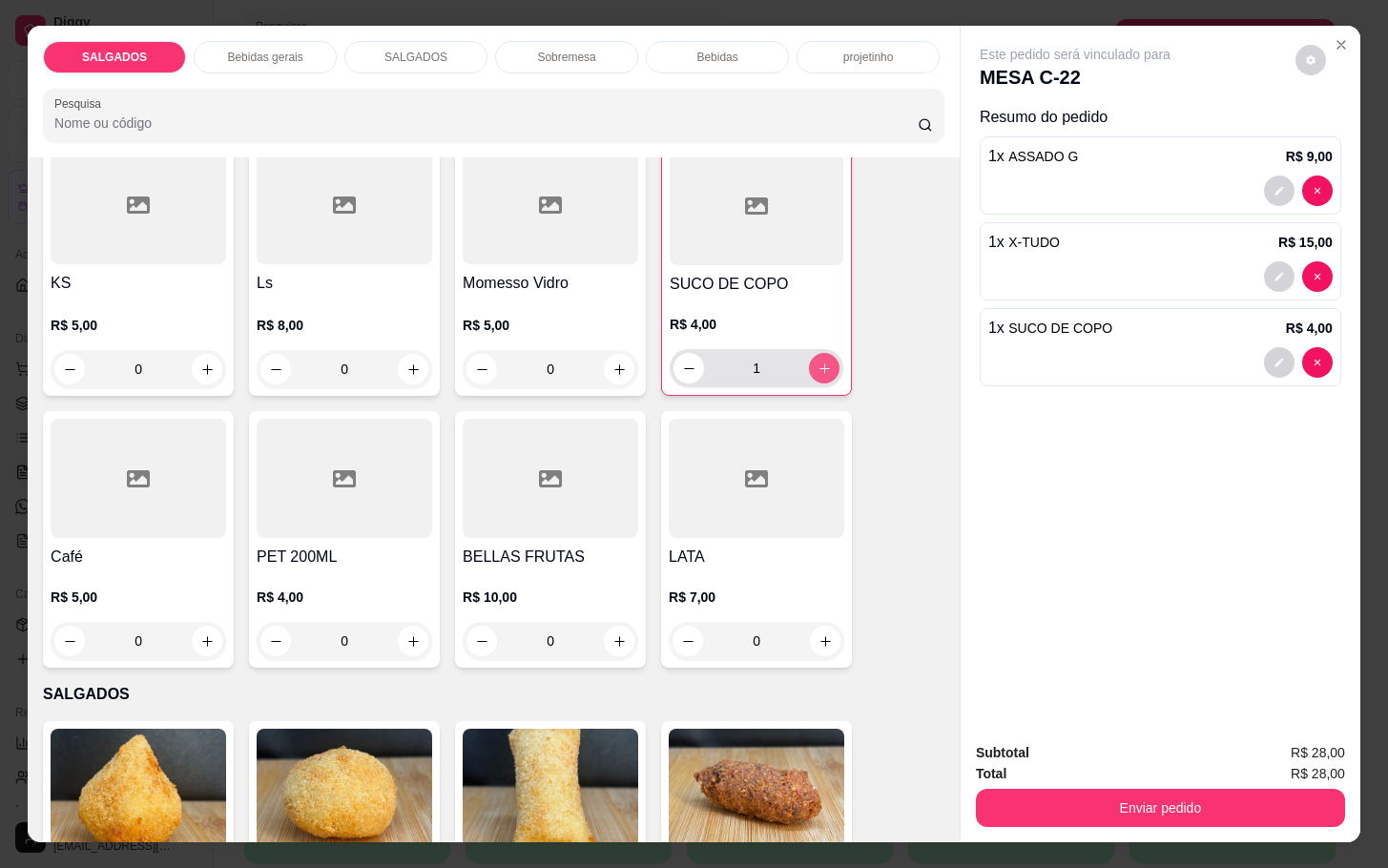
type input "1"
click at [200, 363] on icon "increase-product-quantity" at bounding box center [207, 370] width 15 height 15
type input "1"
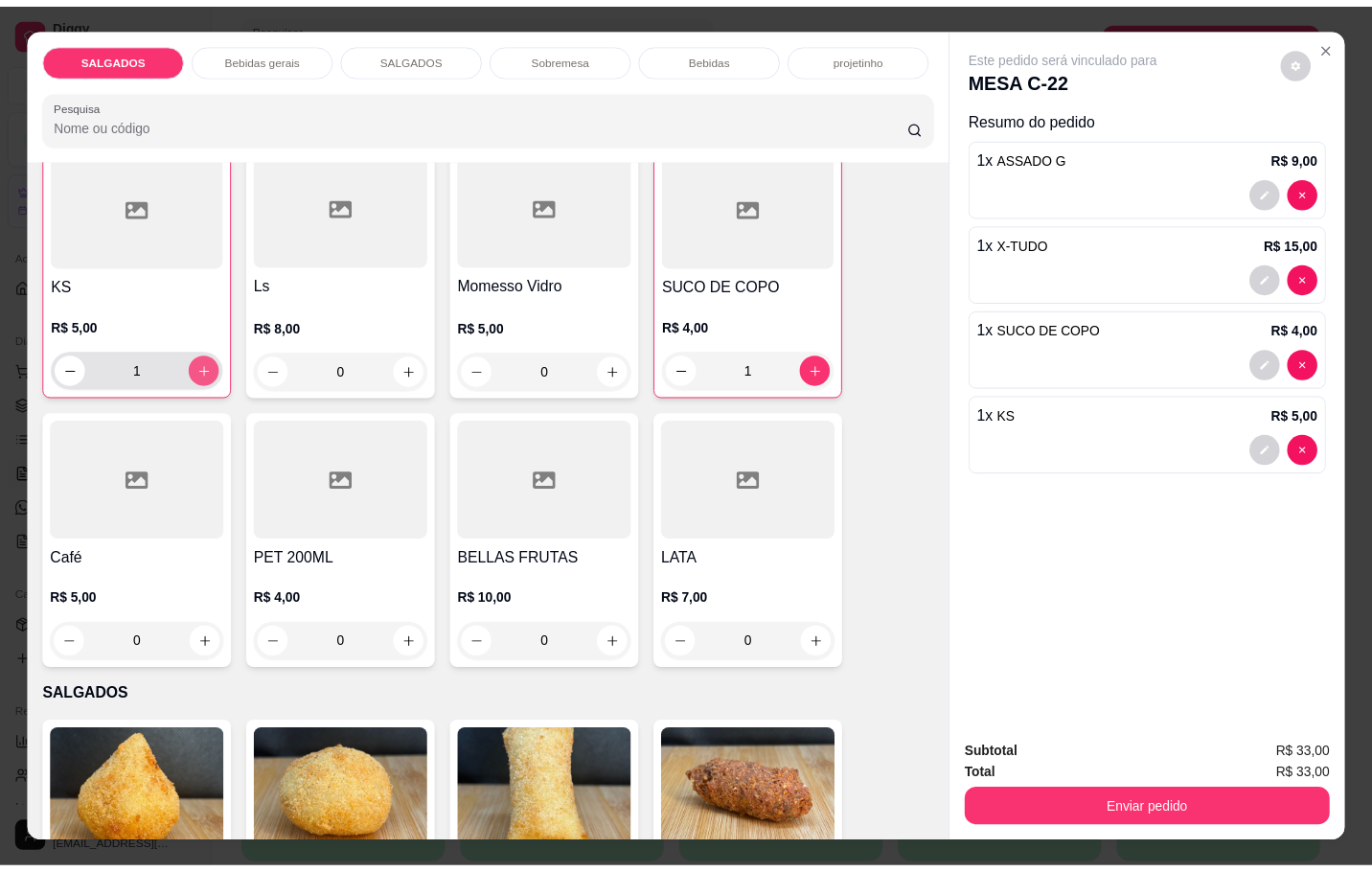
scroll to position [1007, 0]
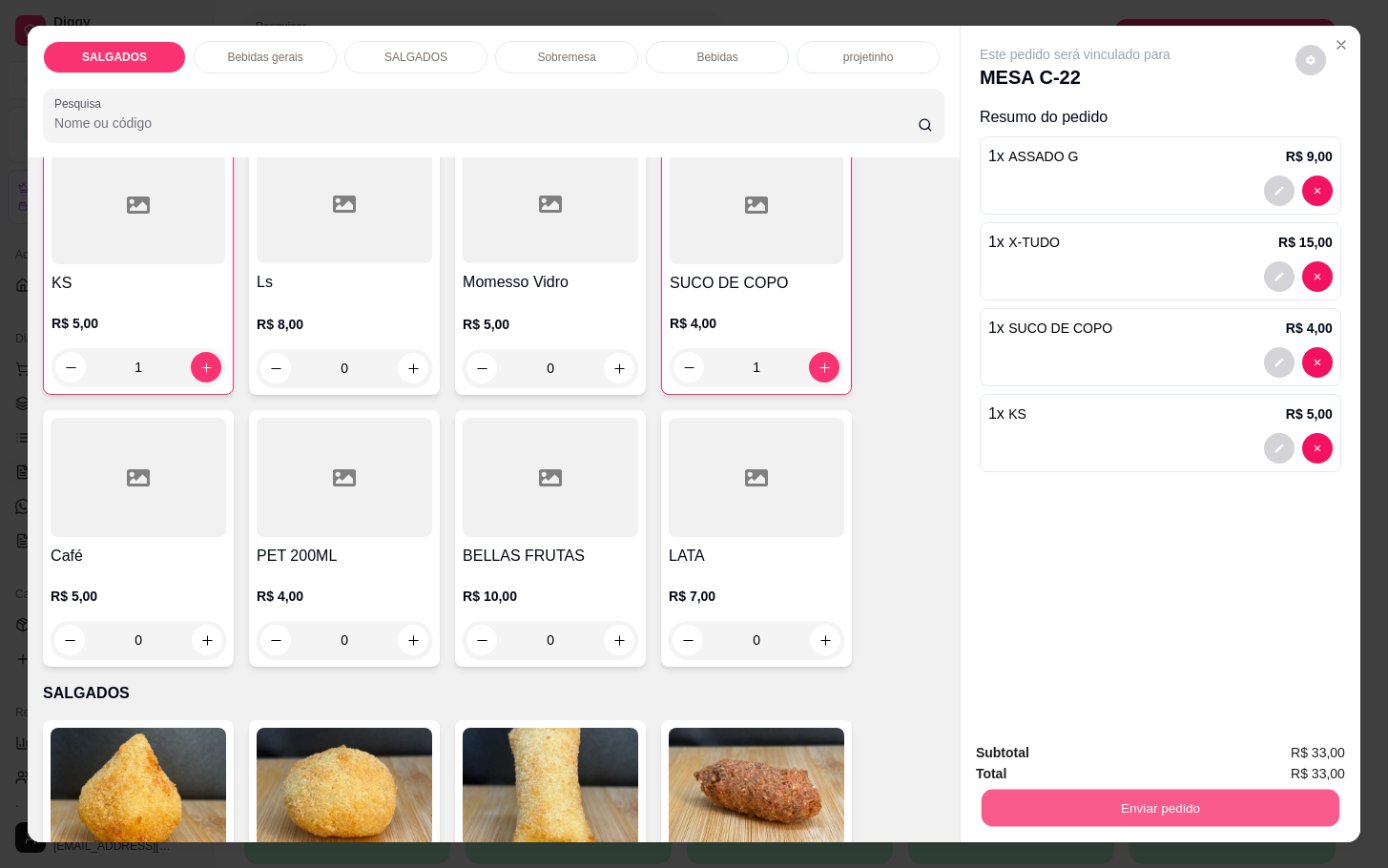
click at [1067, 791] on button "Enviar pedido" at bounding box center [1160, 807] width 358 height 37
click at [1107, 744] on button "Não registrar e enviar pedido" at bounding box center [1094, 750] width 192 height 35
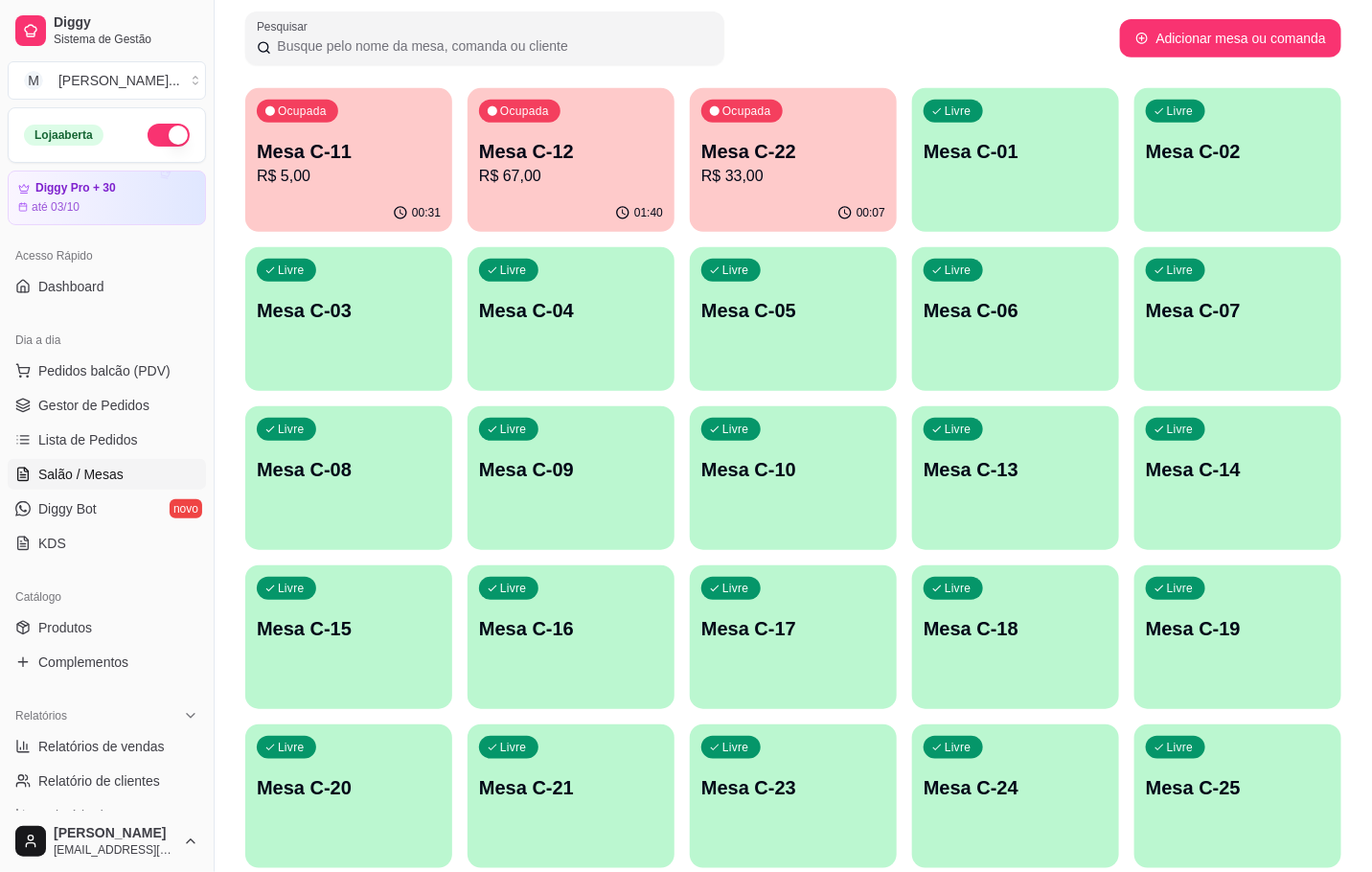
click at [542, 192] on div "Ocupada Mesa C-12 R$ 67,00" at bounding box center [571, 141] width 207 height 106
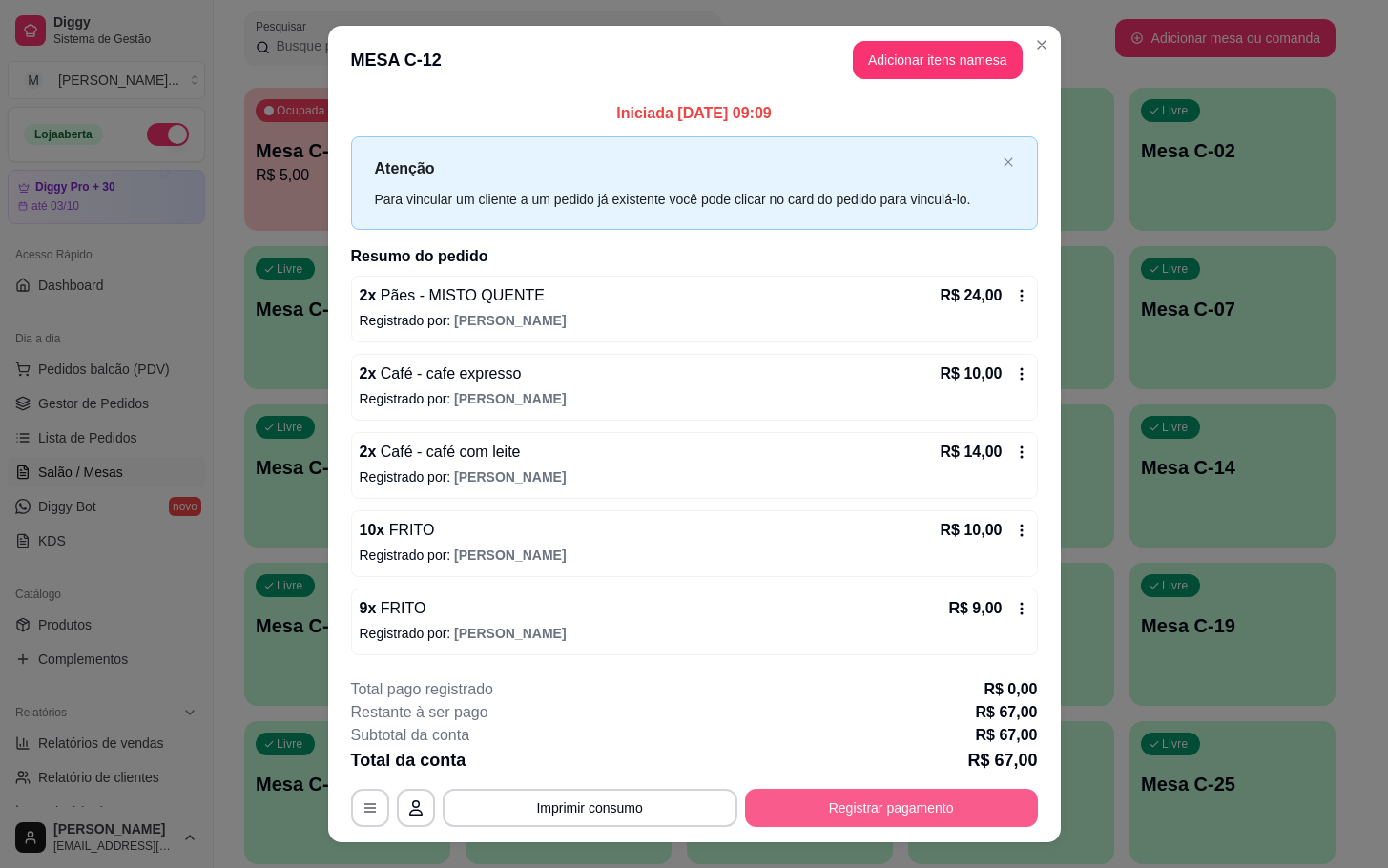
click at [865, 814] on button "Registrar pagamento" at bounding box center [892, 807] width 293 height 38
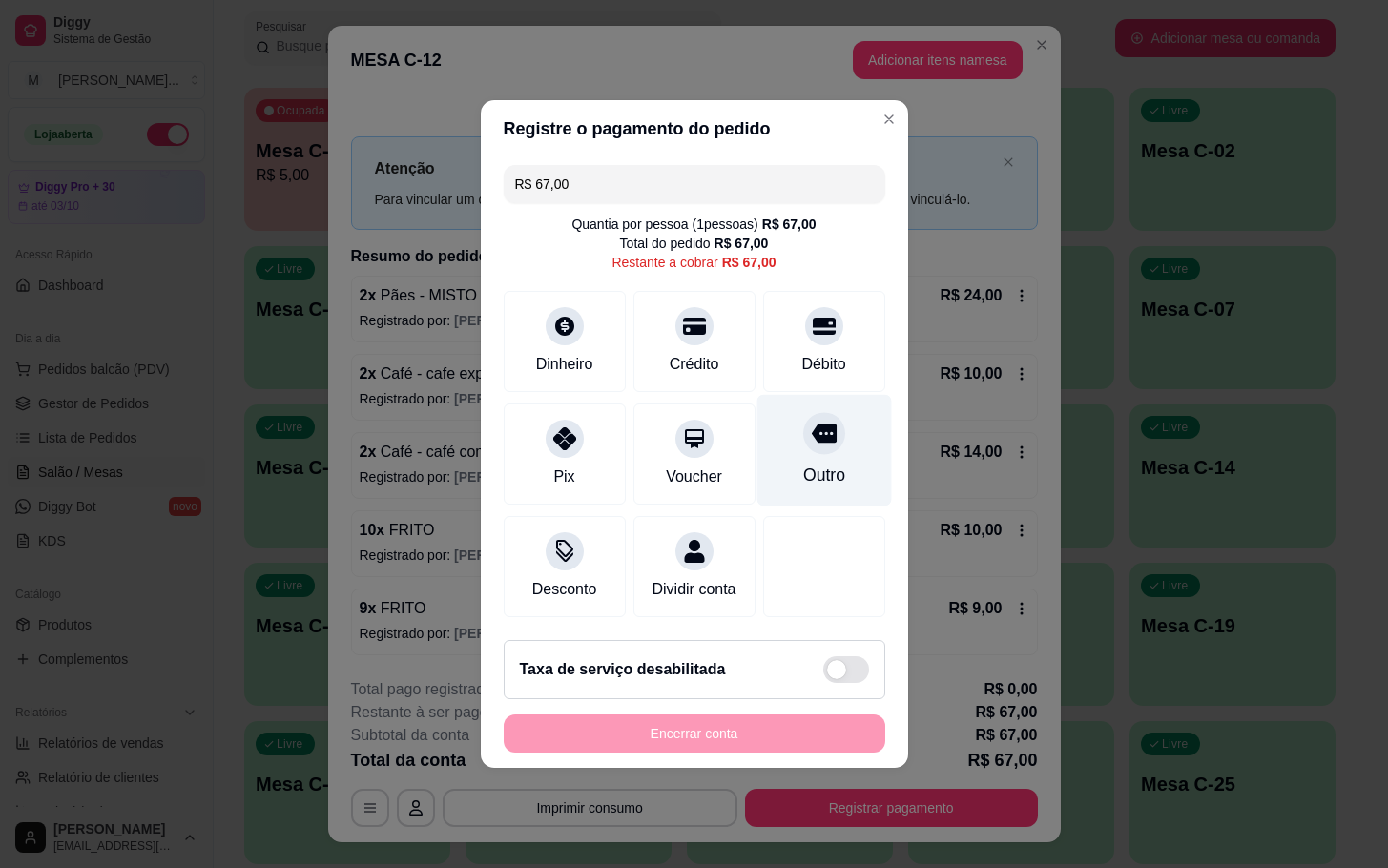
click at [804, 440] on div at bounding box center [824, 433] width 42 height 42
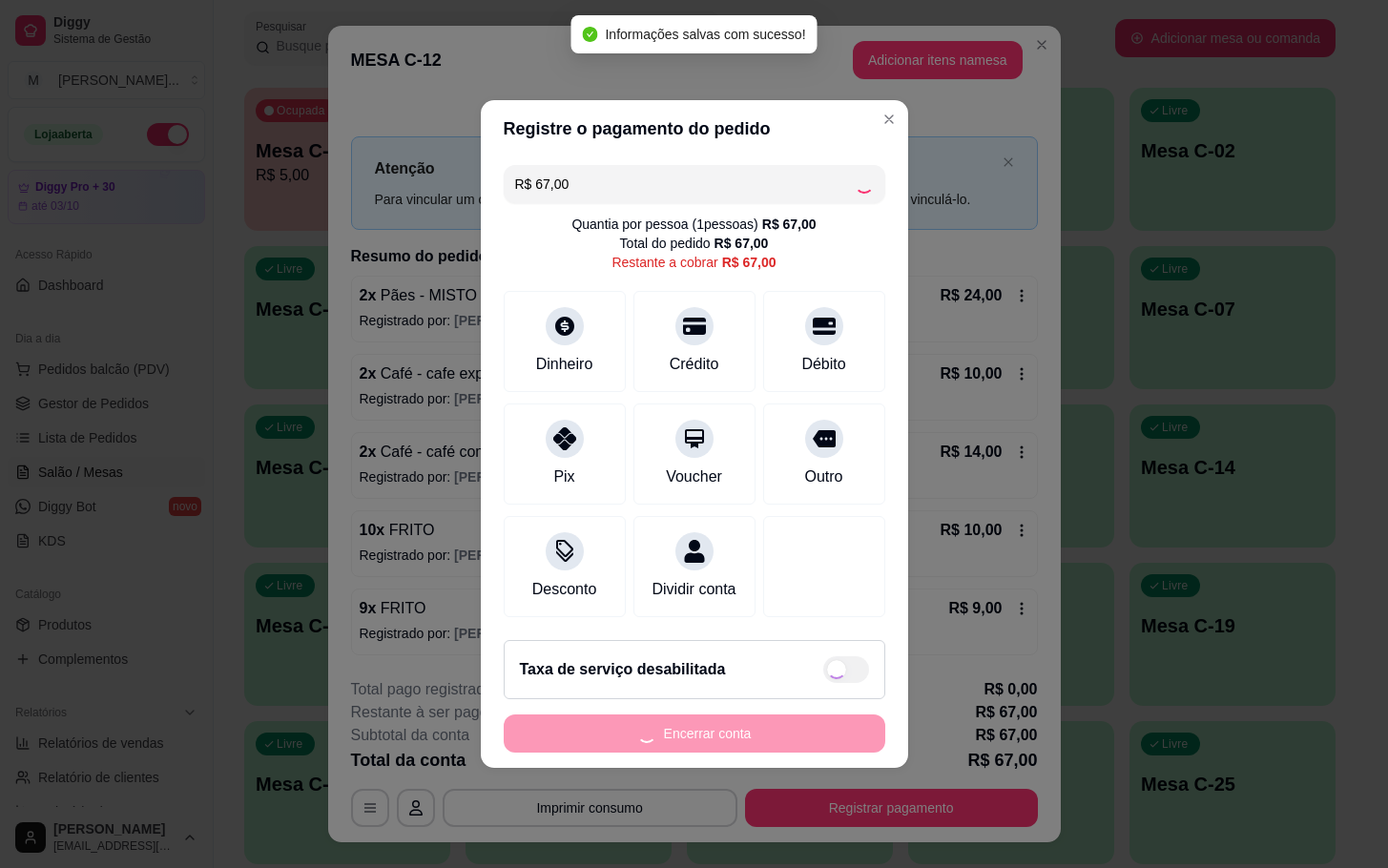
type input "R$ 0,00"
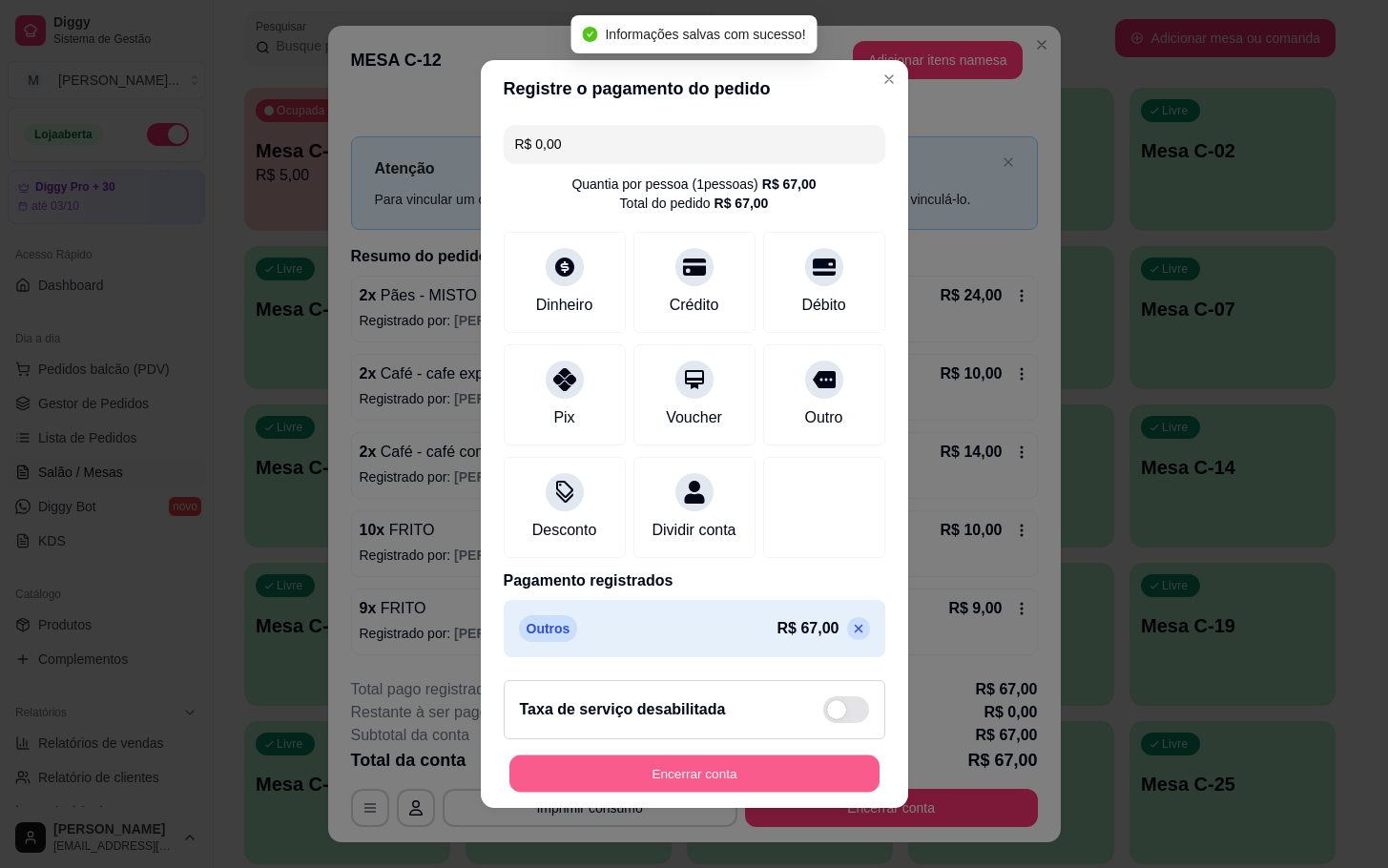
click at [752, 771] on button "Encerrar conta" at bounding box center [694, 774] width 370 height 37
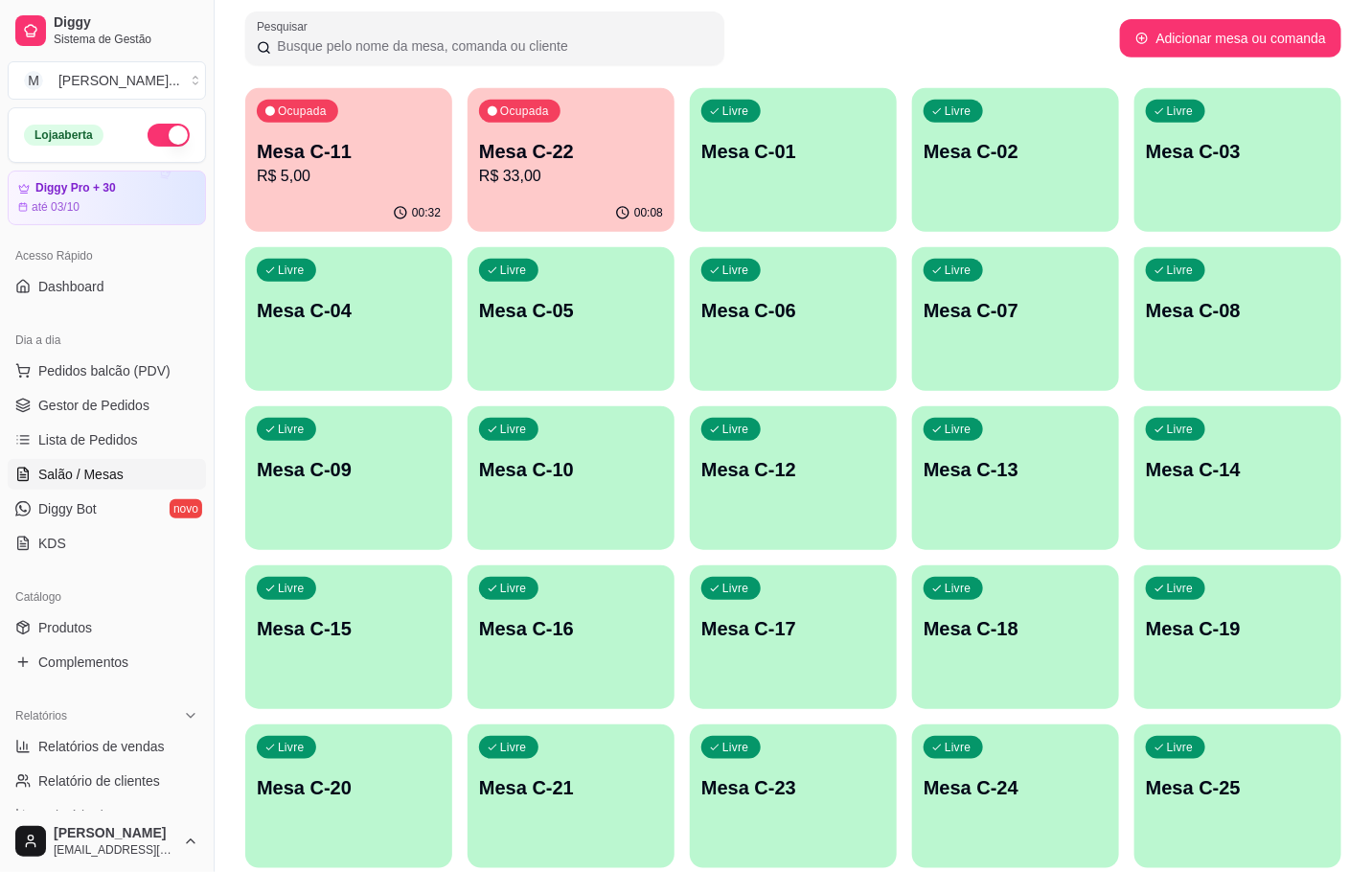
click at [611, 135] on div "Ocupada Mesa C-22 R$ 33,00" at bounding box center [571, 141] width 207 height 106
click at [98, 401] on span "Gestor de Pedidos" at bounding box center [94, 405] width 111 height 19
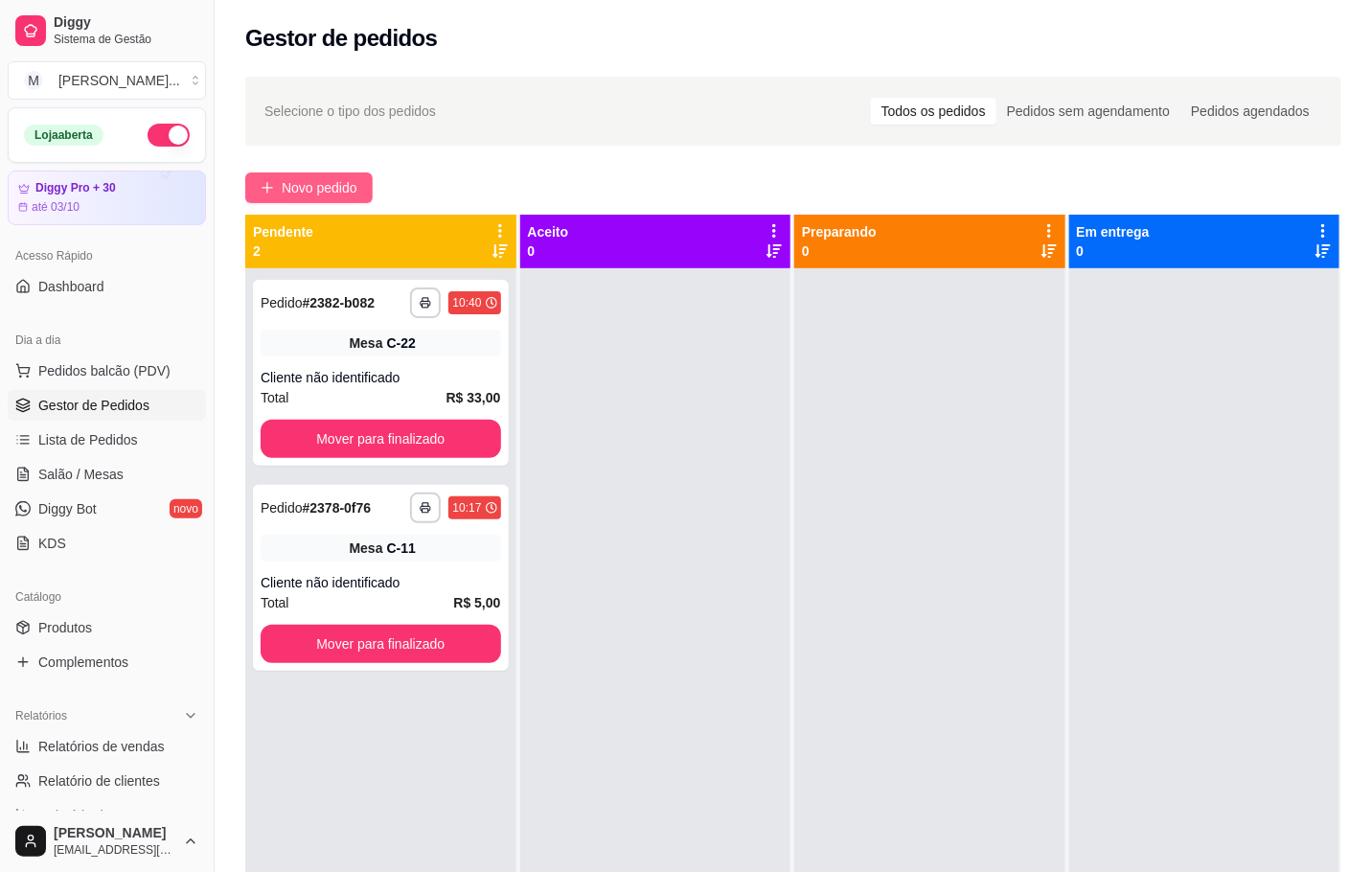
click at [296, 181] on span "Novo pedido" at bounding box center [319, 187] width 76 height 21
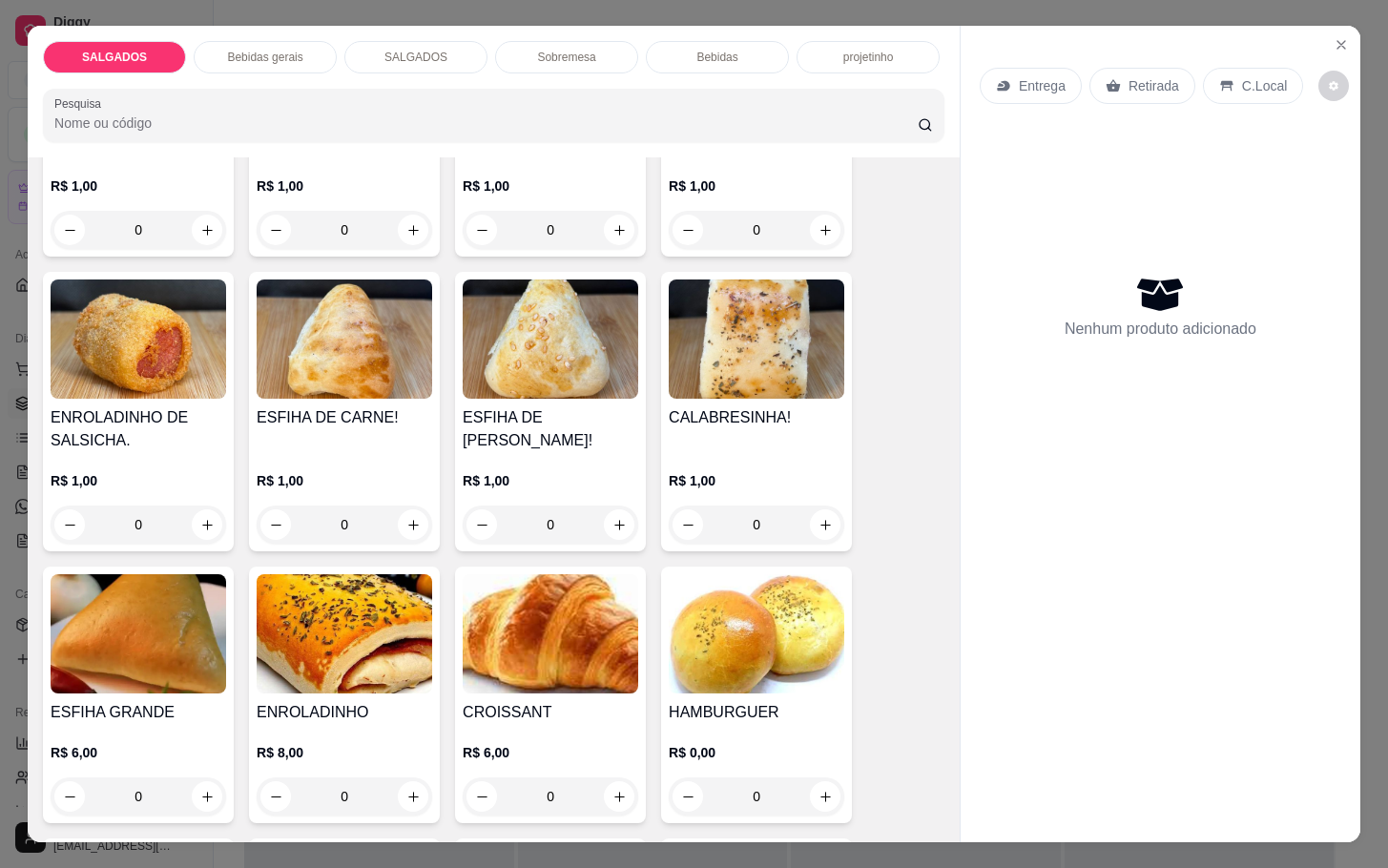
scroll to position [2146, 0]
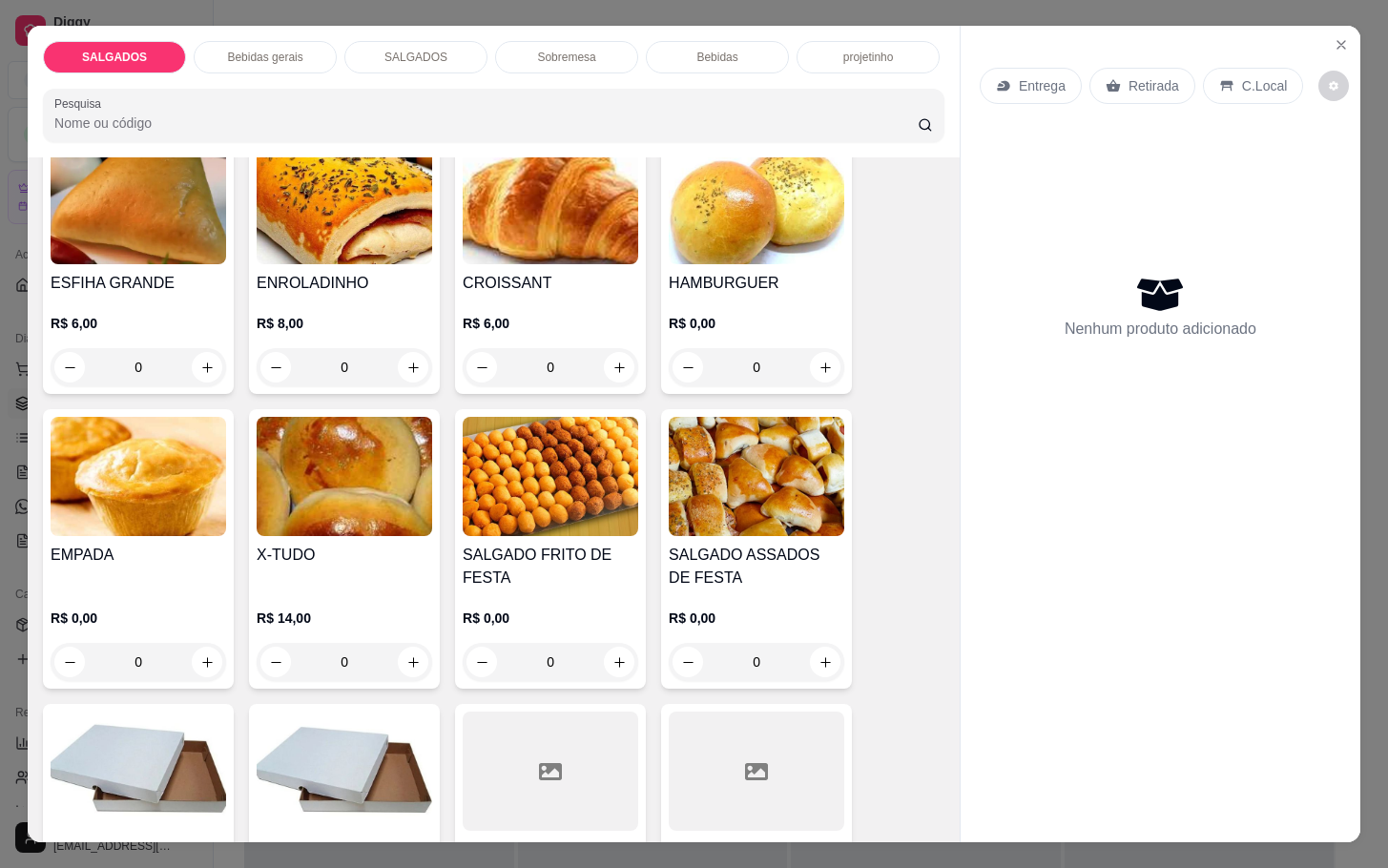
click at [504, 543] on h4 "SALGADO FRITO DE FESTA" at bounding box center [550, 566] width 176 height 46
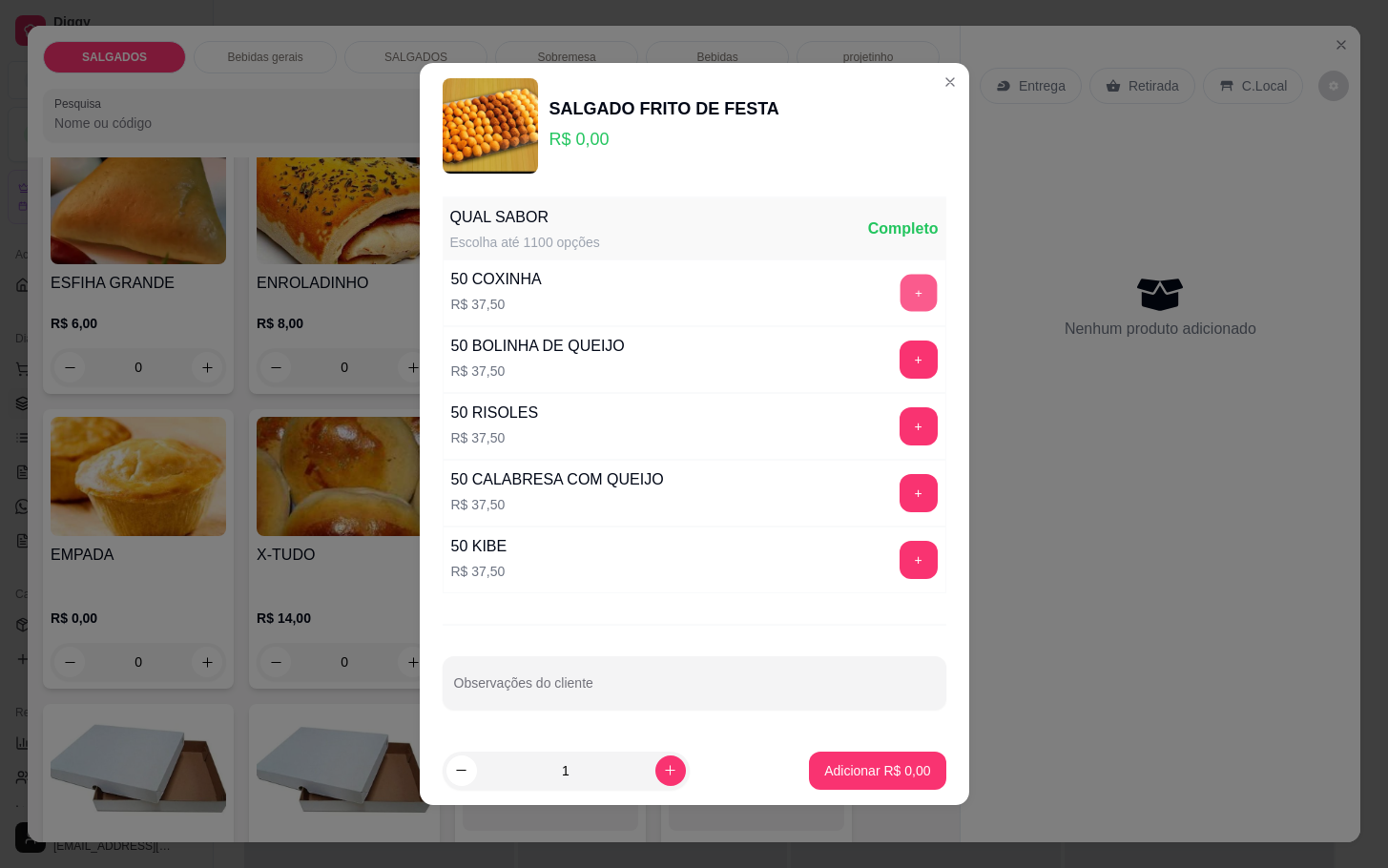
click at [900, 281] on button "+" at bounding box center [918, 292] width 37 height 37
click at [839, 771] on p "Adicionar R$ 37,50" at bounding box center [873, 770] width 111 height 18
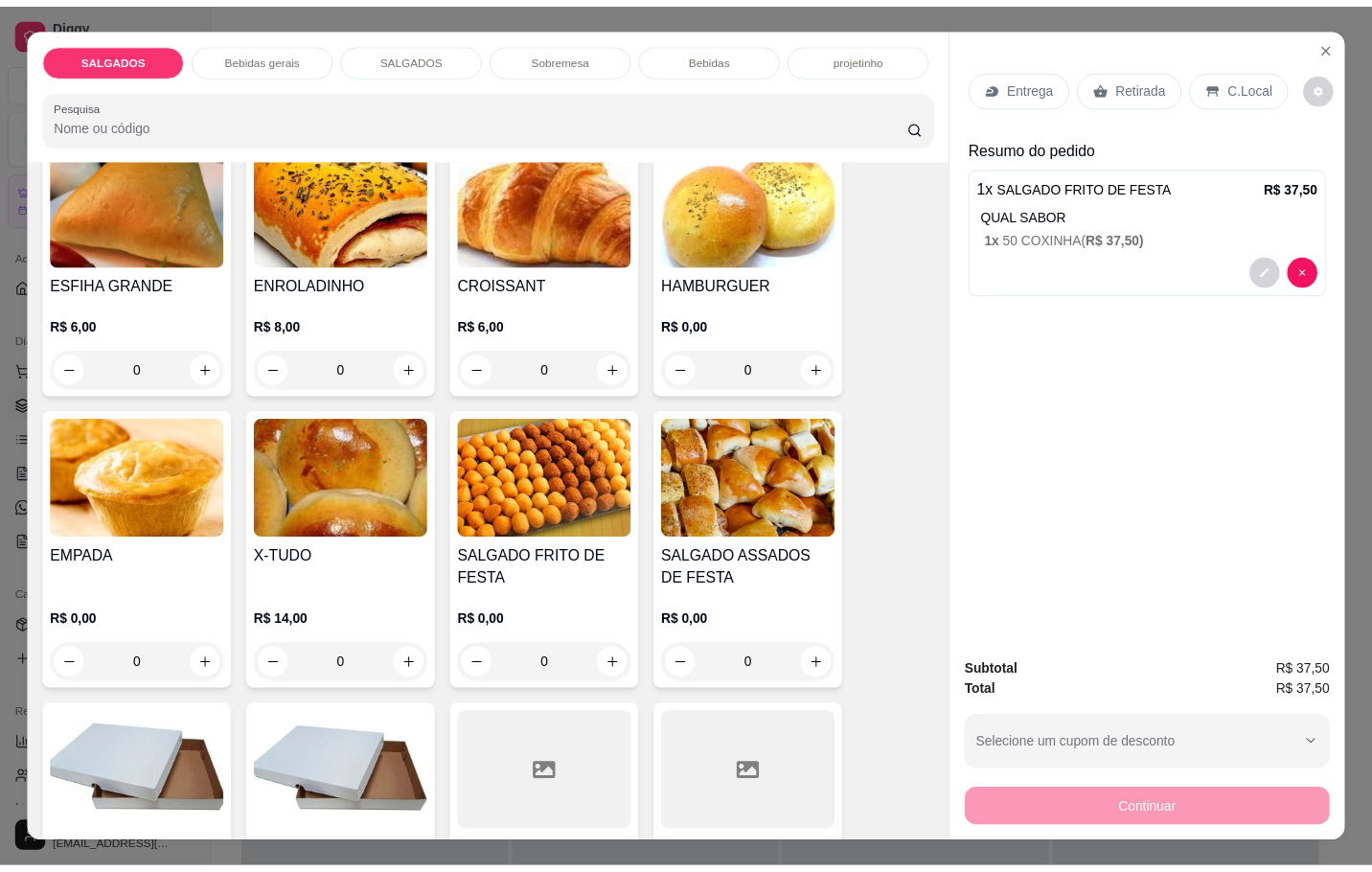
scroll to position [2300, 0]
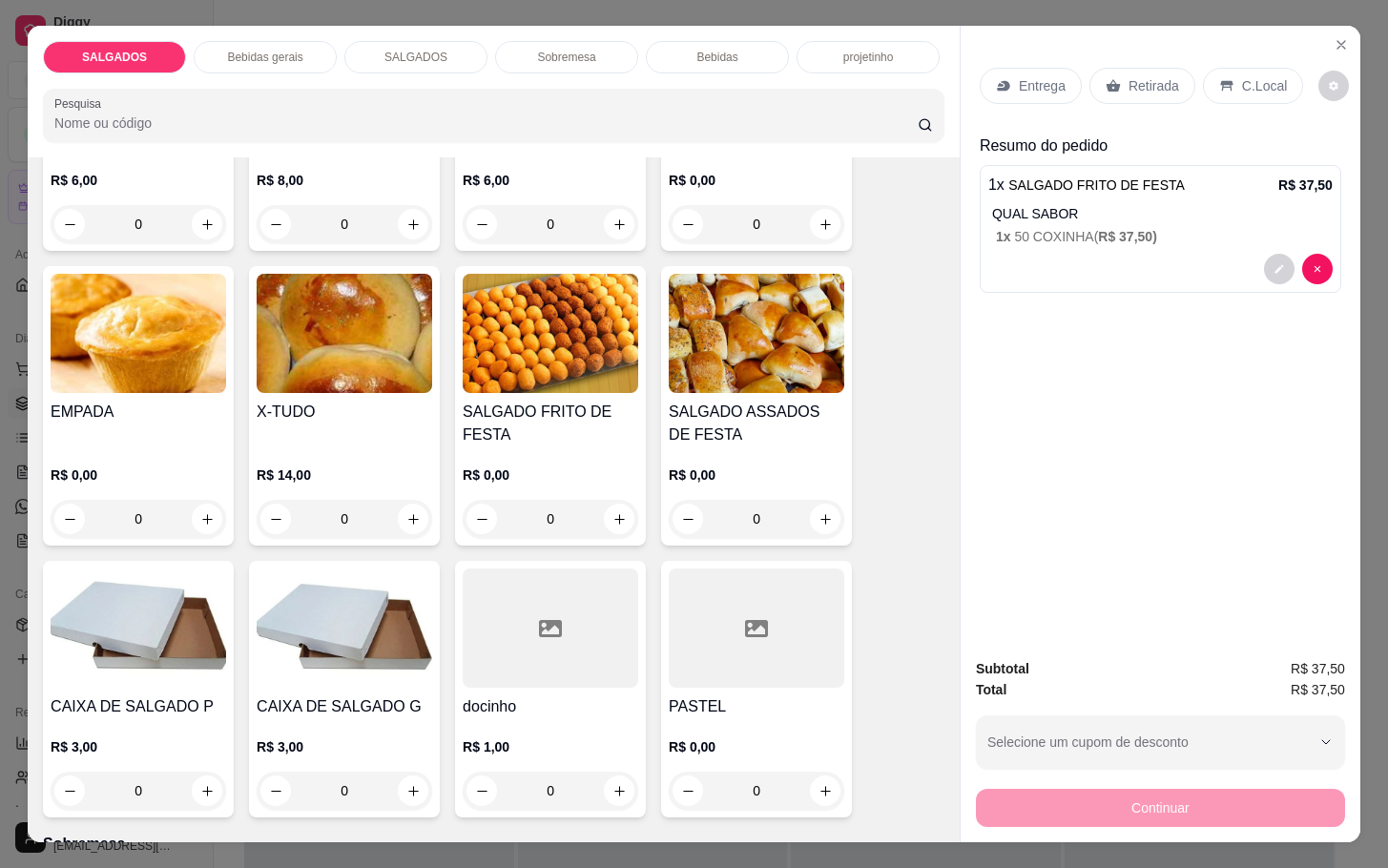
click at [790, 400] on h4 "SALGADO ASSADOS DE FESTA" at bounding box center [756, 423] width 176 height 46
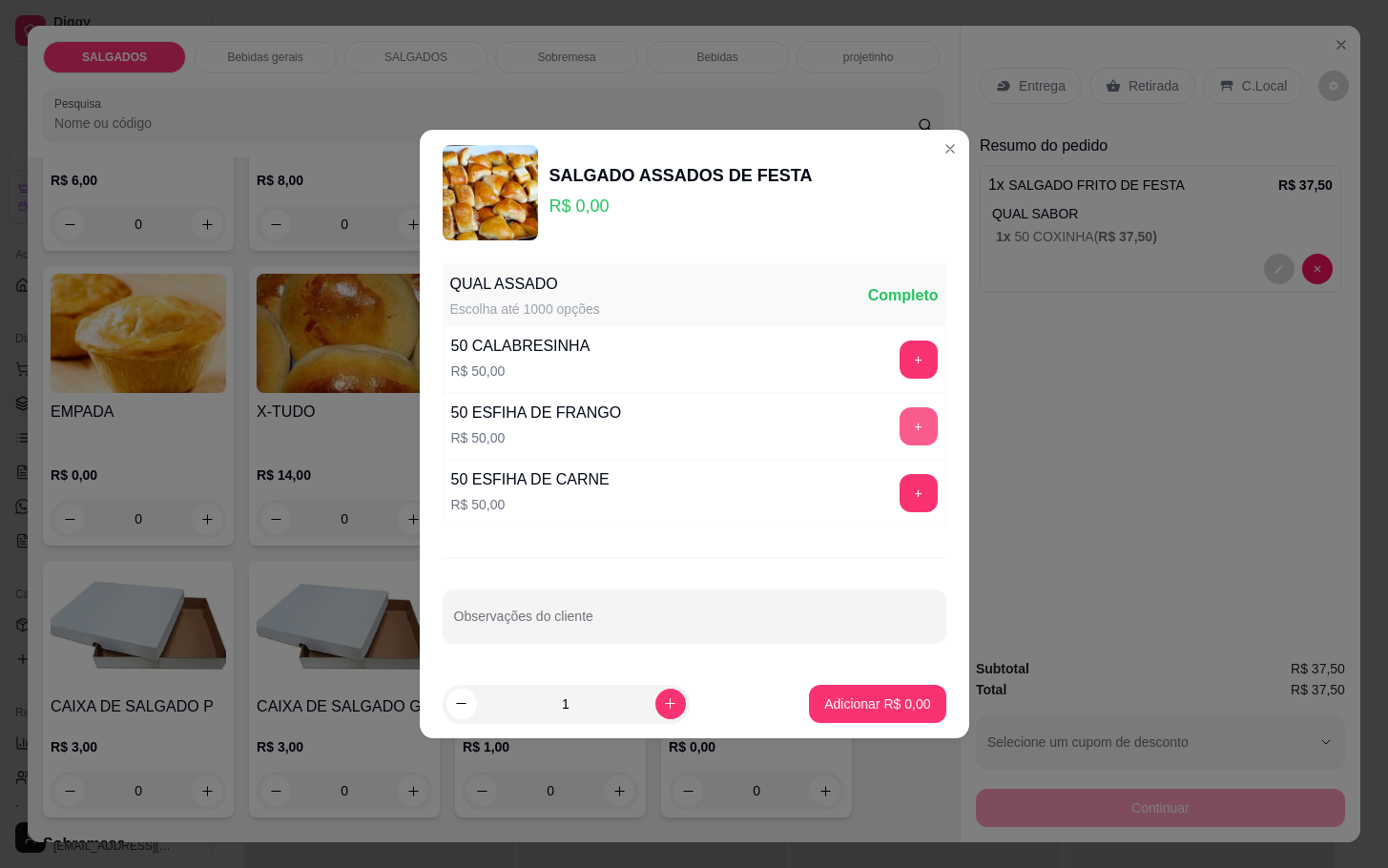
click at [900, 444] on button "+" at bounding box center [918, 426] width 38 height 38
click at [864, 727] on footer "1 Adicionar R$ 50,00" at bounding box center [694, 704] width 549 height 69
click at [868, 701] on p "Adicionar R$ 50,00" at bounding box center [874, 703] width 114 height 19
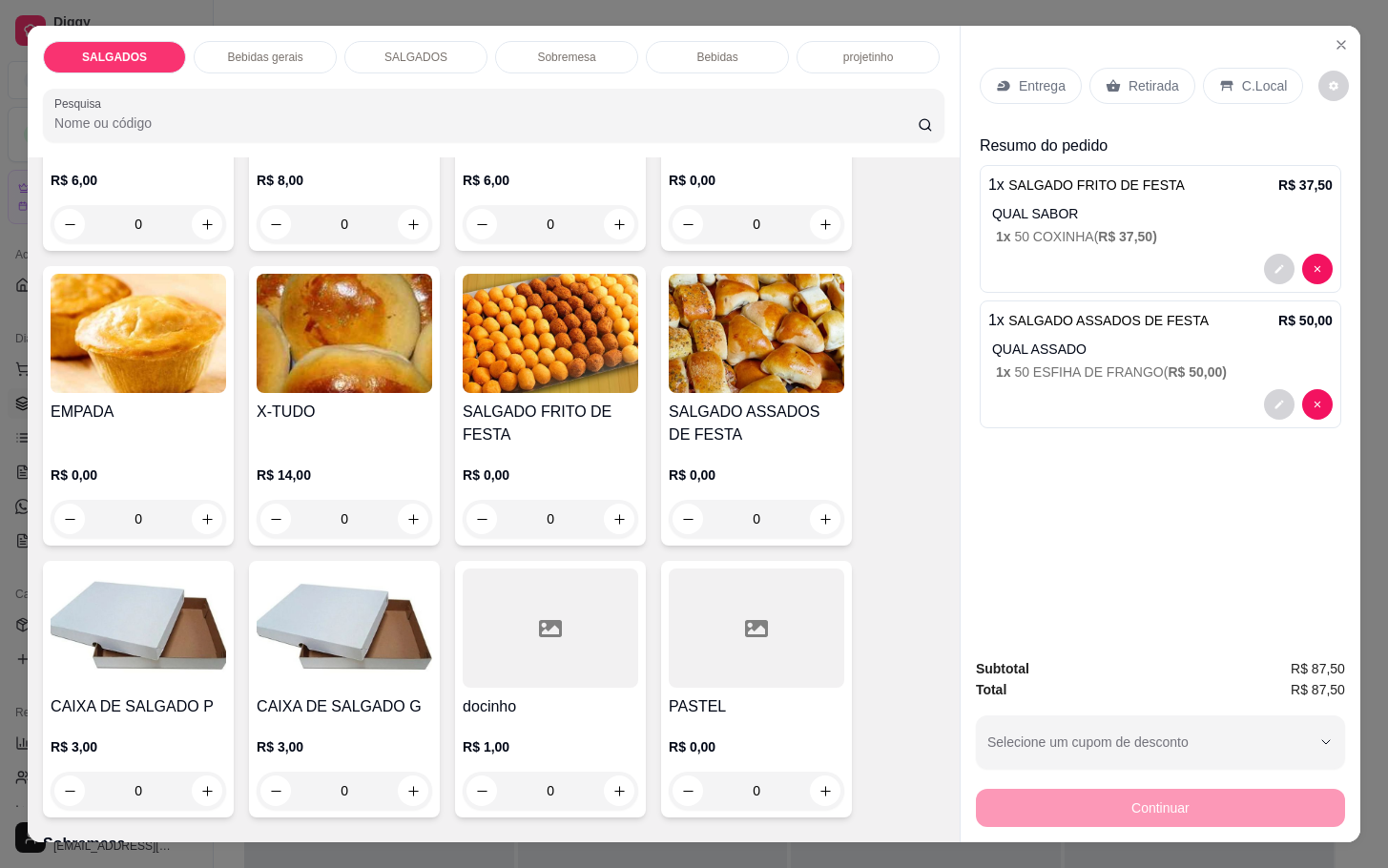
click at [1136, 86] on div "Retirada" at bounding box center [1143, 85] width 106 height 36
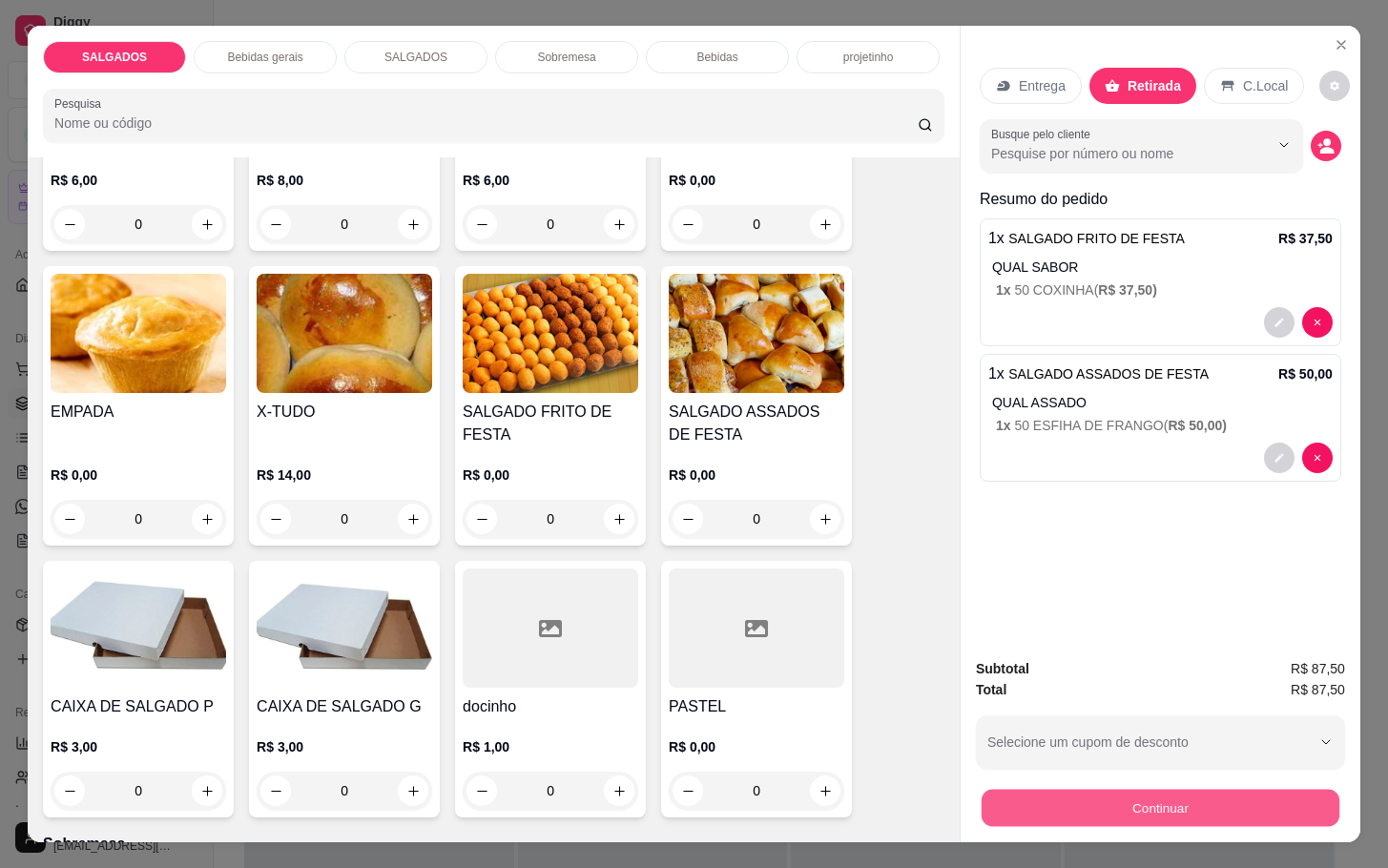
click at [1108, 789] on button "Continuar" at bounding box center [1160, 807] width 358 height 37
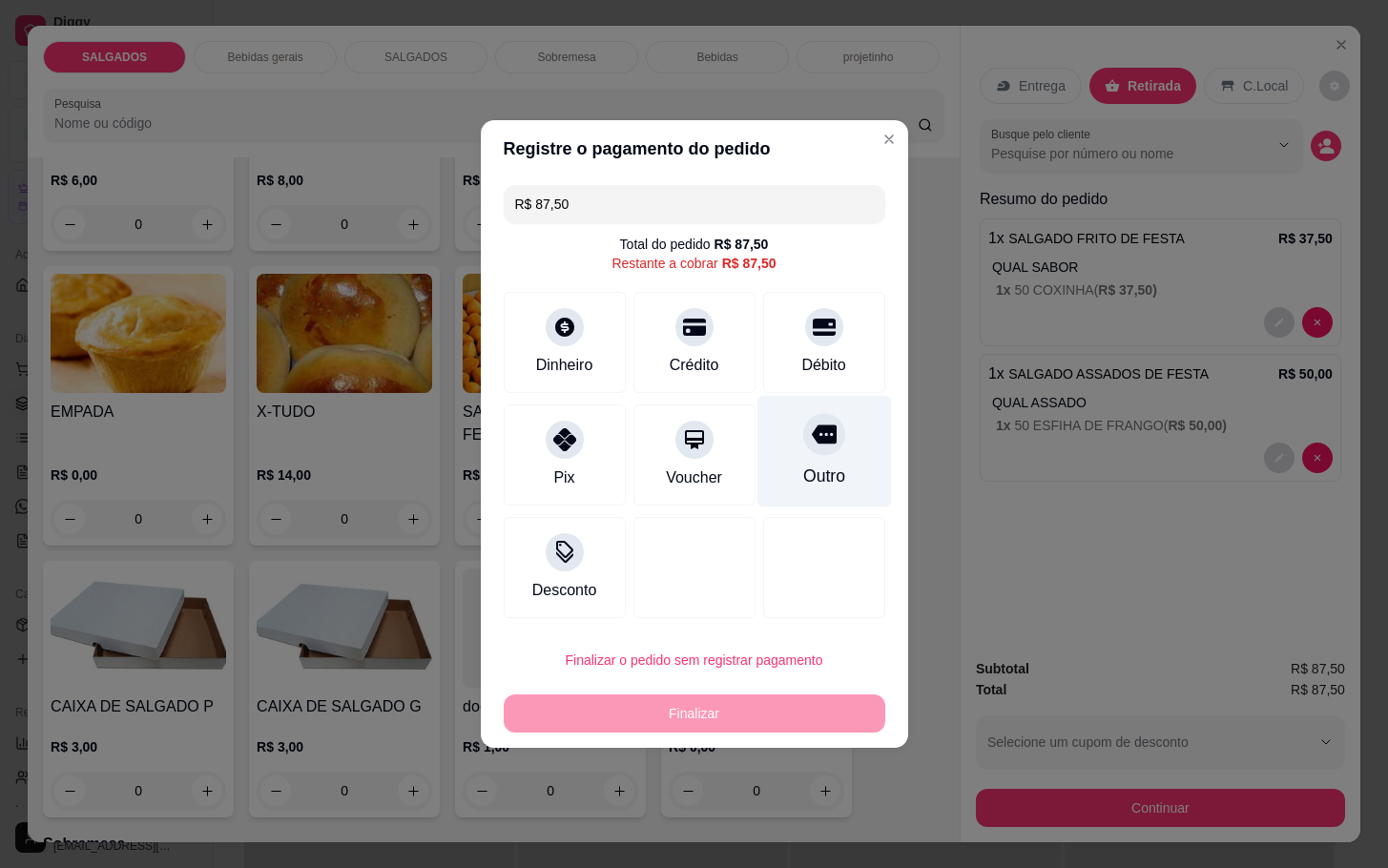
click at [810, 473] on div "Outro" at bounding box center [823, 476] width 42 height 25
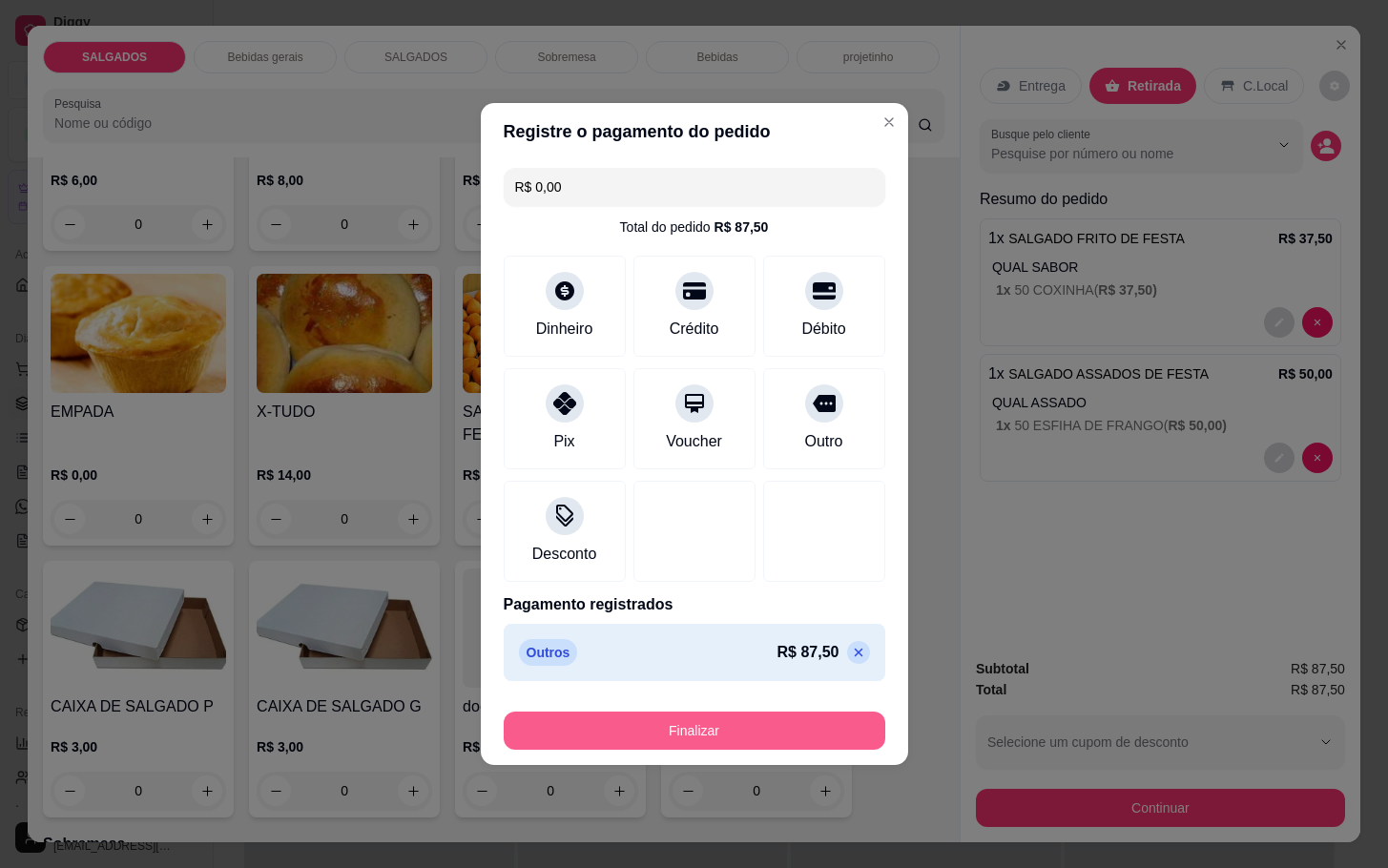
click at [785, 749] on div "Finalizar" at bounding box center [694, 731] width 382 height 38
click at [609, 728] on button "Finalizar" at bounding box center [694, 731] width 382 height 38
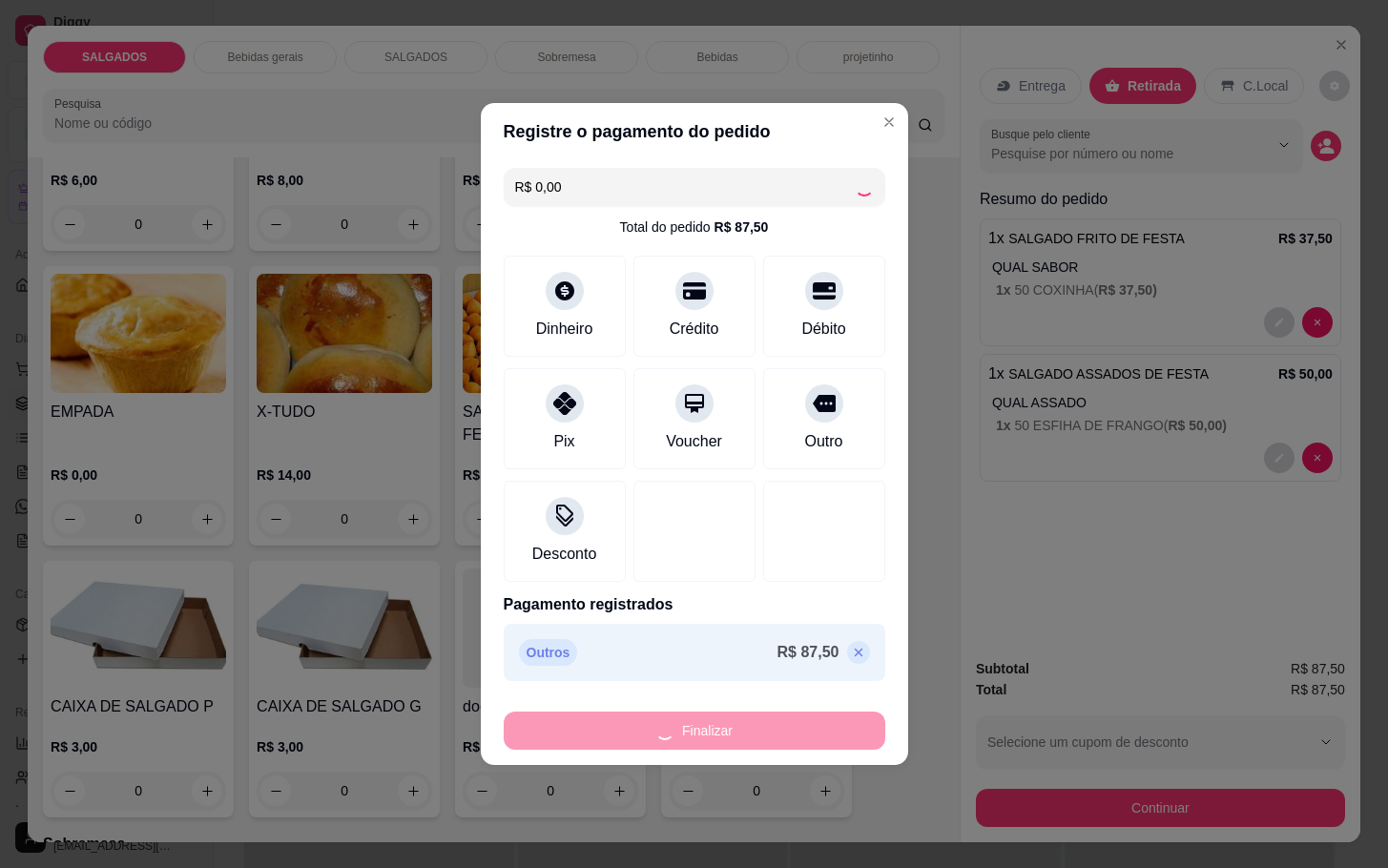
type input "-R$ 87,50"
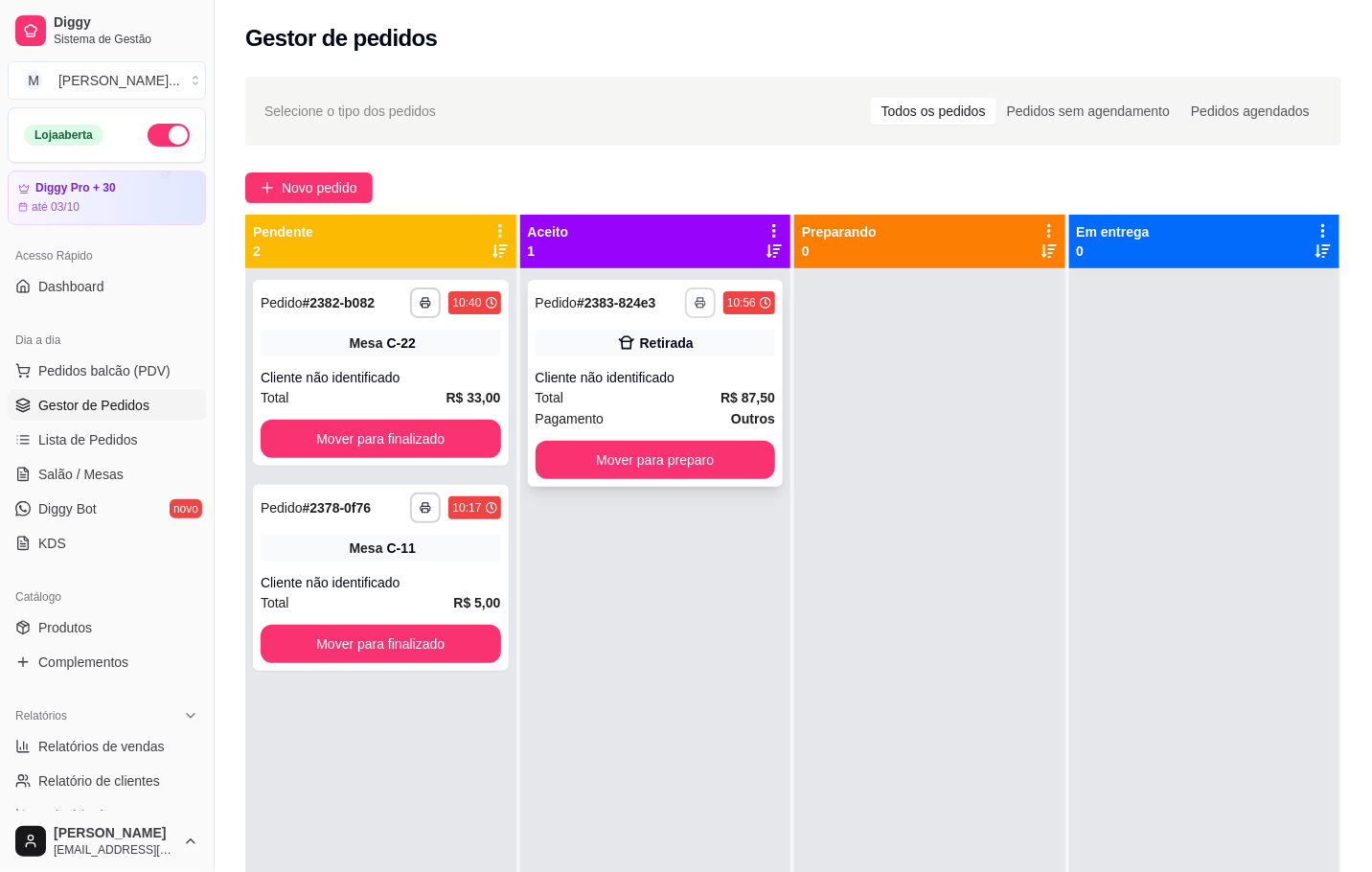
click at [685, 314] on button "button" at bounding box center [699, 302] width 31 height 31
click at [745, 398] on strong "R$ 87,50" at bounding box center [747, 398] width 54 height 16
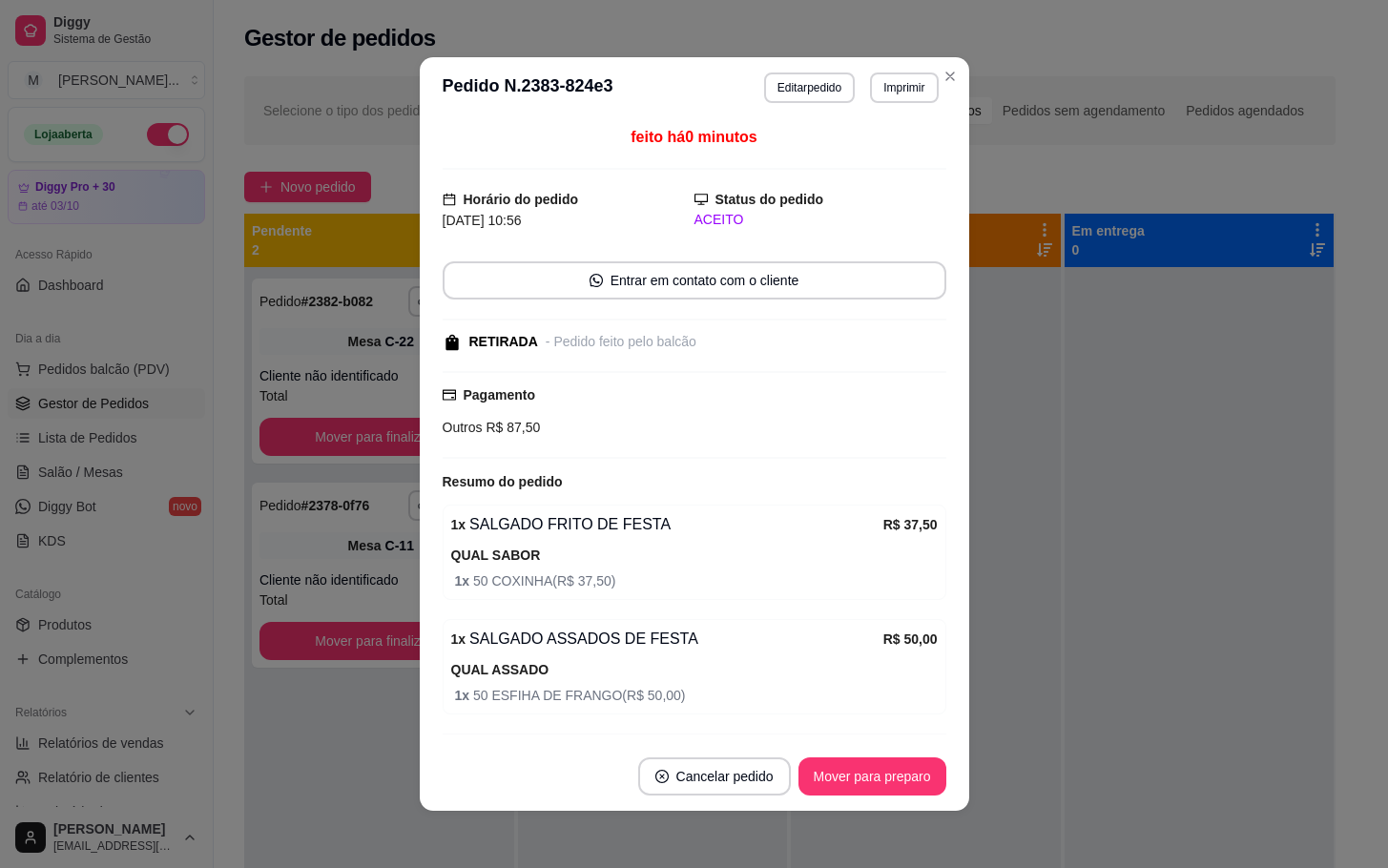
click at [707, 773] on button "Cancelar pedido" at bounding box center [715, 776] width 153 height 38
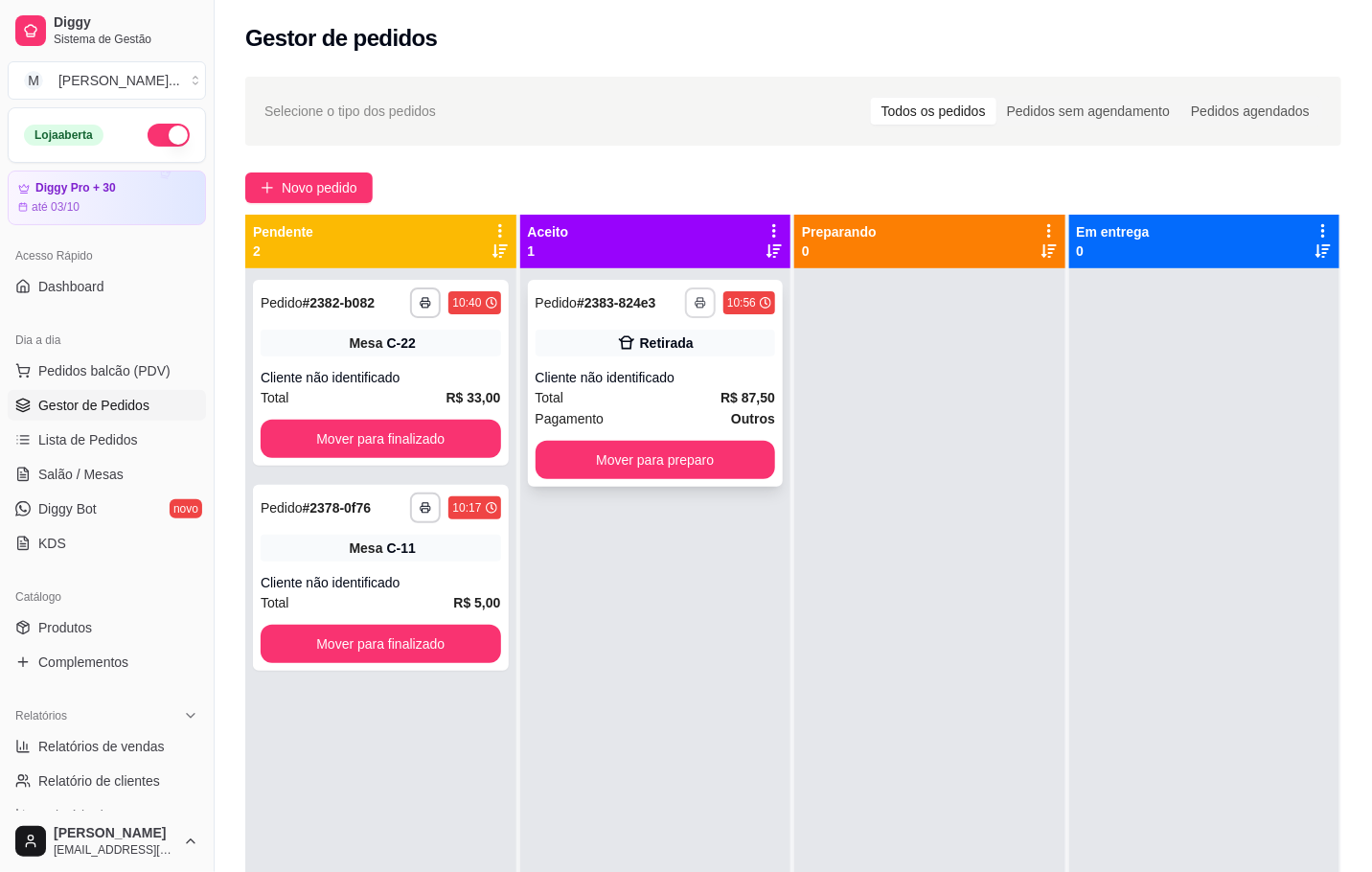
click at [694, 297] on icon "button" at bounding box center [700, 302] width 12 height 12
click at [645, 369] on button "IMPRESSORA" at bounding box center [640, 369] width 139 height 31
click at [694, 305] on icon "button" at bounding box center [700, 302] width 12 height 12
click at [679, 373] on button "IMPRESSORA" at bounding box center [640, 369] width 134 height 30
click at [748, 369] on div "Cliente não identificado" at bounding box center [656, 376] width 240 height 19
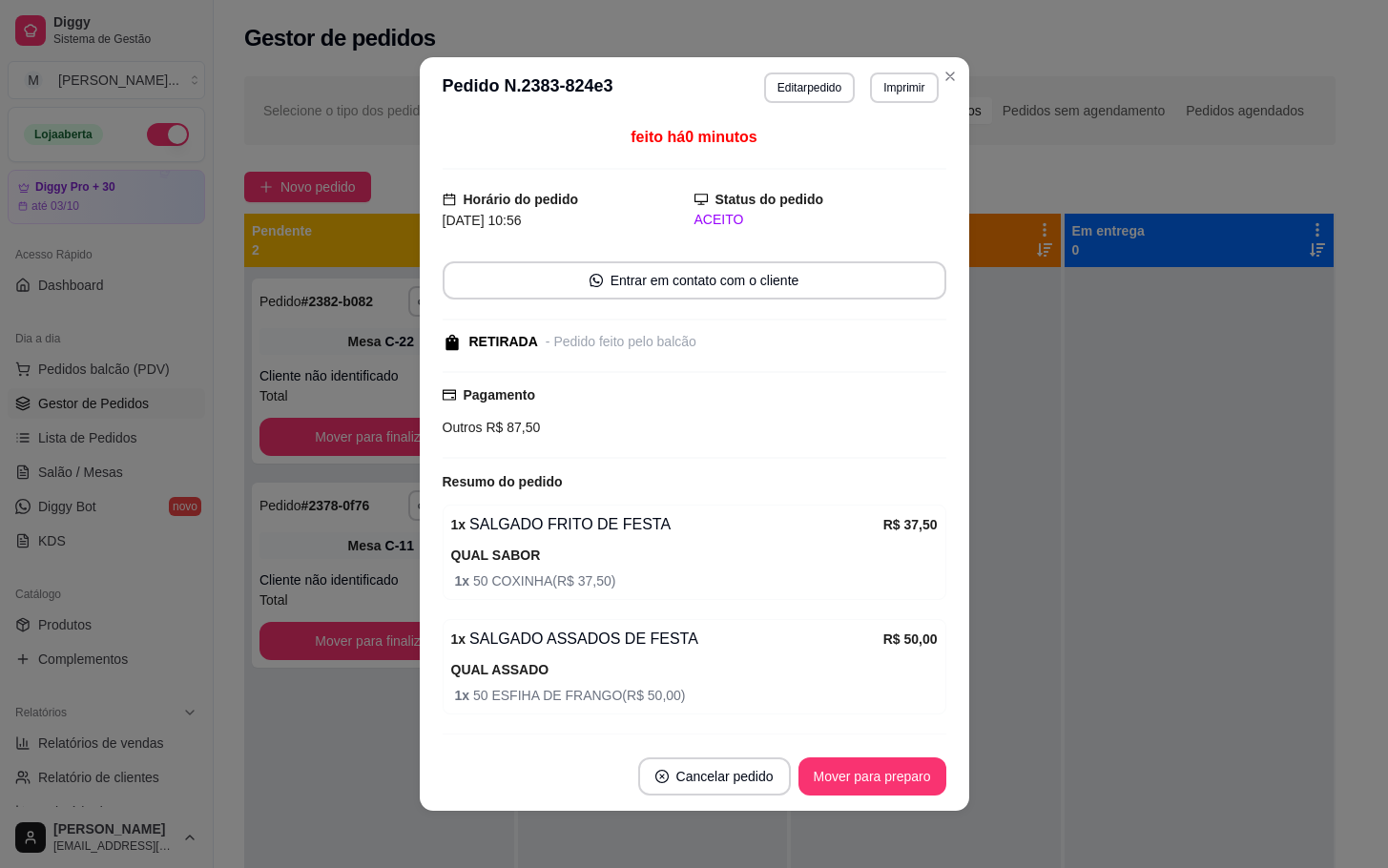
click at [728, 753] on footer "Cancelar pedido Mover para preparo" at bounding box center [694, 777] width 549 height 69
click at [742, 767] on button "Cancelar pedido" at bounding box center [714, 777] width 148 height 37
click at [745, 728] on button "Sim" at bounding box center [756, 730] width 77 height 38
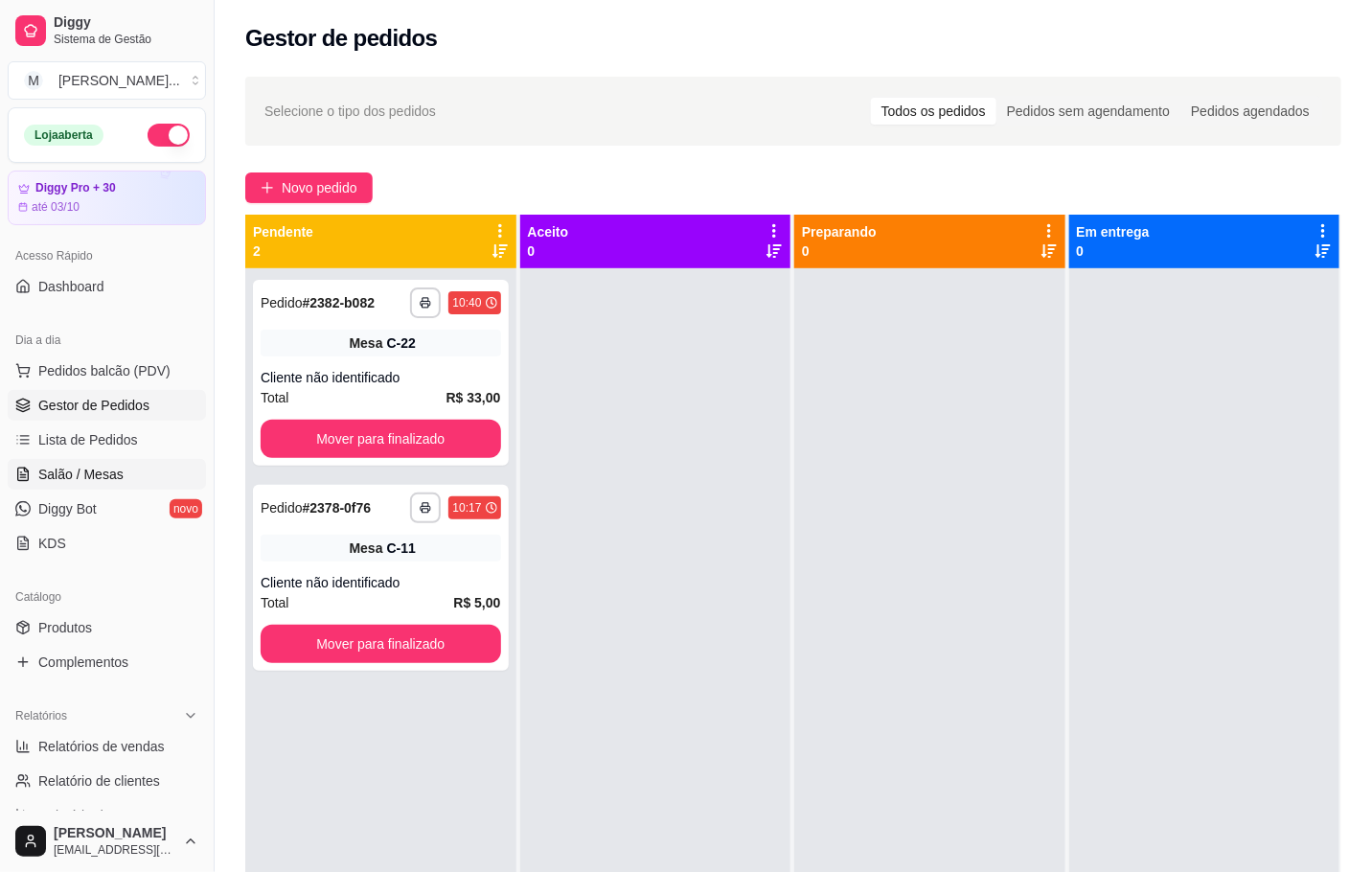
click at [104, 461] on link "Salão / Mesas" at bounding box center [106, 474] width 198 height 31
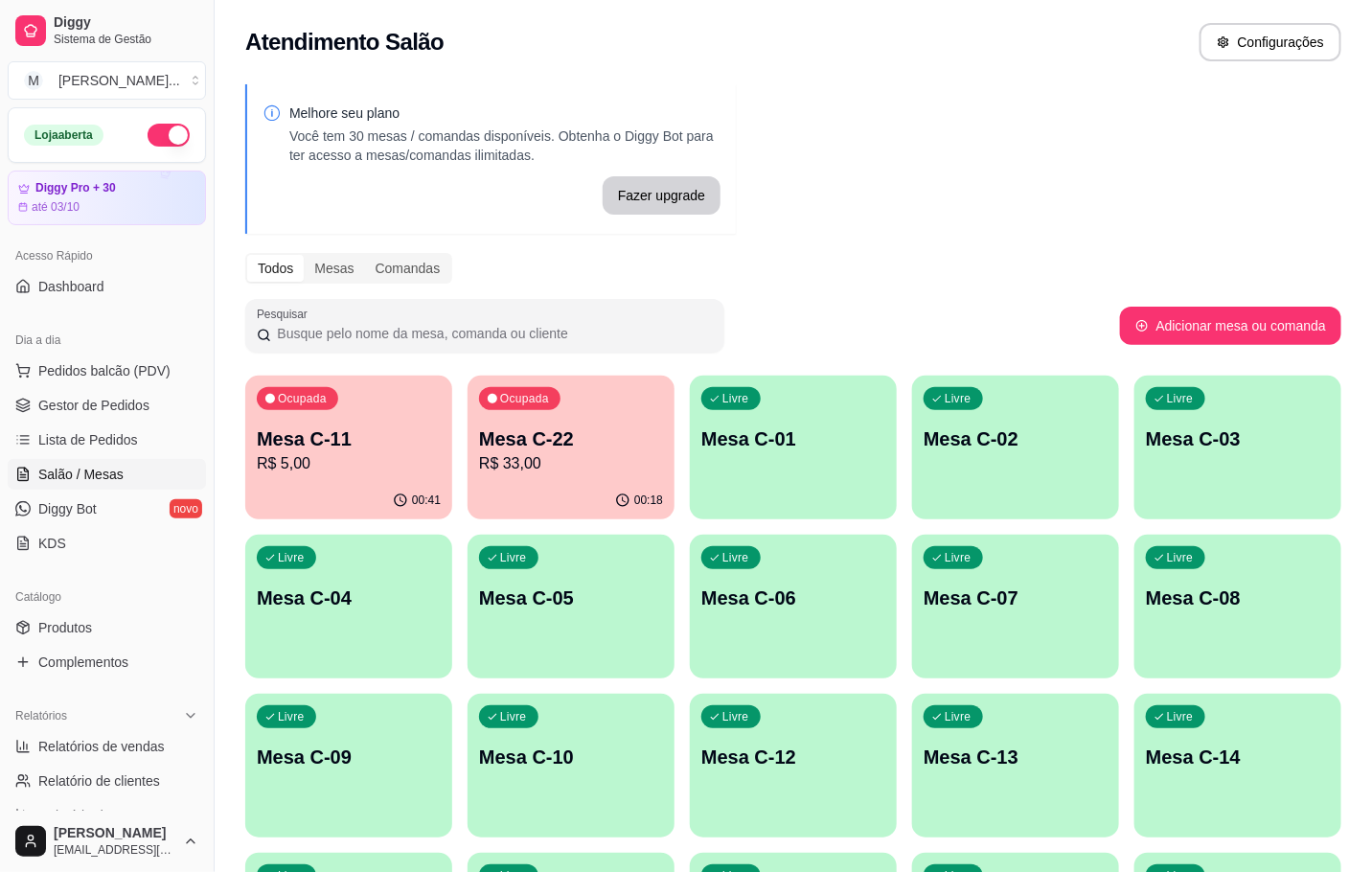
click at [599, 470] on p "R$ 33,00" at bounding box center [570, 463] width 184 height 23
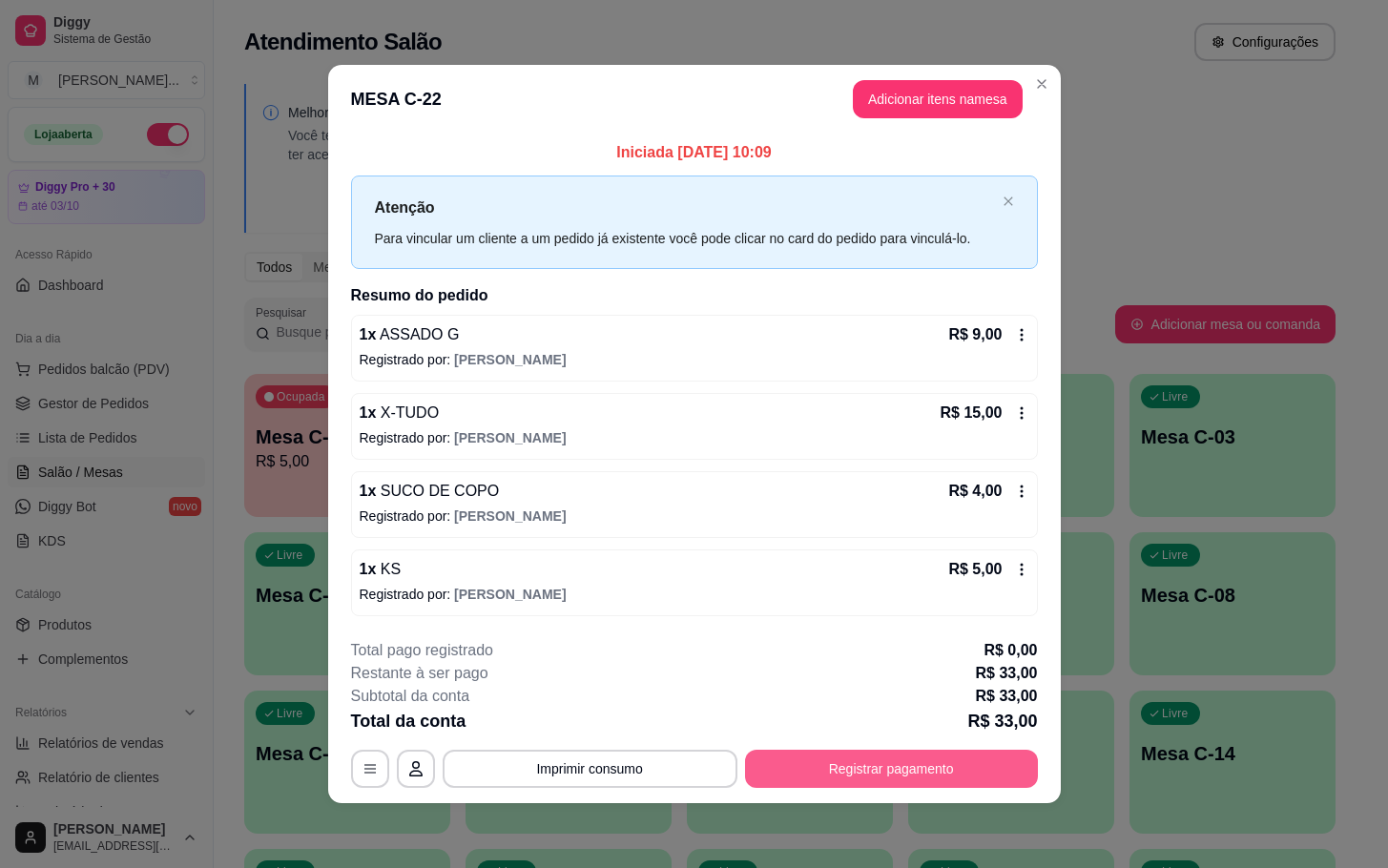
click at [896, 780] on button "Registrar pagamento" at bounding box center [892, 768] width 293 height 38
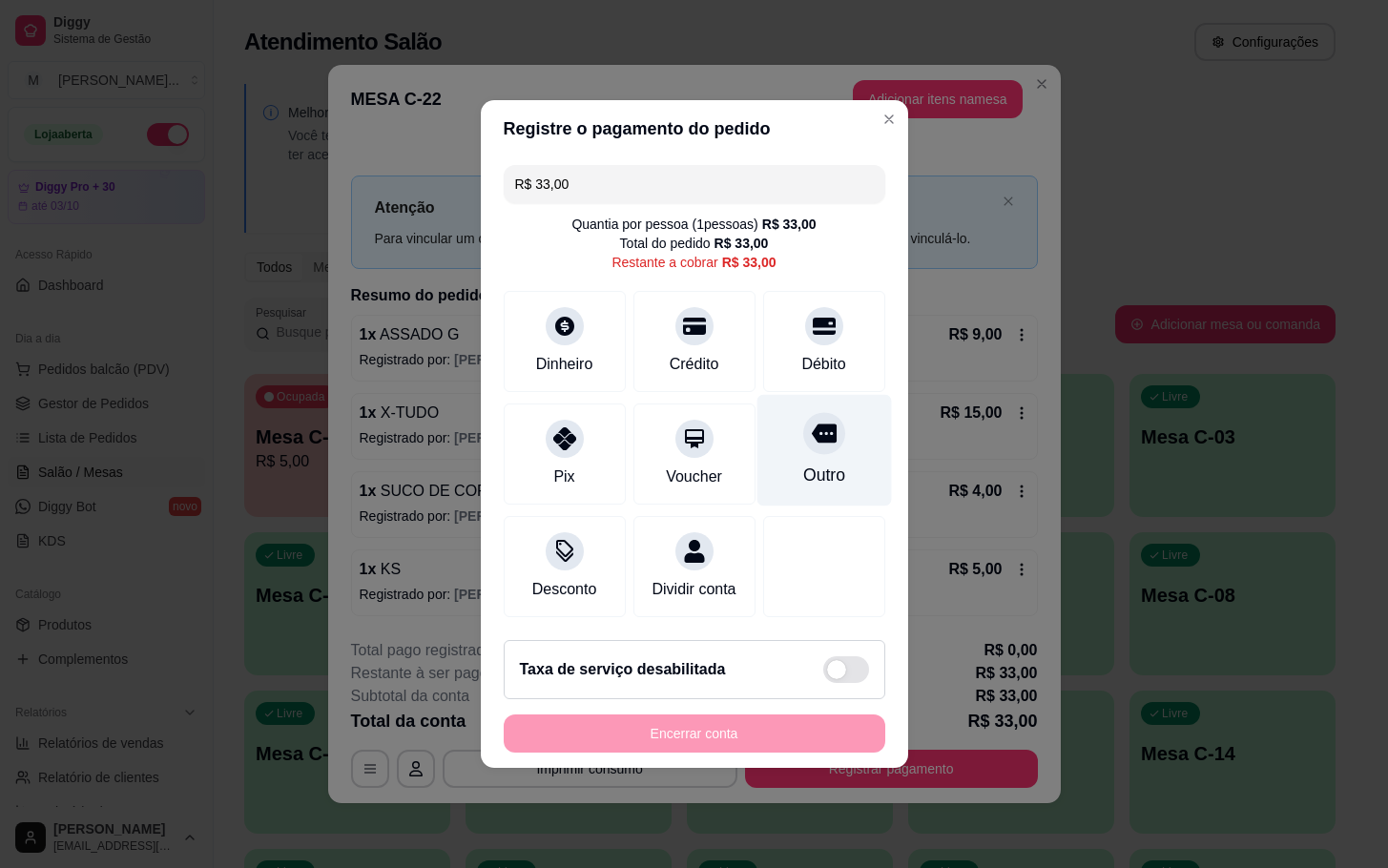
click at [784, 446] on div "Outro" at bounding box center [823, 451] width 134 height 112
type input "R$ 0,00"
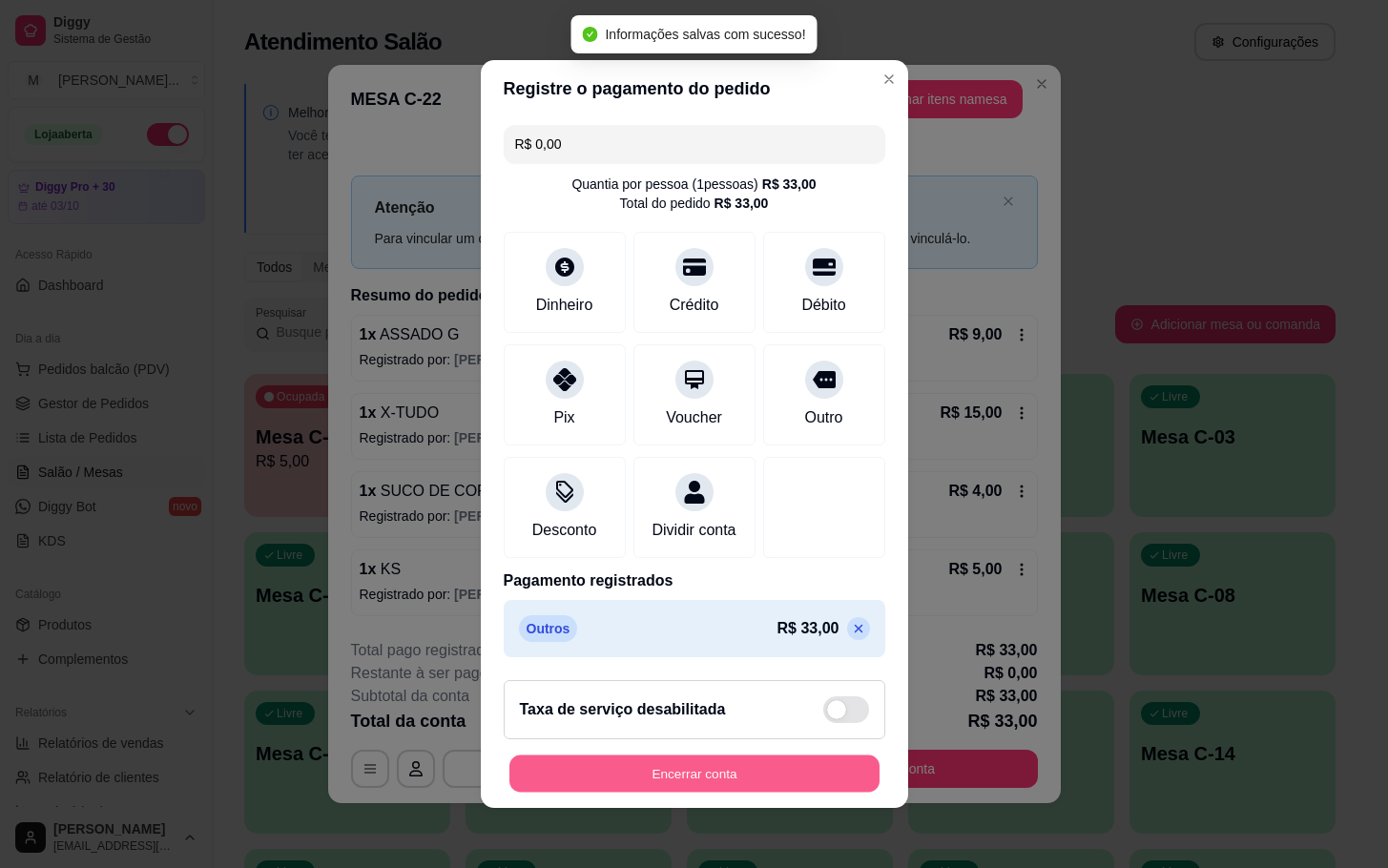
click at [779, 773] on button "Encerrar conta" at bounding box center [694, 774] width 370 height 37
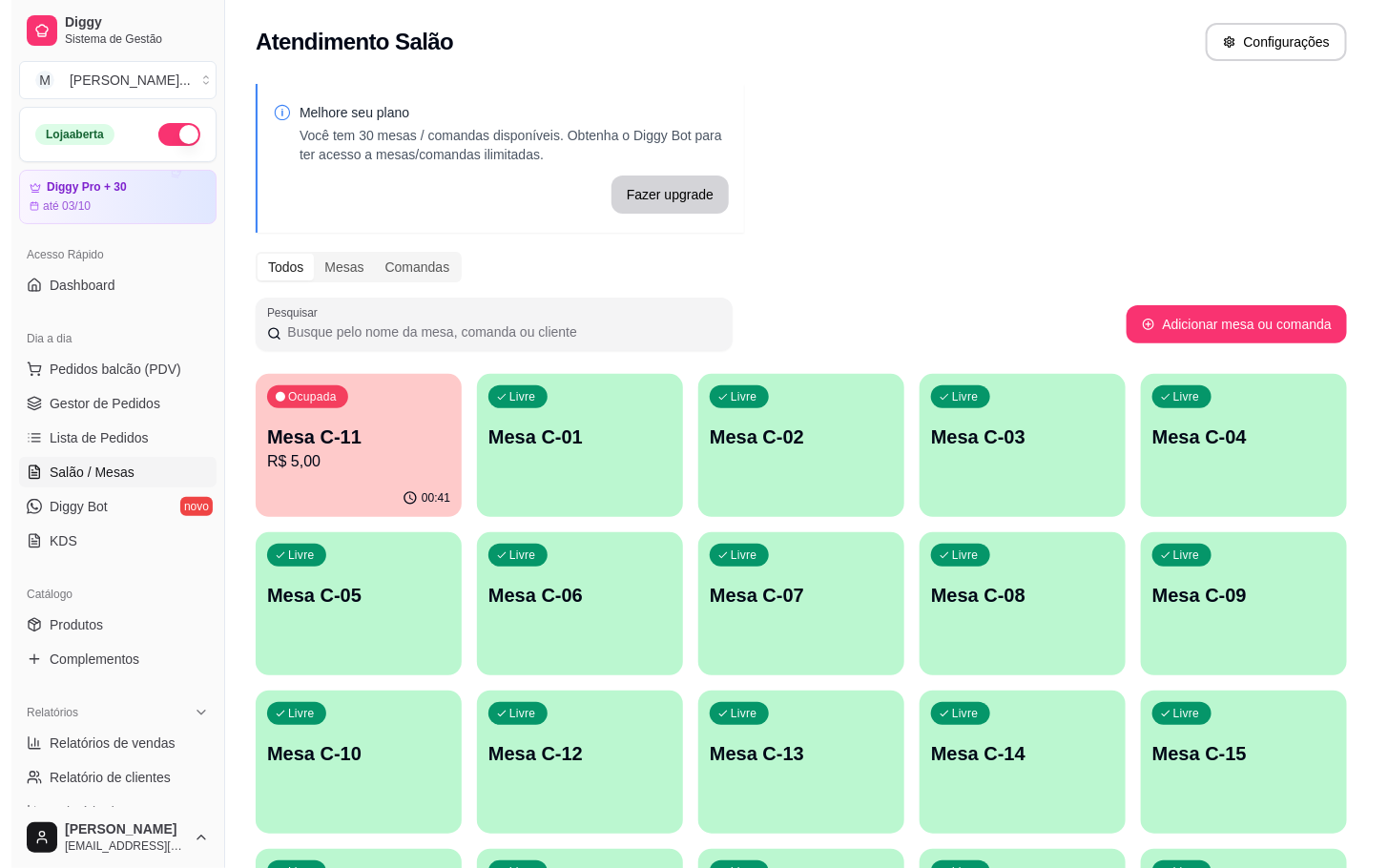
scroll to position [286, 0]
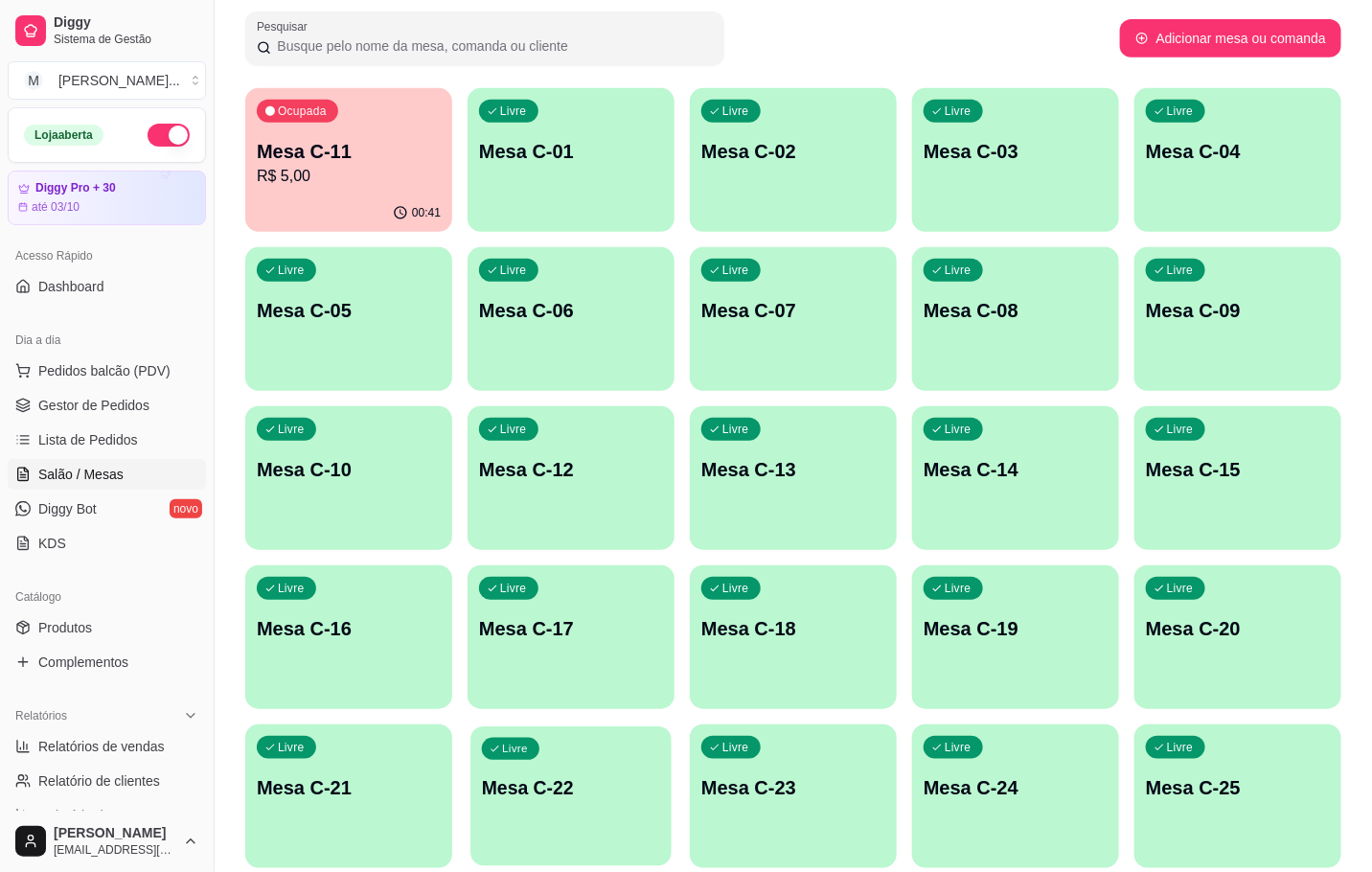
click at [514, 805] on div "Livre Mesa C-22" at bounding box center [571, 784] width 201 height 117
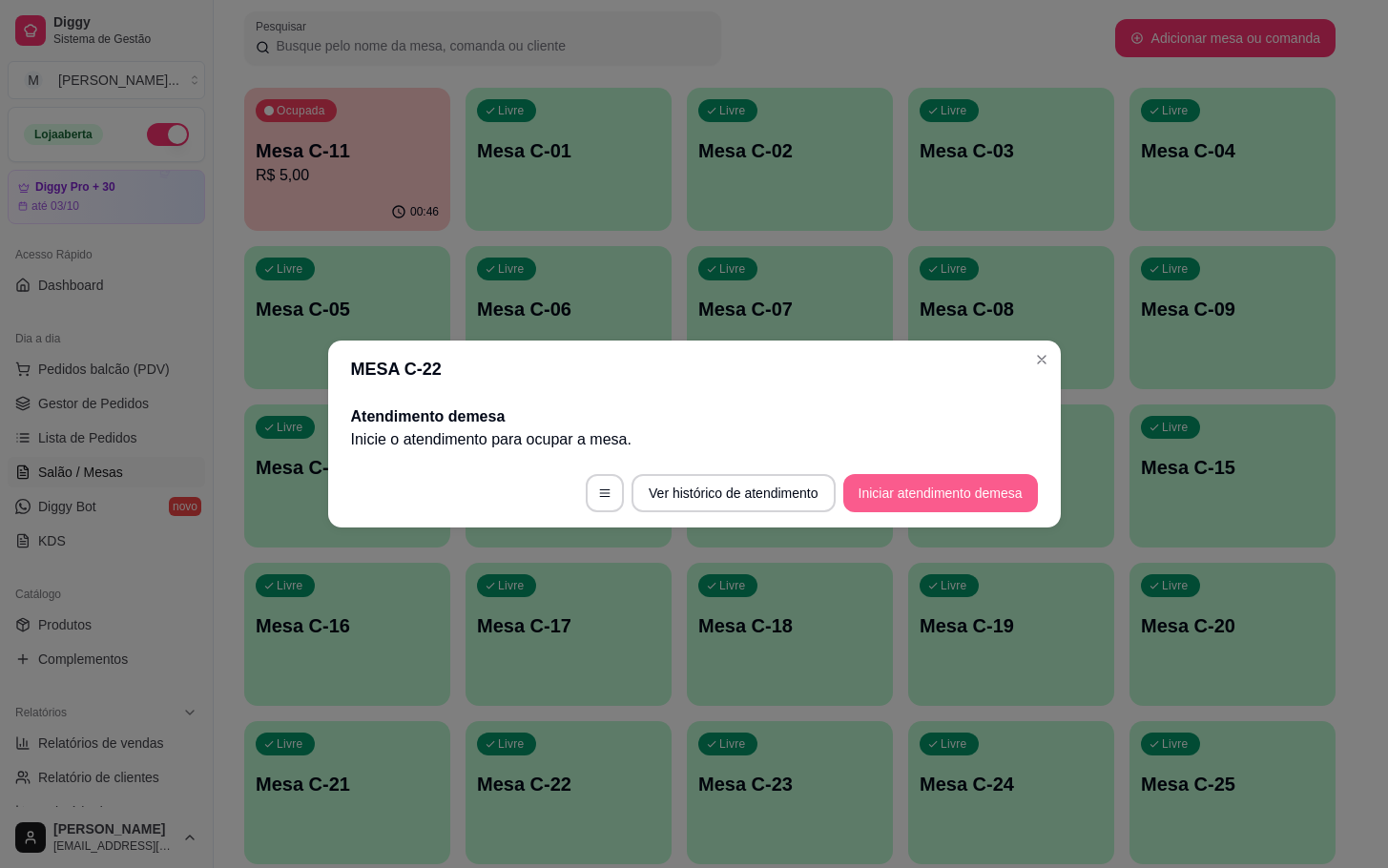
click at [942, 479] on button "Iniciar atendimento de mesa" at bounding box center [941, 492] width 194 height 38
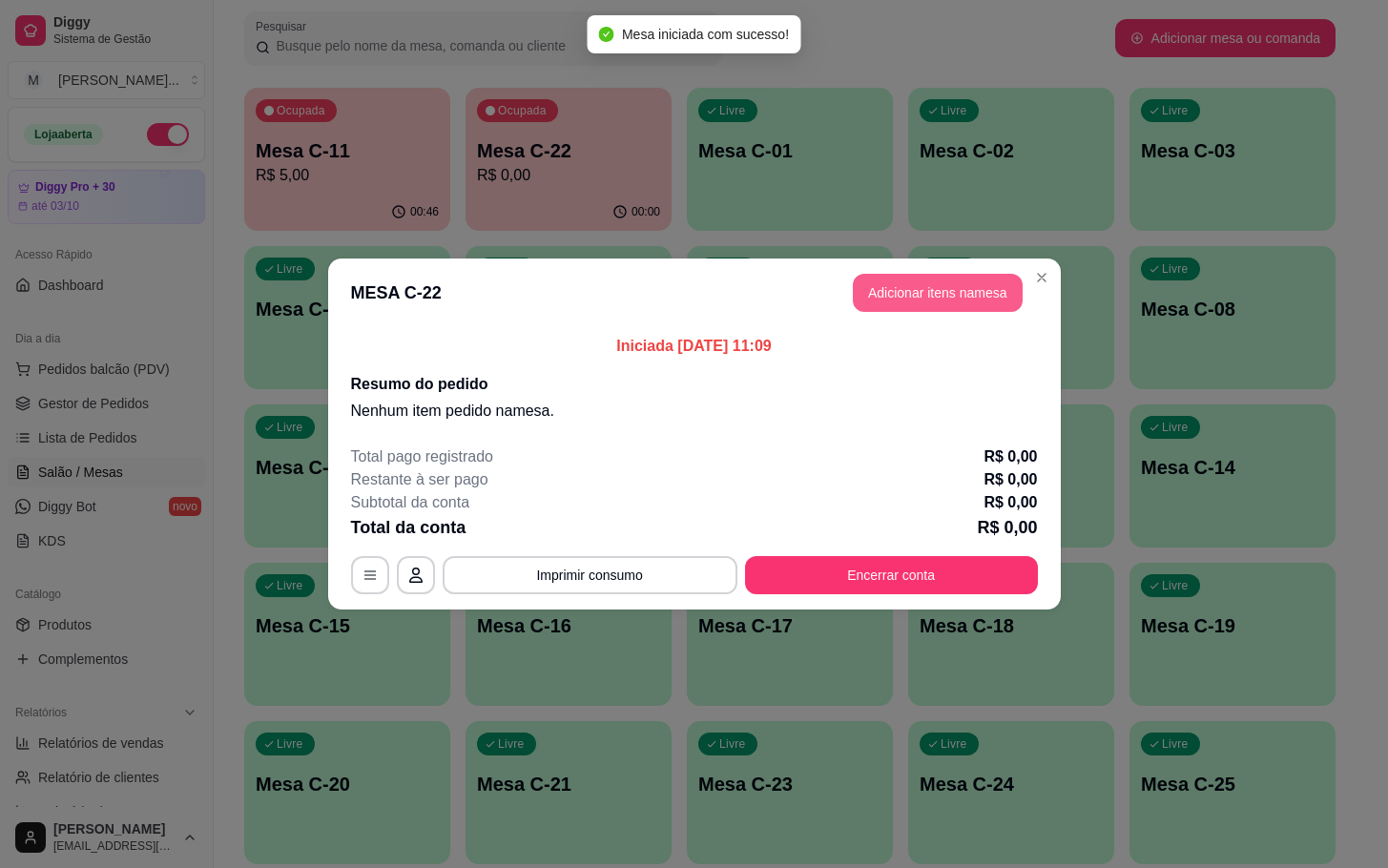
click at [913, 295] on button "Adicionar itens na mesa" at bounding box center [937, 292] width 170 height 38
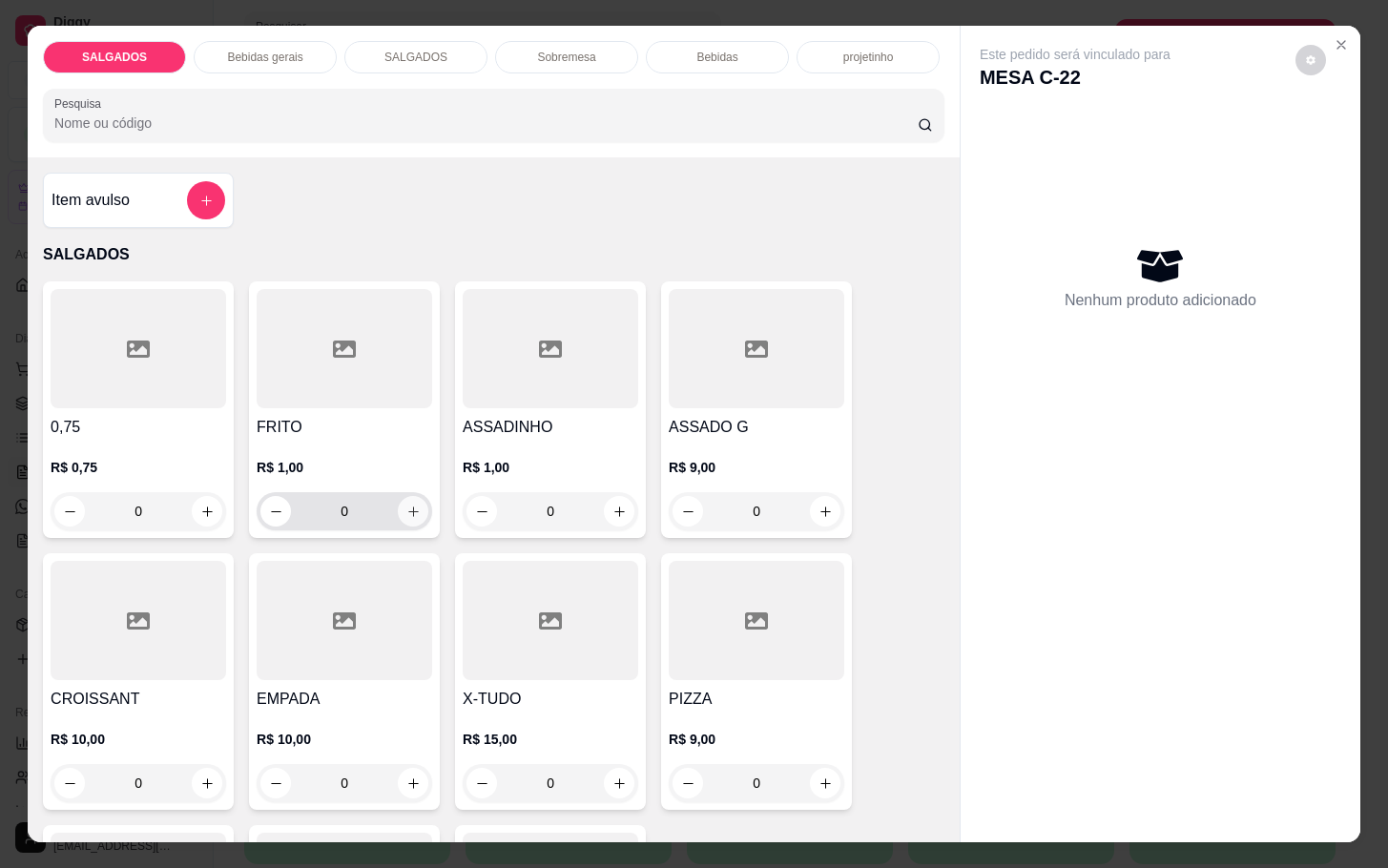
click at [406, 506] on icon "increase-product-quantity" at bounding box center [413, 511] width 15 height 15
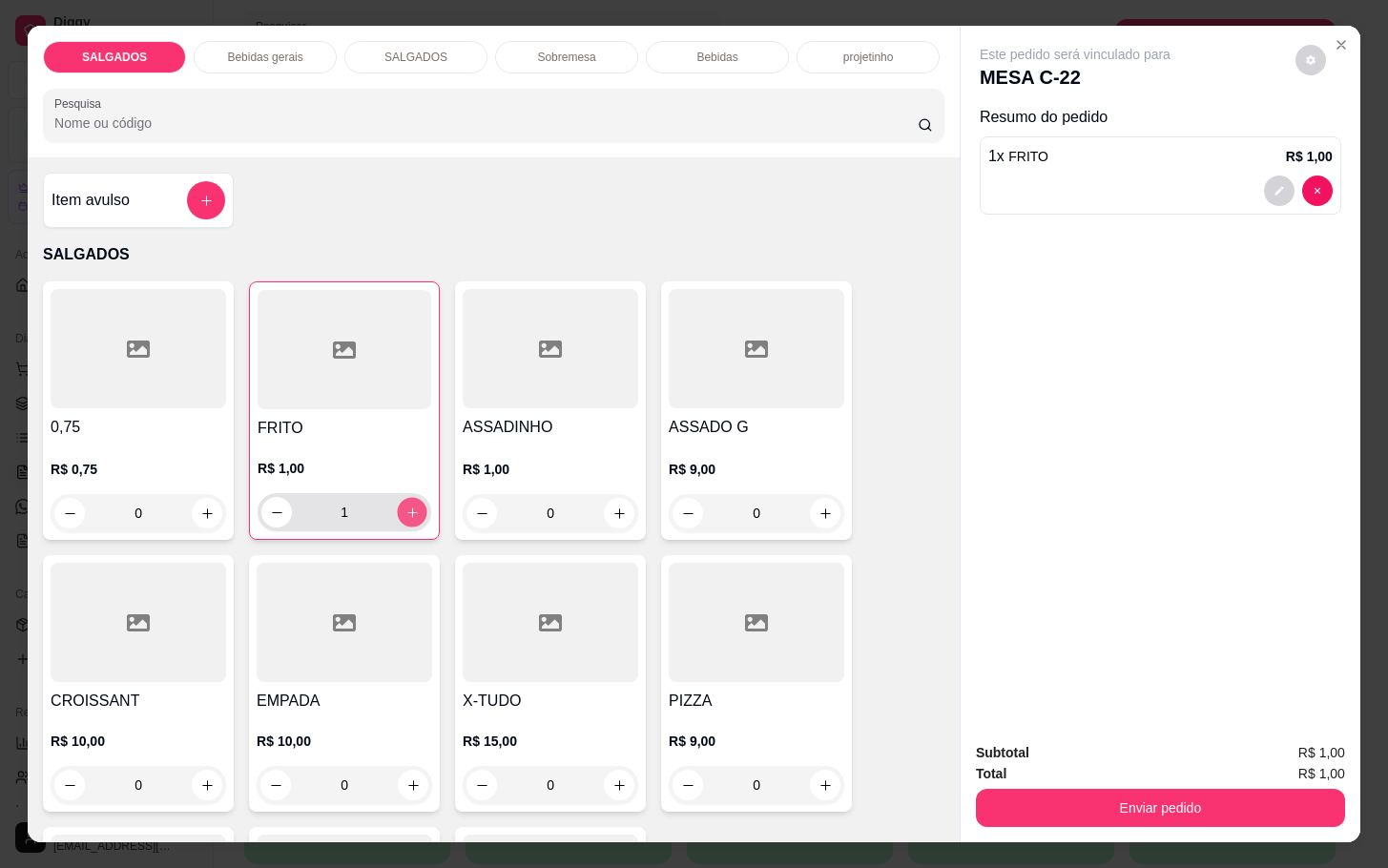
click at [405, 506] on icon "increase-product-quantity" at bounding box center [412, 512] width 15 height 15
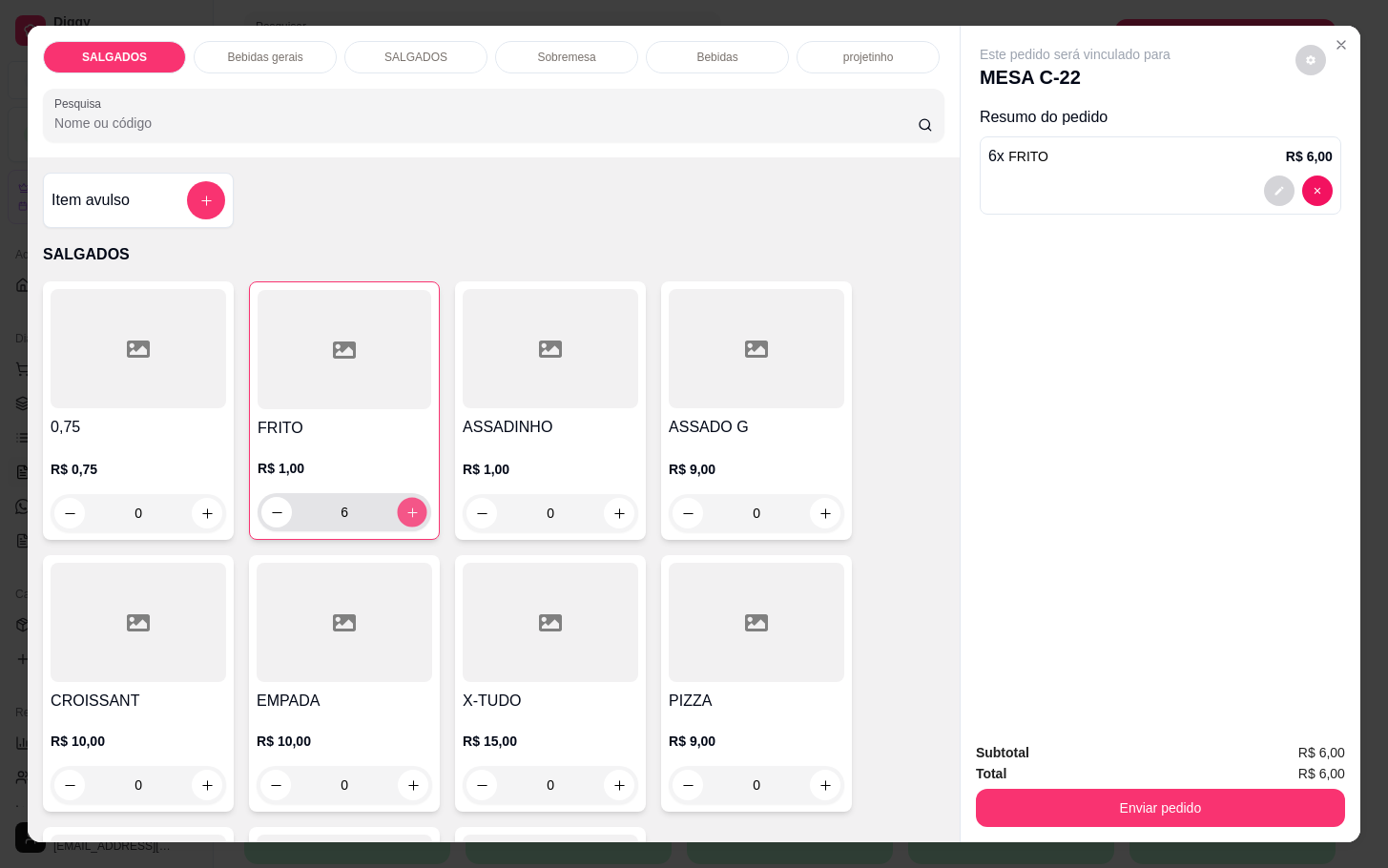
click at [405, 506] on icon "increase-product-quantity" at bounding box center [412, 512] width 15 height 15
type input "10"
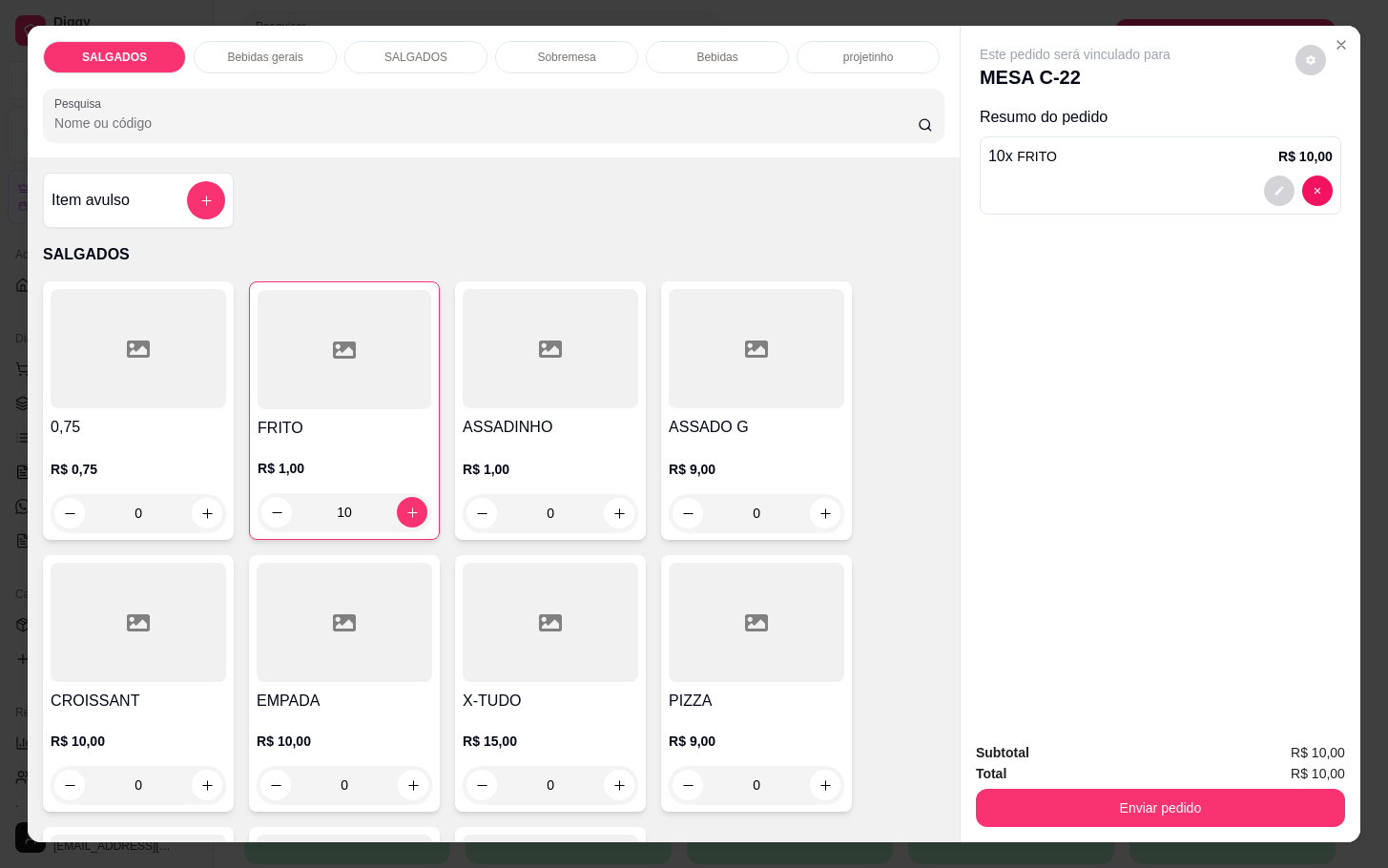
scroll to position [858, 0]
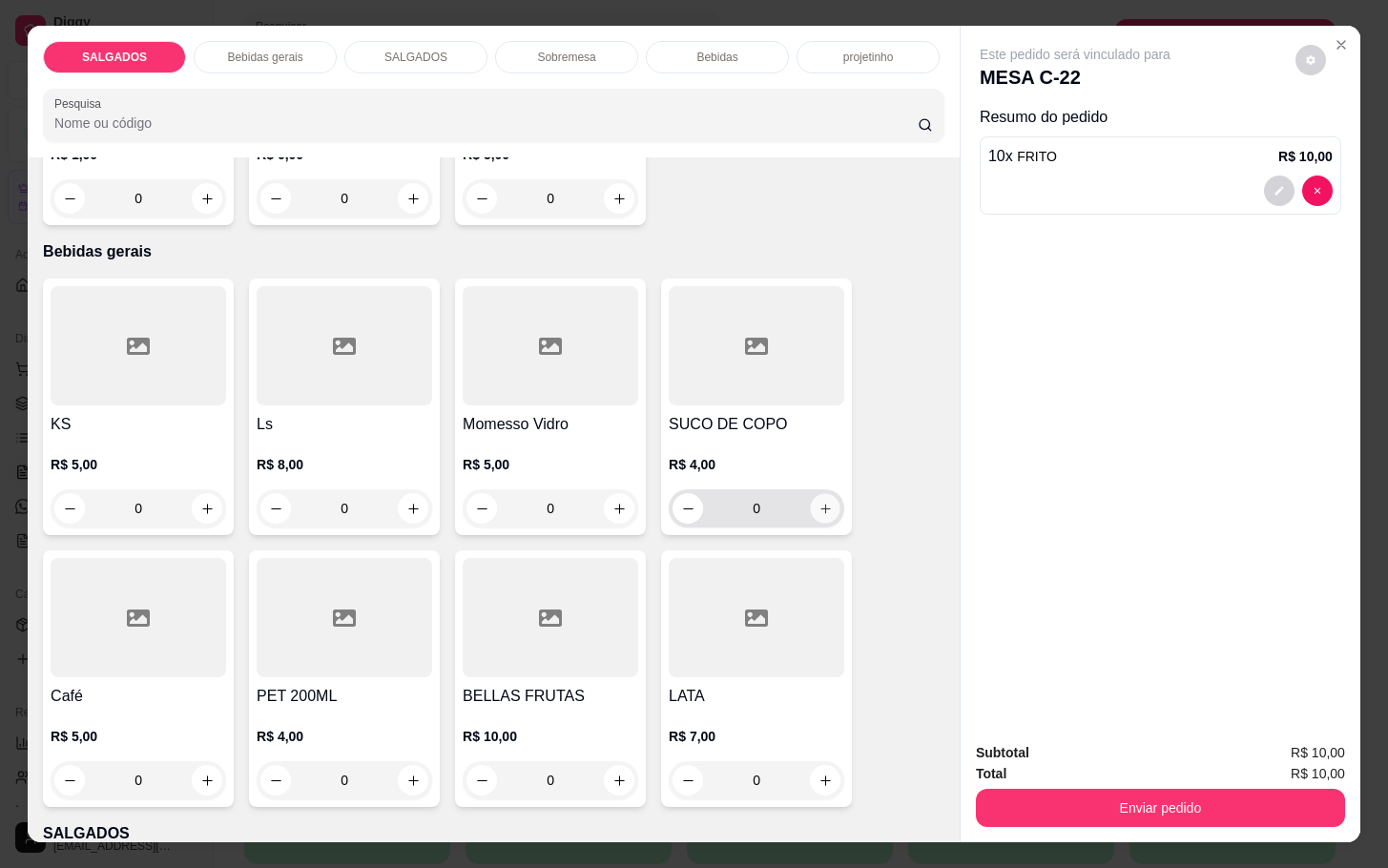
click at [821, 502] on icon "increase-product-quantity" at bounding box center [825, 509] width 15 height 15
click at [821, 499] on button "increase-product-quantity" at bounding box center [826, 509] width 29 height 29
type input "2"
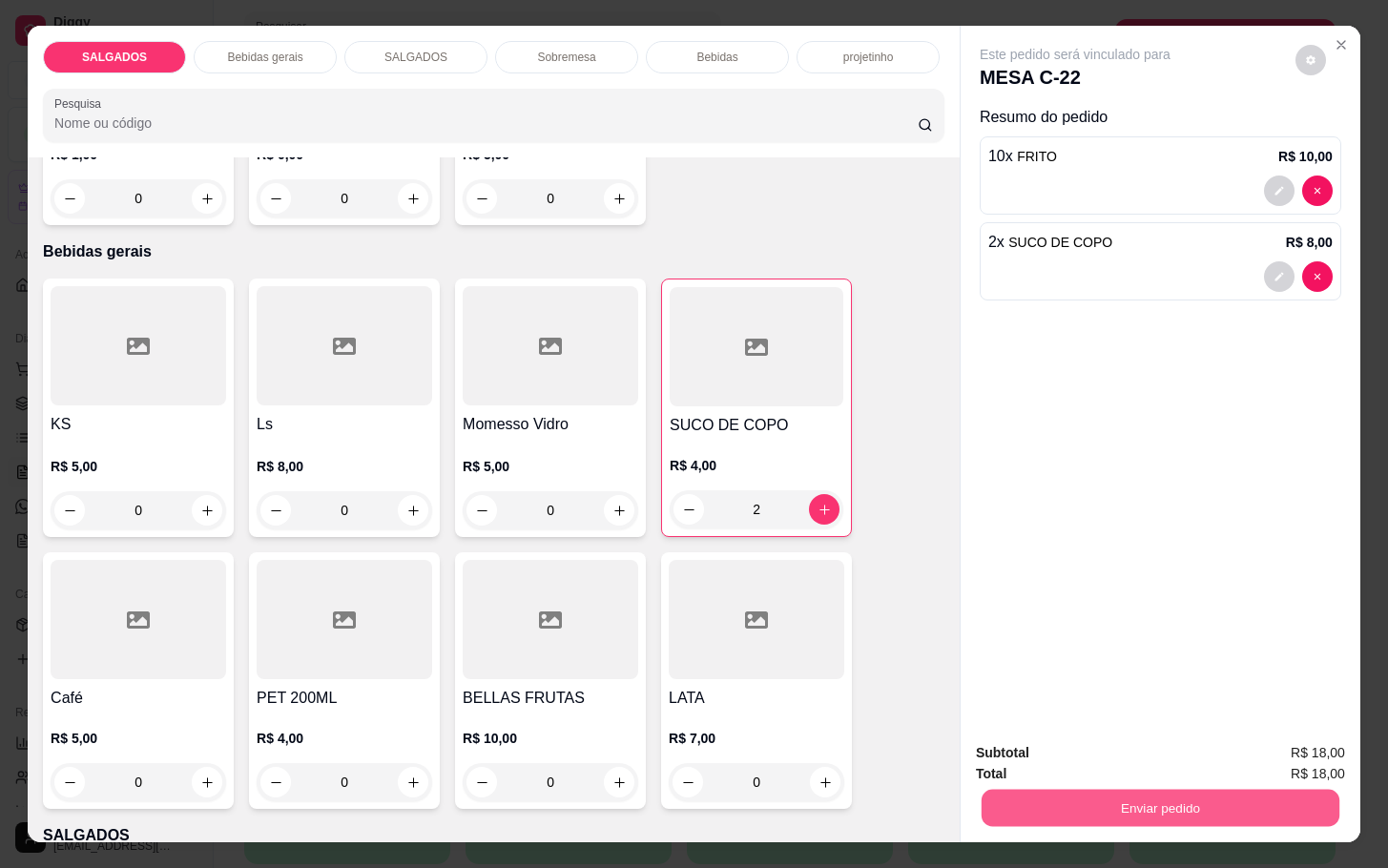
click at [1070, 798] on button "Enviar pedido" at bounding box center [1160, 807] width 358 height 37
click at [1073, 747] on button "Não registrar e enviar pedido" at bounding box center [1094, 750] width 198 height 36
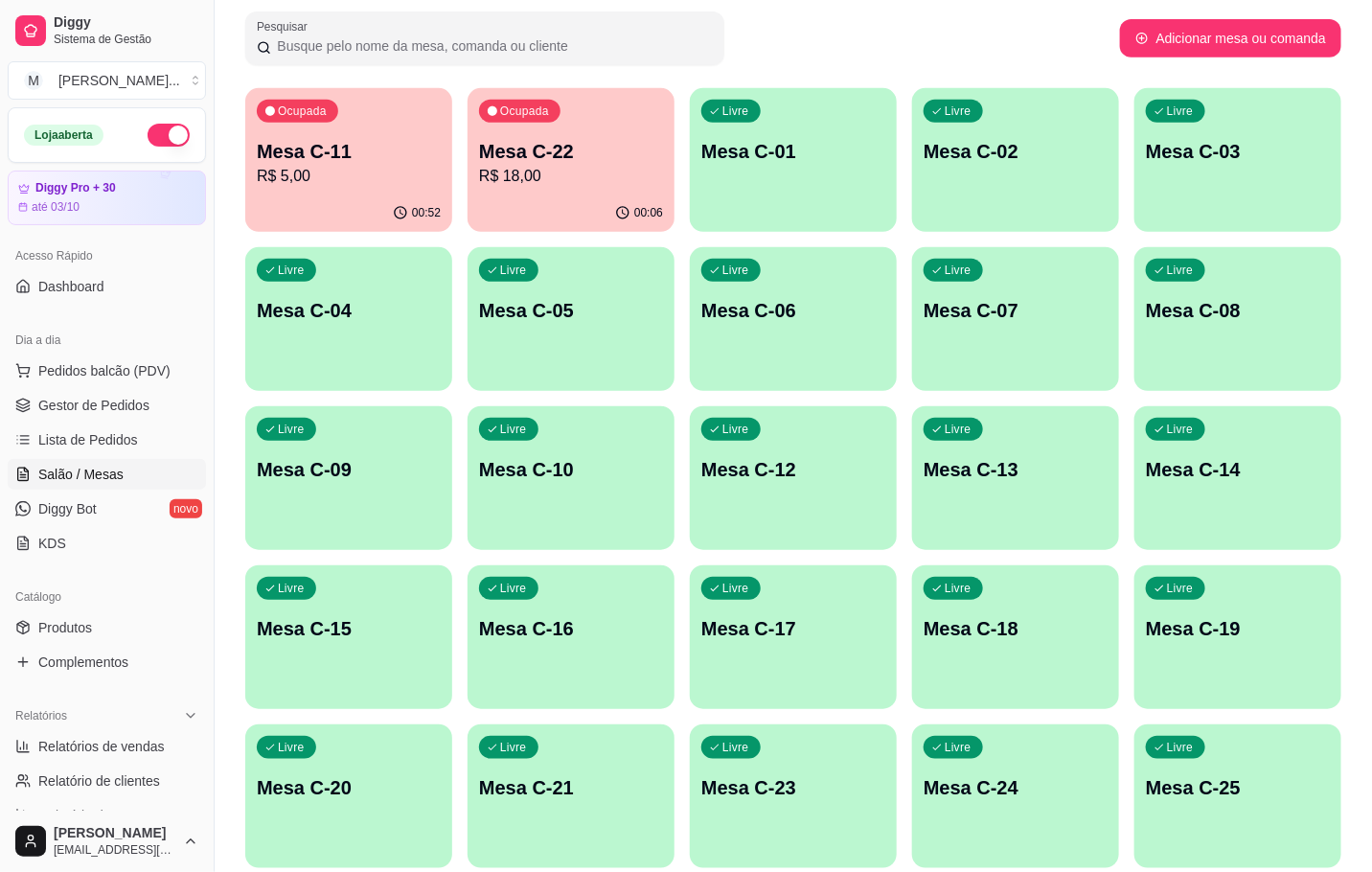
click at [348, 118] on div "Ocupada Mesa C-11 R$ 5,00" at bounding box center [349, 141] width 207 height 106
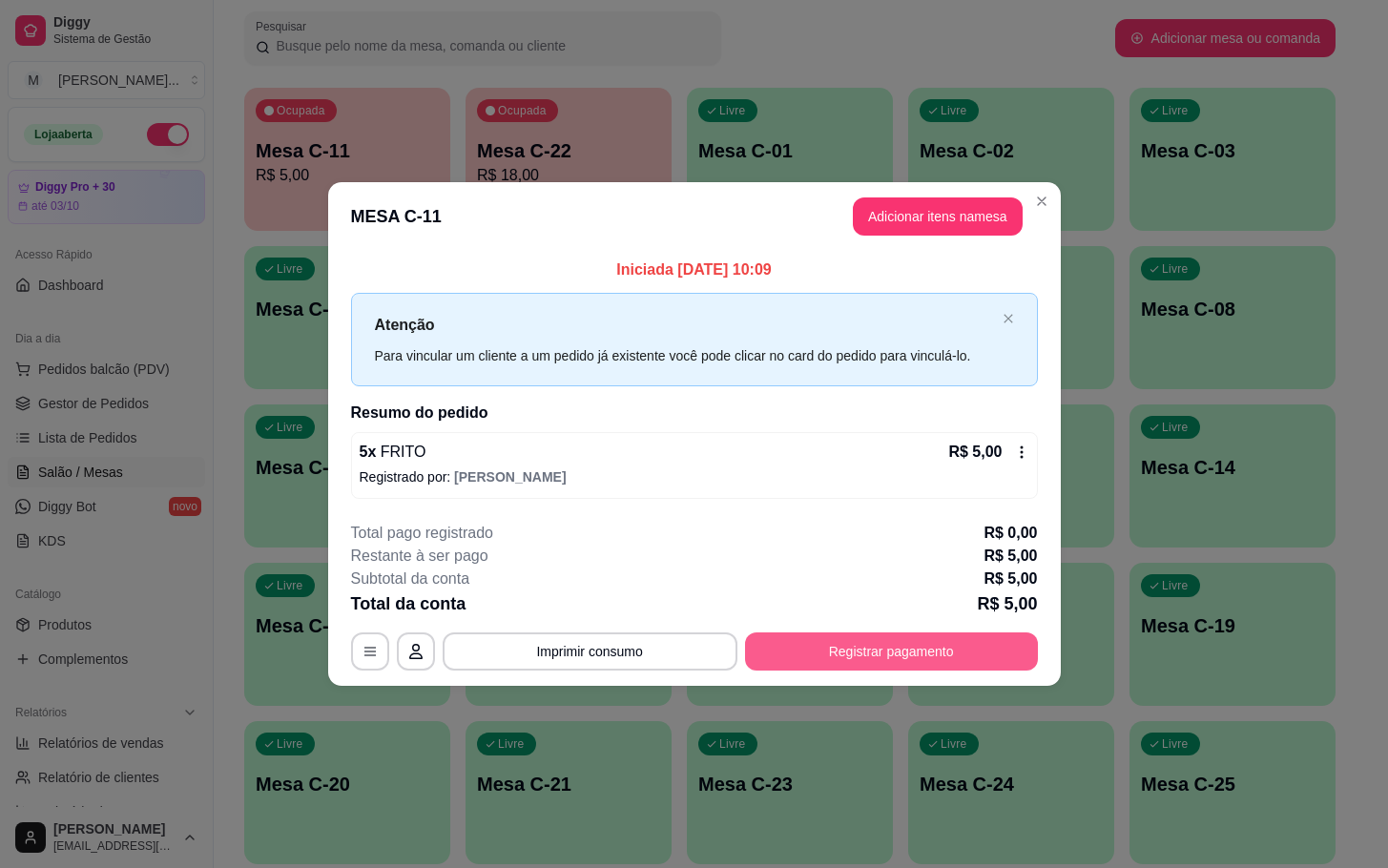
click at [964, 639] on button "Registrar pagamento" at bounding box center [892, 651] width 293 height 38
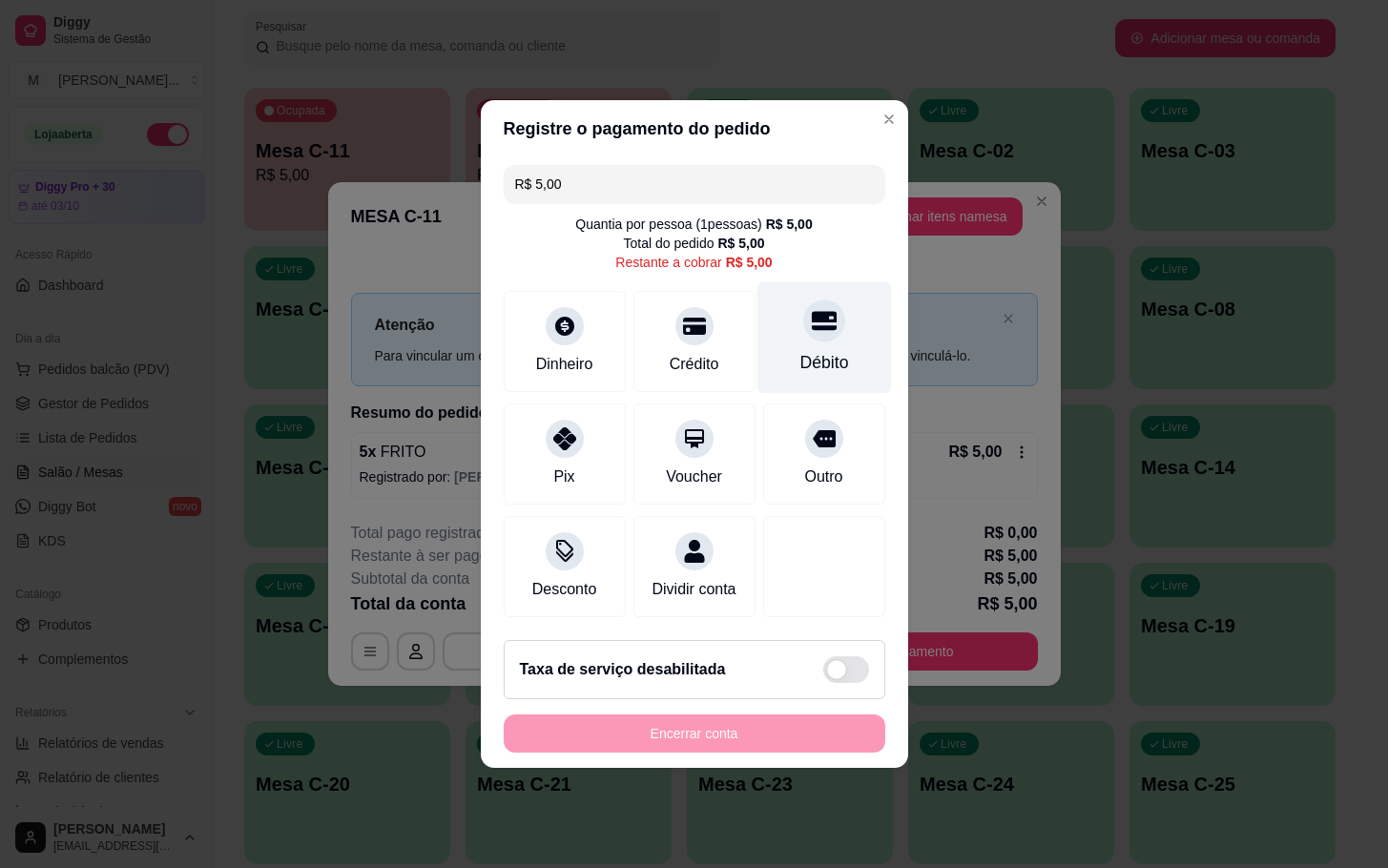
click at [807, 350] on div "Débito" at bounding box center [824, 362] width 49 height 25
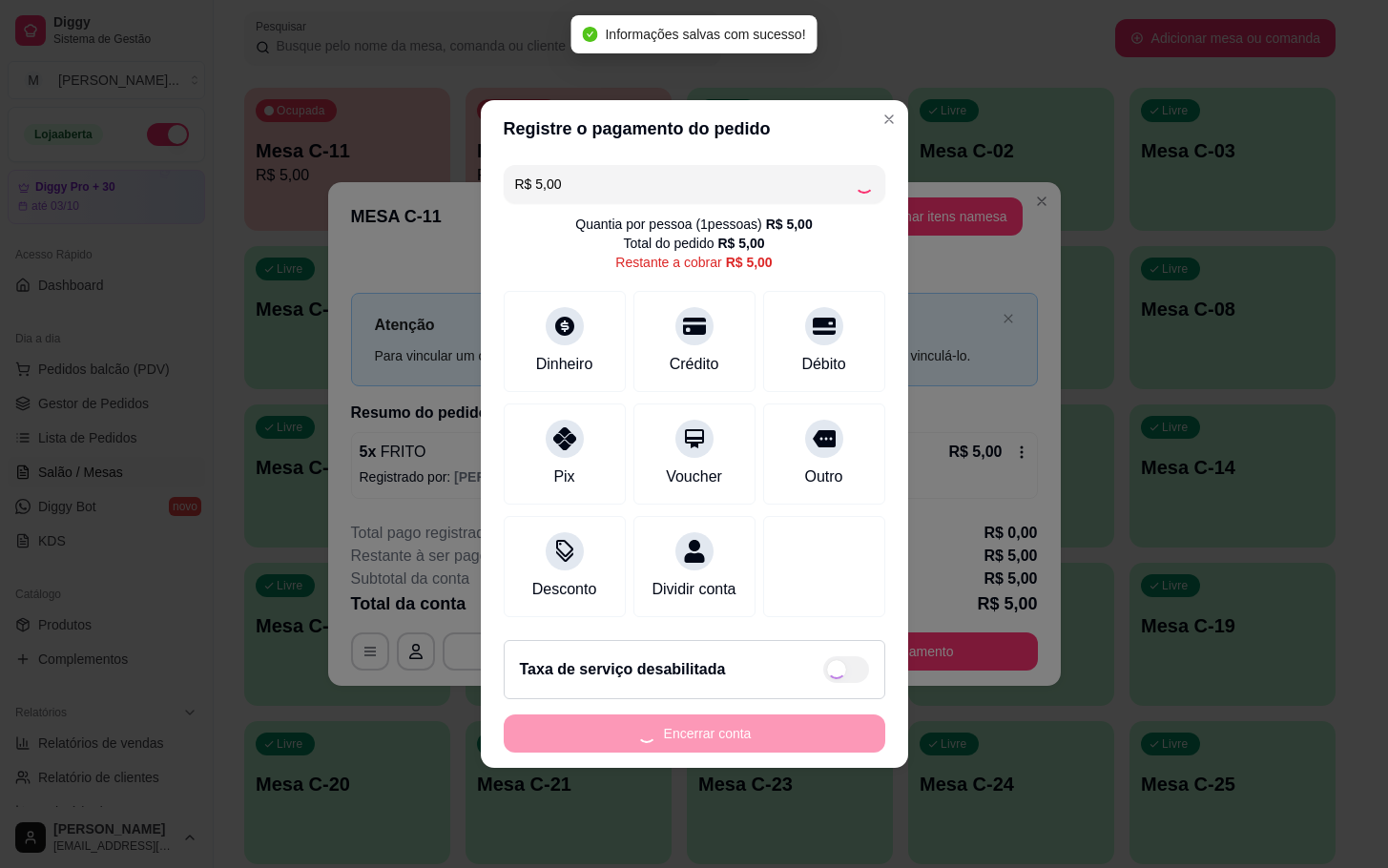
type input "R$ 0,00"
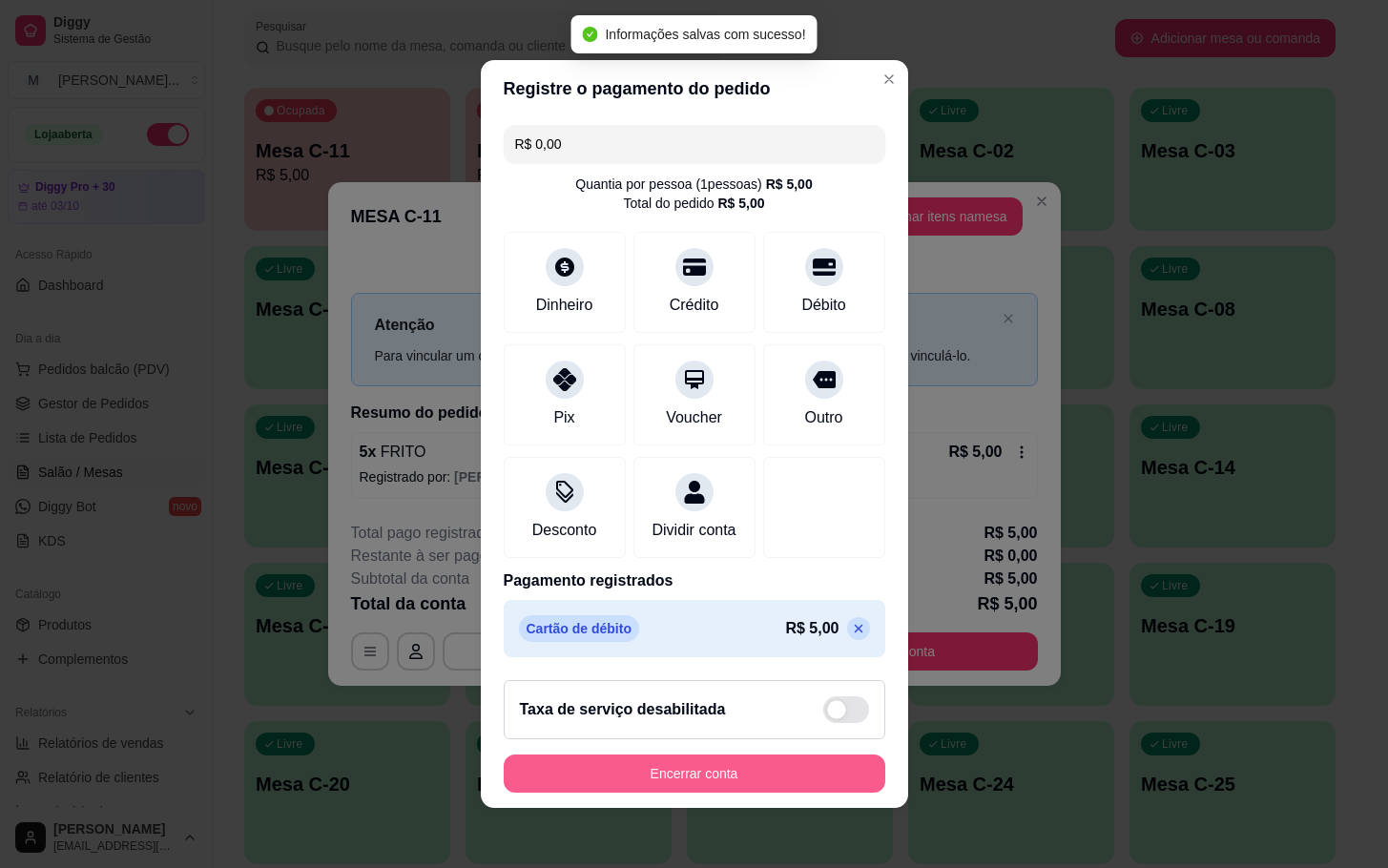
click at [719, 768] on button "Encerrar conta" at bounding box center [694, 773] width 382 height 38
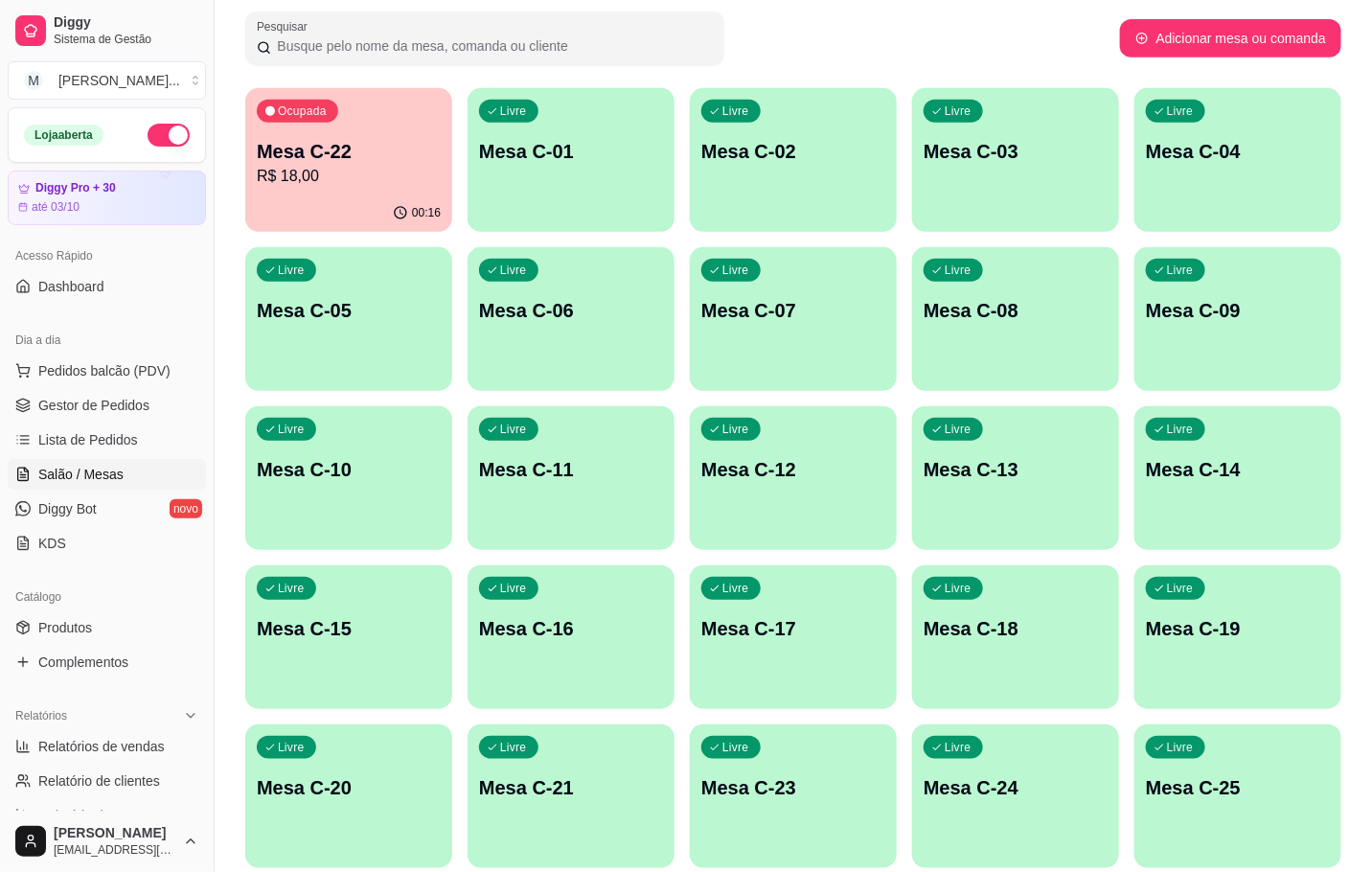
click at [357, 188] on div "Ocupada Mesa C-22 R$ 18,00" at bounding box center [349, 141] width 207 height 106
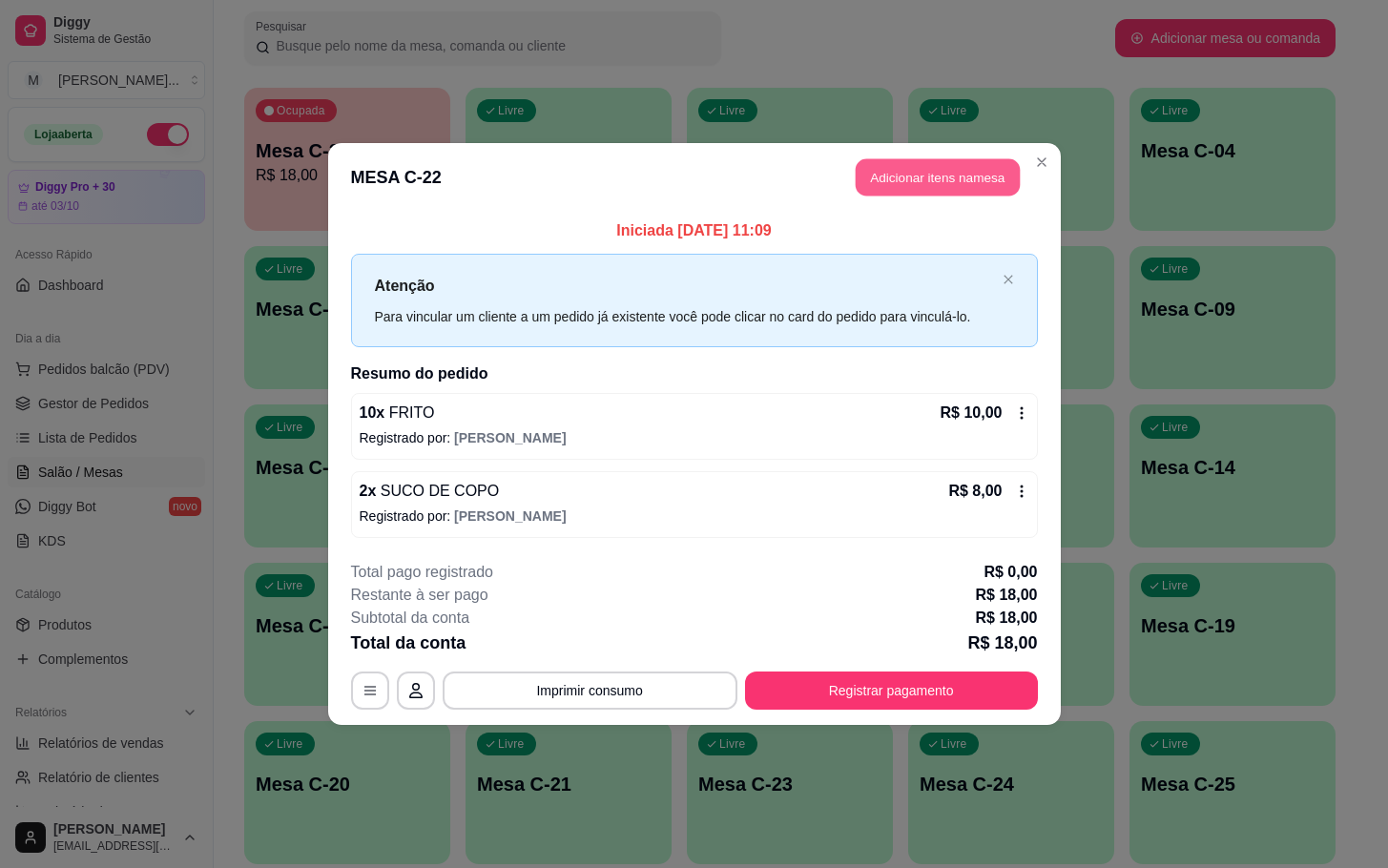
click at [939, 175] on button "Adicionar itens na mesa" at bounding box center [937, 178] width 164 height 37
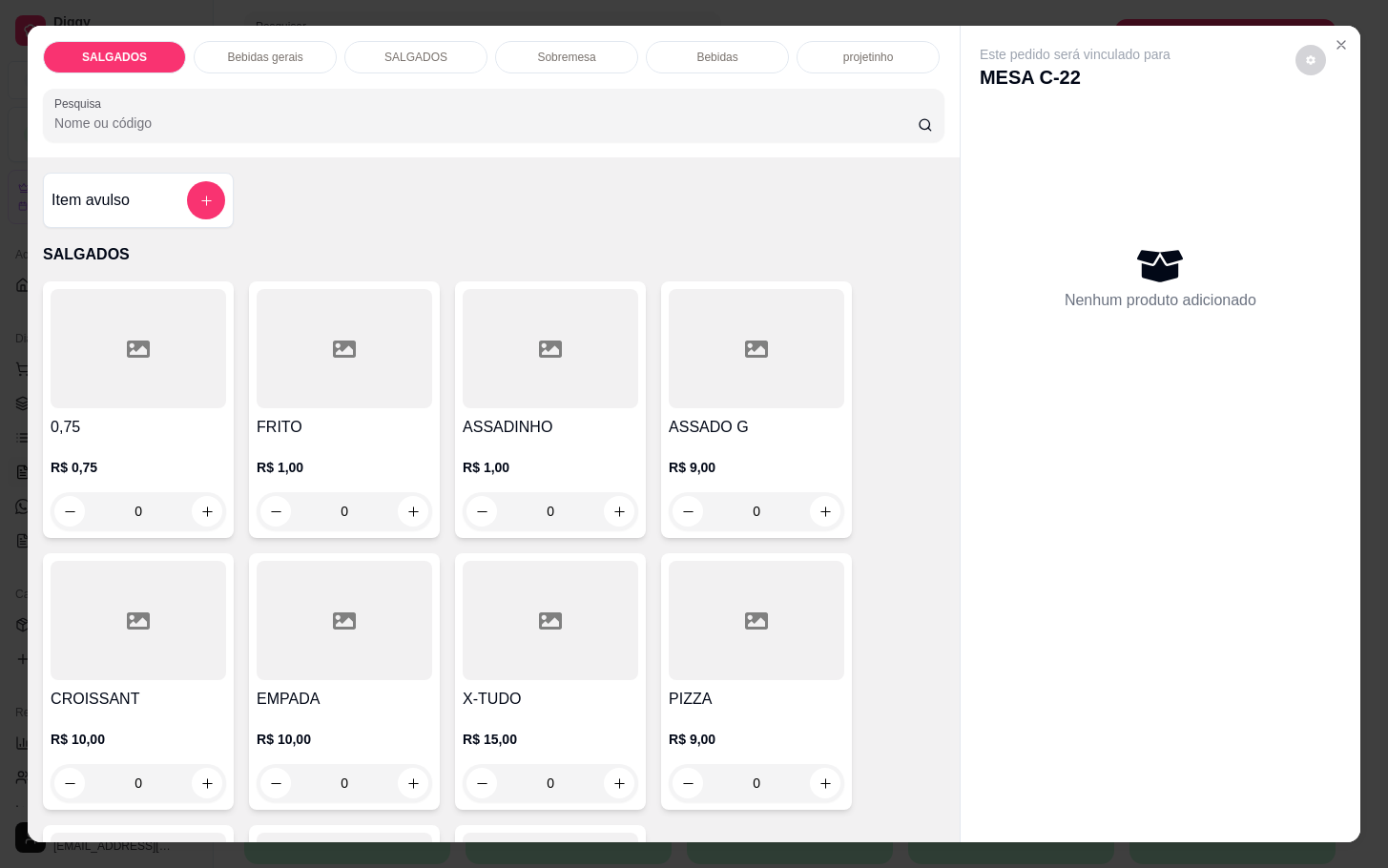
click at [263, 54] on p "Bebidas gerais" at bounding box center [264, 58] width 76 height 16
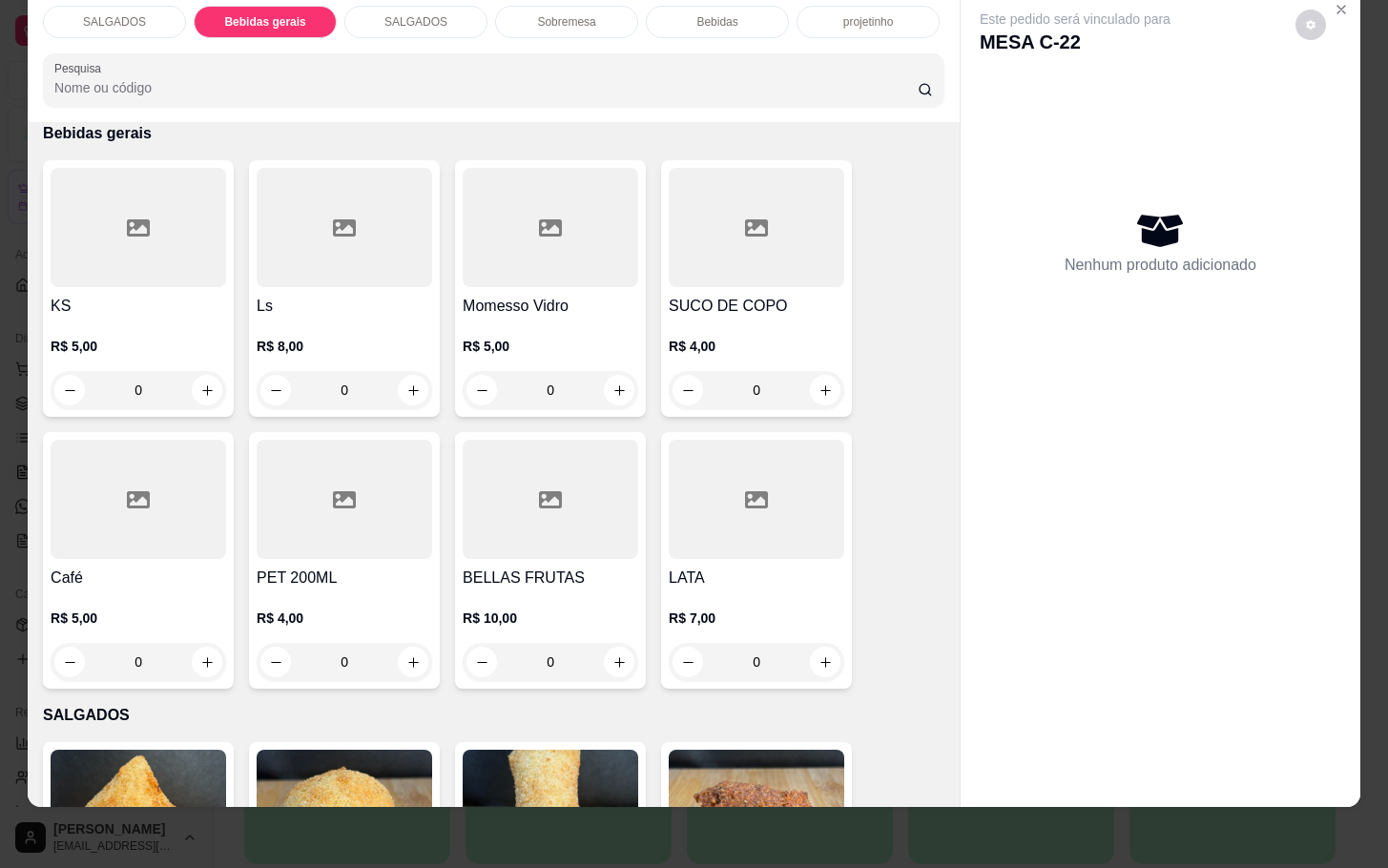
click at [699, 15] on p "Bebidas" at bounding box center [717, 23] width 41 height 16
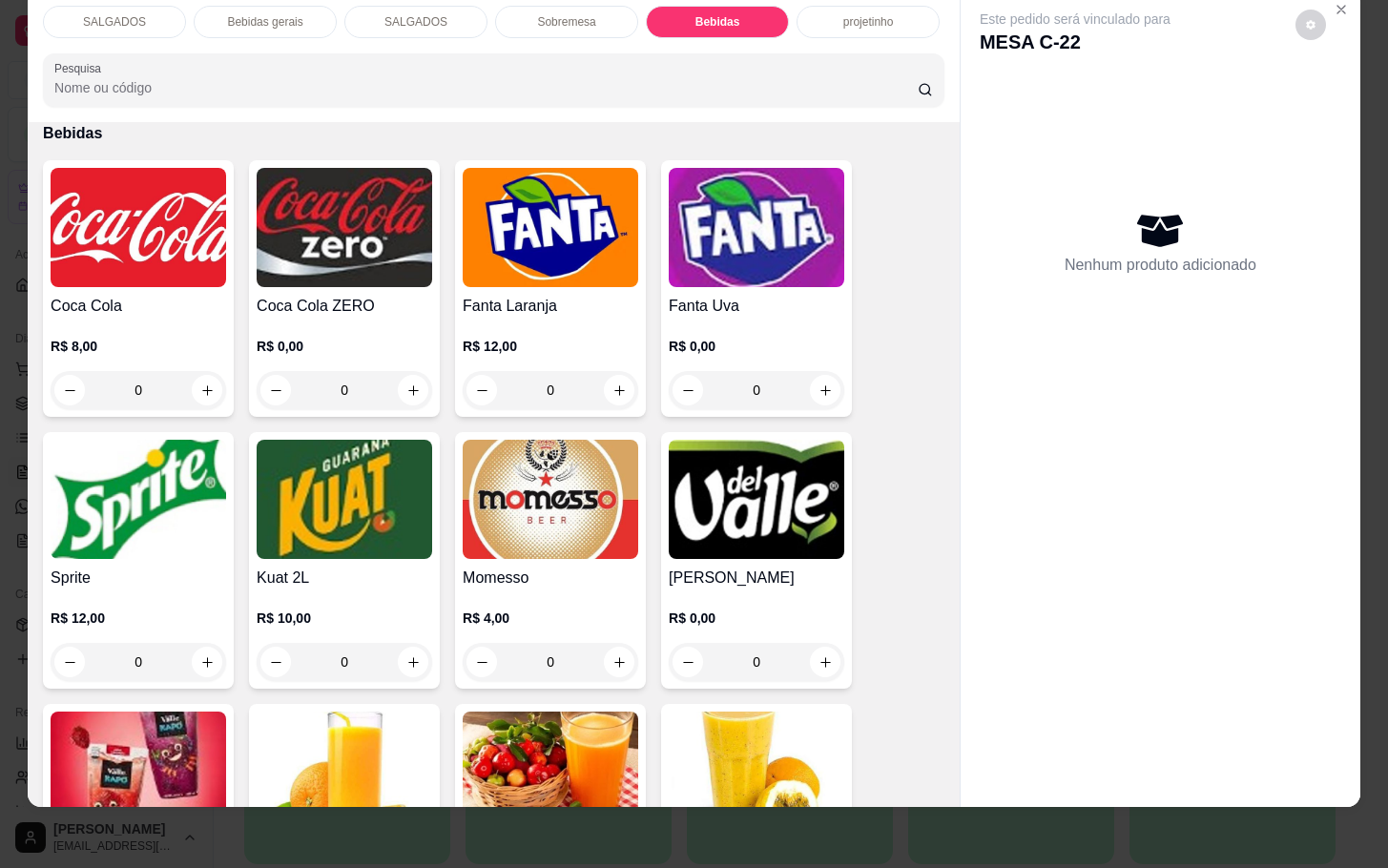
click at [592, 215] on img at bounding box center [550, 228] width 176 height 120
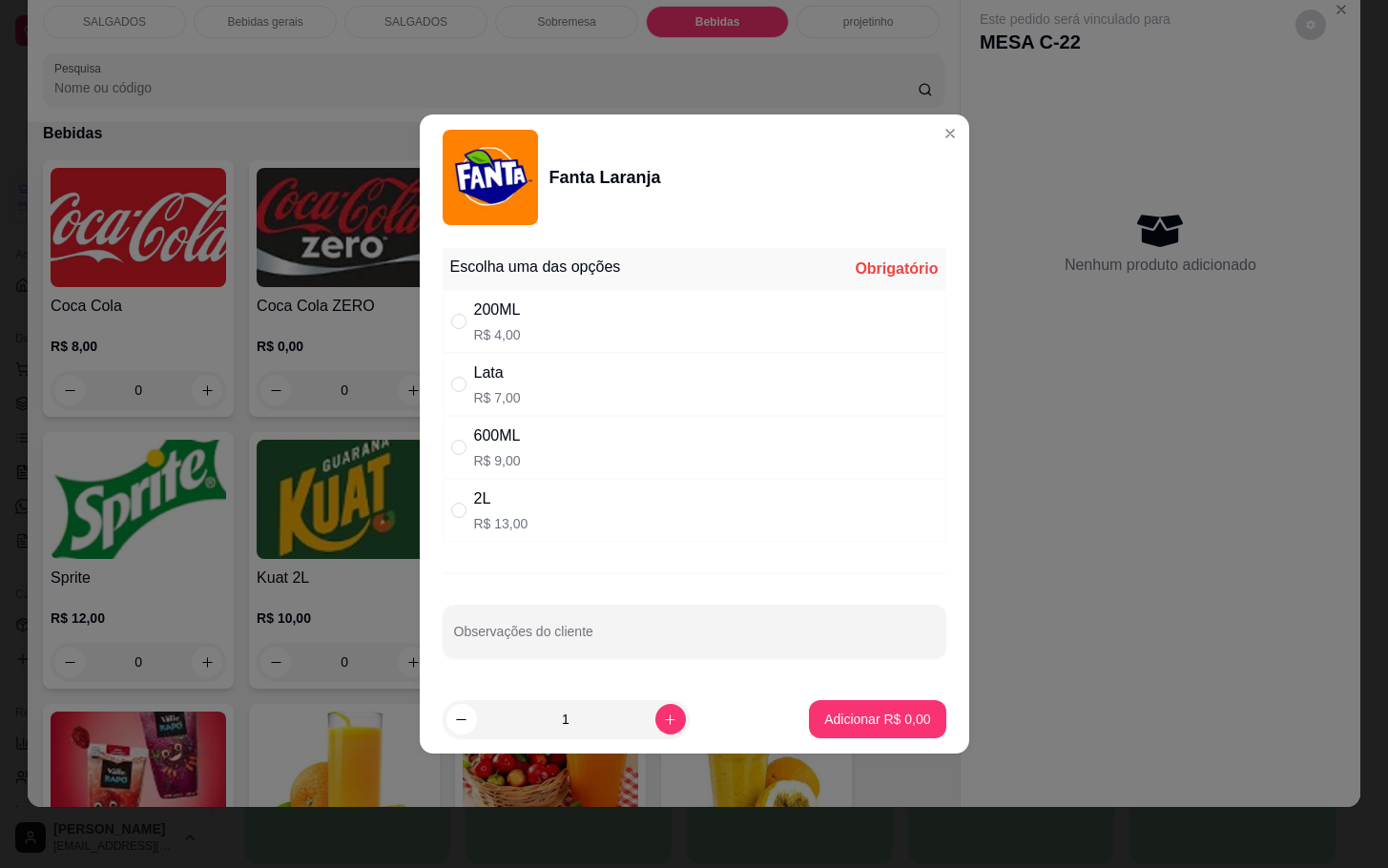
click at [724, 330] on div "200ML R$ 4,00" at bounding box center [694, 322] width 504 height 63
radio input "true"
click at [855, 734] on button "Adicionar R$ 4,00" at bounding box center [877, 719] width 136 height 38
type input "1"
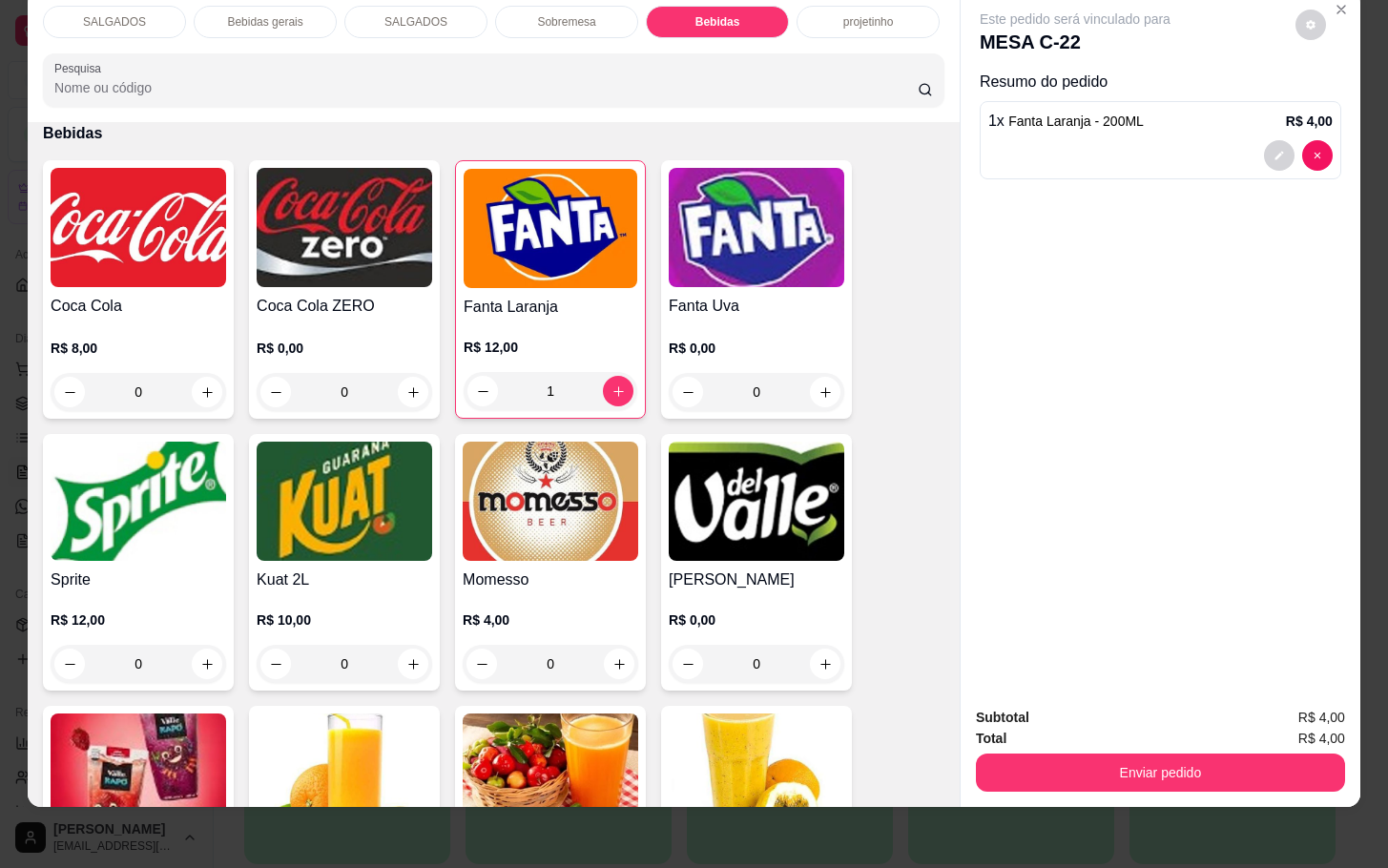
click at [1222, 783] on div "Subtotal R$ 4,00 Total R$ 4,00 Enviar pedido" at bounding box center [1160, 749] width 400 height 116
click at [1197, 753] on button "Enviar pedido" at bounding box center [1160, 772] width 358 height 37
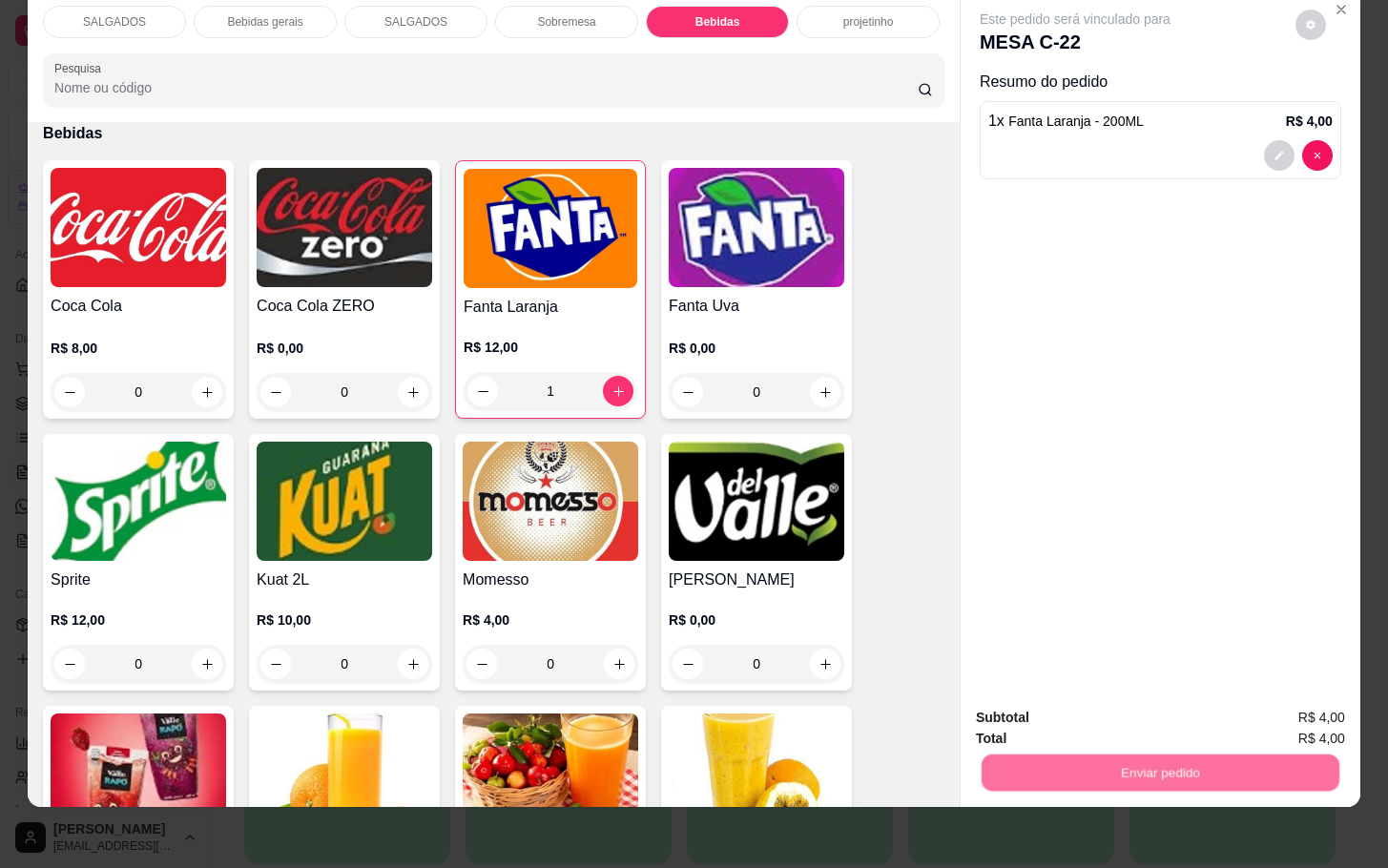
click at [1173, 713] on button "Não registrar e enviar pedido" at bounding box center [1094, 704] width 198 height 36
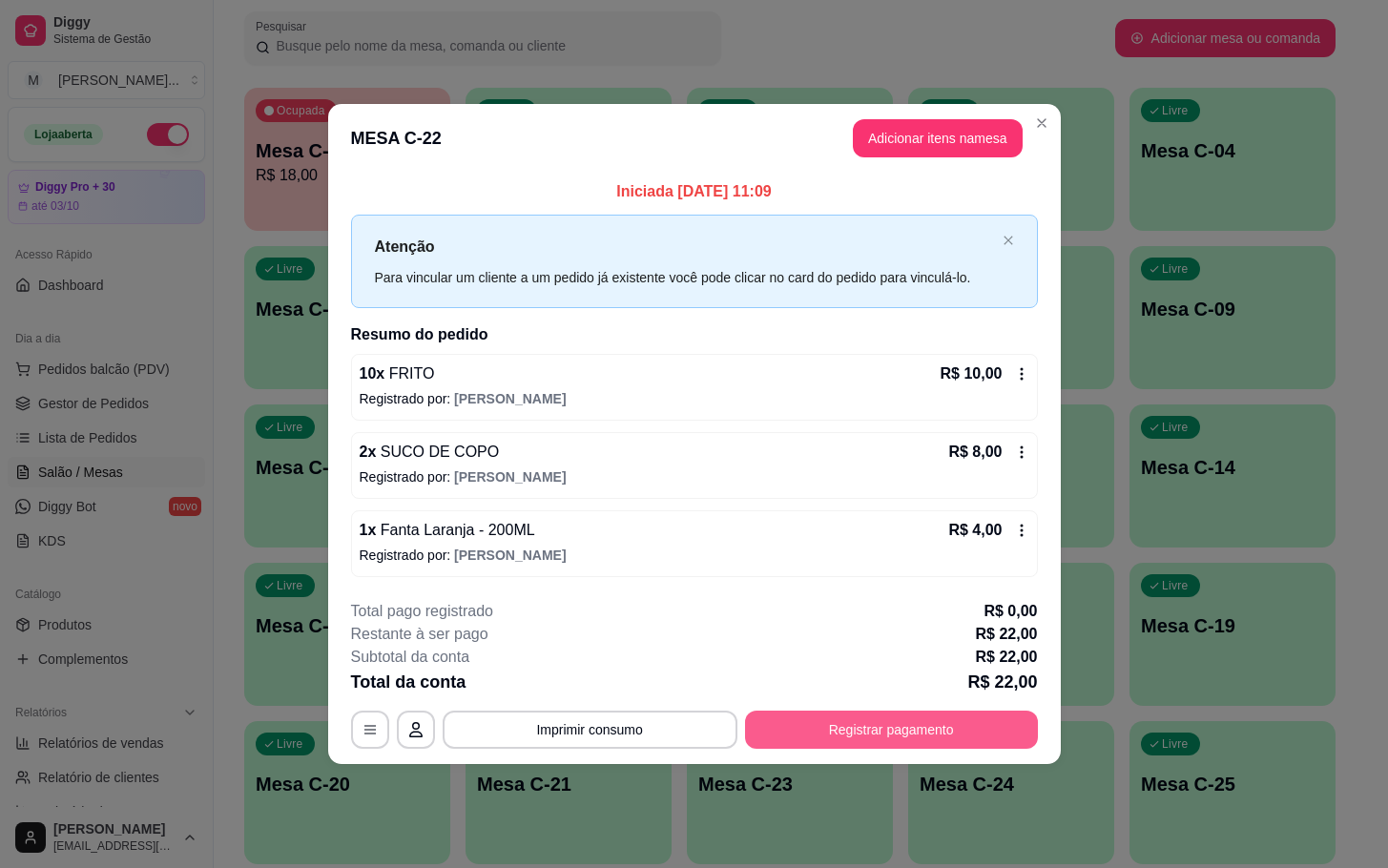
click at [914, 707] on div "**********" at bounding box center [694, 675] width 687 height 149
click at [855, 713] on button "Registrar pagamento" at bounding box center [892, 730] width 293 height 38
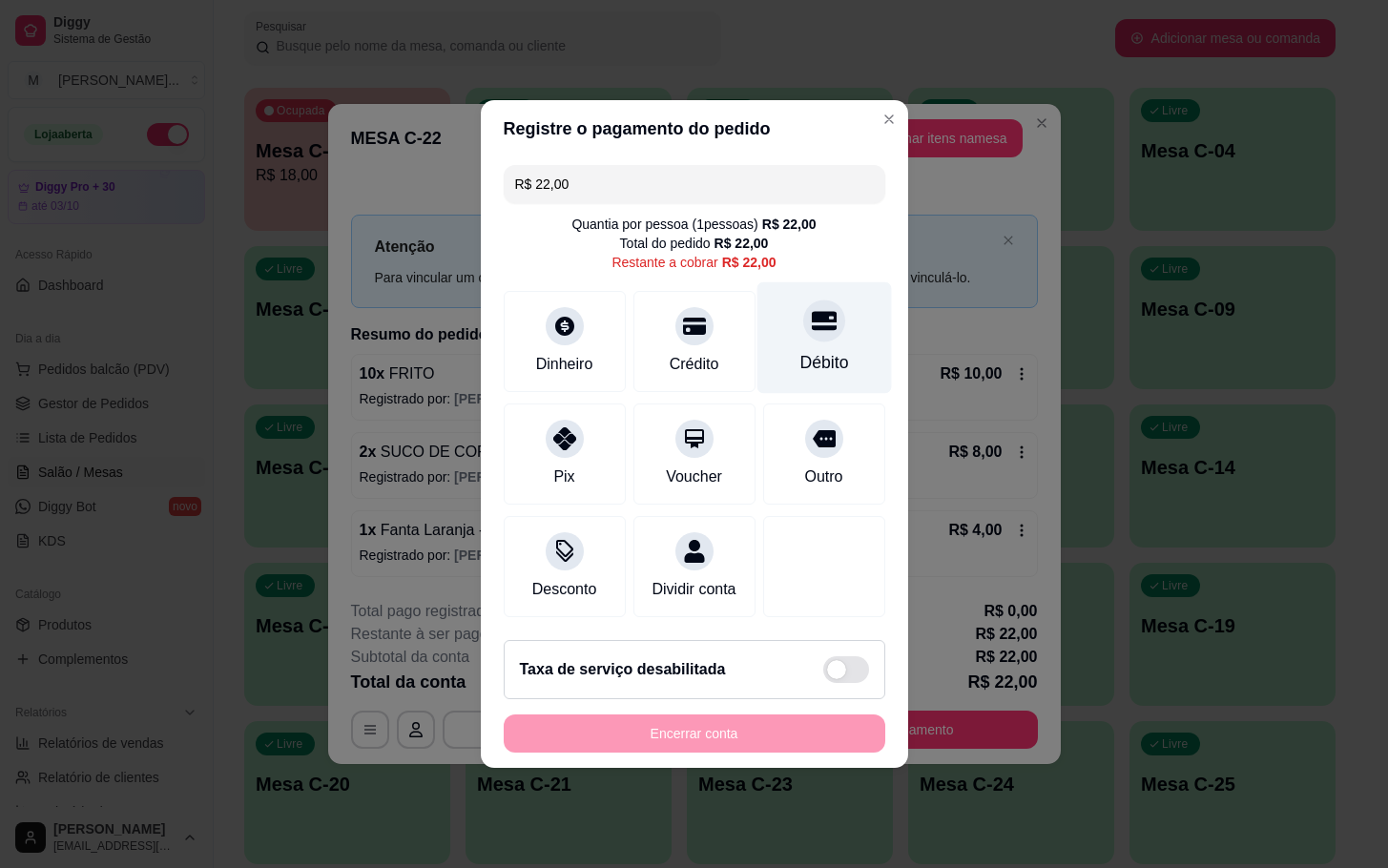
click at [759, 327] on div "Débito" at bounding box center [823, 338] width 134 height 112
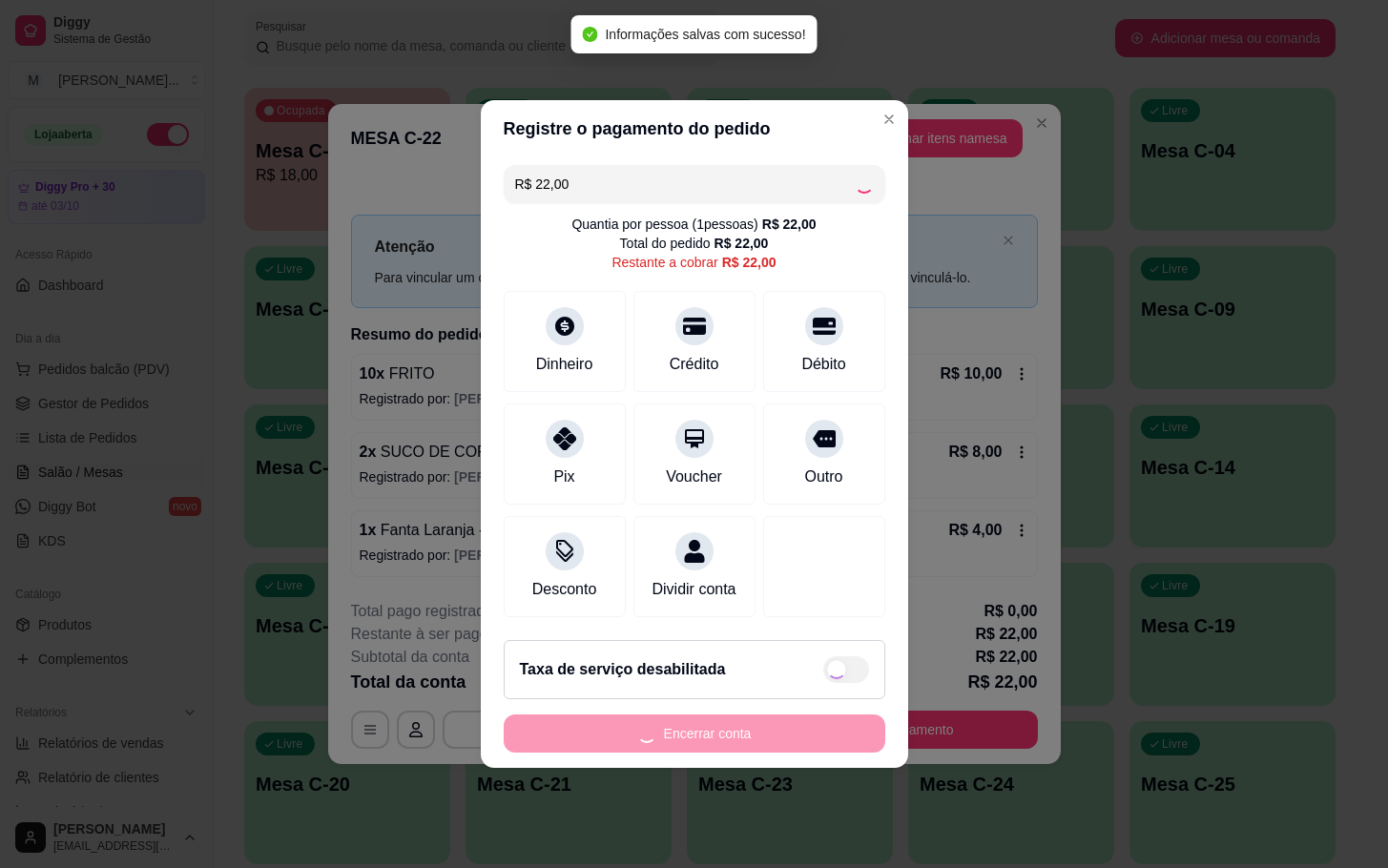
type input "R$ 0,00"
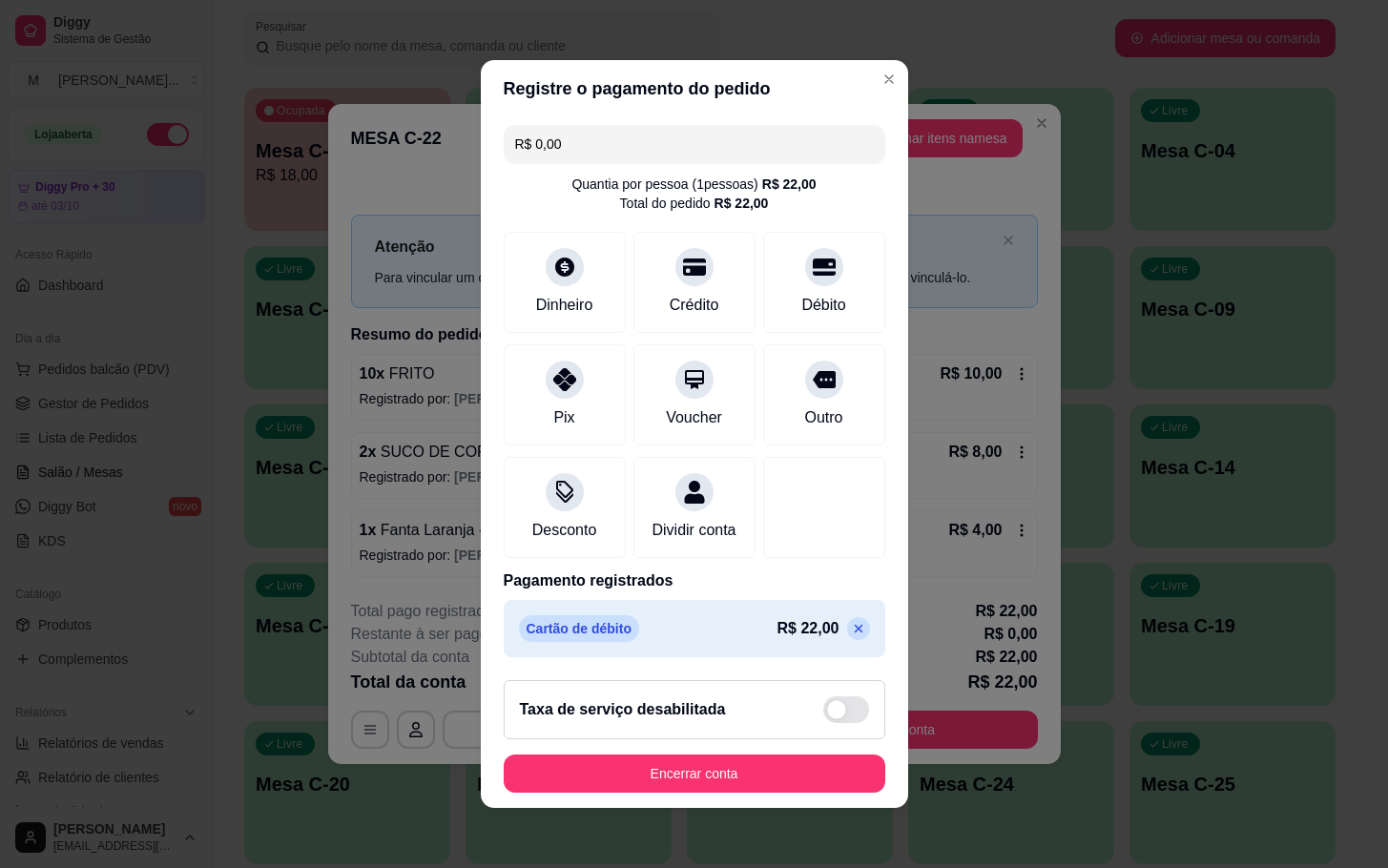
click at [833, 808] on footer "Taxa de serviço desabilitada Encerrar conta" at bounding box center [694, 737] width 428 height 143
click at [798, 808] on footer "Taxa de serviço desabilitada Encerrar conta" at bounding box center [694, 737] width 428 height 143
click at [807, 792] on button "Encerrar conta" at bounding box center [694, 773] width 382 height 38
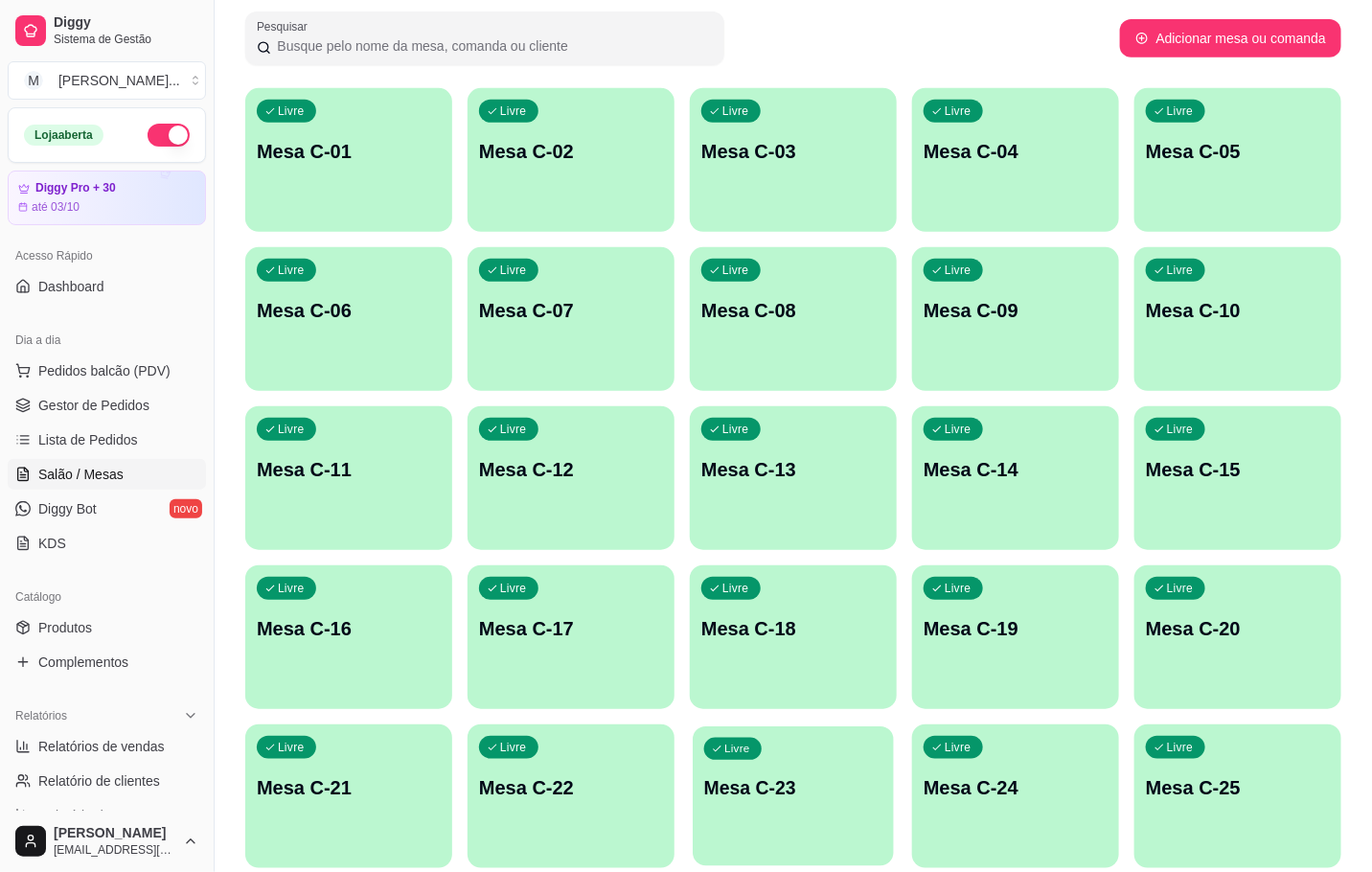
click at [748, 777] on p "Mesa C-23" at bounding box center [793, 788] width 178 height 26
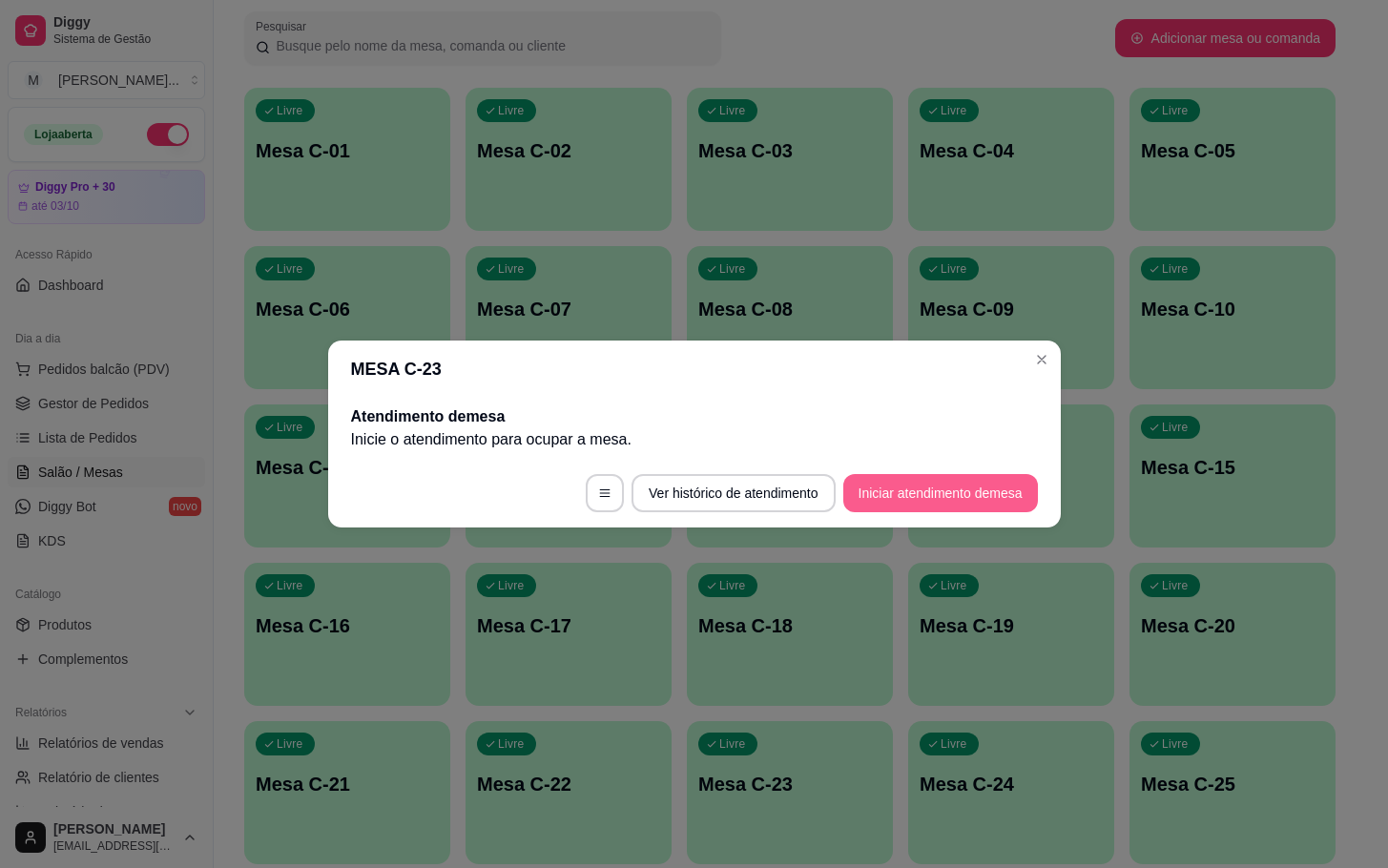
click at [986, 485] on button "Iniciar atendimento de mesa" at bounding box center [941, 492] width 194 height 38
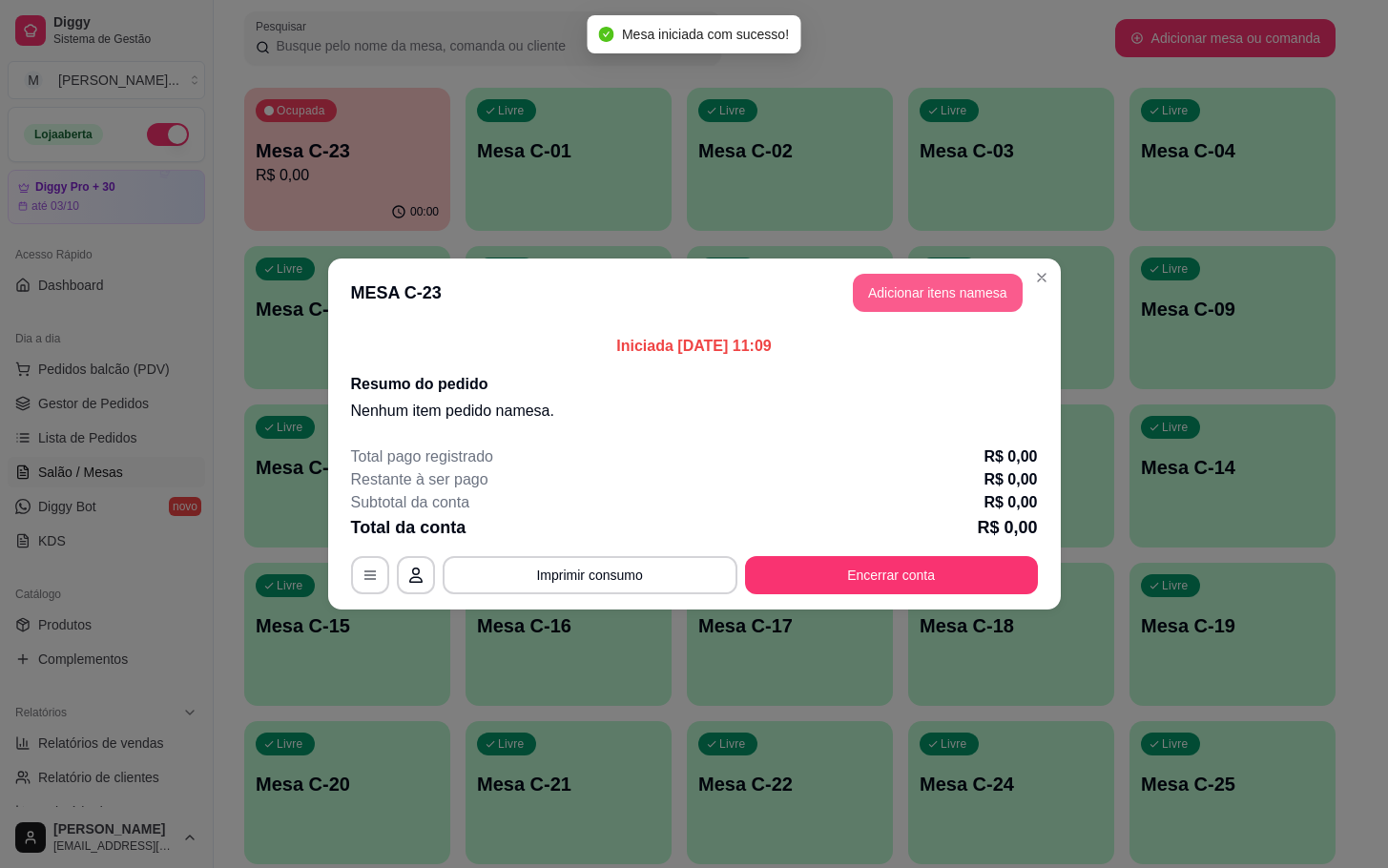
click at [936, 295] on button "Adicionar itens na mesa" at bounding box center [937, 292] width 170 height 38
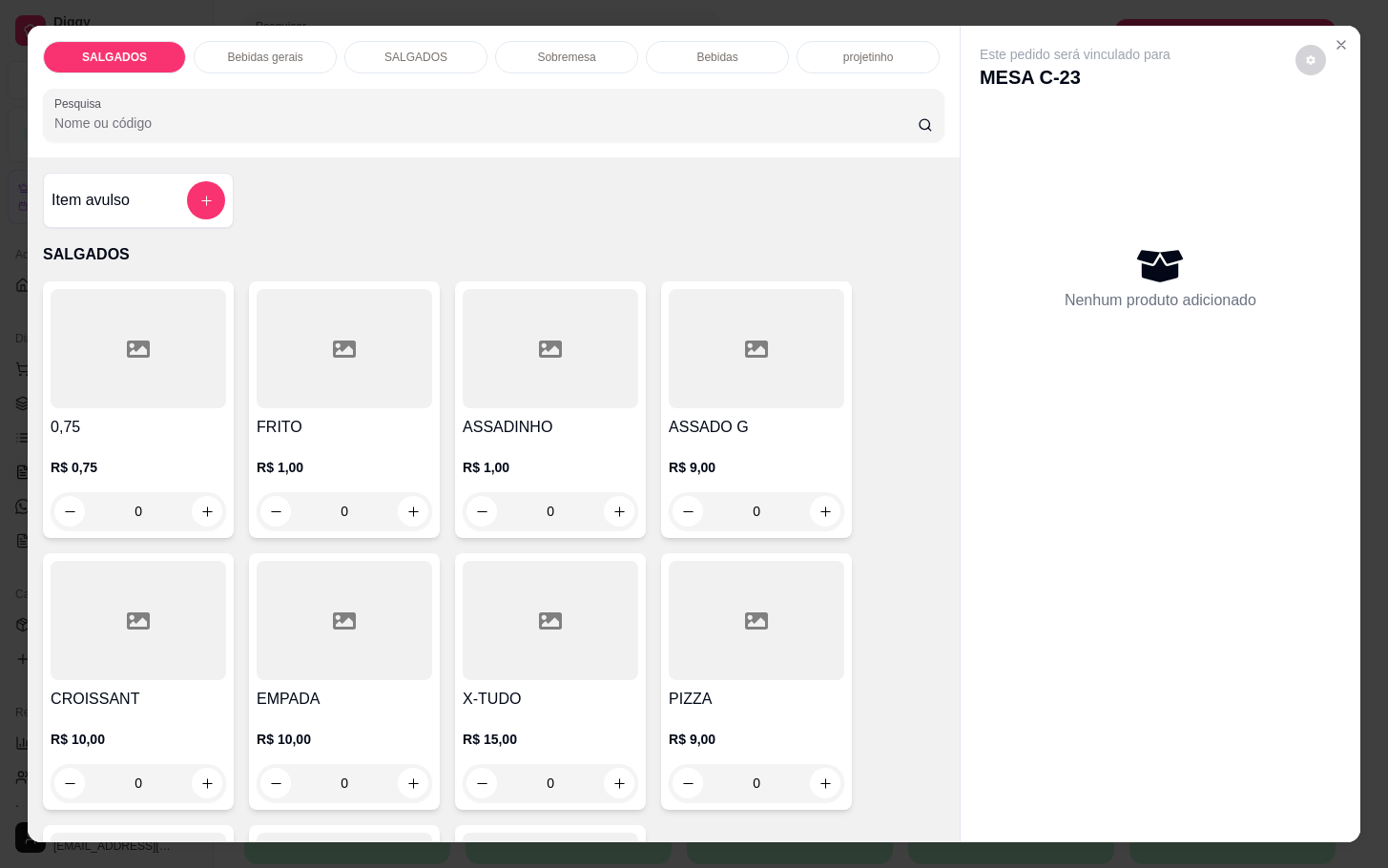
click at [389, 481] on div "R$ 1,00 0" at bounding box center [344, 494] width 176 height 73
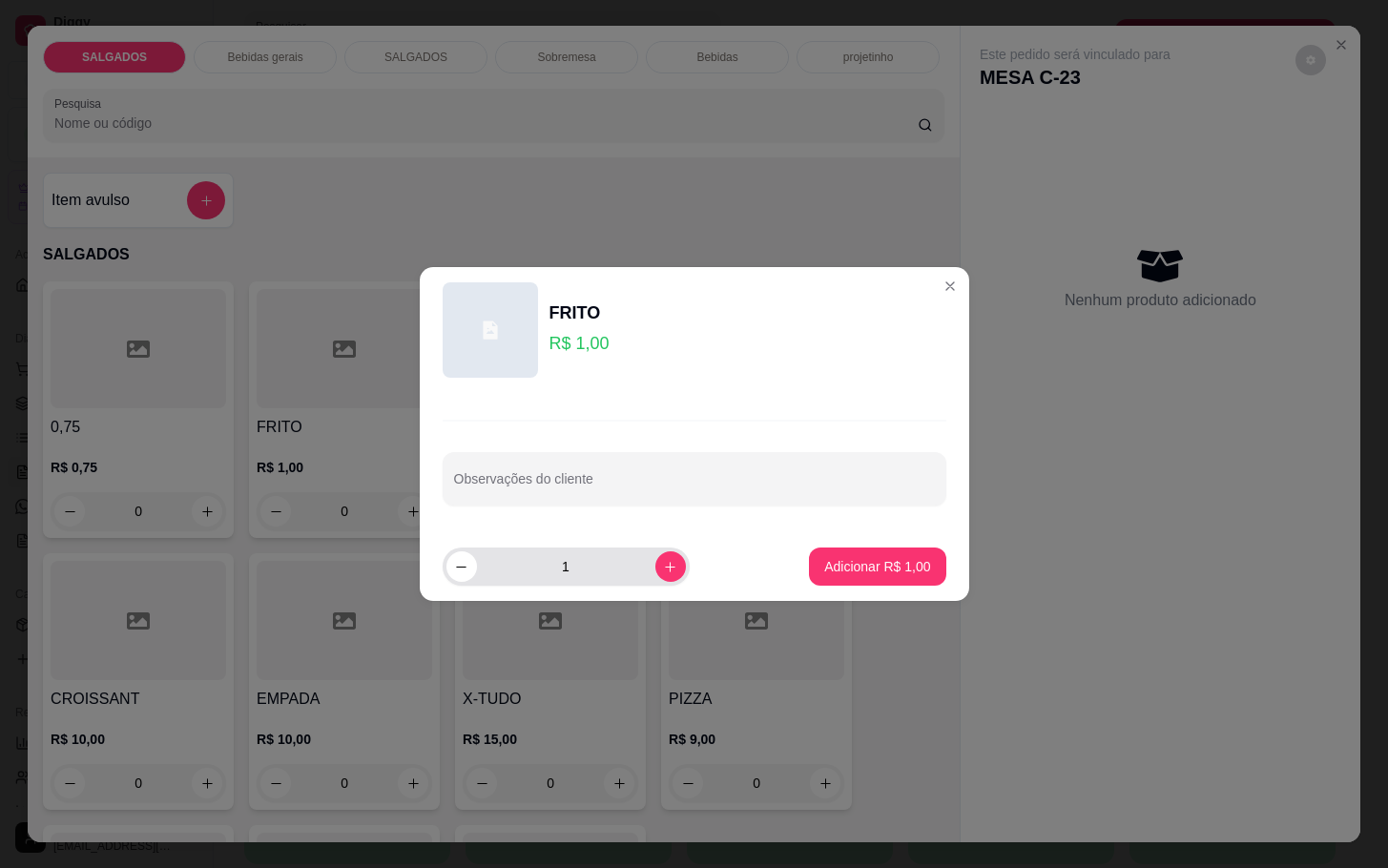
click at [609, 567] on input "1" at bounding box center [566, 566] width 179 height 38
type input "9"
click at [824, 574] on p "Adicionar R$ 9,00" at bounding box center [877, 566] width 106 height 19
type input "9"
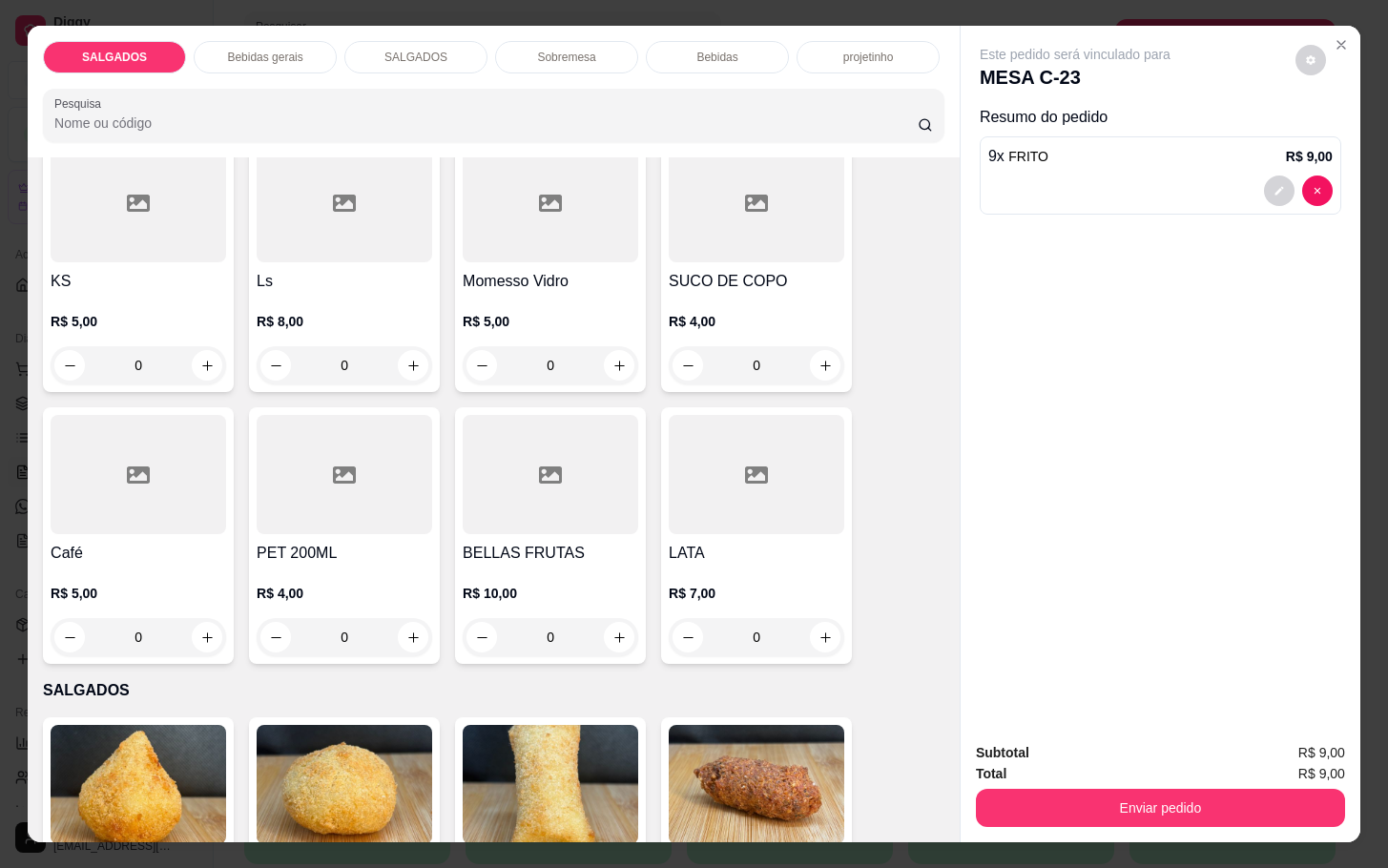
scroll to position [430, 0]
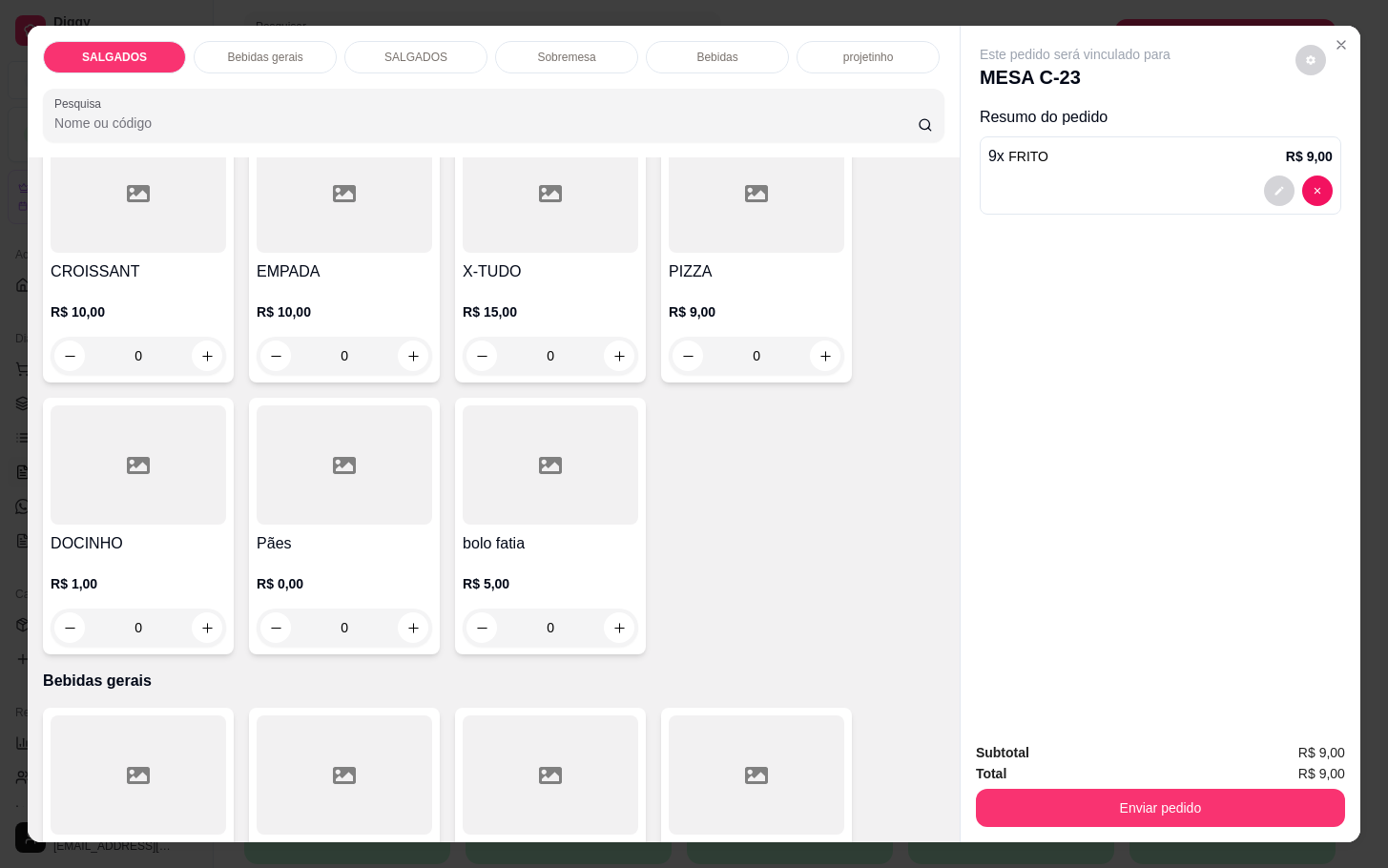
click at [175, 610] on input "0" at bounding box center [138, 628] width 107 height 38
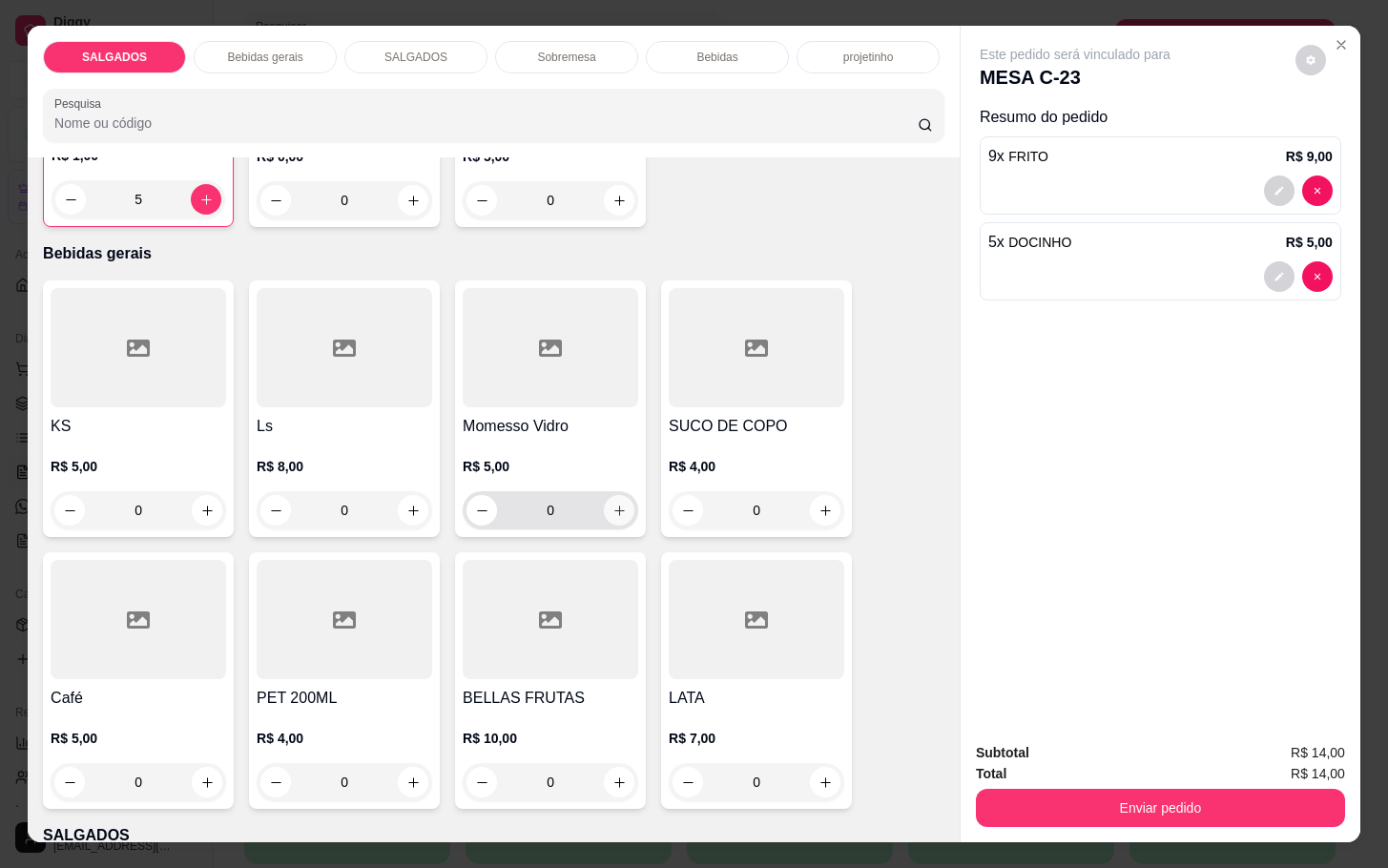
type input "5"
click at [612, 504] on icon "increase-product-quantity" at bounding box center [619, 511] width 15 height 15
type input "1"
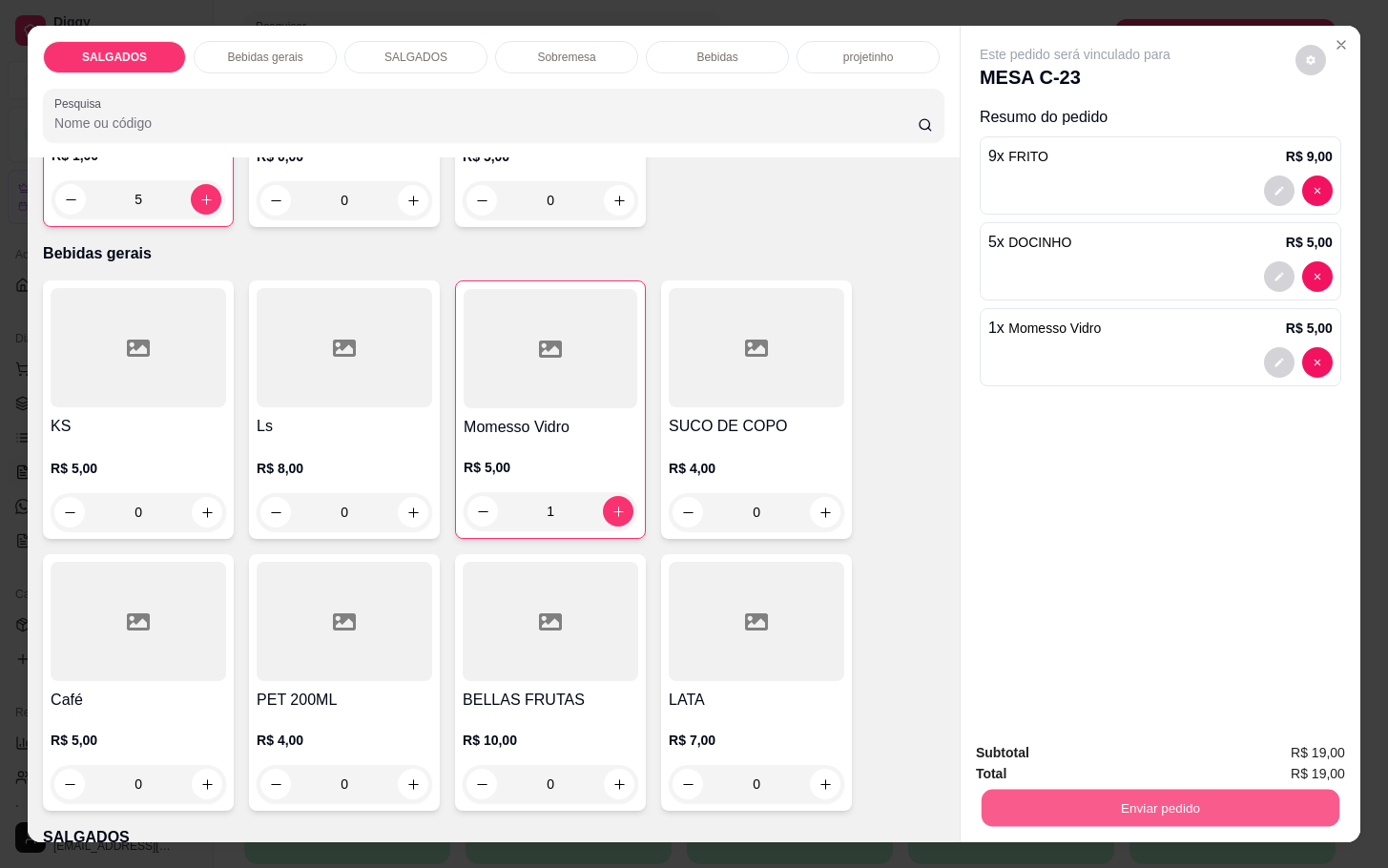
click at [1162, 801] on button "Enviar pedido" at bounding box center [1160, 807] width 358 height 37
click at [1073, 753] on button "Não registrar e enviar pedido" at bounding box center [1094, 750] width 192 height 35
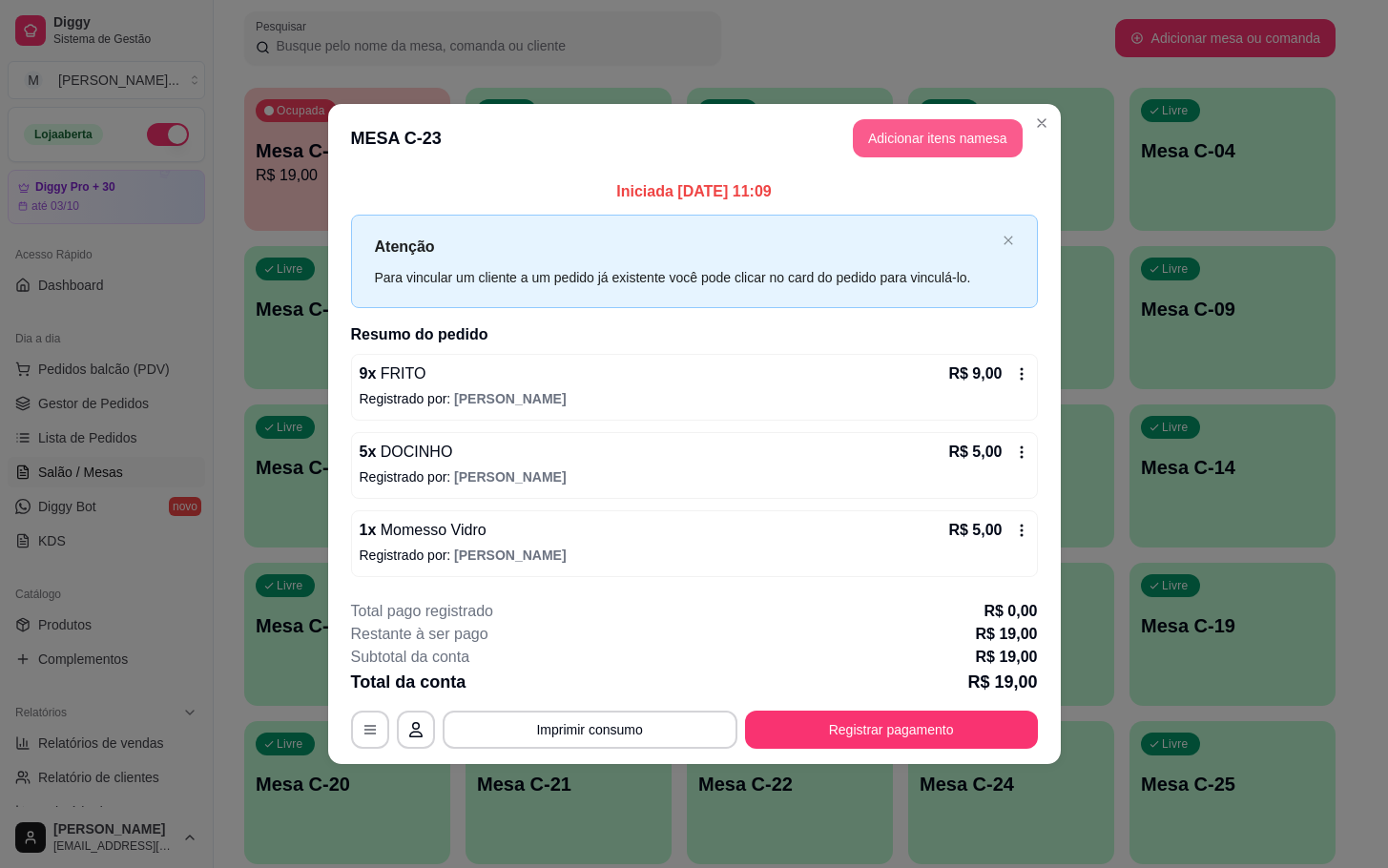
click at [967, 135] on button "Adicionar itens na mesa" at bounding box center [937, 138] width 170 height 38
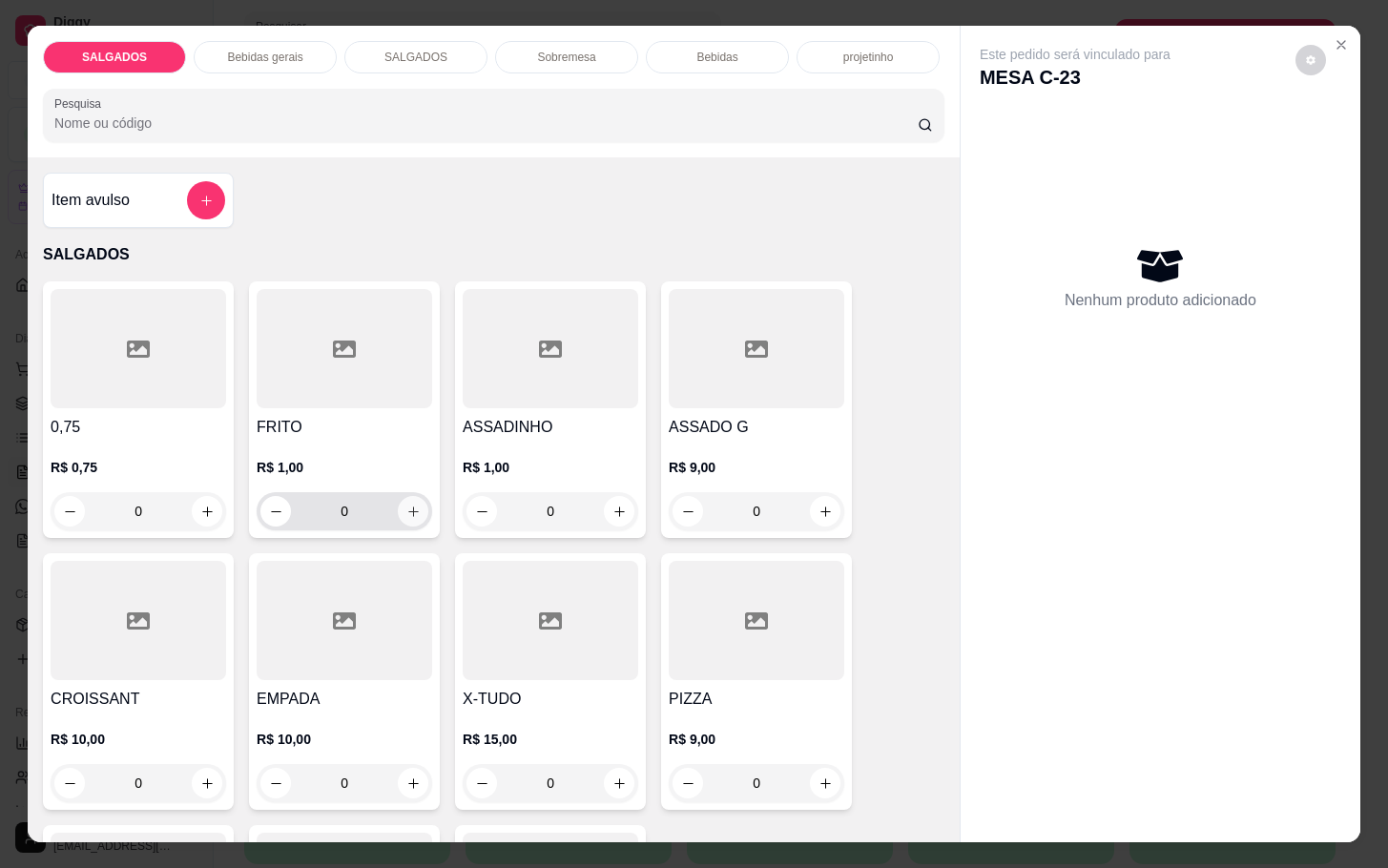
click at [404, 496] on button "increase-product-quantity" at bounding box center [413, 511] width 30 height 30
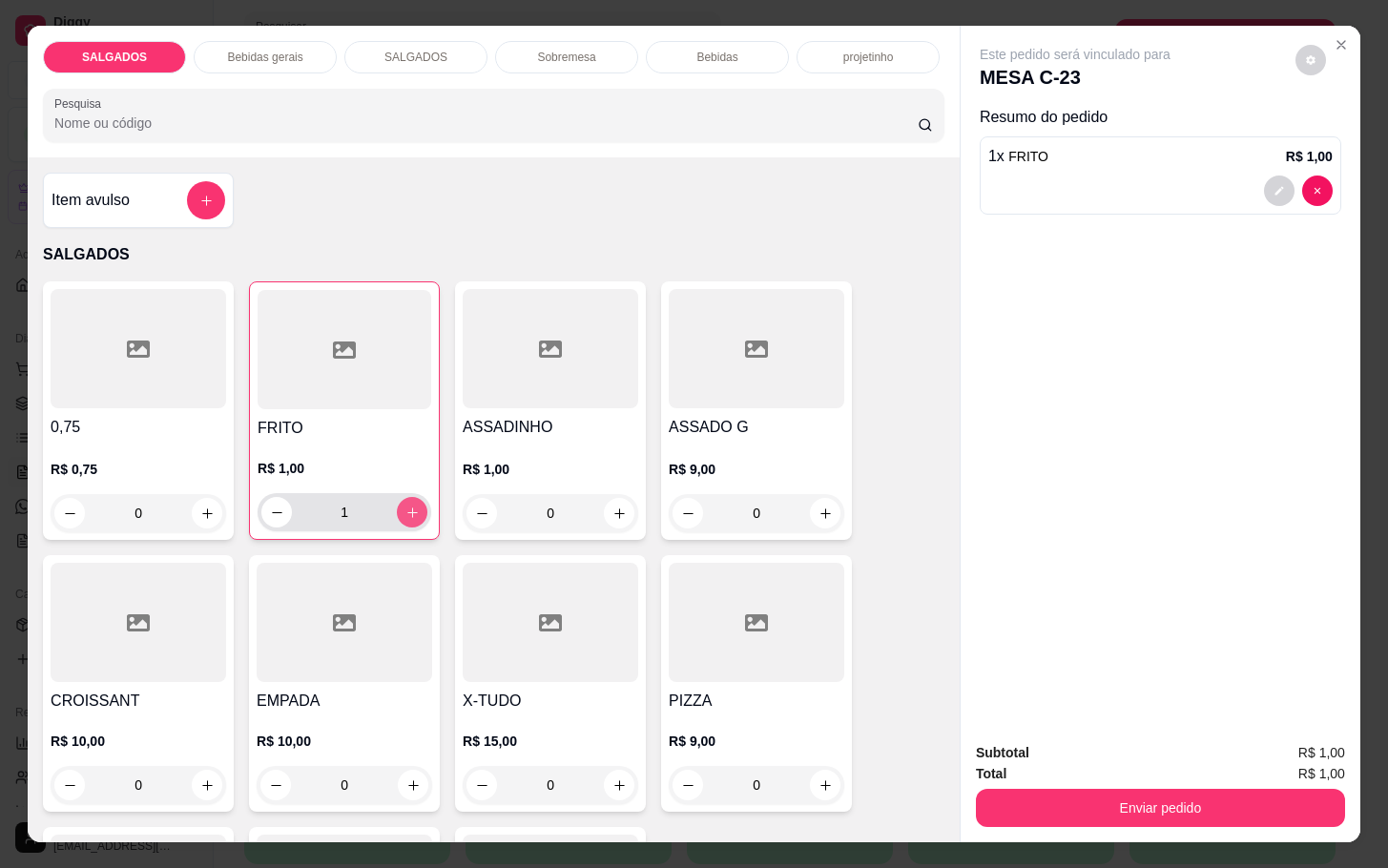
click at [404, 497] on button "increase-product-quantity" at bounding box center [412, 512] width 30 height 30
type input "3"
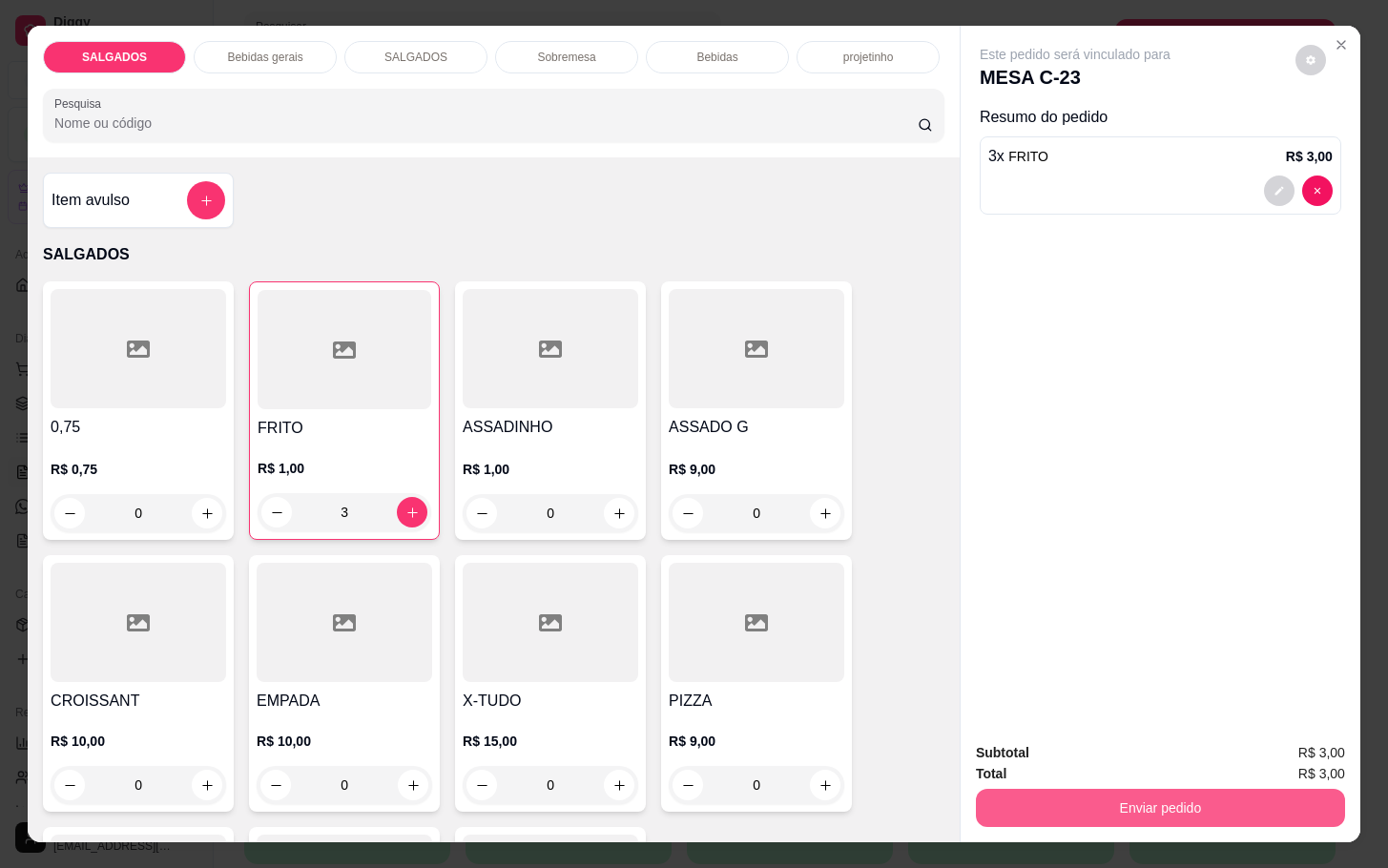
click at [0, 582] on html "Diggy Sistema de Gestão M Mila Salgados ... Loja aberta Diggy Pro + 30 até 03/1…" at bounding box center [694, 147] width 1388 height 868
click at [1113, 791] on button "Enviar pedido" at bounding box center [1160, 807] width 369 height 38
click at [1122, 742] on button "Não registrar e enviar pedido" at bounding box center [1094, 750] width 198 height 36
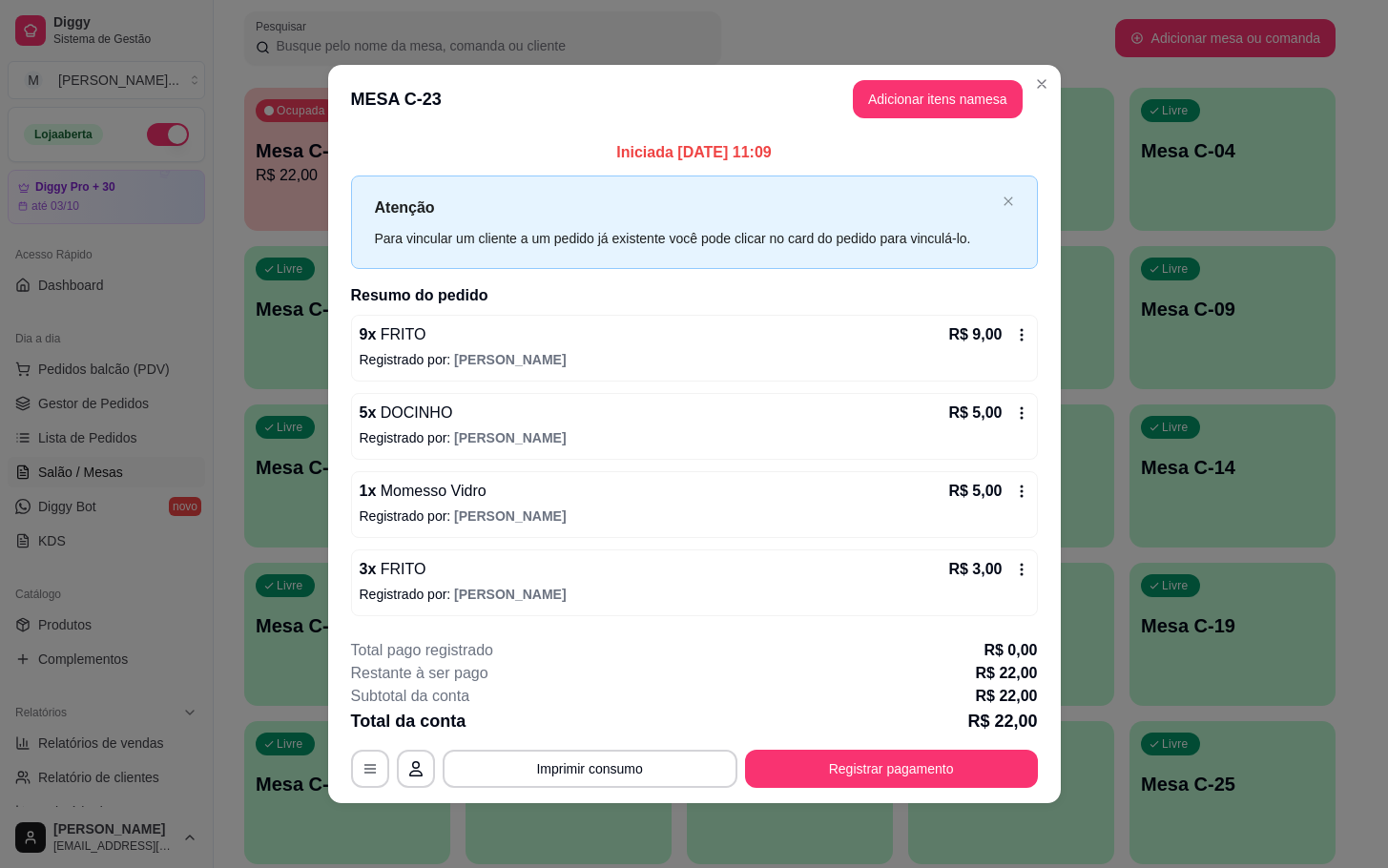
click at [956, 747] on div "**********" at bounding box center [694, 714] width 687 height 149
click at [943, 785] on button "Registrar pagamento" at bounding box center [891, 768] width 284 height 37
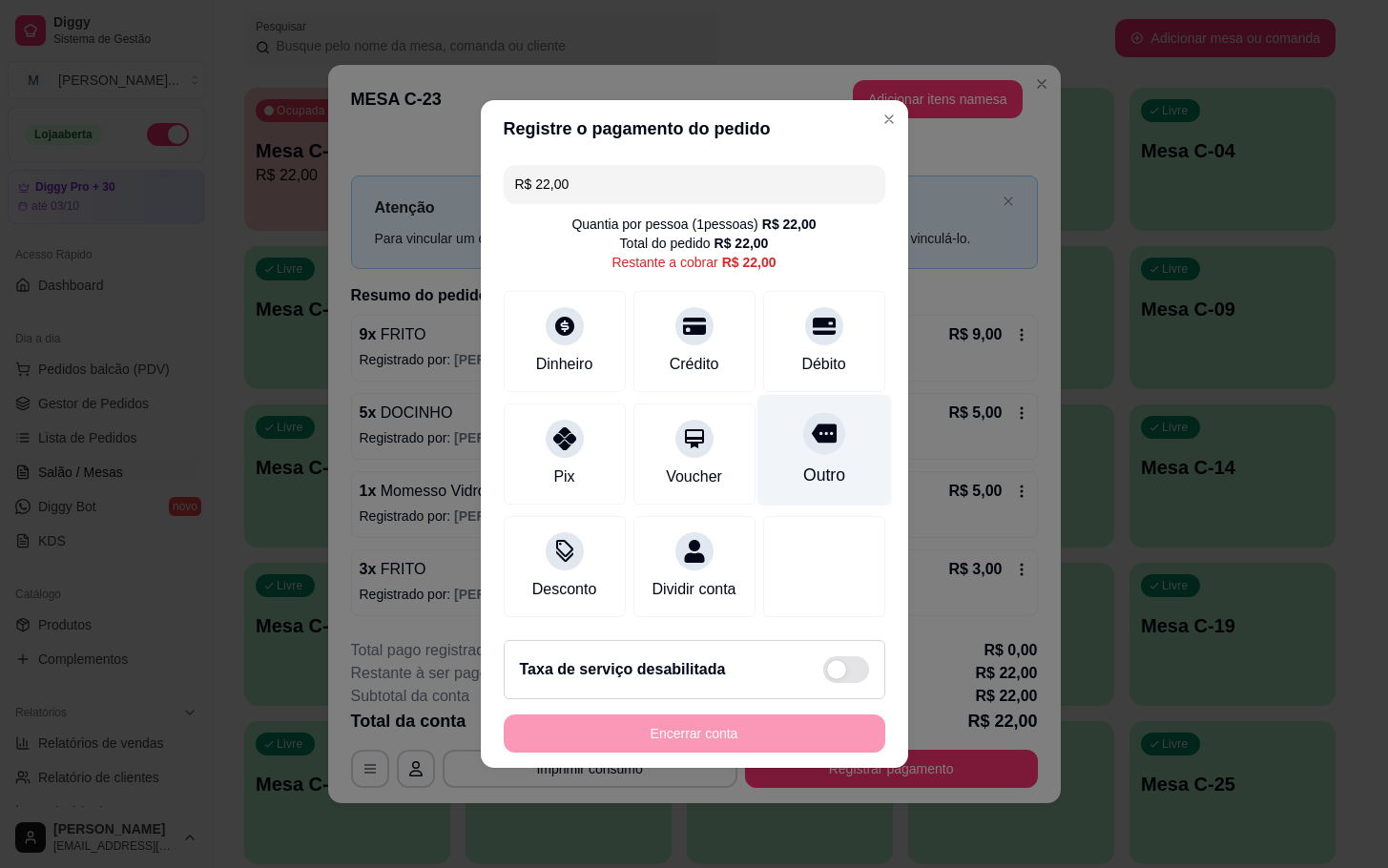
click at [802, 463] on div "Outro" at bounding box center [823, 475] width 42 height 25
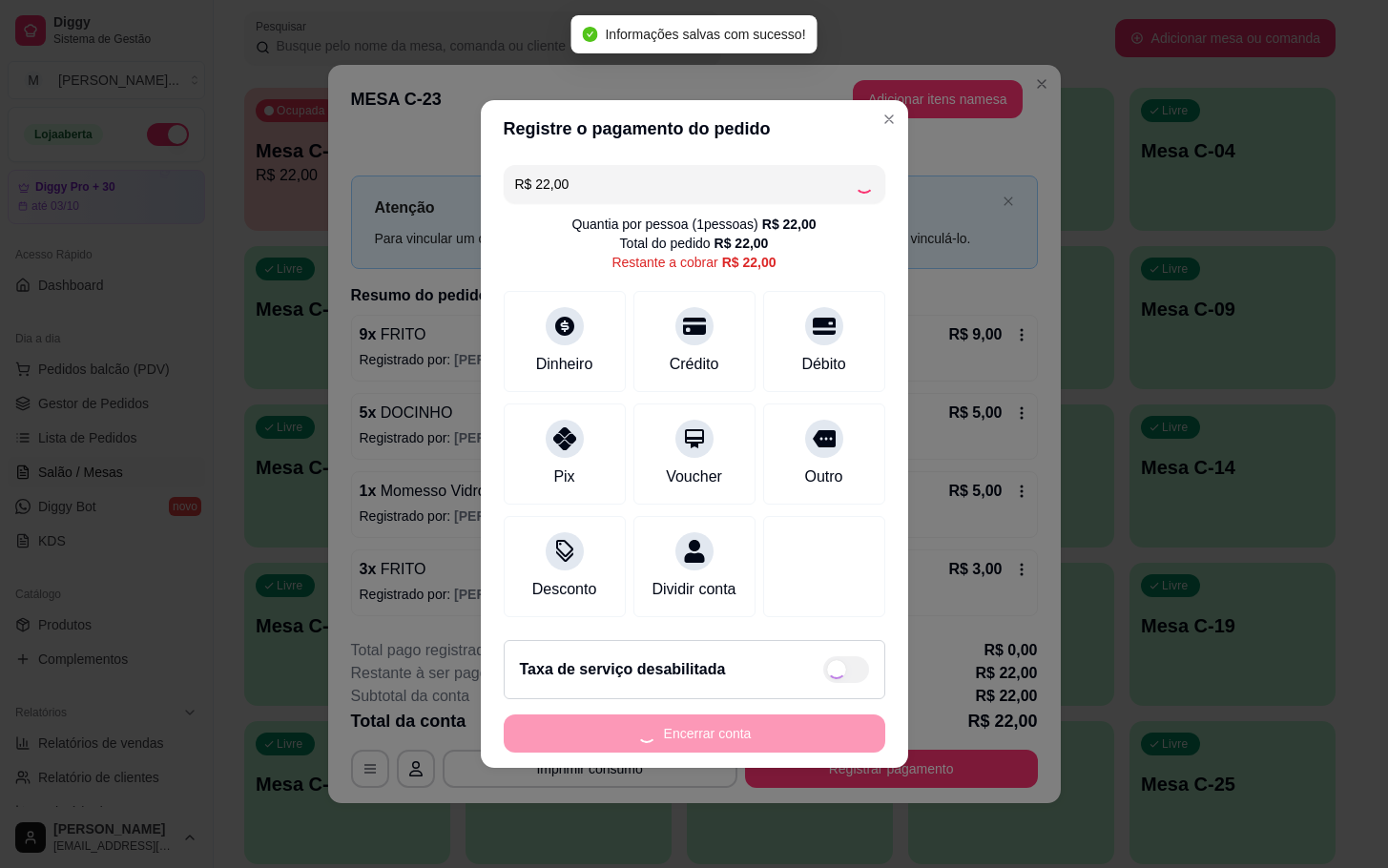
type input "R$ 0,00"
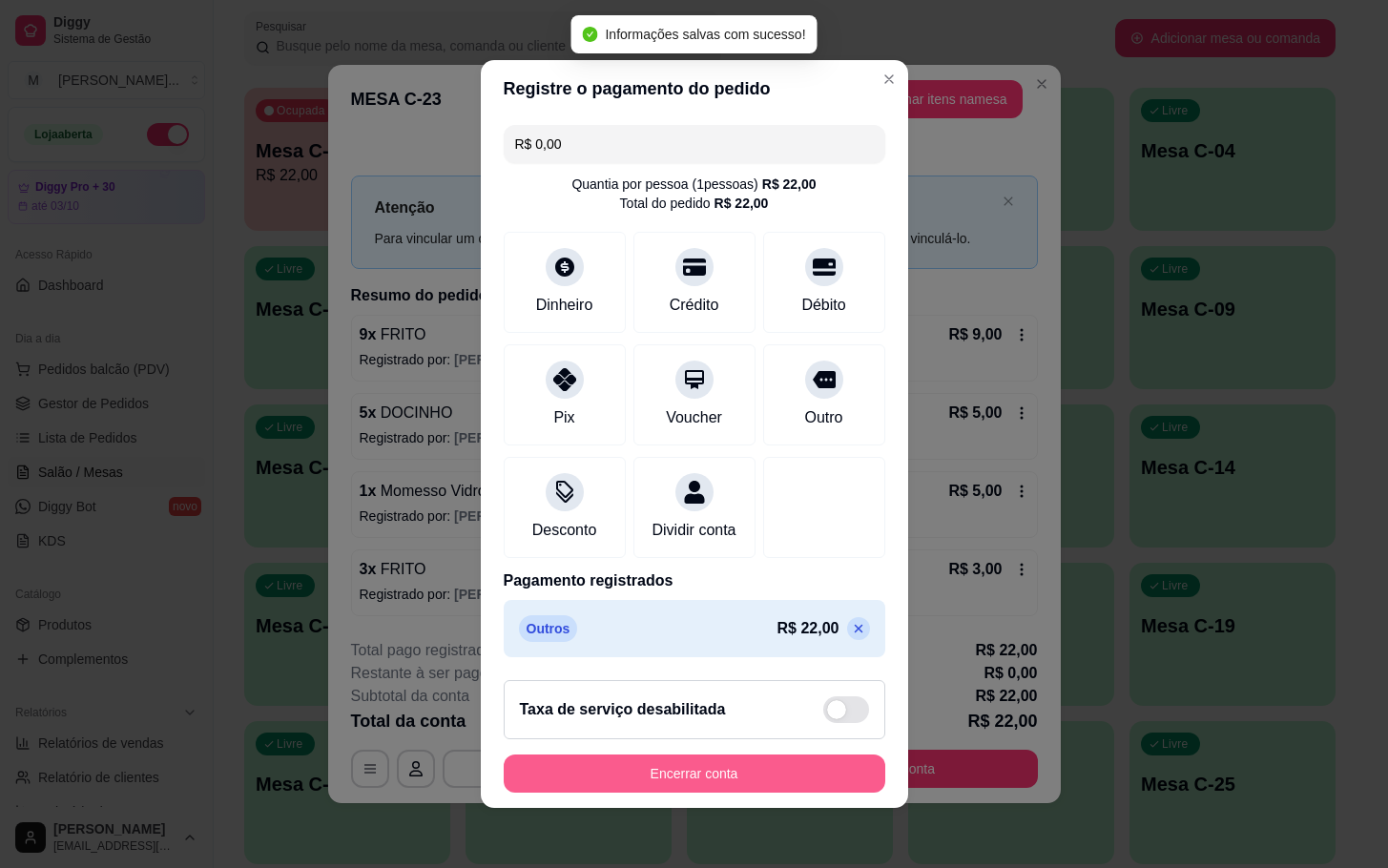
click at [739, 782] on button "Encerrar conta" at bounding box center [694, 773] width 382 height 38
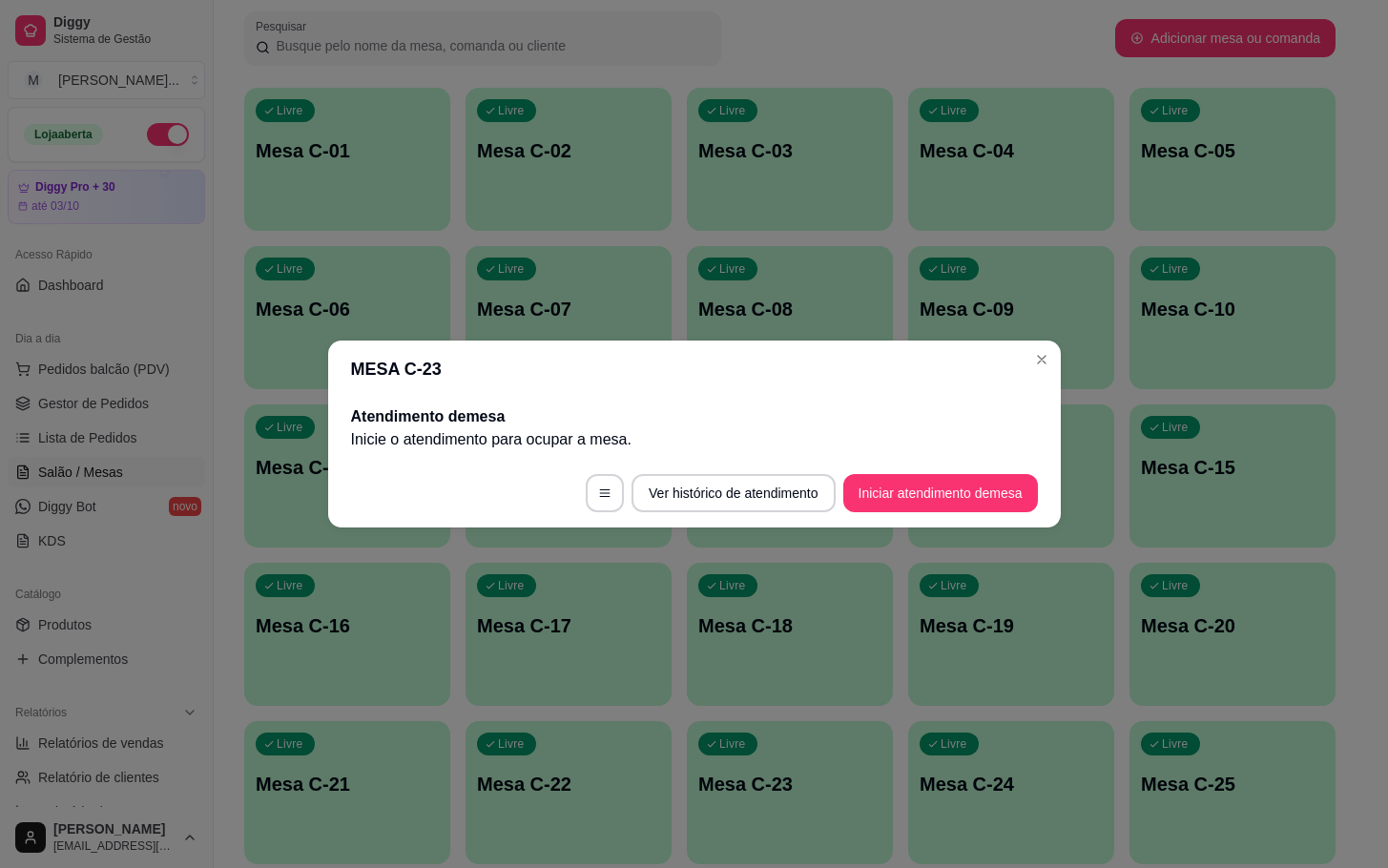
click at [936, 470] on footer "Ver histórico de atendimento Iniciar atendimento de mesa" at bounding box center [694, 493] width 733 height 69
click at [934, 485] on button "Iniciar atendimento de mesa" at bounding box center [941, 492] width 194 height 38
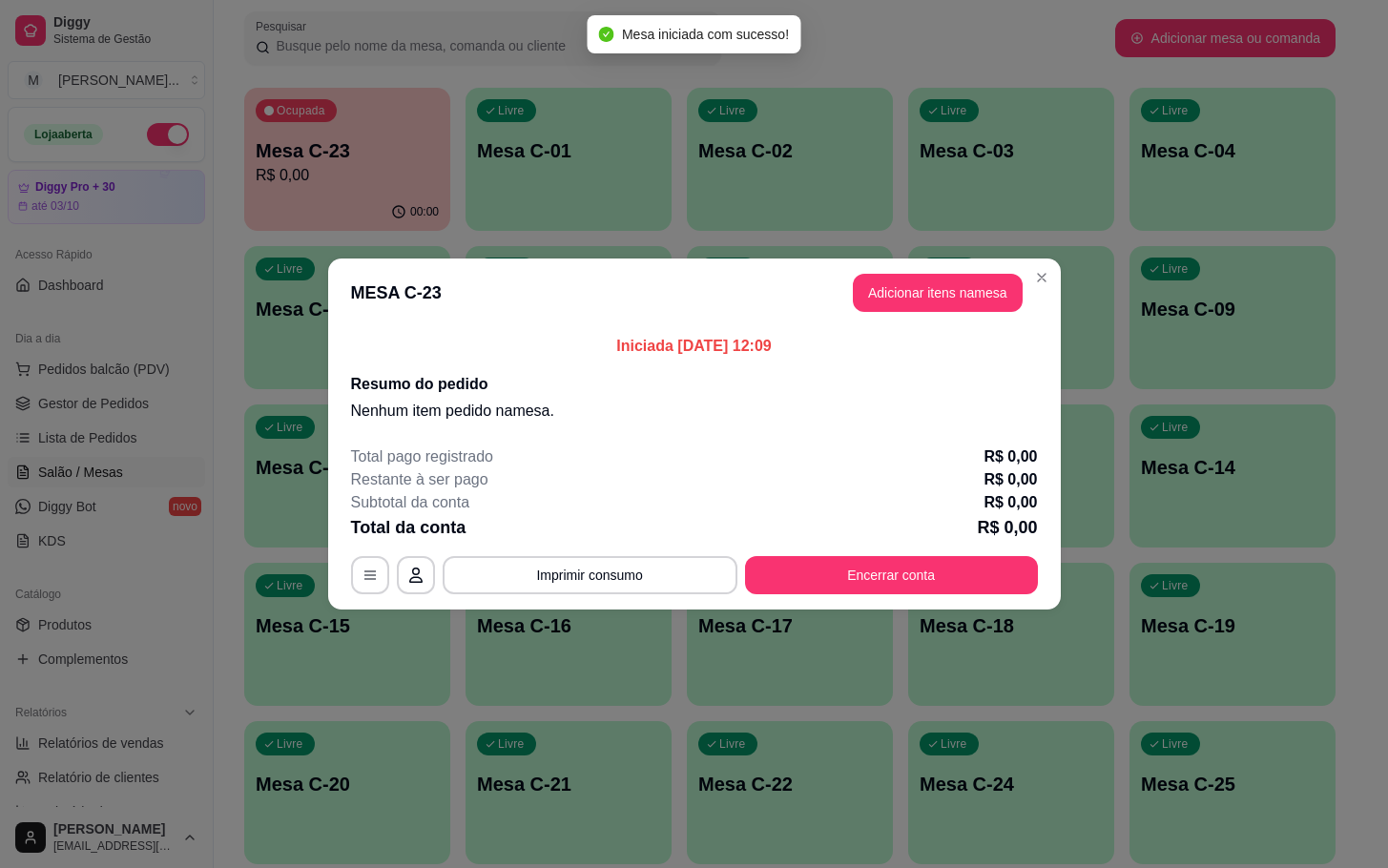
click at [890, 273] on header "MESA C-23 Adicionar itens na mesa" at bounding box center [694, 293] width 733 height 69
click at [891, 286] on button "Adicionar itens na mesa" at bounding box center [937, 292] width 170 height 38
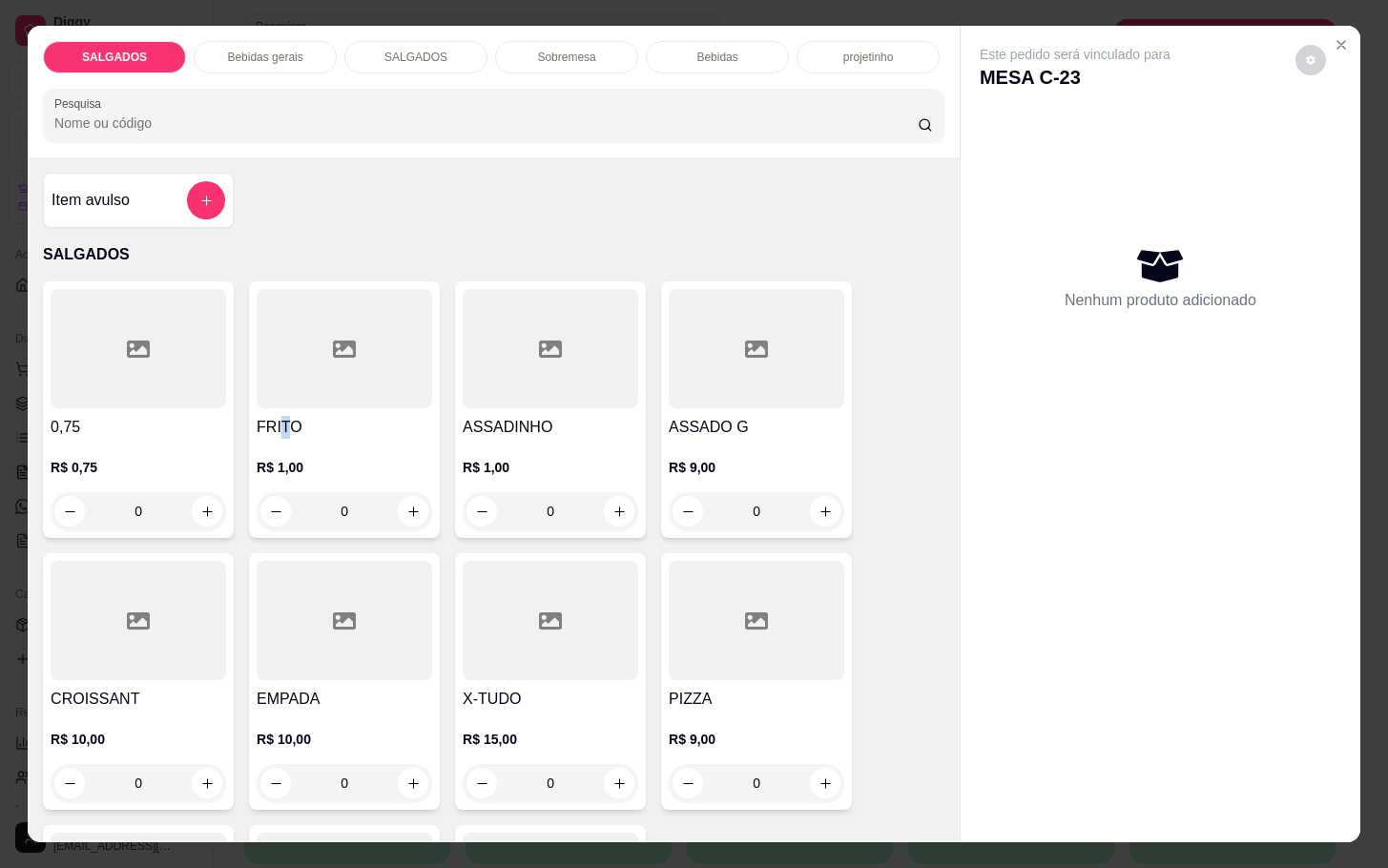
click at [270, 416] on h4 "FRITO" at bounding box center [344, 427] width 176 height 23
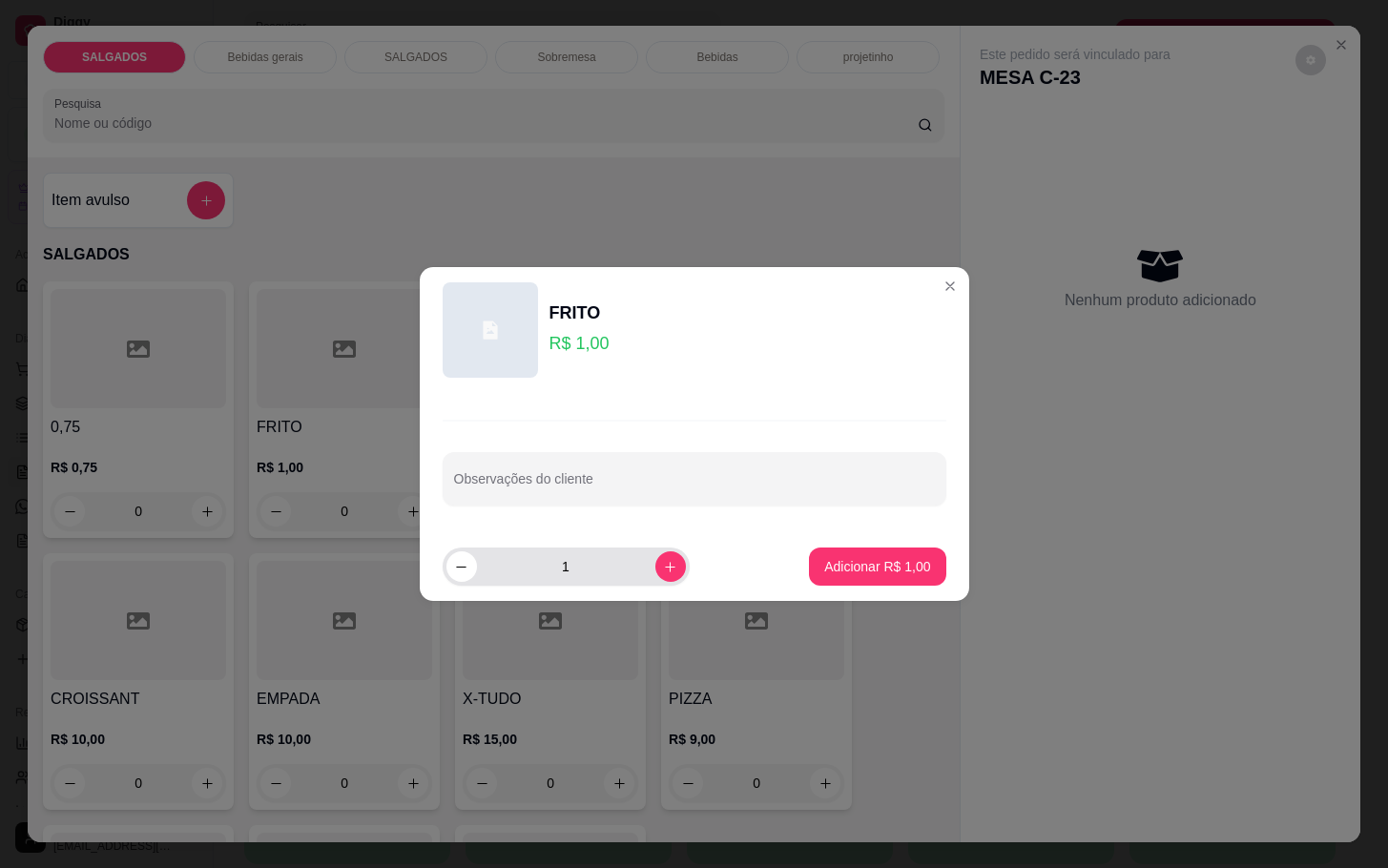
click at [649, 582] on div "1" at bounding box center [566, 566] width 239 height 38
click at [647, 581] on div "1" at bounding box center [566, 566] width 239 height 38
click at [655, 581] on button "increase-product-quantity" at bounding box center [670, 566] width 30 height 30
click at [655, 576] on button "increase-product-quantity" at bounding box center [670, 566] width 30 height 30
click at [655, 574] on button "increase-product-quantity" at bounding box center [670, 566] width 29 height 29
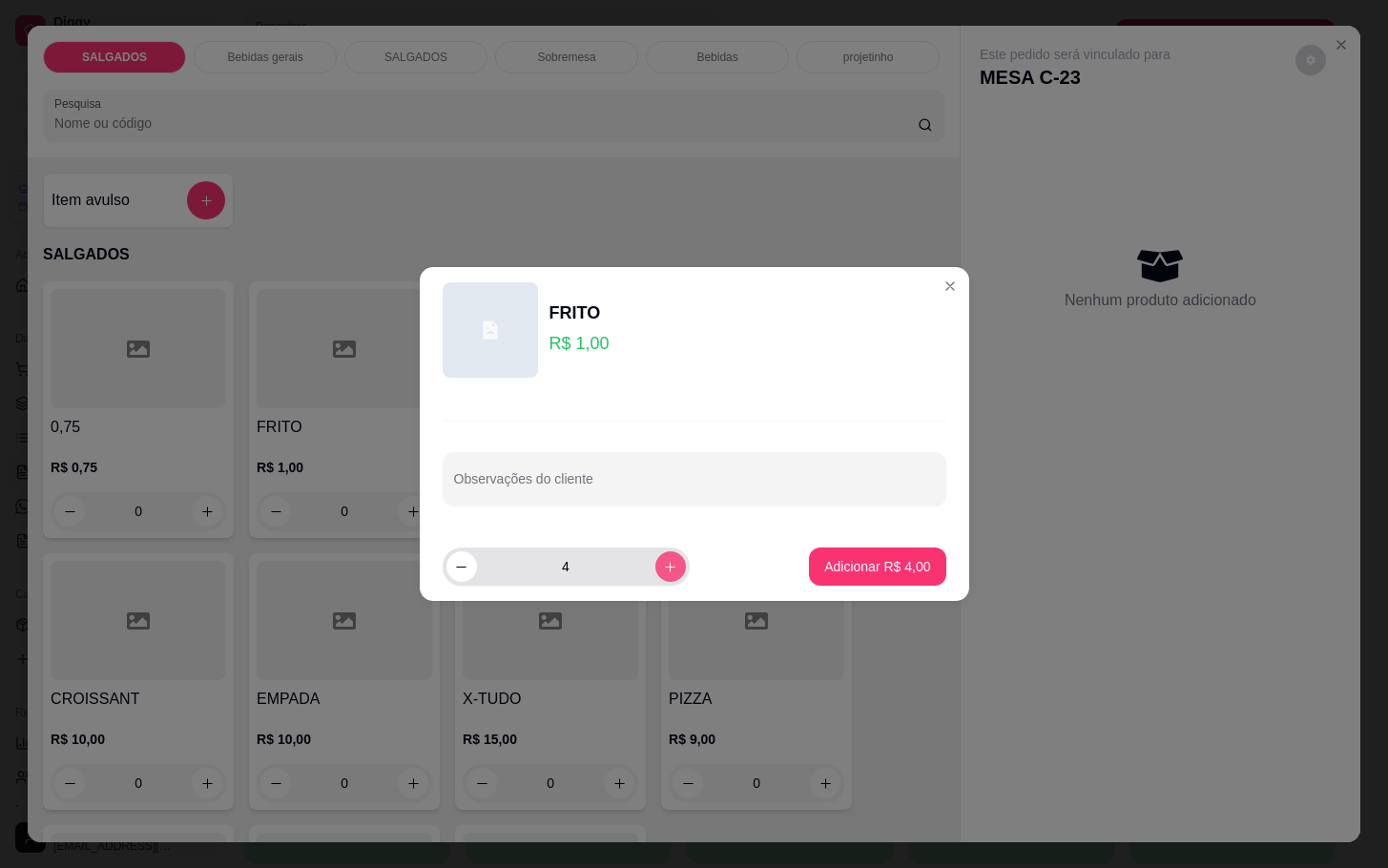
click at [663, 574] on icon "increase-product-quantity" at bounding box center [670, 567] width 15 height 15
click at [655, 575] on button "increase-product-quantity" at bounding box center [670, 566] width 30 height 30
type input "6"
click at [871, 555] on button "Adicionar R$ 6,00" at bounding box center [877, 567] width 132 height 37
type input "6"
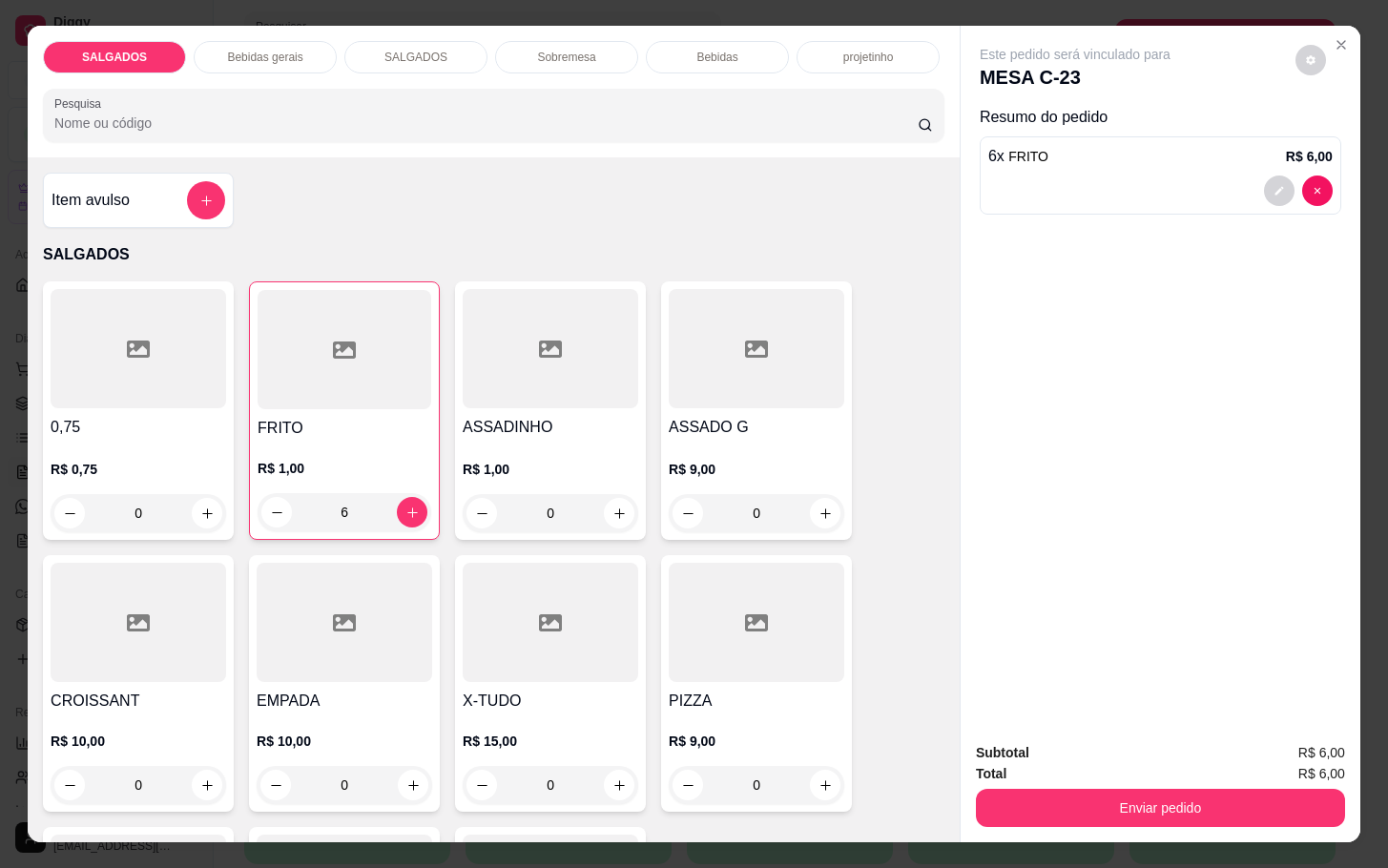
click at [213, 61] on div "Bebidas gerais" at bounding box center [265, 57] width 143 height 32
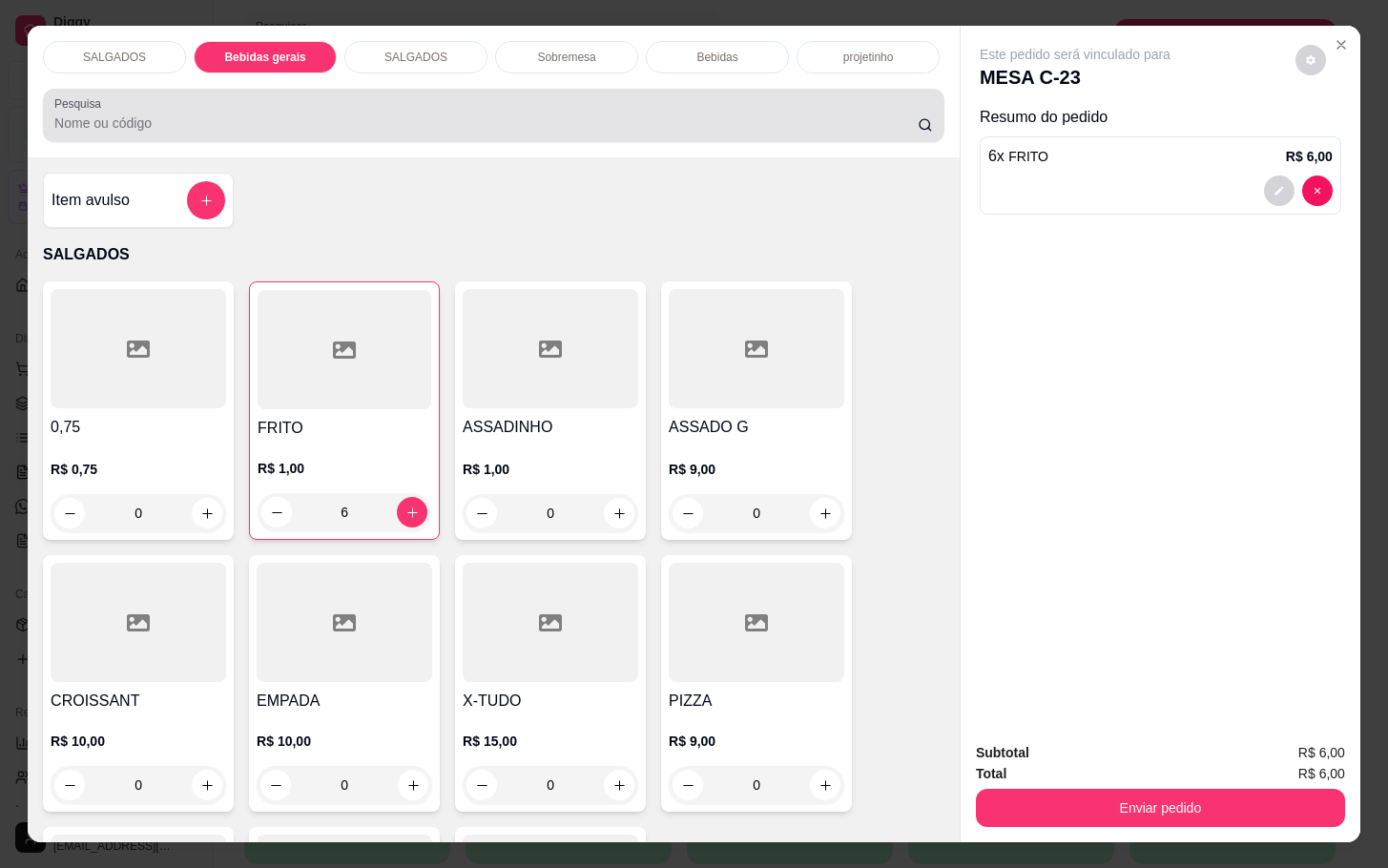
scroll to position [46, 0]
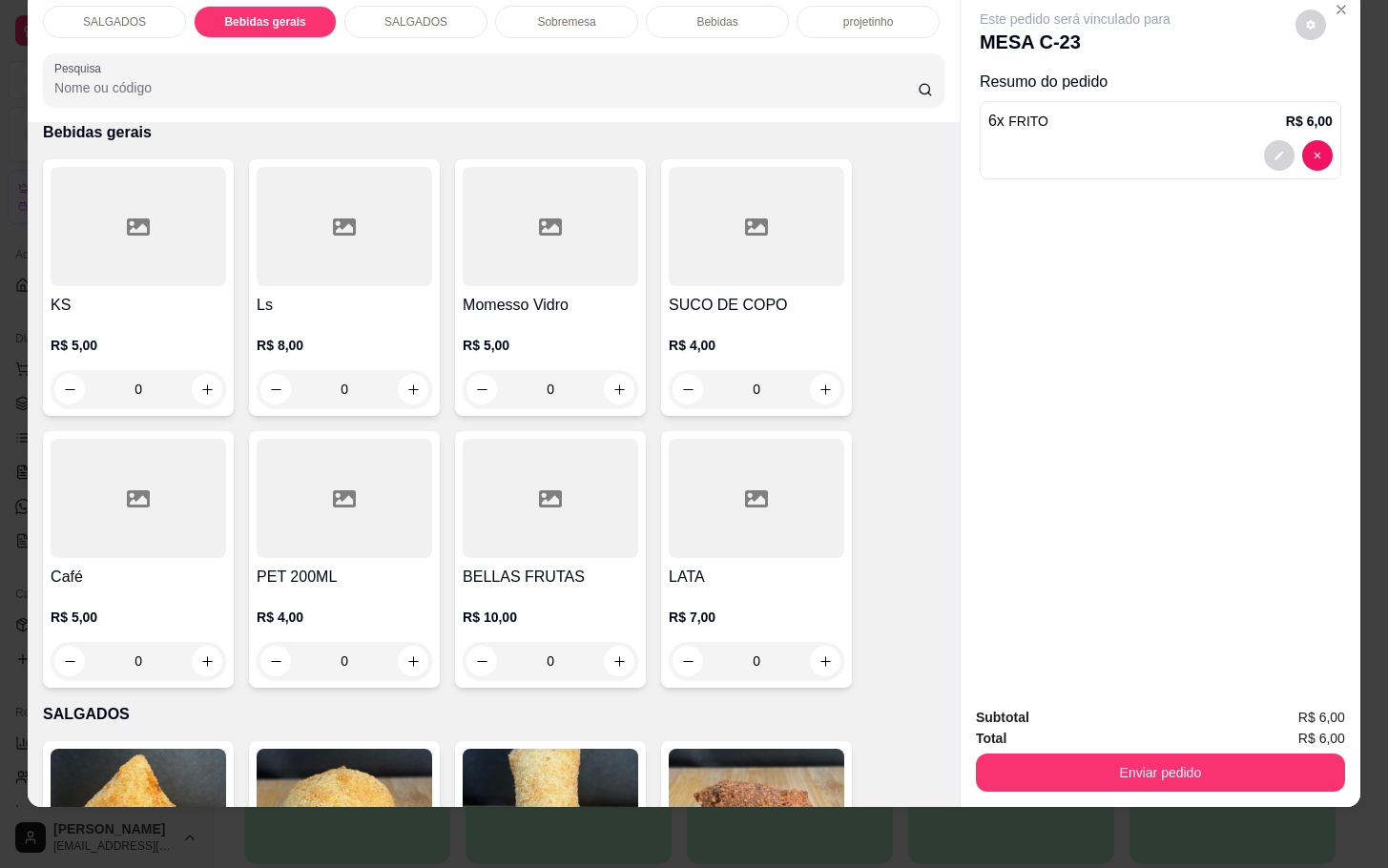
click at [682, 7] on div "Bebidas" at bounding box center [717, 22] width 143 height 32
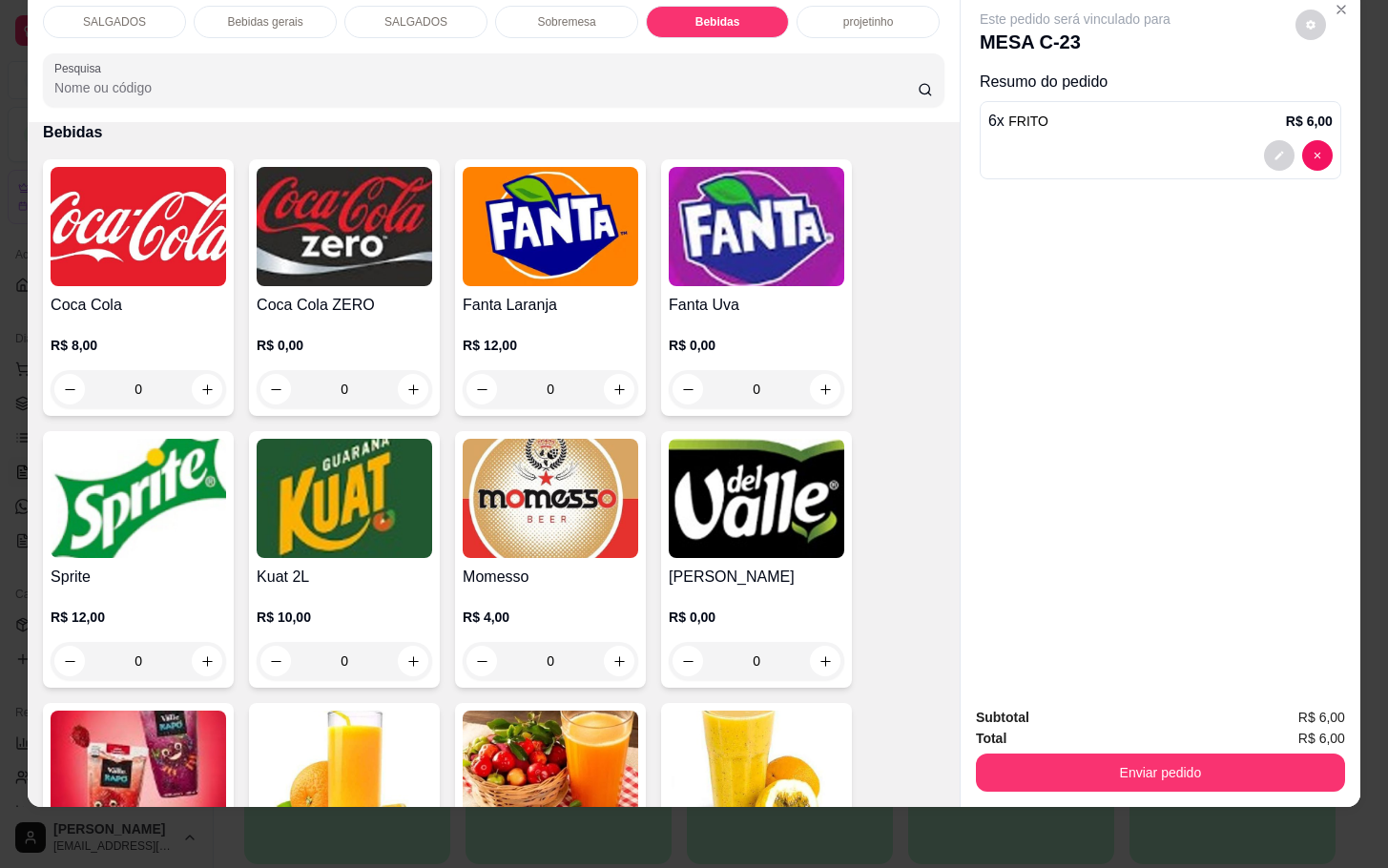
click at [539, 403] on div "Coca Cola R$ 8,00 0 Coca Cola ZERO R$ 0,00 0 Fanta Laranja R$ 12,00 0 Fanta Uva…" at bounding box center [493, 706] width 901 height 1096
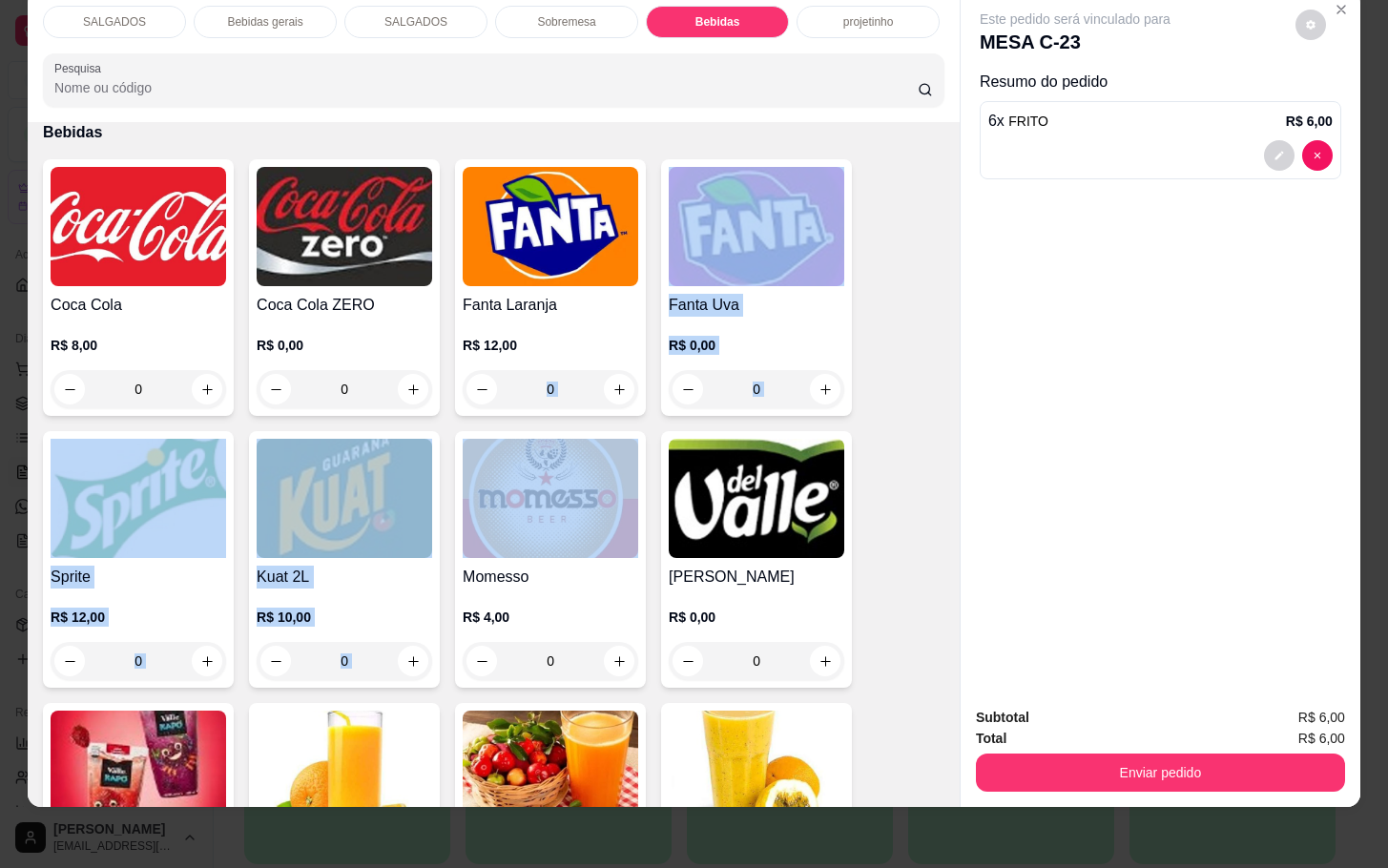
click at [613, 444] on img at bounding box center [550, 498] width 176 height 120
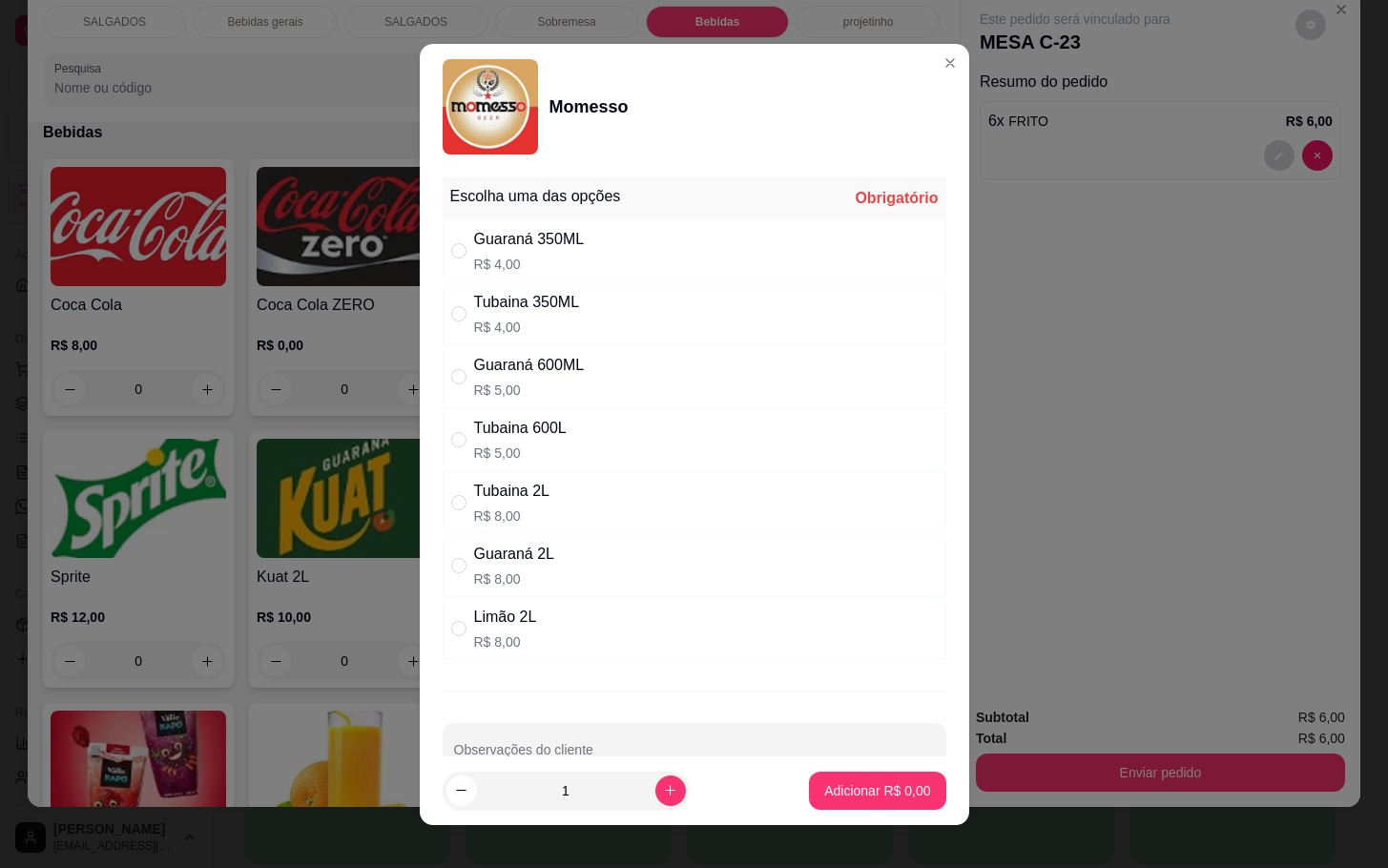
click at [608, 373] on div "Guaraná 600ML R$ 5,00" at bounding box center [694, 377] width 504 height 63
radio input "true"
click at [893, 799] on button "Adicionar R$ 5,00" at bounding box center [877, 791] width 136 height 38
type input "1"
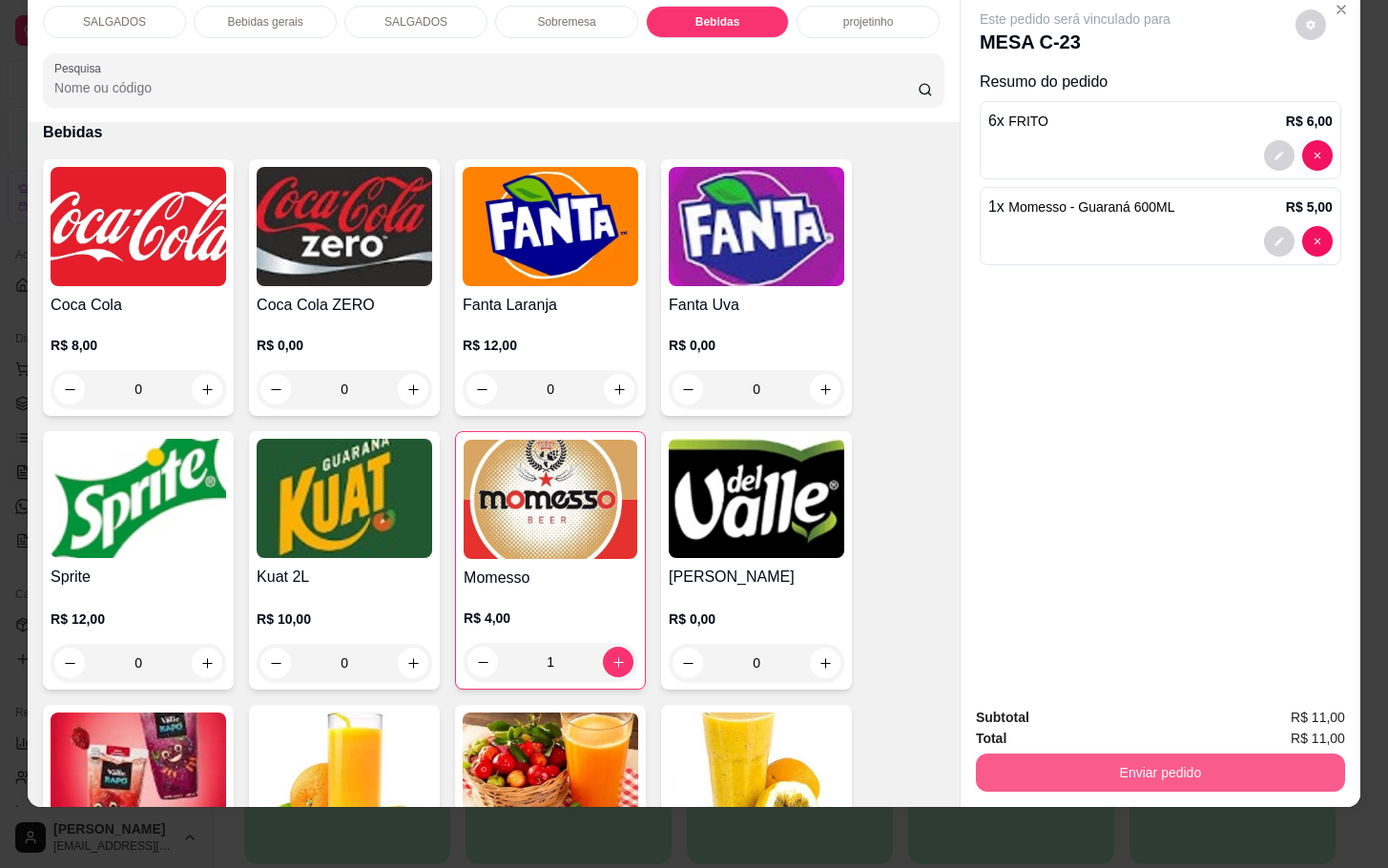
click at [1014, 762] on button "Enviar pedido" at bounding box center [1160, 772] width 369 height 38
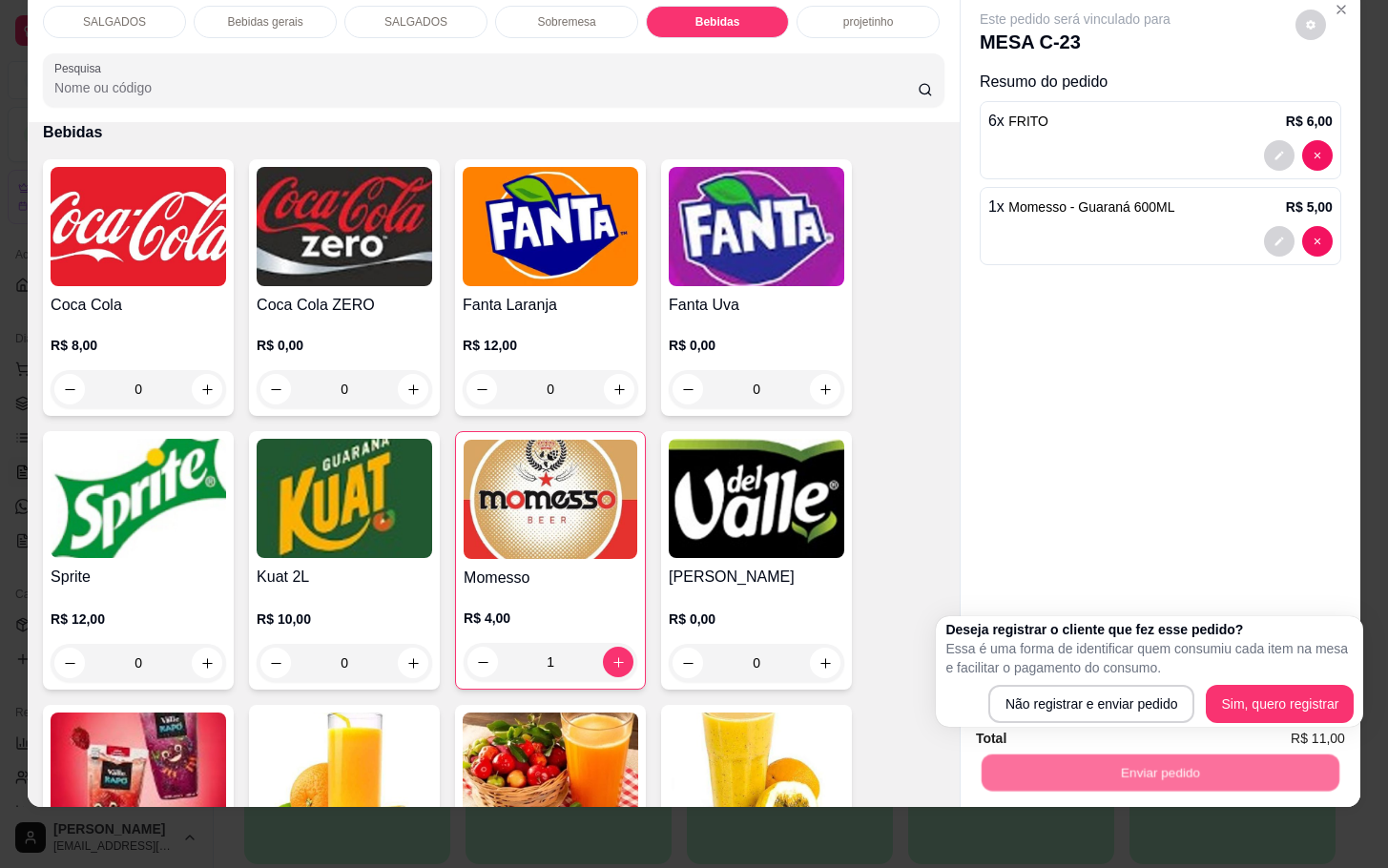
click at [1083, 684] on div "Deseja registrar o cliente que fez esse pedido? Essa é uma forma de identificar…" at bounding box center [1150, 671] width 408 height 103
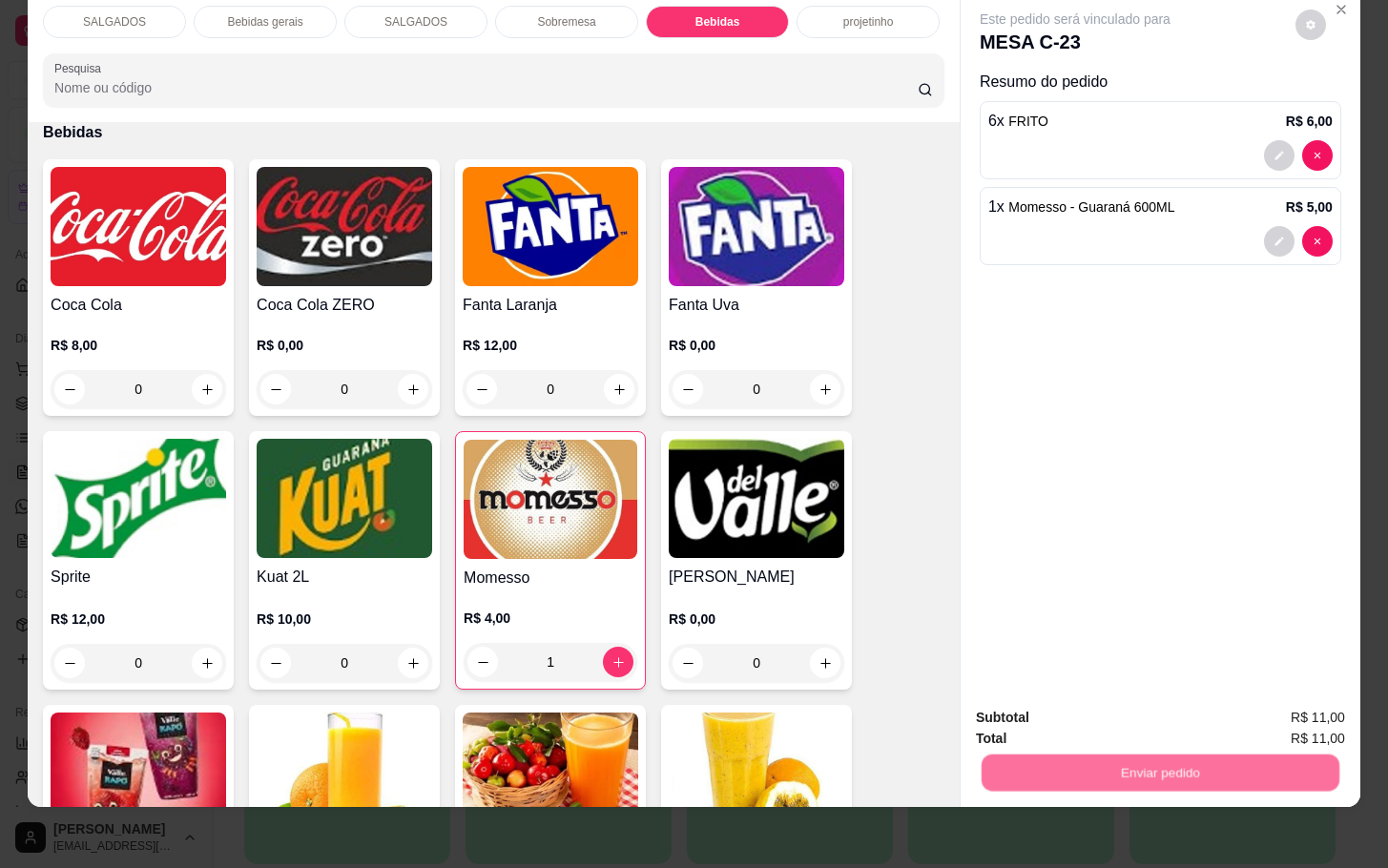
click at [1089, 695] on button "Não registrar e enviar pedido" at bounding box center [1094, 704] width 192 height 35
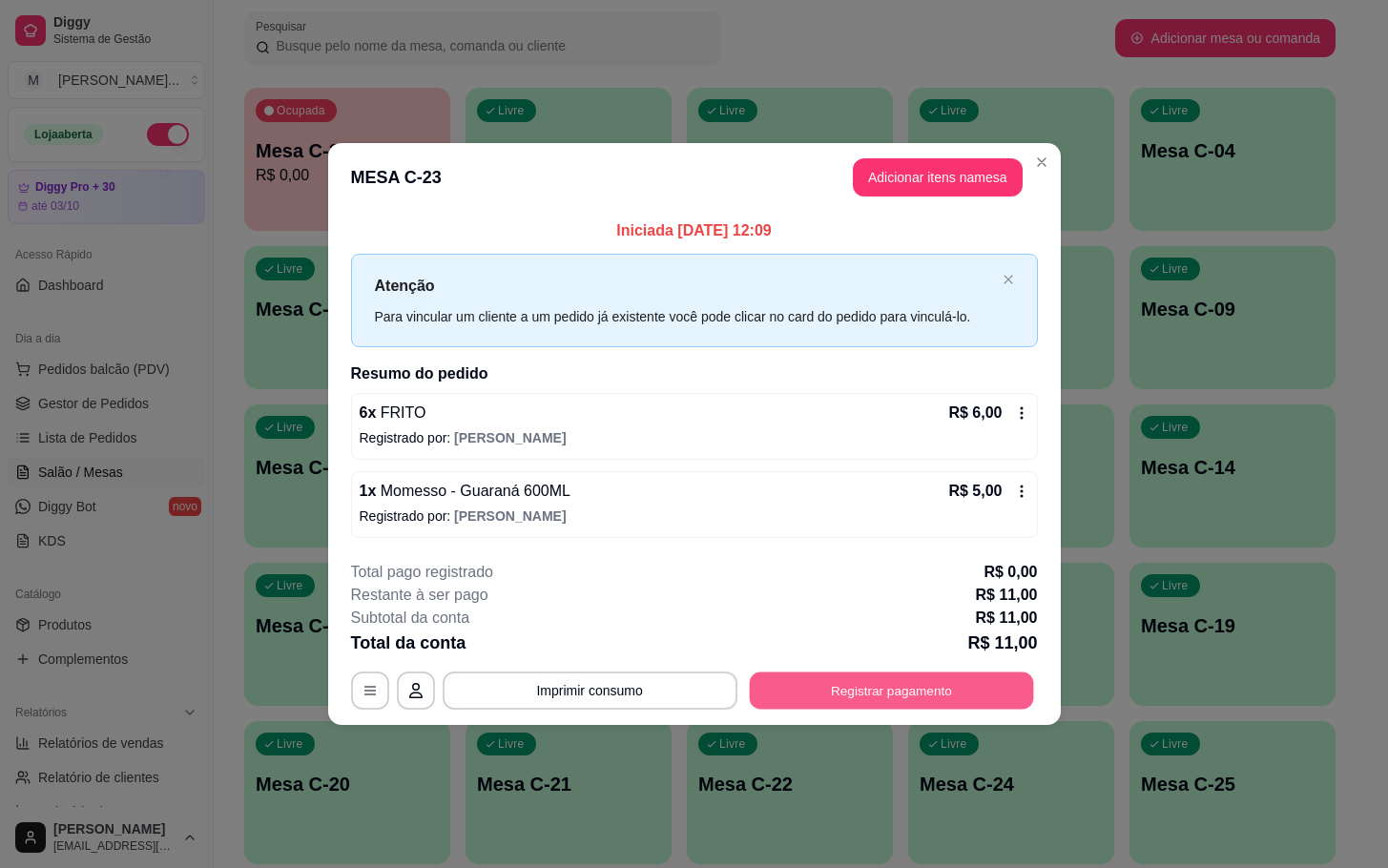
click at [927, 704] on button "Registrar pagamento" at bounding box center [891, 690] width 284 height 37
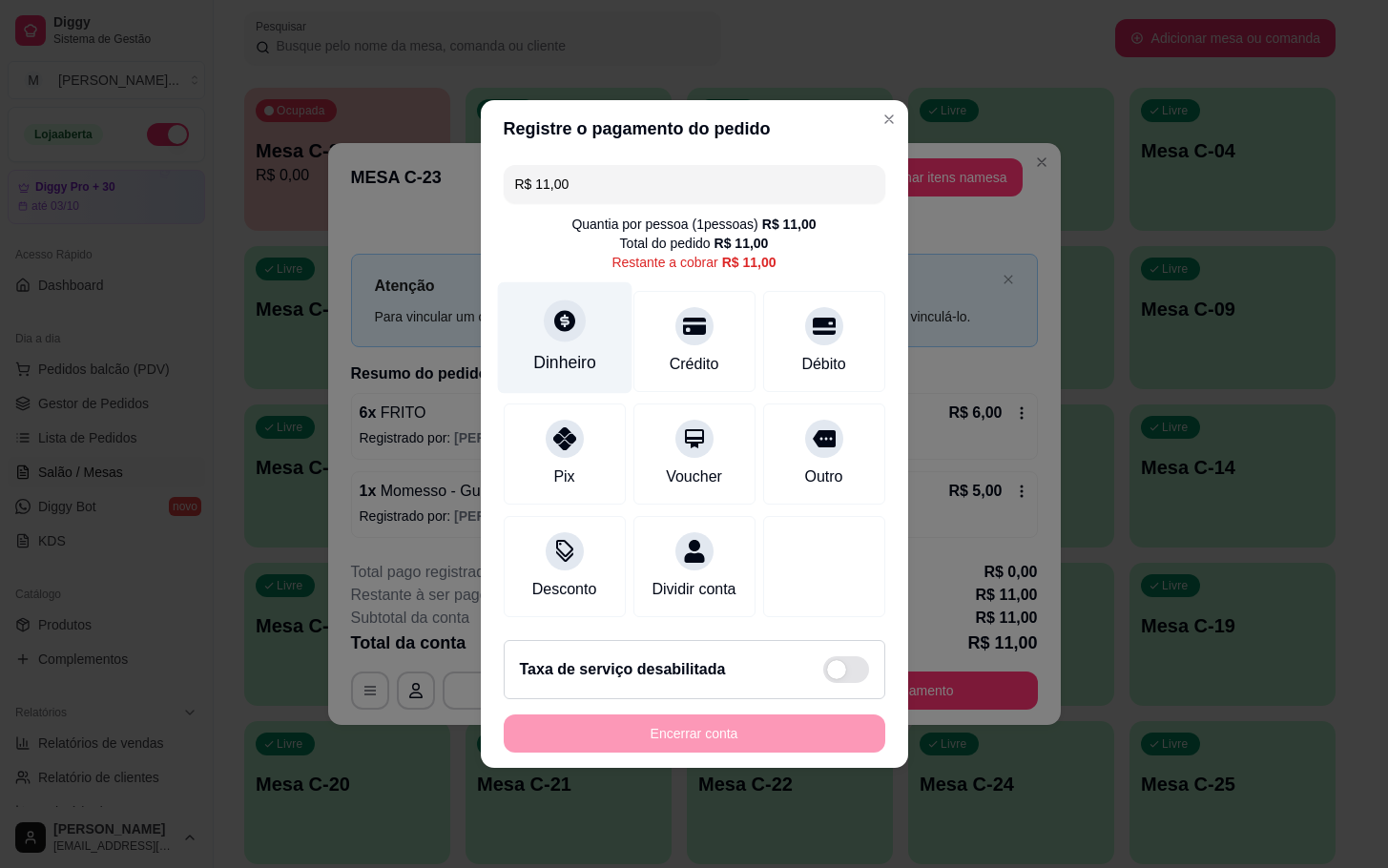
click at [604, 349] on div "Dinheiro" at bounding box center [564, 338] width 134 height 112
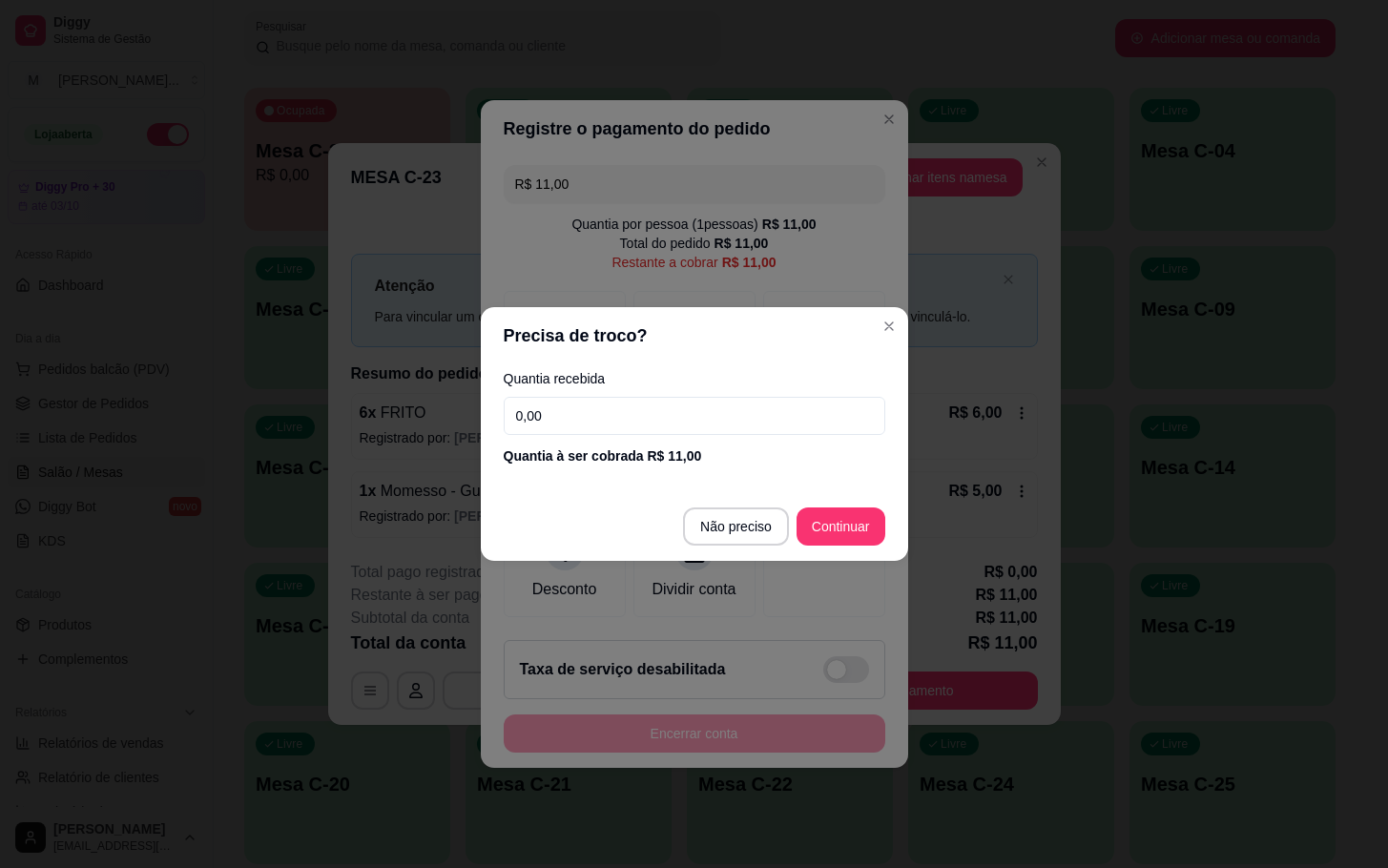
click at [758, 422] on input "0,00" at bounding box center [694, 416] width 382 height 38
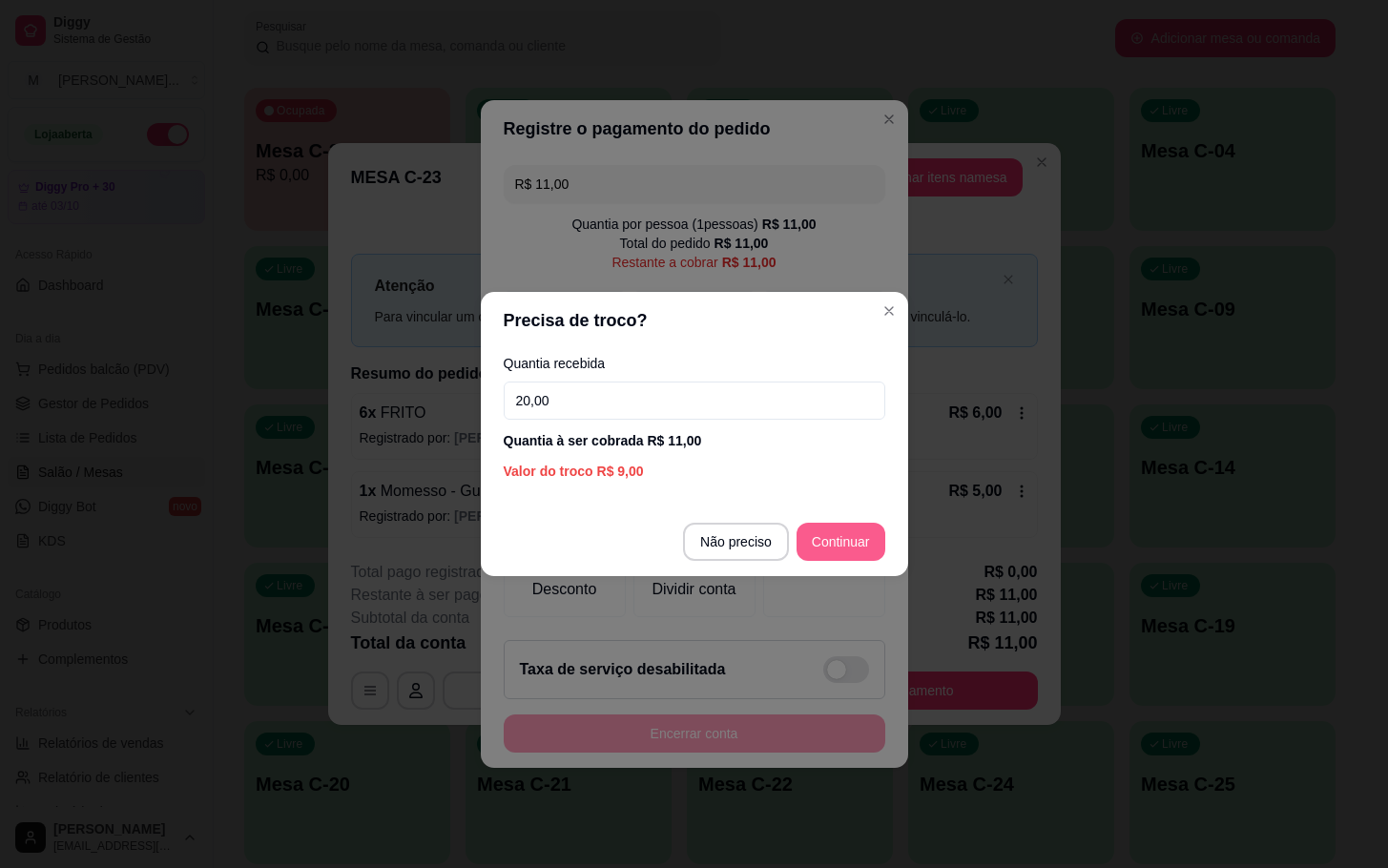
type input "20,00"
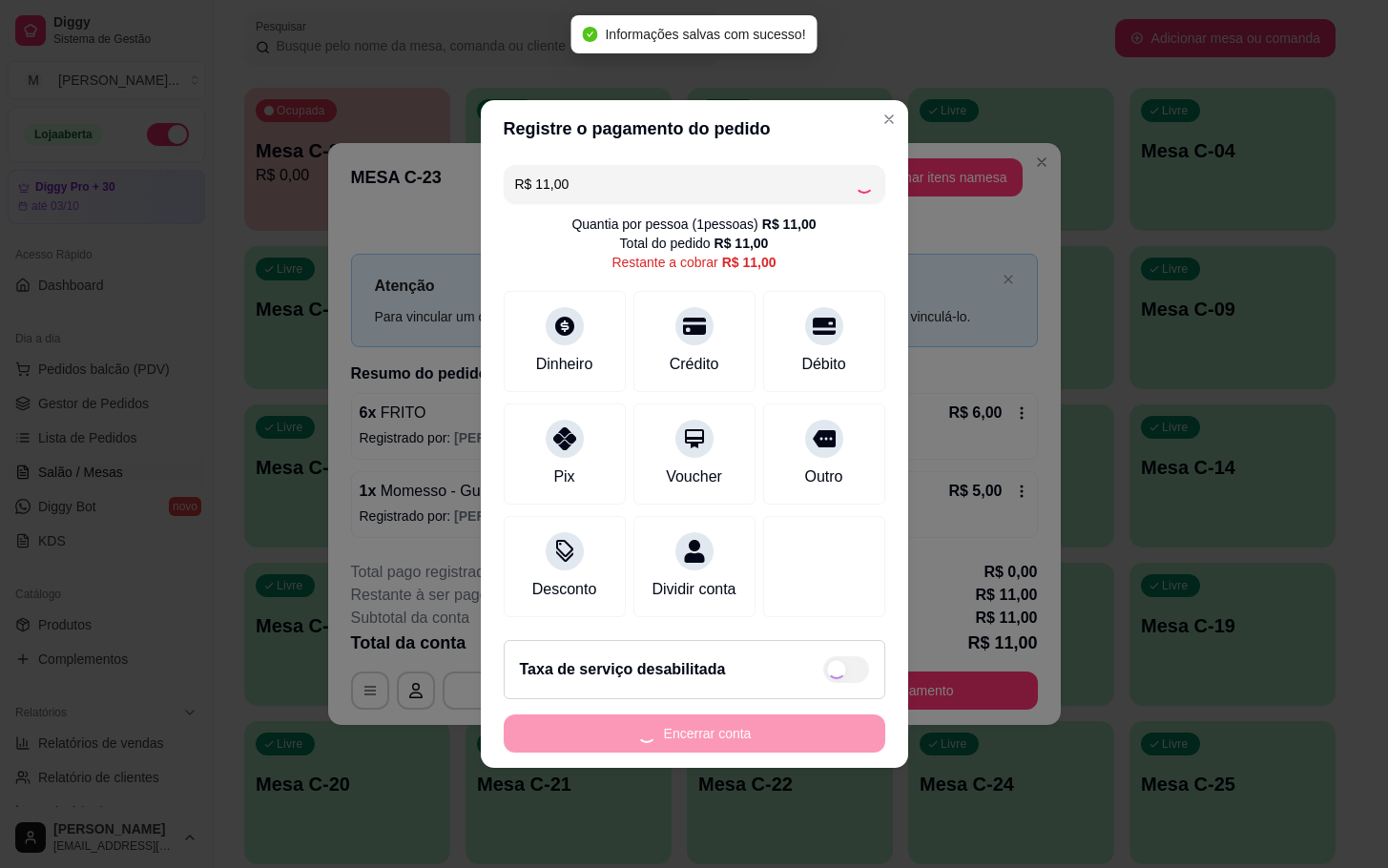
type input "R$ 0,00"
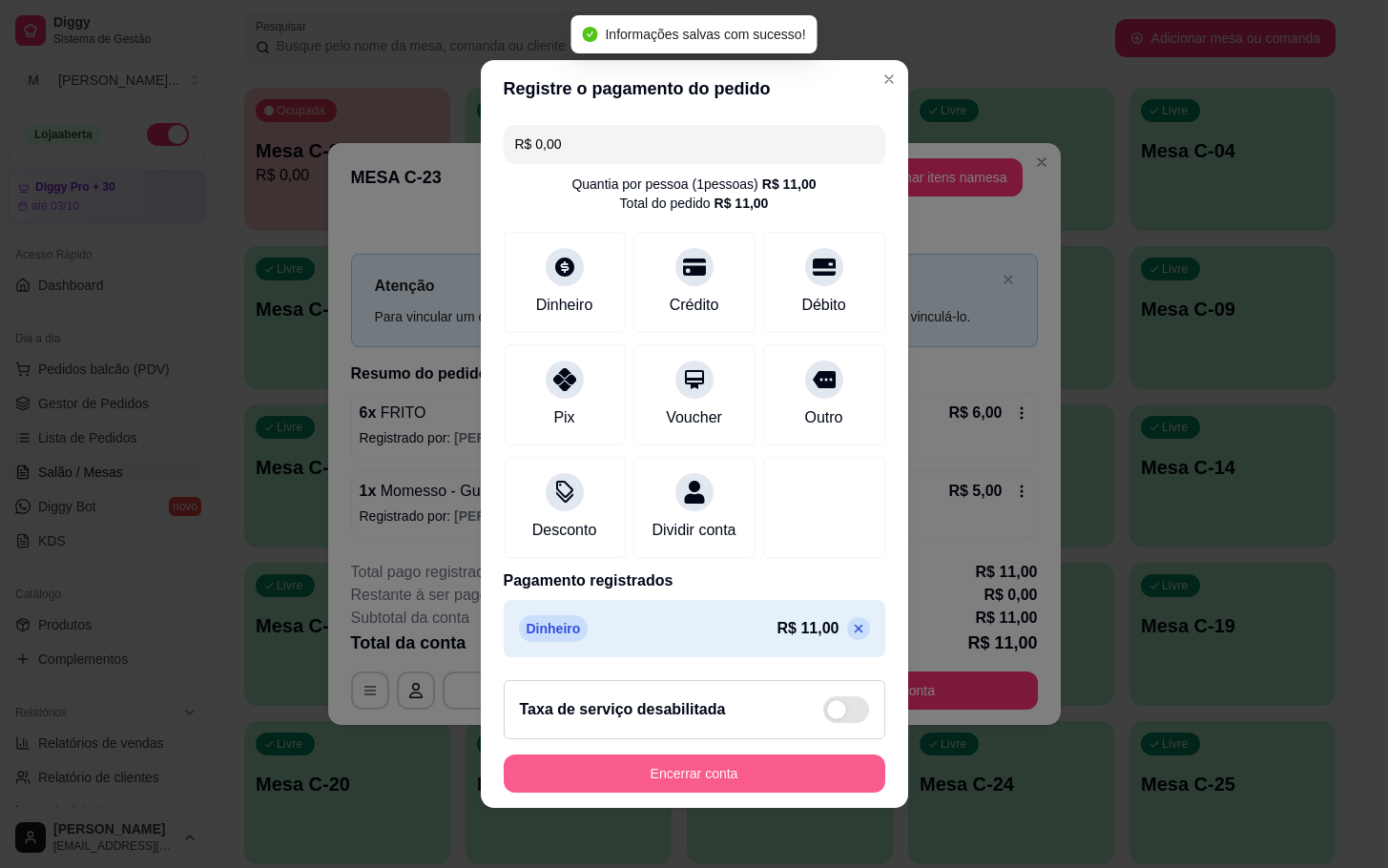
click at [668, 768] on button "Encerrar conta" at bounding box center [694, 773] width 382 height 38
